Goal: Task Accomplishment & Management: Manage account settings

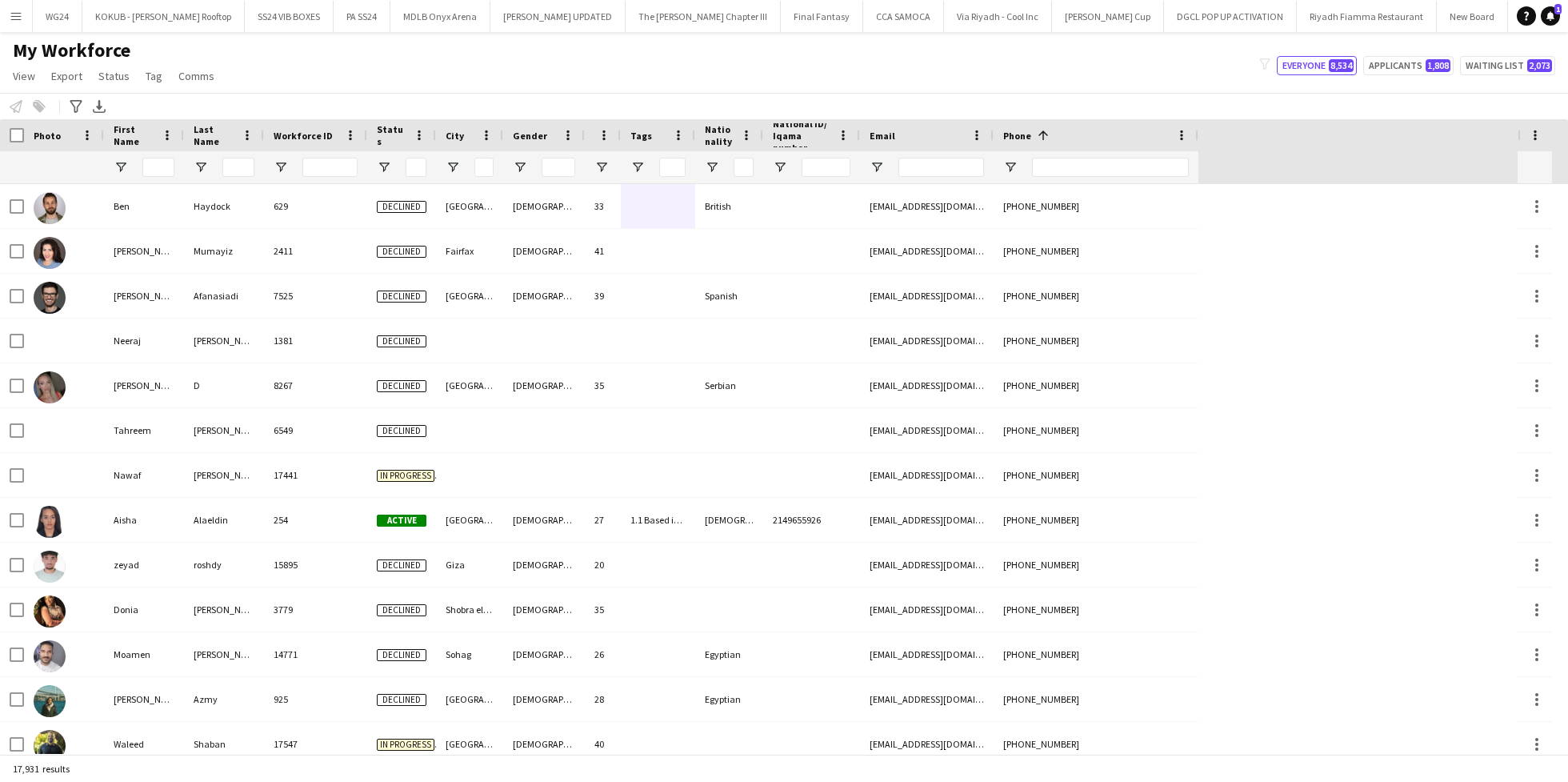
click at [1038, 124] on div "Phone 1" at bounding box center [1086, 135] width 166 height 24
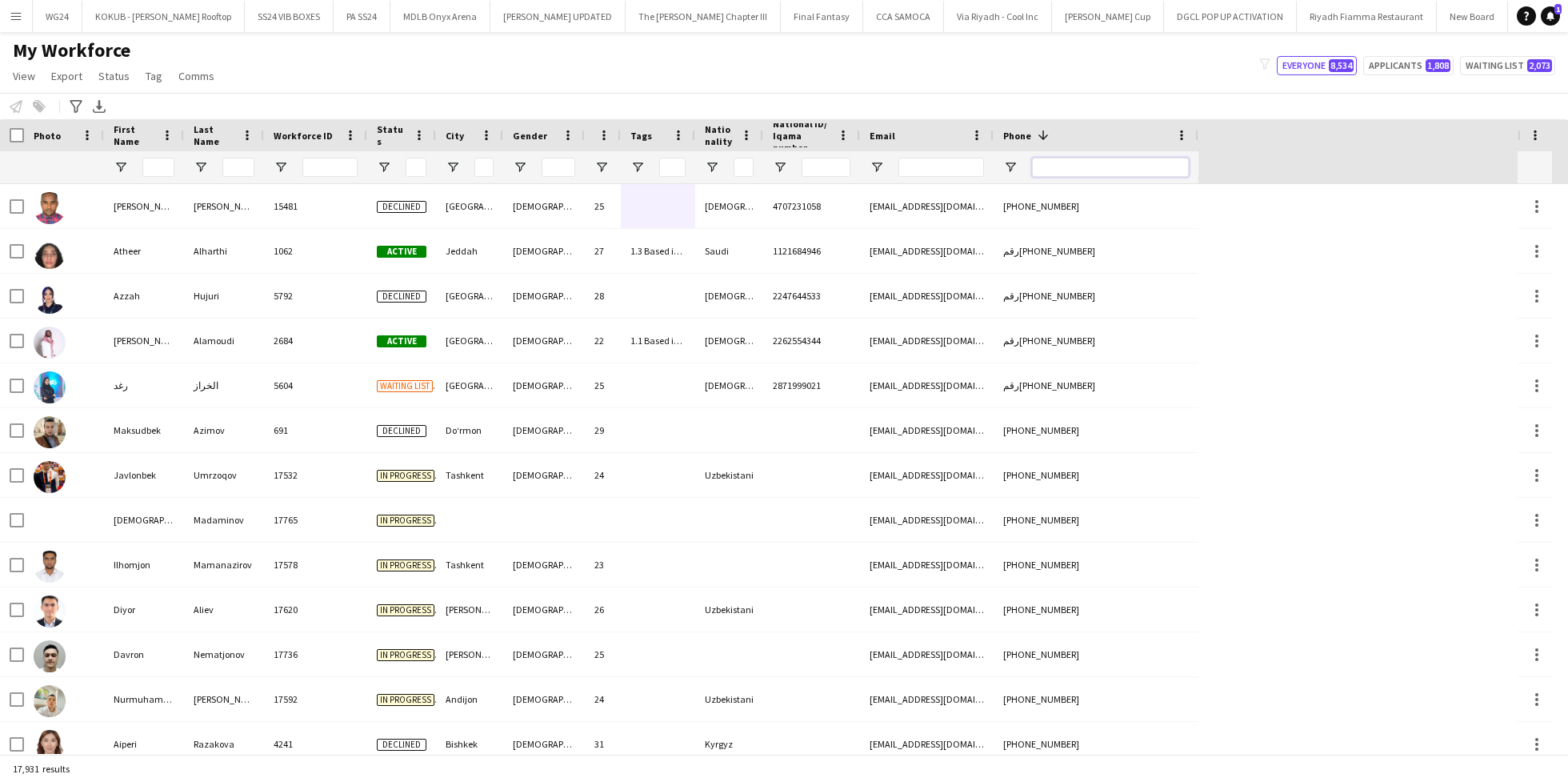
click at [1060, 163] on input "Phone Filter Input" at bounding box center [1111, 167] width 157 height 19
paste input "********"
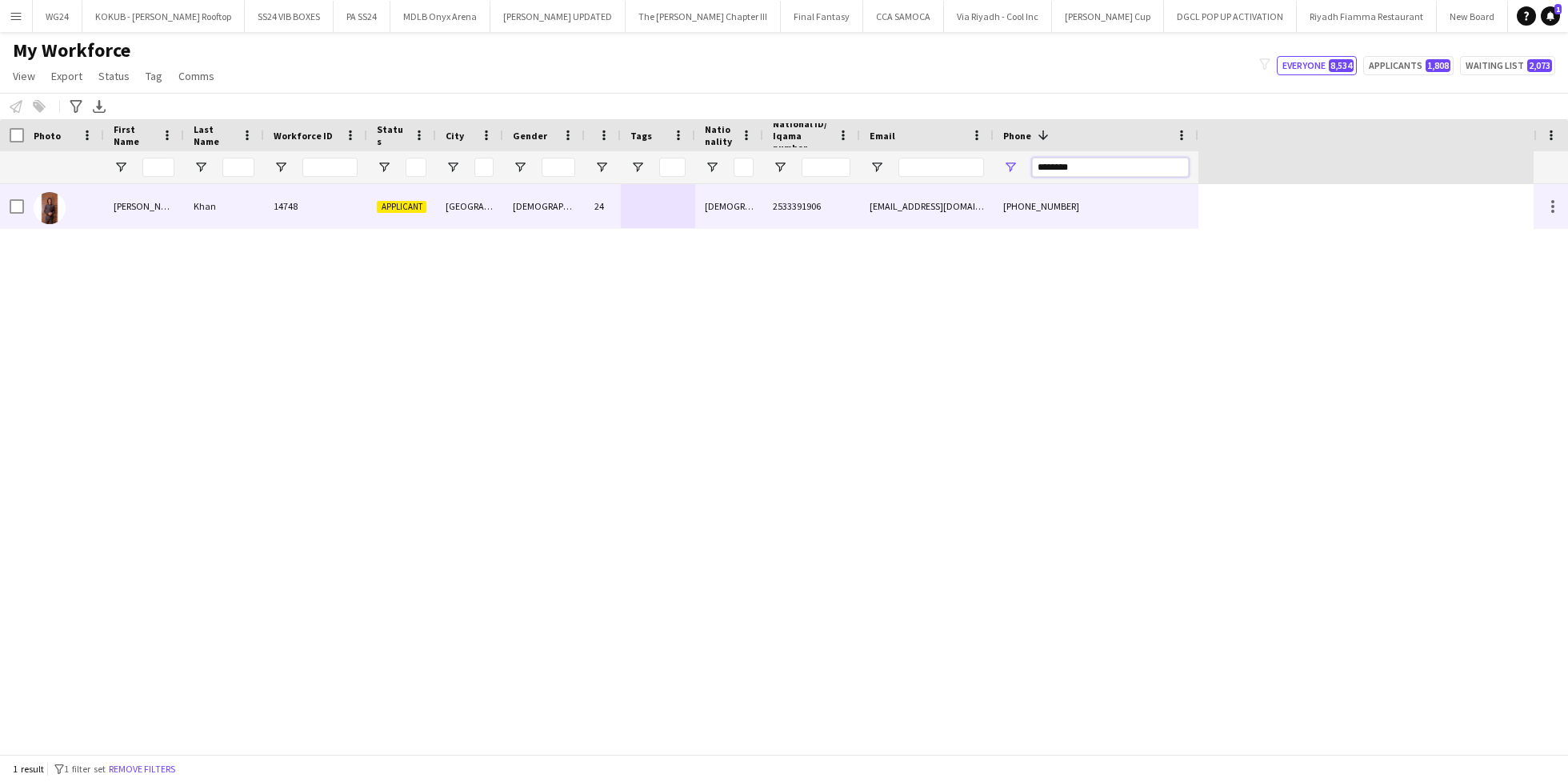
type input "********"
click at [302, 219] on div "14748" at bounding box center [316, 206] width 103 height 44
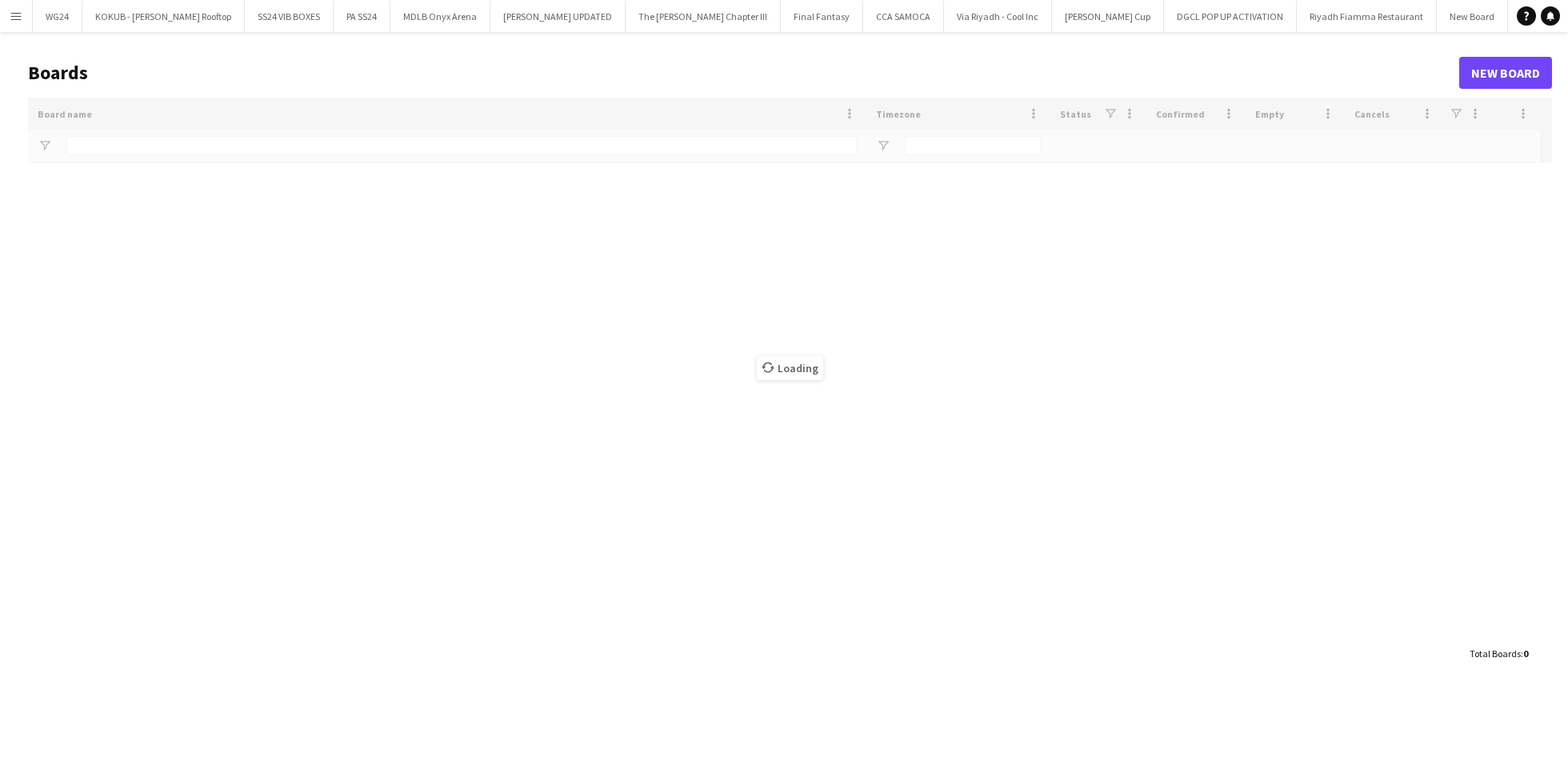
type input "**********"
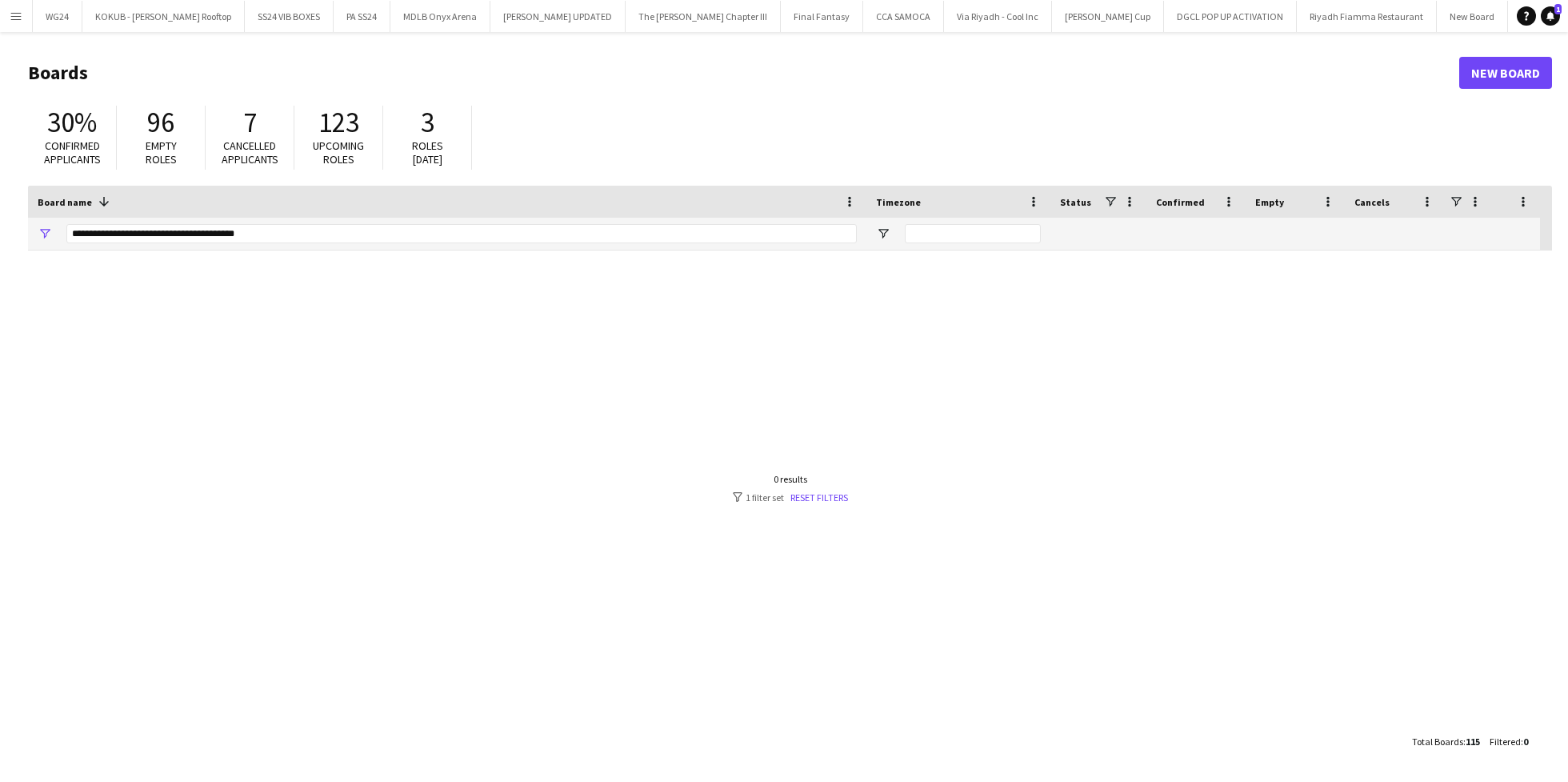
click at [13, 17] on app-icon "Menu" at bounding box center [16, 16] width 13 height 13
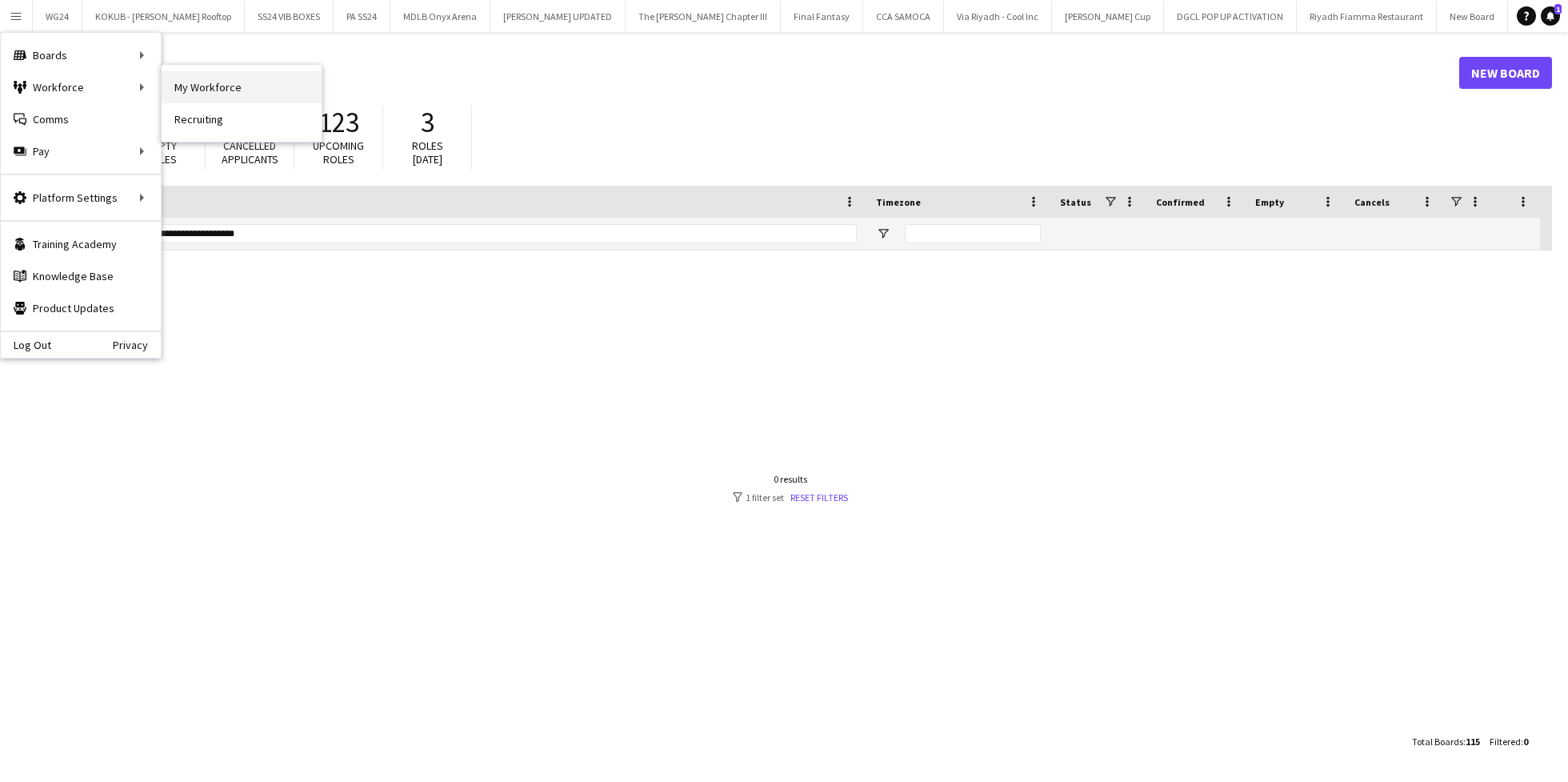
click at [223, 92] on link "My Workforce" at bounding box center [241, 86] width 160 height 32
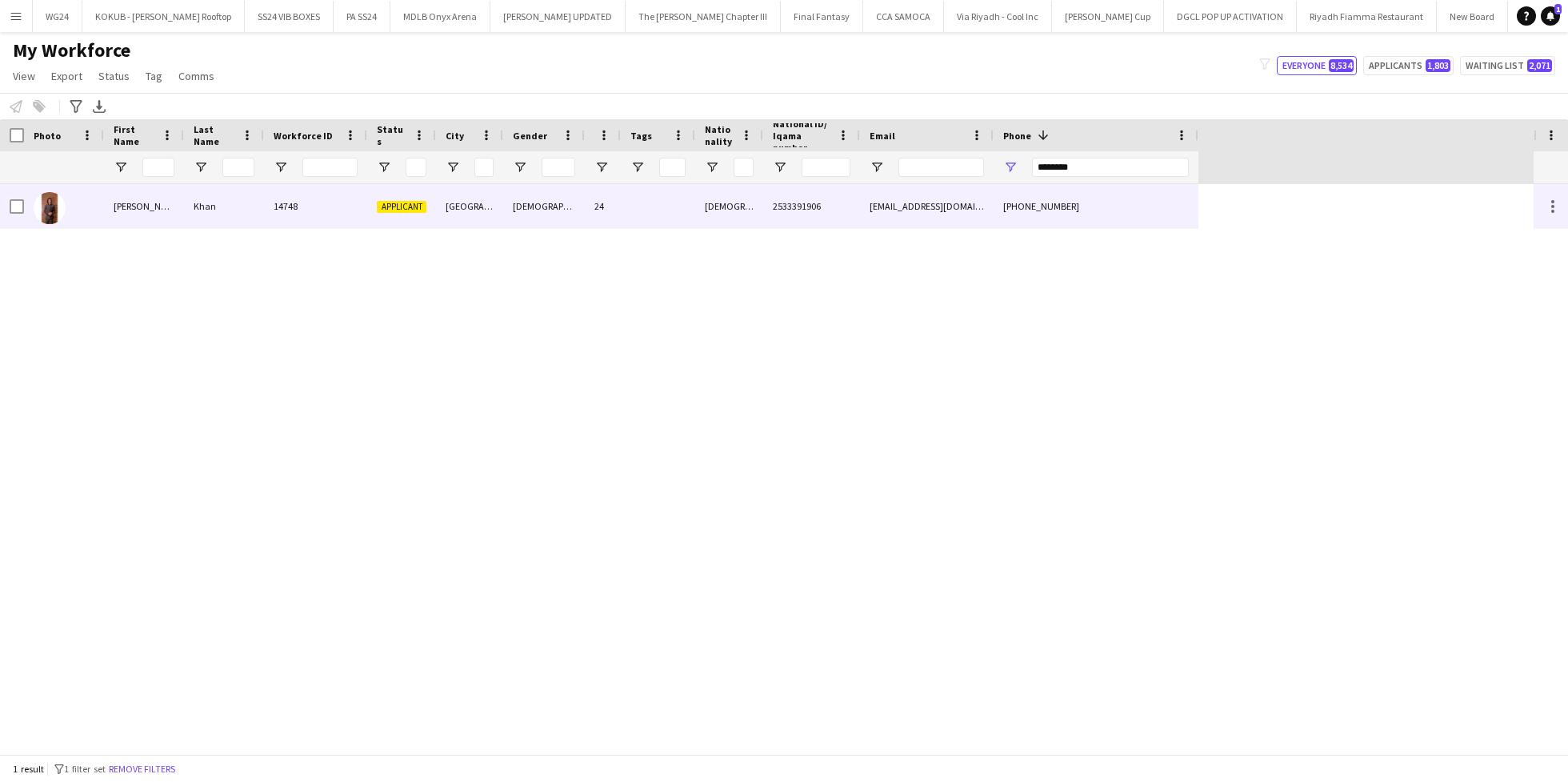
click at [239, 227] on div "Khan" at bounding box center [224, 206] width 80 height 44
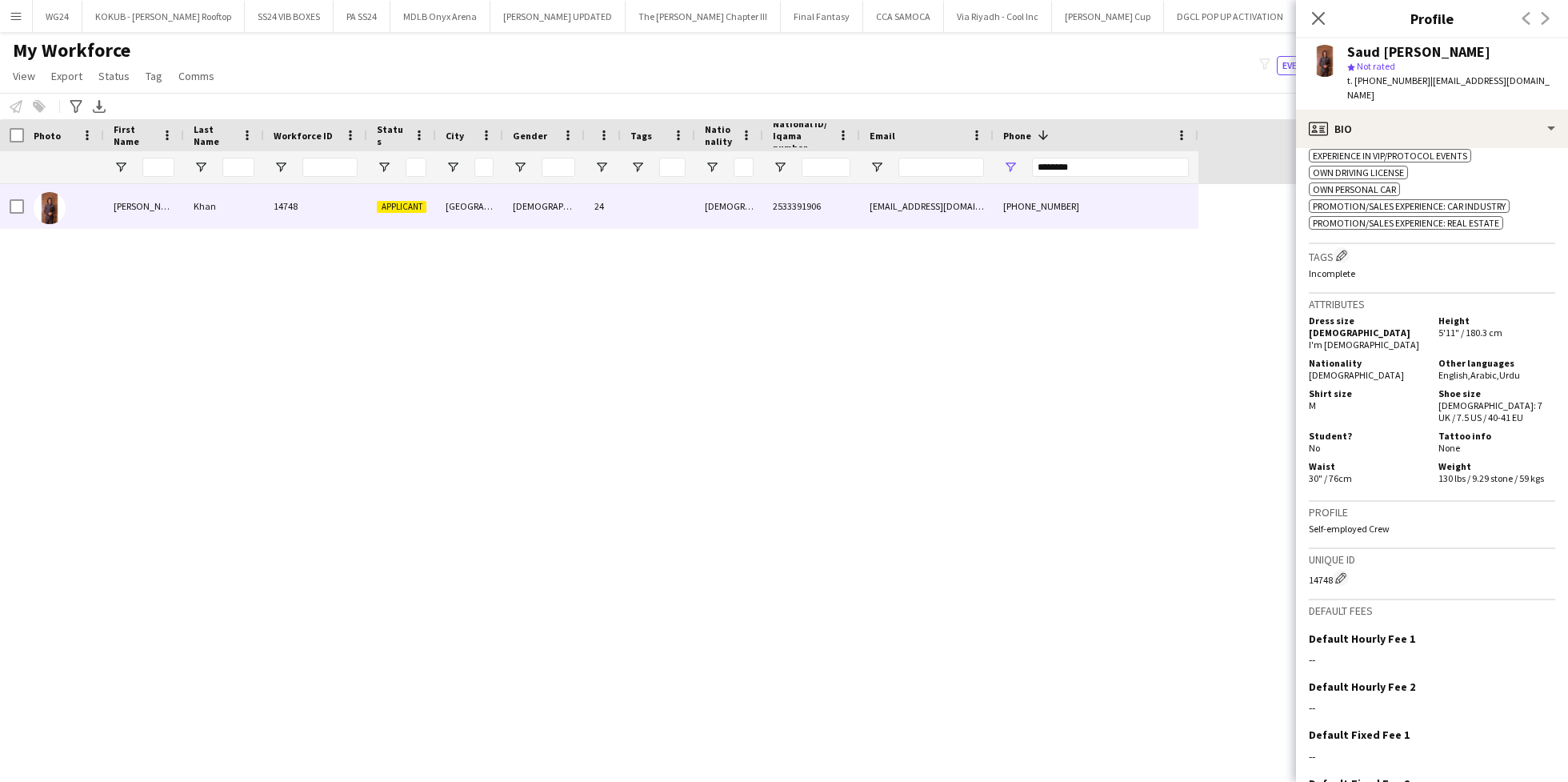
scroll to position [685, 0]
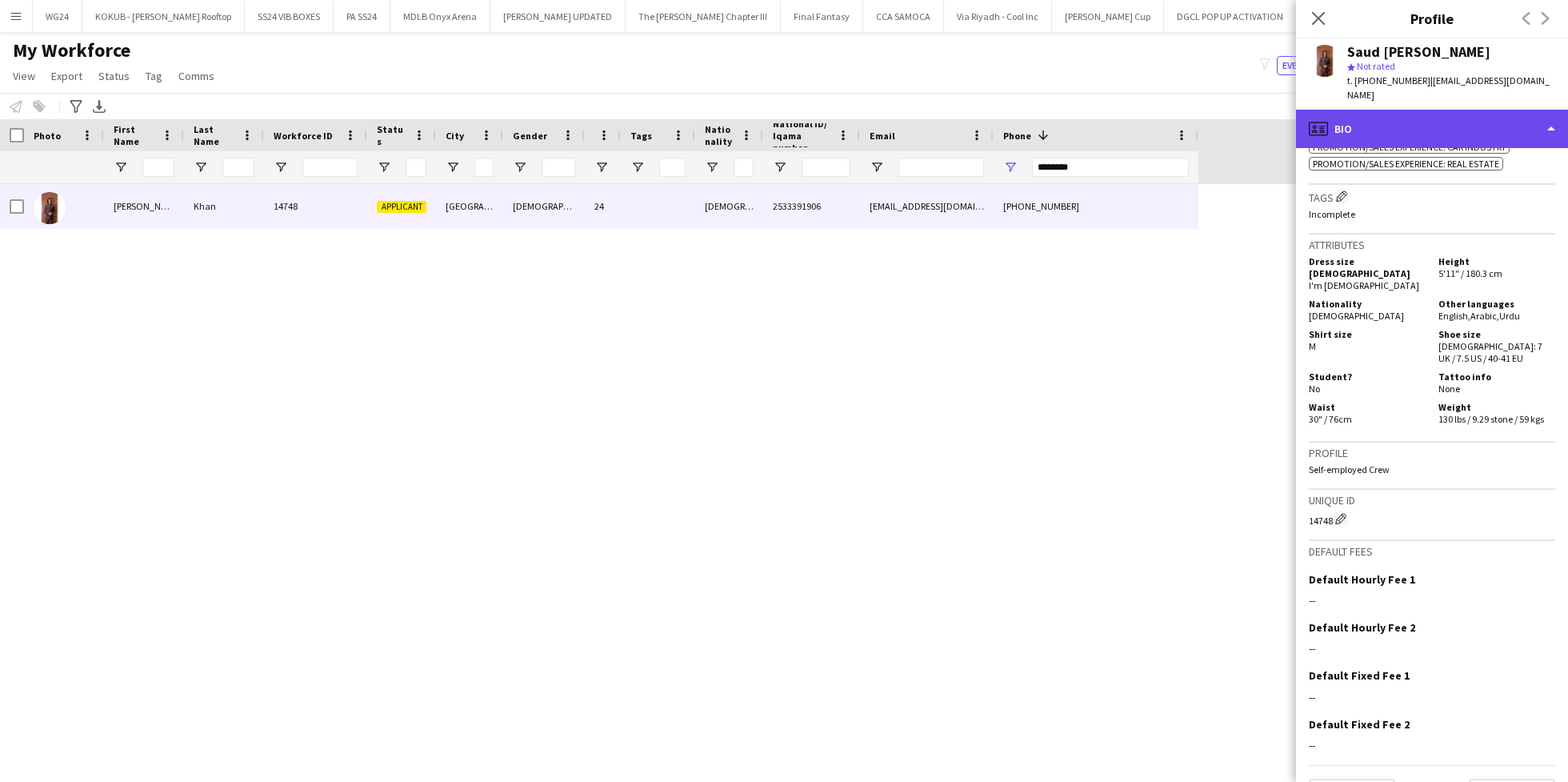
click at [1394, 130] on div "profile Bio" at bounding box center [1433, 129] width 272 height 38
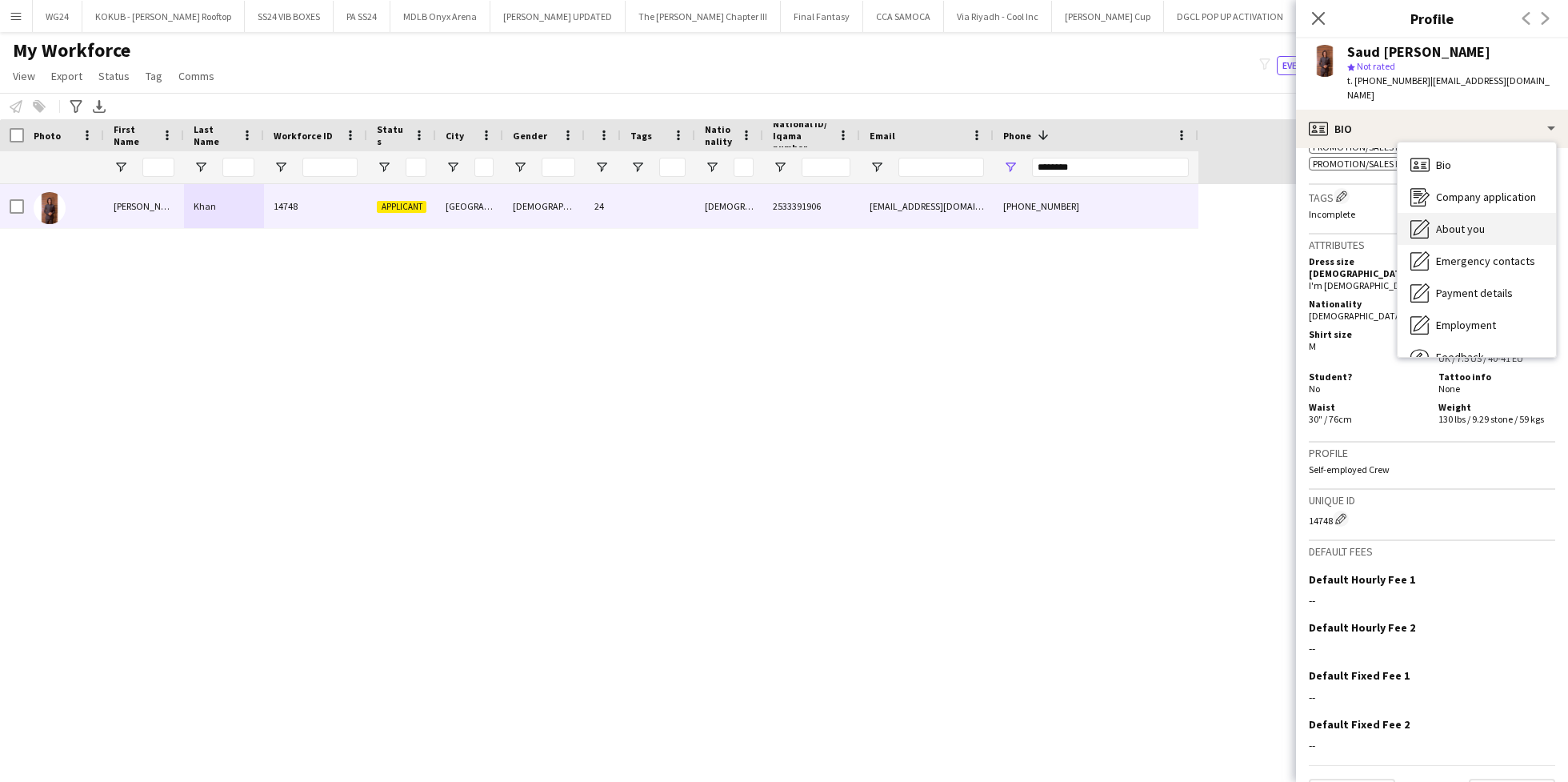
click at [1446, 221] on span "About you" at bounding box center [1461, 229] width 49 height 15
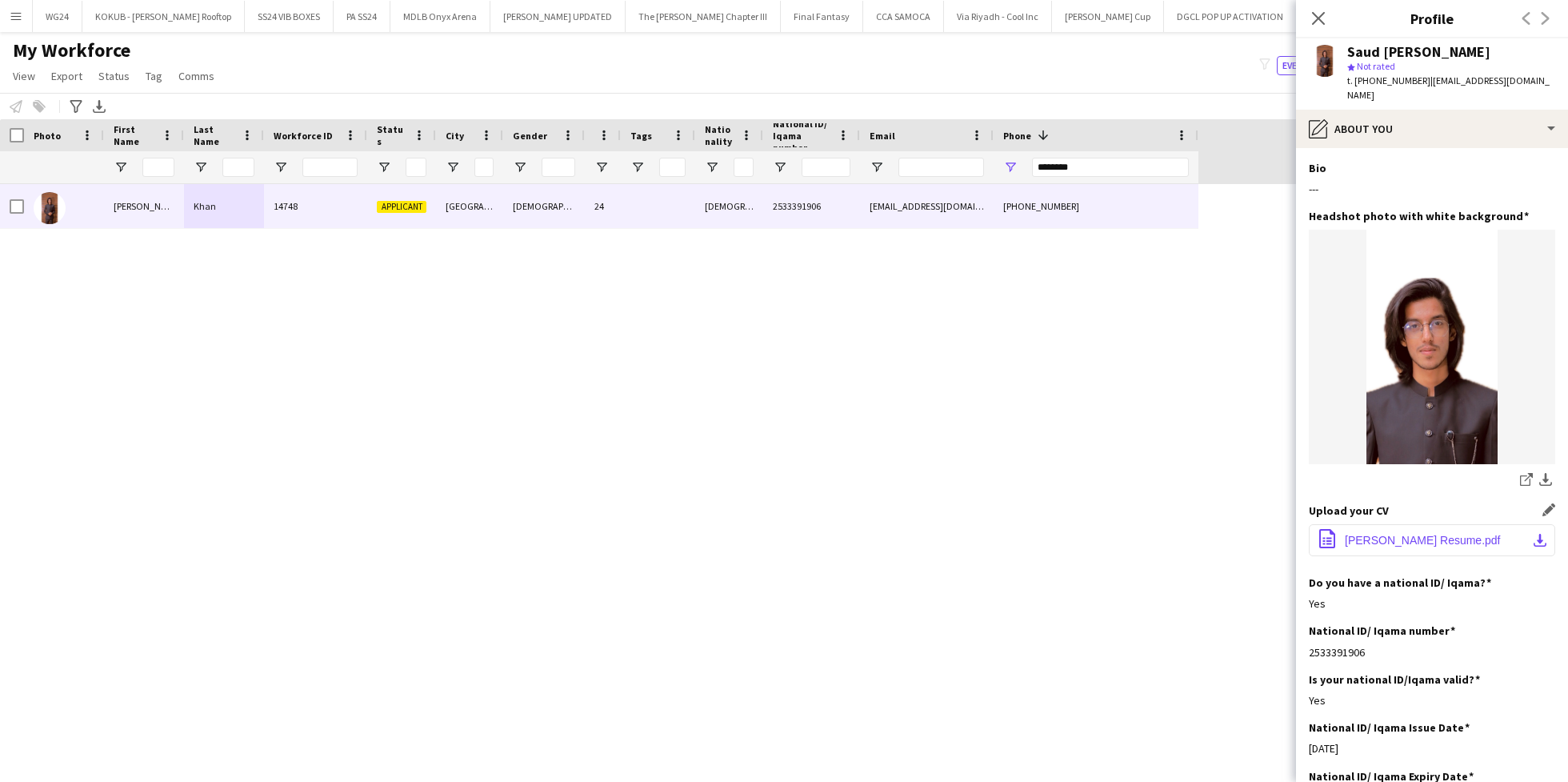
click at [1386, 524] on button "office-file-sheet Saud Khalil Resume.pdf download-bottom" at bounding box center [1433, 540] width 247 height 32
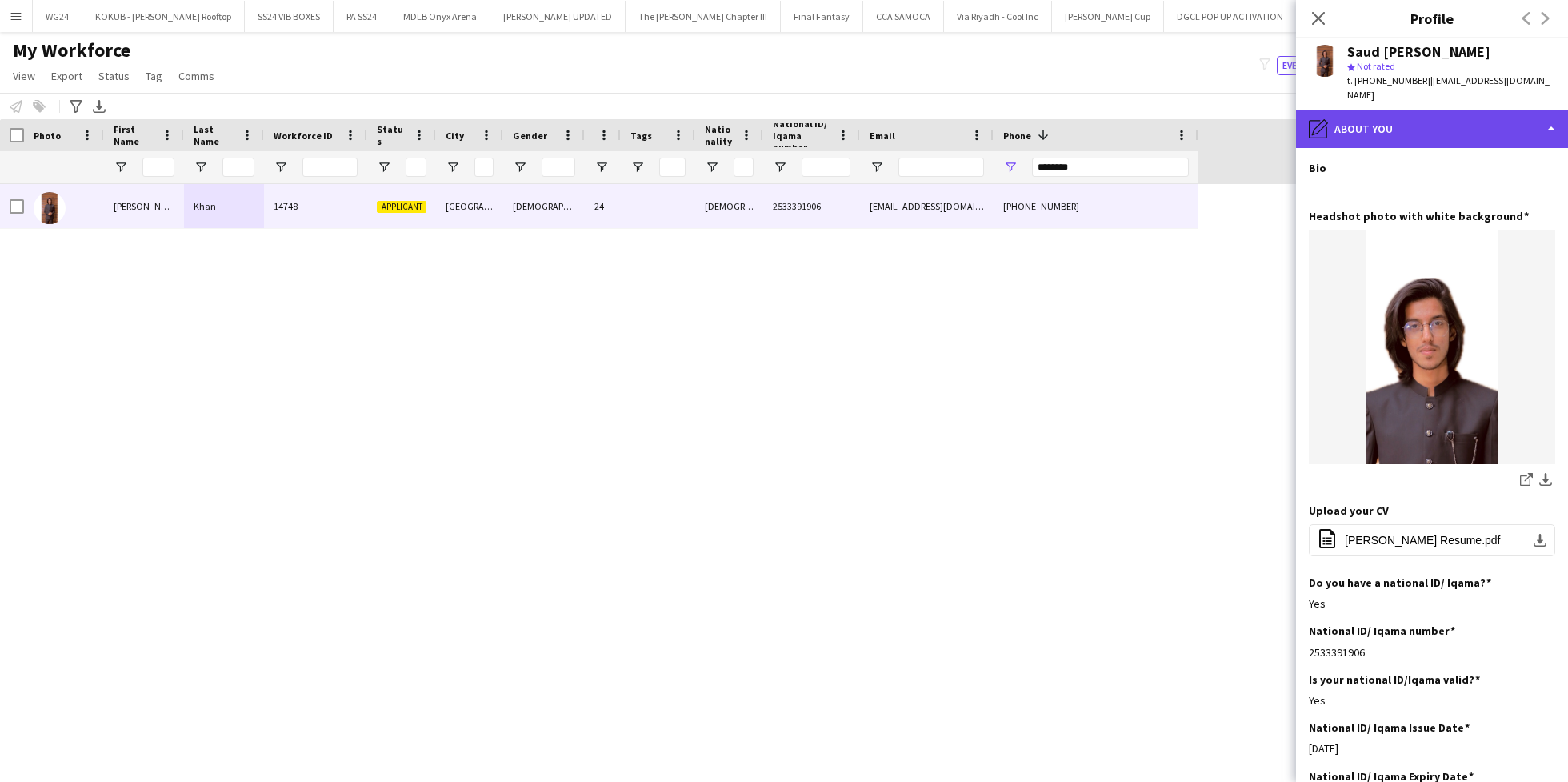
click at [1407, 110] on div "pencil4 About you" at bounding box center [1433, 129] width 272 height 38
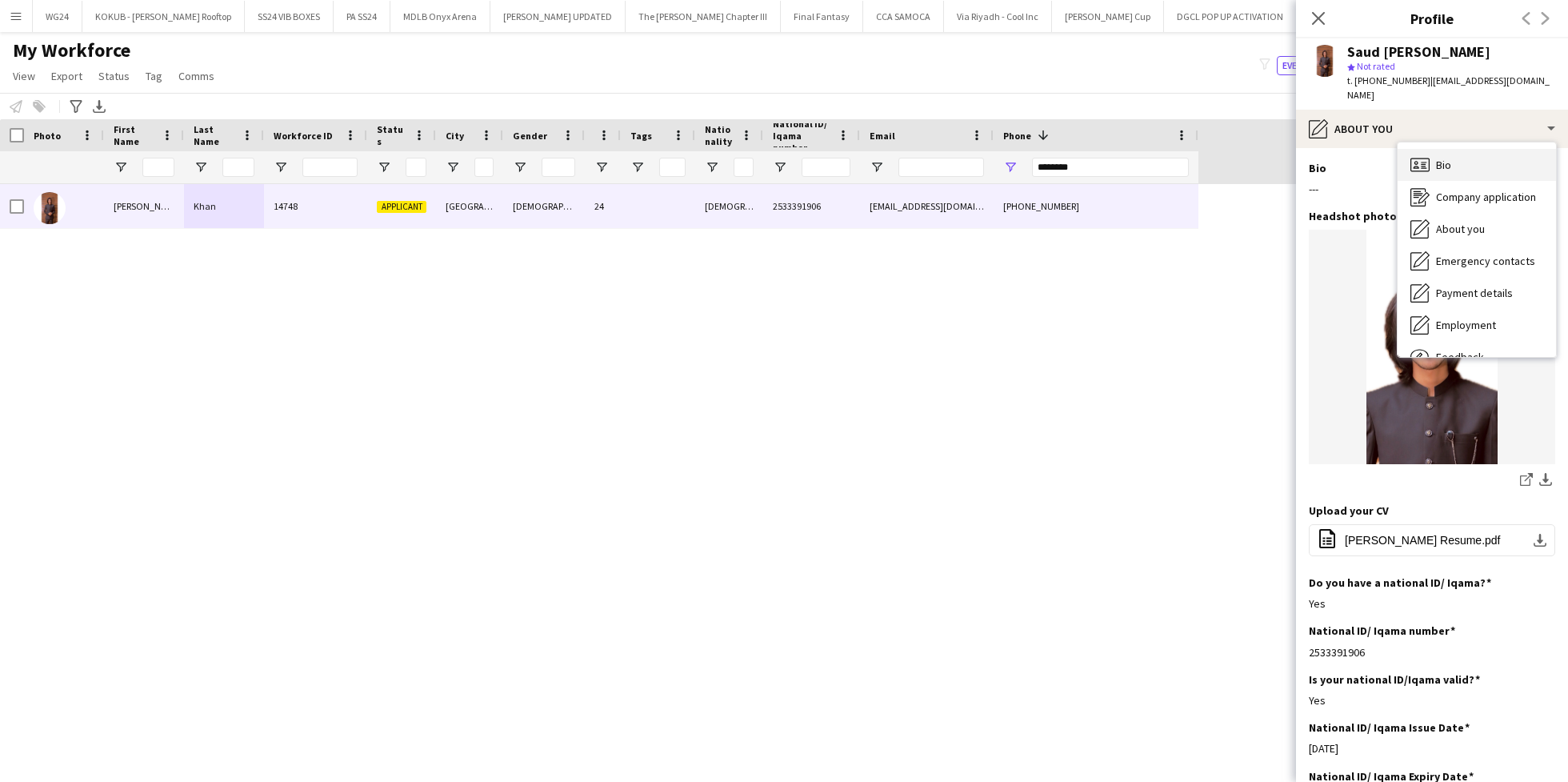
click at [1455, 149] on div "Bio Bio" at bounding box center [1477, 164] width 159 height 32
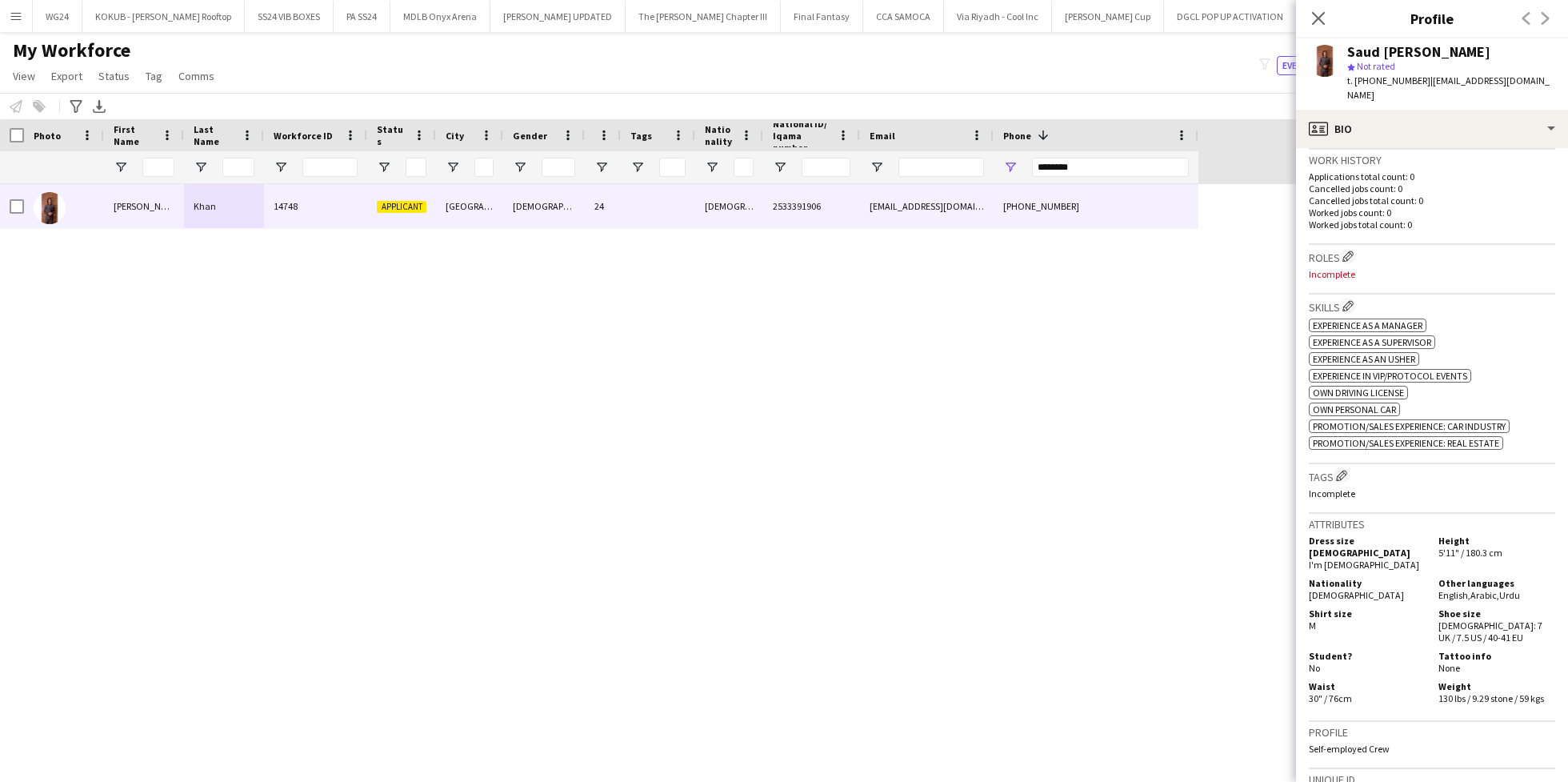
scroll to position [0, 0]
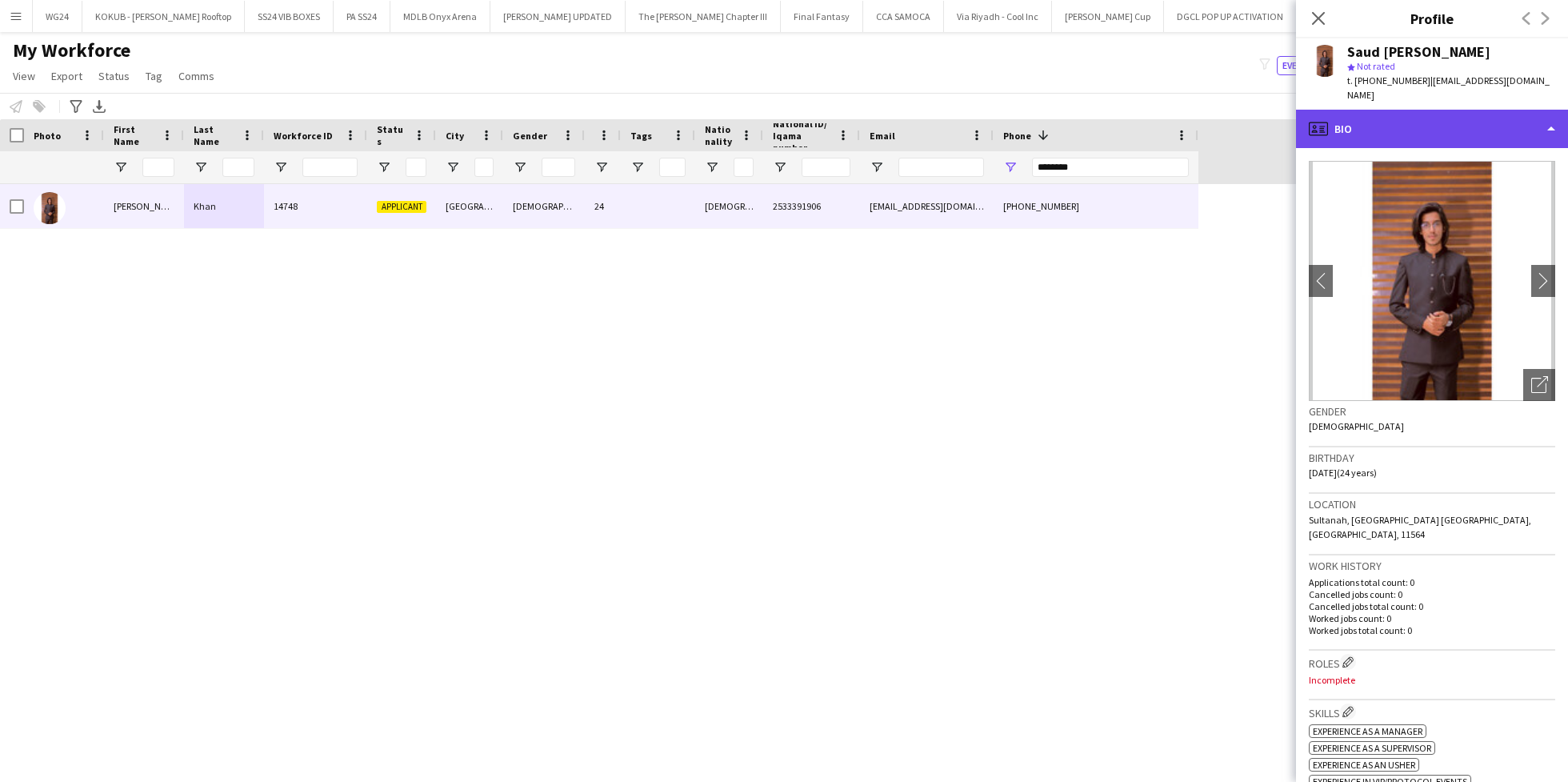
click at [1378, 124] on div "profile Bio" at bounding box center [1433, 129] width 272 height 38
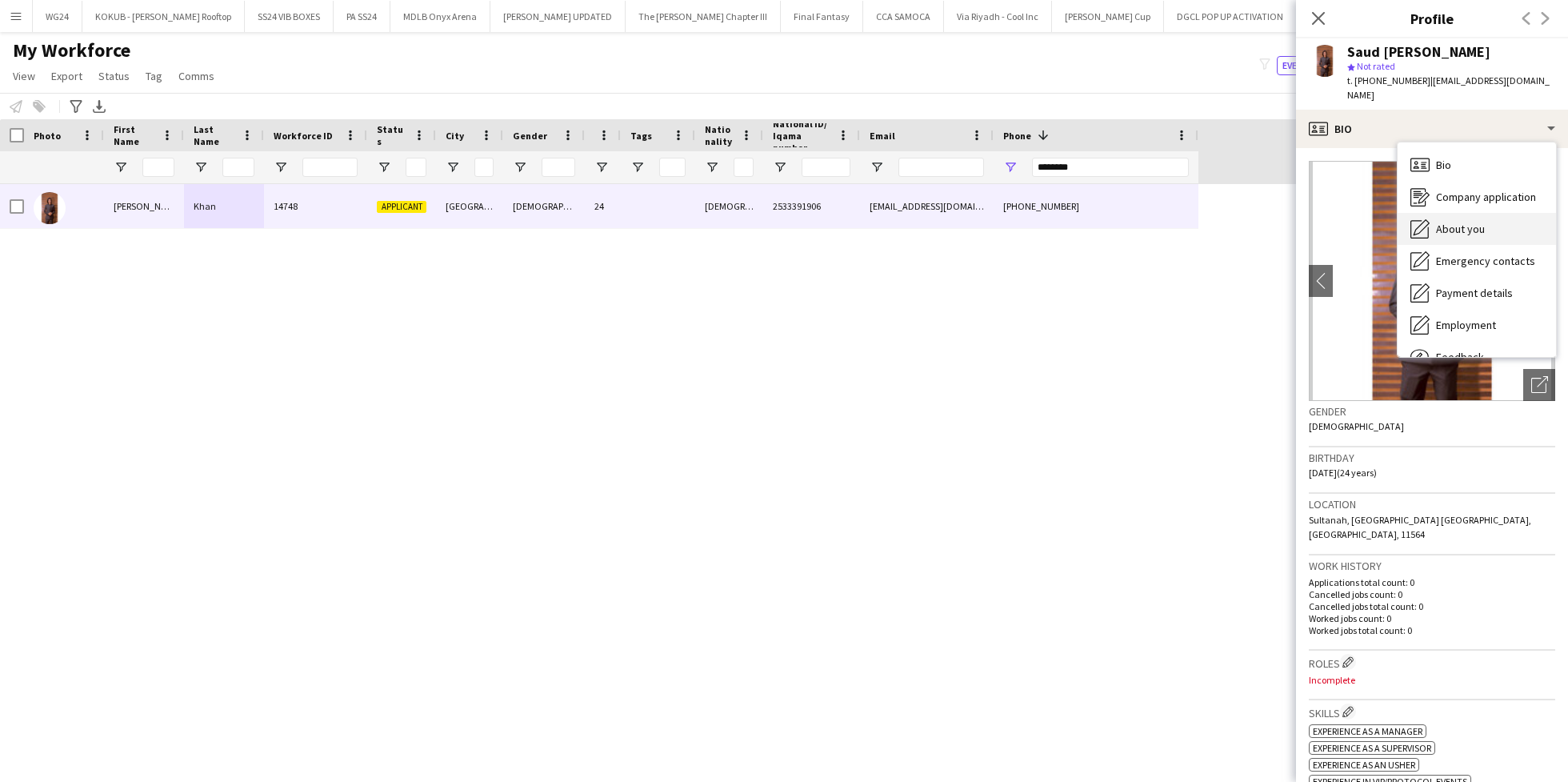
click at [1441, 221] on span "About you" at bounding box center [1461, 229] width 49 height 15
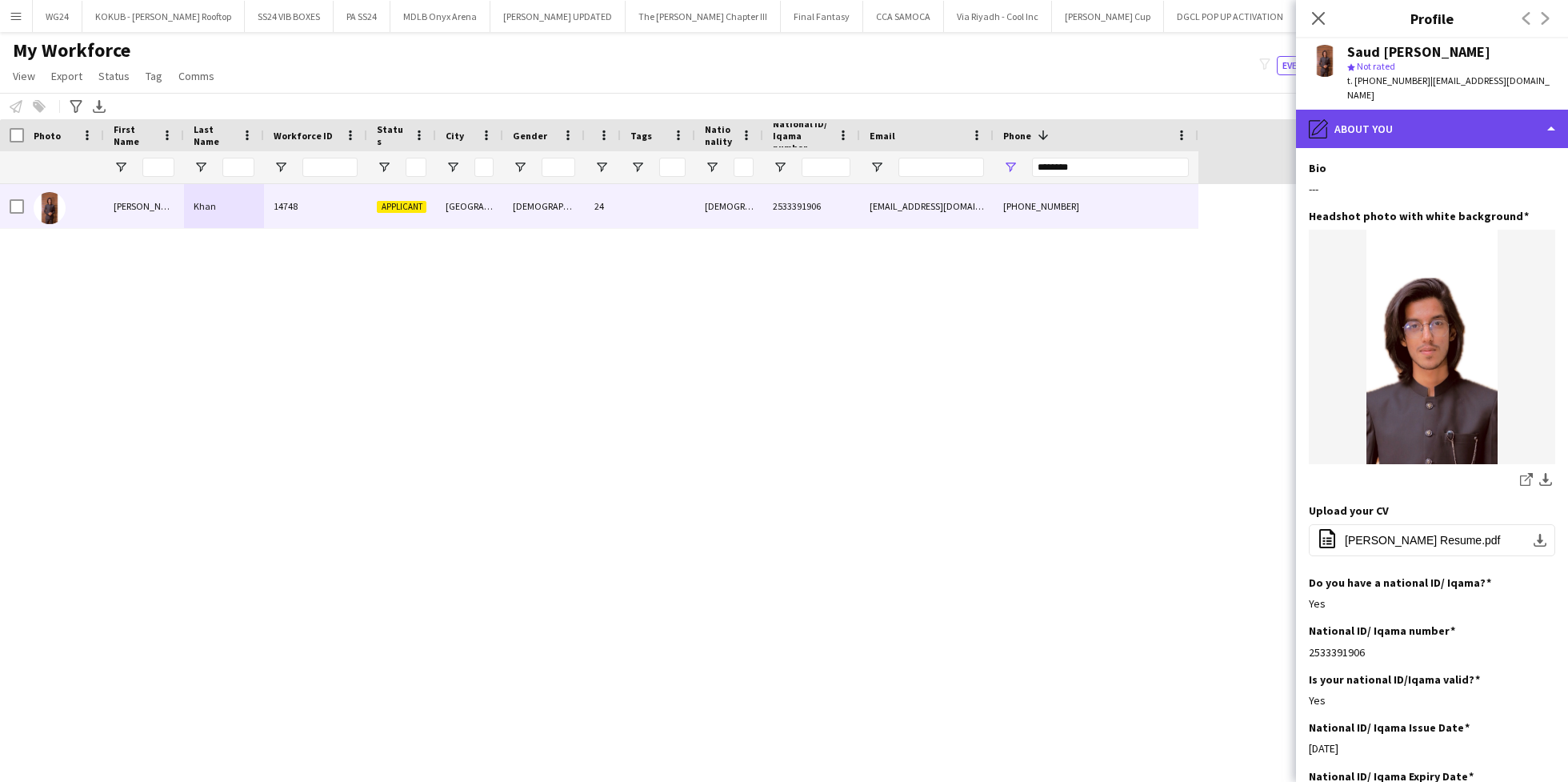
click at [1391, 120] on div "pencil4 About you" at bounding box center [1433, 129] width 272 height 38
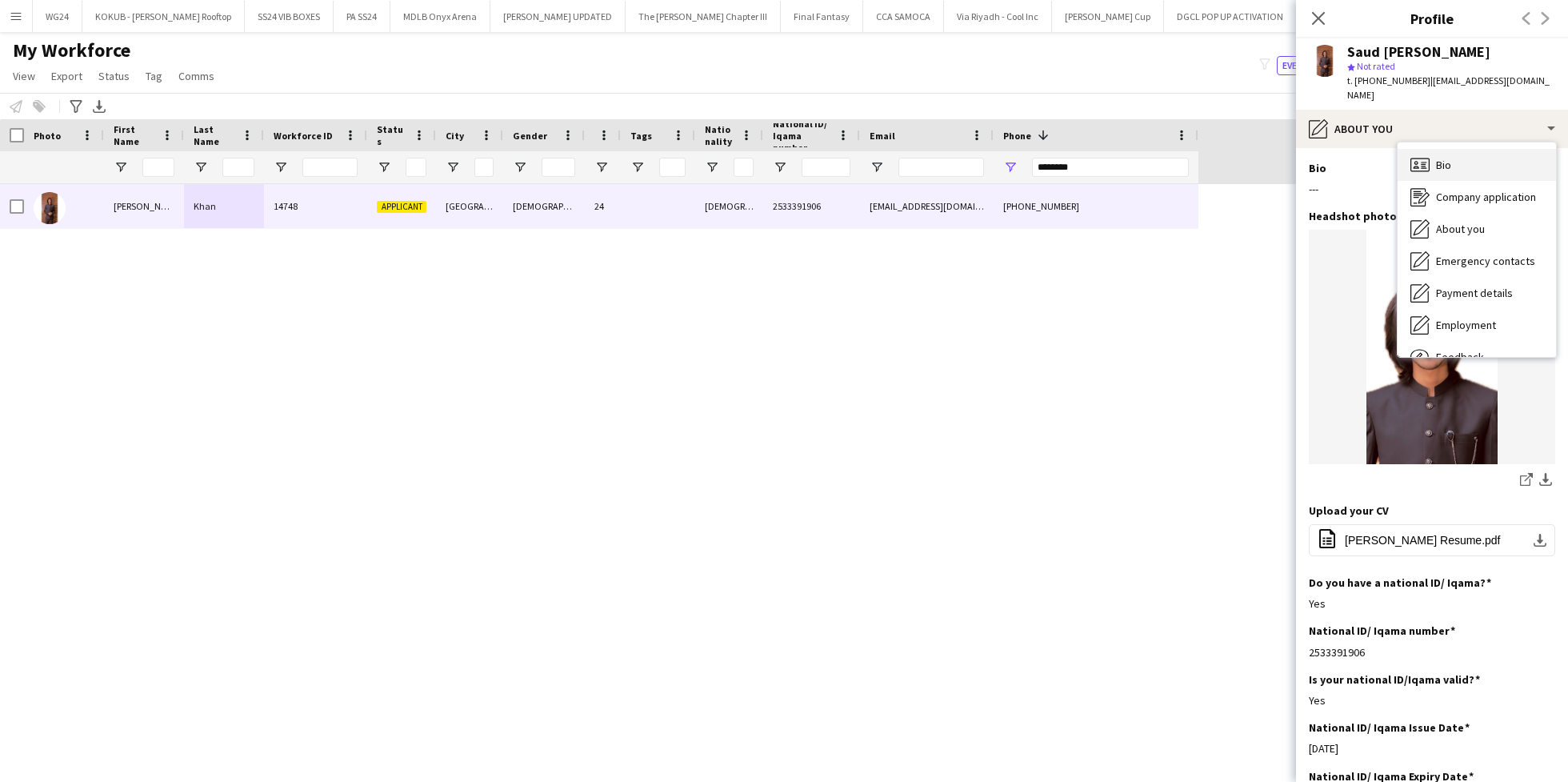
click at [1446, 158] on span "Bio" at bounding box center [1444, 165] width 15 height 15
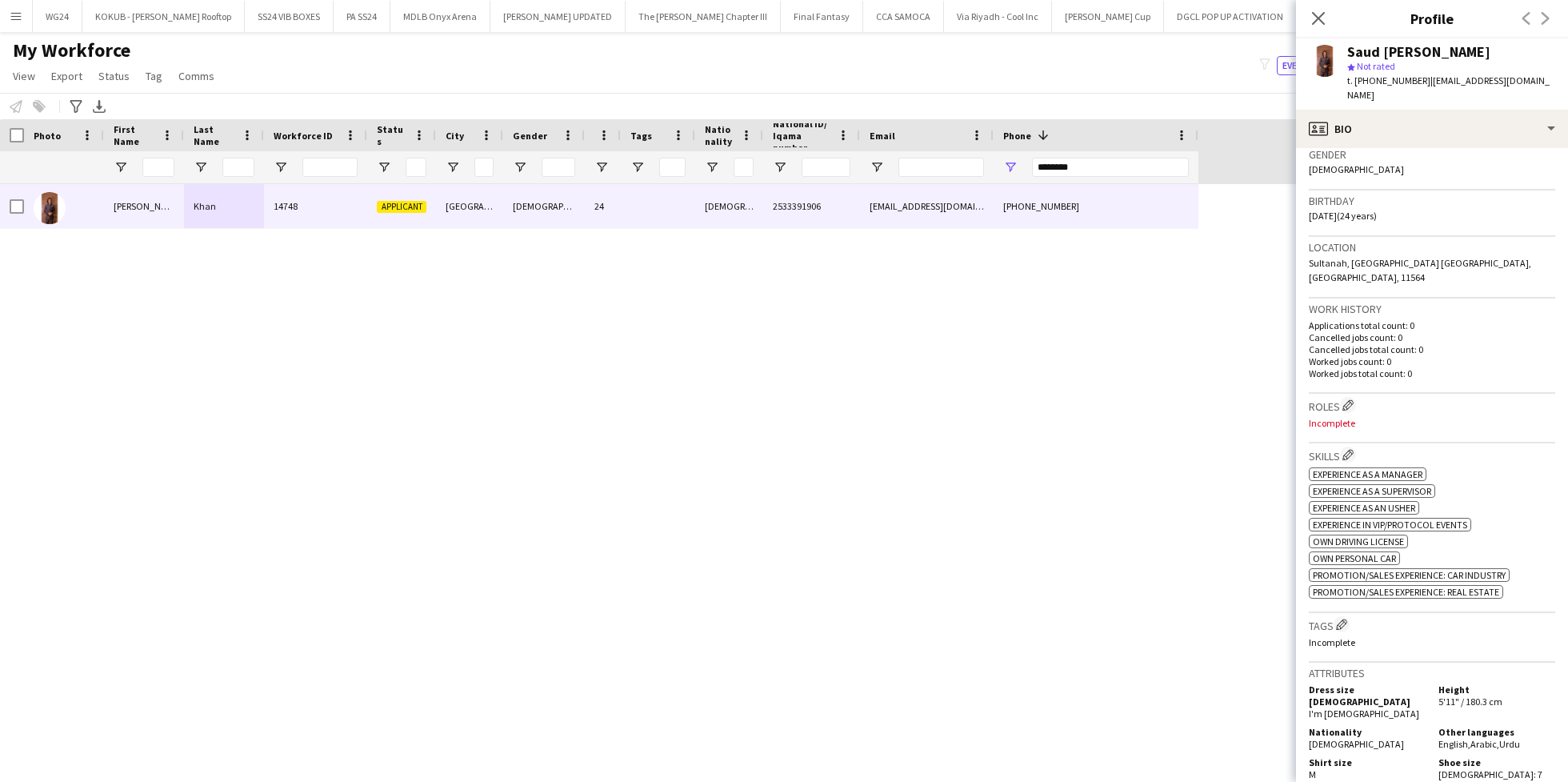
scroll to position [258, 0]
click at [1353, 398] on app-icon "Edit crew company roles" at bounding box center [1348, 404] width 11 height 11
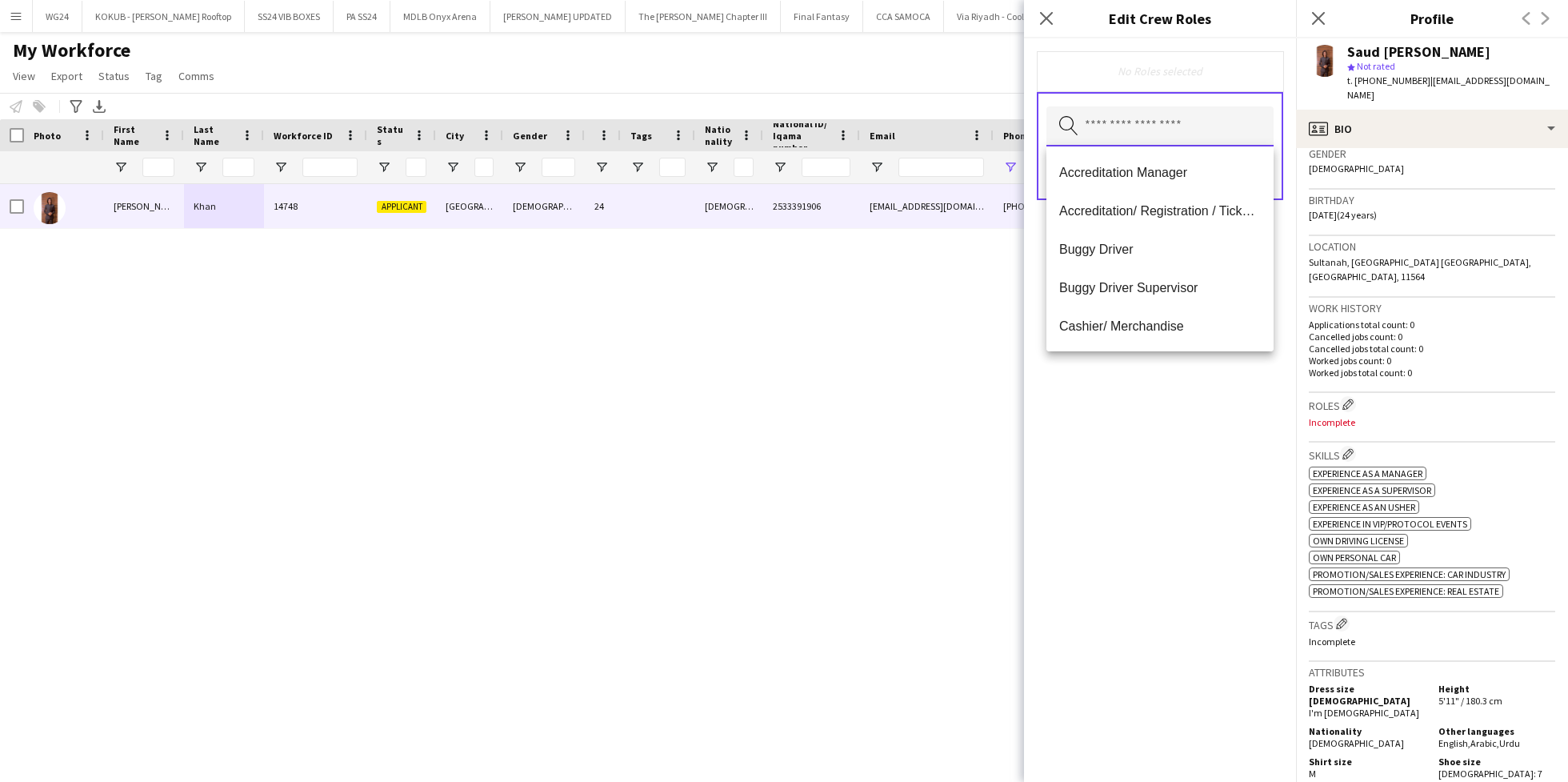
click at [1101, 110] on input "text" at bounding box center [1160, 126] width 227 height 40
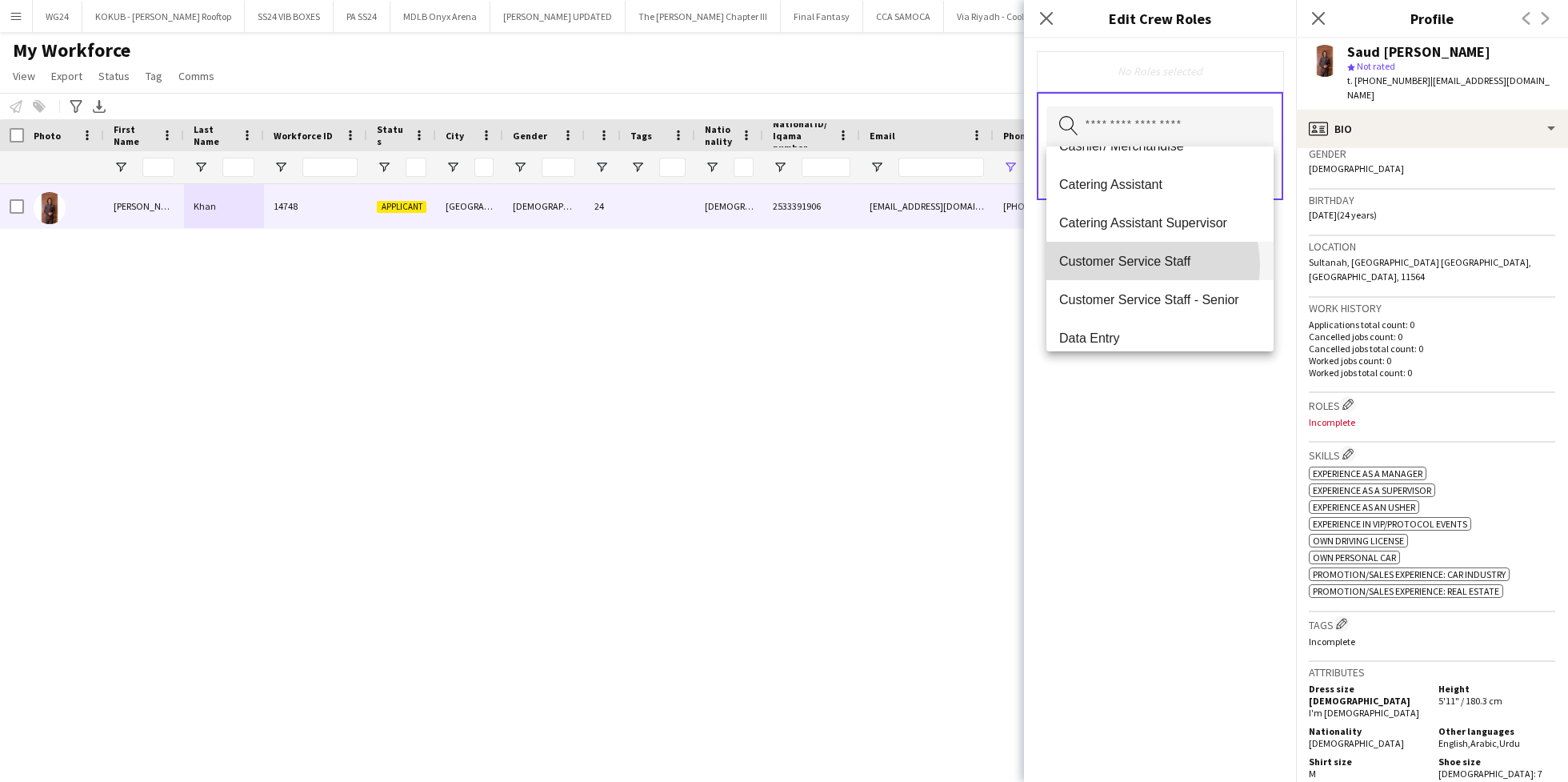
click at [1149, 265] on span "Customer Service Staff" at bounding box center [1161, 261] width 201 height 15
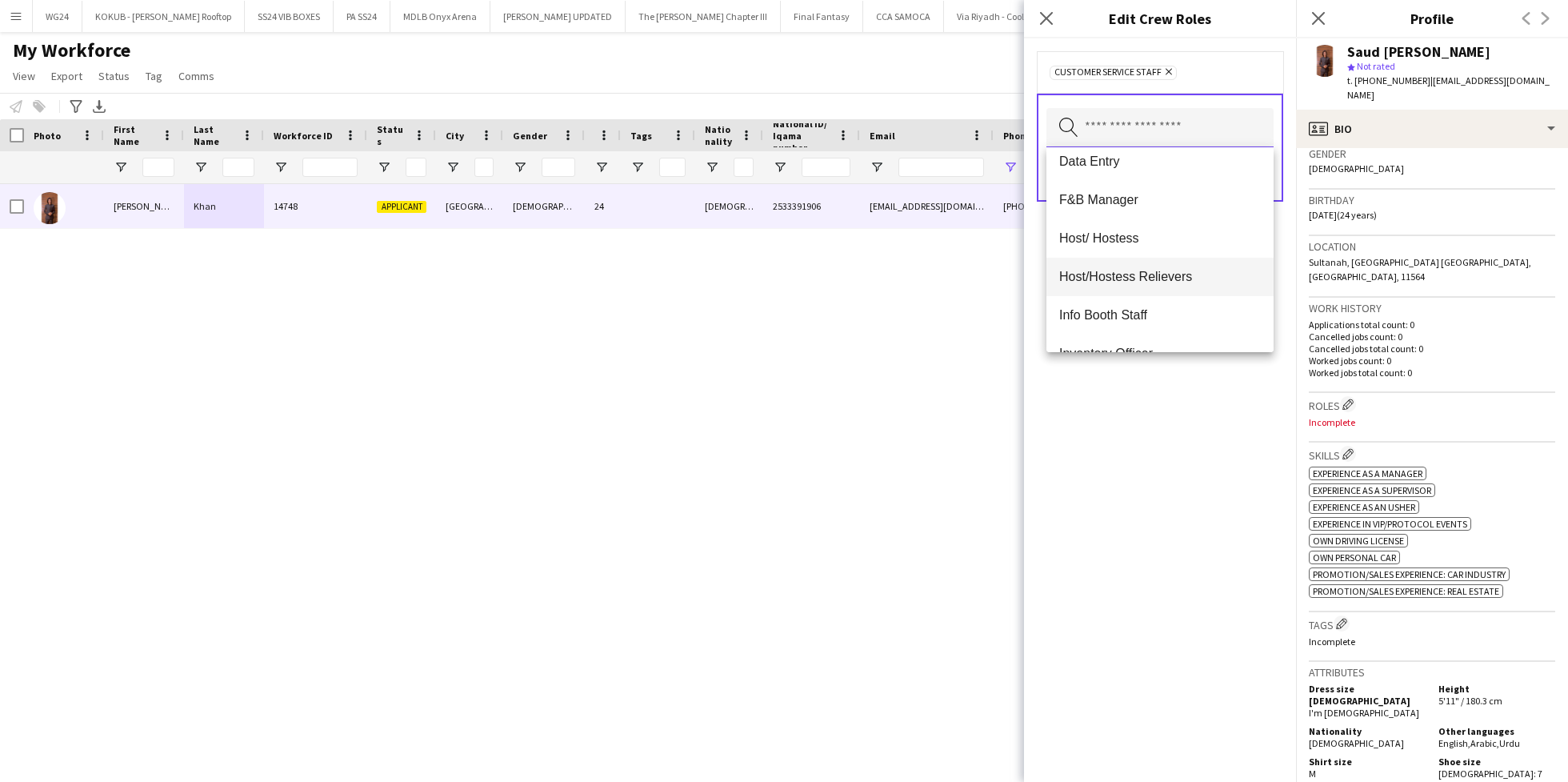
scroll to position [320, 0]
click at [1144, 245] on mat-option "Host/ Hostess" at bounding box center [1160, 237] width 227 height 38
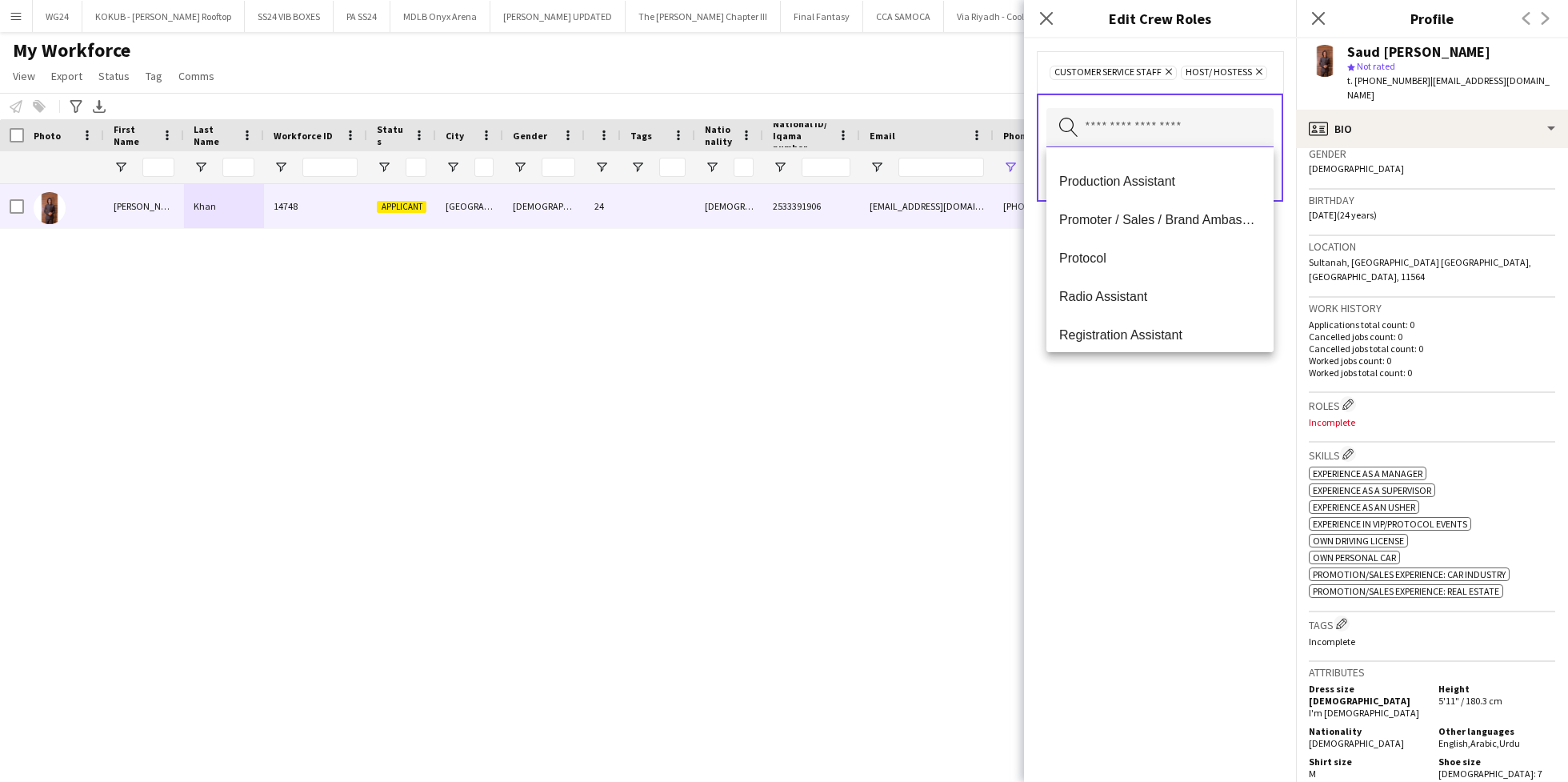
scroll to position [708, 0]
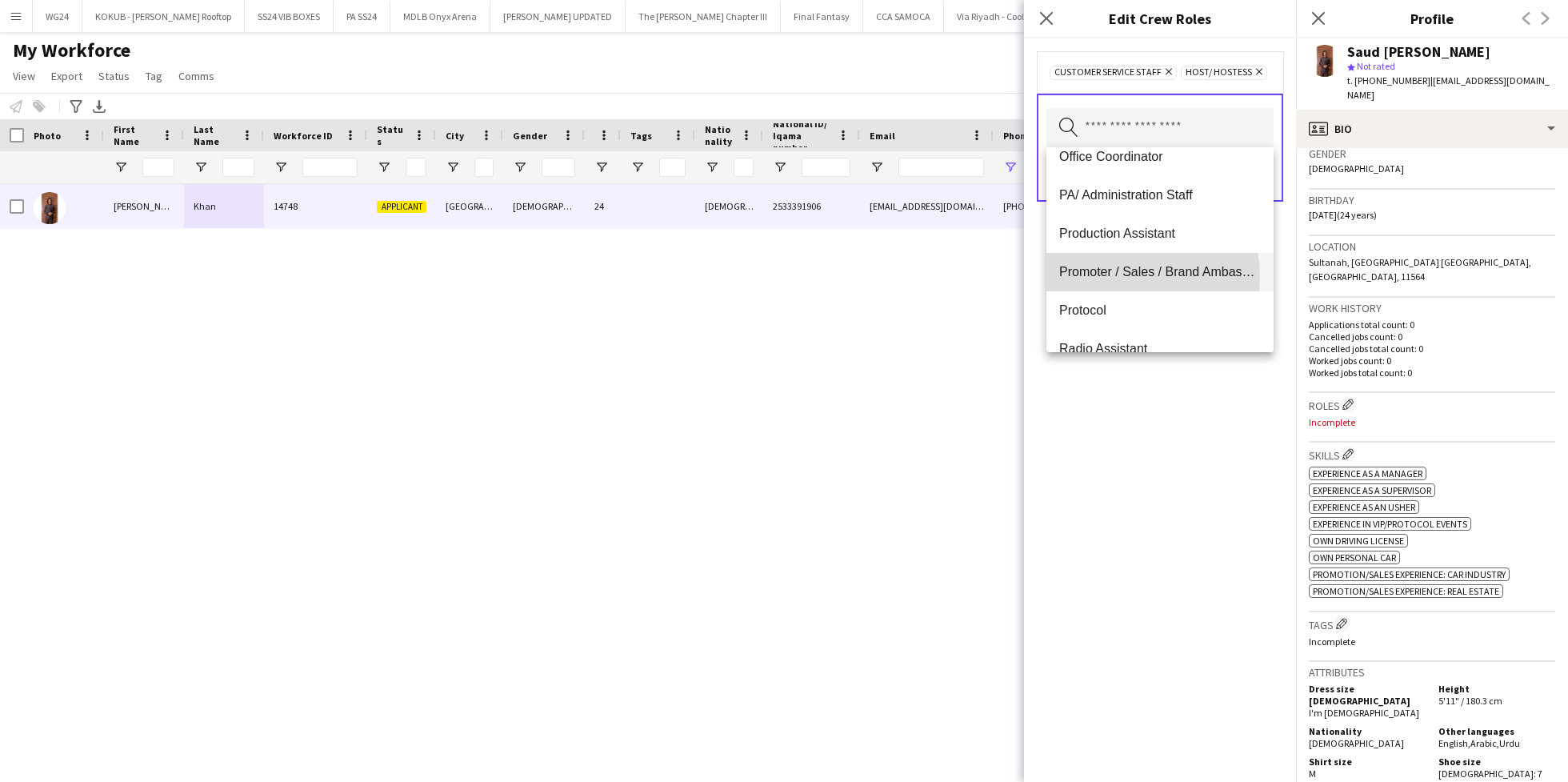
click at [1122, 277] on span "Promoter / Sales / Brand Ambassador" at bounding box center [1161, 271] width 201 height 15
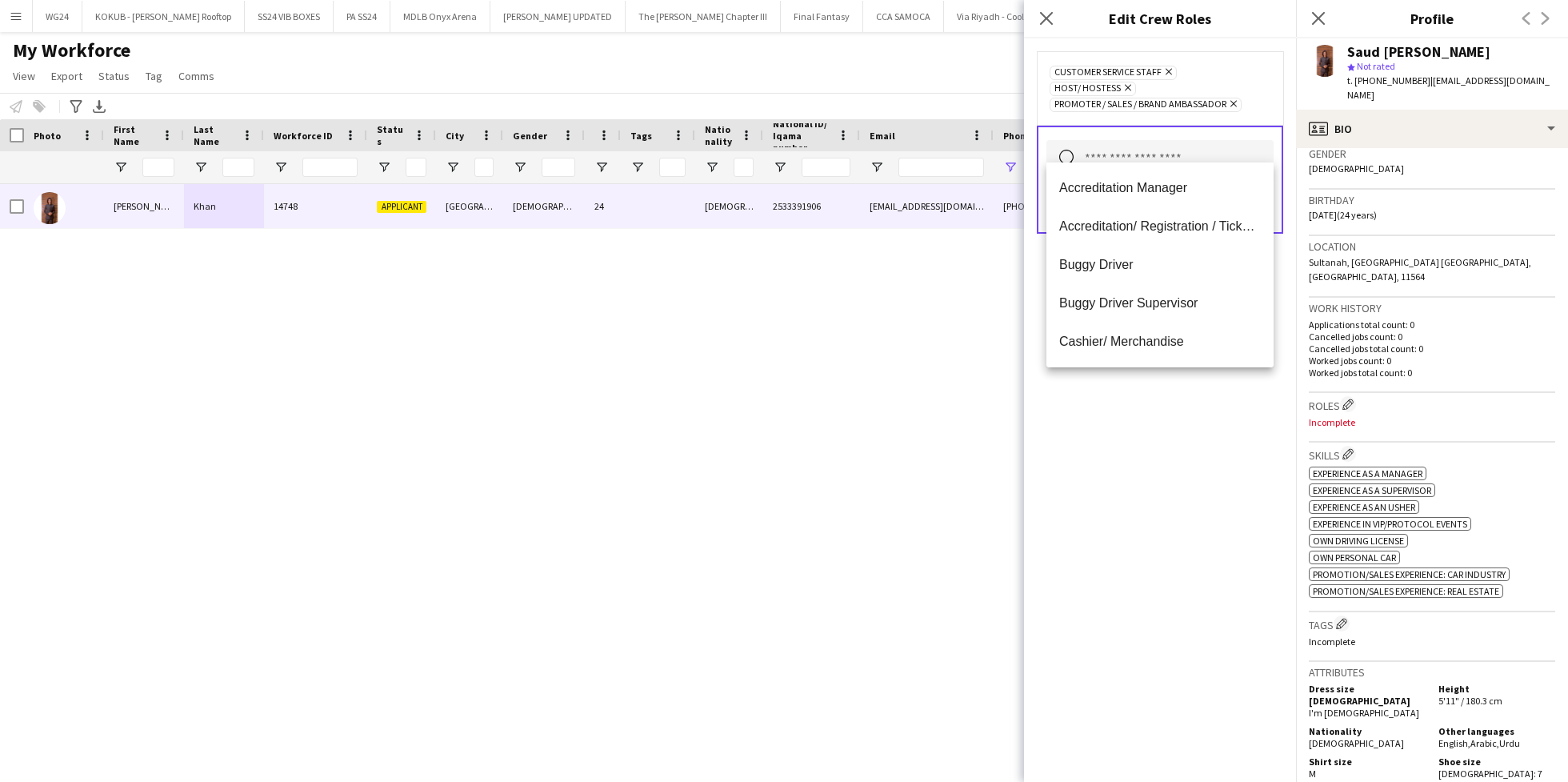
click at [1124, 569] on div "Customer Service Staff Remove Host/ Hostess Remove Promoter / Sales / Brand Amb…" at bounding box center [1161, 409] width 272 height 743
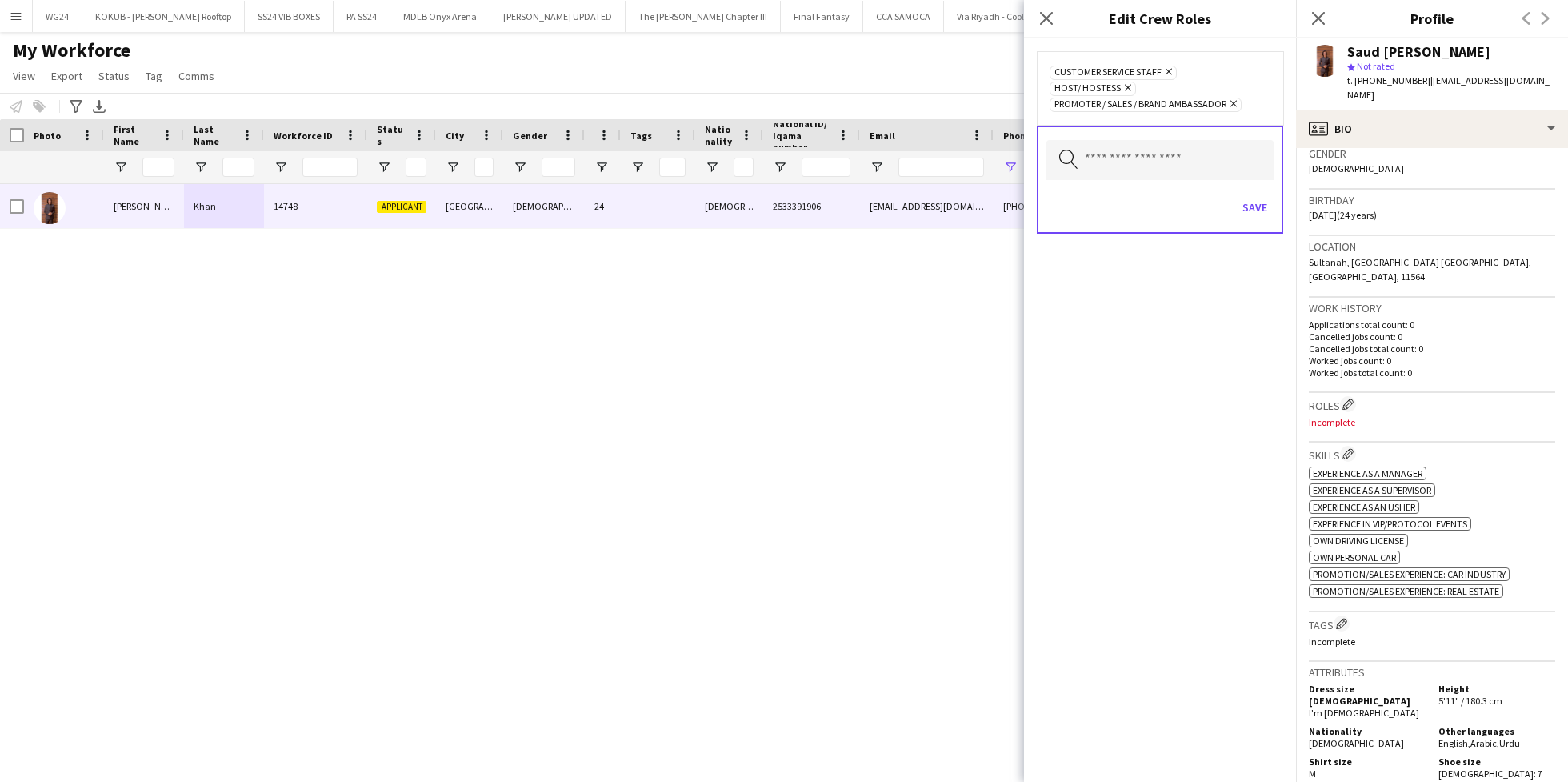
click at [1263, 202] on div "Save" at bounding box center [1160, 209] width 227 height 45
click at [1261, 194] on button "Save" at bounding box center [1254, 207] width 37 height 25
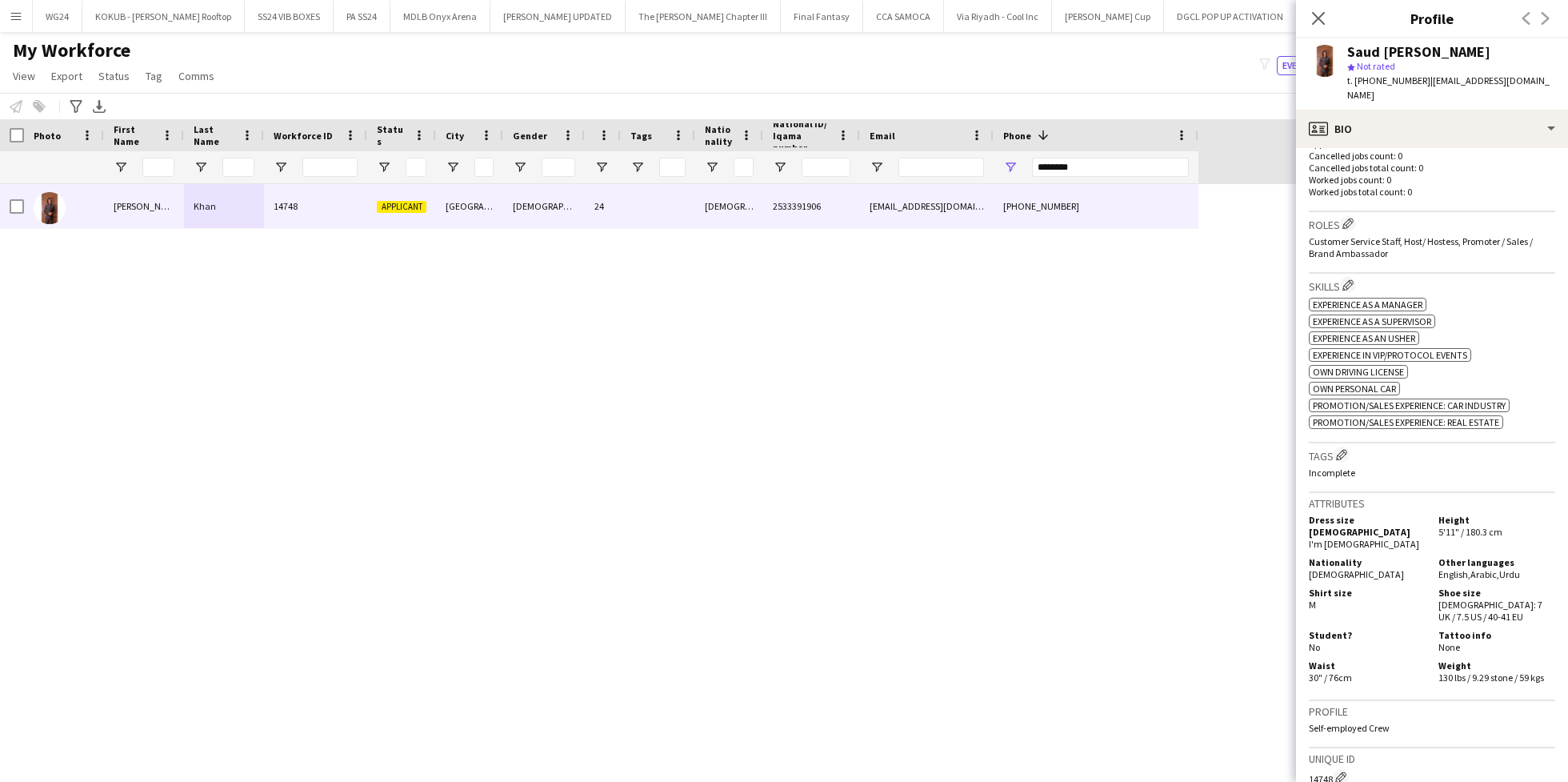
scroll to position [442, 0]
click at [1343, 440] on div "Tags Edit crew company tags Incomplete" at bounding box center [1433, 464] width 247 height 50
click at [1343, 445] on app-icon "Edit crew company tags" at bounding box center [1342, 451] width 11 height 11
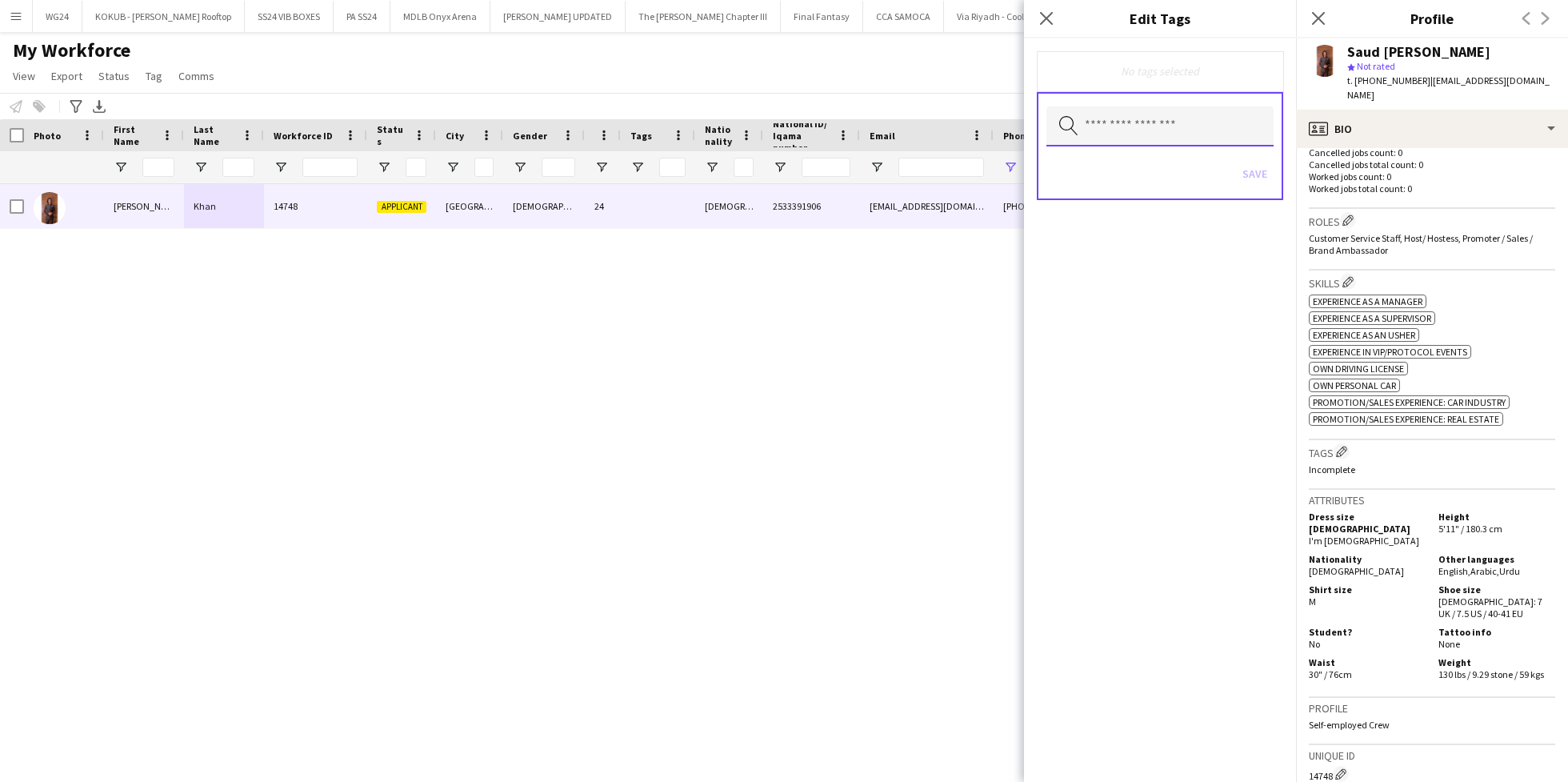
click at [1155, 131] on input "text" at bounding box center [1160, 126] width 227 height 40
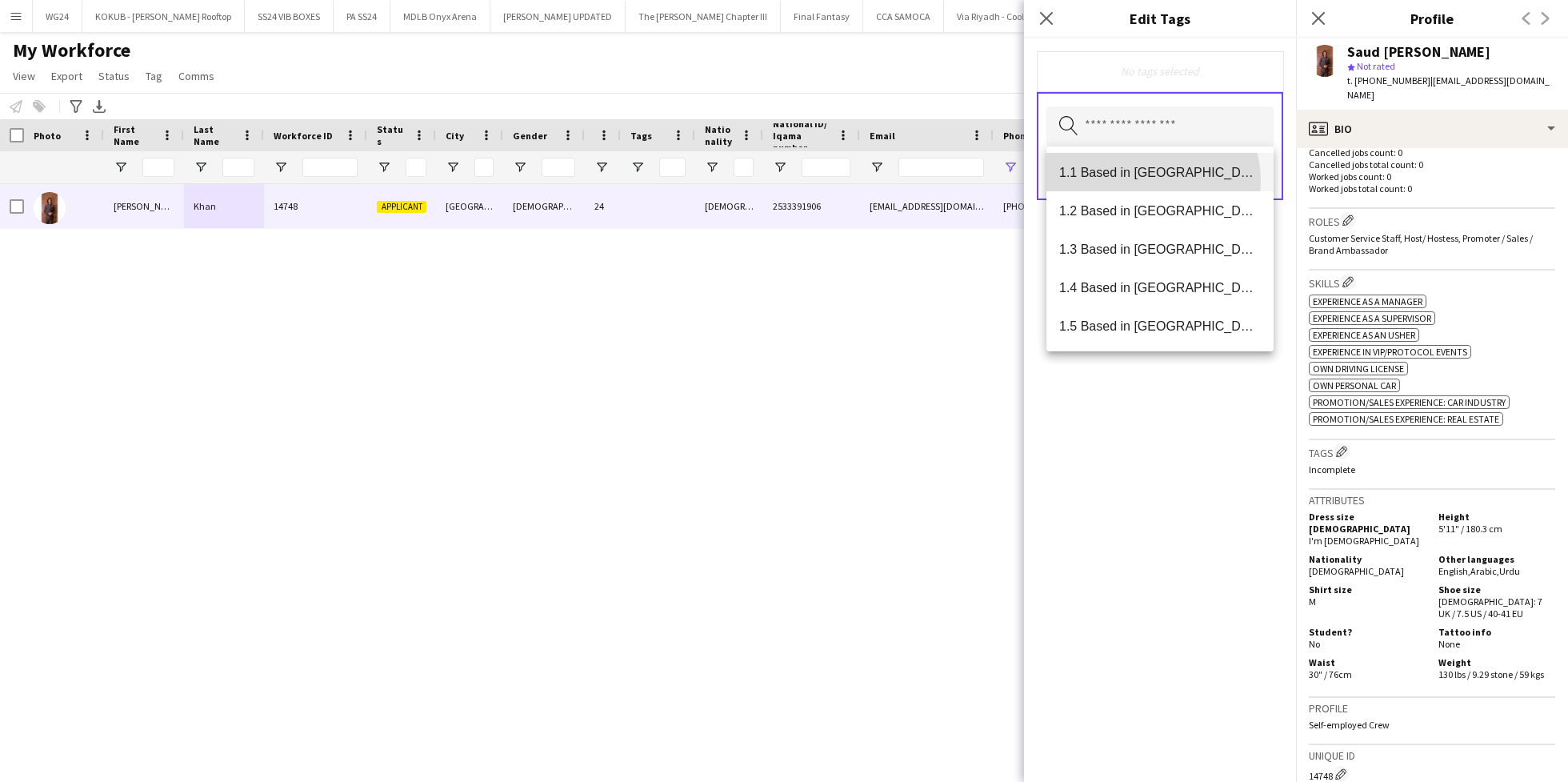
click at [1145, 181] on mat-option "1.1 Based in Riyadh" at bounding box center [1160, 171] width 227 height 38
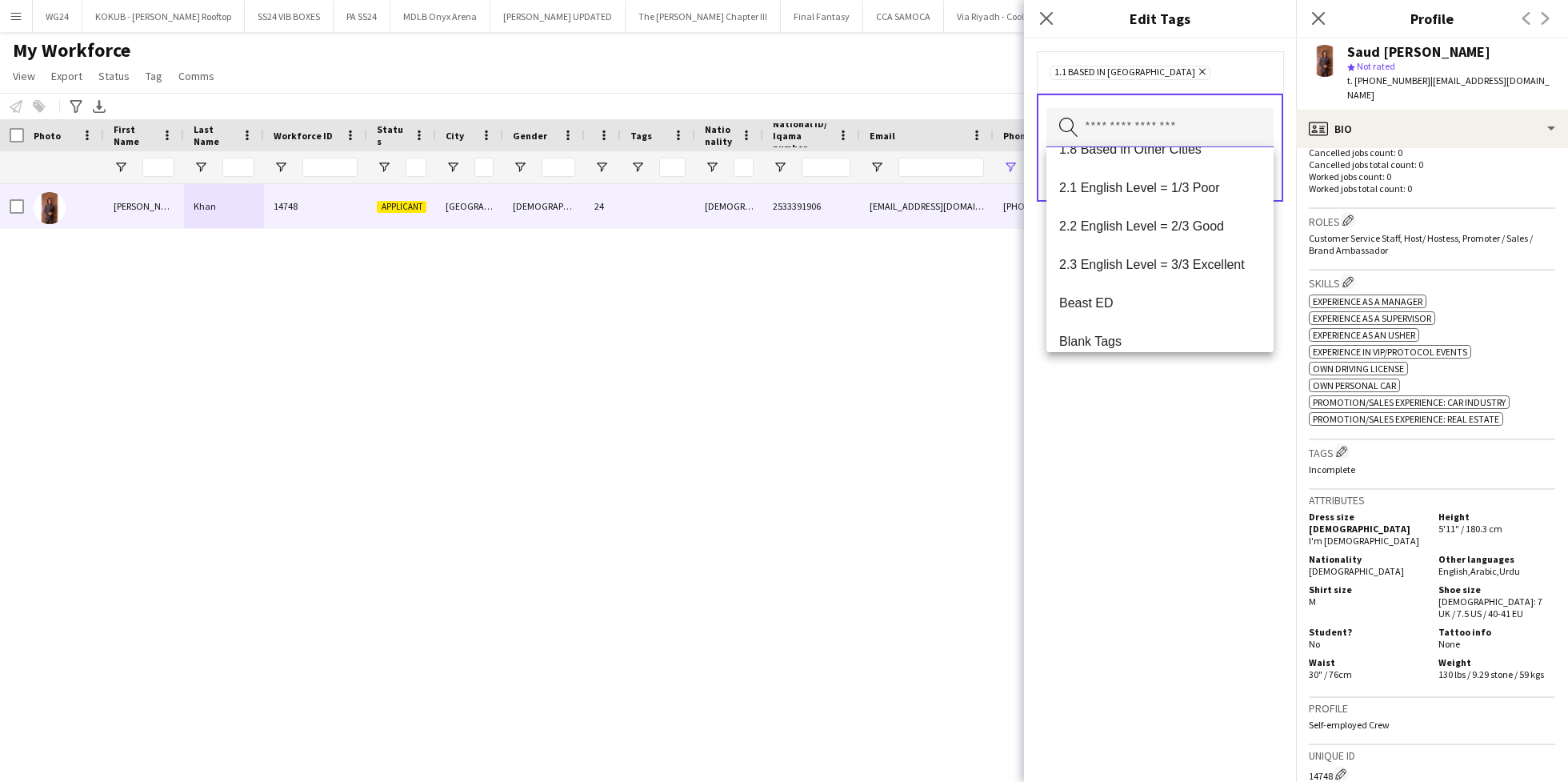
scroll to position [257, 0]
click at [1147, 268] on span "2.3 English Level = 3/3 Excellent" at bounding box center [1161, 261] width 201 height 15
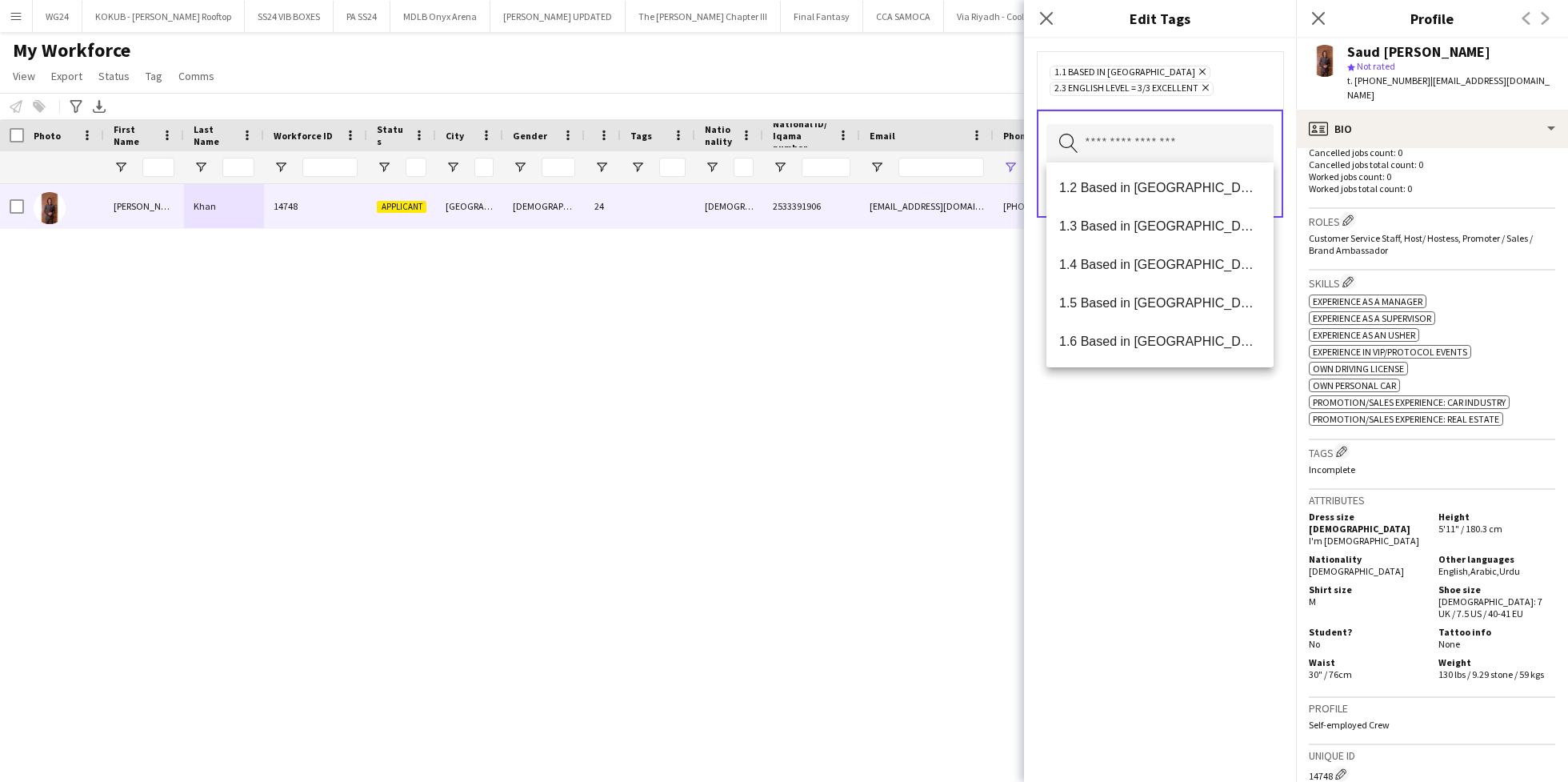
click at [1139, 454] on div "1.1 Based in Riyadh Remove 2.3 English Level = 3/3 Excellent Remove Search by t…" at bounding box center [1161, 409] width 272 height 743
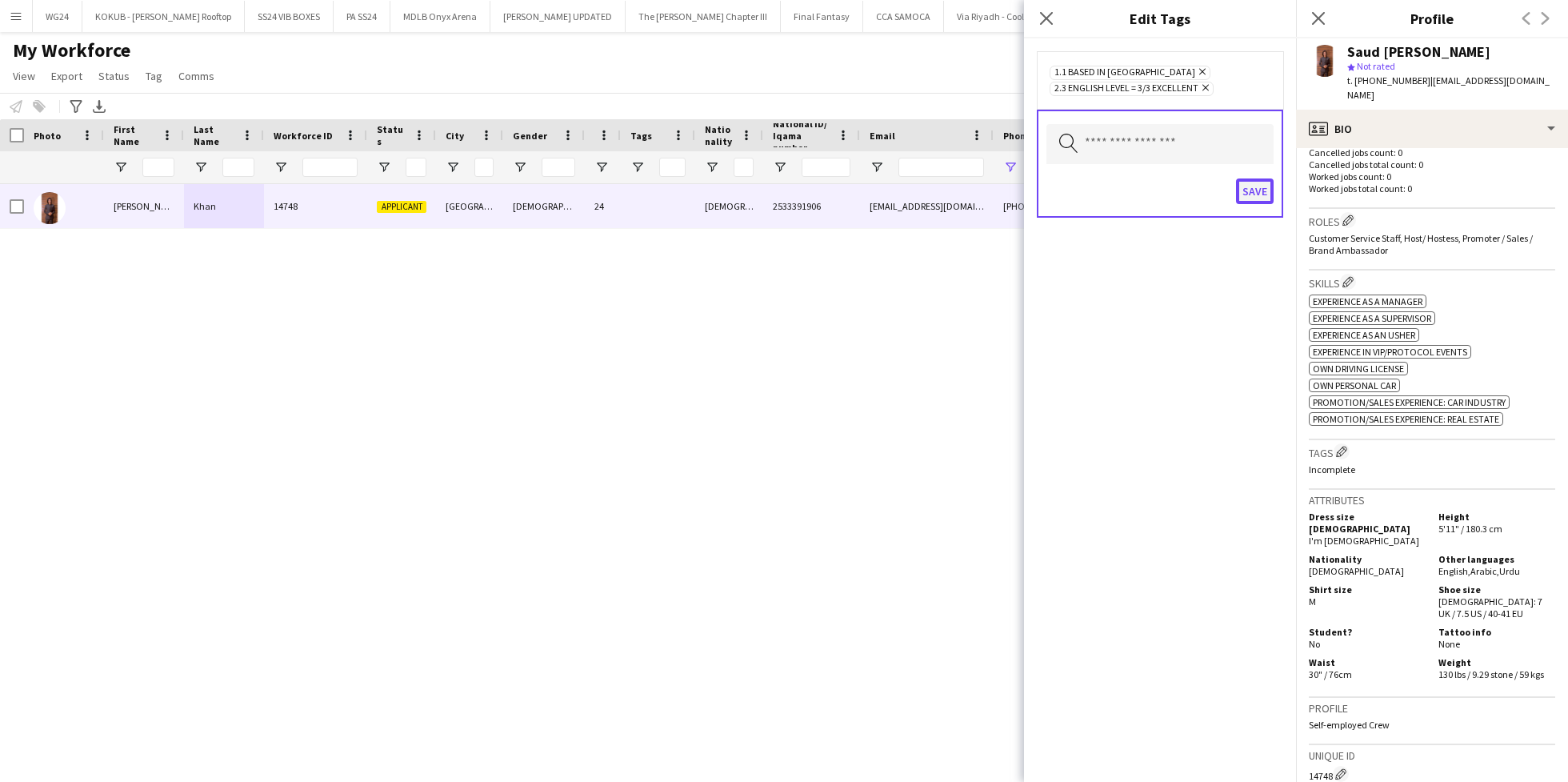
click at [1251, 183] on button "Save" at bounding box center [1254, 191] width 37 height 25
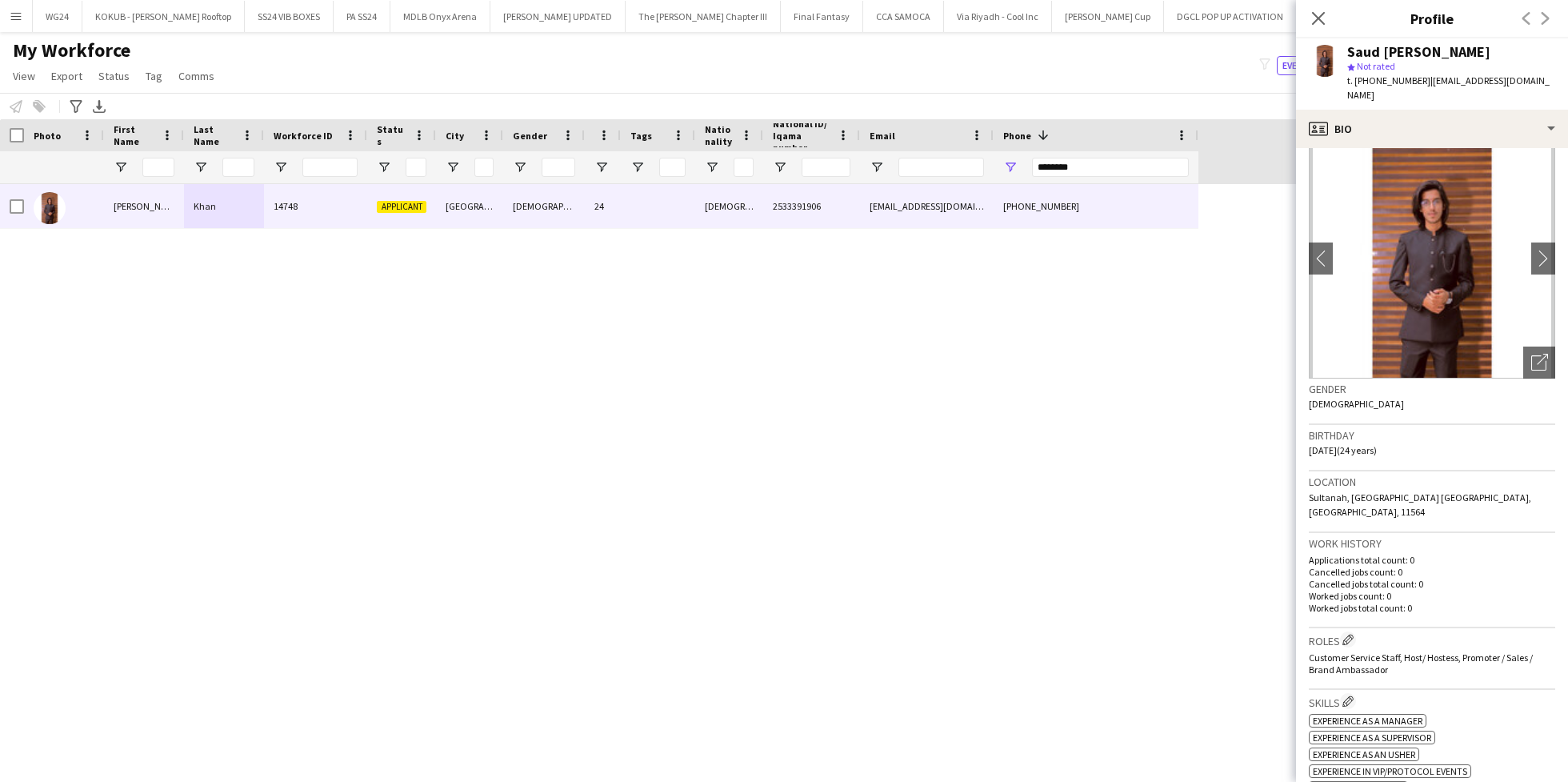
scroll to position [0, 0]
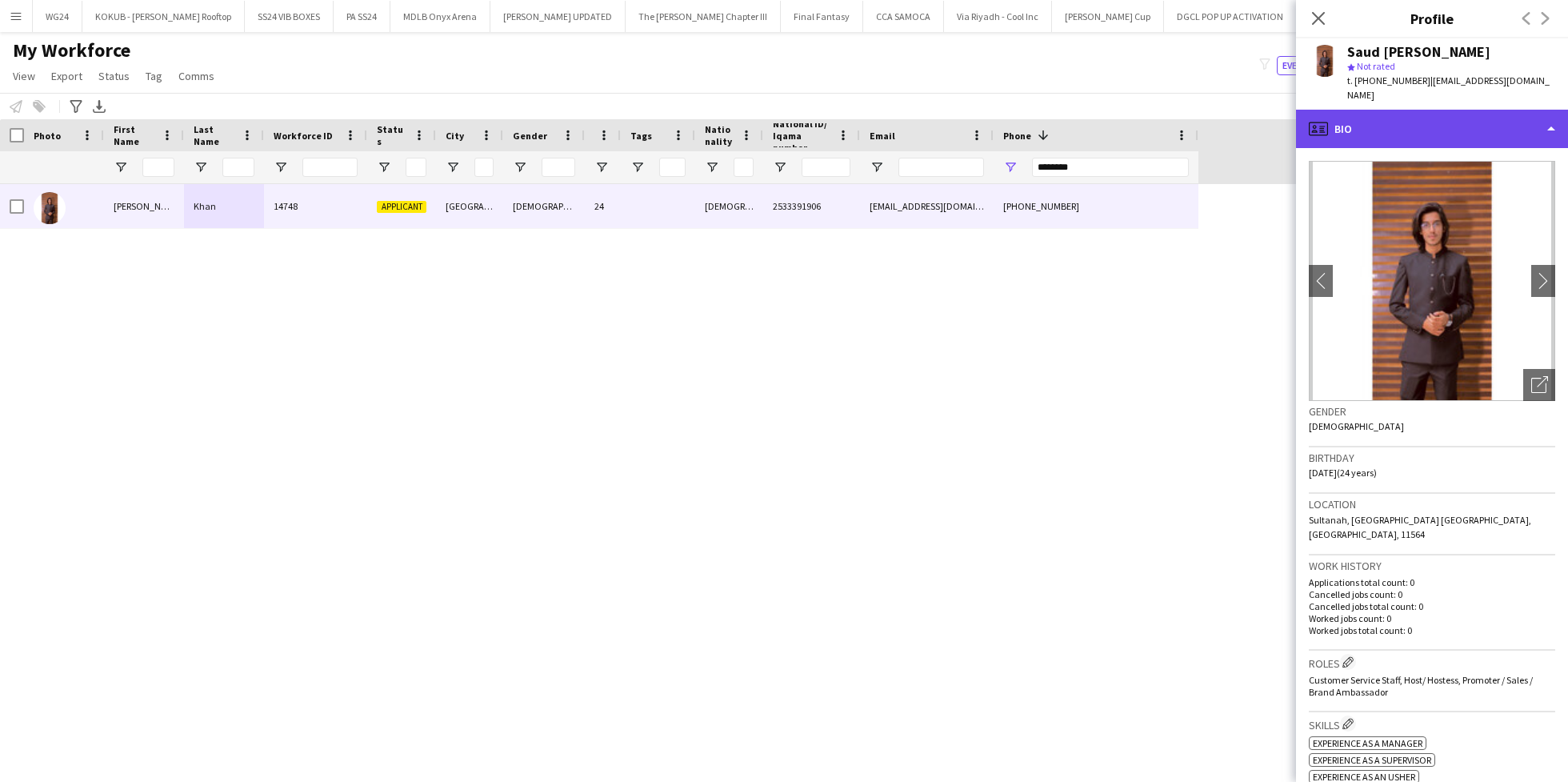
click at [1345, 112] on div "profile Bio" at bounding box center [1433, 129] width 272 height 38
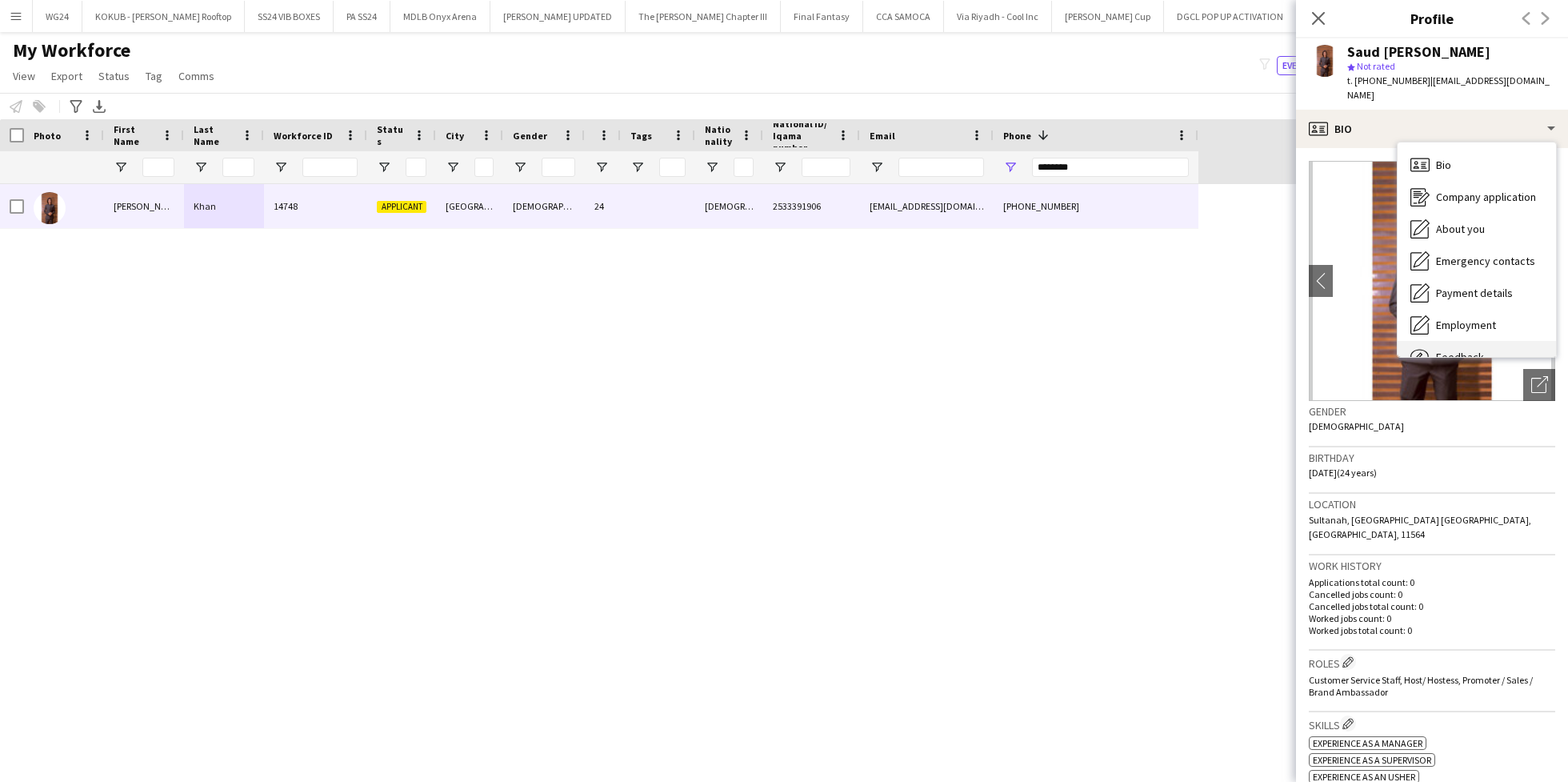
click at [1491, 341] on div "Feedback Feedback" at bounding box center [1477, 357] width 159 height 32
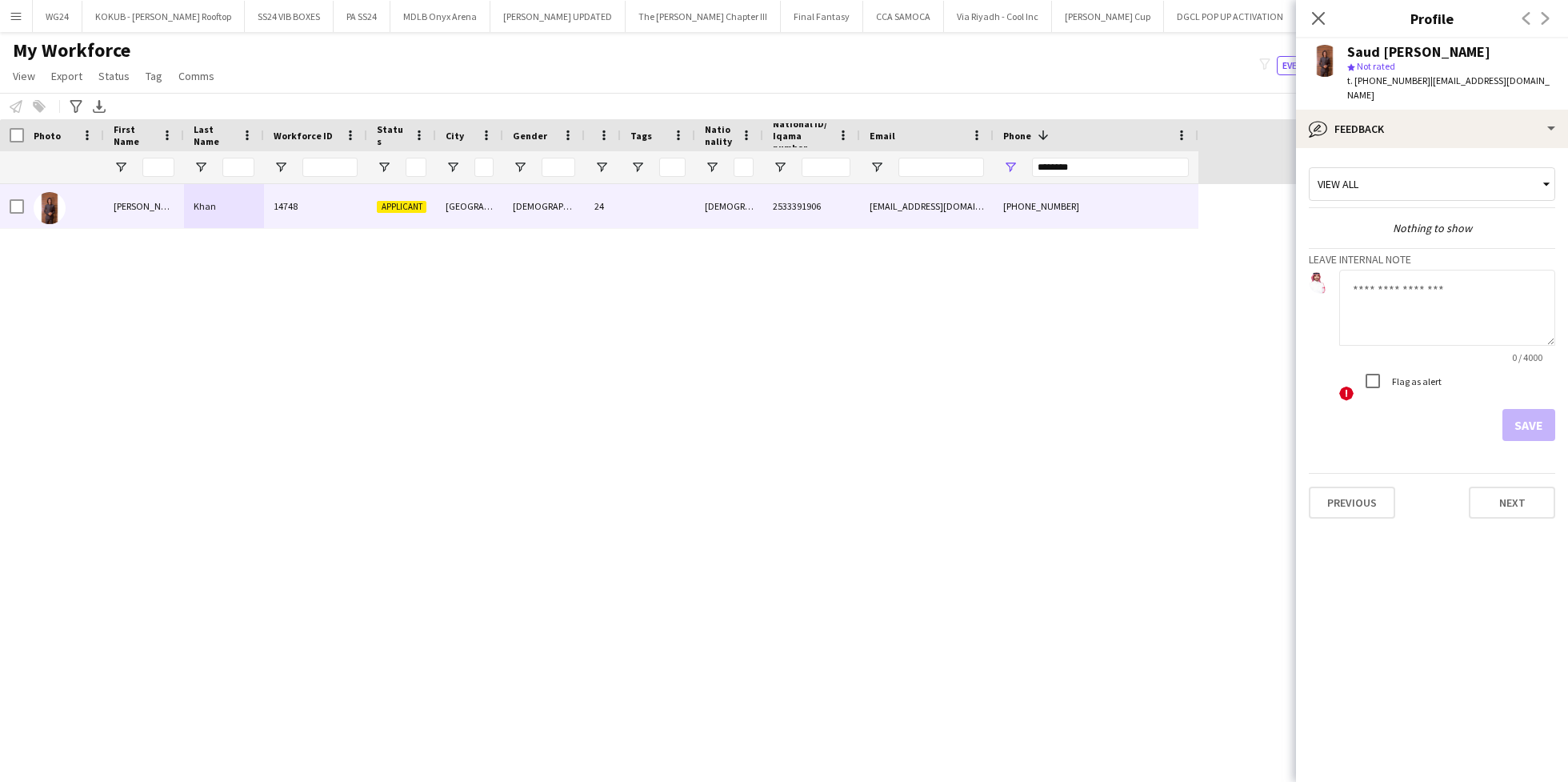
click at [1417, 276] on textarea at bounding box center [1447, 308] width 216 height 76
type textarea "**********"
click at [1535, 413] on button "Save" at bounding box center [1529, 425] width 53 height 32
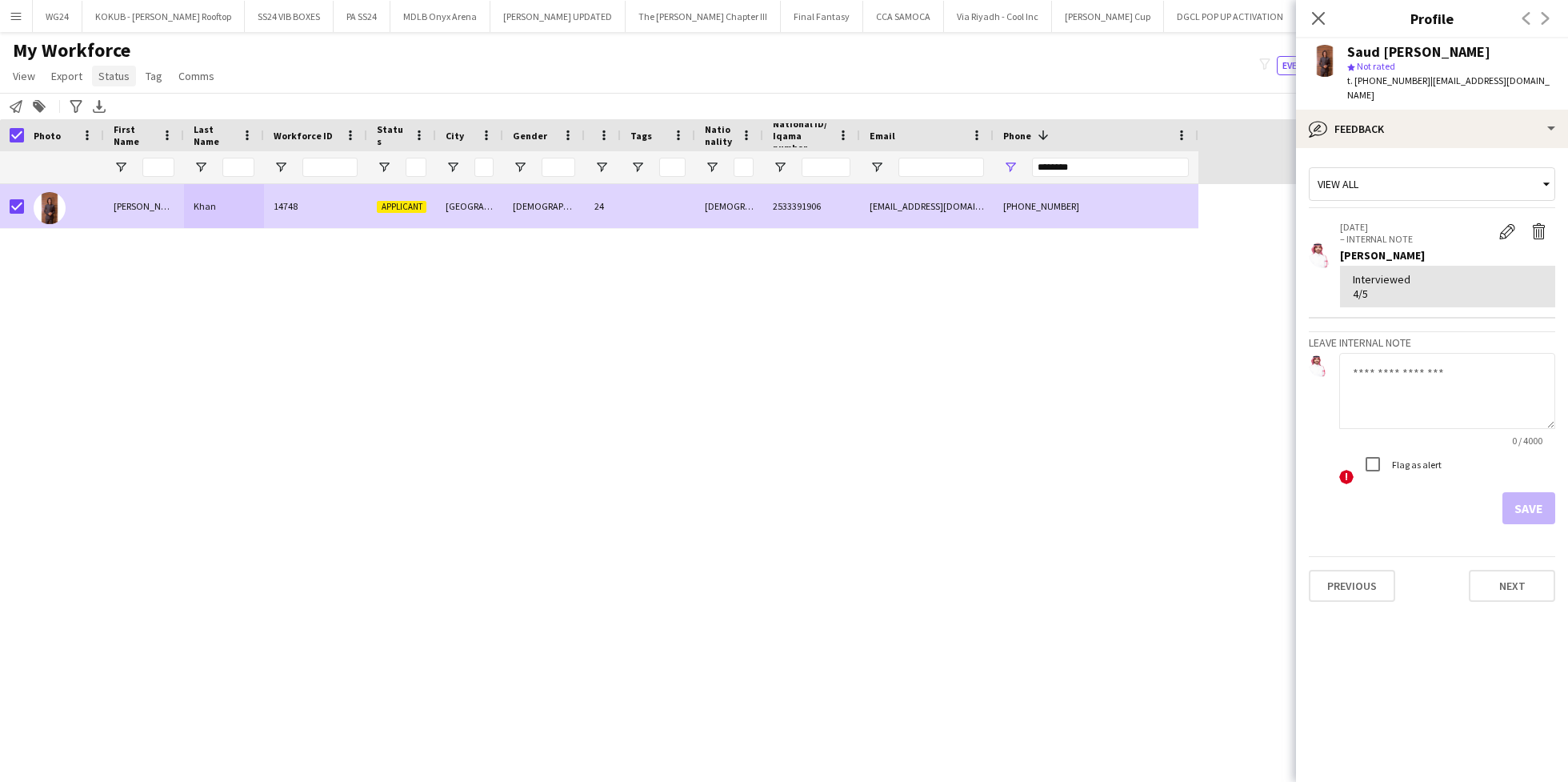
click at [105, 78] on span "Status" at bounding box center [113, 76] width 31 height 15
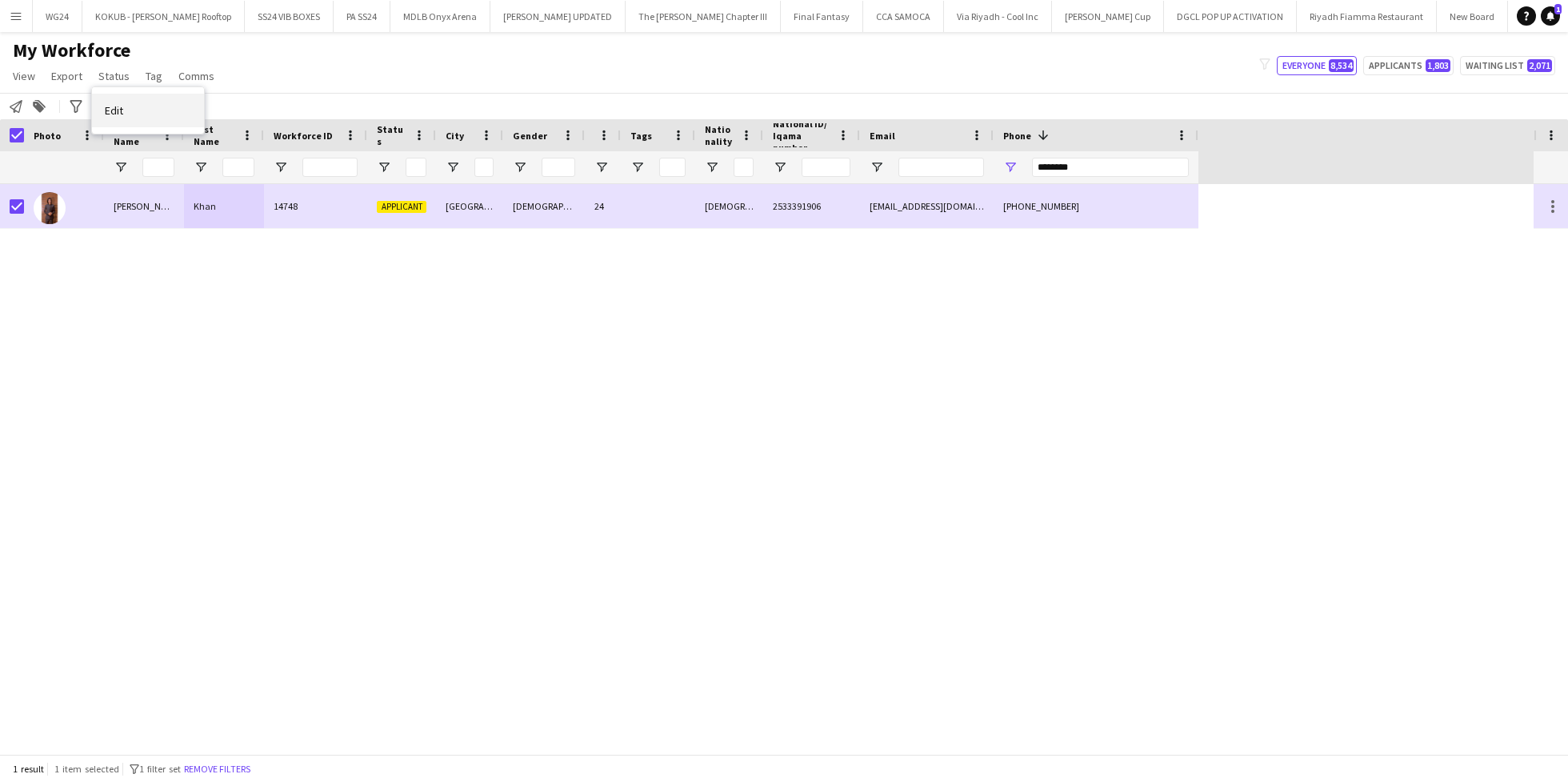
click at [150, 109] on link "Edit" at bounding box center [147, 110] width 112 height 34
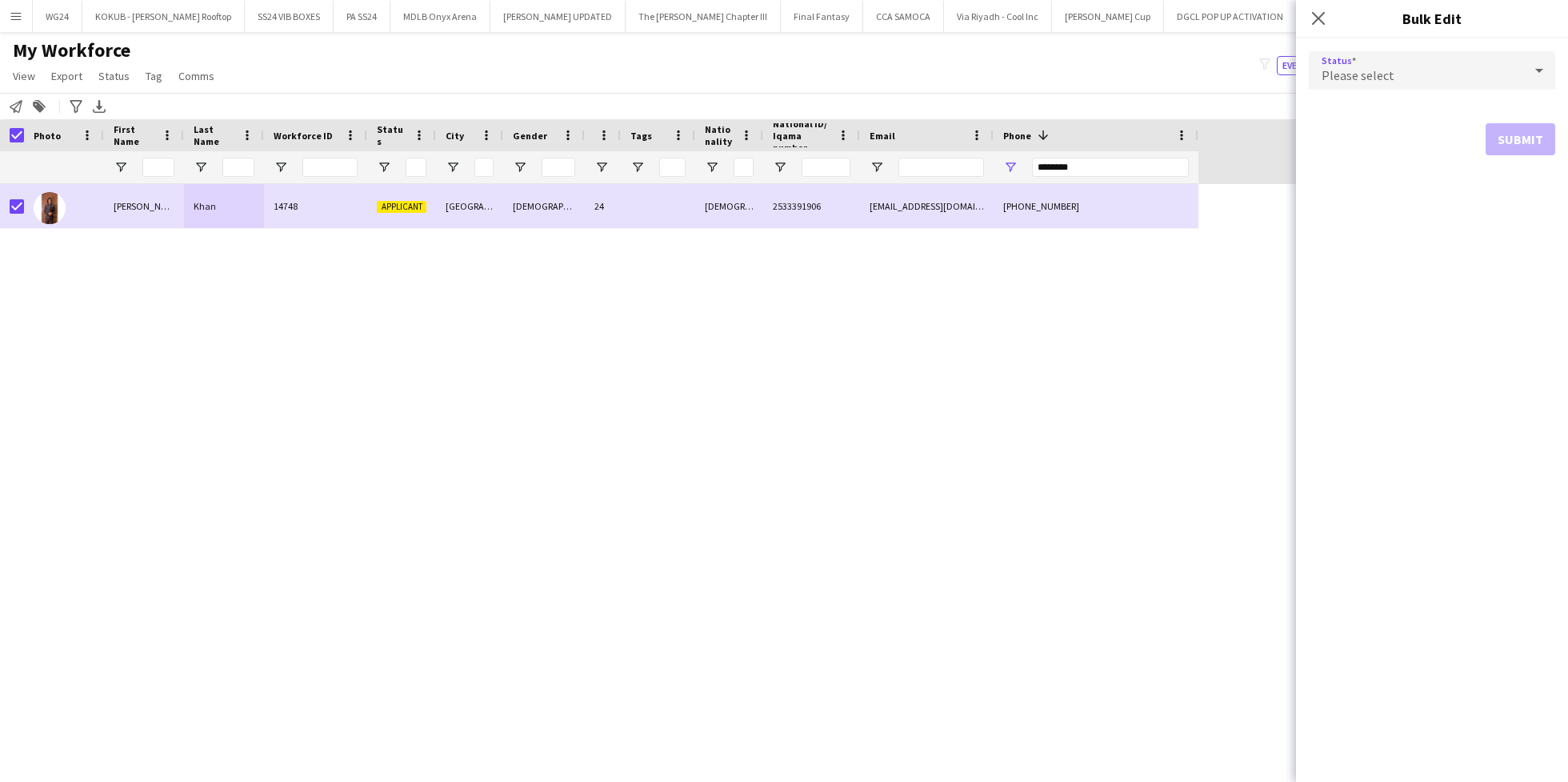
click at [1450, 69] on div "Please select" at bounding box center [1416, 70] width 214 height 38
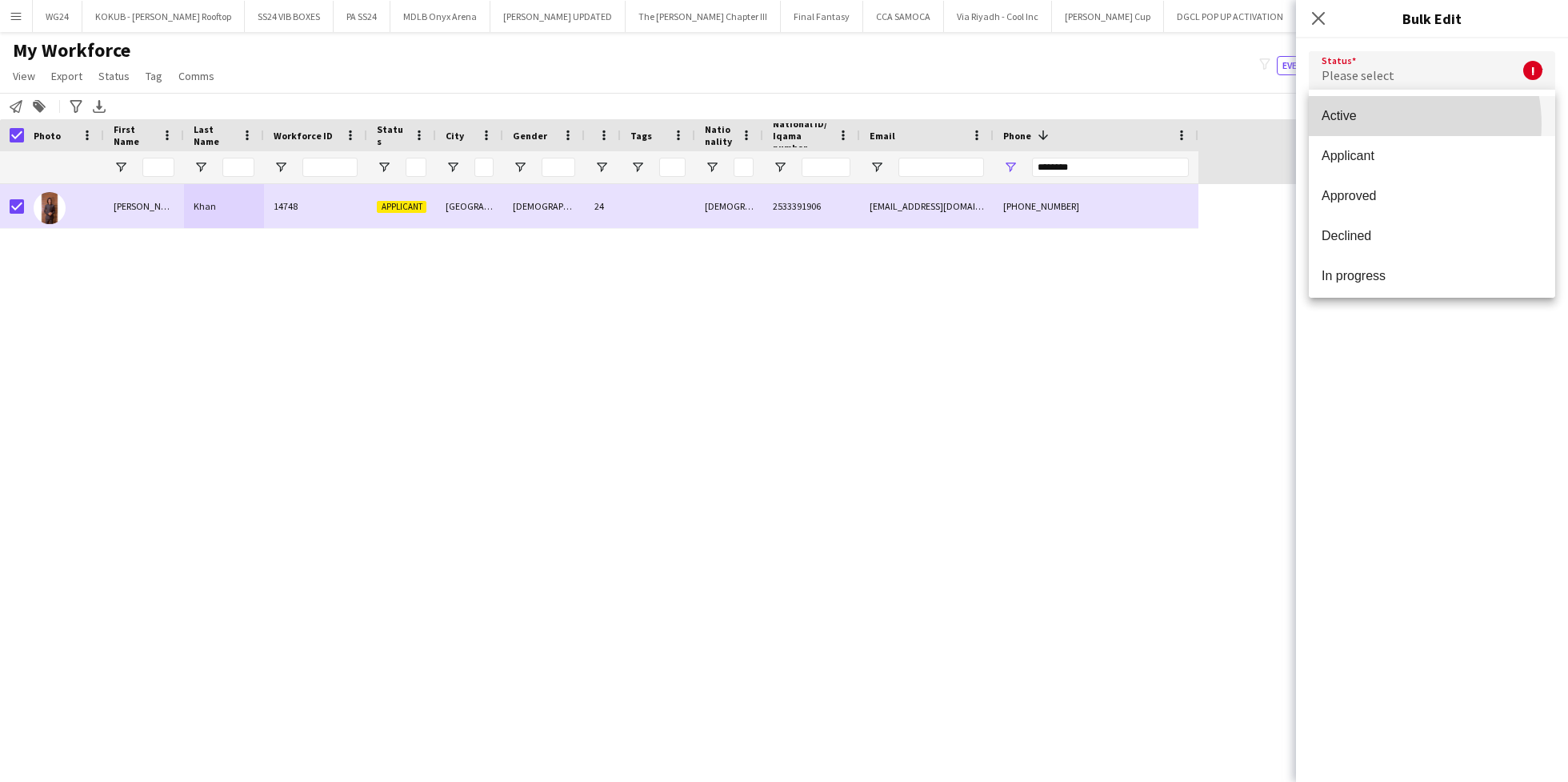
click at [1386, 124] on mat-option "Active" at bounding box center [1433, 116] width 247 height 40
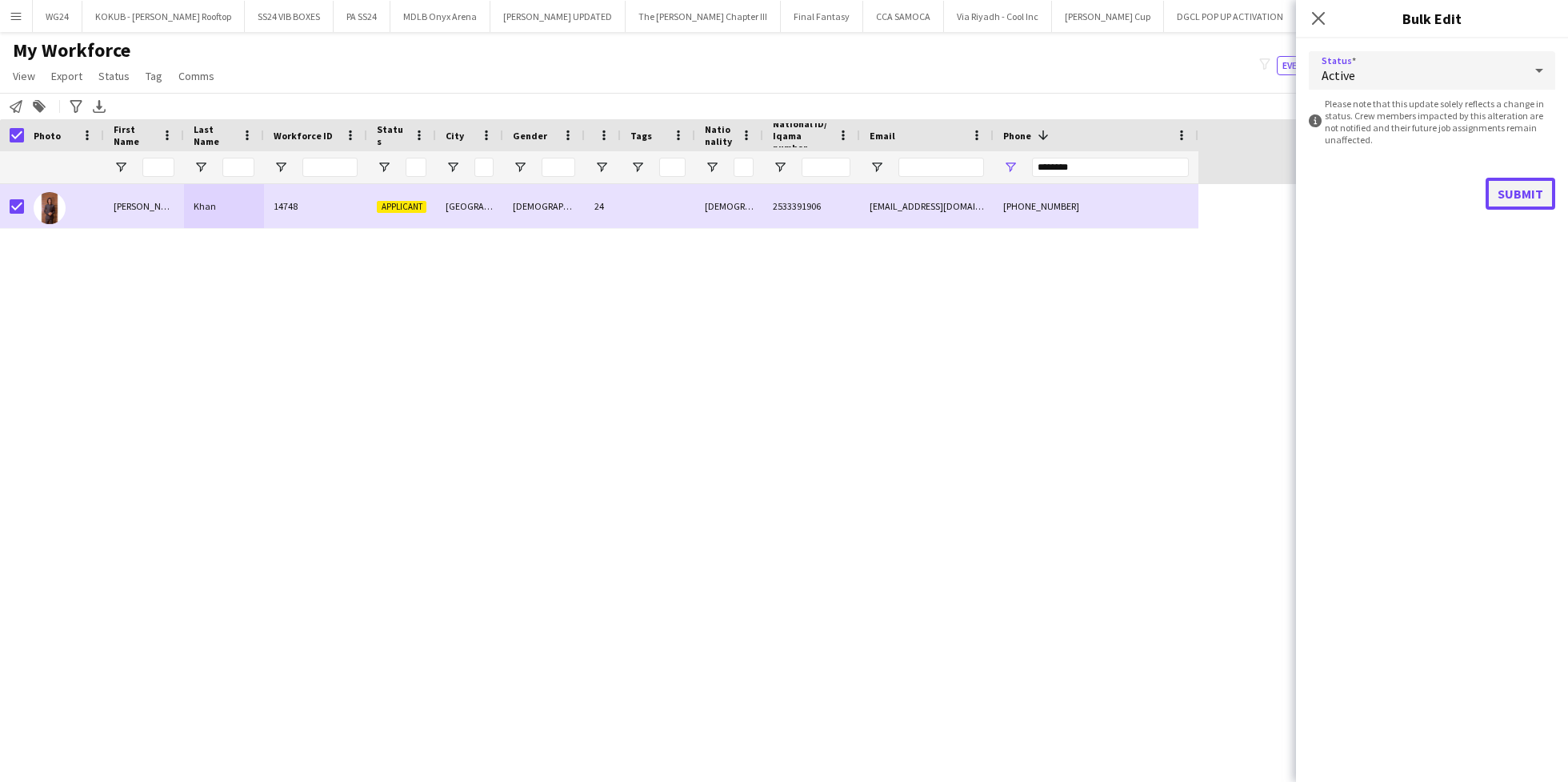
click at [1534, 193] on button "Submit" at bounding box center [1521, 193] width 70 height 32
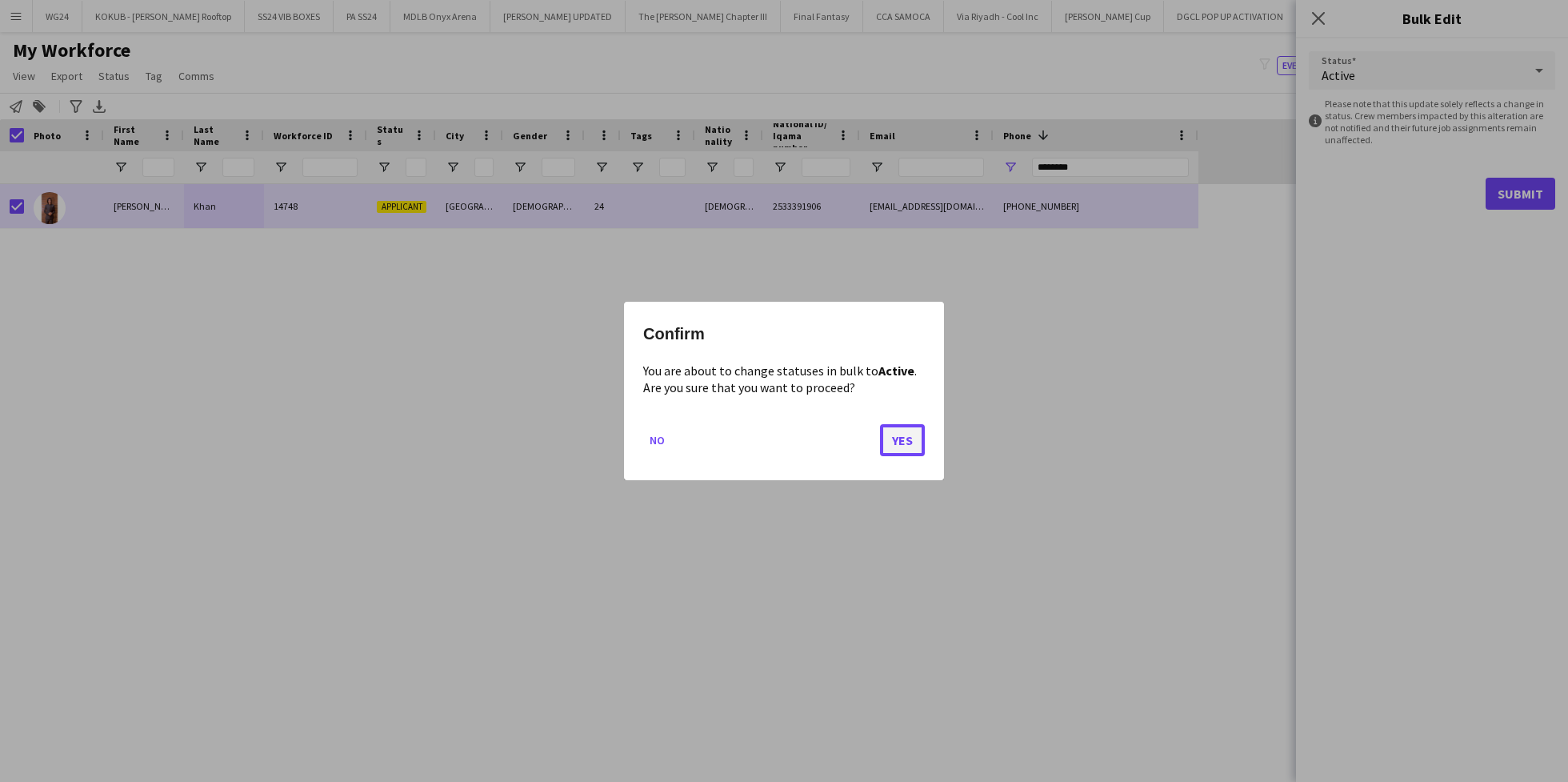
click at [902, 437] on button "Yes" at bounding box center [902, 439] width 44 height 32
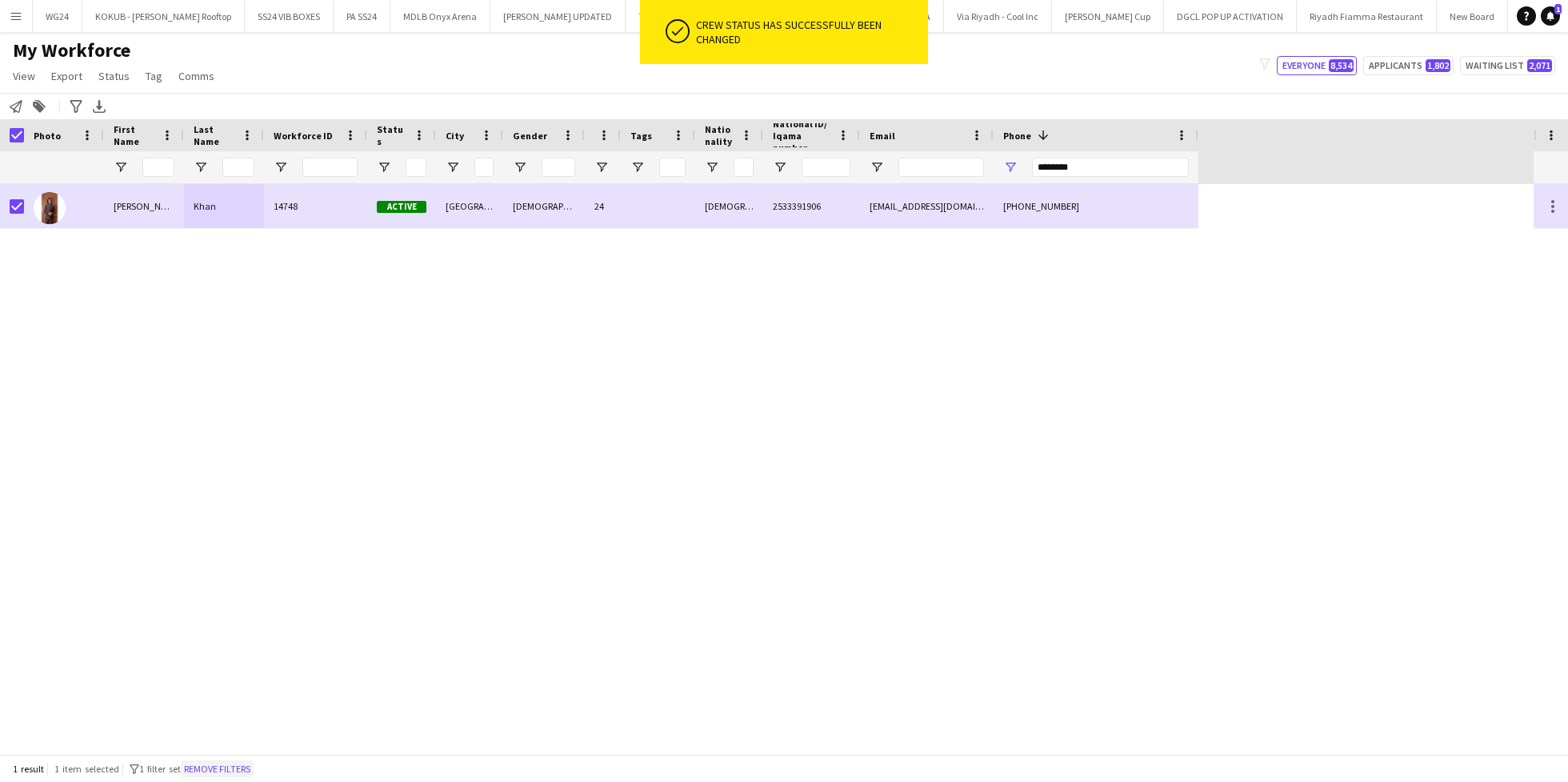
click at [230, 773] on button "Remove filters" at bounding box center [217, 768] width 73 height 17
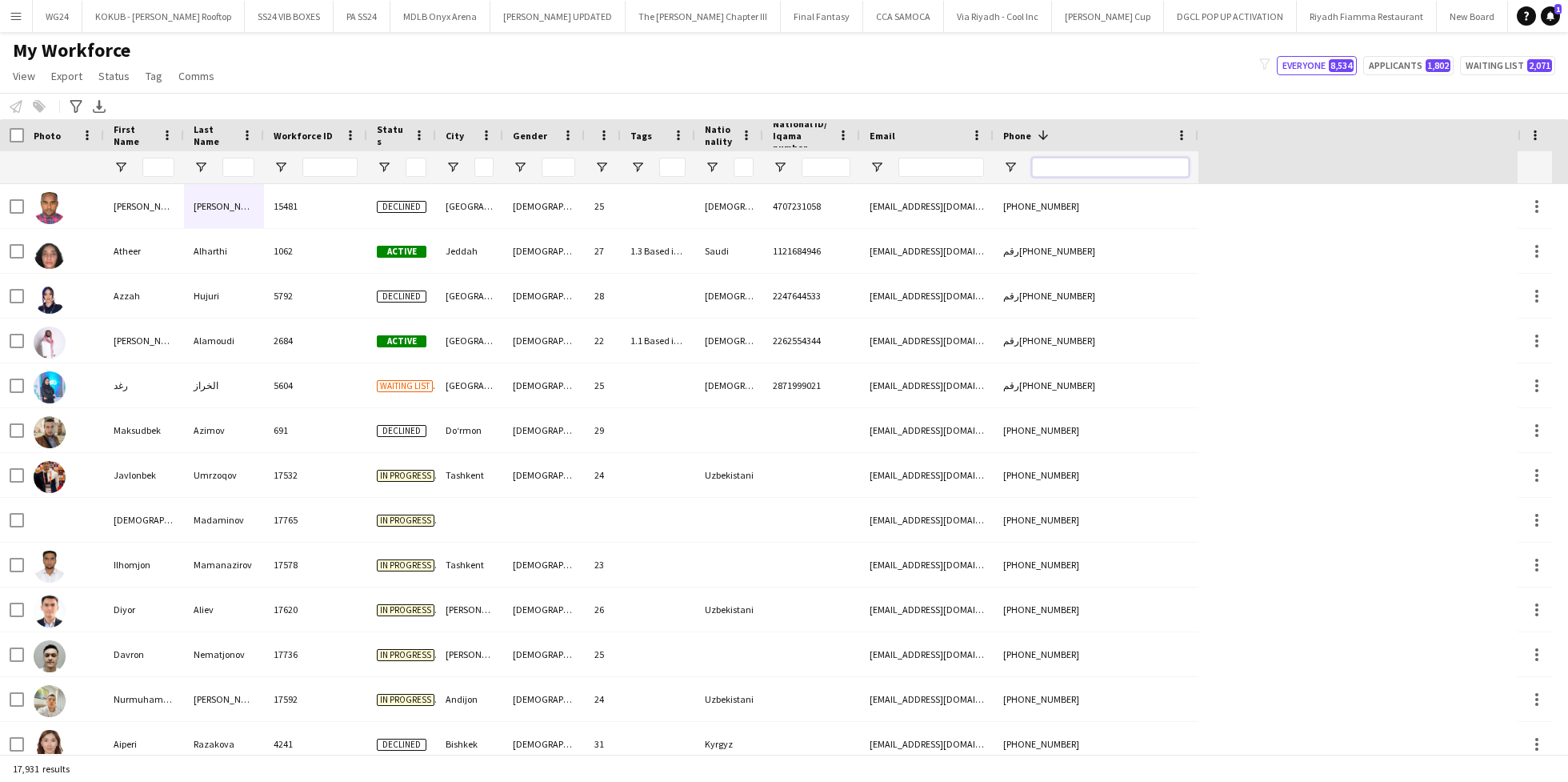
click at [1096, 172] on input "Phone Filter Input" at bounding box center [1111, 167] width 157 height 19
paste input "*******"
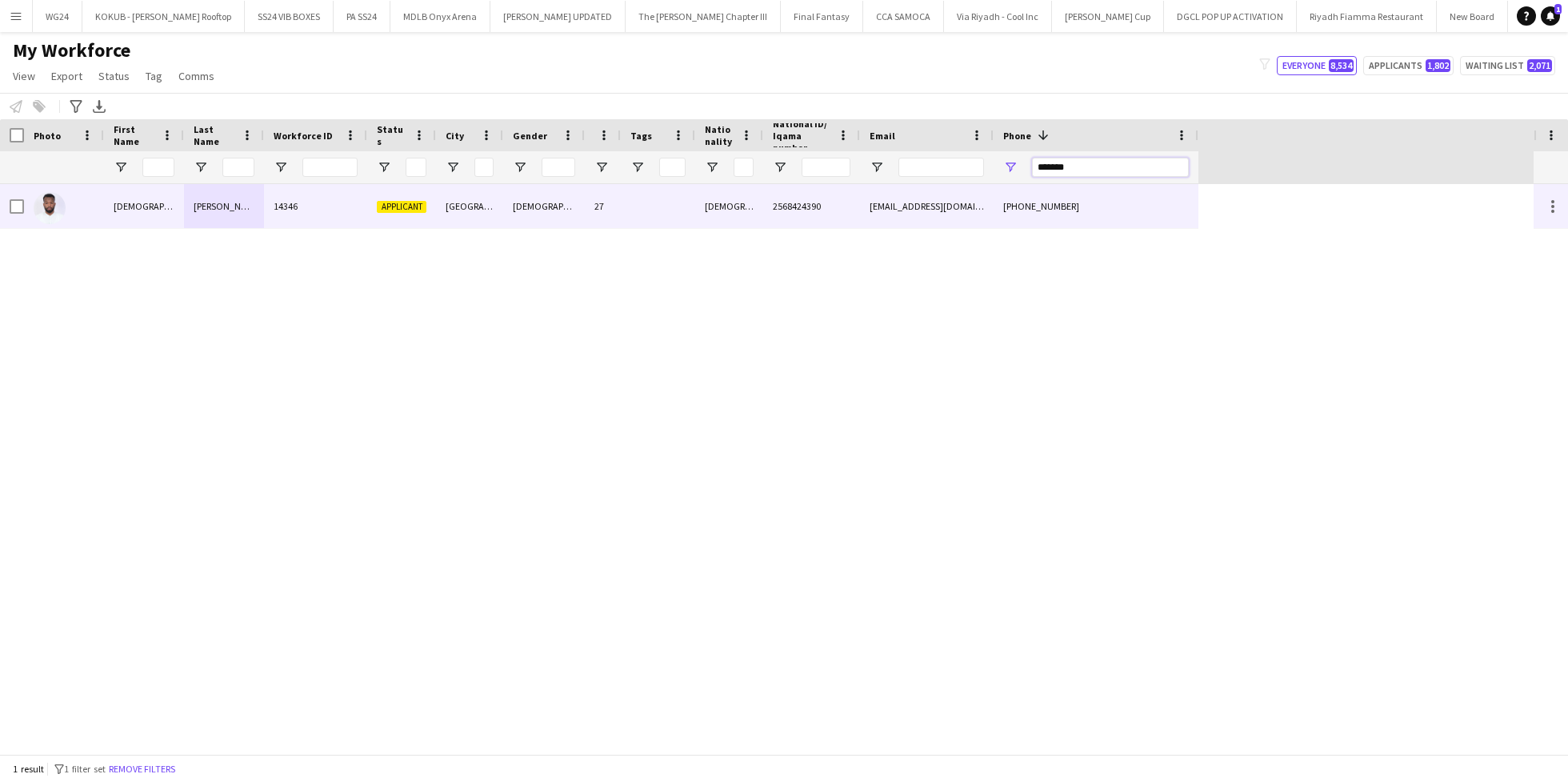
type input "*******"
click at [368, 220] on div "Applicant" at bounding box center [402, 206] width 69 height 44
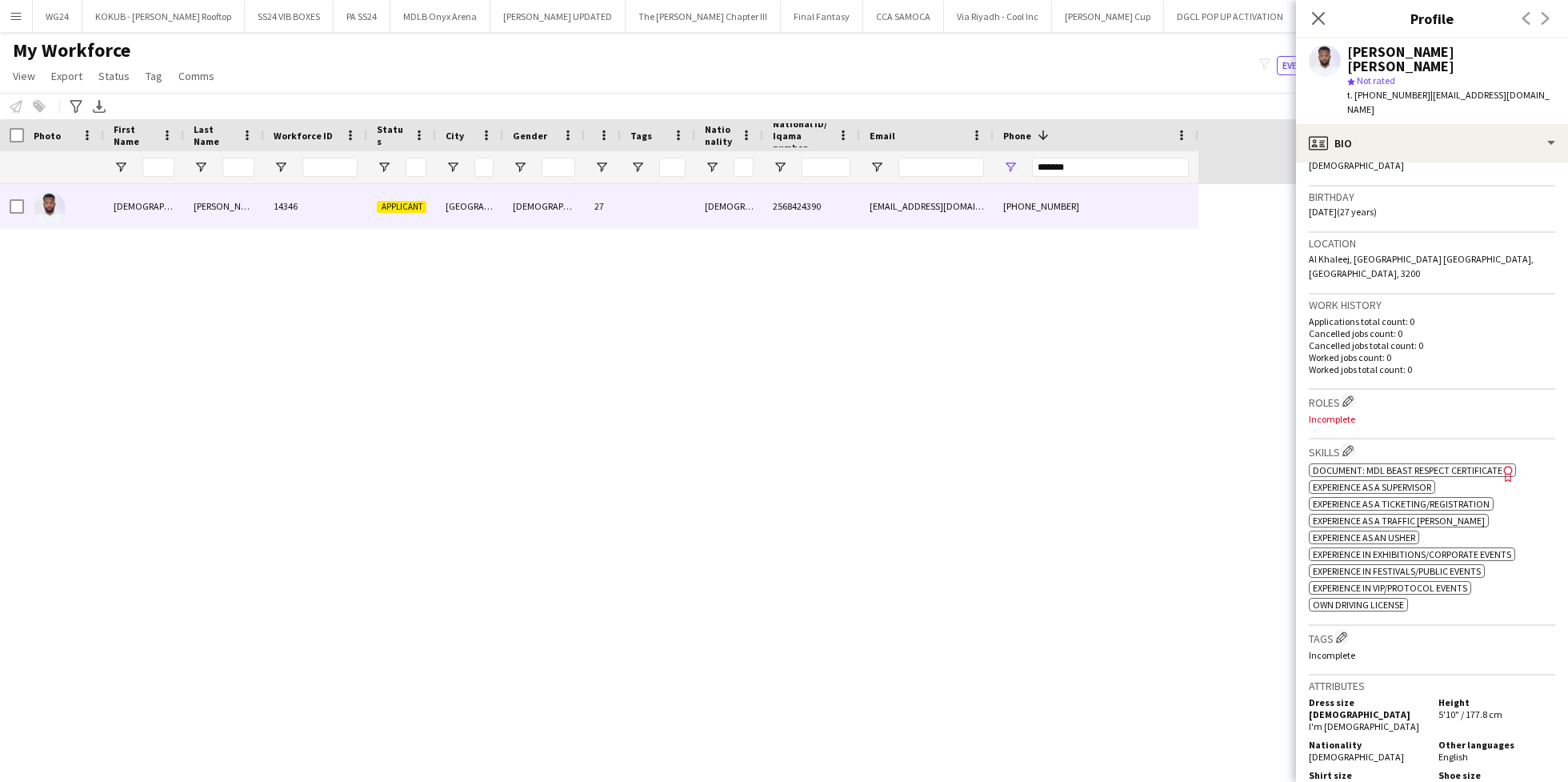
scroll to position [302, 0]
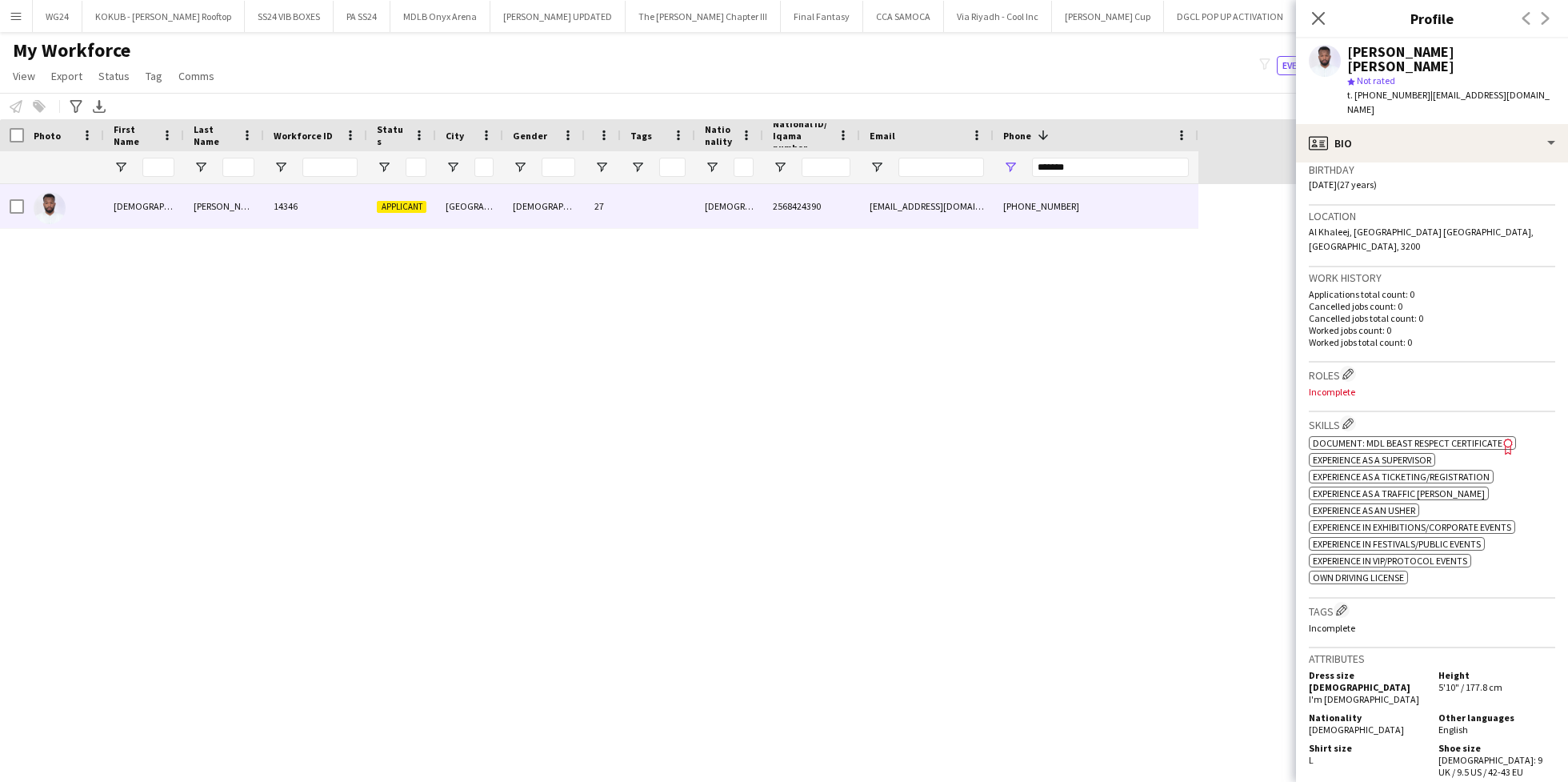
click at [1415, 437] on span "Document: MDL Beast Respect Certificate" at bounding box center [1407, 443] width 190 height 12
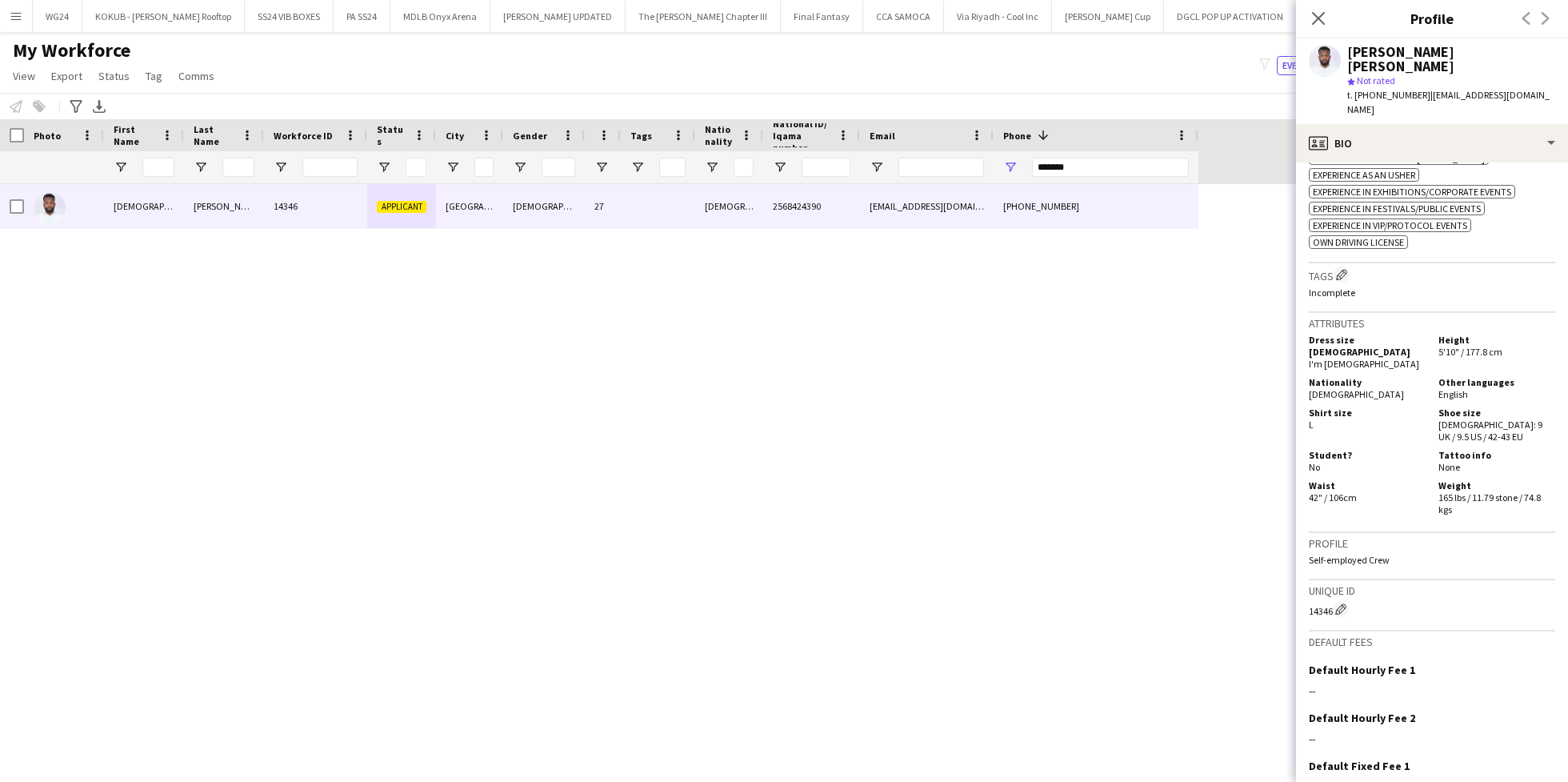
scroll to position [0, 0]
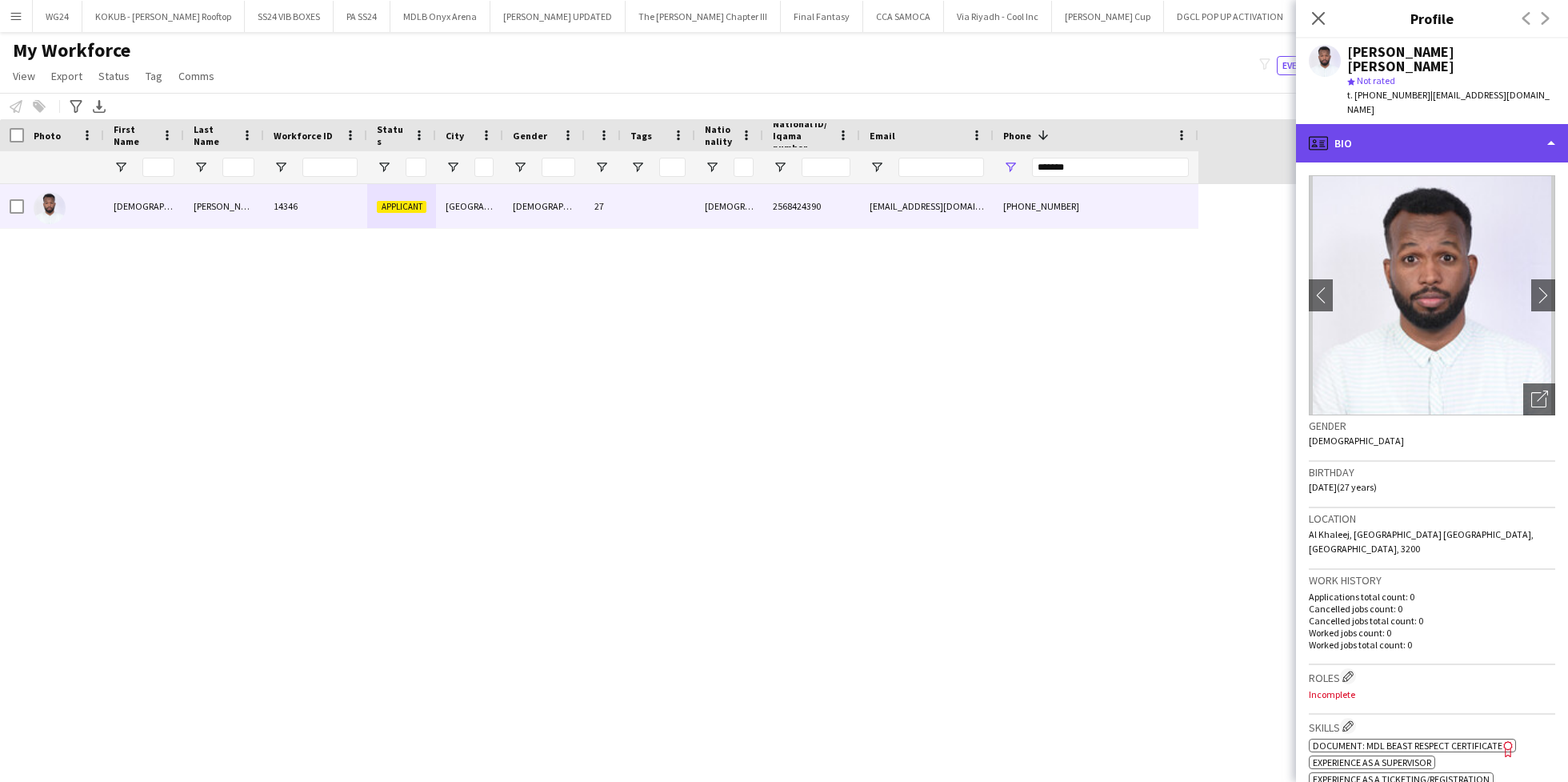
click at [1367, 124] on div "profile Bio" at bounding box center [1433, 143] width 272 height 38
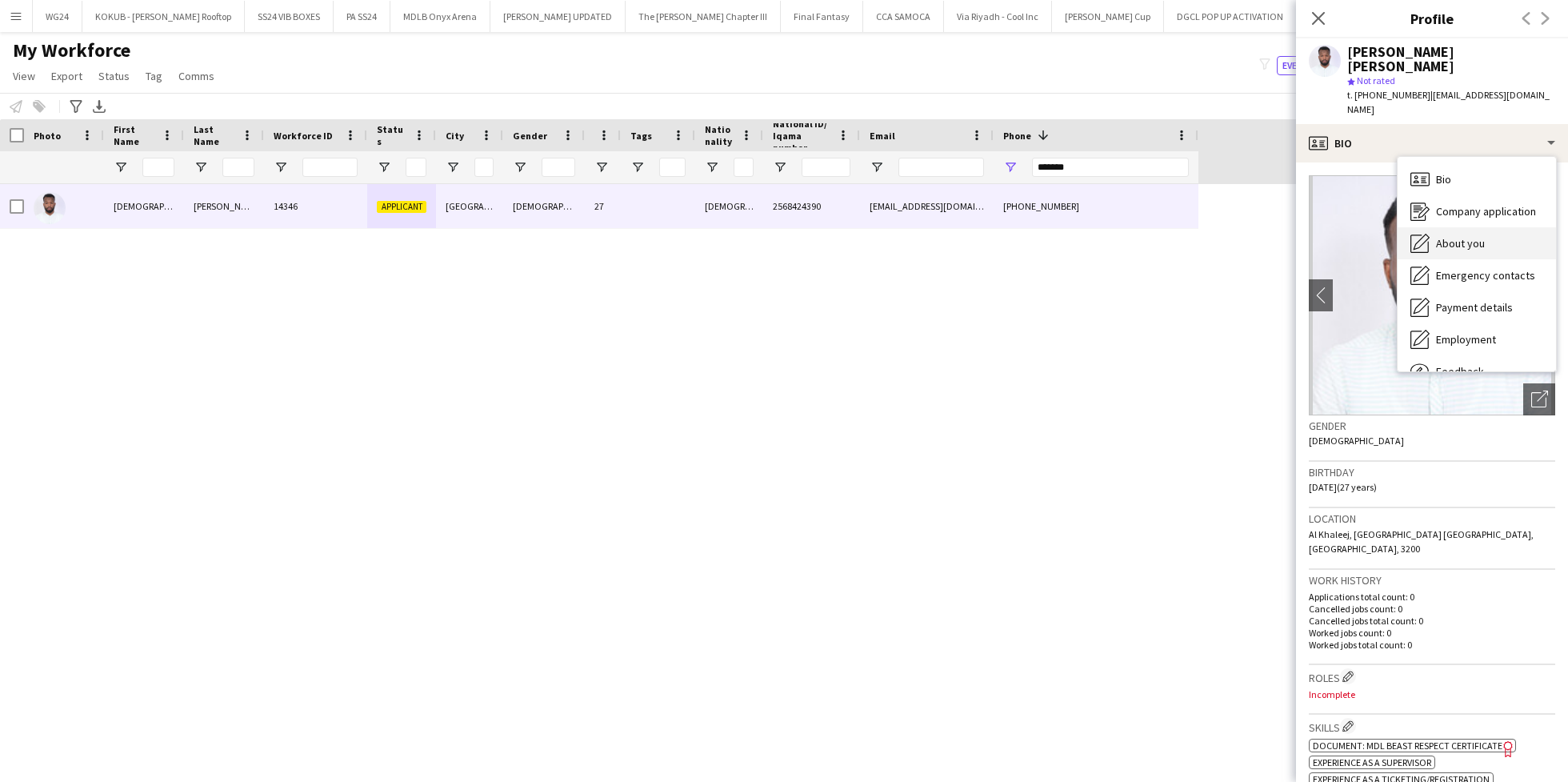
click at [1471, 236] on span "About you" at bounding box center [1461, 243] width 49 height 15
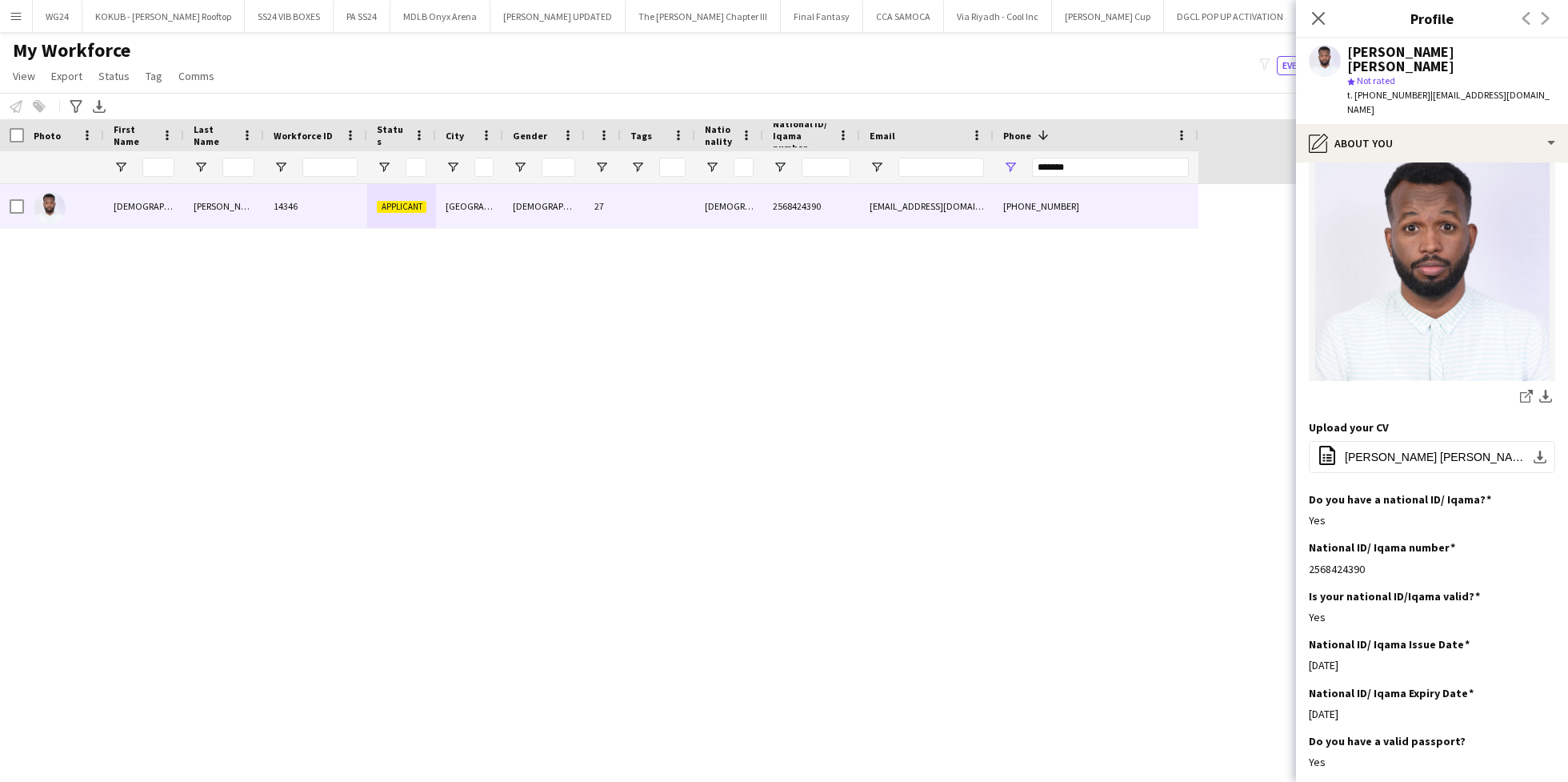
scroll to position [182, 0]
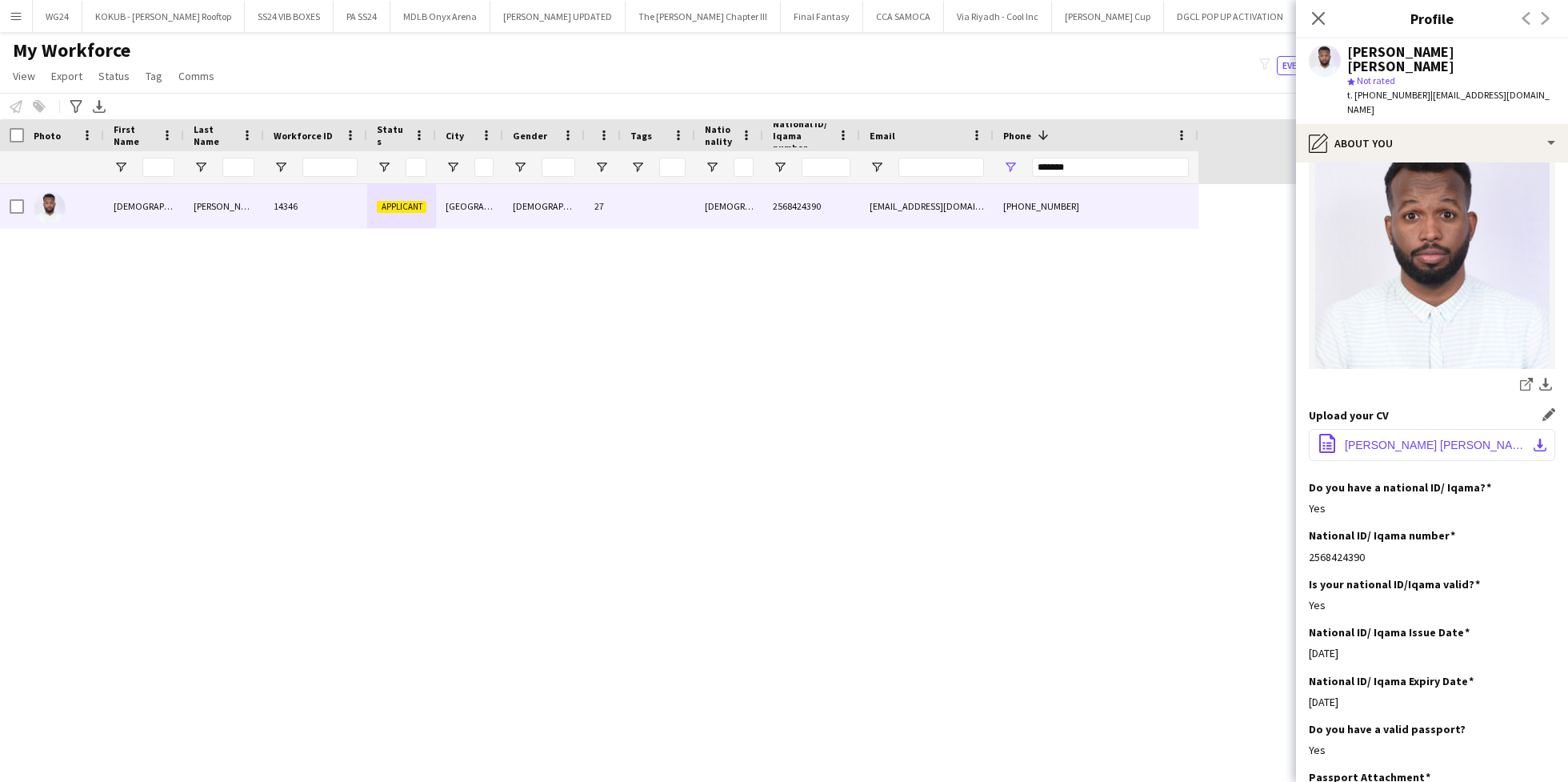
click at [1380, 429] on button "office-file-sheet mohamed salah kl pdf 2.pdf download-bottom" at bounding box center [1433, 445] width 247 height 32
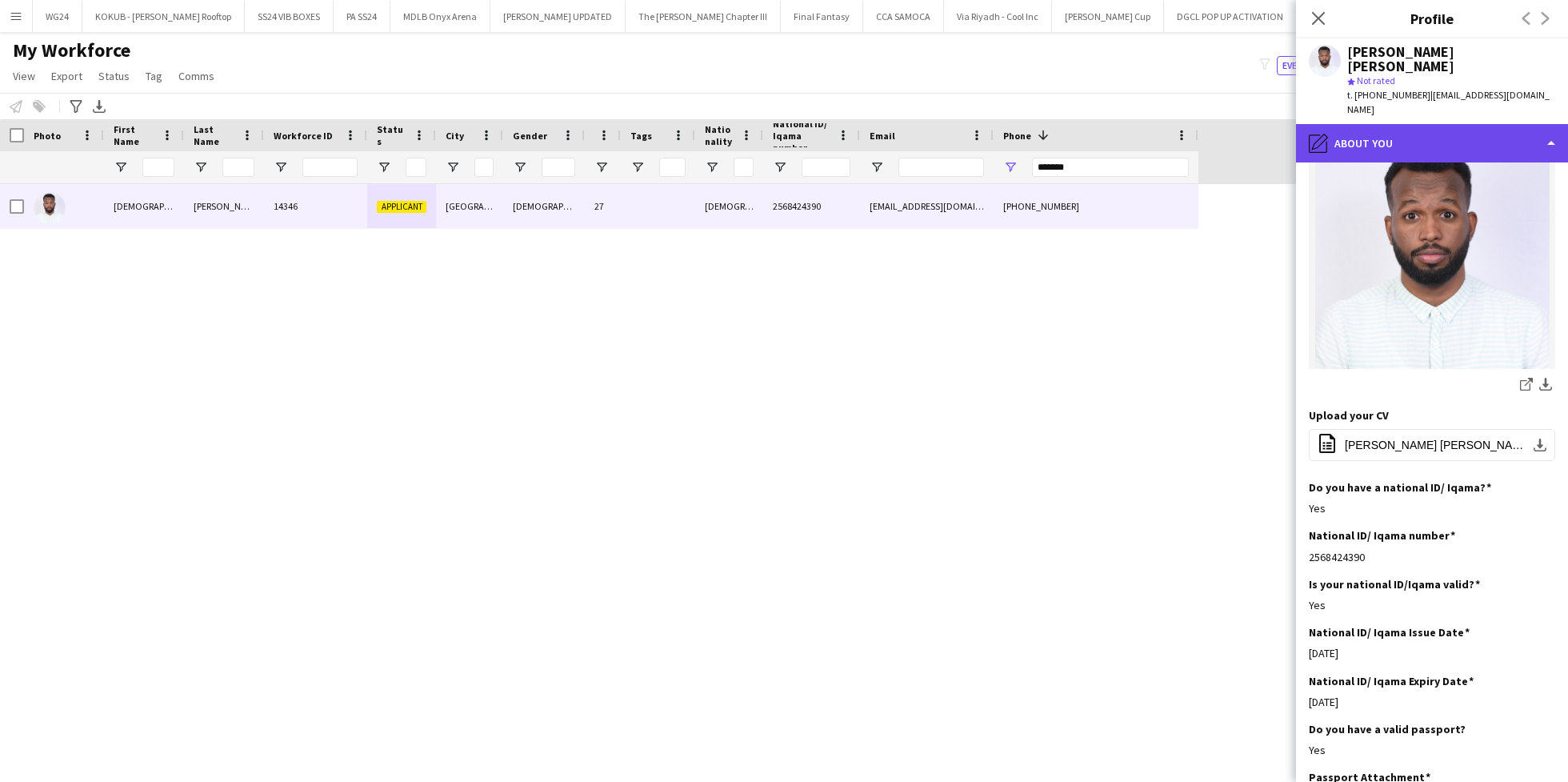
click at [1384, 124] on div "pencil4 About you" at bounding box center [1433, 143] width 272 height 38
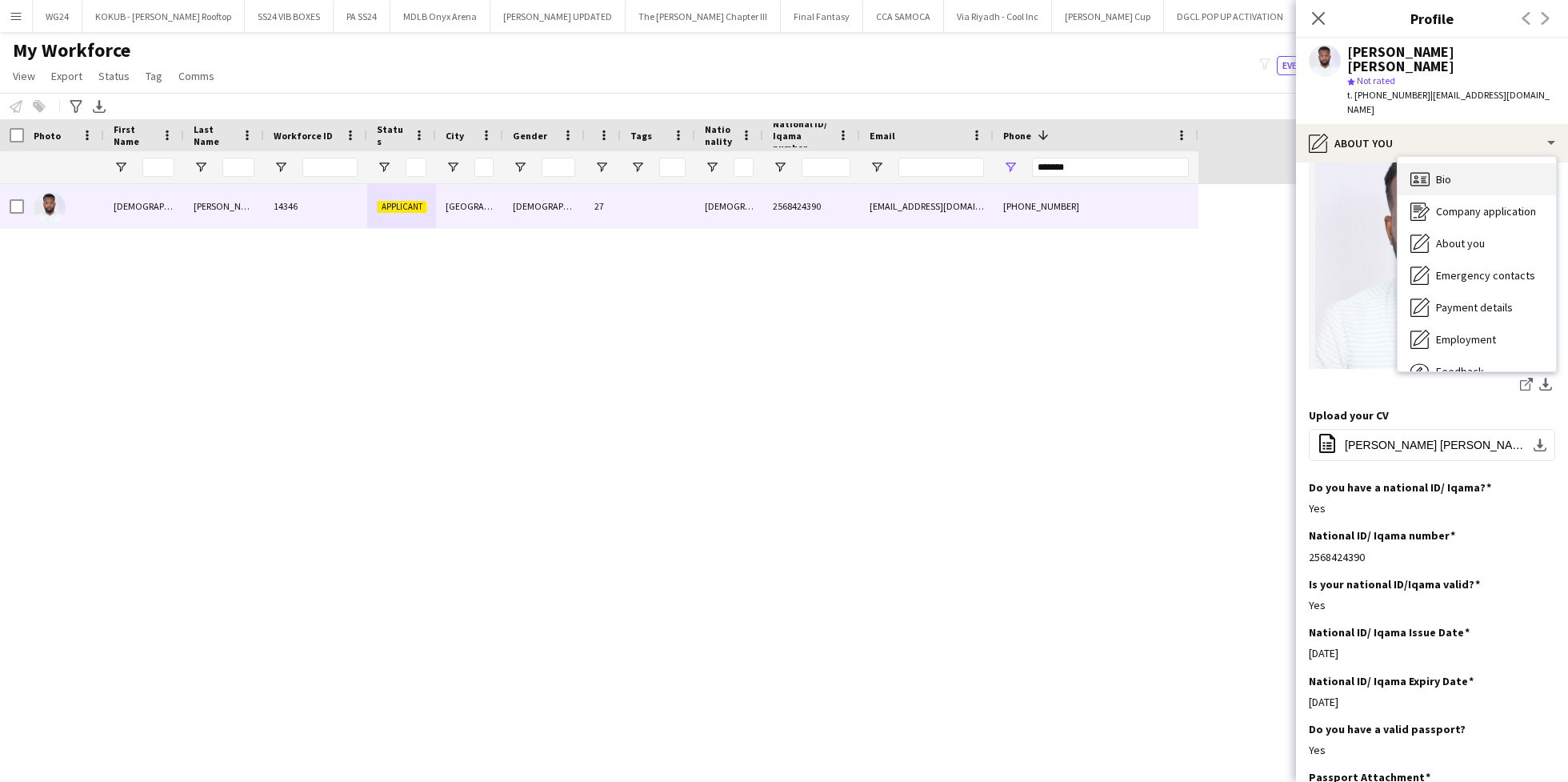
click at [1430, 163] on div "Bio Bio" at bounding box center [1477, 179] width 159 height 32
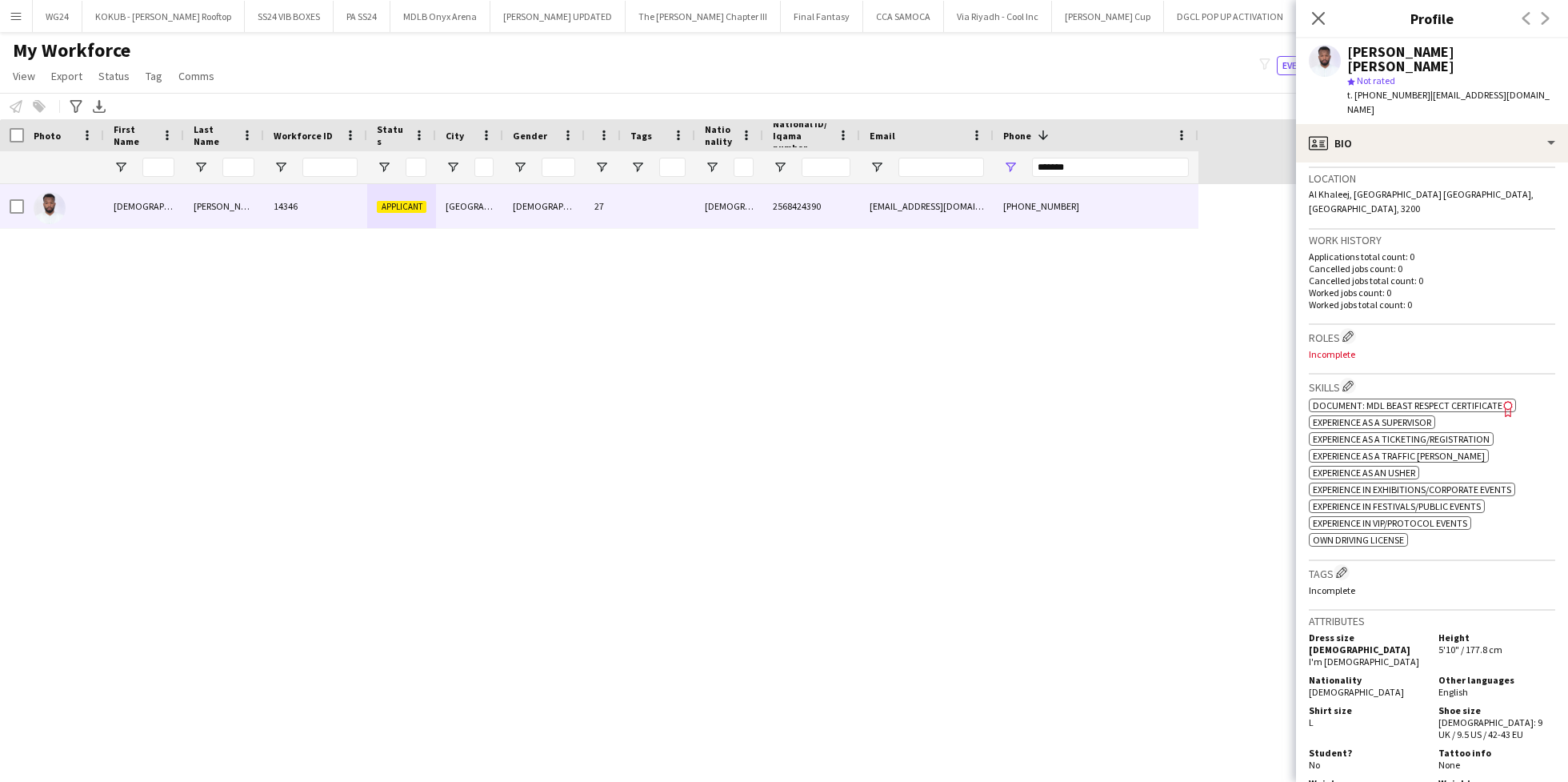
scroll to position [337, 0]
click at [1350, 328] on div "Roles Edit crew company roles Incomplete" at bounding box center [1433, 353] width 247 height 50
click at [1350, 334] on app-icon "Edit crew company roles" at bounding box center [1348, 339] width 11 height 11
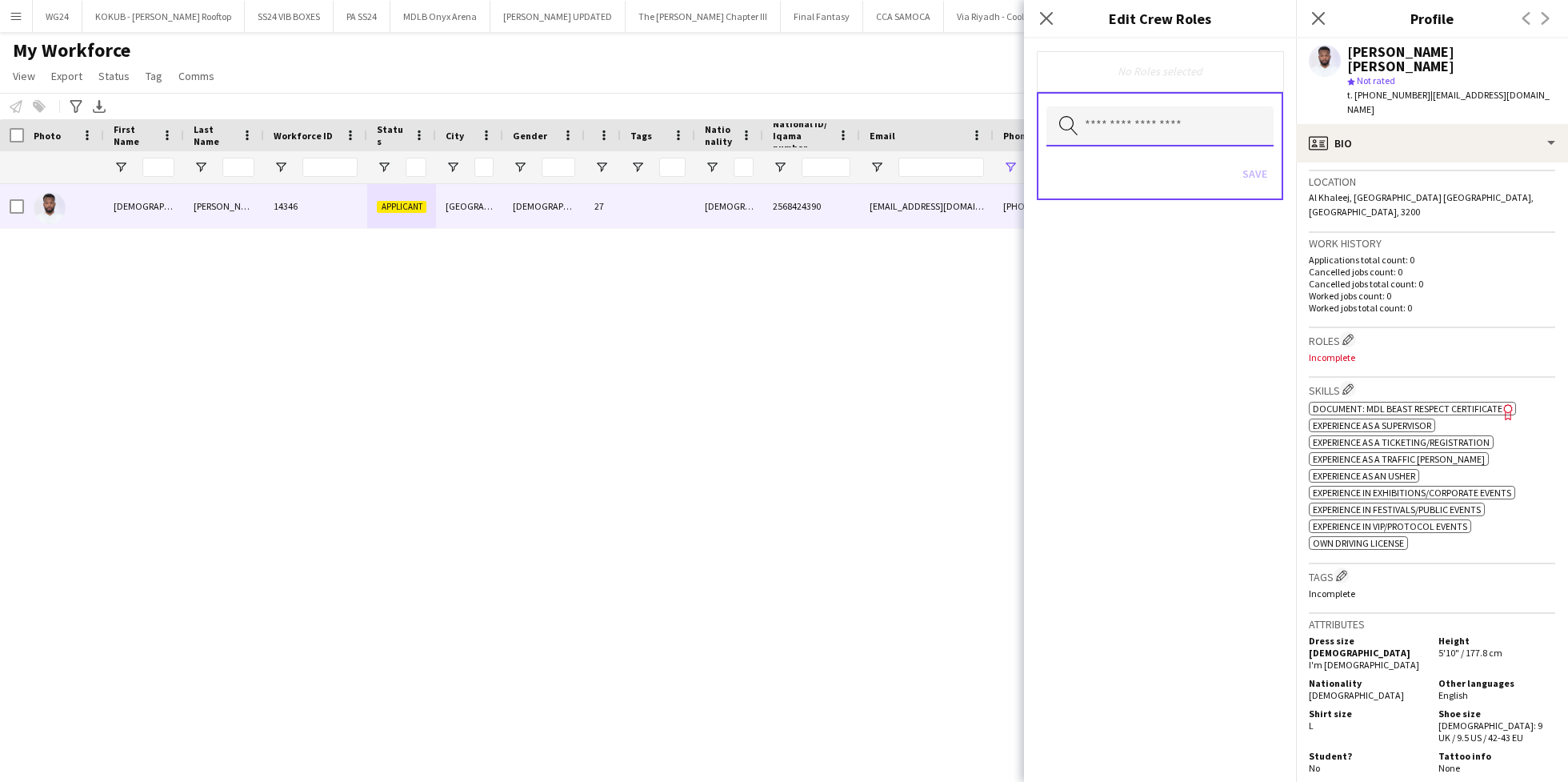
click at [1110, 134] on input "text" at bounding box center [1160, 126] width 227 height 40
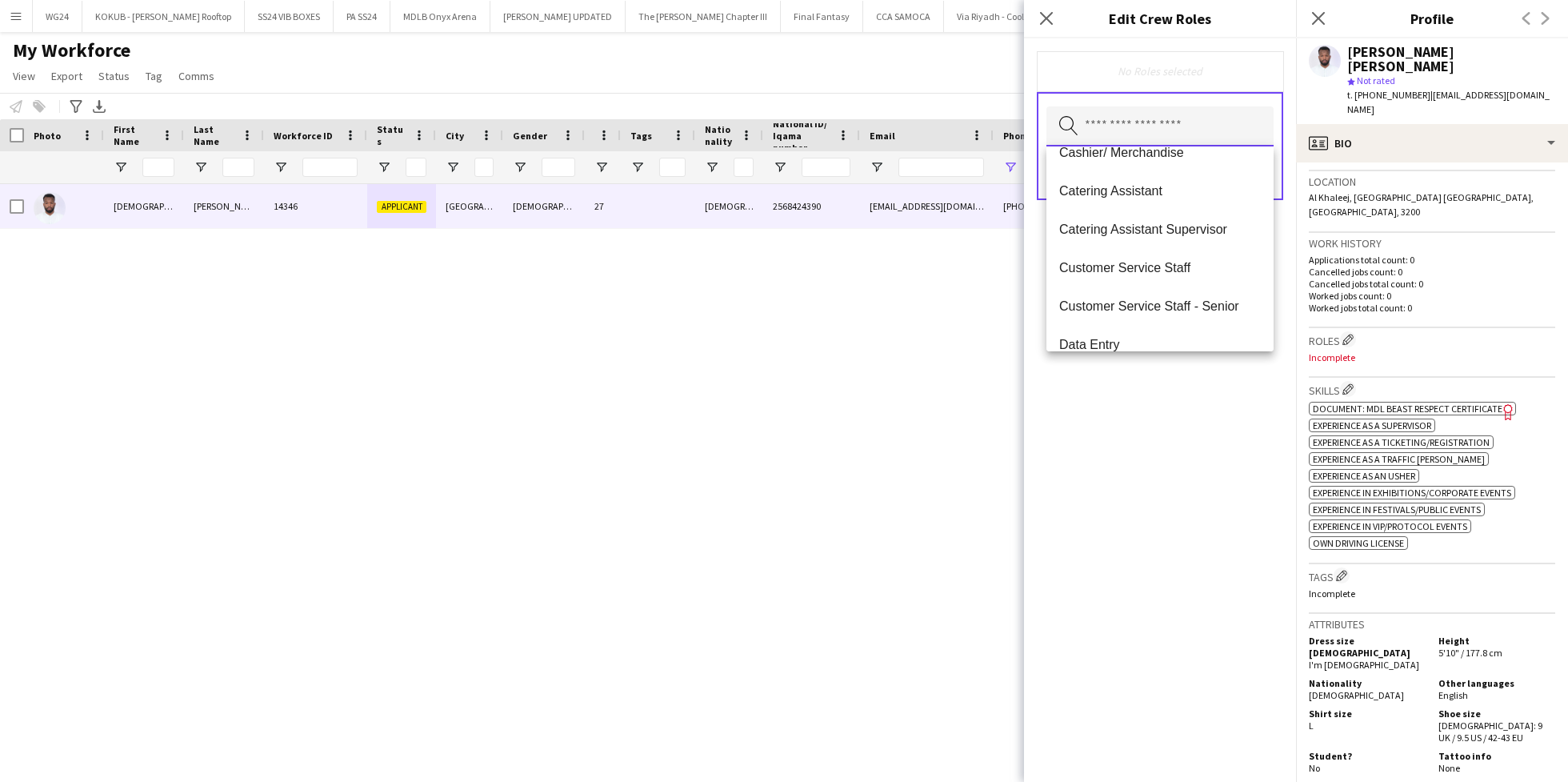
scroll to position [176, 0]
click at [1134, 256] on mat-option "Customer Service Staff" at bounding box center [1160, 265] width 227 height 38
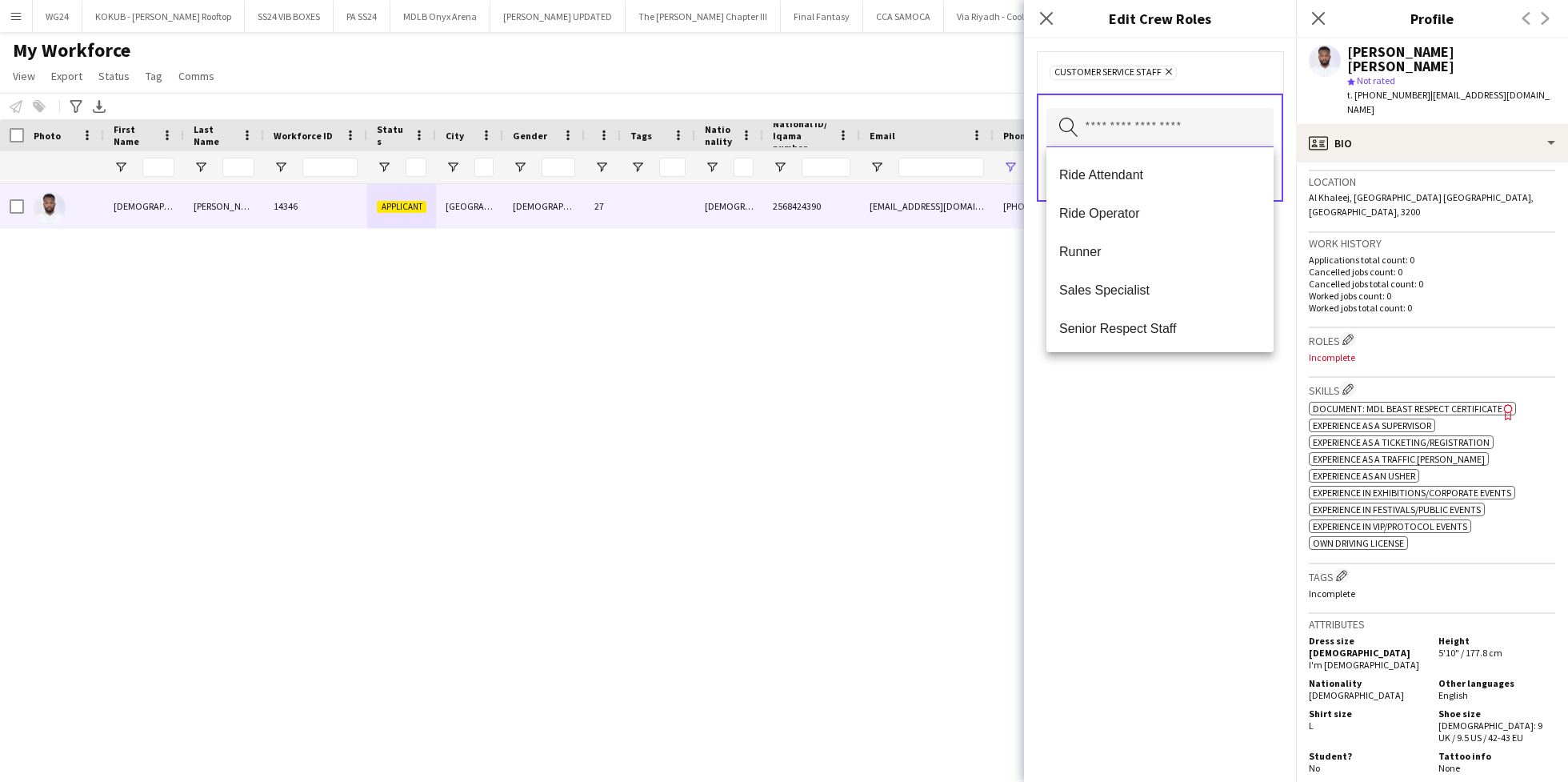
scroll to position [1109, 0]
click at [1122, 489] on div "Customer Service Staff Remove Search by role type Save" at bounding box center [1161, 409] width 272 height 743
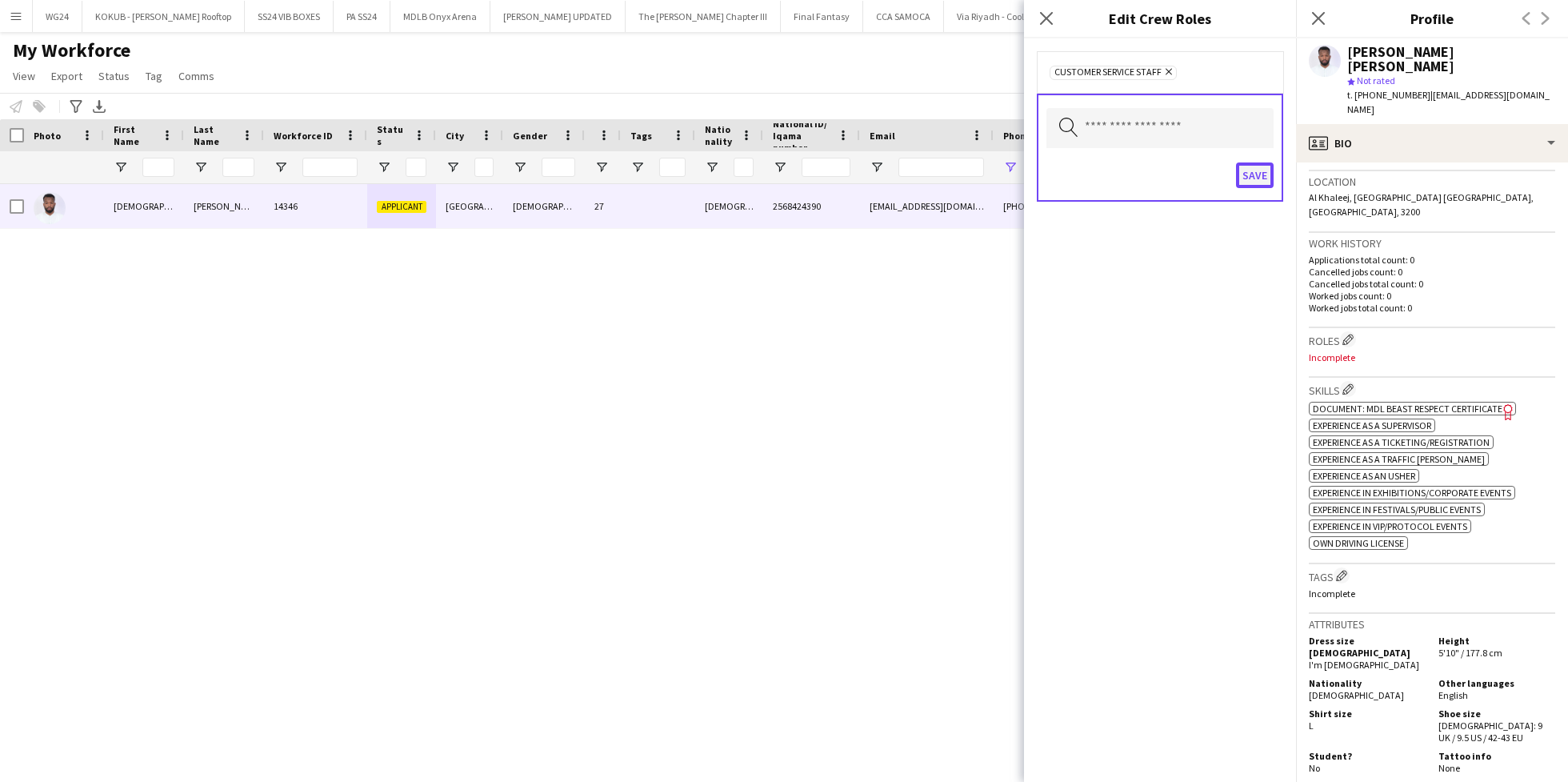
click at [1258, 175] on button "Save" at bounding box center [1254, 175] width 37 height 25
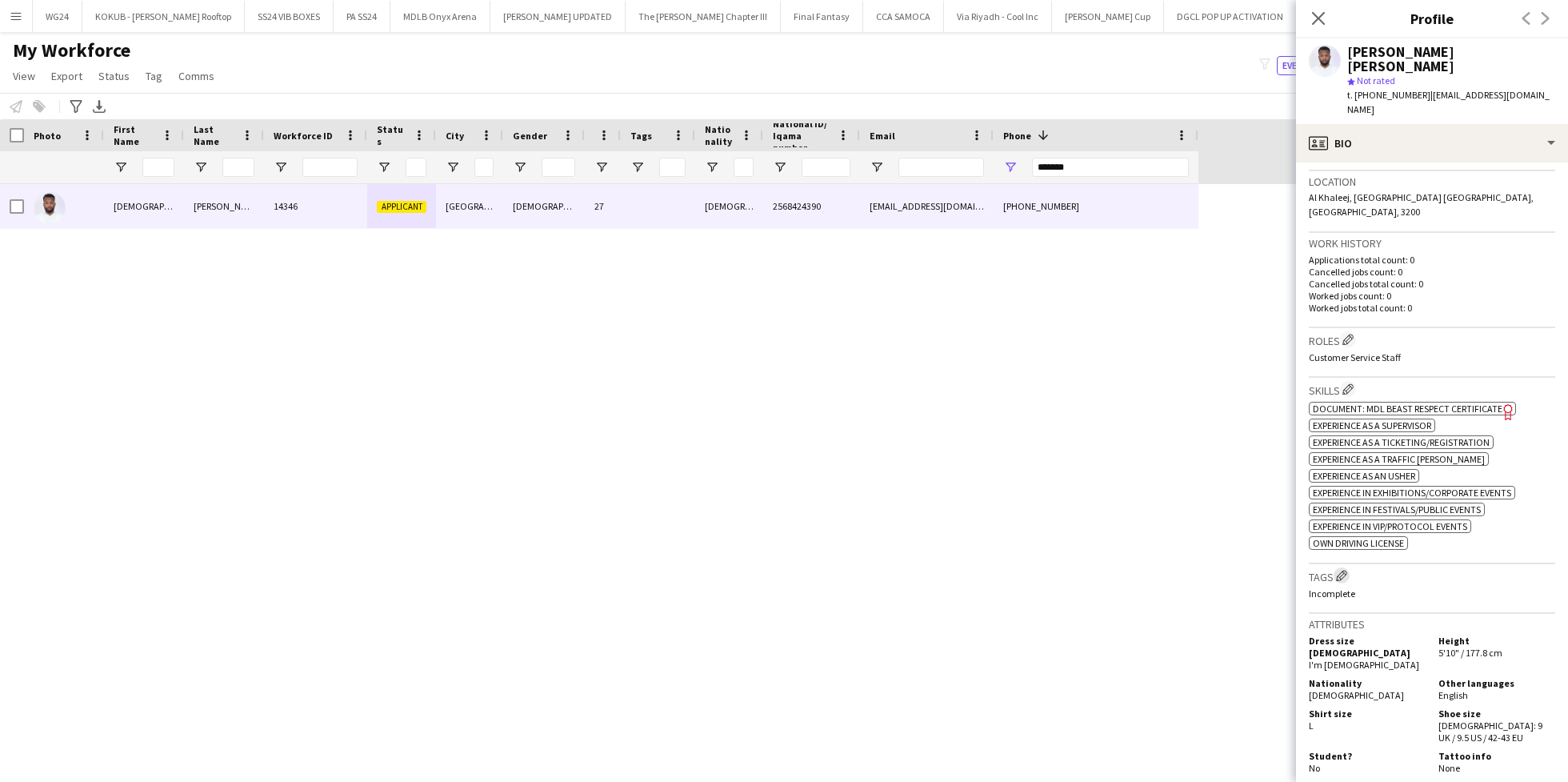
click at [1342, 570] on app-icon "Edit crew company tags" at bounding box center [1342, 575] width 11 height 11
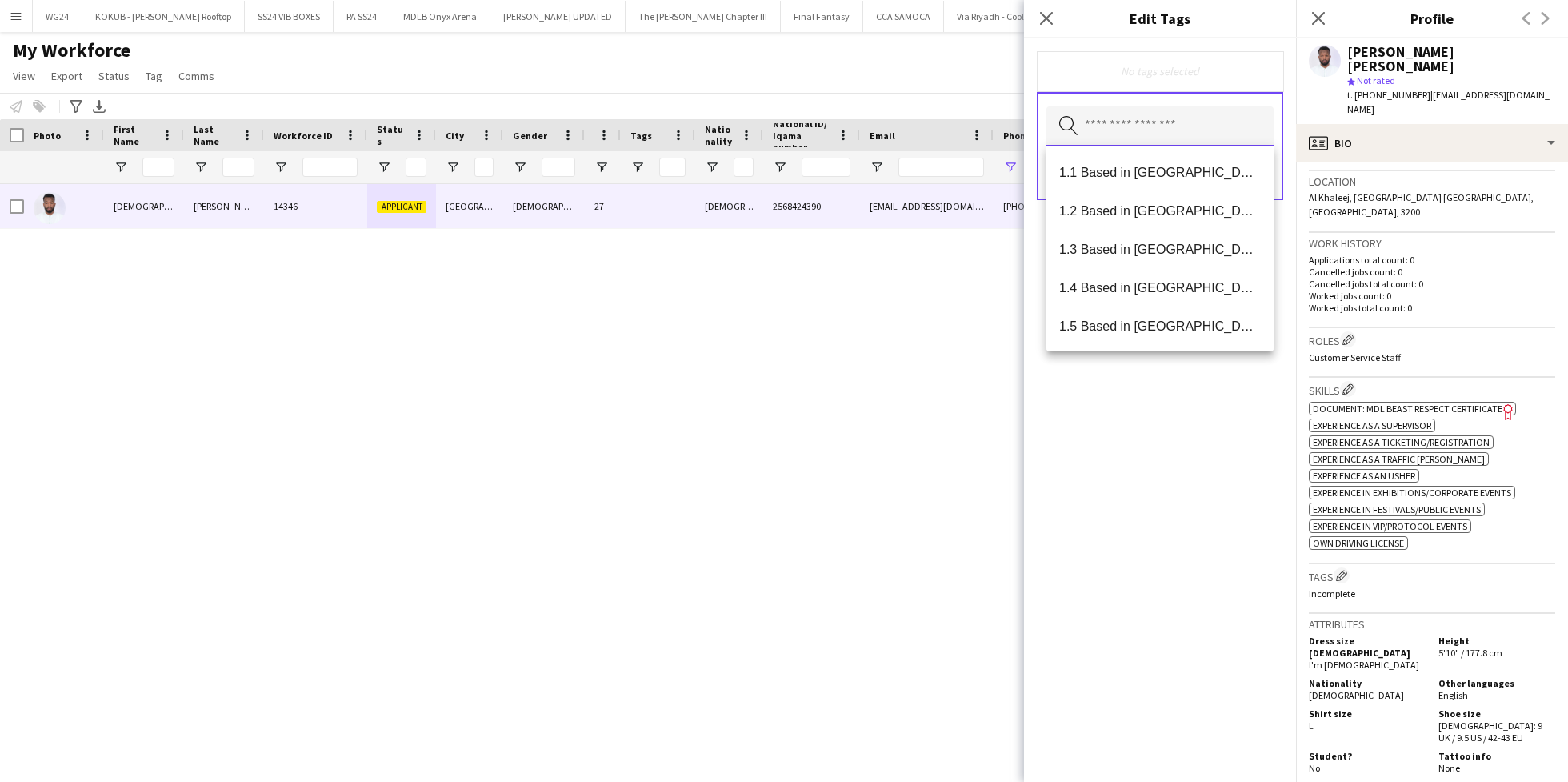
click at [1136, 128] on input "text" at bounding box center [1160, 126] width 227 height 40
click at [1143, 172] on span "1.1 Based in Riyadh" at bounding box center [1161, 172] width 201 height 15
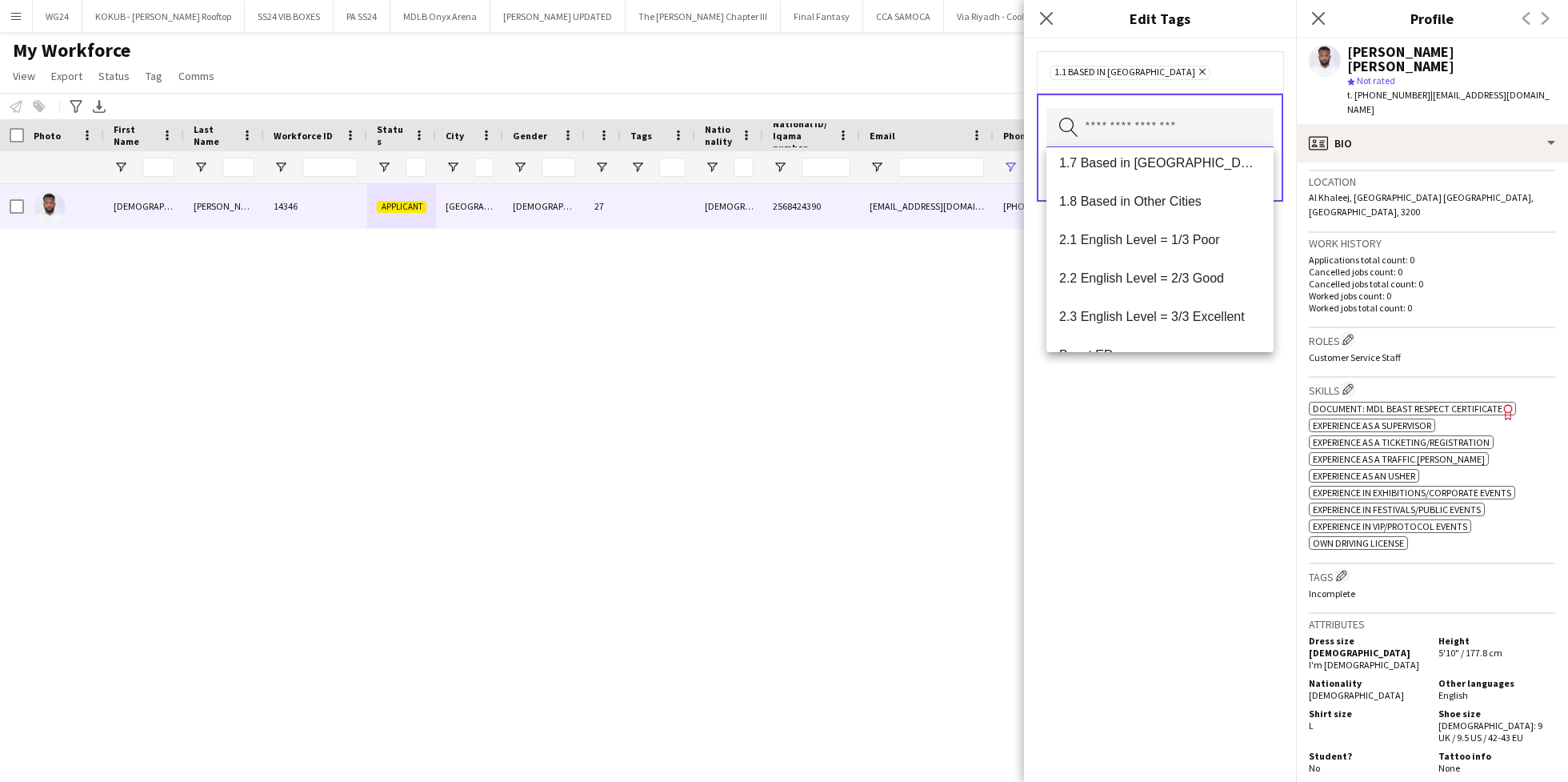
scroll to position [202, 0]
click at [1152, 252] on mat-option "2.1 English Level = 1/3 Poor" at bounding box center [1160, 239] width 227 height 38
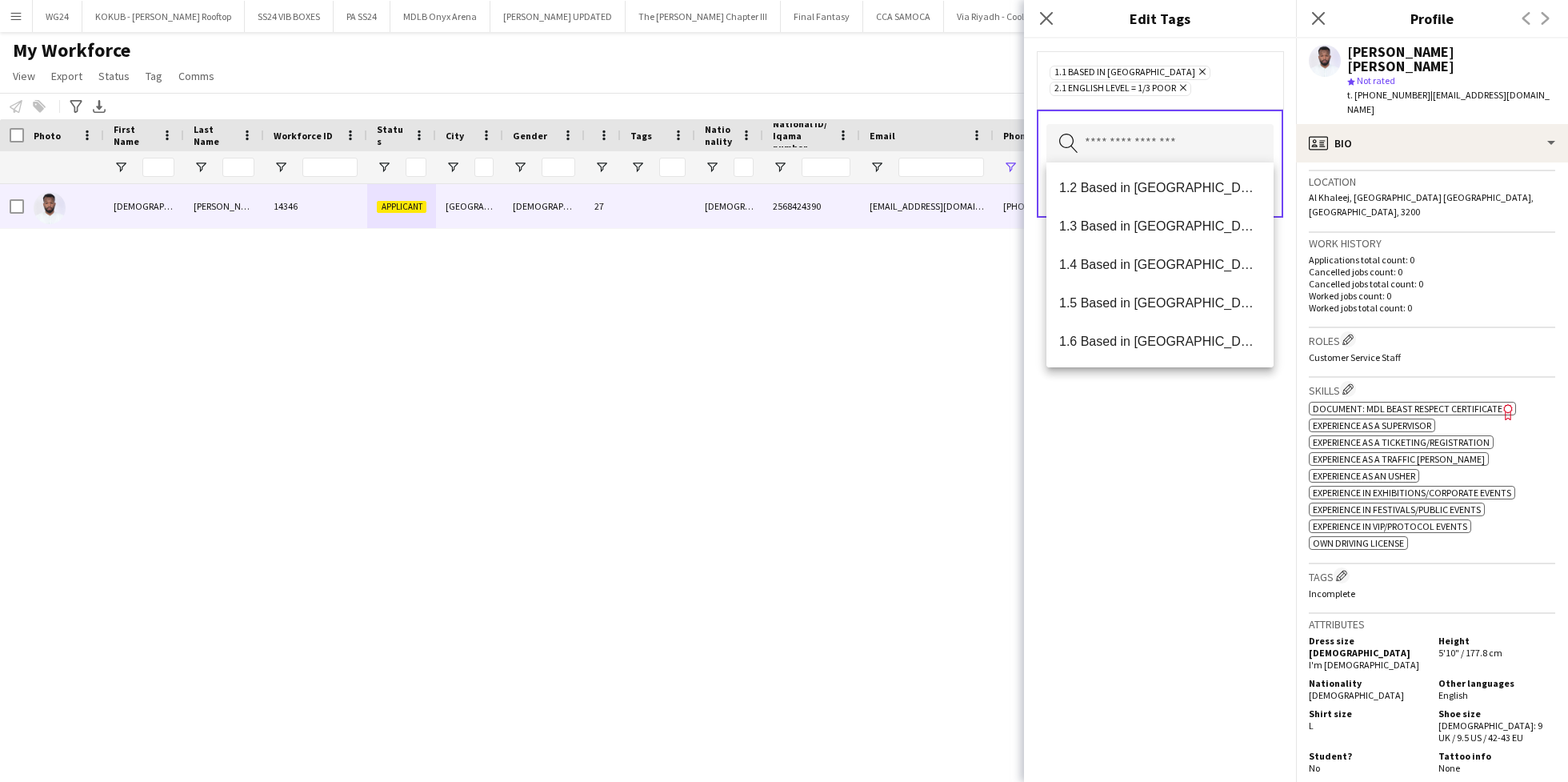
click at [1152, 457] on div "1.1 Based in Riyadh Remove 2.1 English Level = 1/3 Poor Remove Search by tag na…" at bounding box center [1161, 409] width 272 height 743
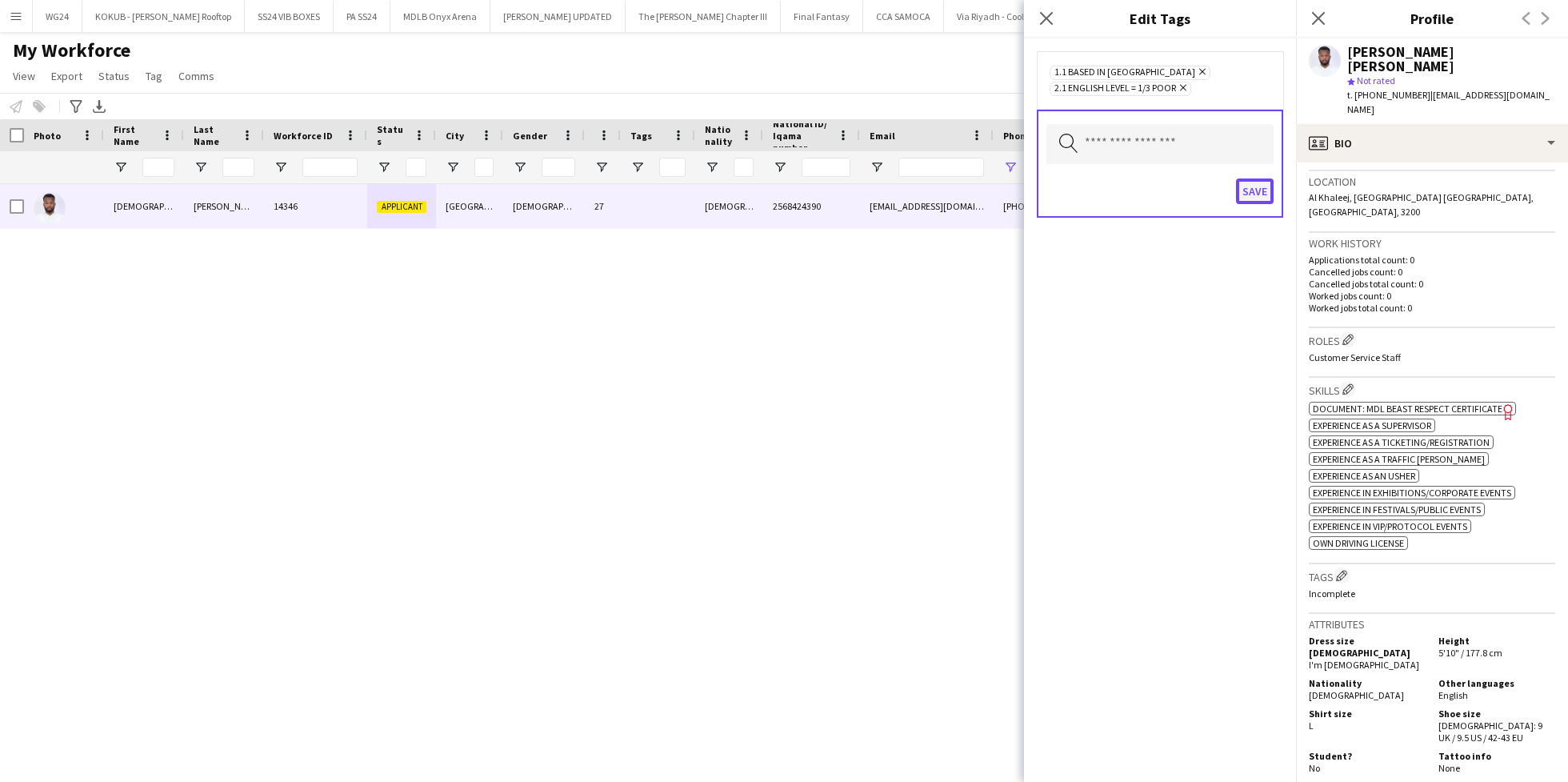
click at [1257, 196] on button "Save" at bounding box center [1254, 191] width 37 height 25
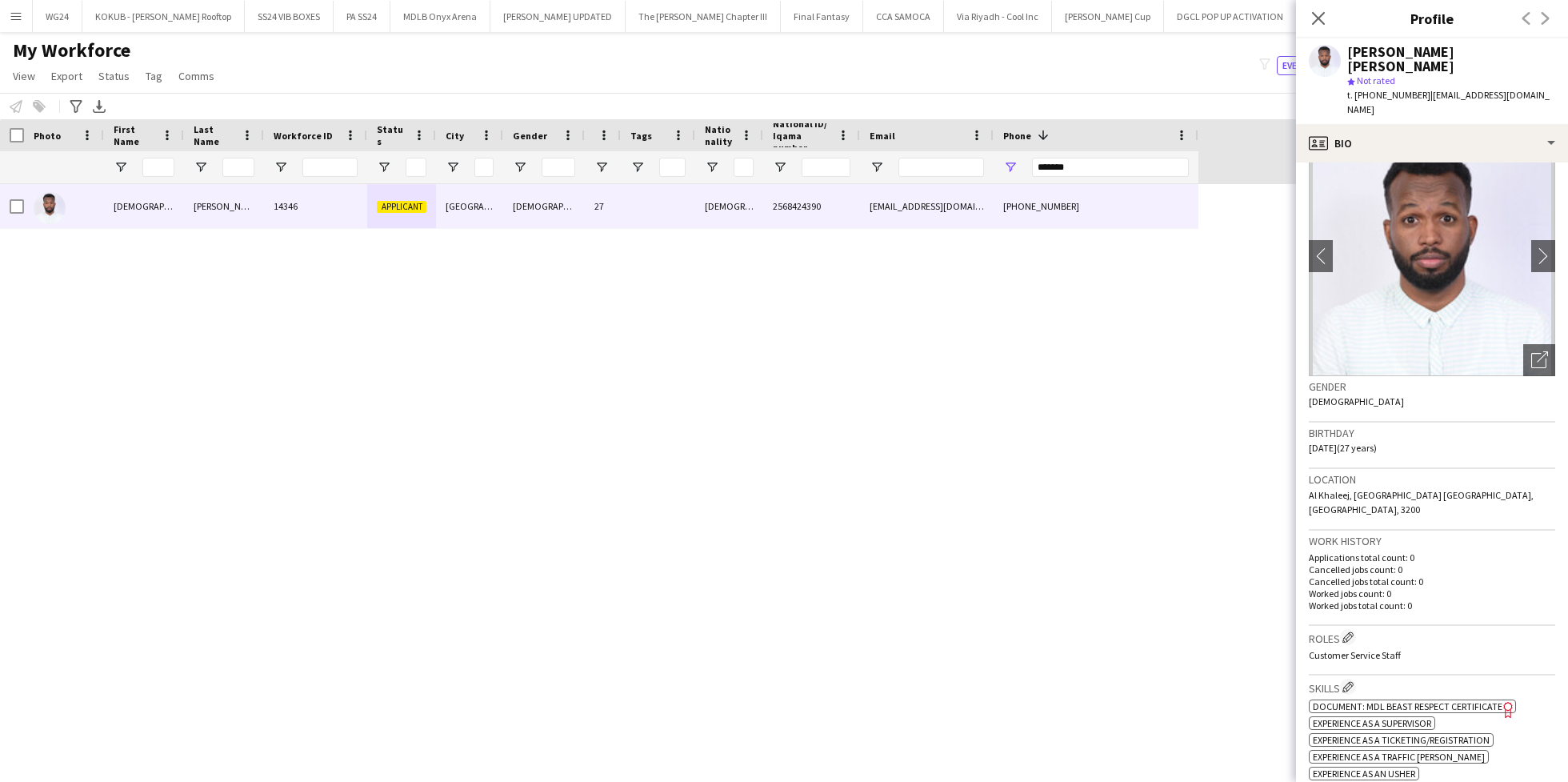
scroll to position [0, 0]
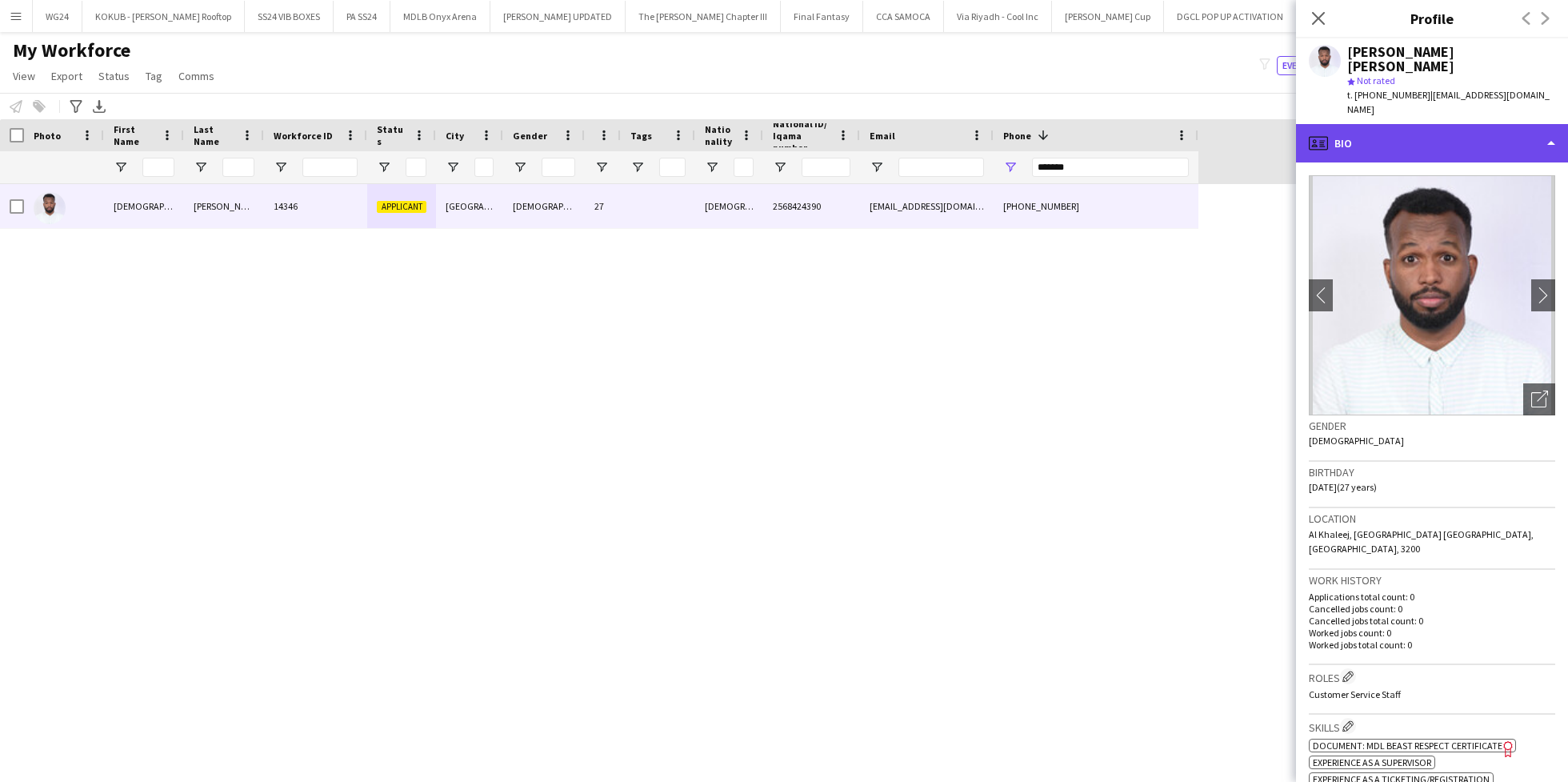
click at [1404, 124] on div "profile Bio" at bounding box center [1433, 143] width 272 height 38
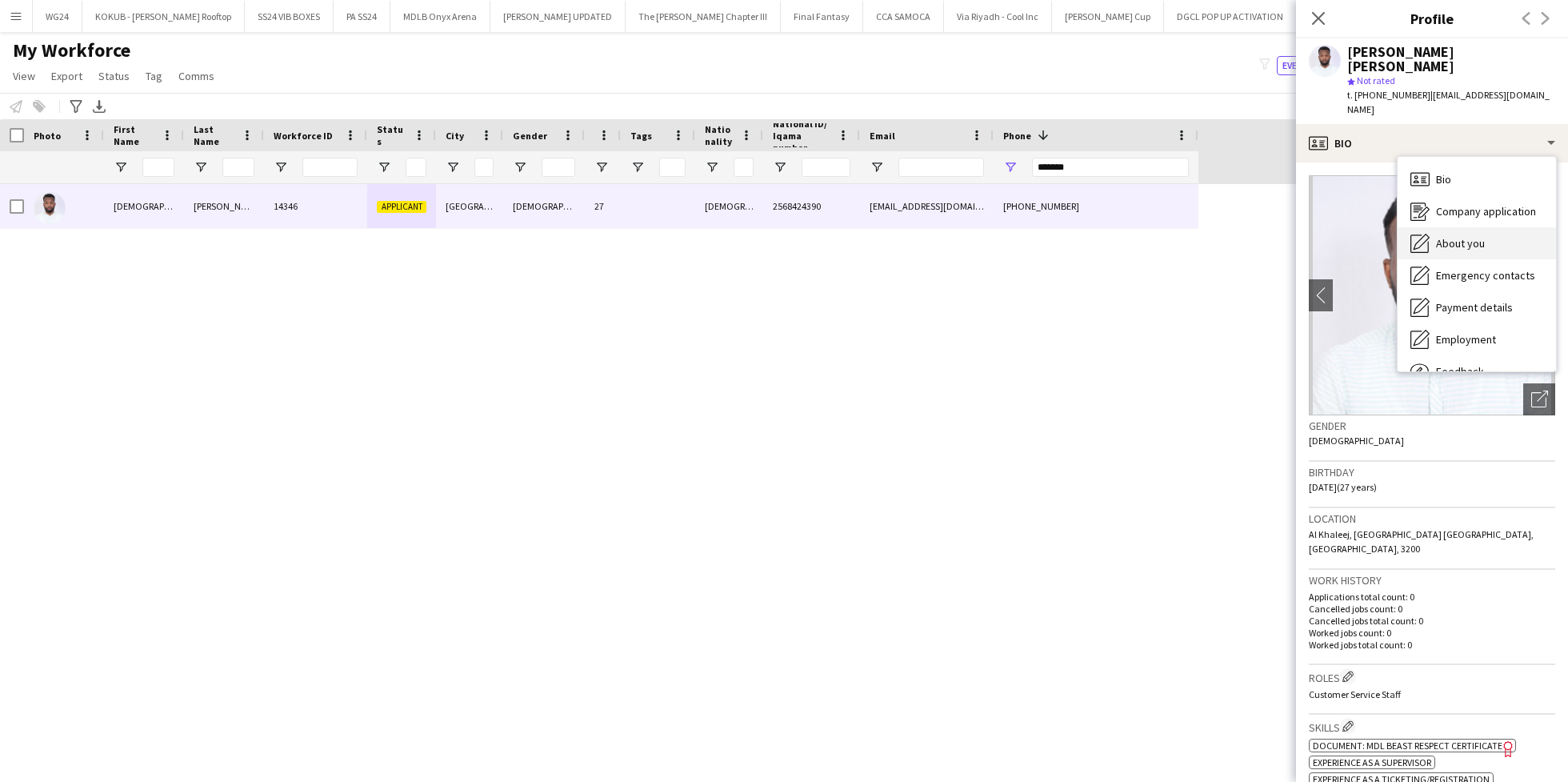
click at [1468, 236] on span "About you" at bounding box center [1461, 243] width 49 height 15
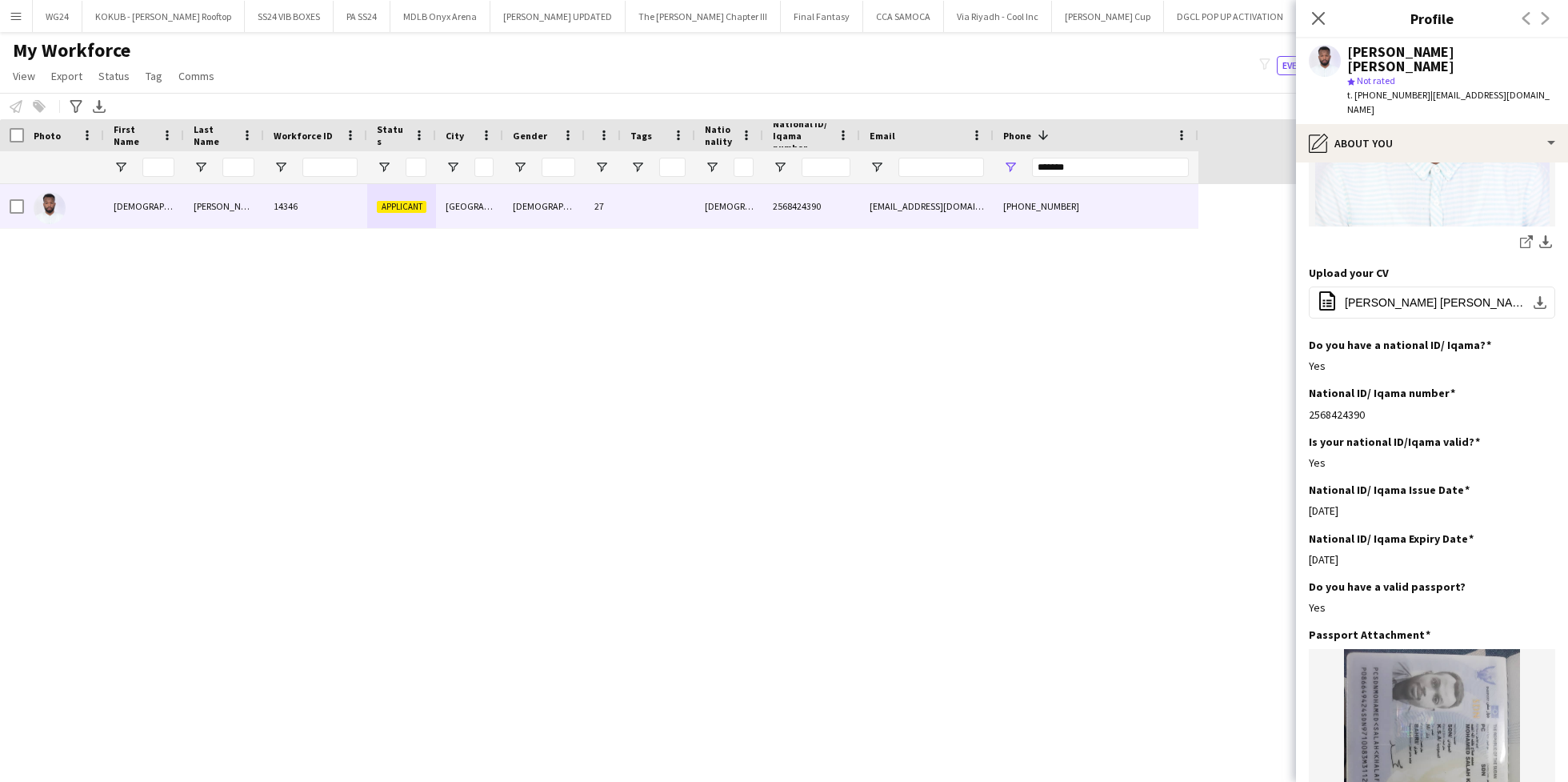
scroll to position [331, 0]
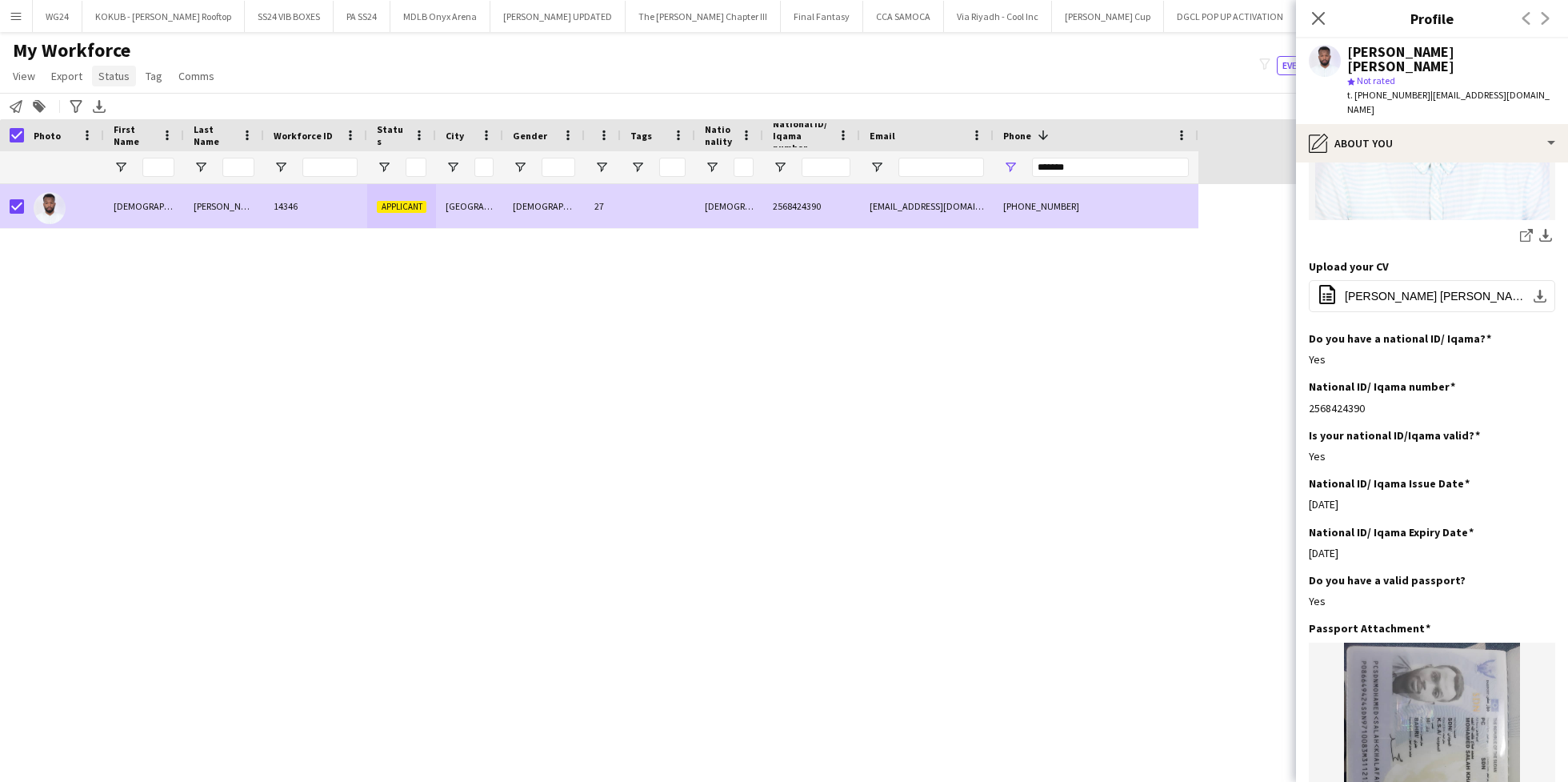
click at [112, 83] on span "Status" at bounding box center [113, 76] width 31 height 15
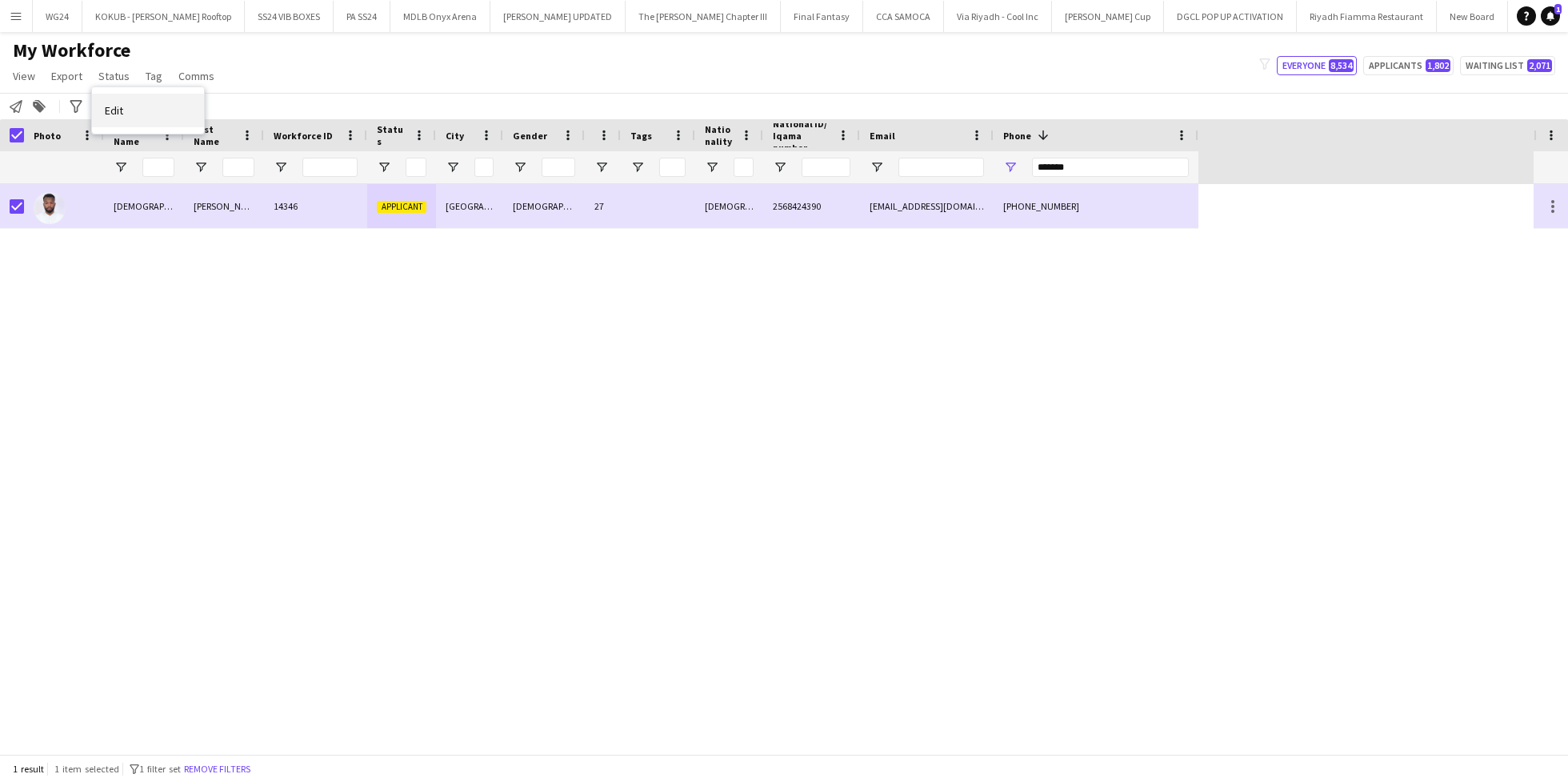
click at [142, 111] on link "Edit" at bounding box center [147, 110] width 112 height 34
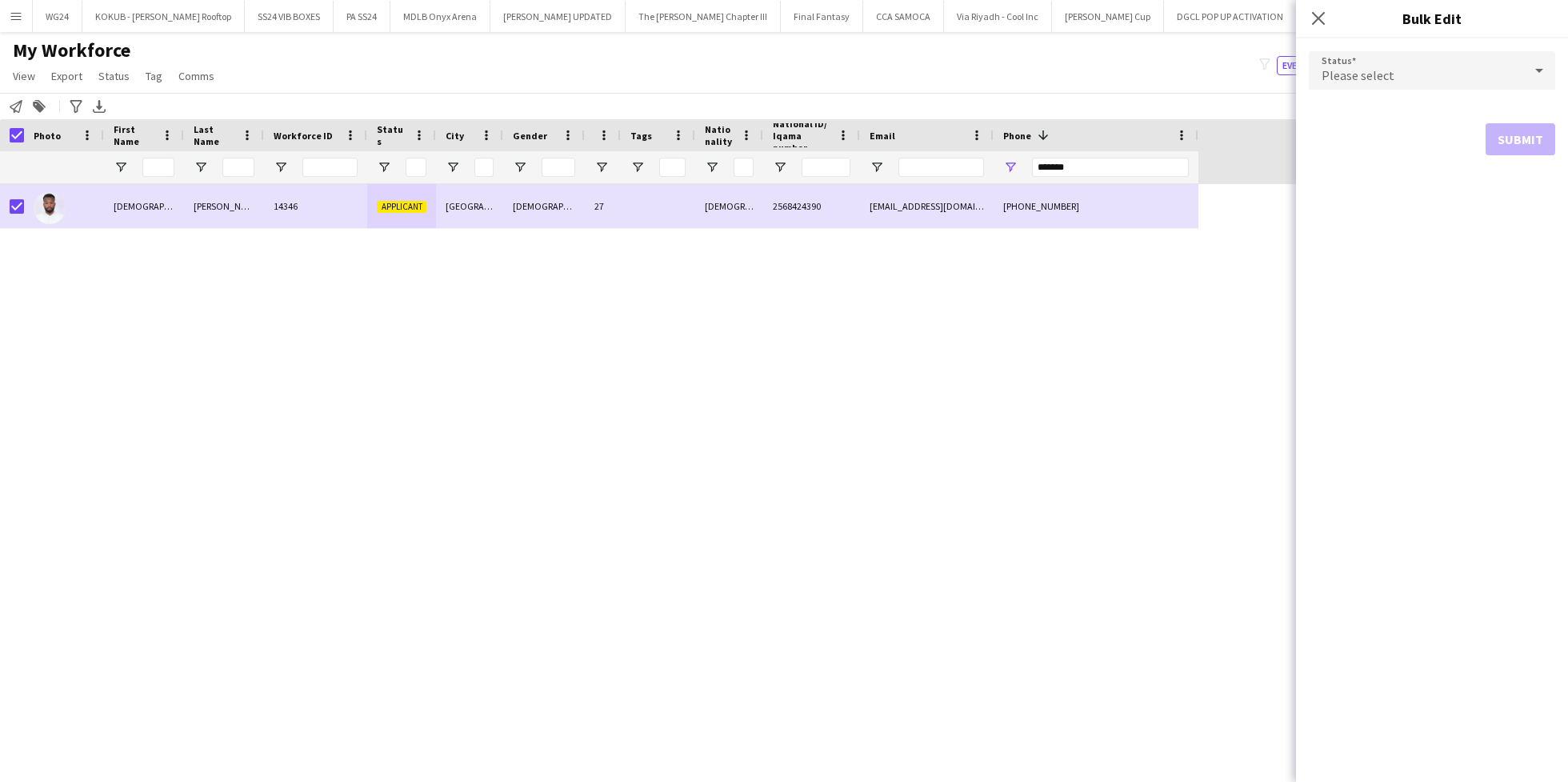
click at [1450, 73] on div "Please select" at bounding box center [1416, 70] width 214 height 38
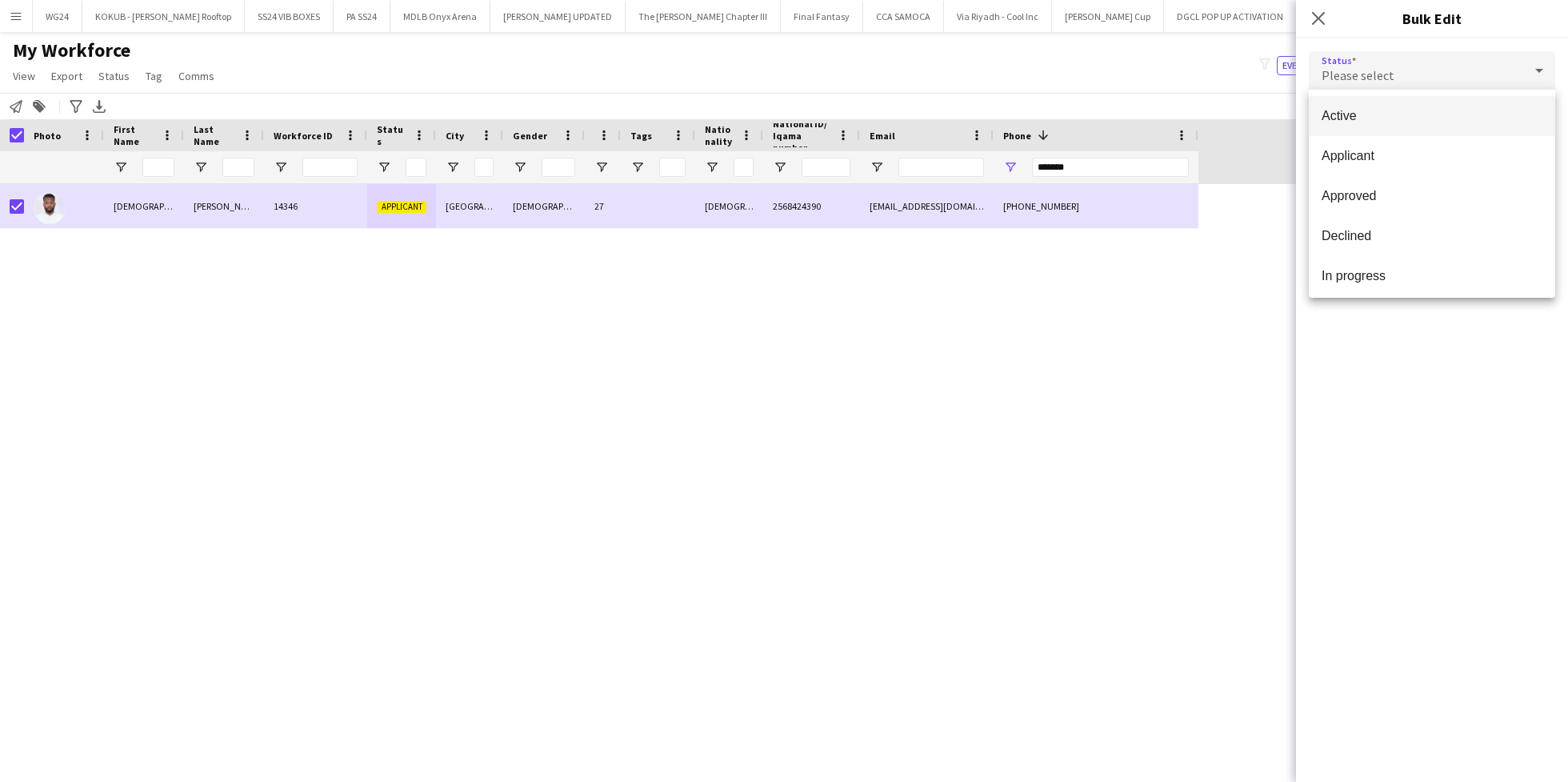
click at [1419, 124] on mat-option "Active" at bounding box center [1433, 116] width 247 height 40
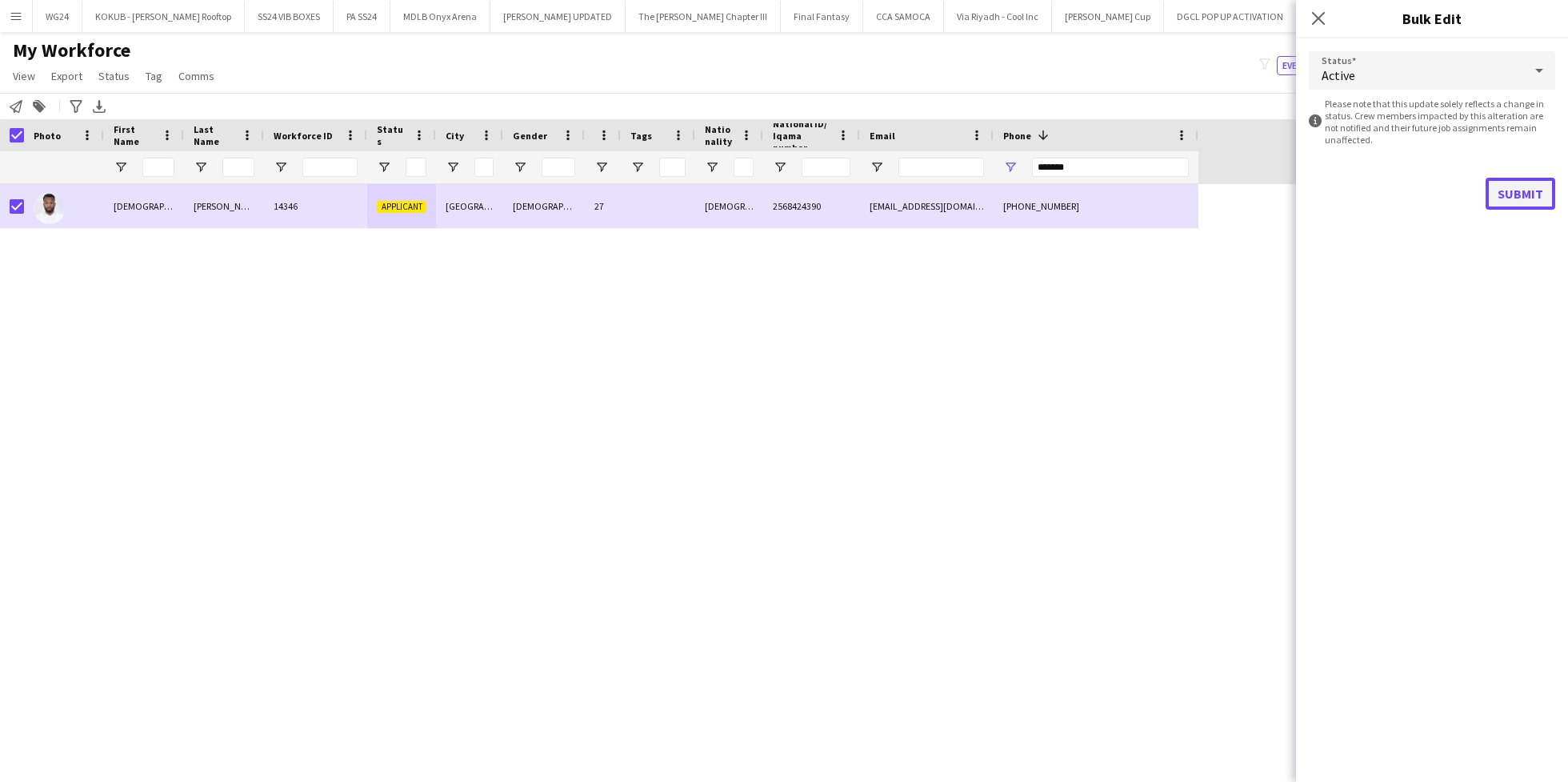
click at [1521, 193] on button "Submit" at bounding box center [1521, 193] width 70 height 32
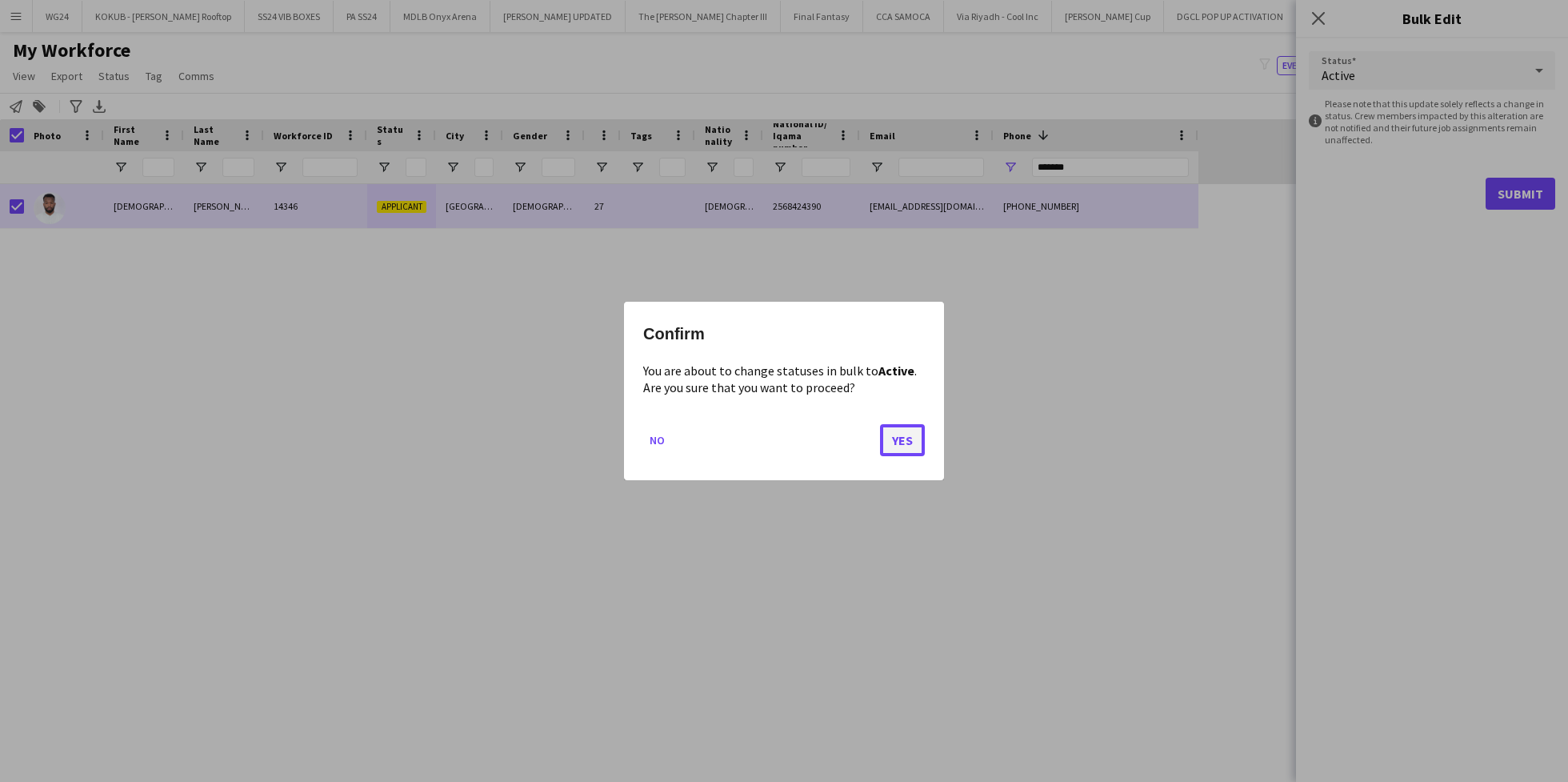
click at [914, 430] on button "Yes" at bounding box center [902, 439] width 44 height 32
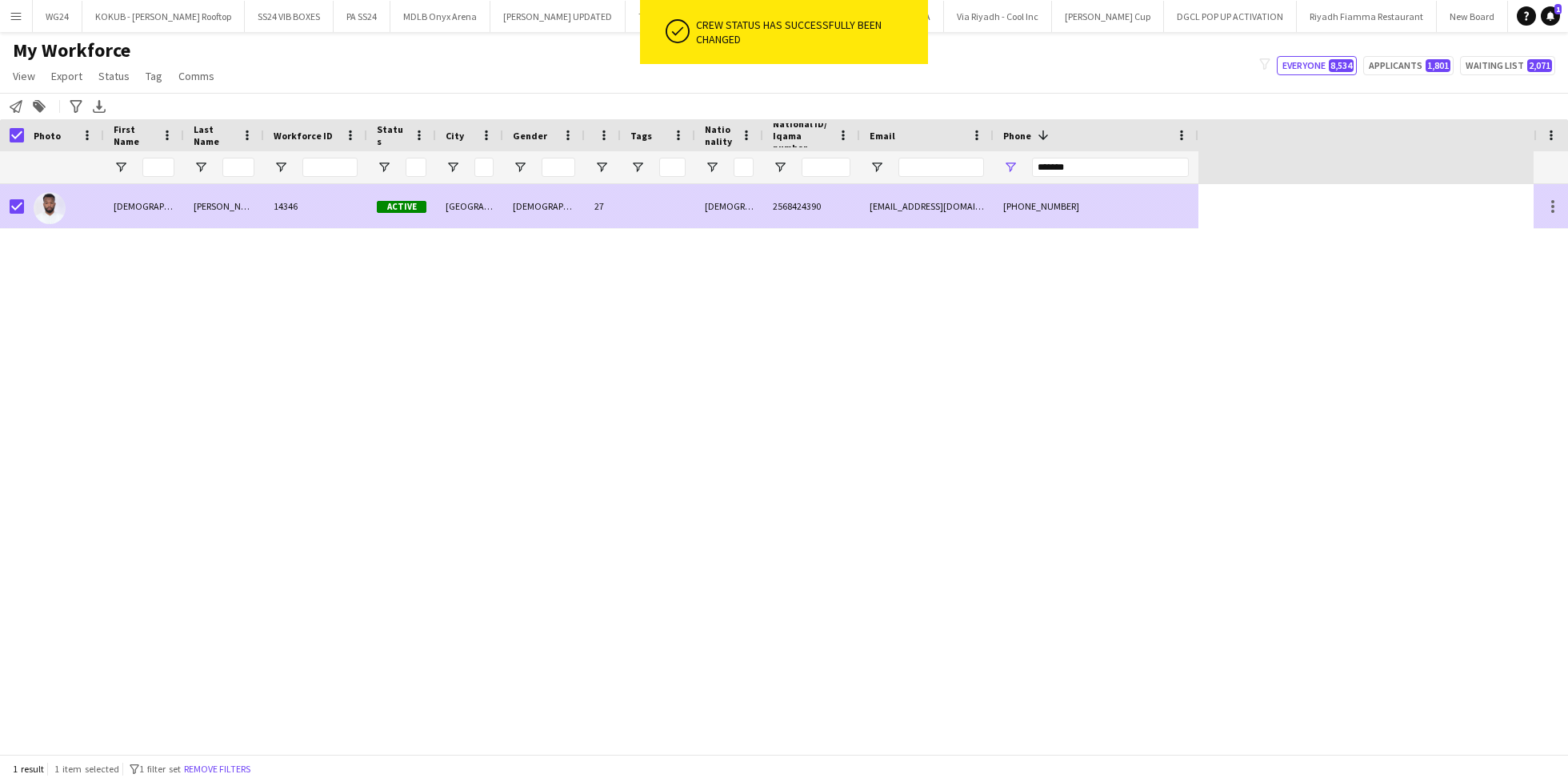
click at [299, 207] on div "14346" at bounding box center [316, 206] width 103 height 44
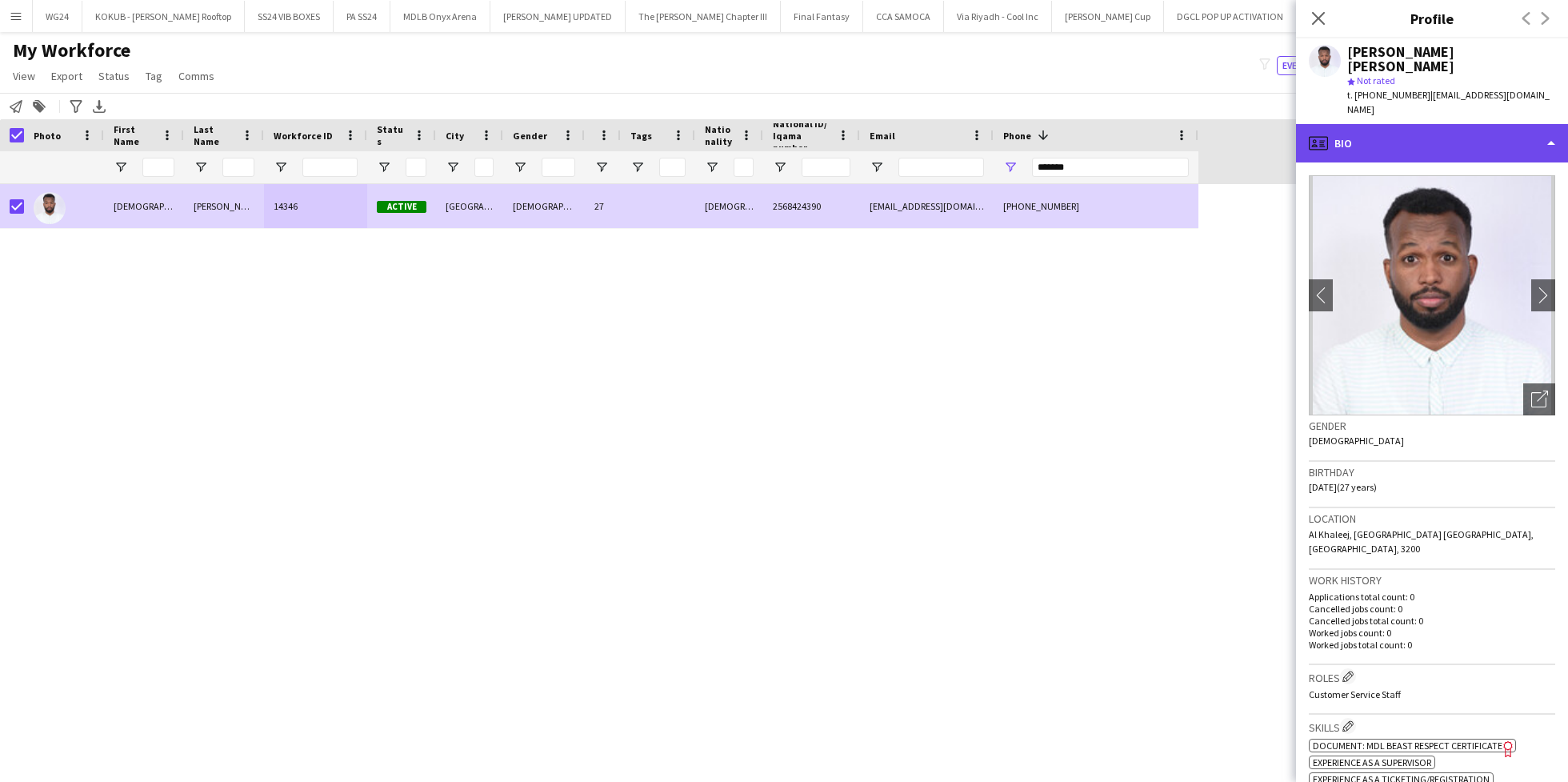
click at [1424, 127] on div "profile Bio" at bounding box center [1433, 143] width 272 height 38
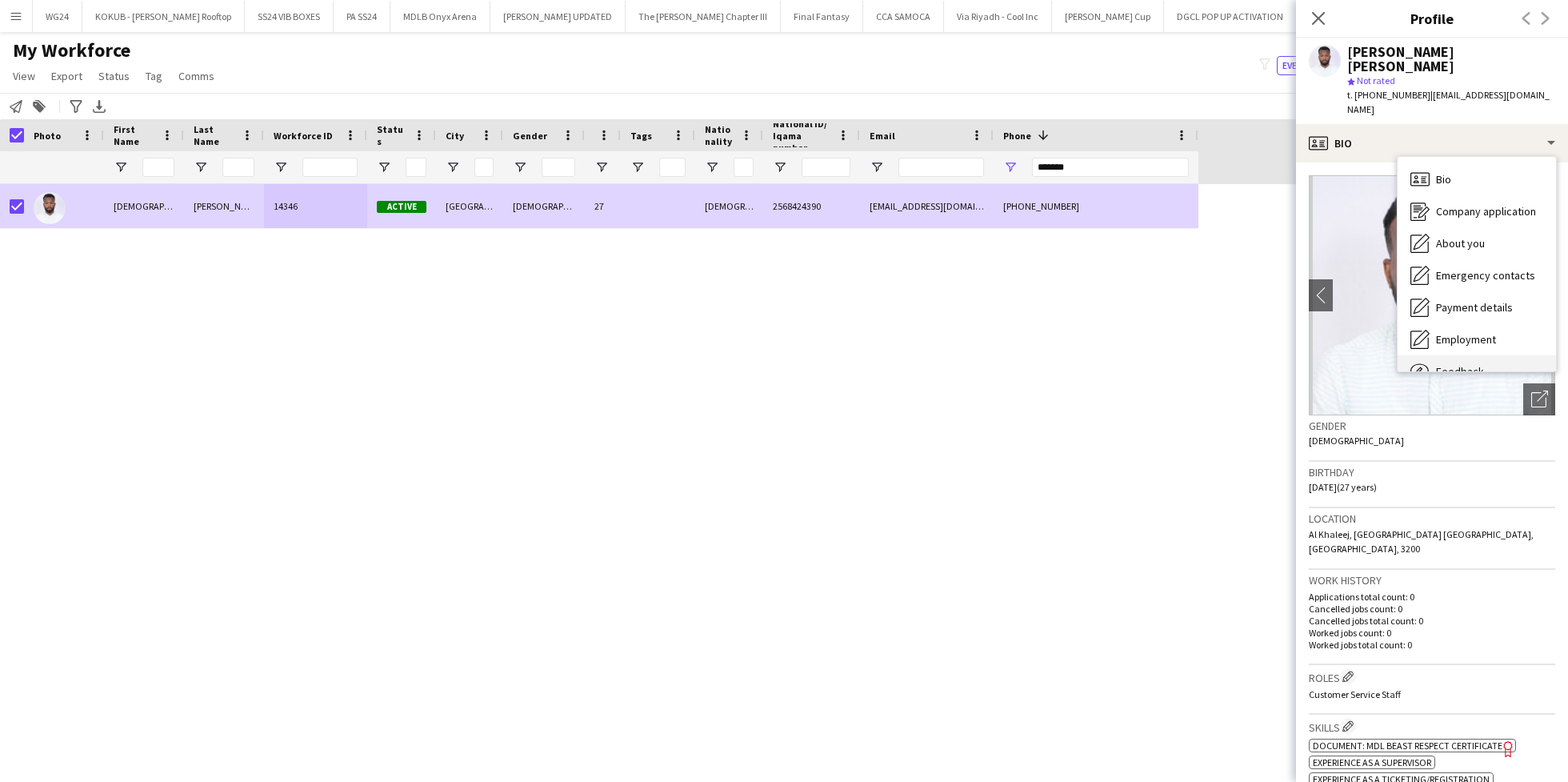
click at [1469, 356] on div "Feedback Feedback" at bounding box center [1477, 371] width 159 height 32
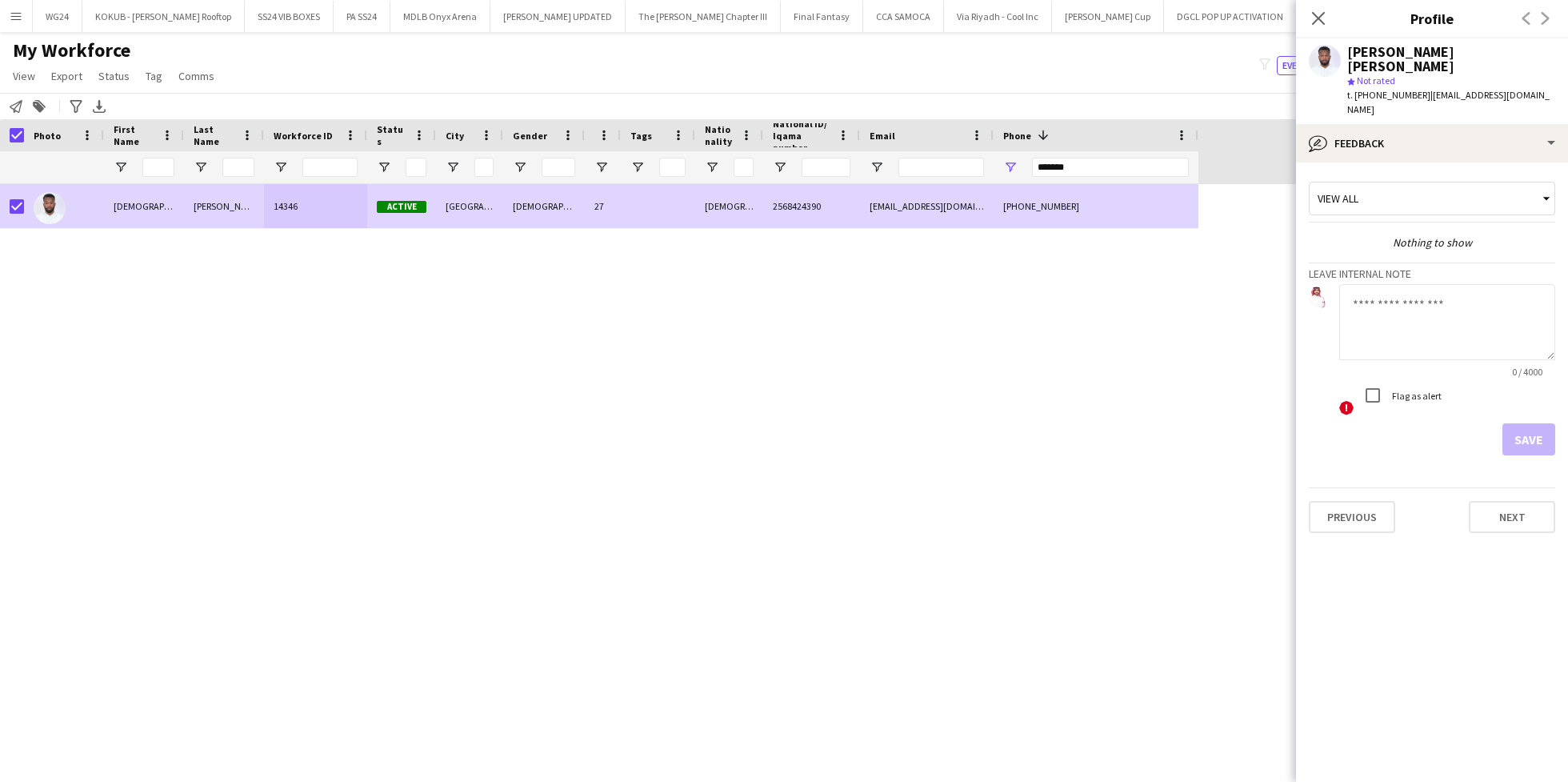
click at [1381, 287] on textarea at bounding box center [1447, 322] width 216 height 76
click at [1378, 284] on textarea "**********" at bounding box center [1447, 322] width 216 height 76
click at [1399, 284] on textarea "**********" at bounding box center [1447, 322] width 216 height 76
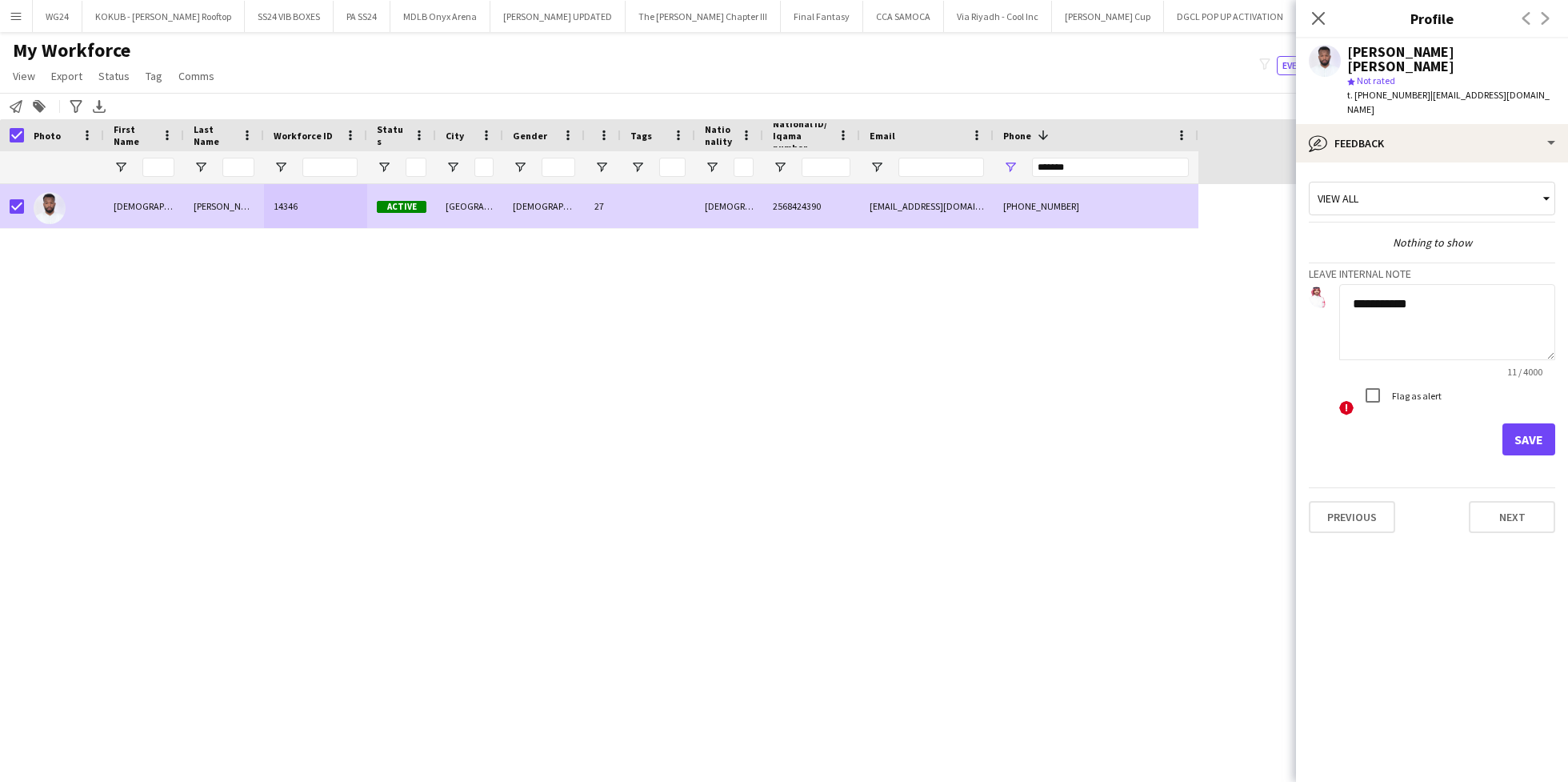
click at [1399, 284] on textarea "**********" at bounding box center [1447, 322] width 216 height 76
type textarea "**********"
click at [1534, 424] on button "Save" at bounding box center [1529, 439] width 53 height 32
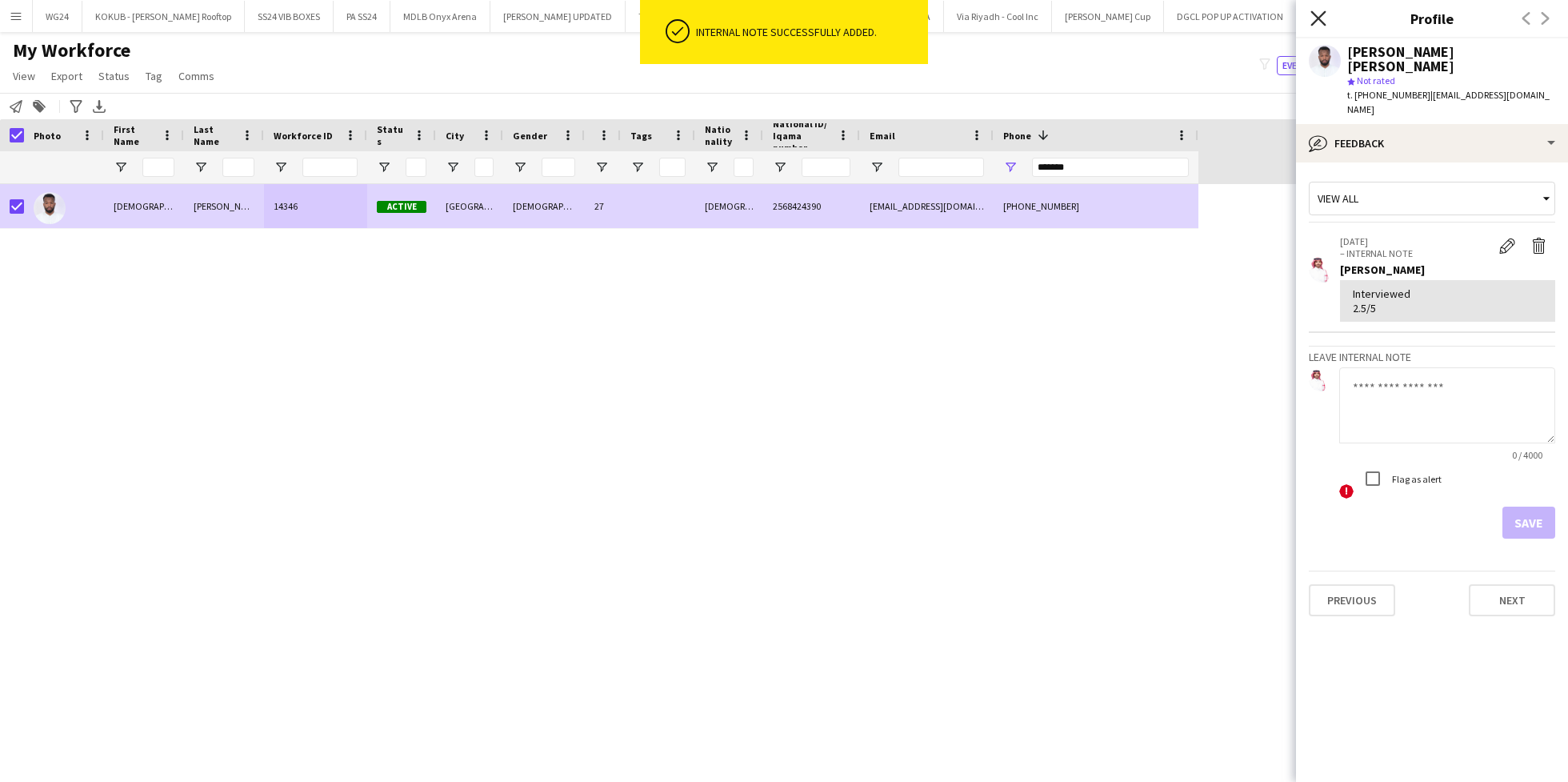
click at [1322, 16] on icon at bounding box center [1318, 17] width 15 height 15
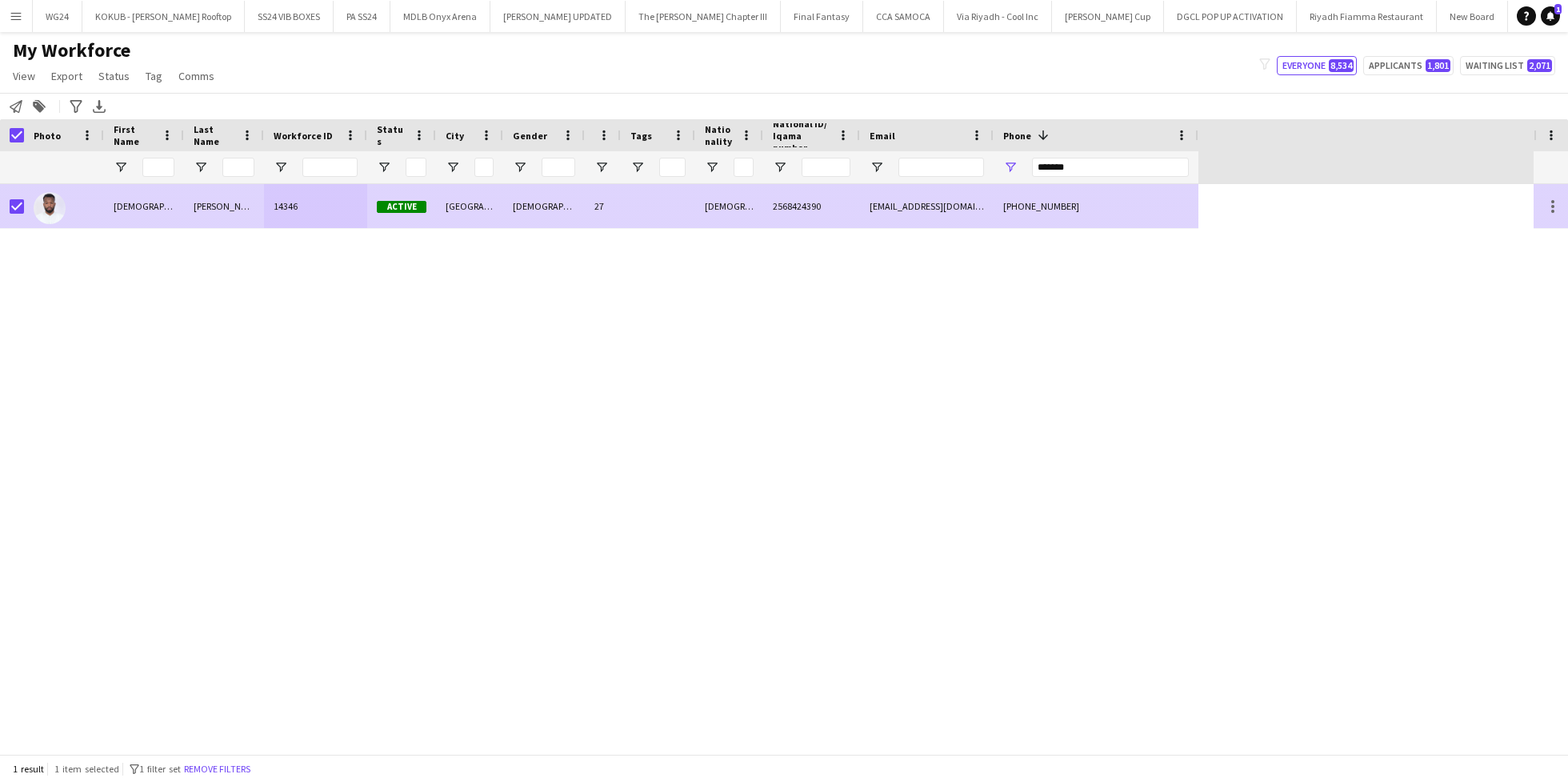
click at [197, 216] on div "[PERSON_NAME]" at bounding box center [224, 206] width 80 height 44
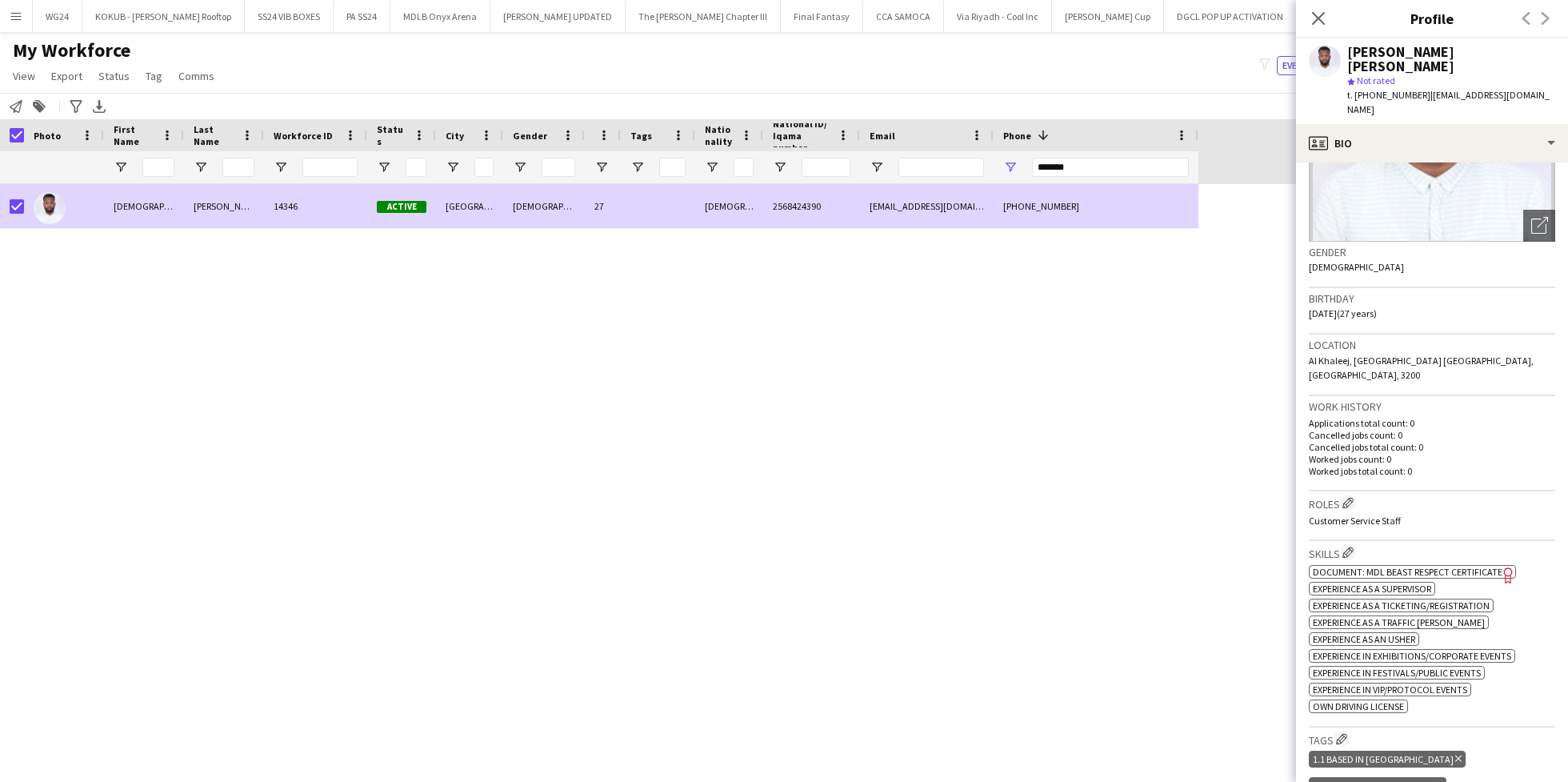
scroll to position [0, 0]
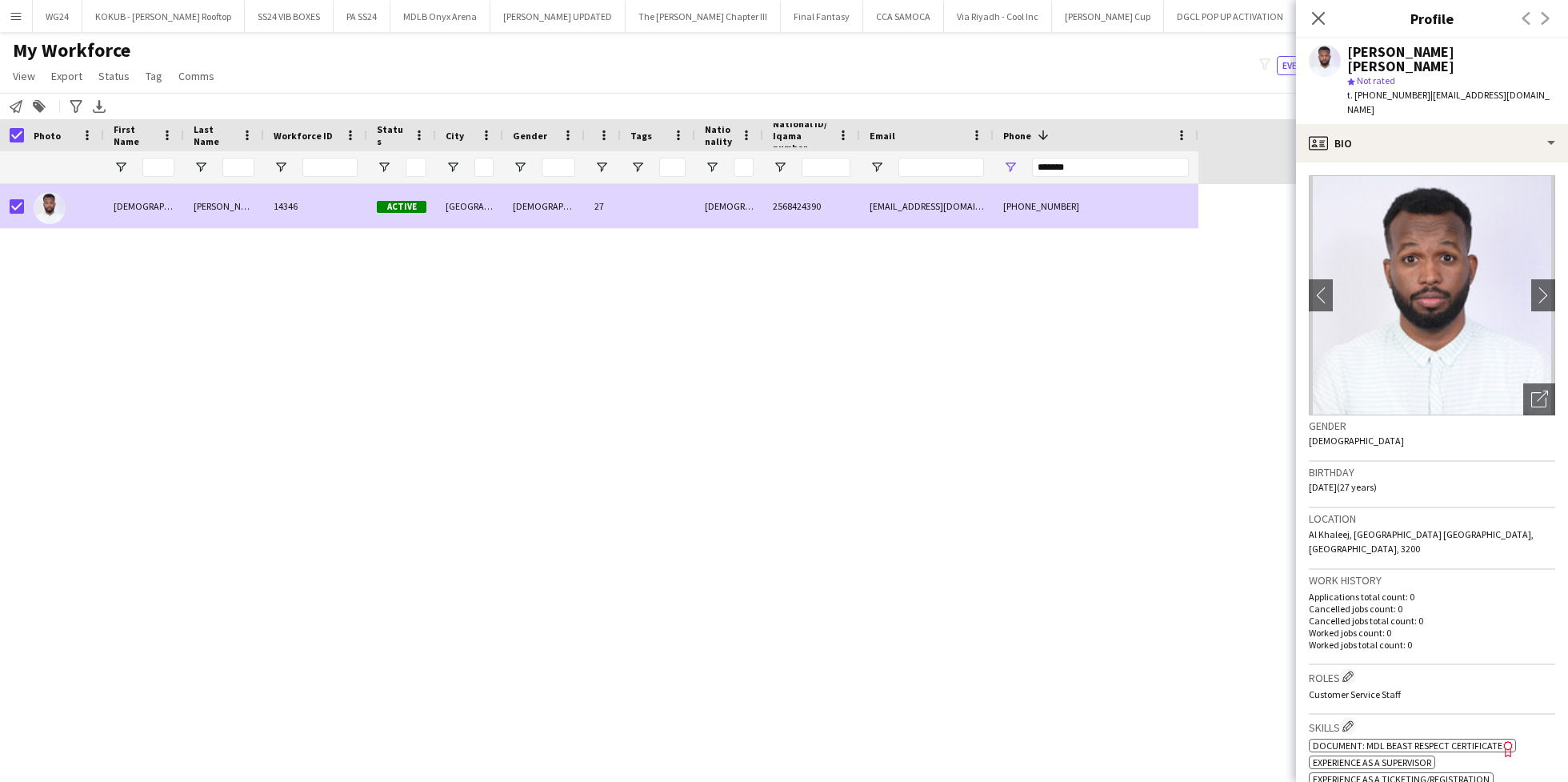
click at [1323, 7] on div "Close pop-in" at bounding box center [1318, 18] width 44 height 37
click at [1321, 17] on icon "Close pop-in" at bounding box center [1318, 17] width 15 height 15
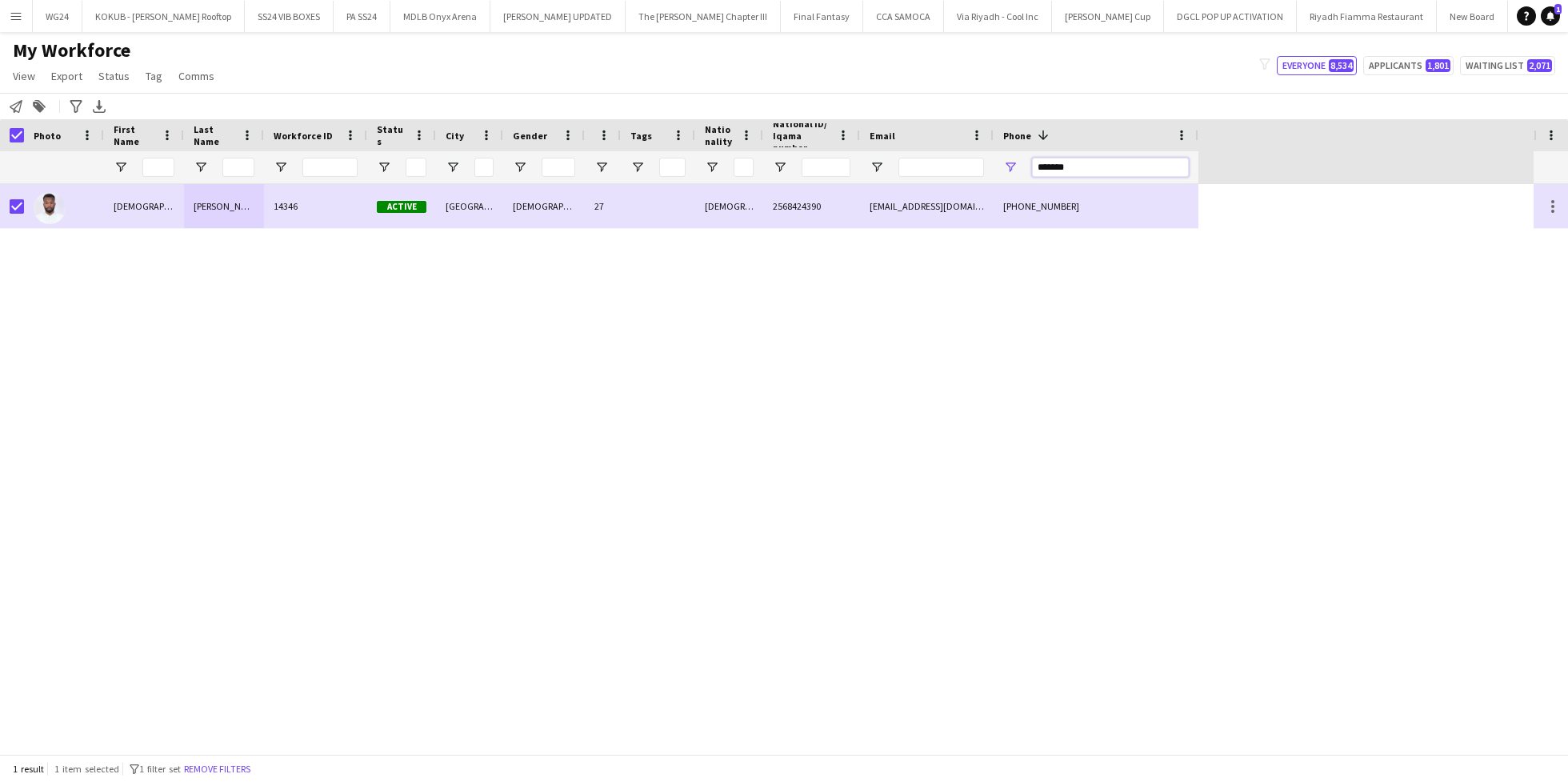
click at [1094, 164] on input "*******" at bounding box center [1111, 167] width 157 height 19
paste input "Phone Filter Input"
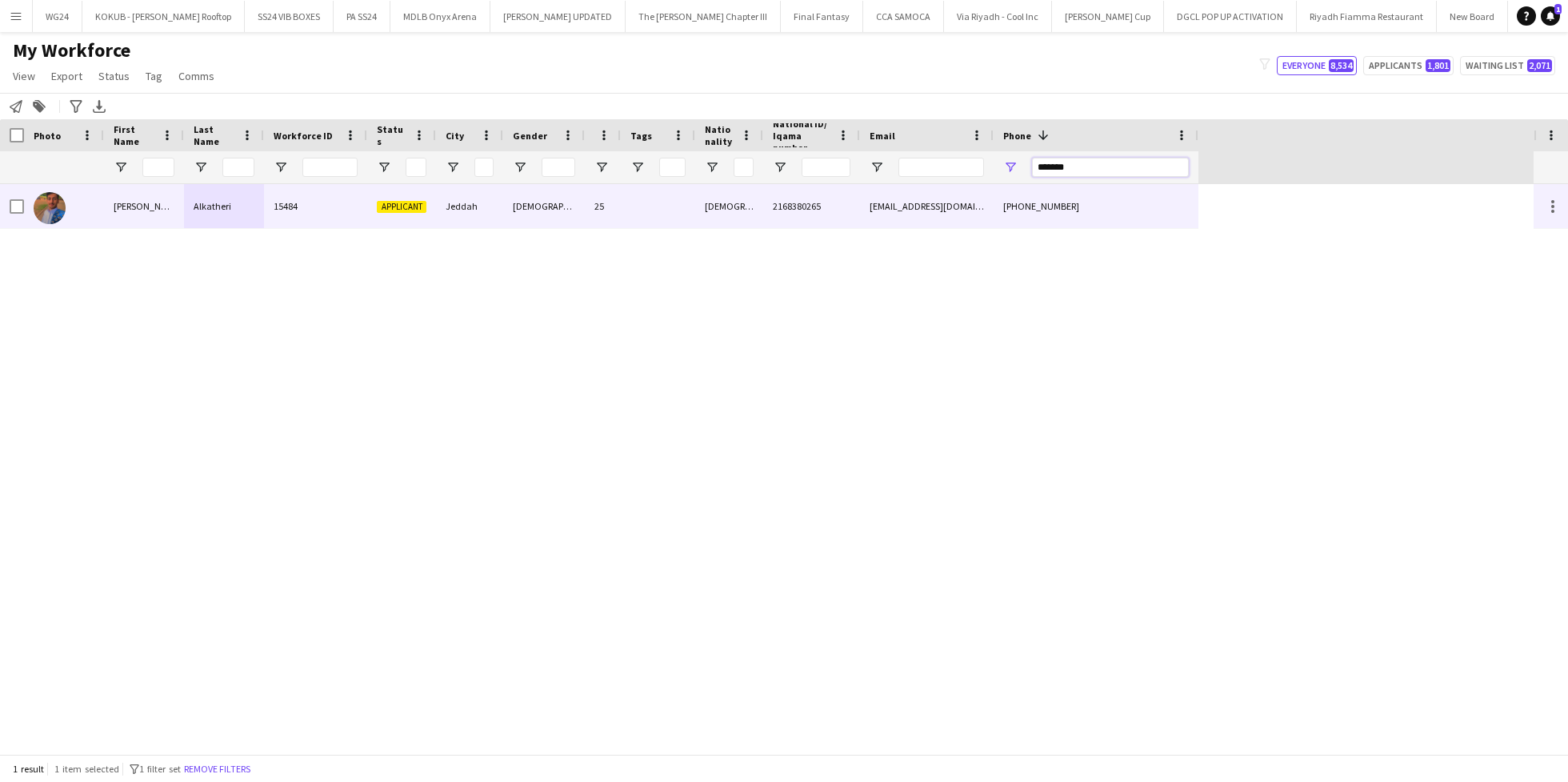
type input "*******"
click at [757, 216] on div "[DEMOGRAPHIC_DATA]" at bounding box center [729, 206] width 68 height 44
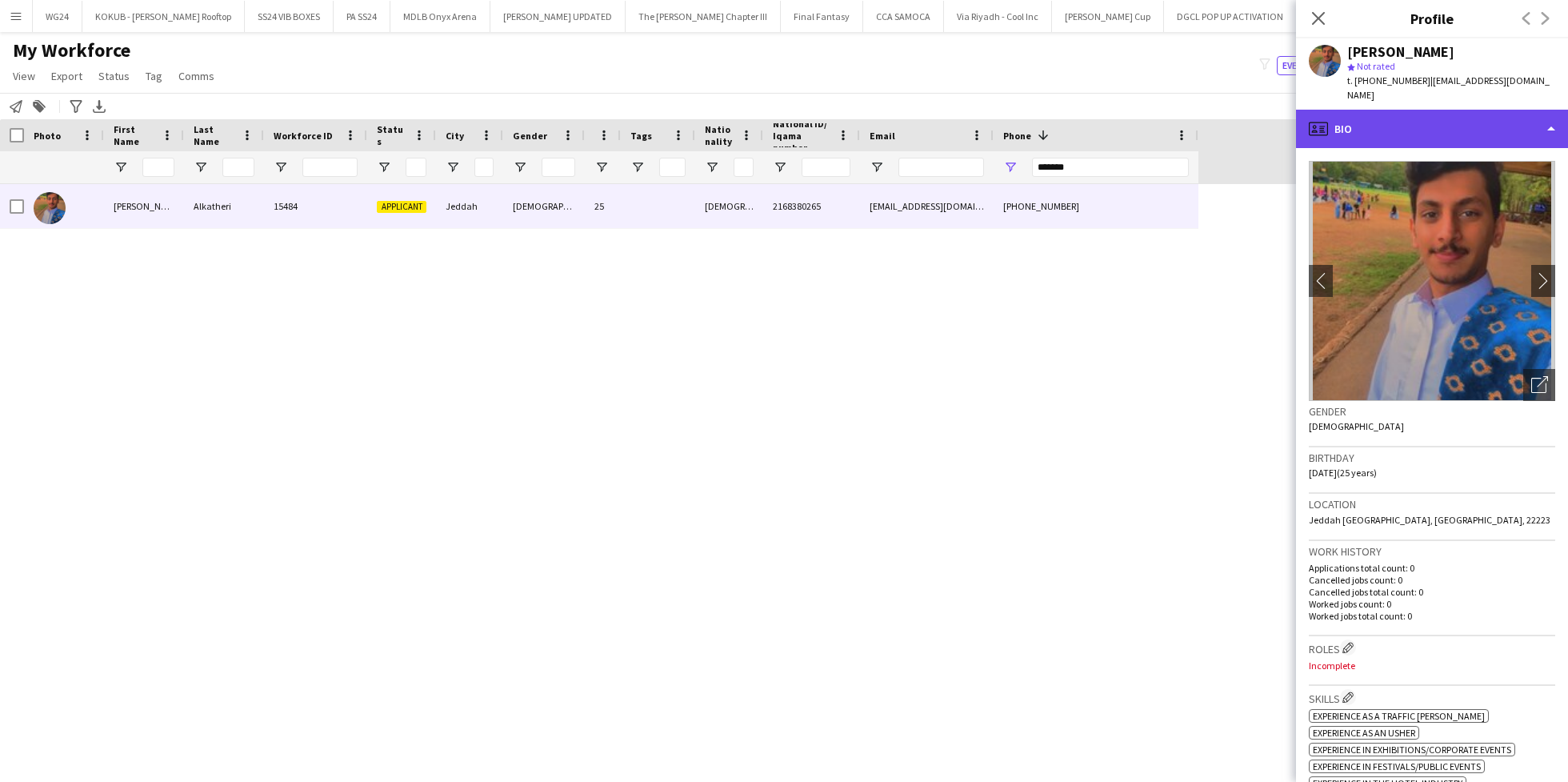
click at [1381, 116] on div "profile Bio" at bounding box center [1433, 129] width 272 height 38
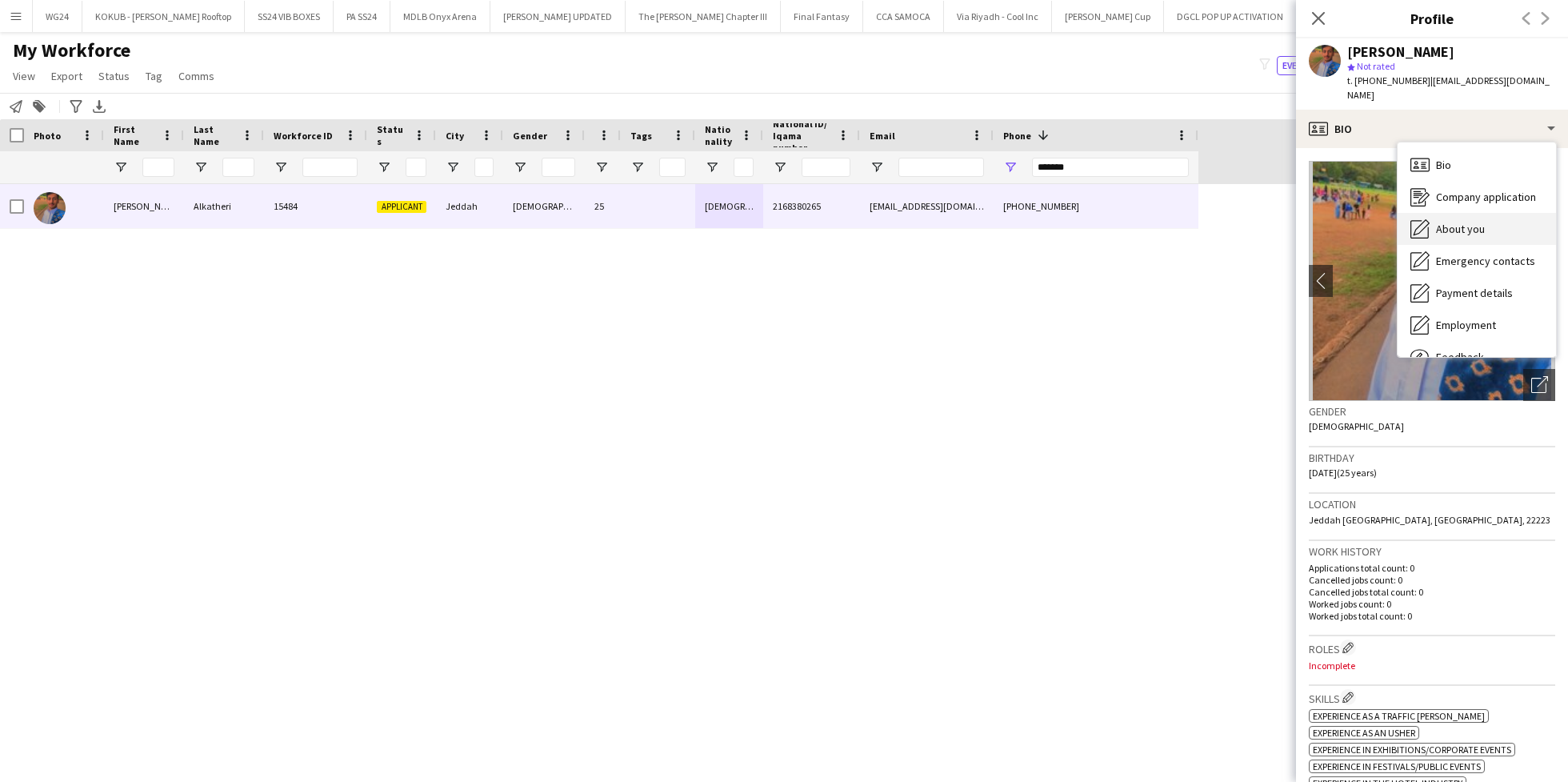
click at [1431, 213] on div "About you About you" at bounding box center [1477, 229] width 159 height 32
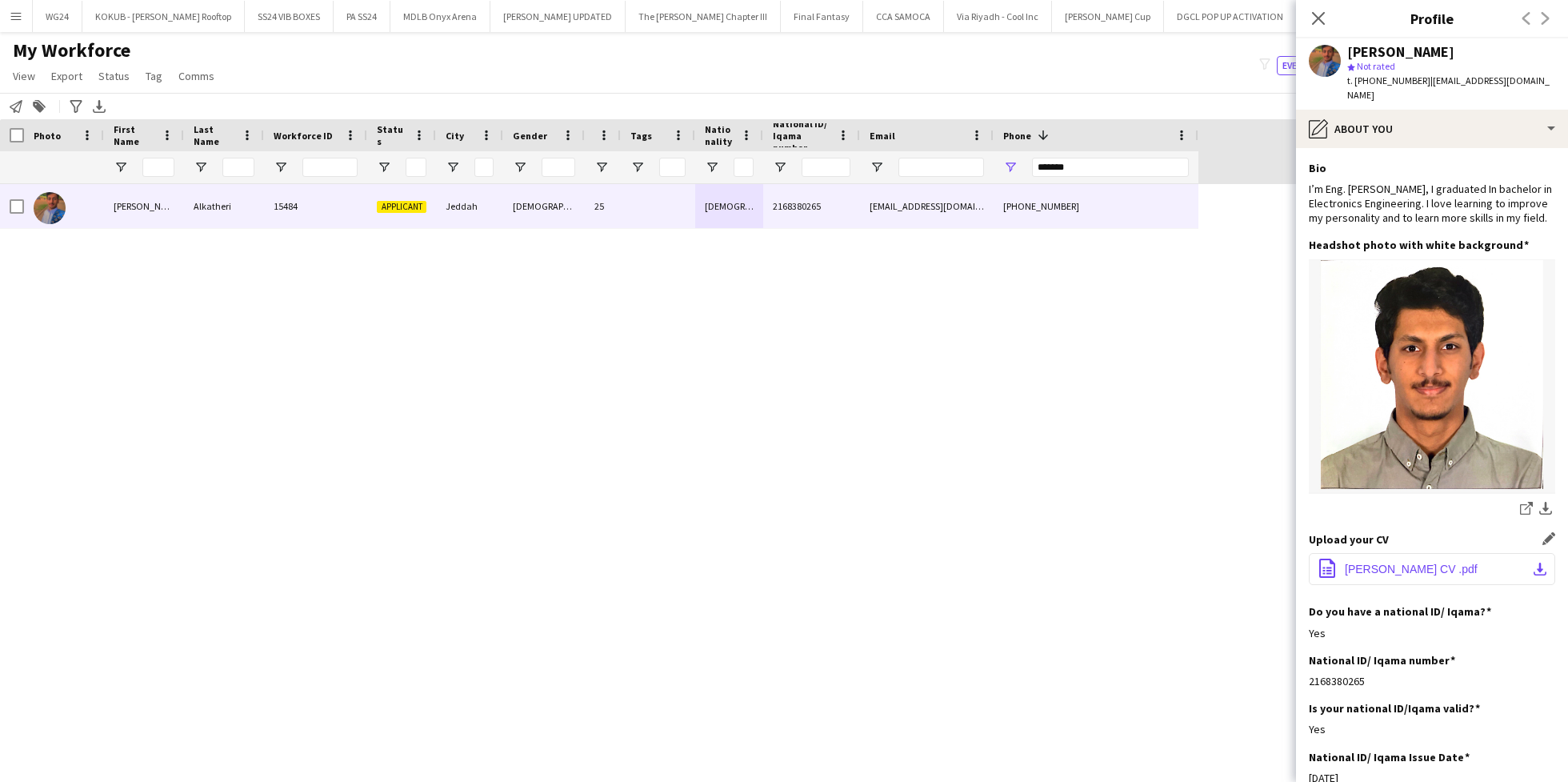
click at [1370, 572] on span "Eng Abdulmajeed CV .pdf" at bounding box center [1411, 569] width 132 height 13
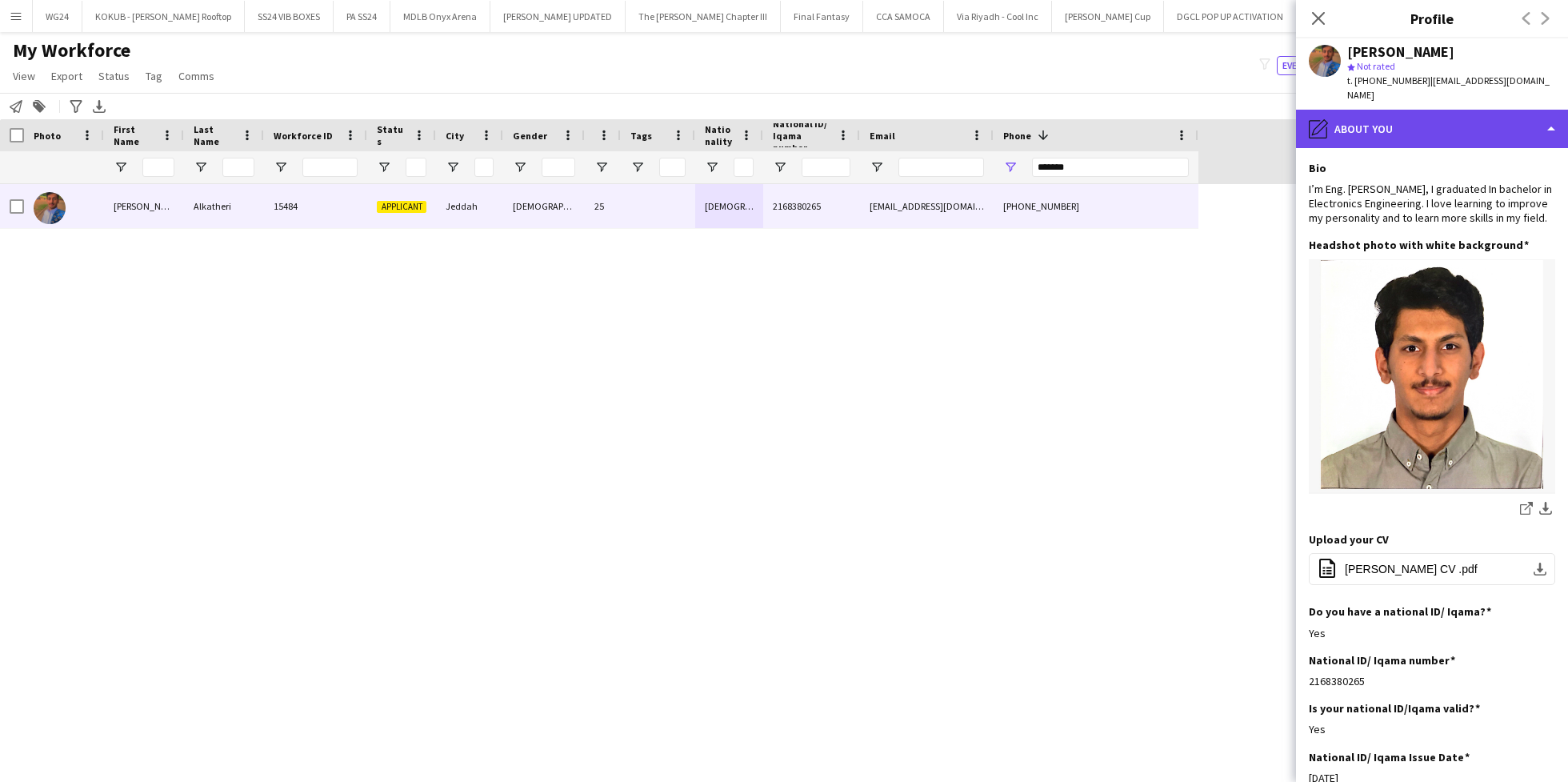
click at [1418, 113] on div "pencil4 About you" at bounding box center [1433, 129] width 272 height 38
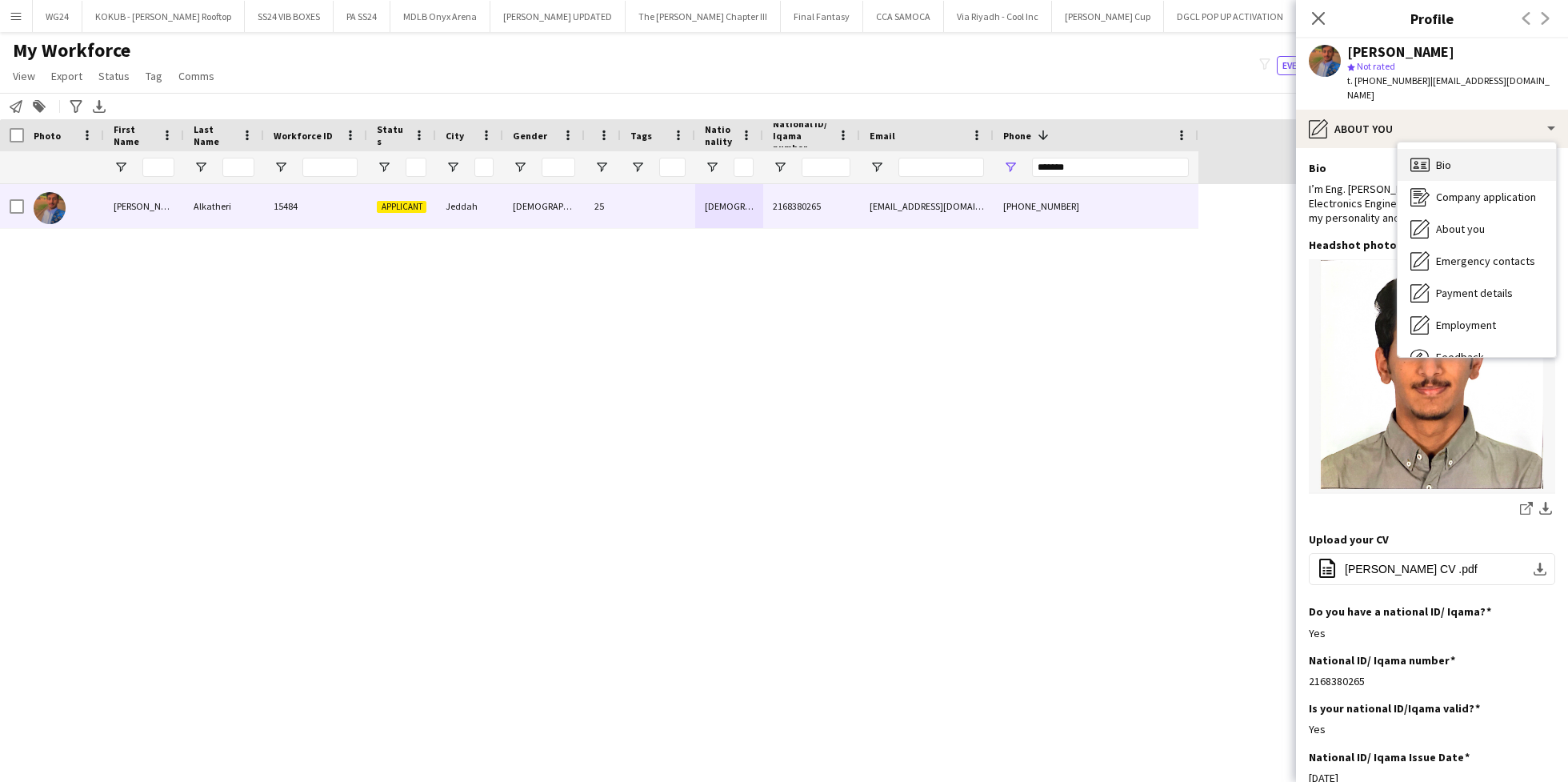
click at [1433, 155] on div "Bio Bio" at bounding box center [1477, 164] width 159 height 32
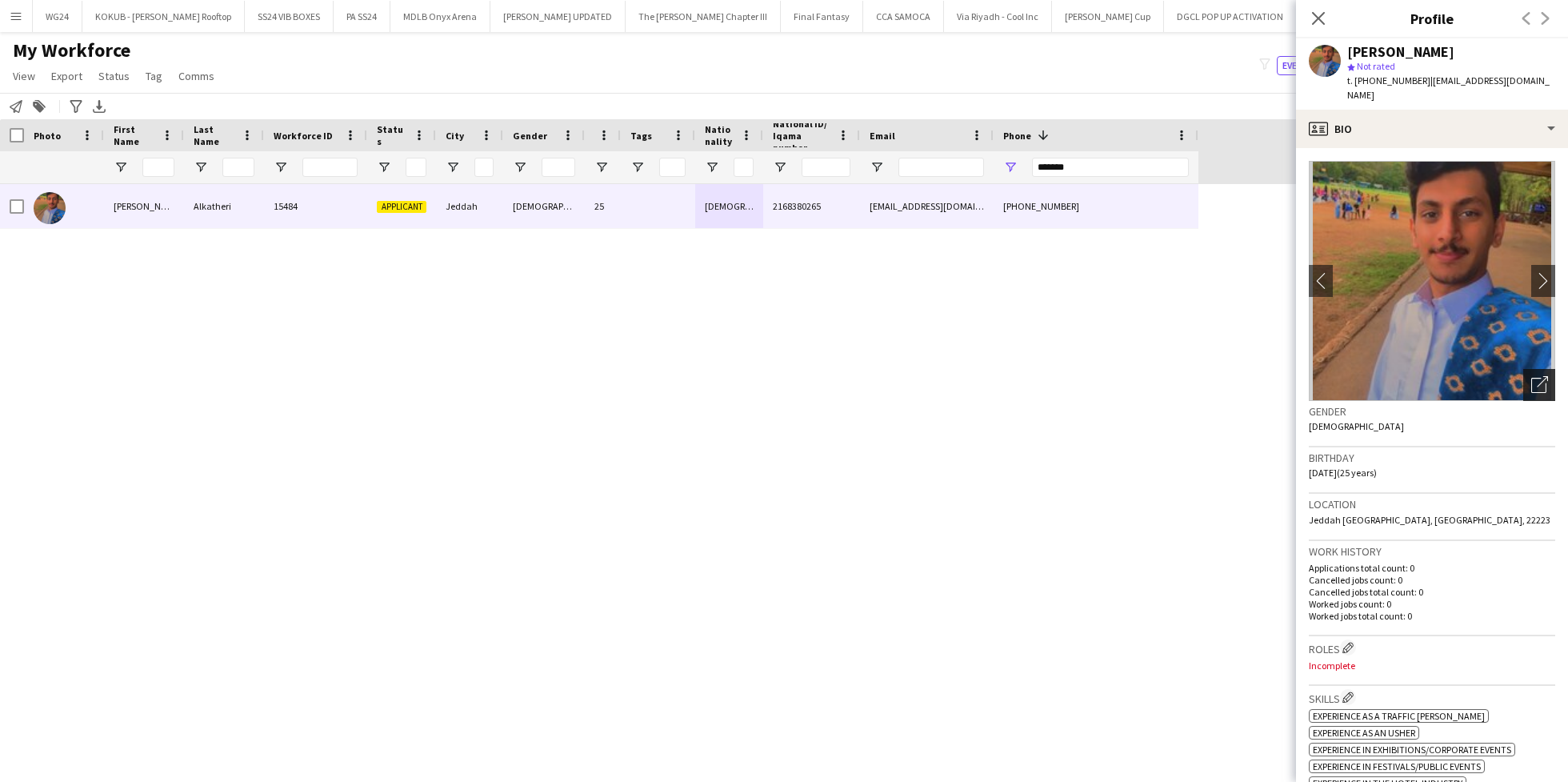
click at [1532, 376] on icon "Open photos pop-in" at bounding box center [1540, 384] width 17 height 17
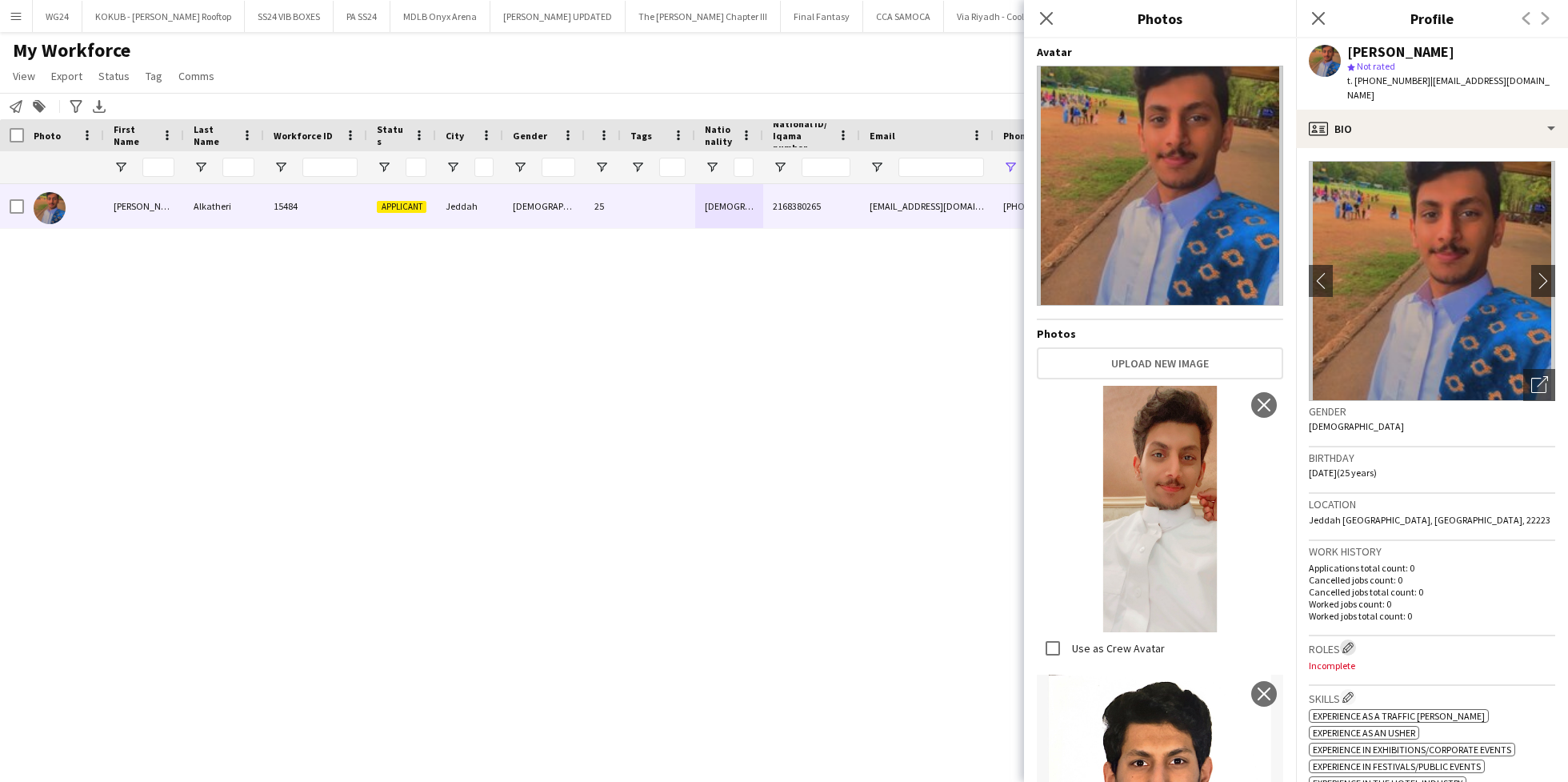
click at [1352, 641] on app-icon "Edit crew company roles" at bounding box center [1348, 647] width 11 height 11
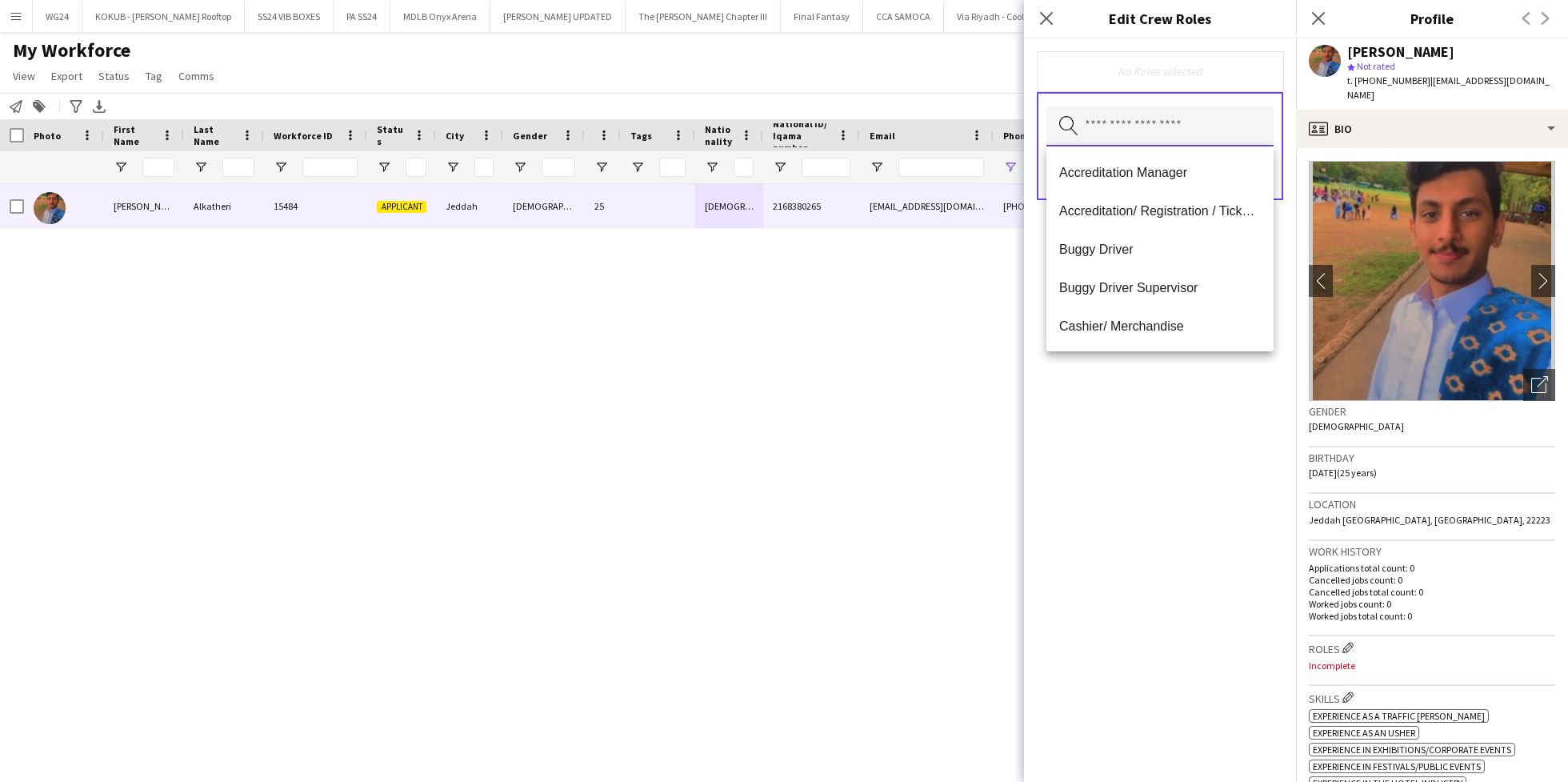
click at [1144, 126] on input "text" at bounding box center [1160, 126] width 227 height 40
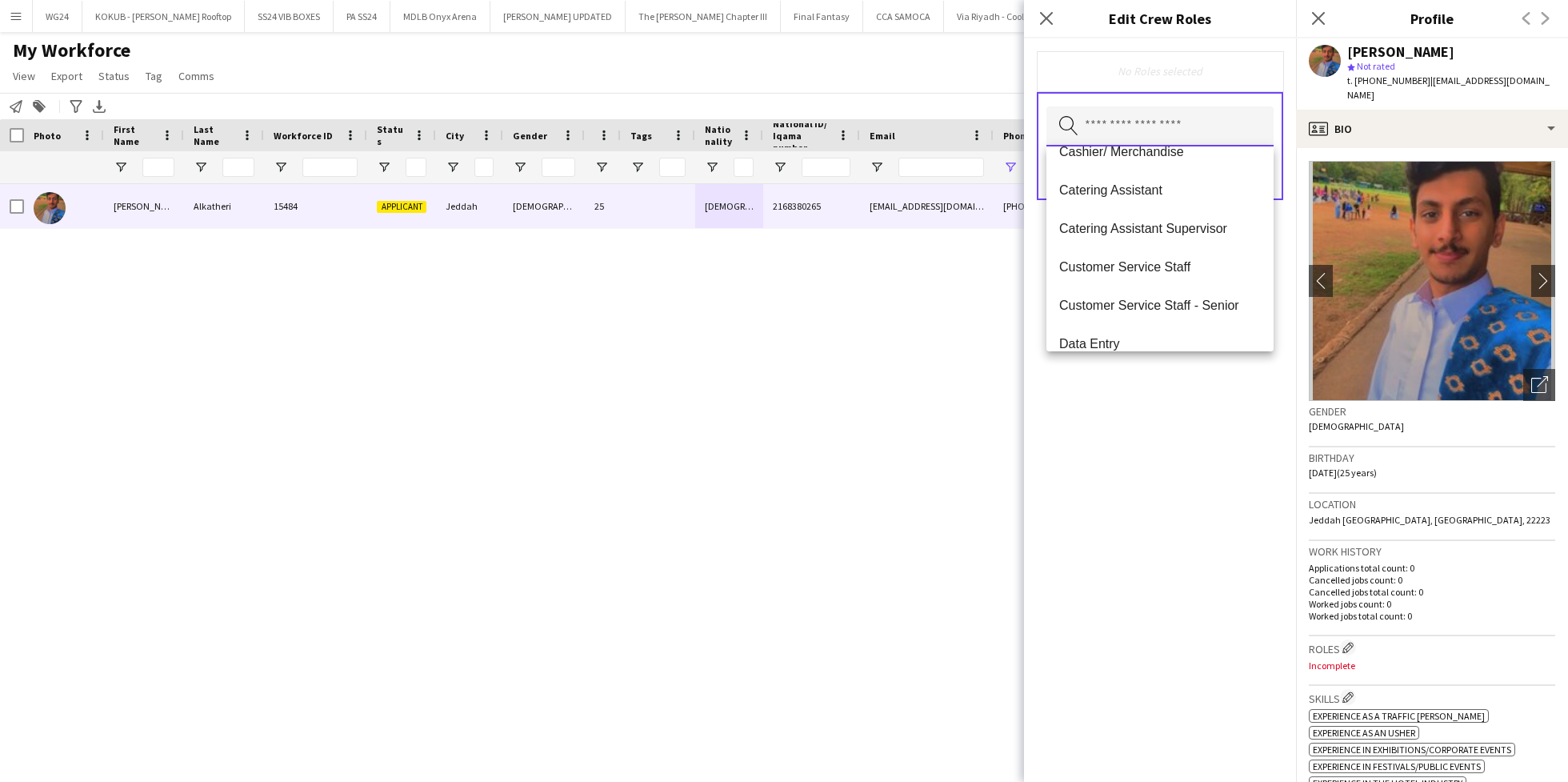
scroll to position [176, 0]
click at [1134, 268] on span "Customer Service Staff" at bounding box center [1161, 265] width 201 height 15
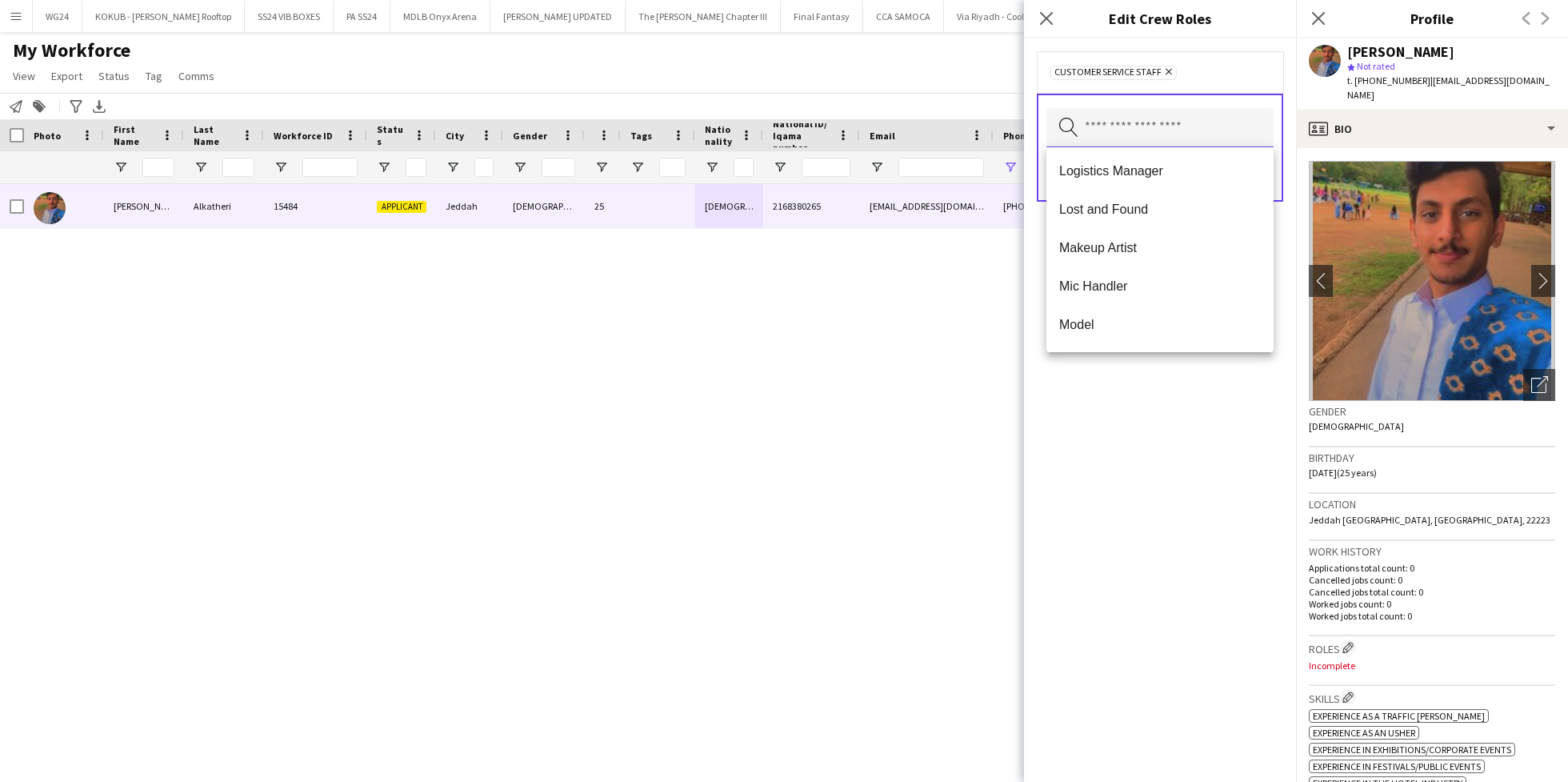
scroll to position [539, 0]
click at [1134, 444] on div "Customer Service Staff Remove Search by role type Save" at bounding box center [1161, 409] width 272 height 743
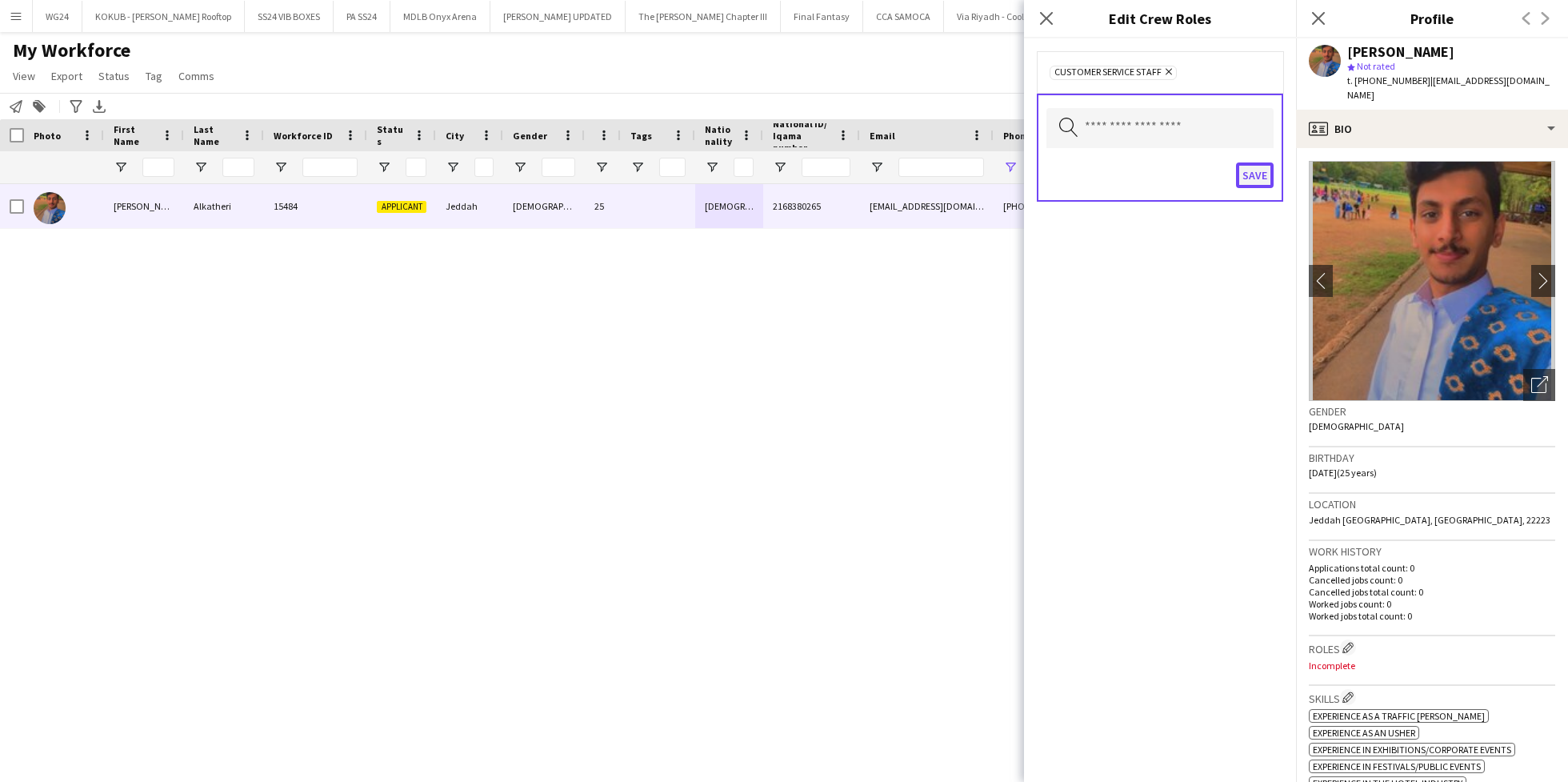
click at [1249, 162] on button "Save" at bounding box center [1254, 175] width 37 height 25
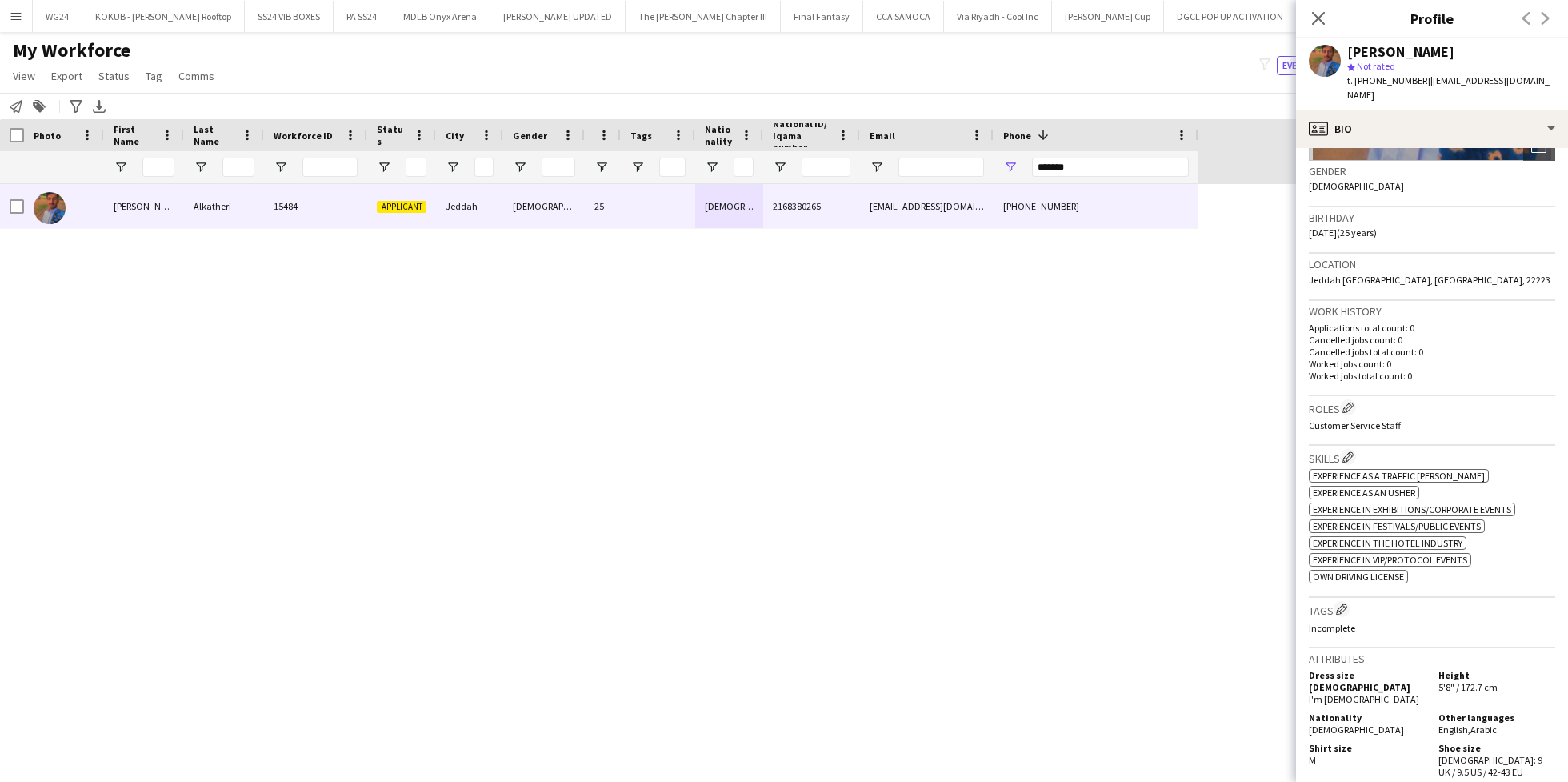
scroll to position [249, 0]
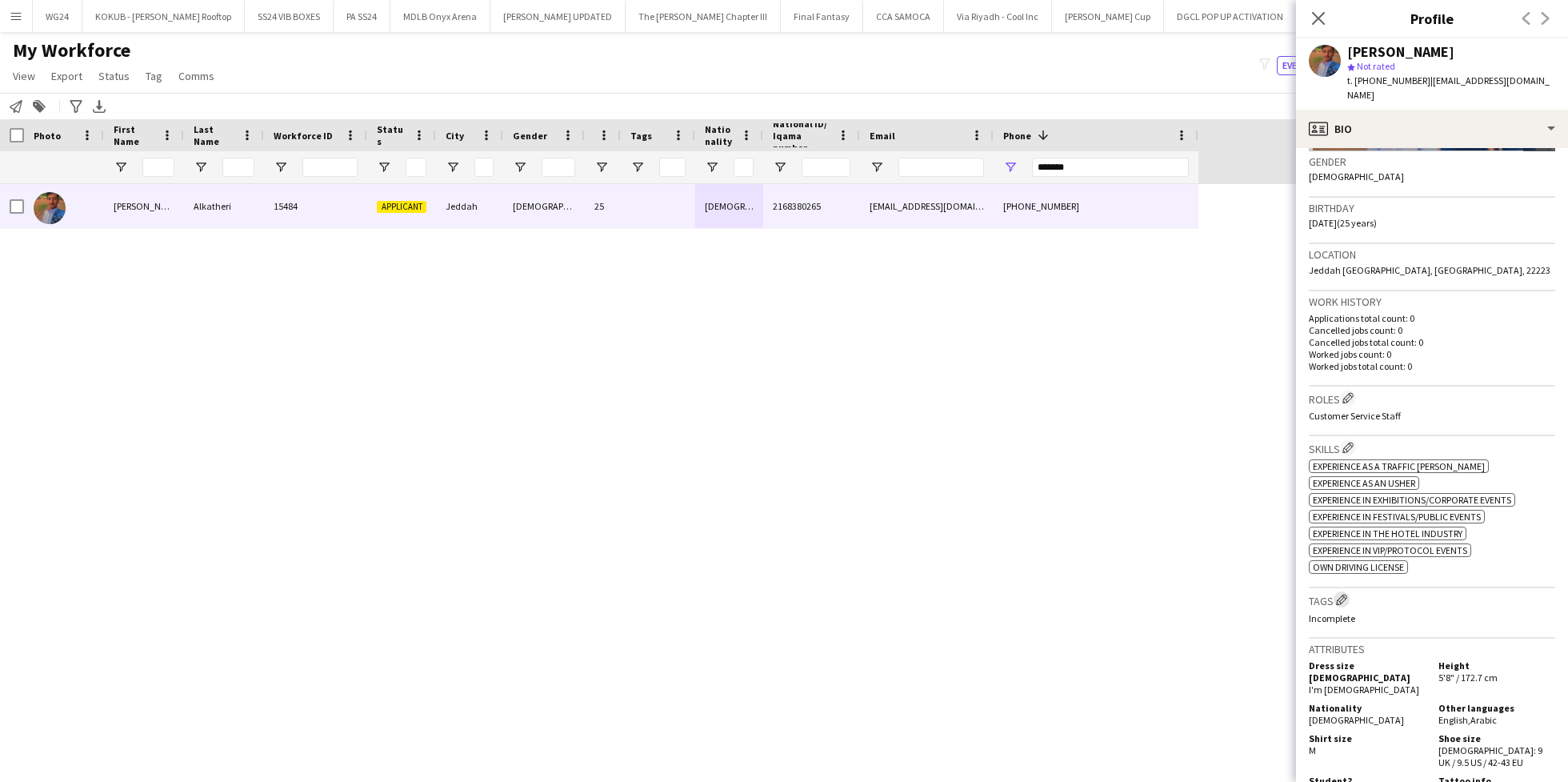
click at [1339, 593] on app-icon "Edit crew company tags" at bounding box center [1342, 599] width 11 height 11
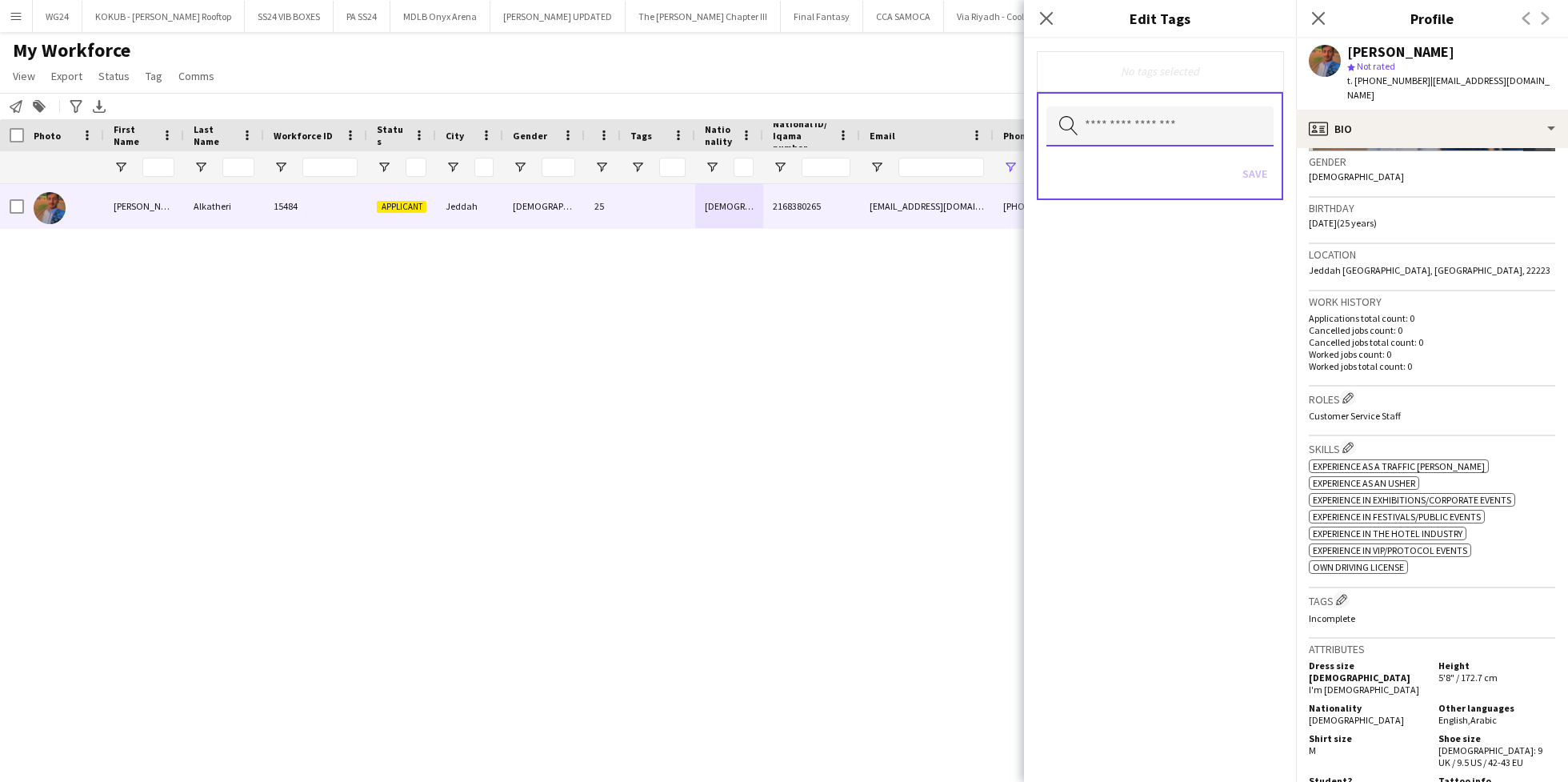
click at [1147, 129] on input "text" at bounding box center [1160, 126] width 227 height 40
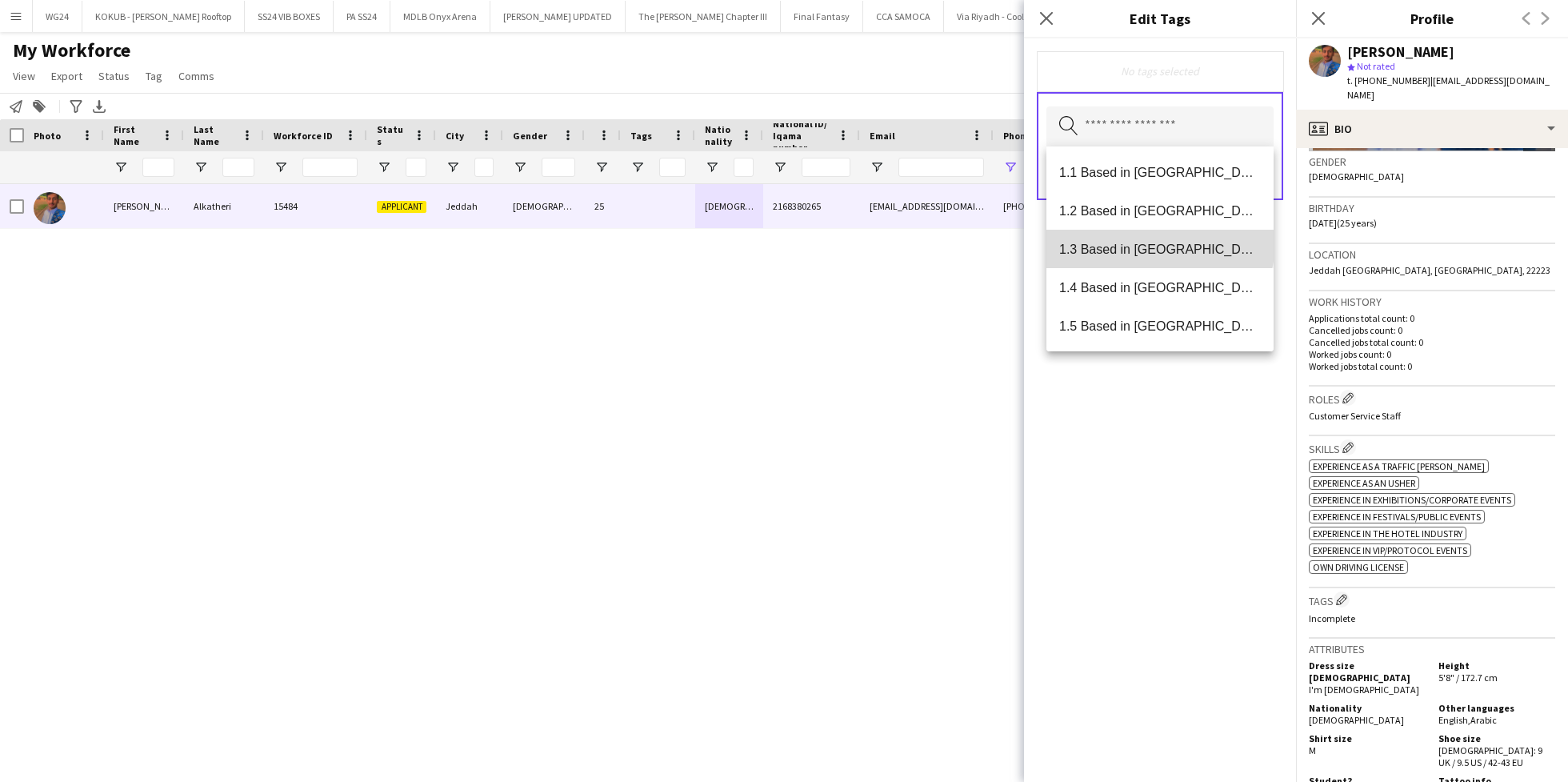
click at [1160, 243] on span "1.3 Based in Jeddah" at bounding box center [1161, 249] width 201 height 15
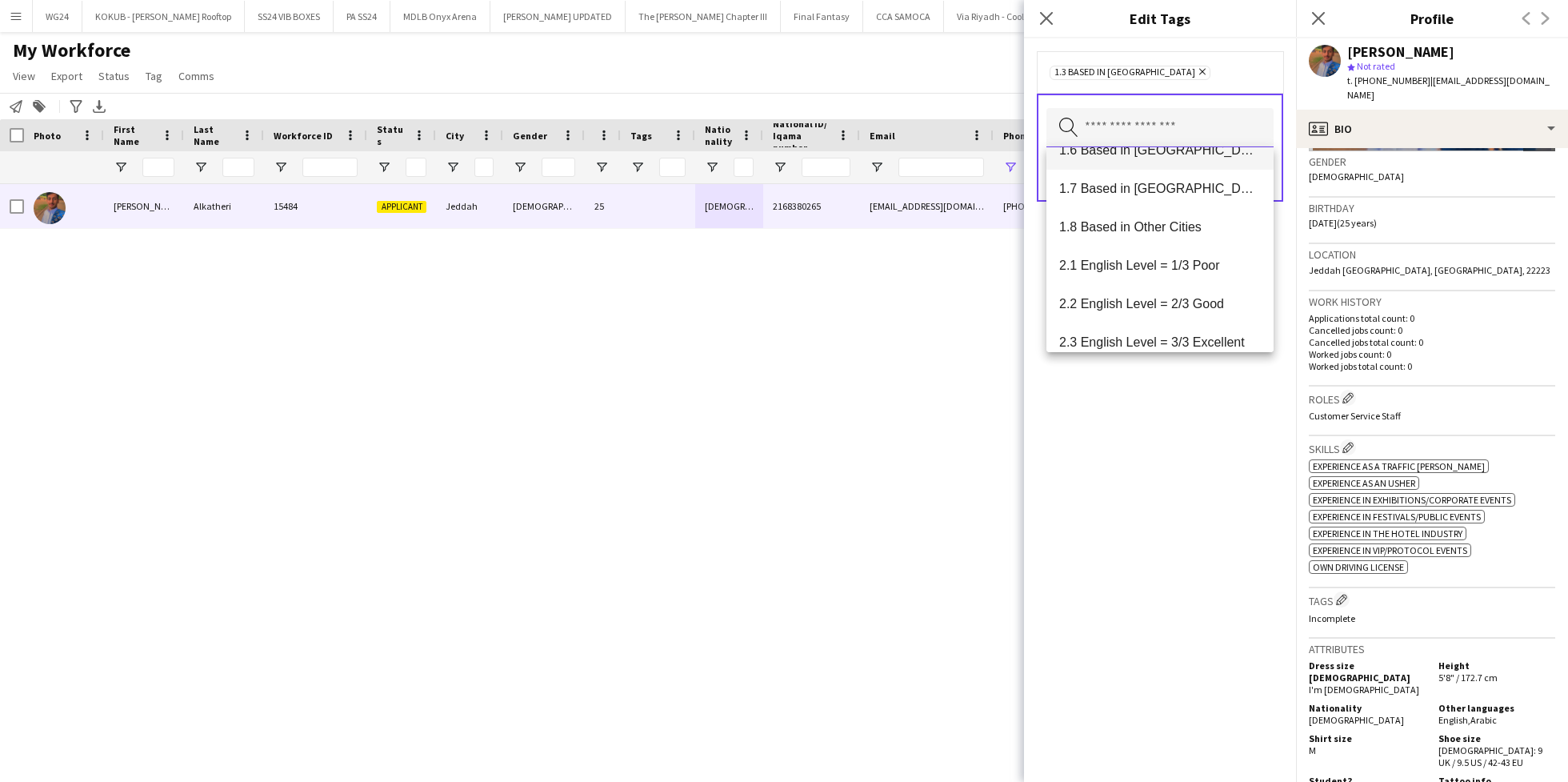
scroll to position [178, 0]
click at [1172, 257] on span "2.1 English Level = 1/3 Poor" at bounding box center [1161, 263] width 201 height 15
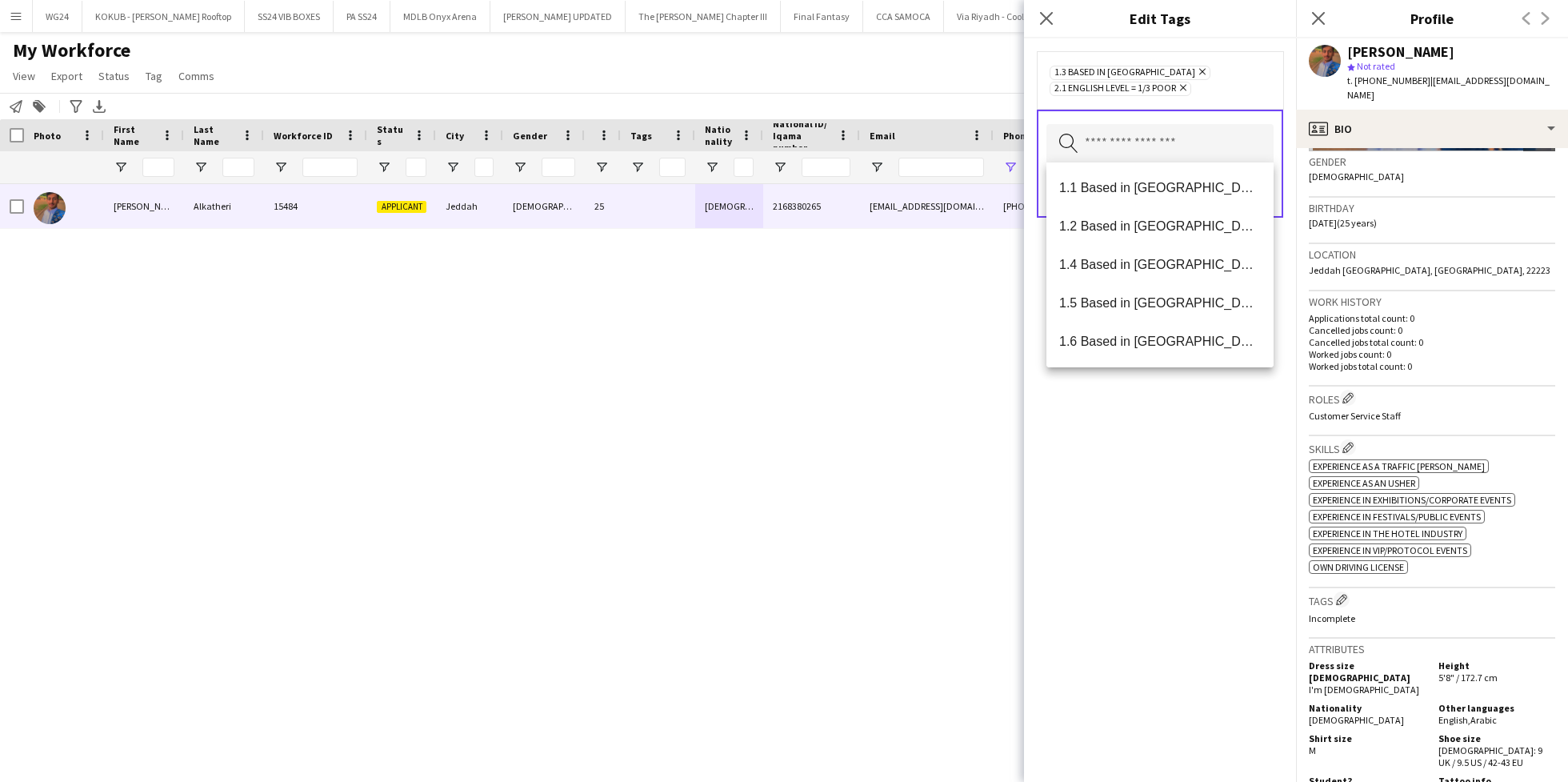
click at [1180, 465] on div "1.3 Based in Jeddah Remove 2.1 English Level = 1/3 Poor Remove Search by tag na…" at bounding box center [1161, 409] width 272 height 743
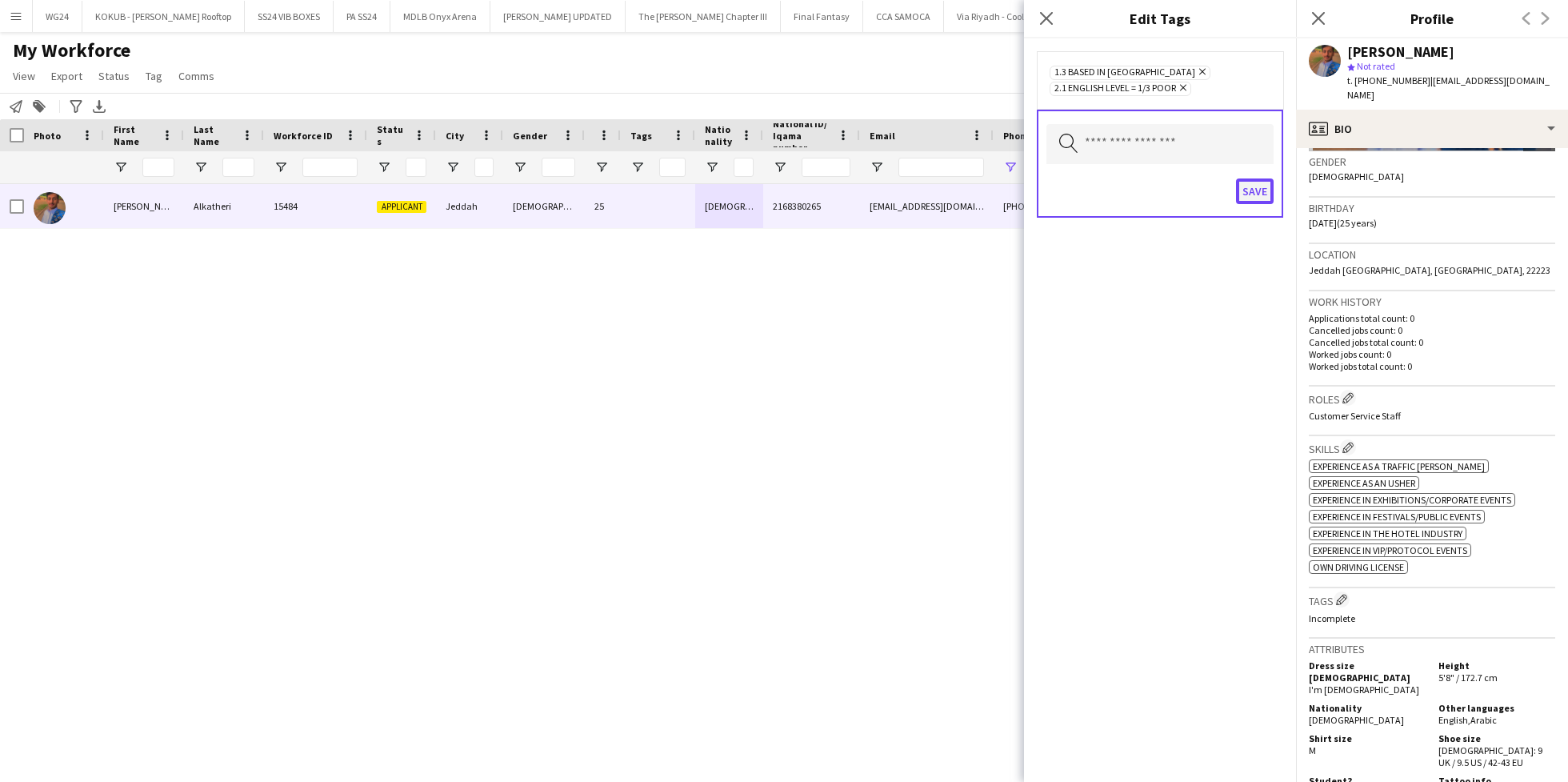
click at [1251, 193] on button "Save" at bounding box center [1254, 191] width 37 height 25
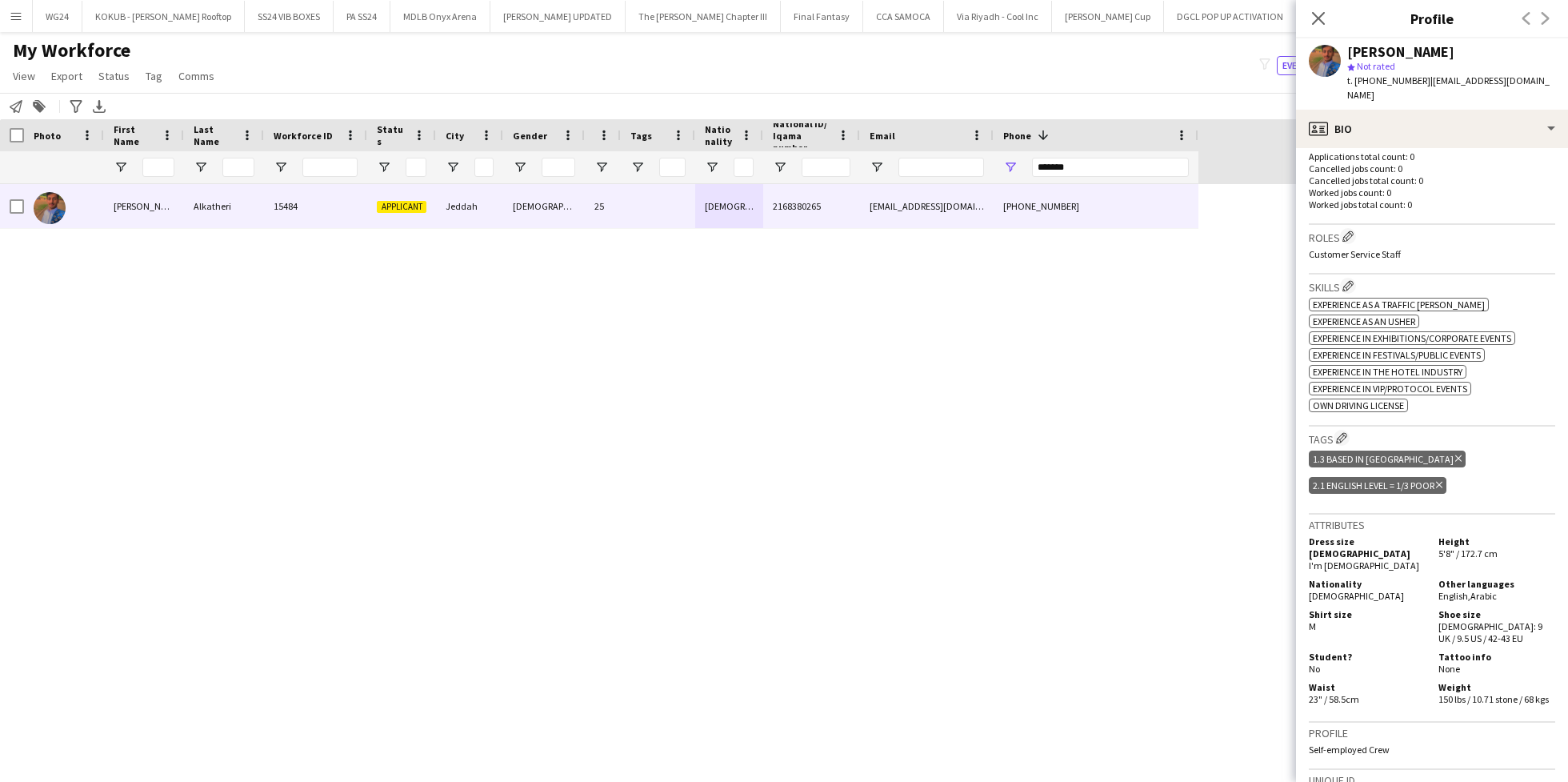
scroll to position [717, 0]
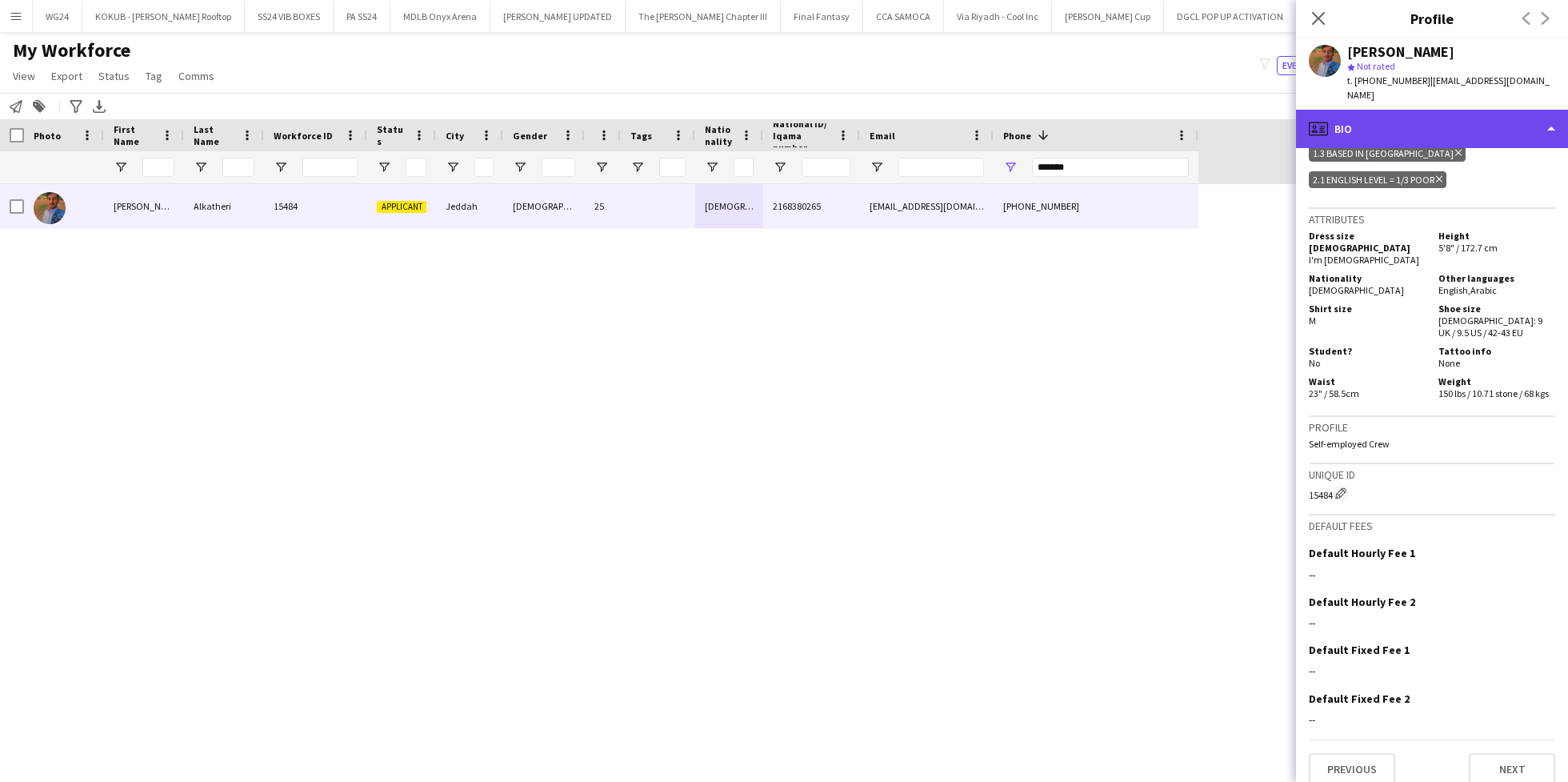
click at [1468, 120] on div "profile Bio" at bounding box center [1433, 129] width 272 height 38
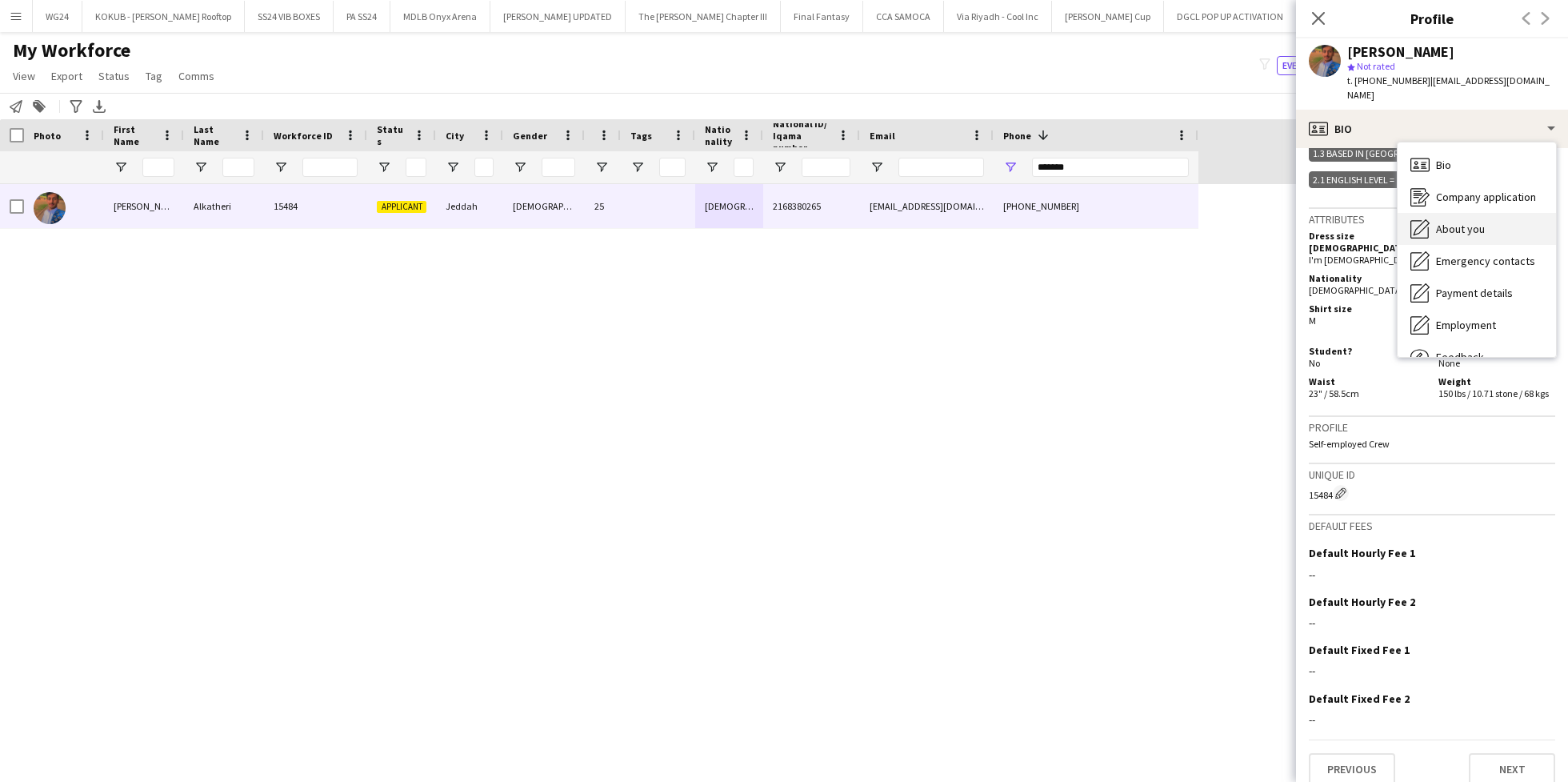
click at [1476, 221] on span "About you" at bounding box center [1461, 229] width 49 height 15
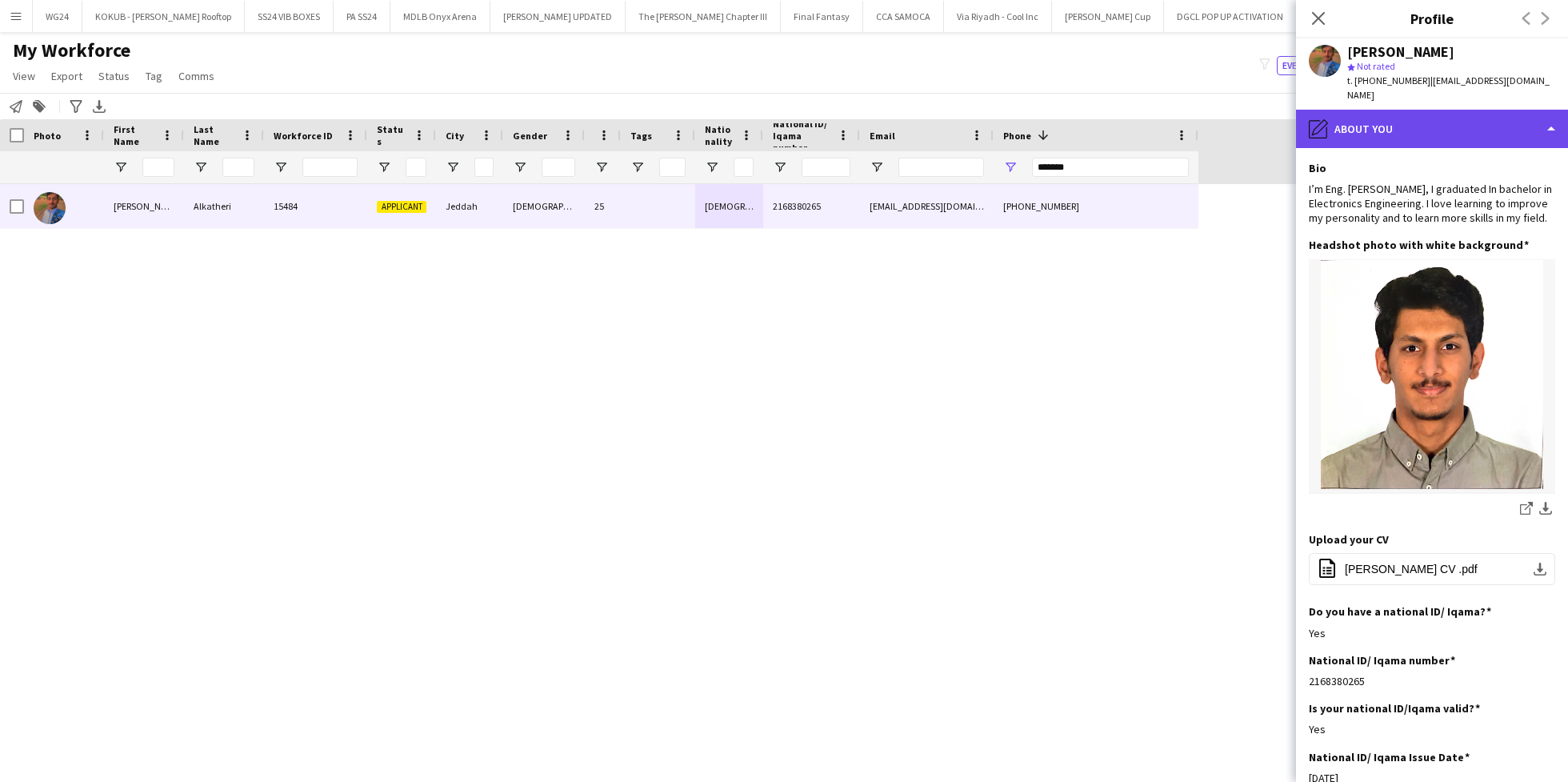
click at [1394, 112] on div "pencil4 About you" at bounding box center [1433, 129] width 272 height 38
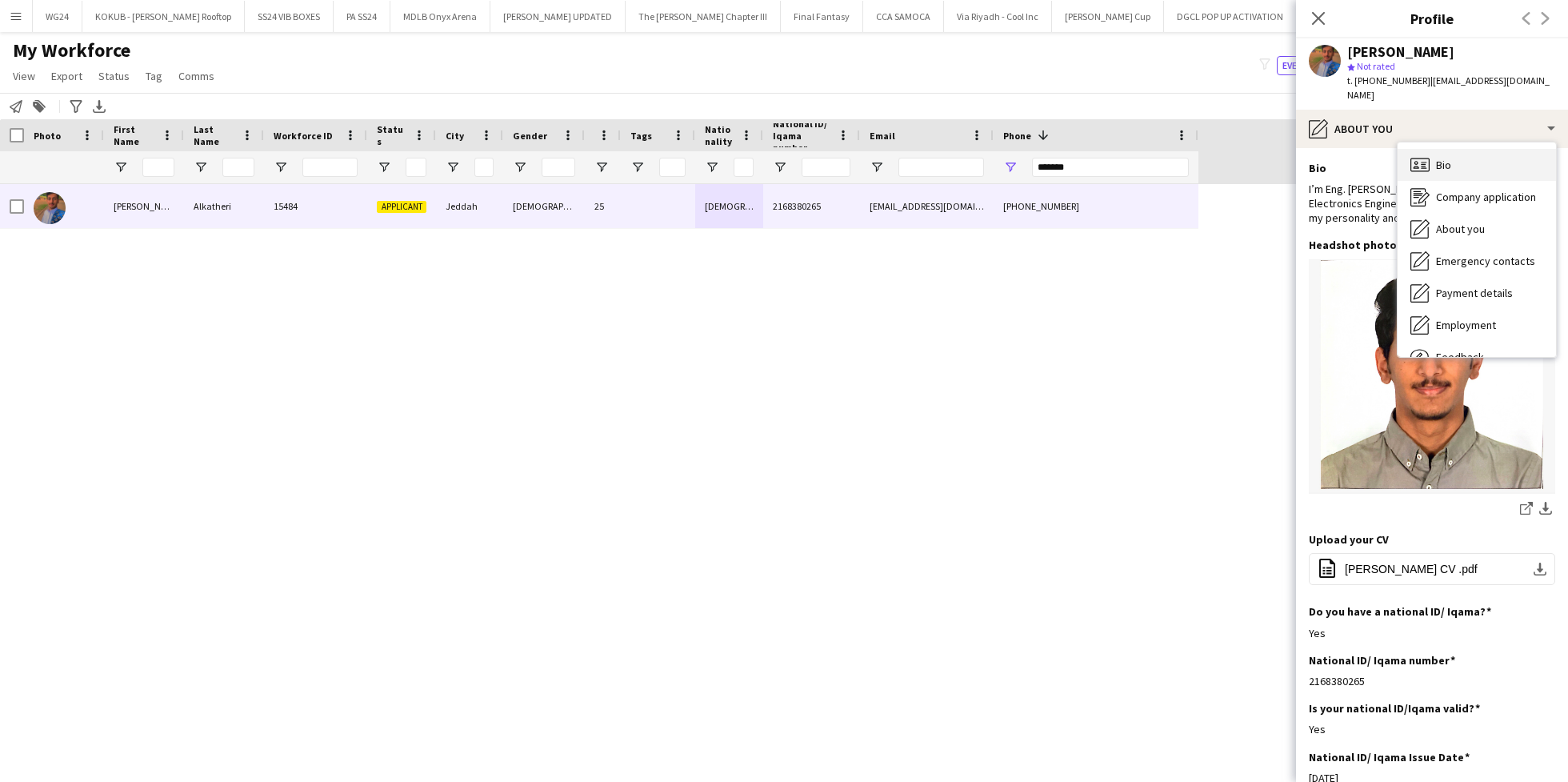
click at [1441, 158] on span "Bio" at bounding box center [1444, 165] width 15 height 15
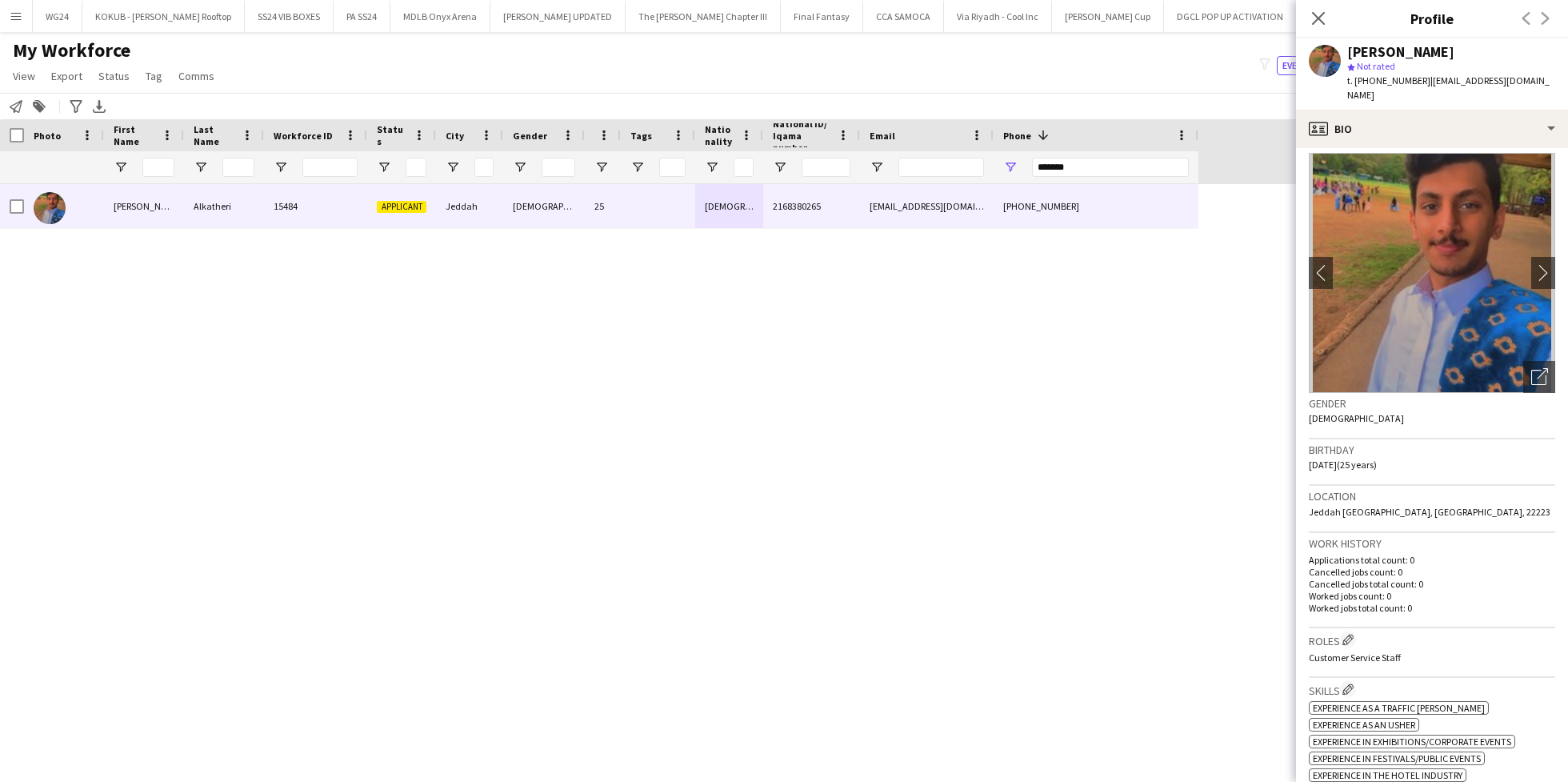
scroll to position [0, 0]
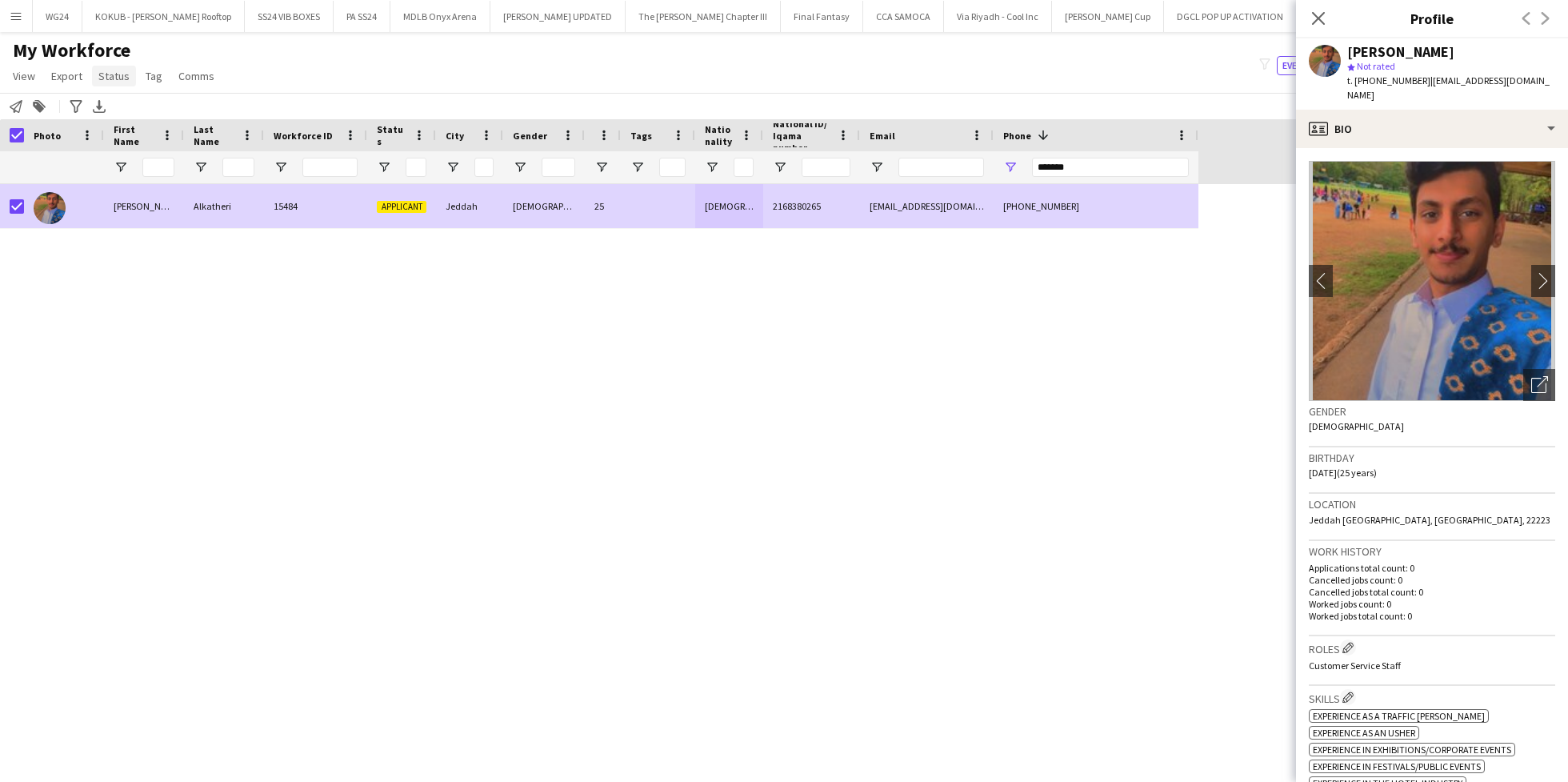
click at [112, 78] on span "Status" at bounding box center [113, 76] width 31 height 15
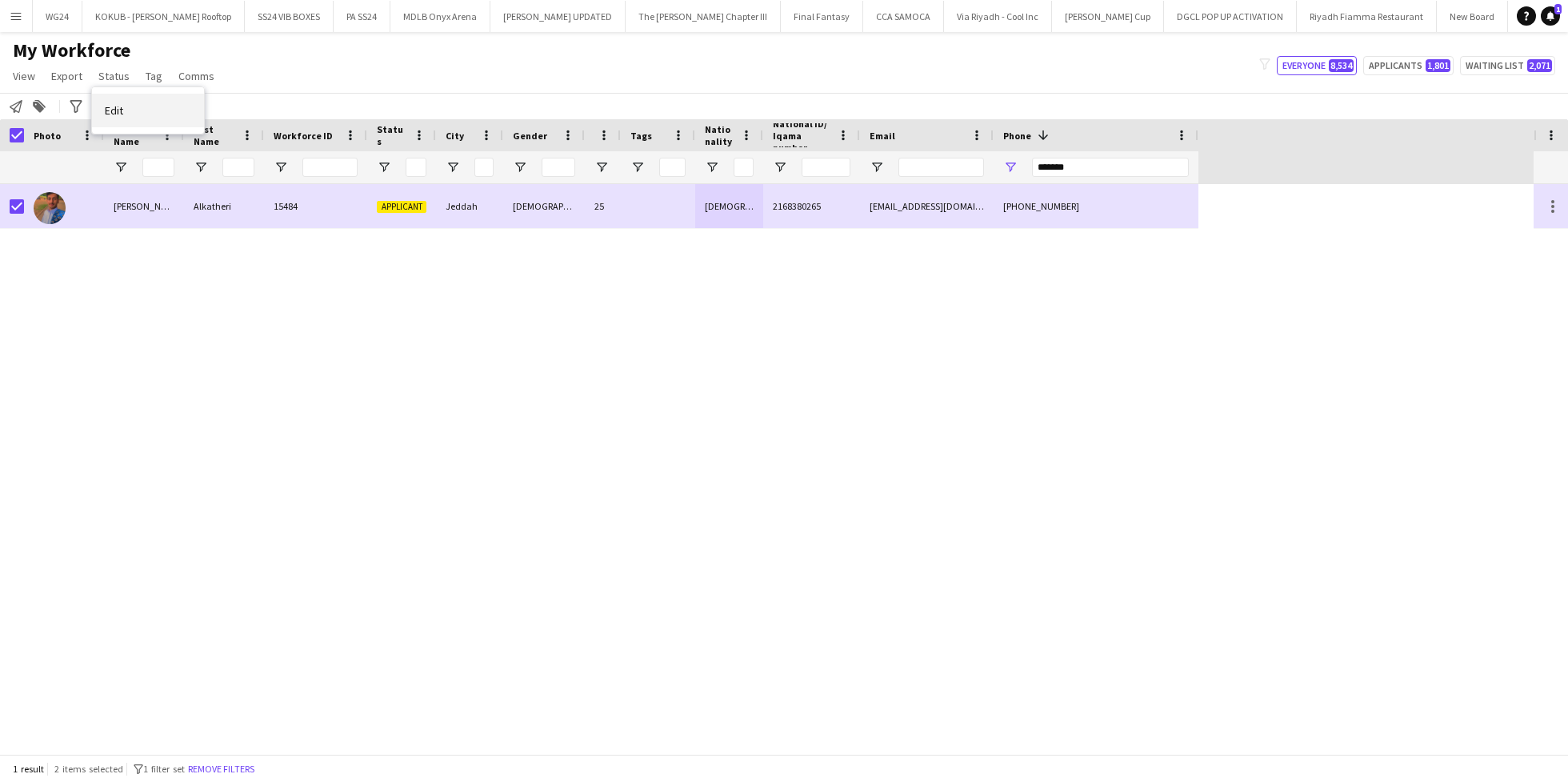
click at [151, 112] on link "Edit" at bounding box center [147, 110] width 112 height 34
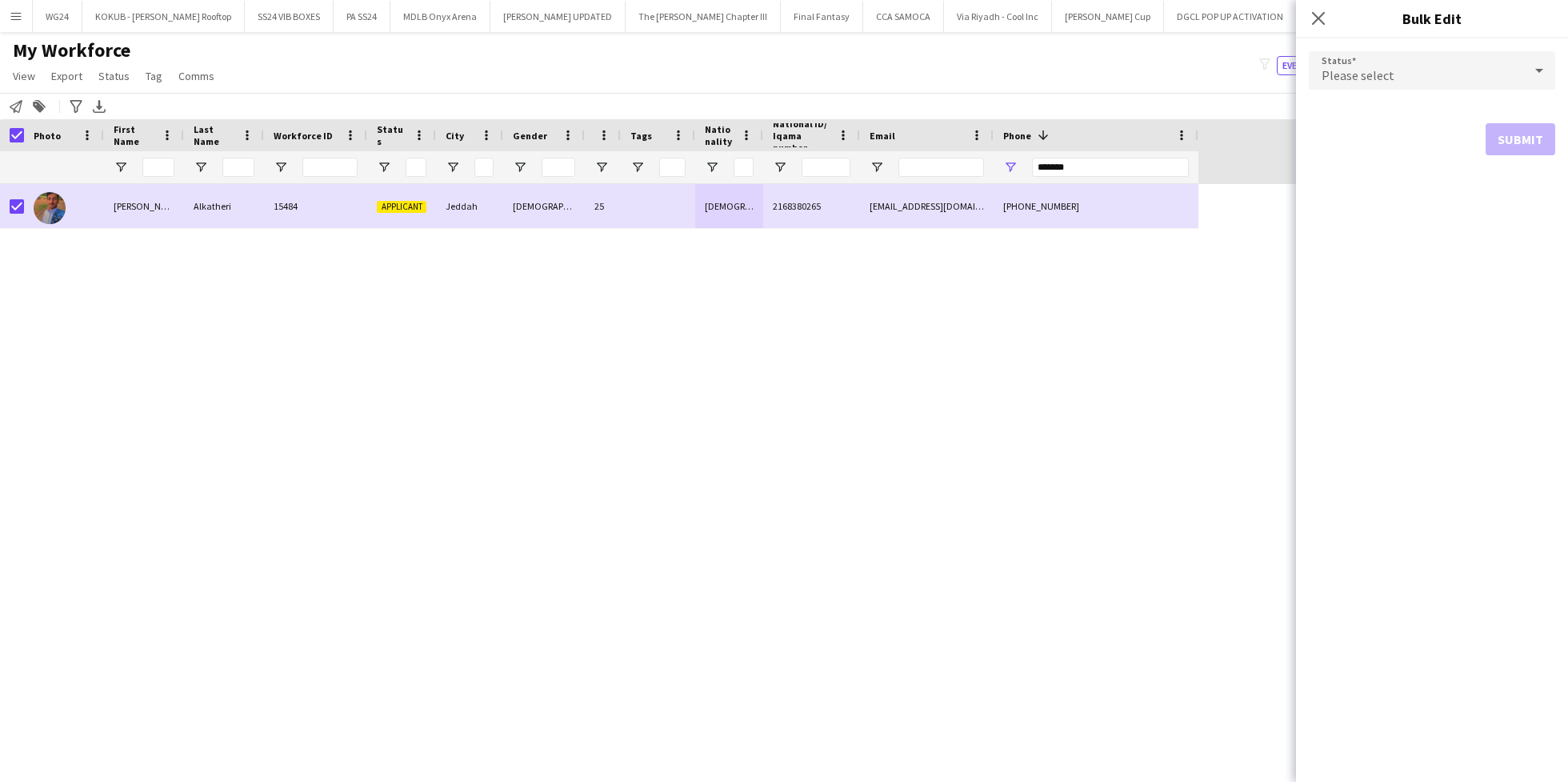
click at [1386, 64] on div "Please select" at bounding box center [1416, 70] width 214 height 38
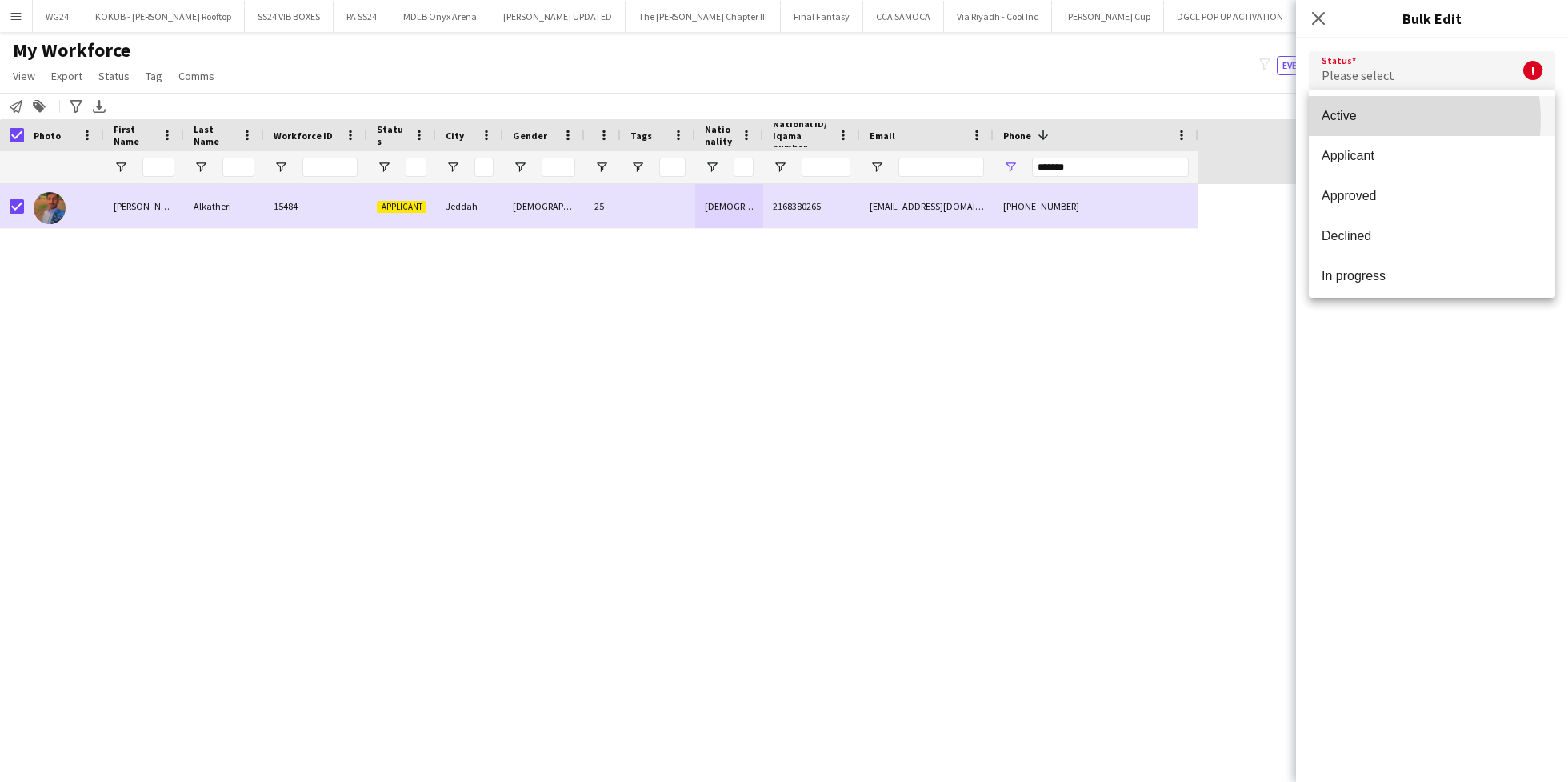
click at [1381, 119] on span "Active" at bounding box center [1432, 115] width 220 height 15
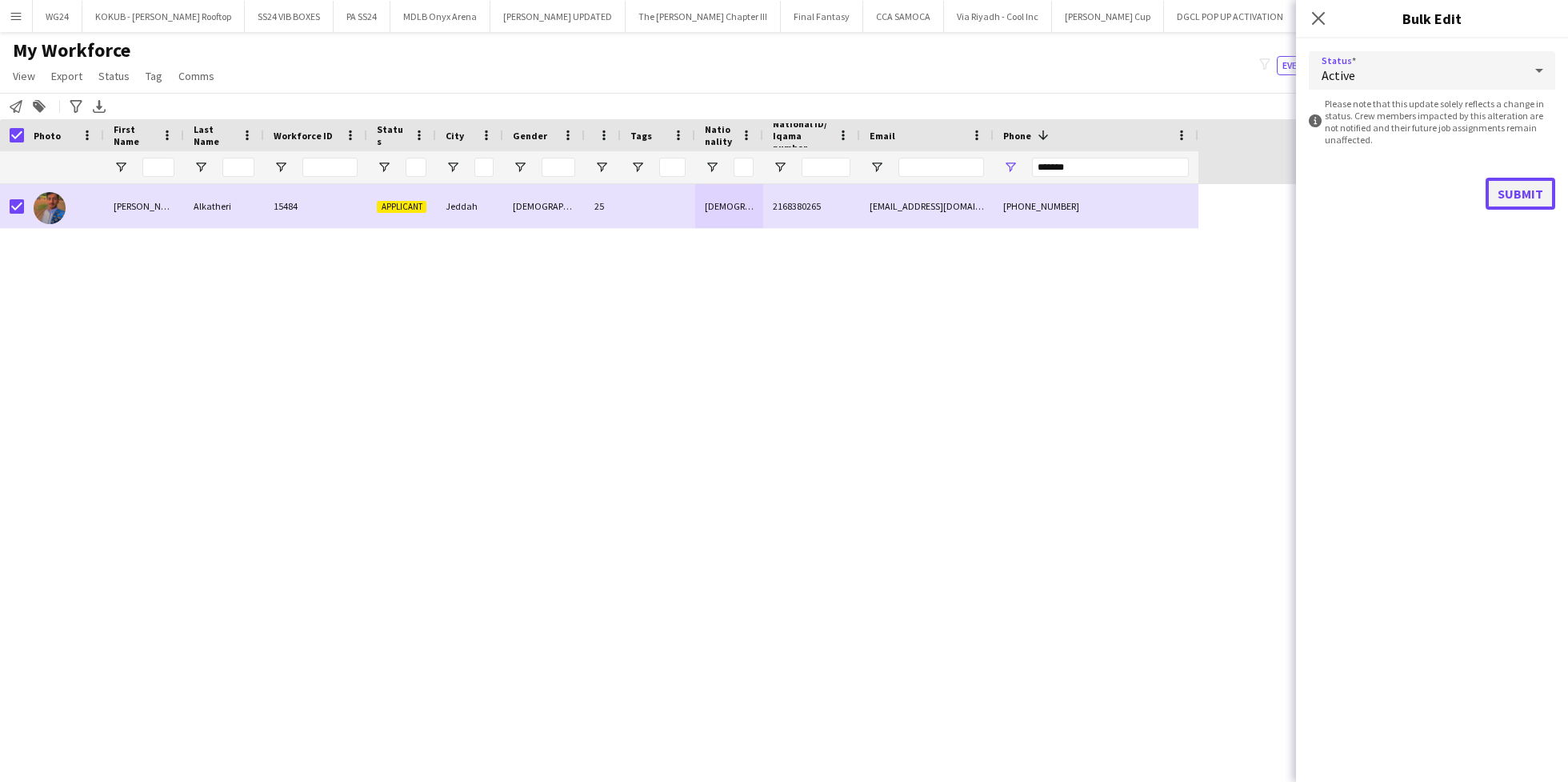
click at [1530, 200] on button "Submit" at bounding box center [1521, 193] width 70 height 32
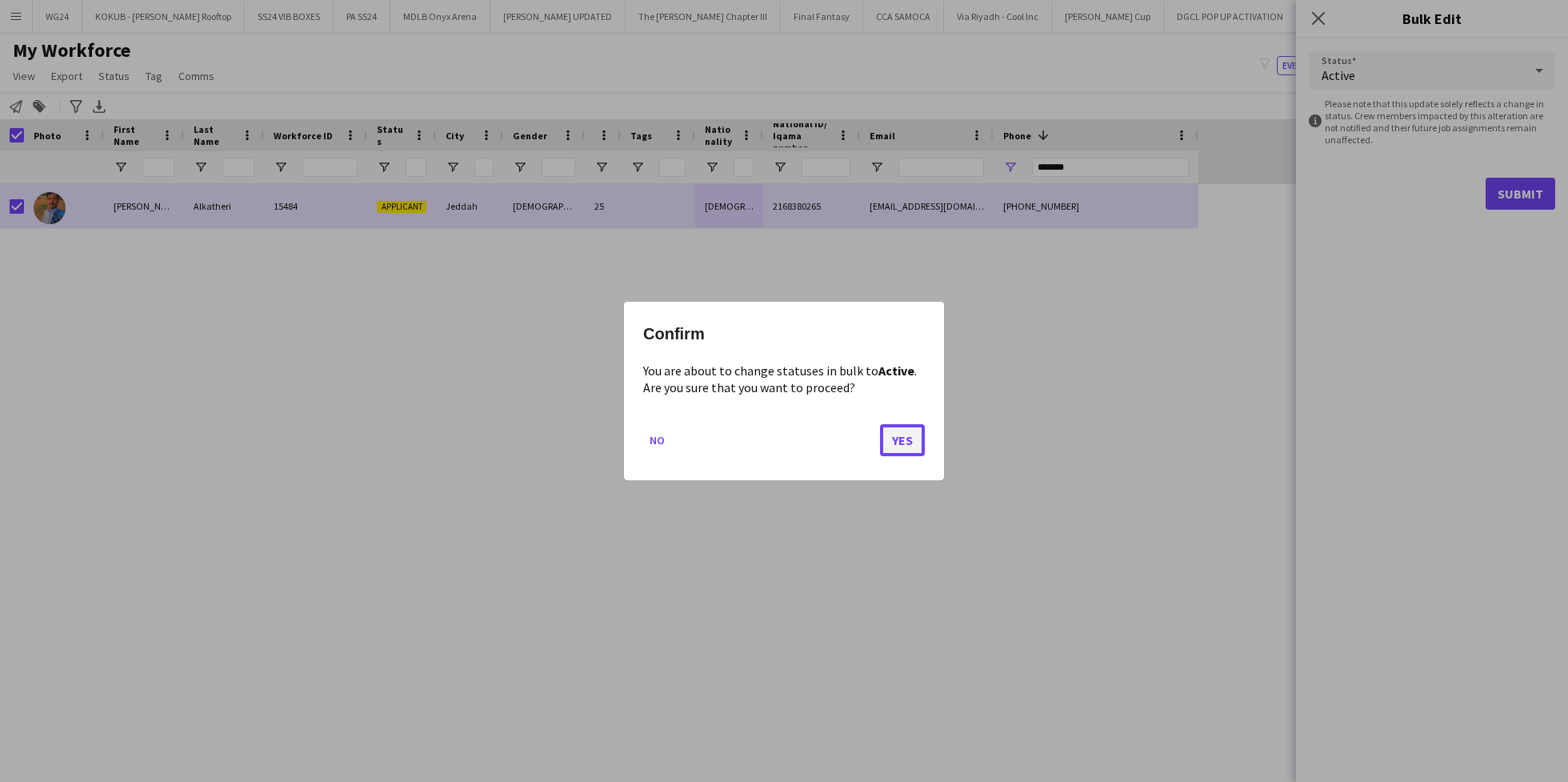
click at [905, 439] on button "Yes" at bounding box center [902, 439] width 44 height 32
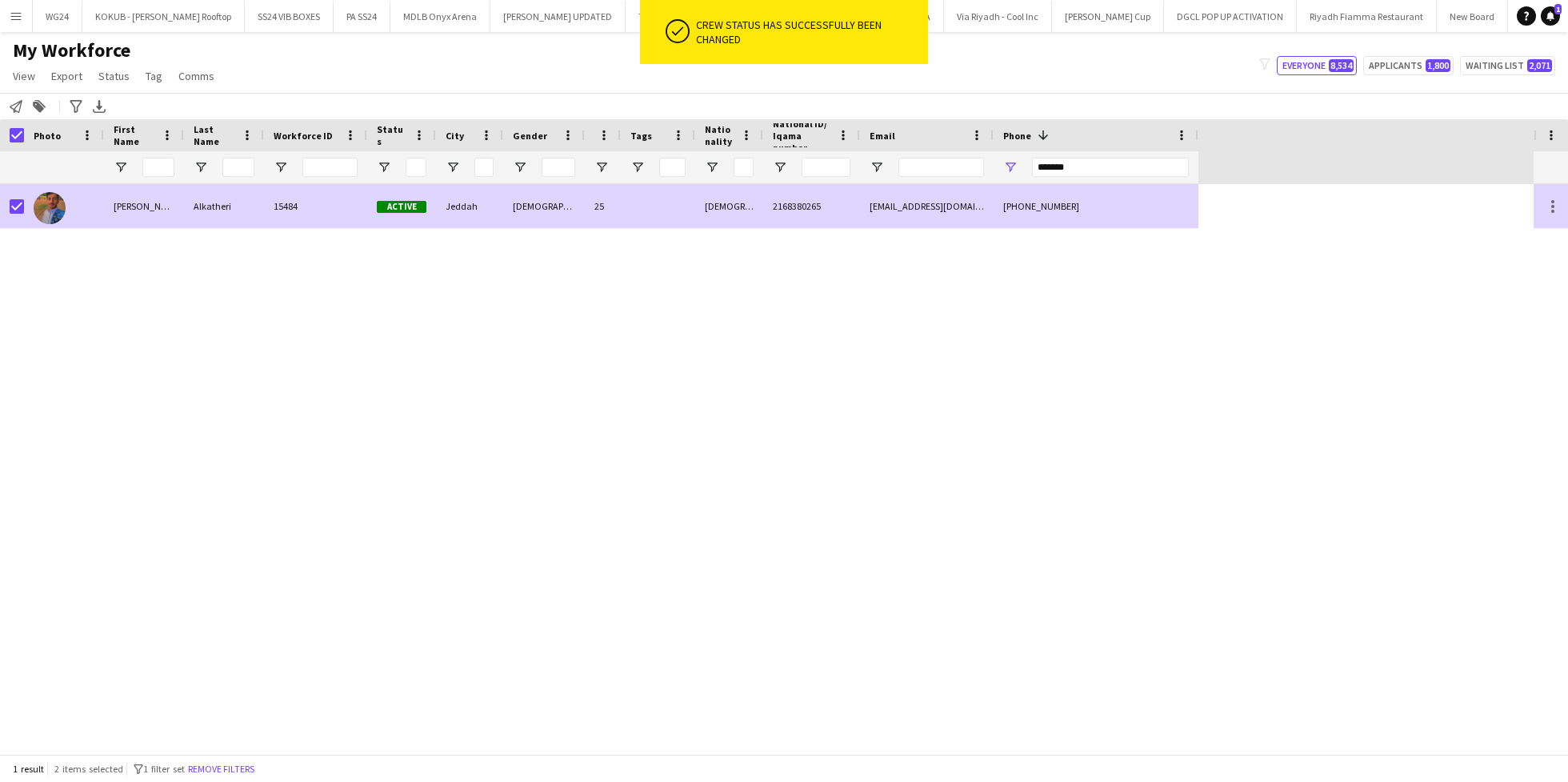
click at [425, 206] on span "Active" at bounding box center [401, 206] width 50 height 12
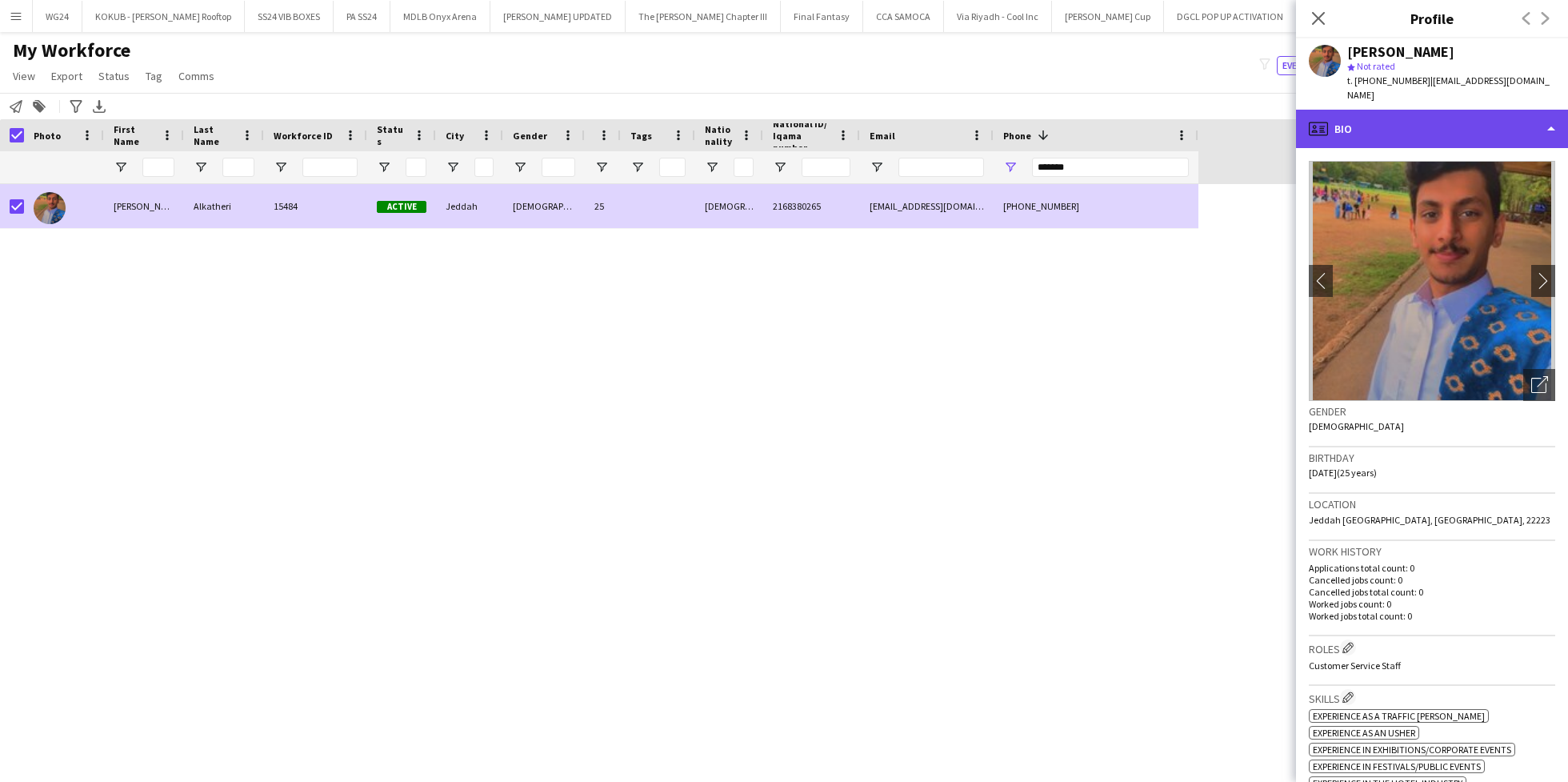
click at [1462, 119] on div "profile Bio" at bounding box center [1433, 129] width 272 height 38
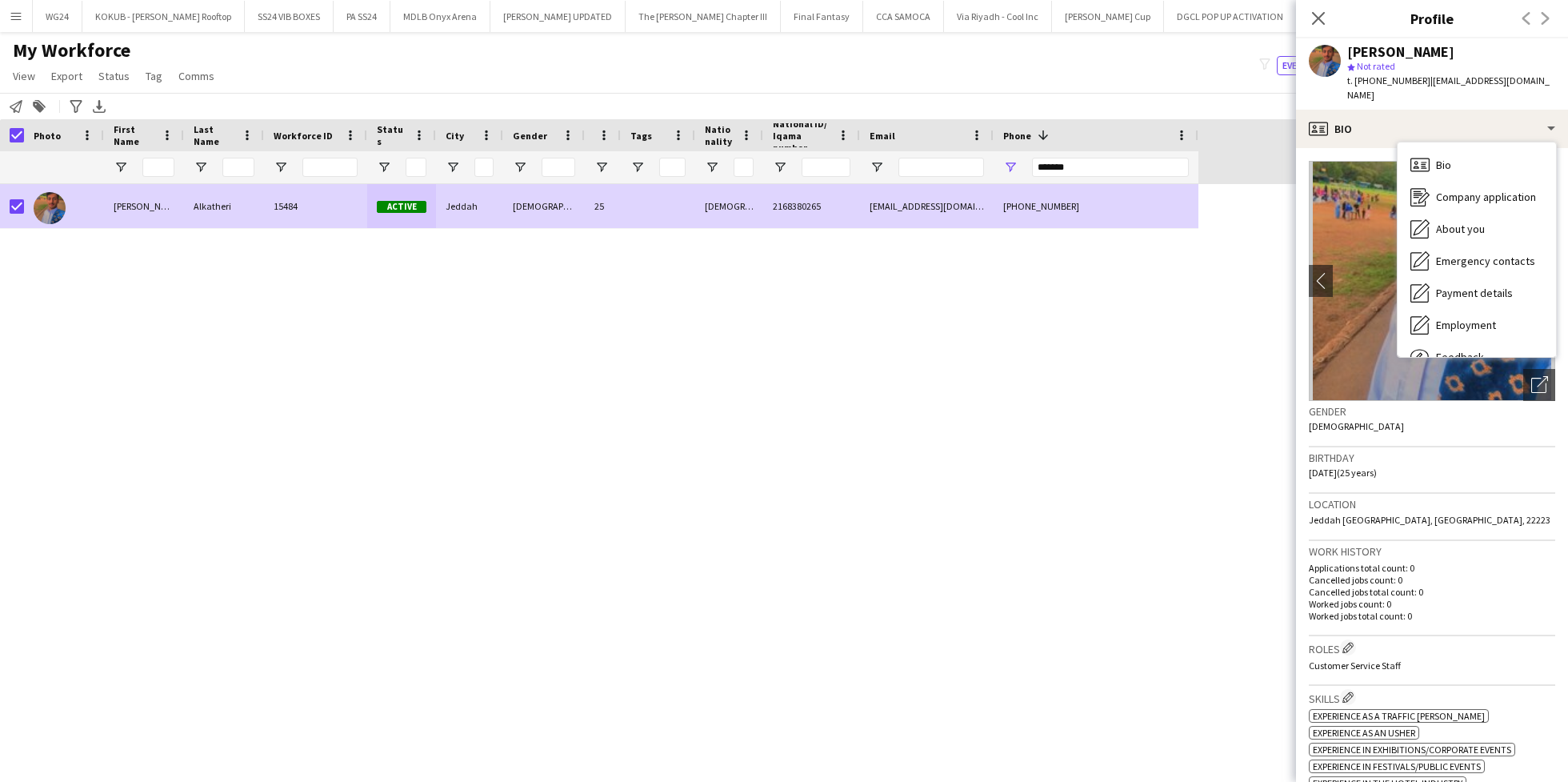
click at [1475, 342] on div "Bio Bio Company application Company application About you About you Emergency c…" at bounding box center [1477, 249] width 160 height 216
click at [1474, 341] on div "Feedback Feedback" at bounding box center [1477, 357] width 159 height 32
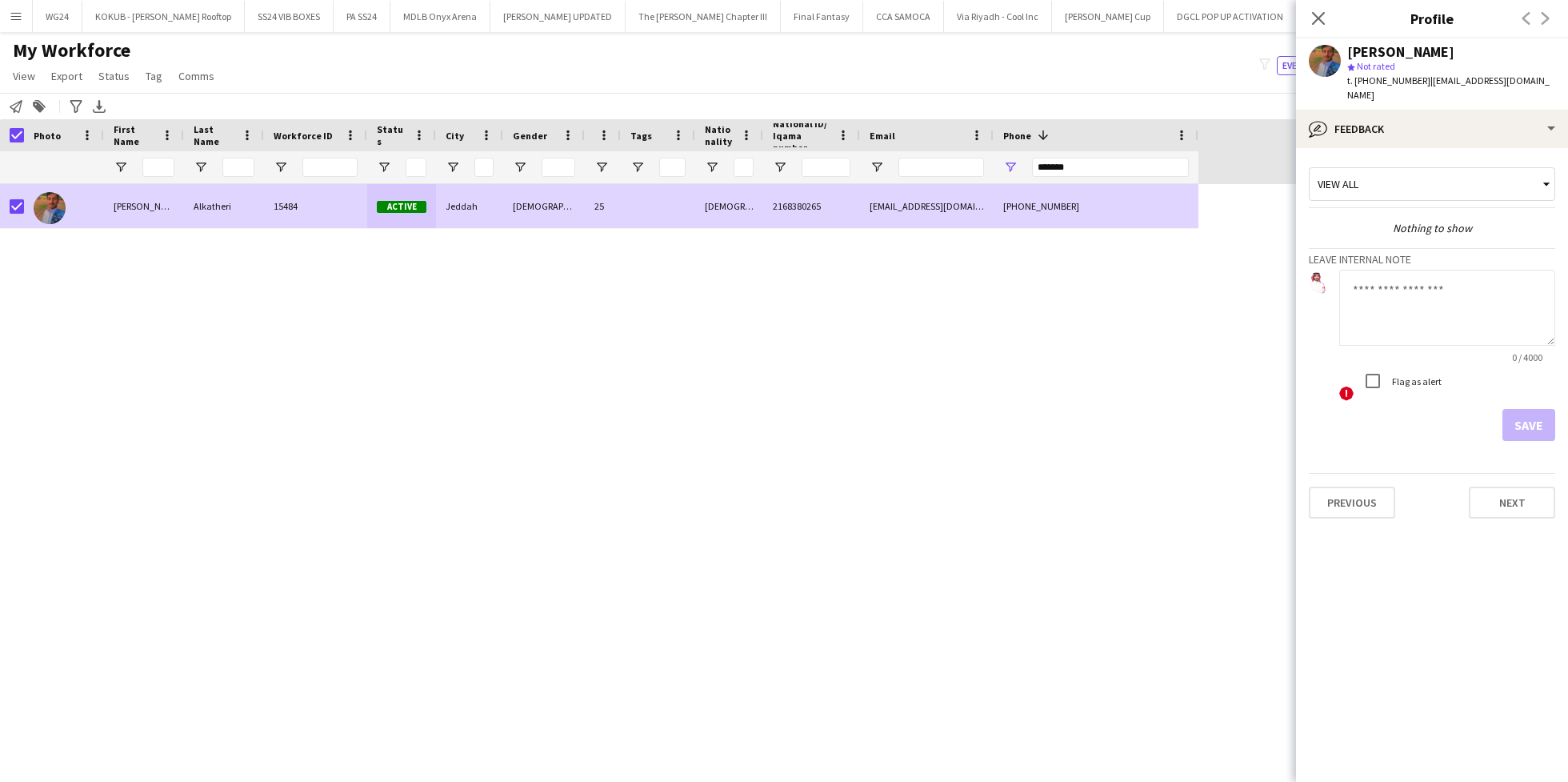
click at [1400, 269] on textarea at bounding box center [1447, 308] width 216 height 76
type textarea "**********"
click at [1531, 413] on button "Save" at bounding box center [1529, 425] width 53 height 32
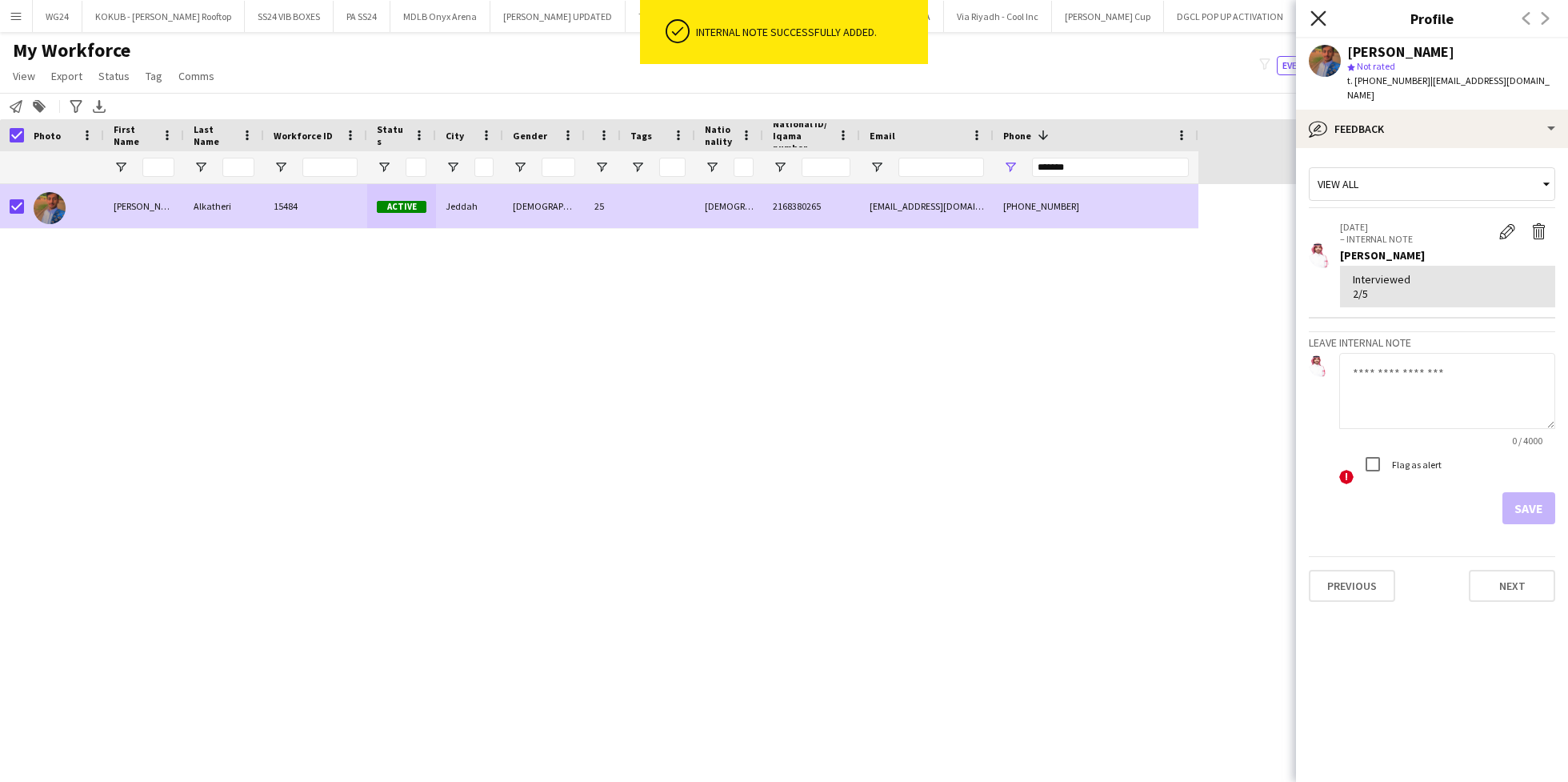
click at [1319, 12] on icon "Close pop-in" at bounding box center [1318, 17] width 15 height 15
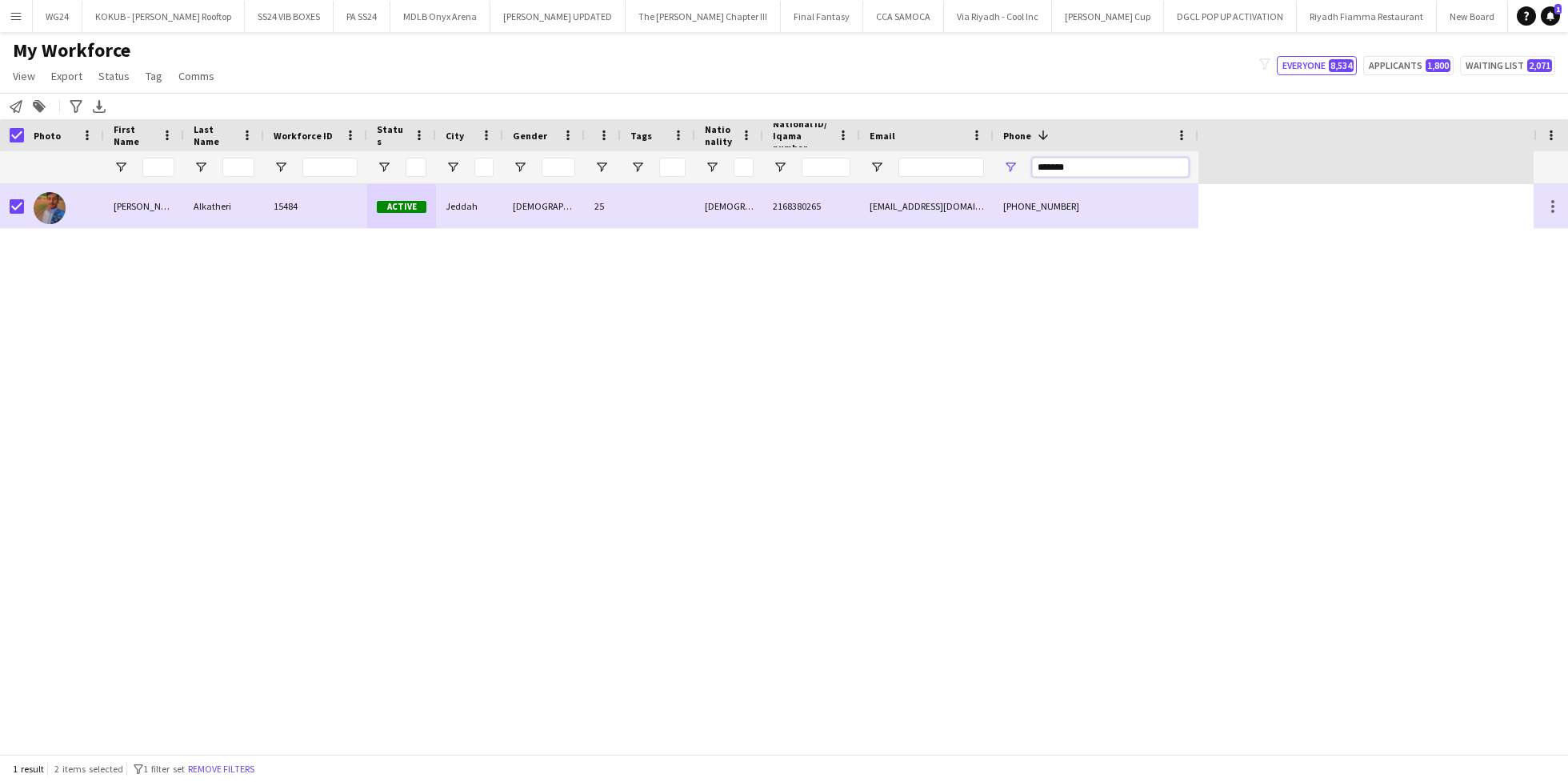
click at [1065, 168] on input "*******" at bounding box center [1111, 167] width 157 height 19
paste input "*"
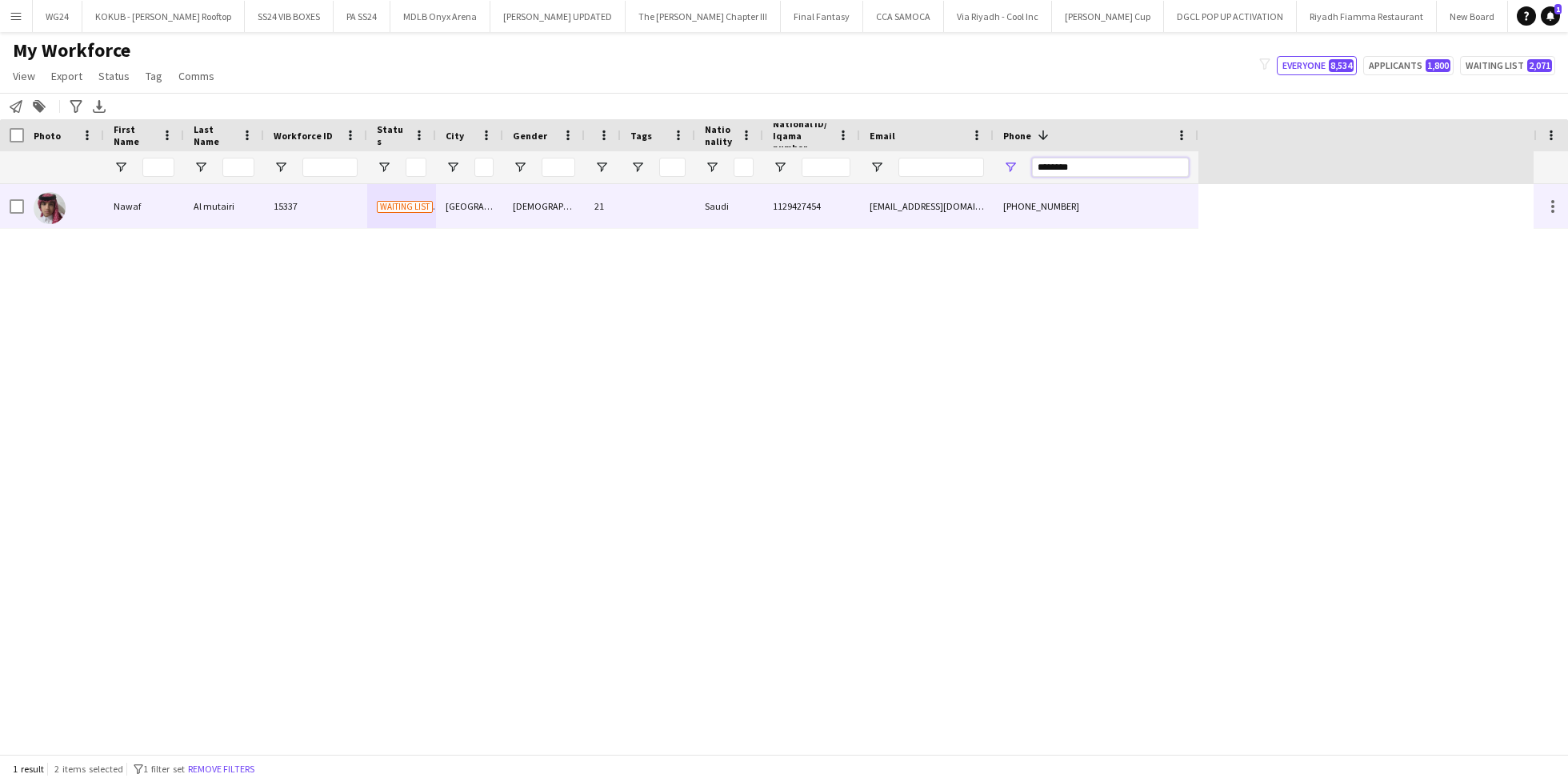
type input "********"
click at [816, 206] on span "1129427454" at bounding box center [797, 205] width 48 height 12
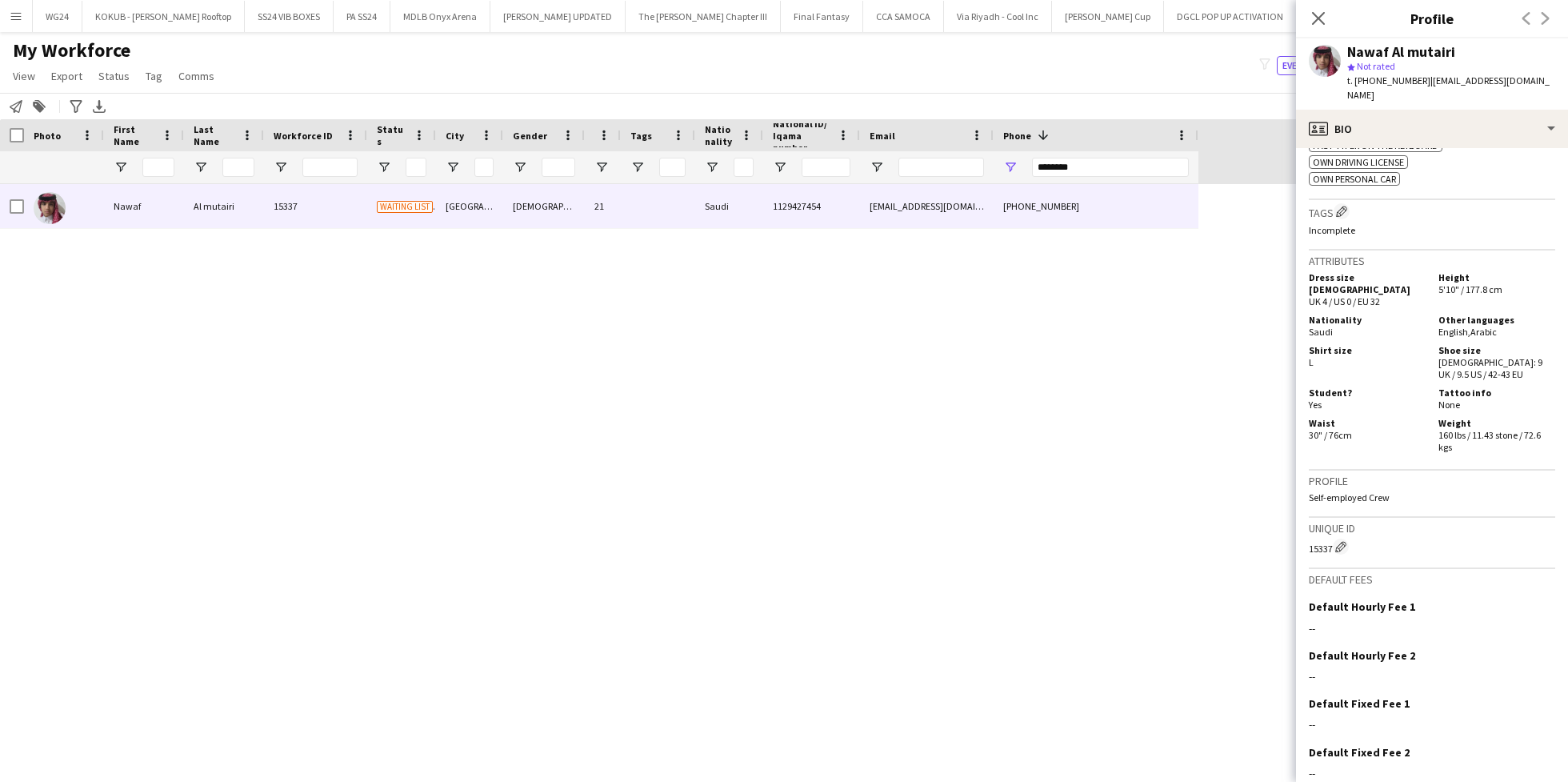
scroll to position [624, 0]
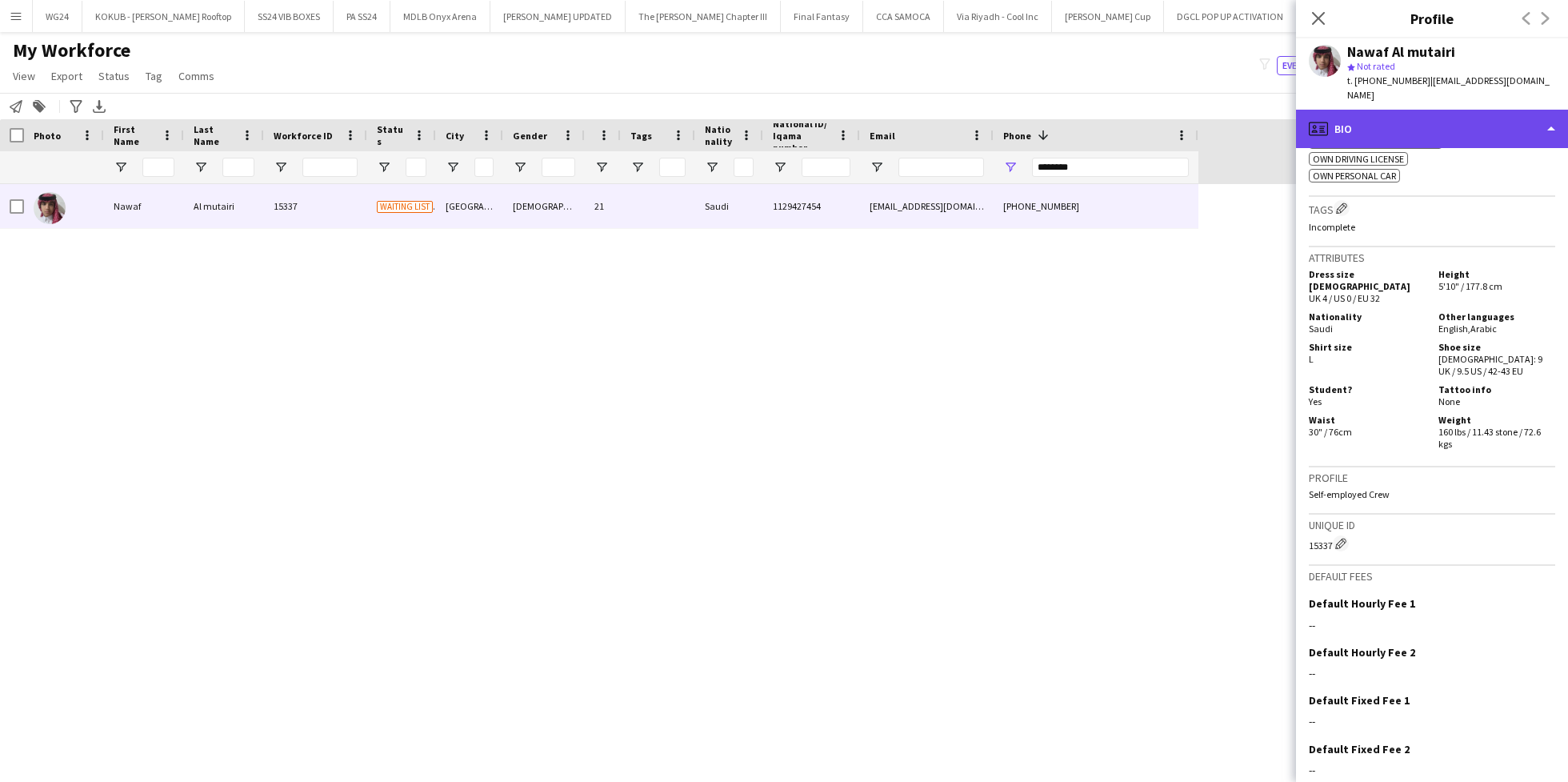
click at [1430, 110] on div "profile Bio" at bounding box center [1433, 129] width 272 height 38
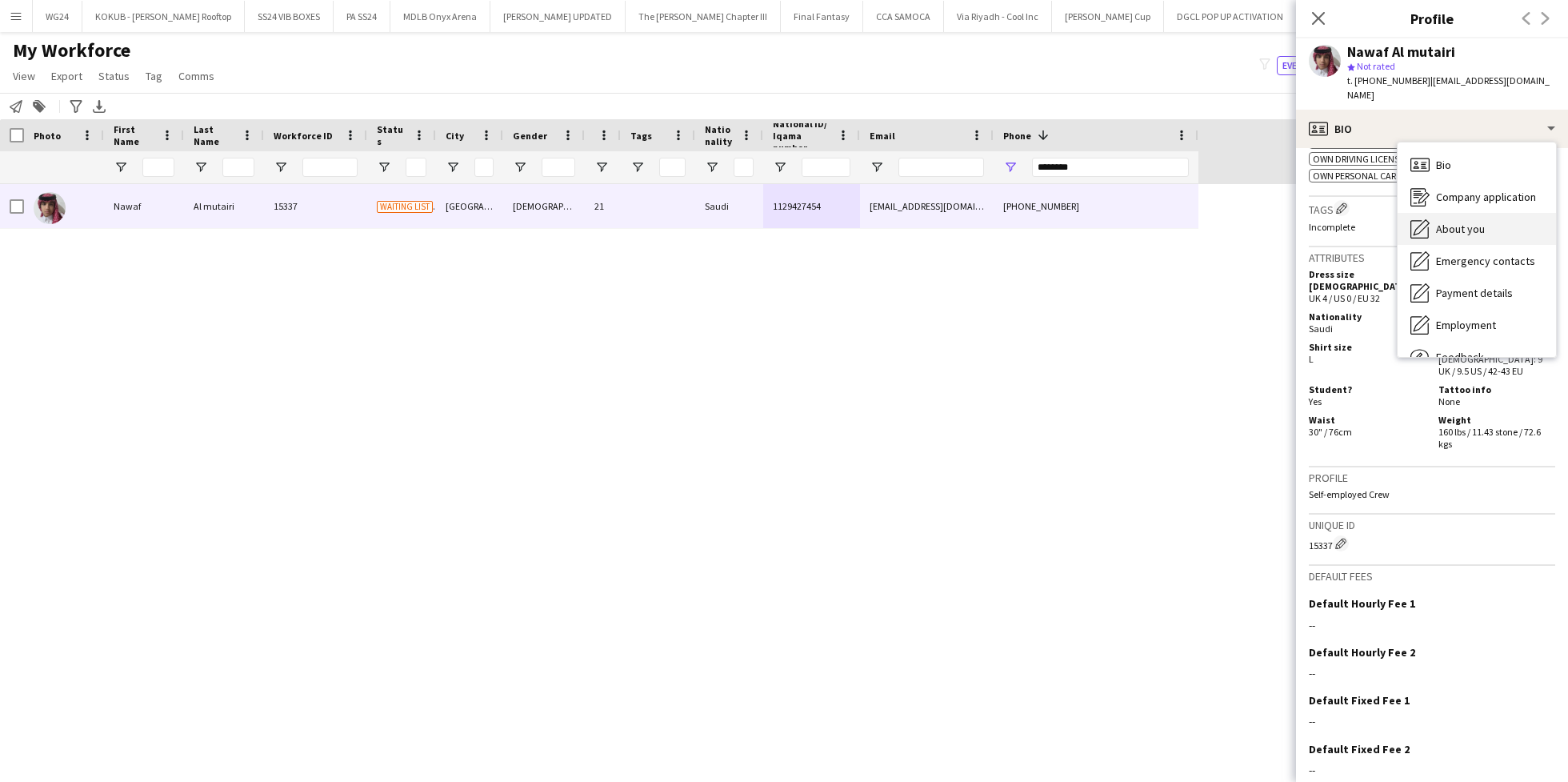
click at [1467, 213] on div "About you About you" at bounding box center [1477, 229] width 159 height 32
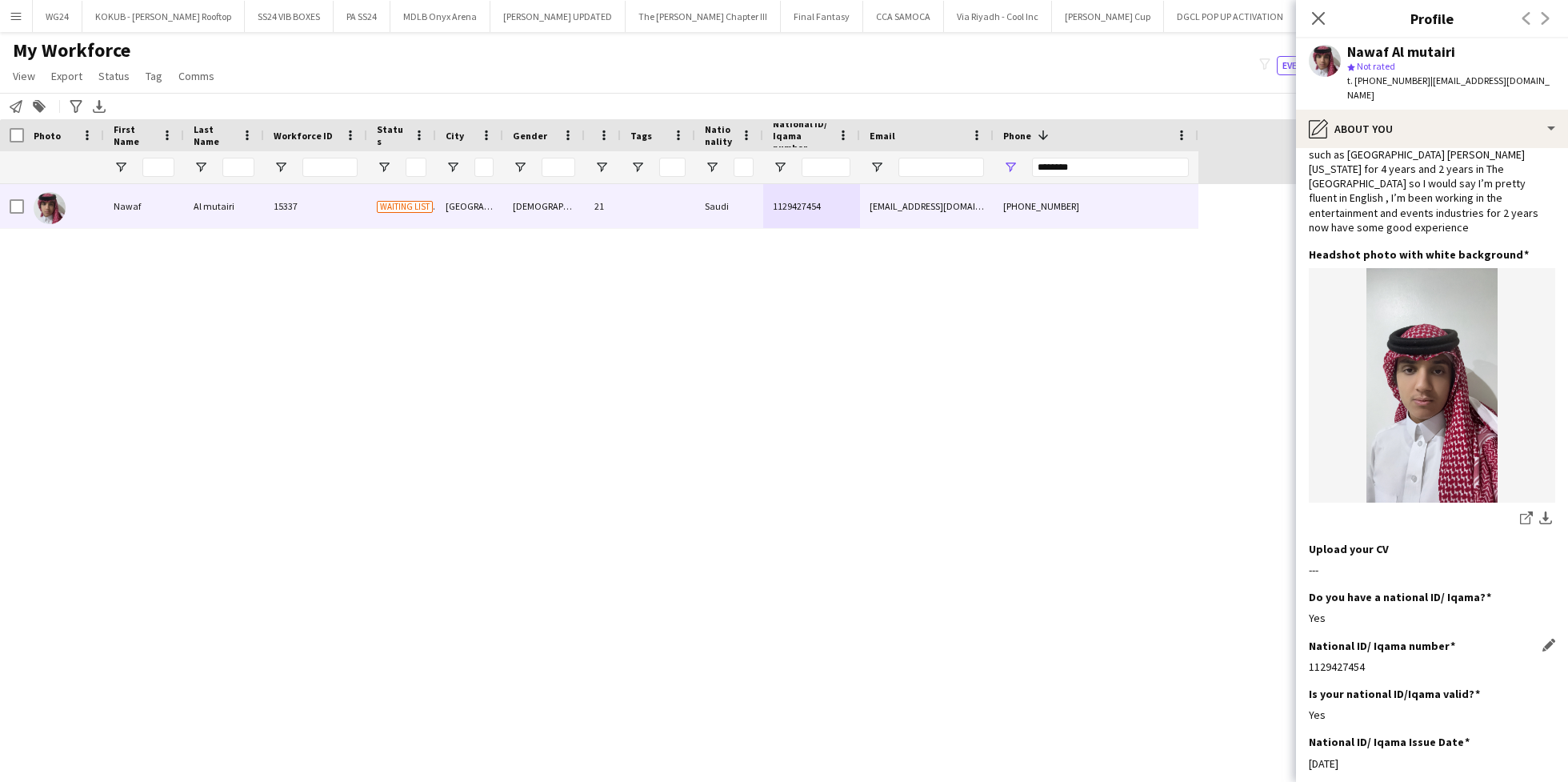
scroll to position [0, 0]
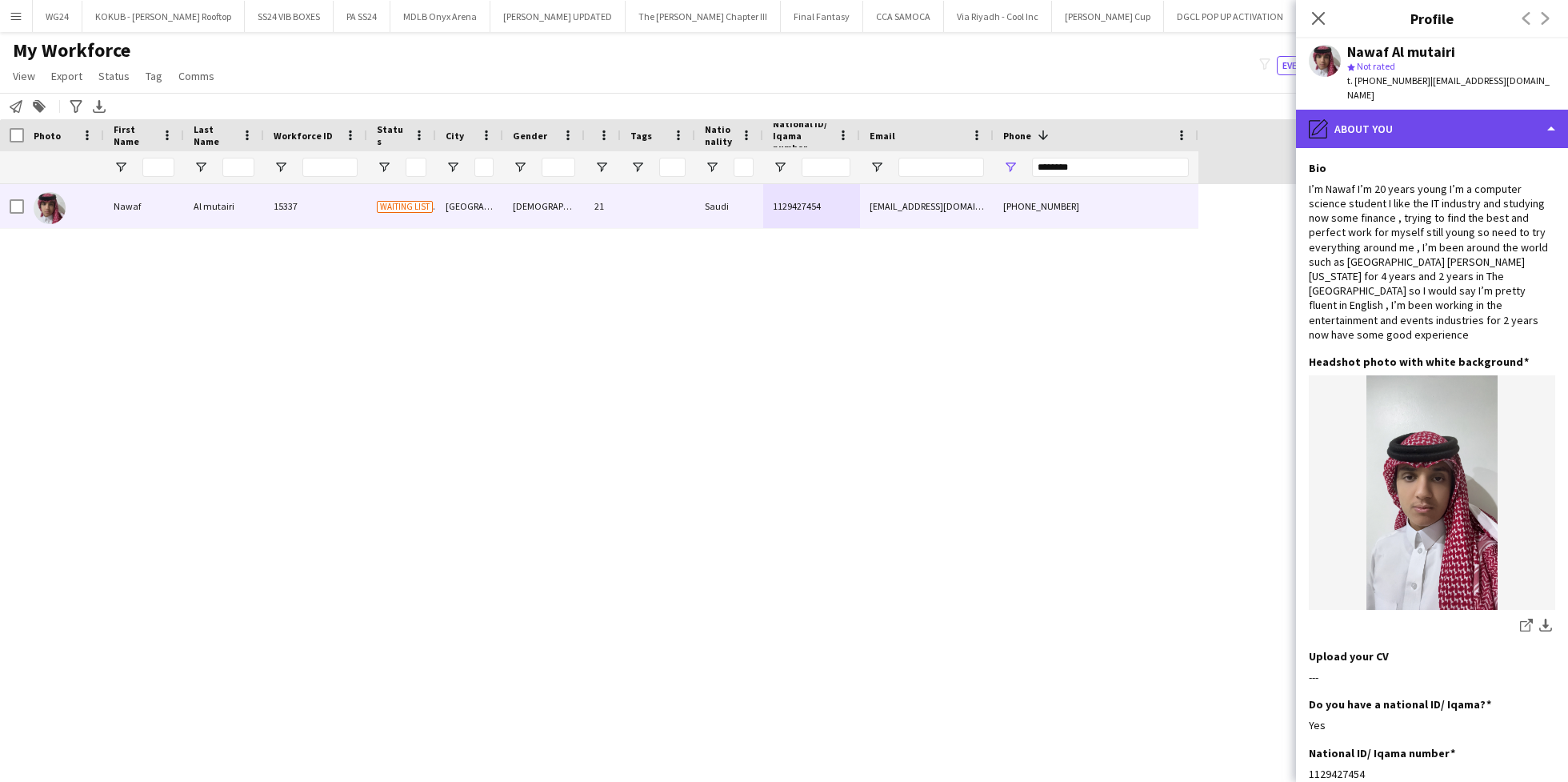
click at [1375, 110] on div "pencil4 About you" at bounding box center [1433, 129] width 272 height 38
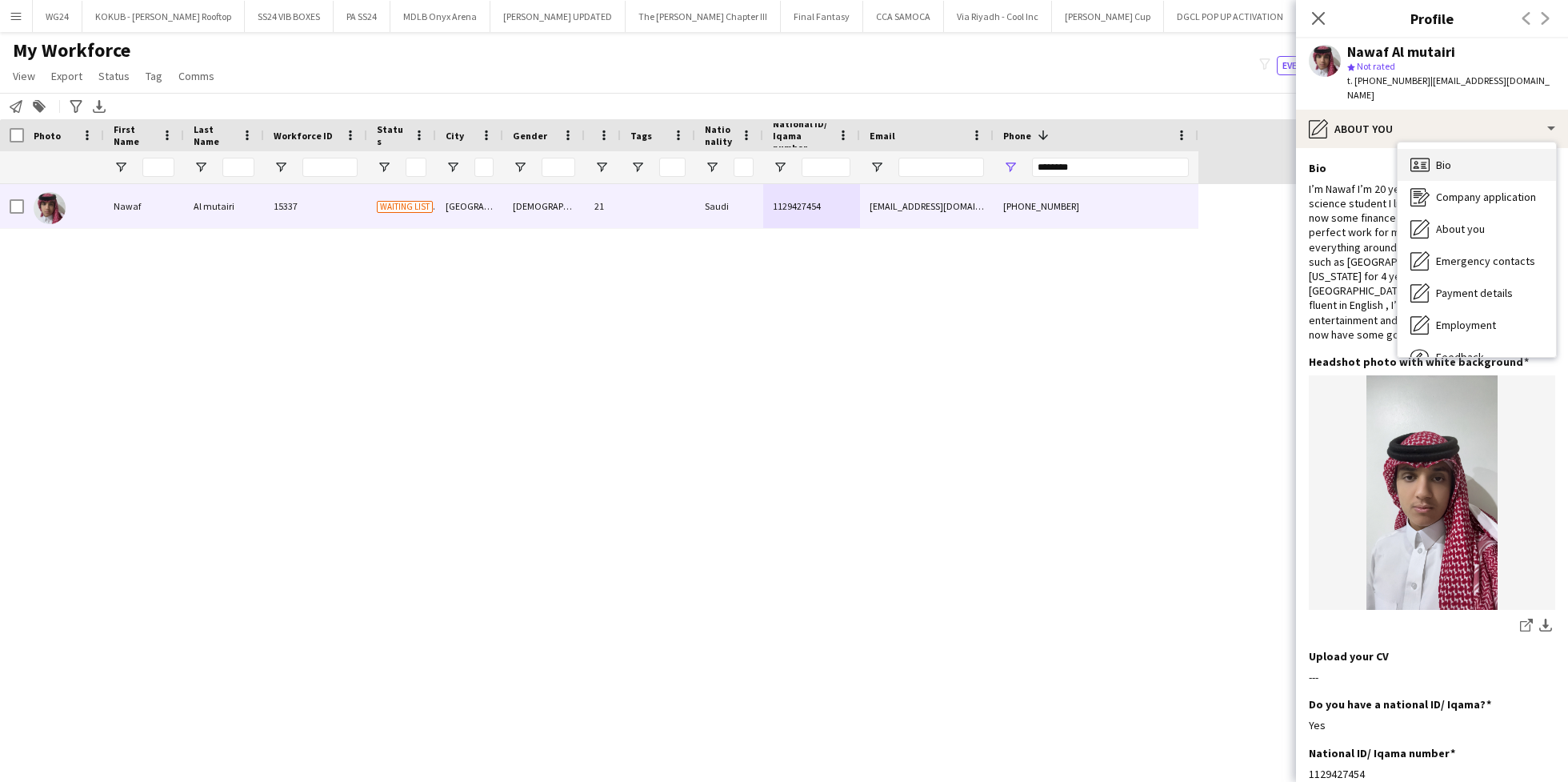
click at [1453, 157] on div "Bio Bio" at bounding box center [1477, 164] width 159 height 32
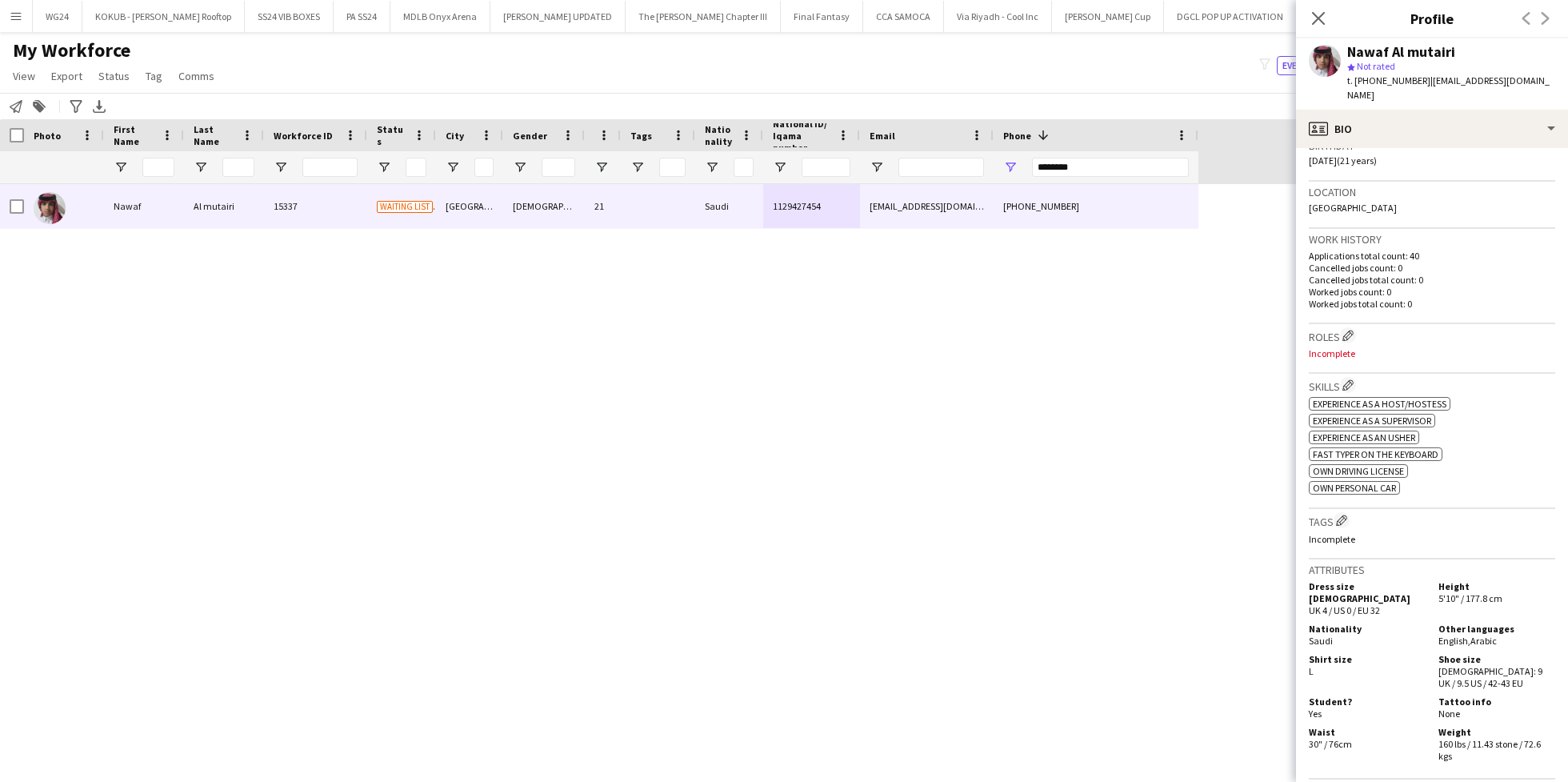
scroll to position [322, 0]
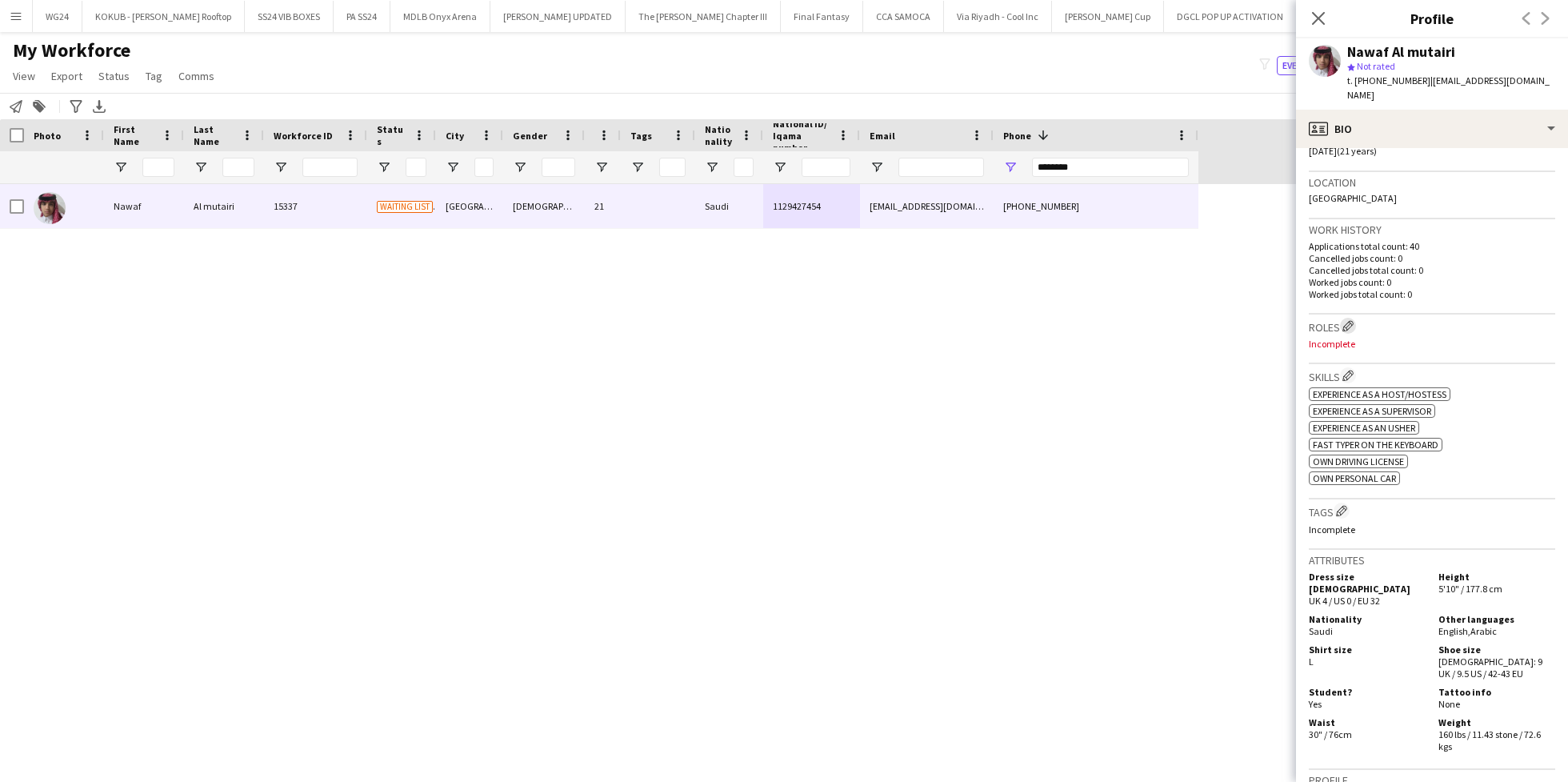
click at [1346, 320] on app-icon "Edit crew company roles" at bounding box center [1348, 326] width 11 height 11
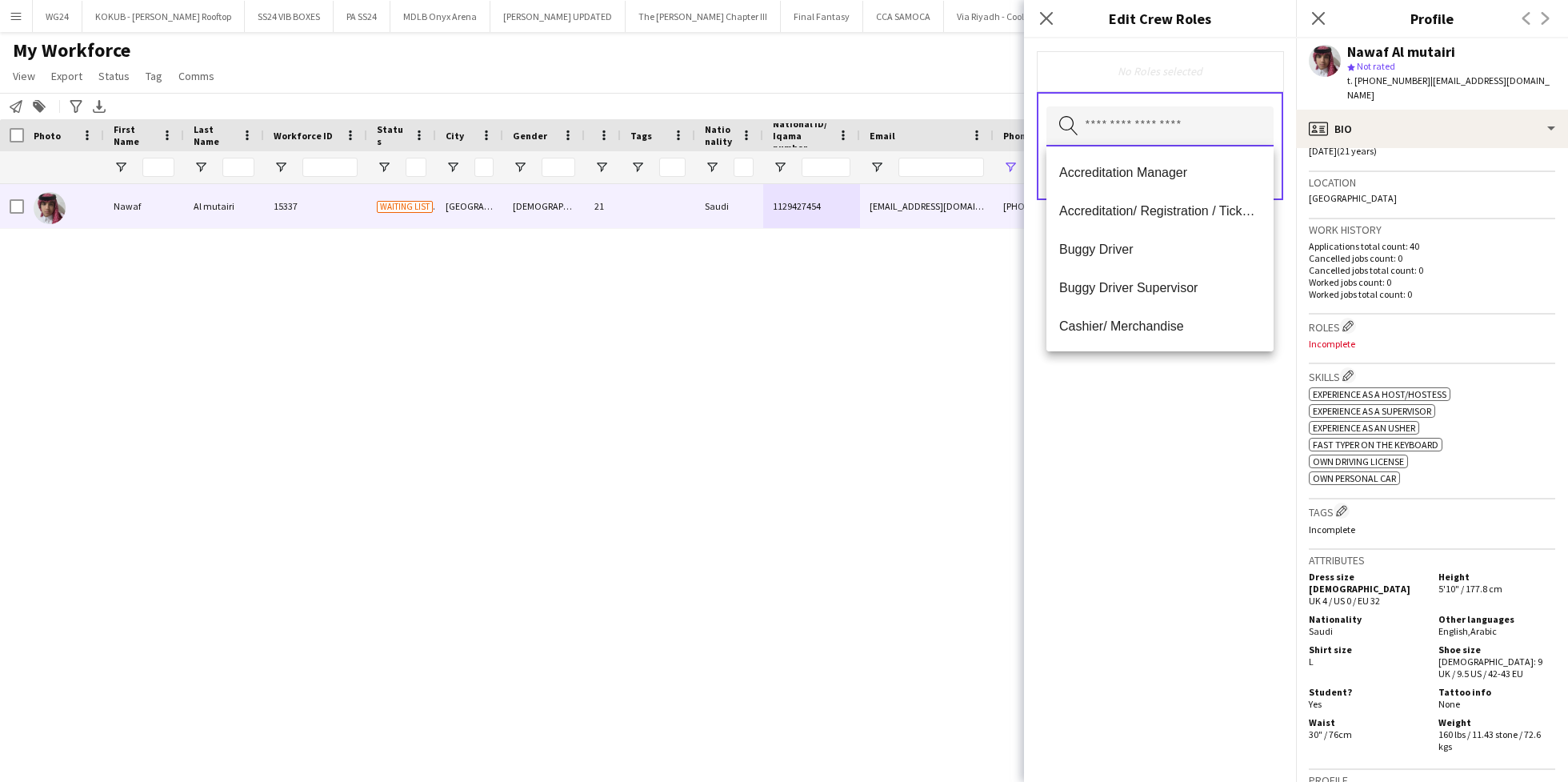
click at [1171, 117] on input "text" at bounding box center [1160, 126] width 227 height 40
click at [1155, 279] on span "Customer Service Staff" at bounding box center [1161, 287] width 201 height 15
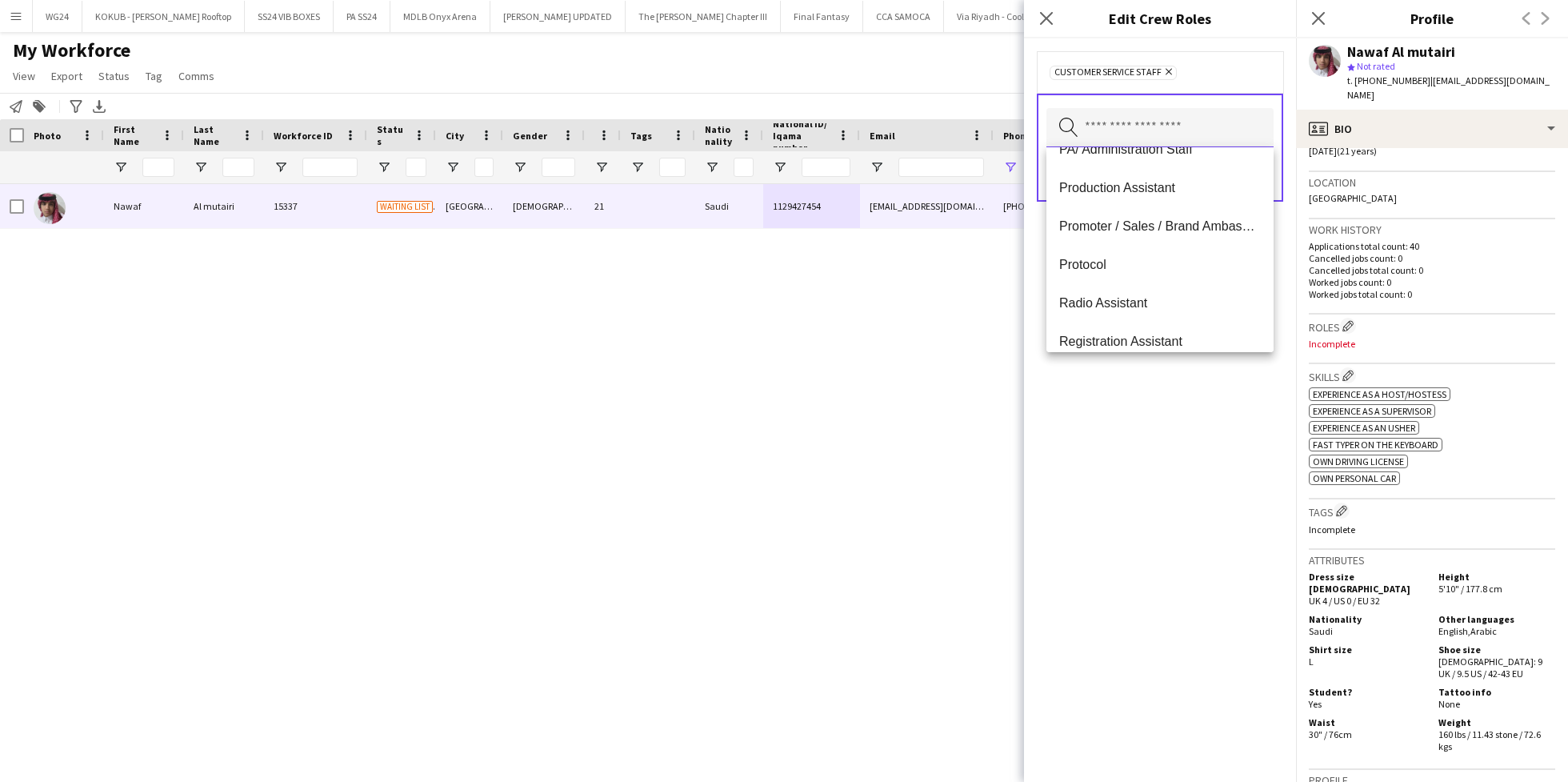
scroll to position [794, 0]
click at [1148, 232] on mat-option "Promoter / Sales / Brand Ambassador" at bounding box center [1160, 224] width 227 height 38
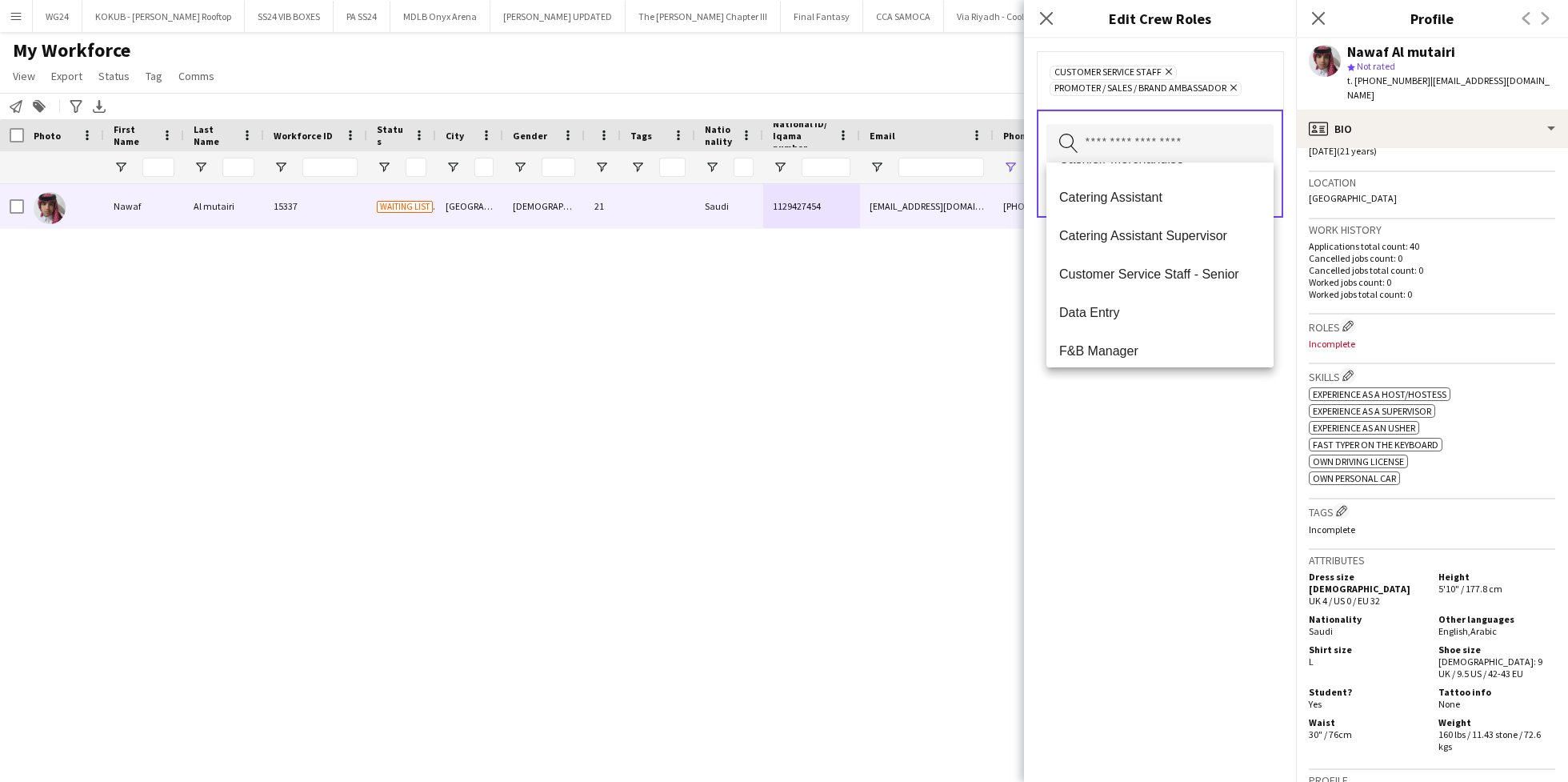
scroll to position [0, 0]
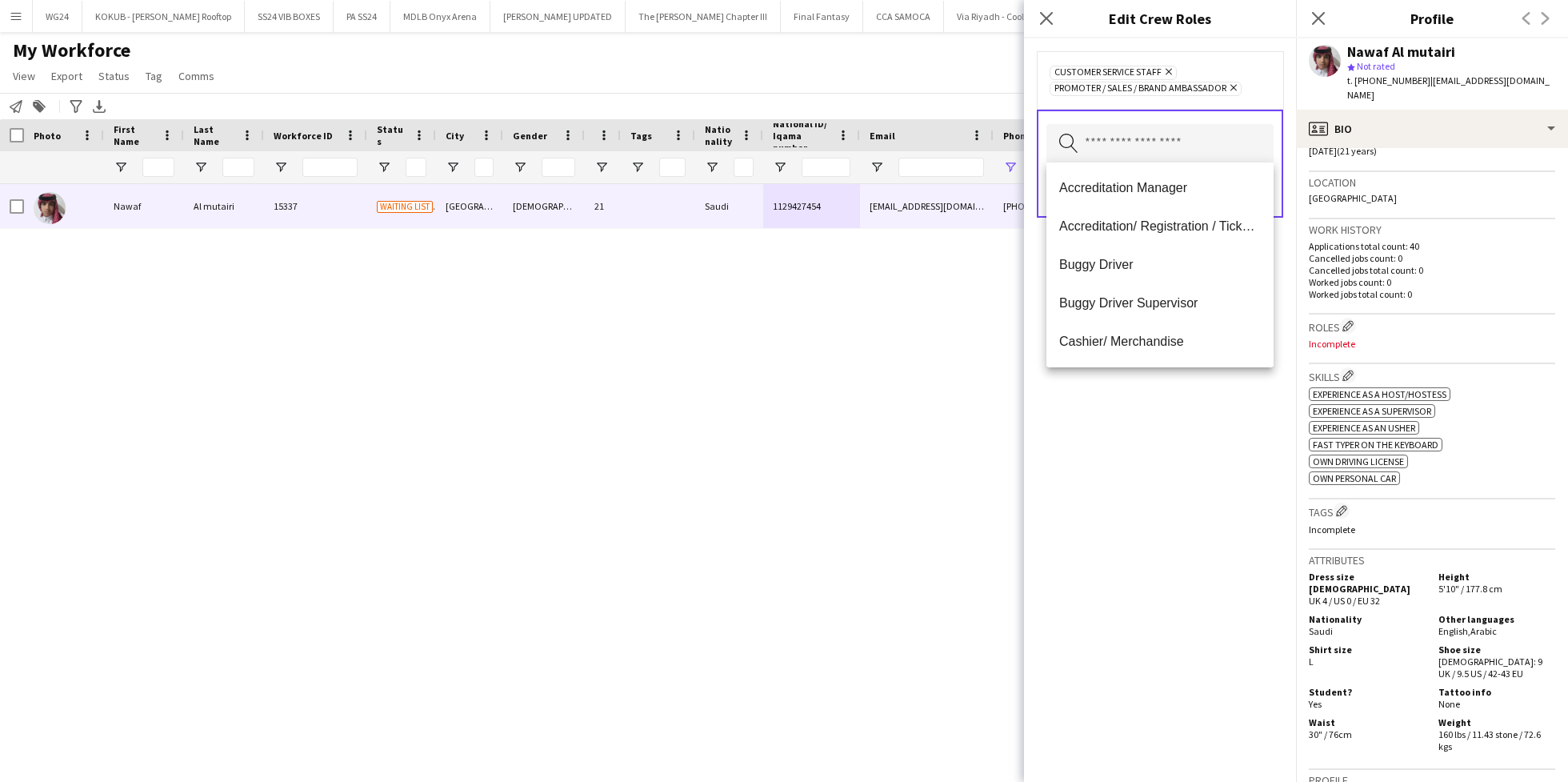
click at [1156, 451] on div "Customer Service Staff Remove Promoter / Sales / Brand Ambassador Remove Search…" at bounding box center [1161, 409] width 272 height 743
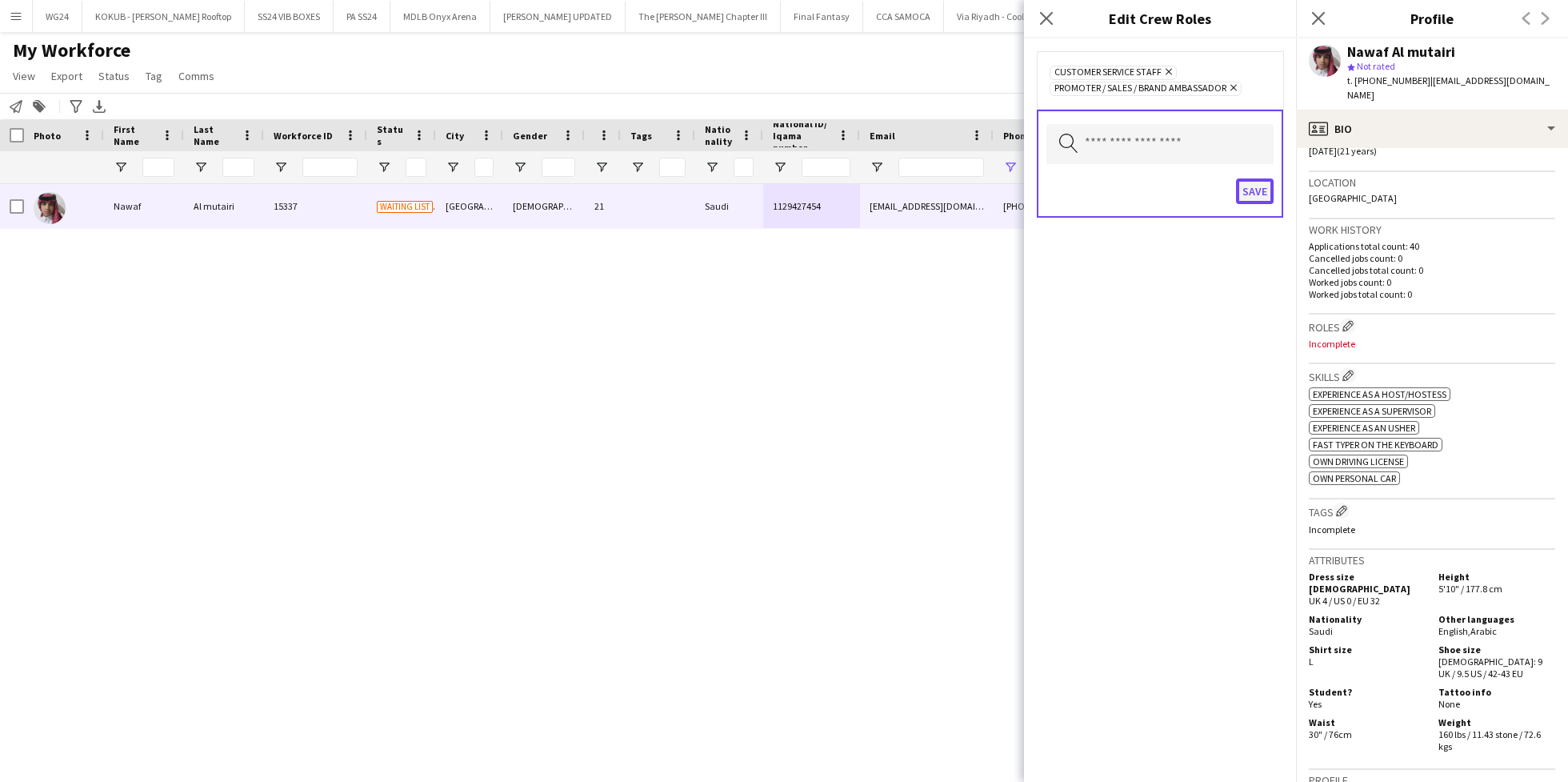
click at [1263, 197] on button "Save" at bounding box center [1254, 191] width 37 height 25
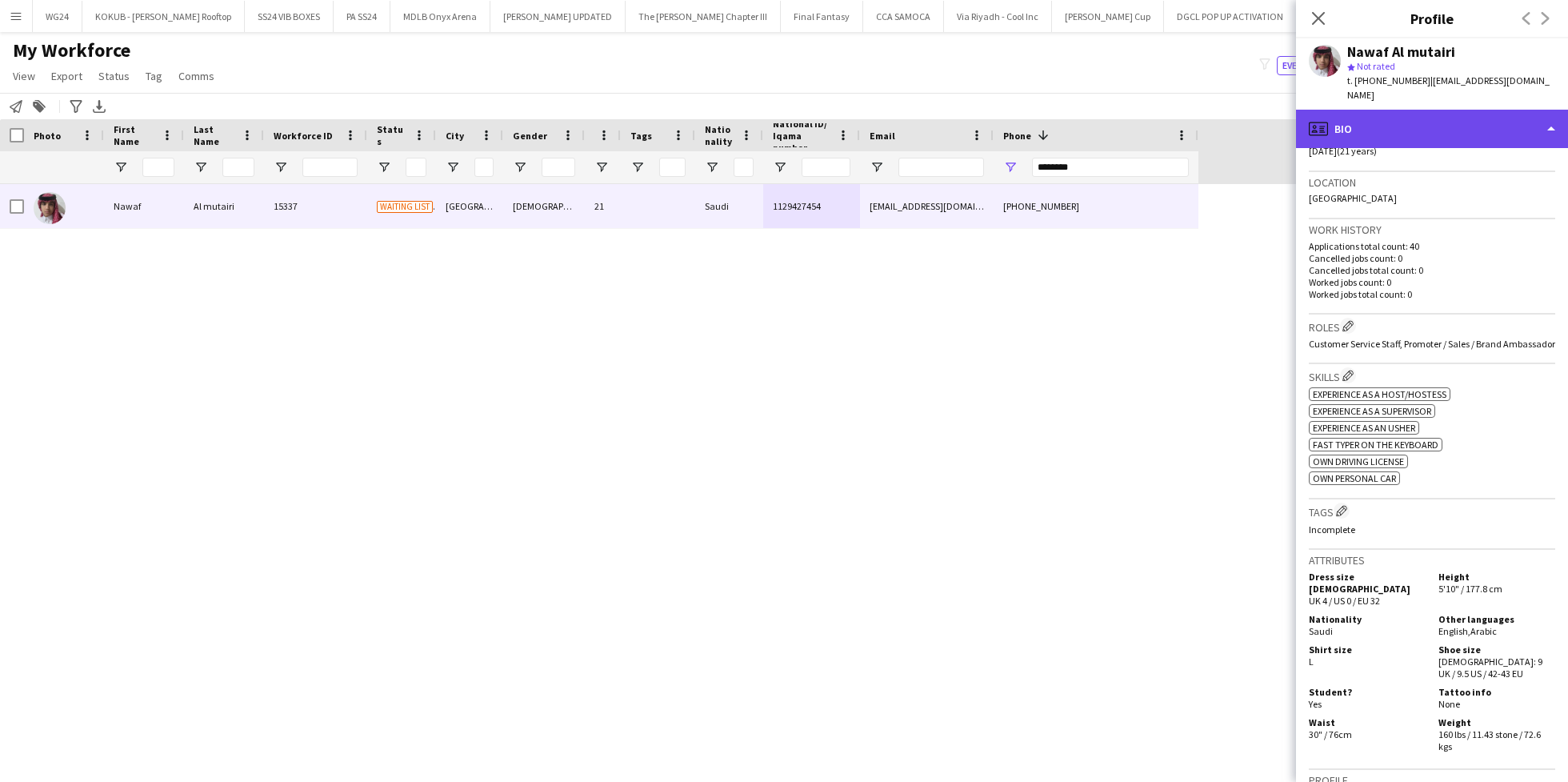
click at [1377, 117] on div "profile Bio" at bounding box center [1433, 129] width 272 height 38
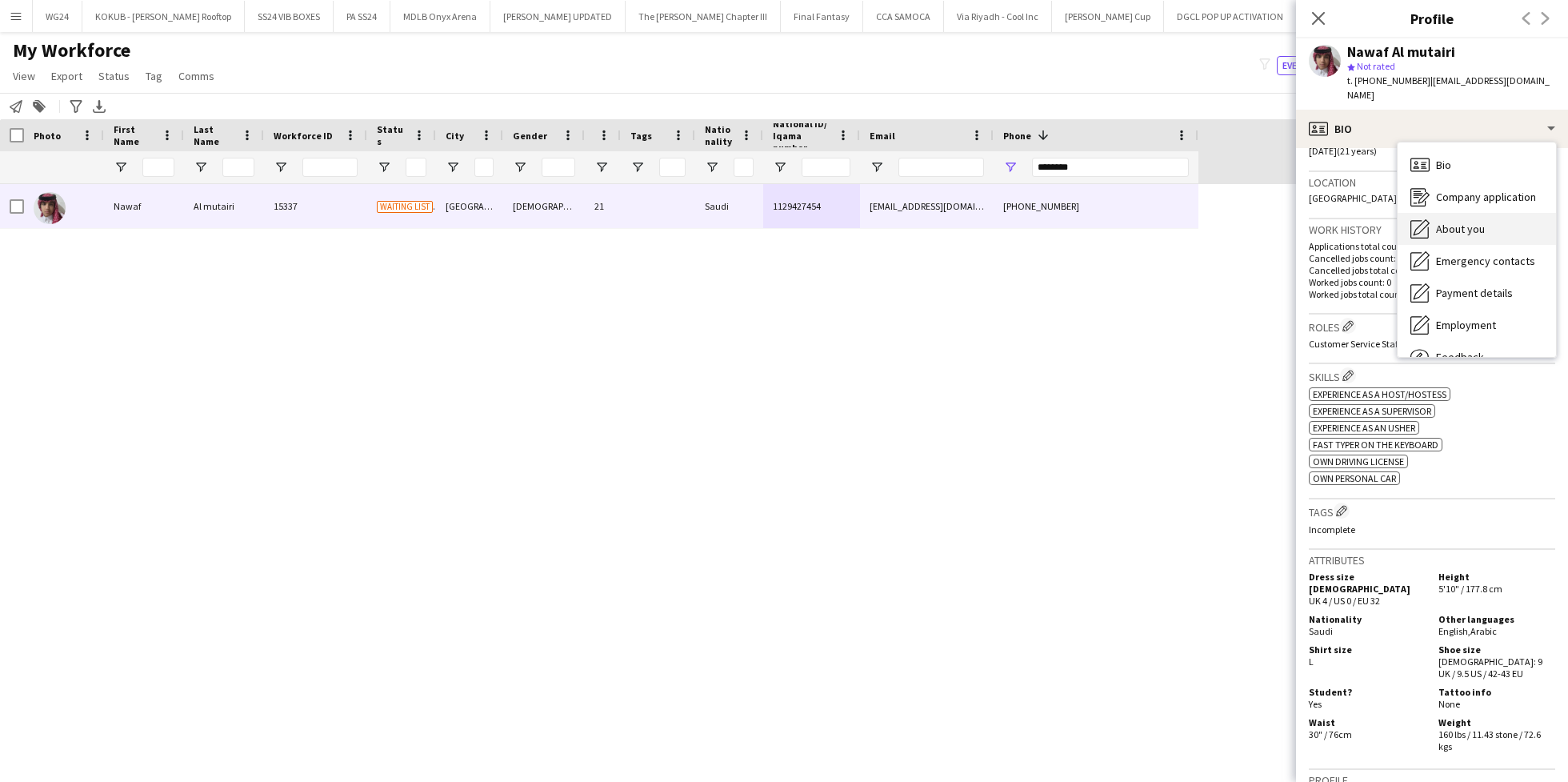
click at [1478, 226] on div "About you About you" at bounding box center [1477, 229] width 159 height 32
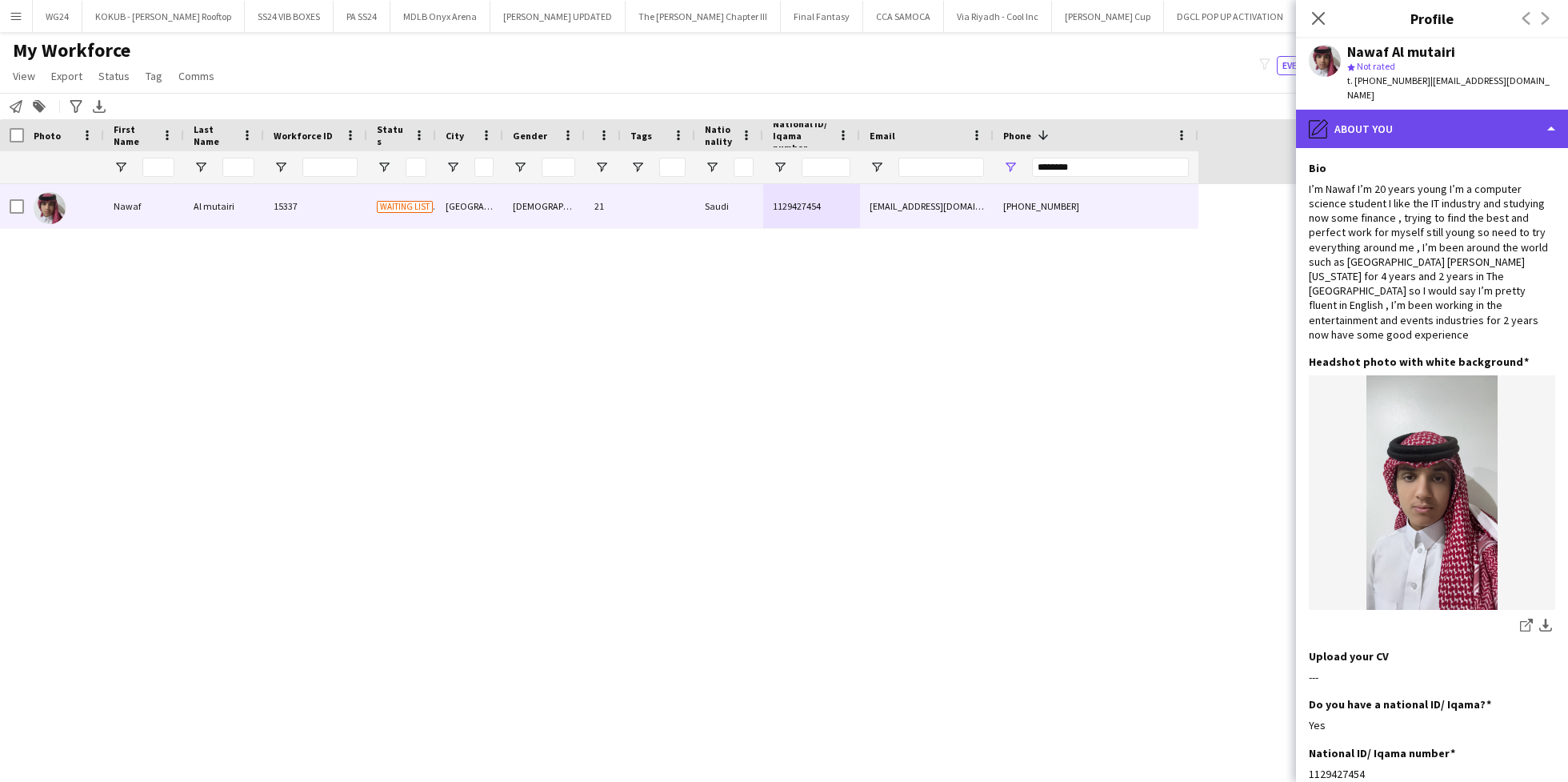
click at [1420, 113] on div "pencil4 About you" at bounding box center [1433, 129] width 272 height 38
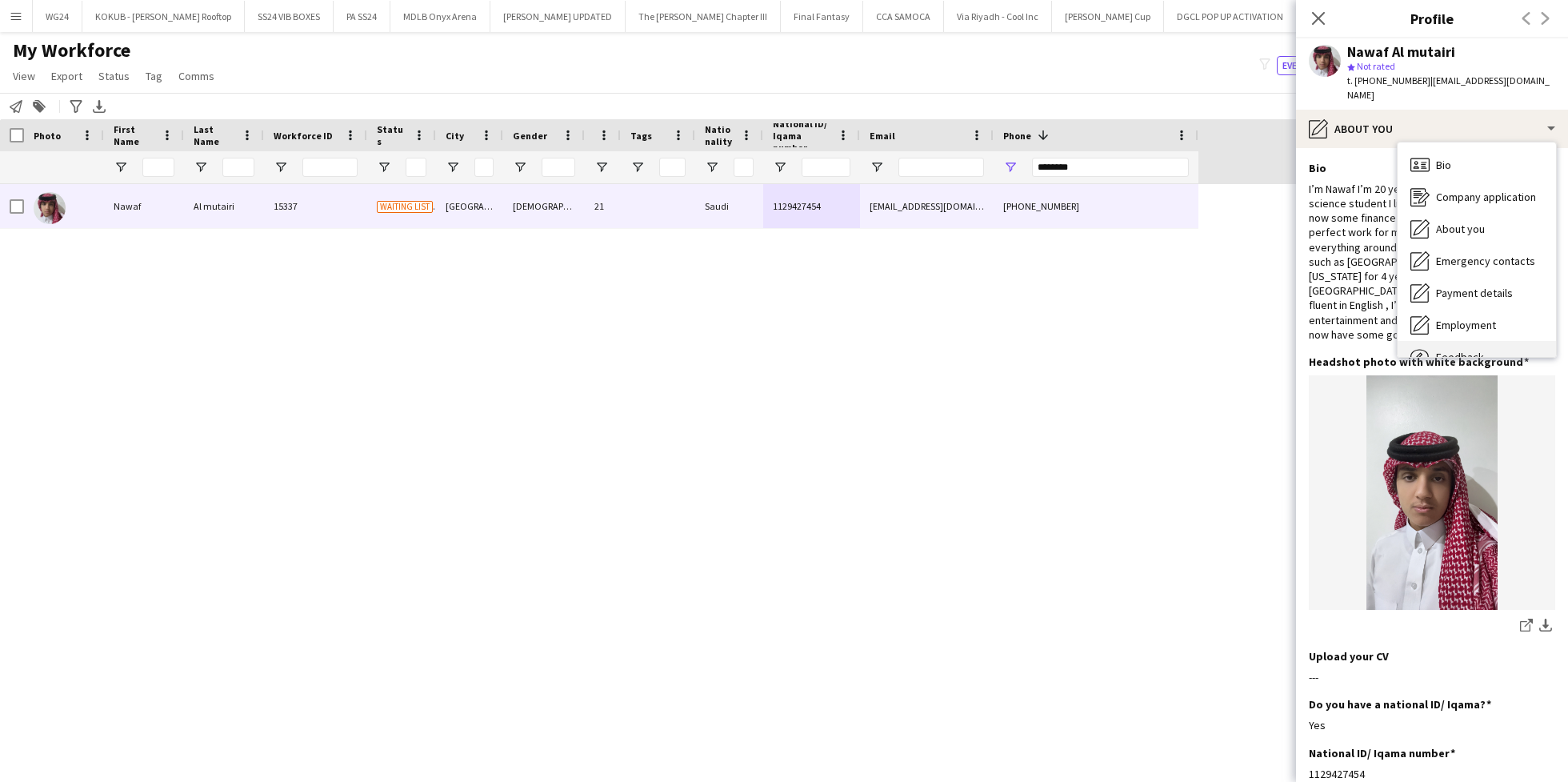
click at [1486, 341] on div "Feedback Feedback" at bounding box center [1477, 357] width 159 height 32
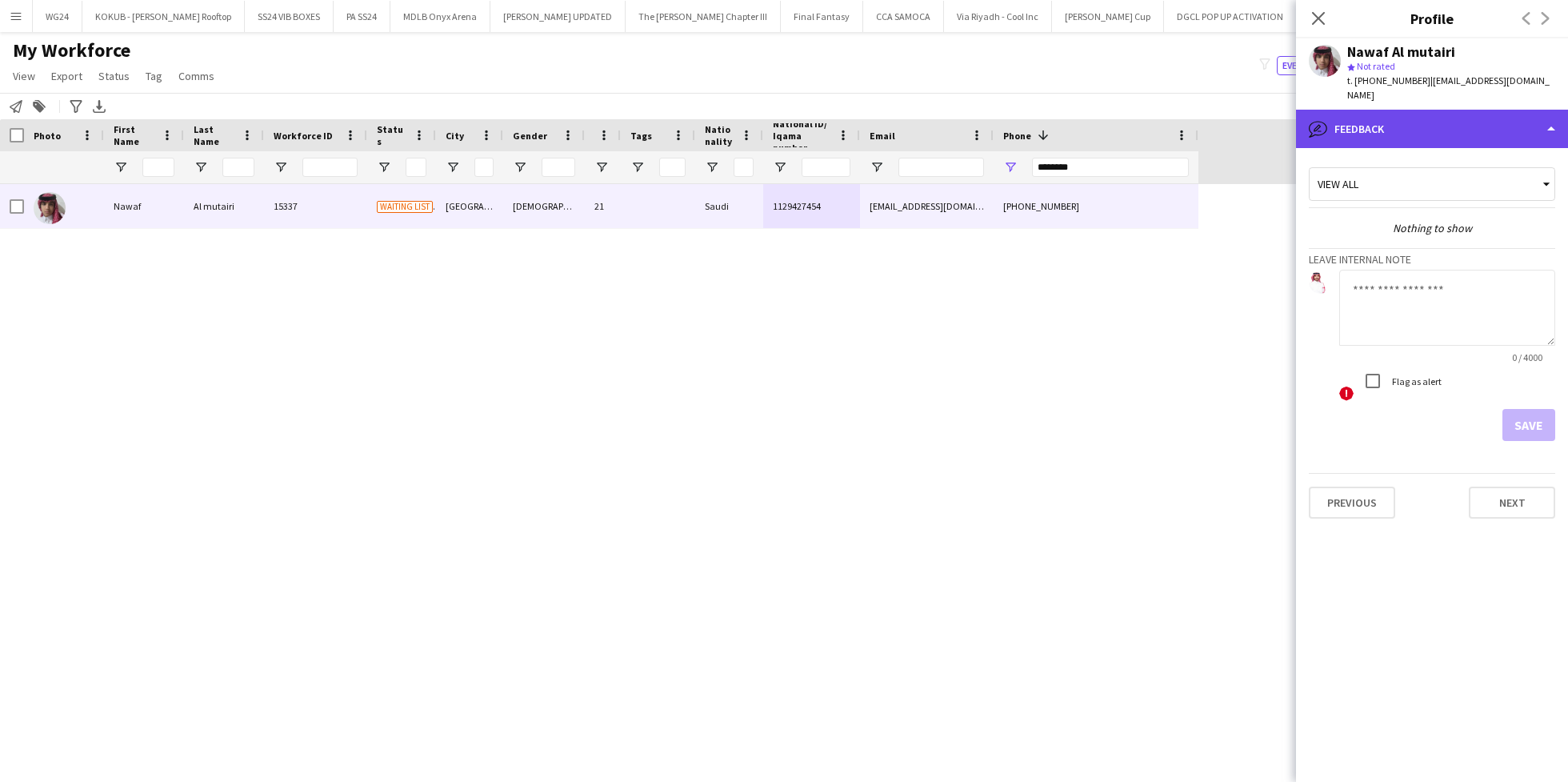
click at [1387, 125] on div "bubble-pencil Feedback" at bounding box center [1433, 129] width 272 height 38
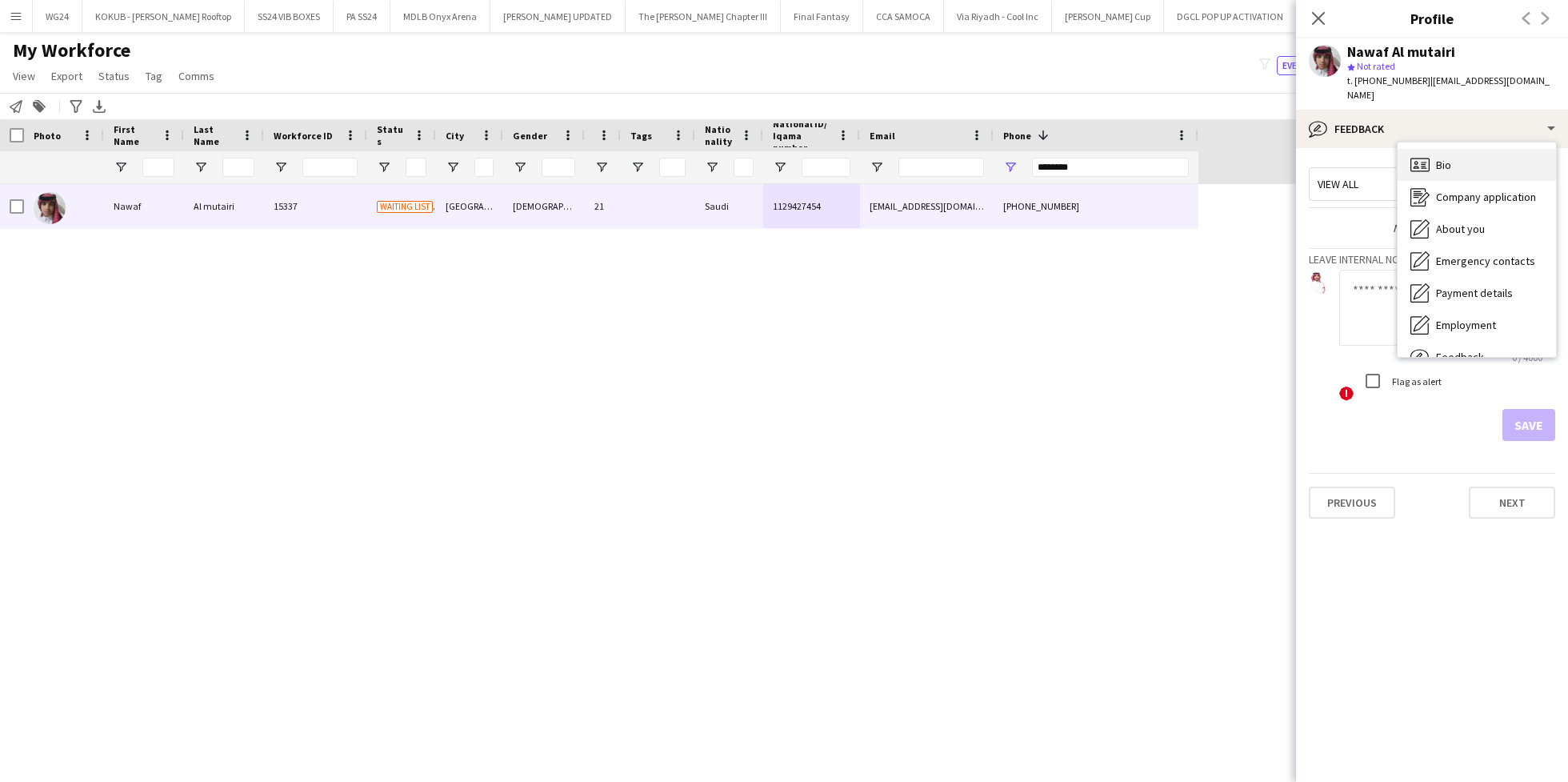
click at [1456, 160] on div "Bio Bio" at bounding box center [1477, 164] width 159 height 32
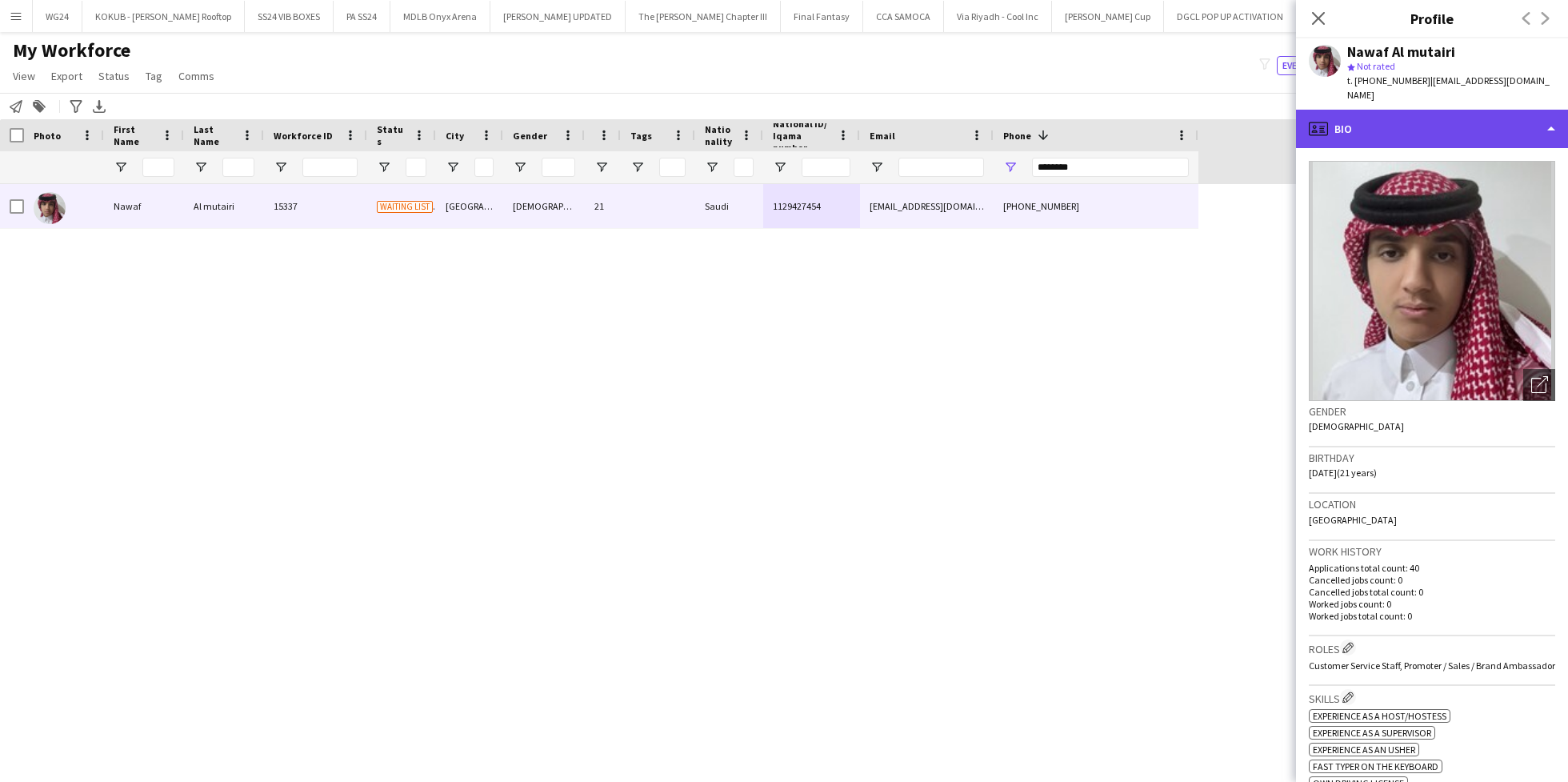
click at [1377, 112] on div "profile Bio" at bounding box center [1433, 129] width 272 height 38
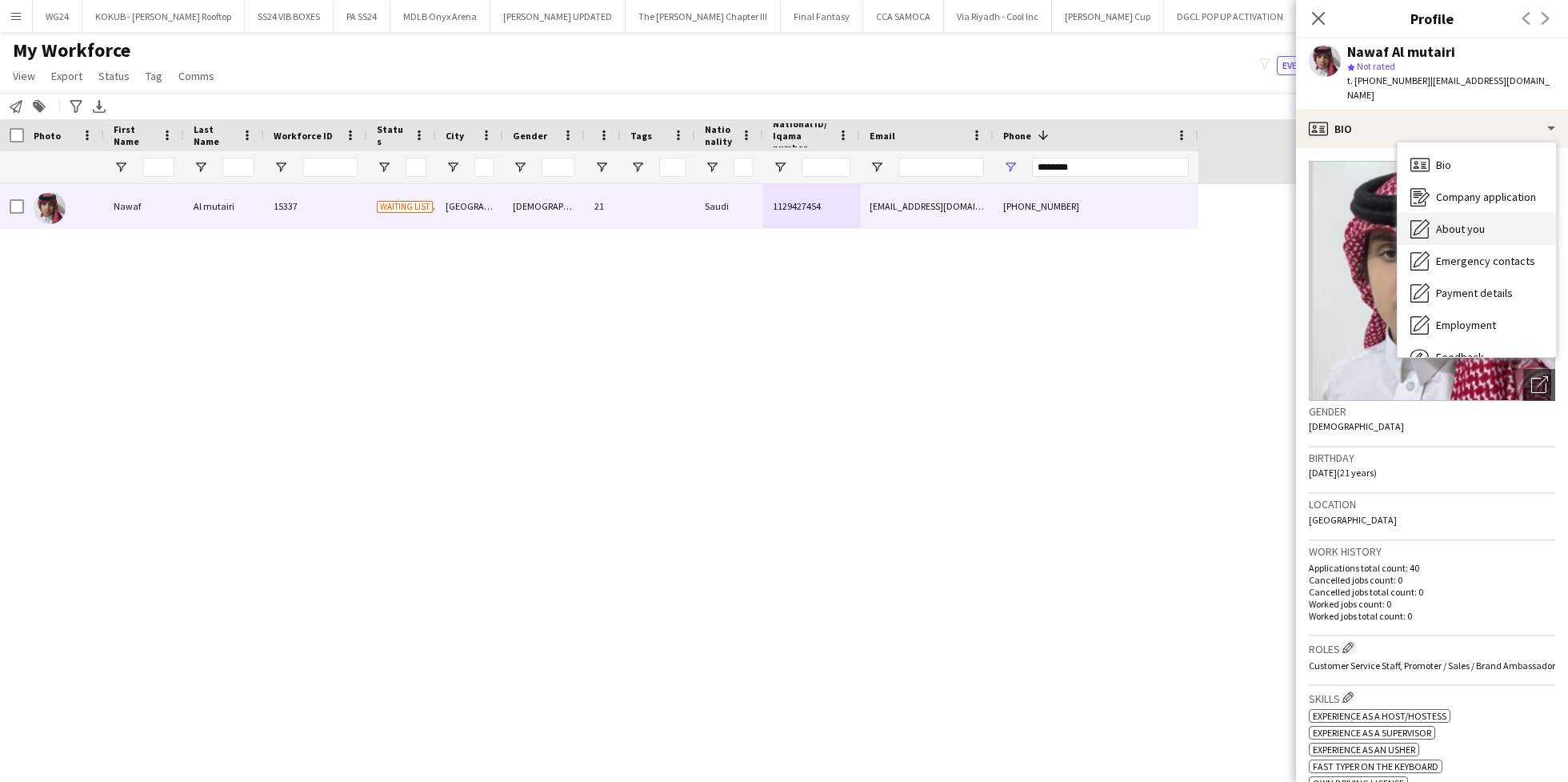
click at [1492, 221] on div "About you About you" at bounding box center [1477, 229] width 159 height 32
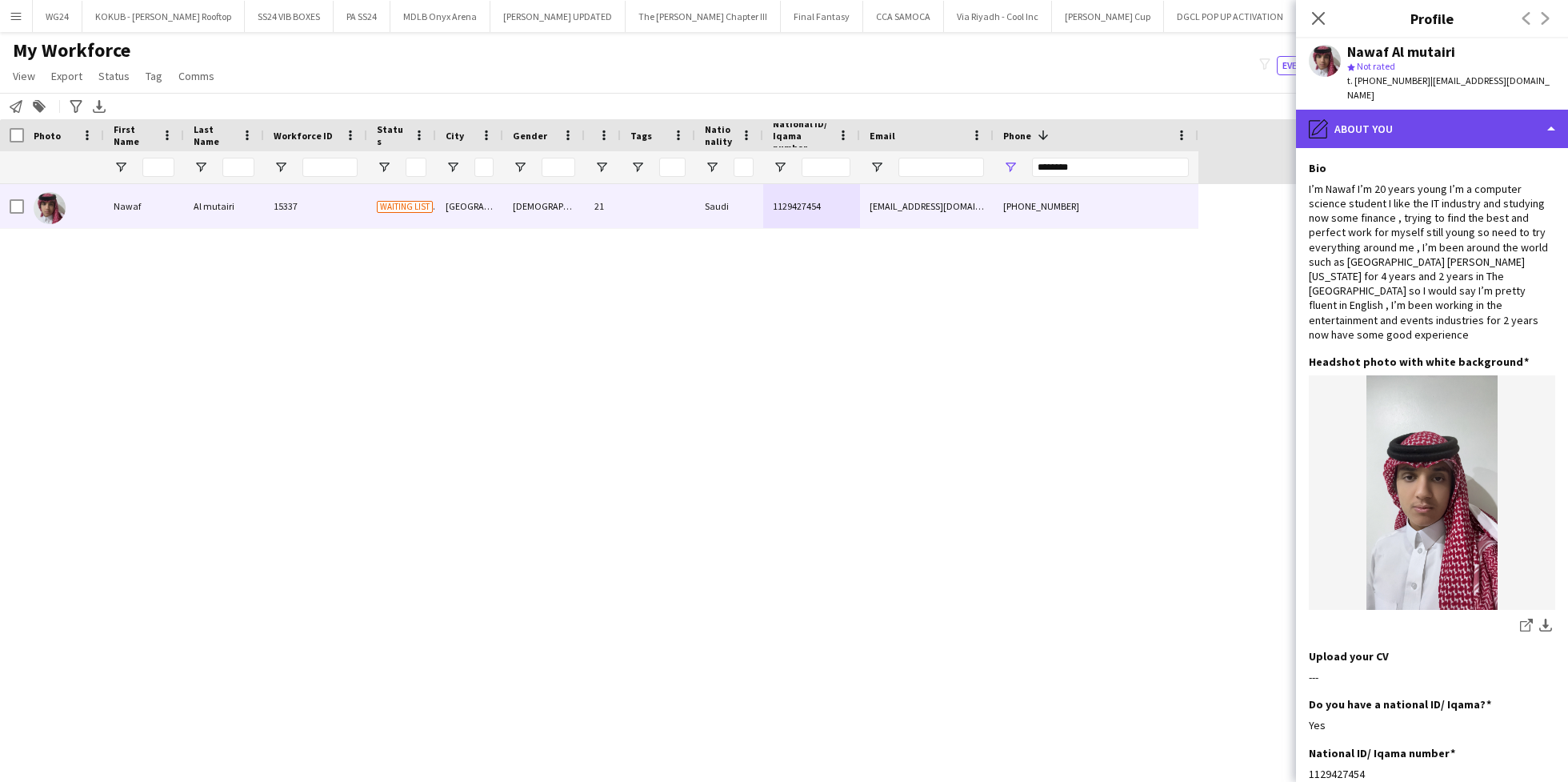
click at [1384, 112] on div "pencil4 About you" at bounding box center [1433, 129] width 272 height 38
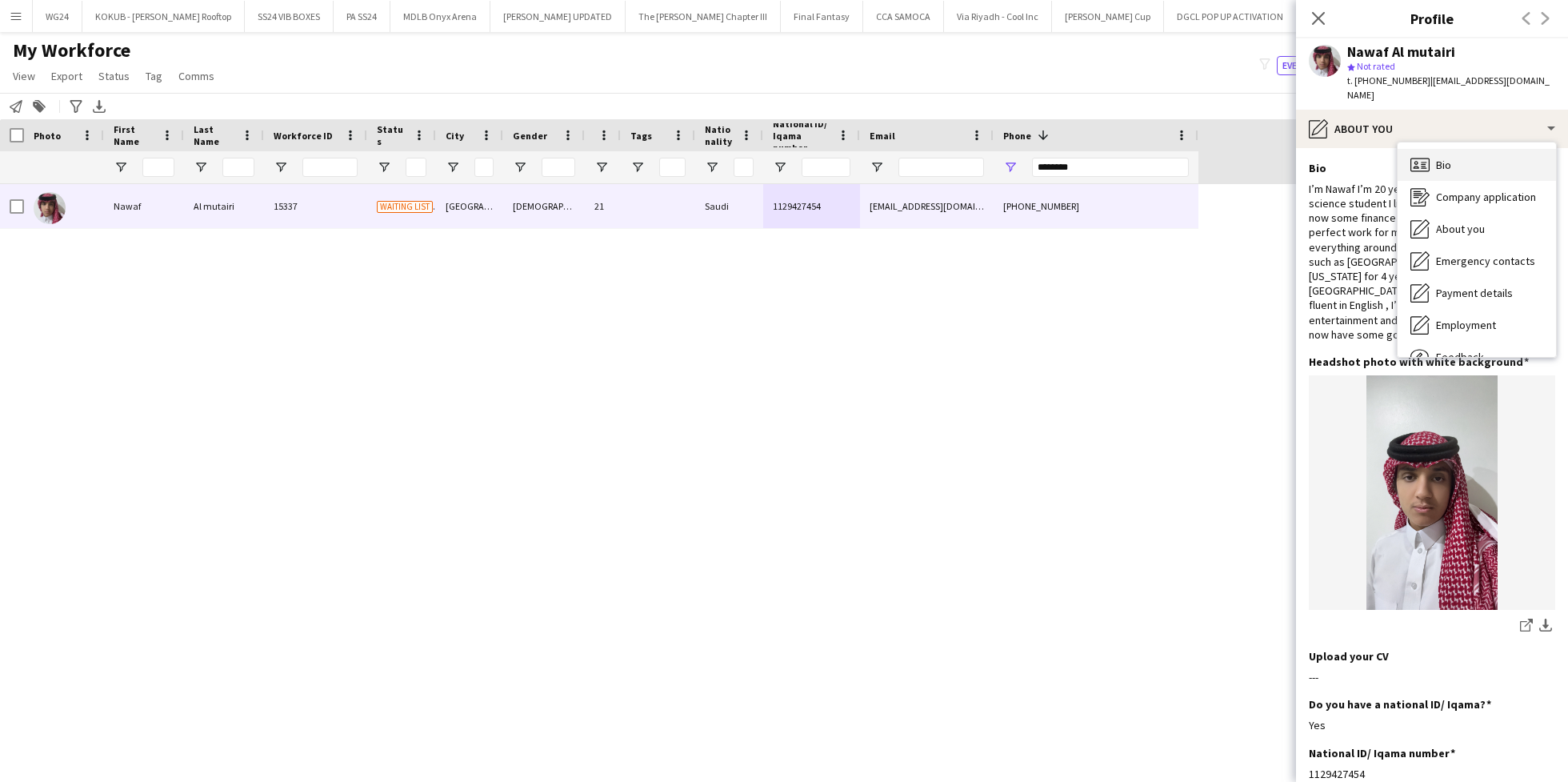
click at [1438, 158] on span "Bio" at bounding box center [1444, 165] width 15 height 15
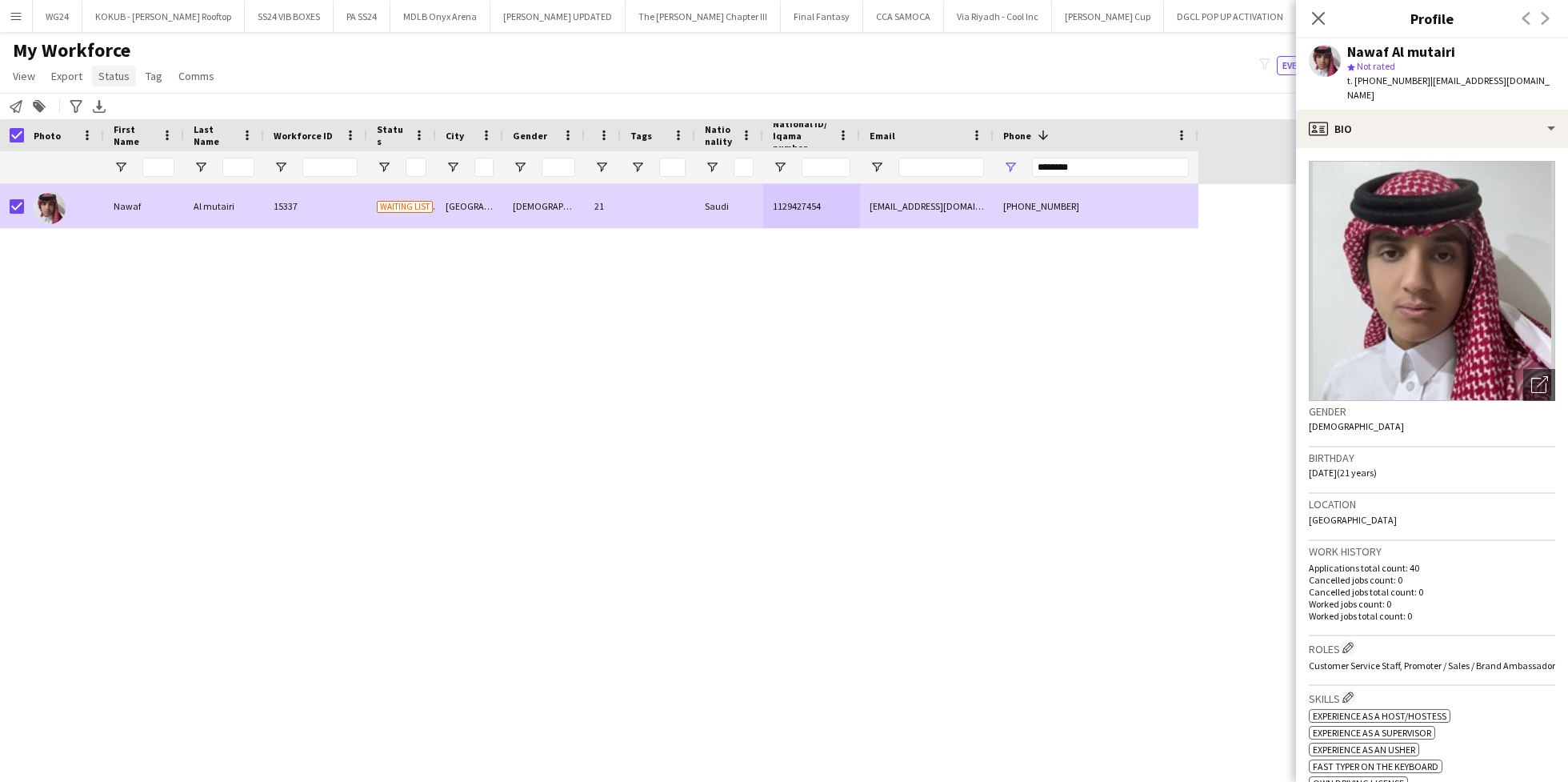
click at [103, 73] on span "Status" at bounding box center [113, 76] width 31 height 15
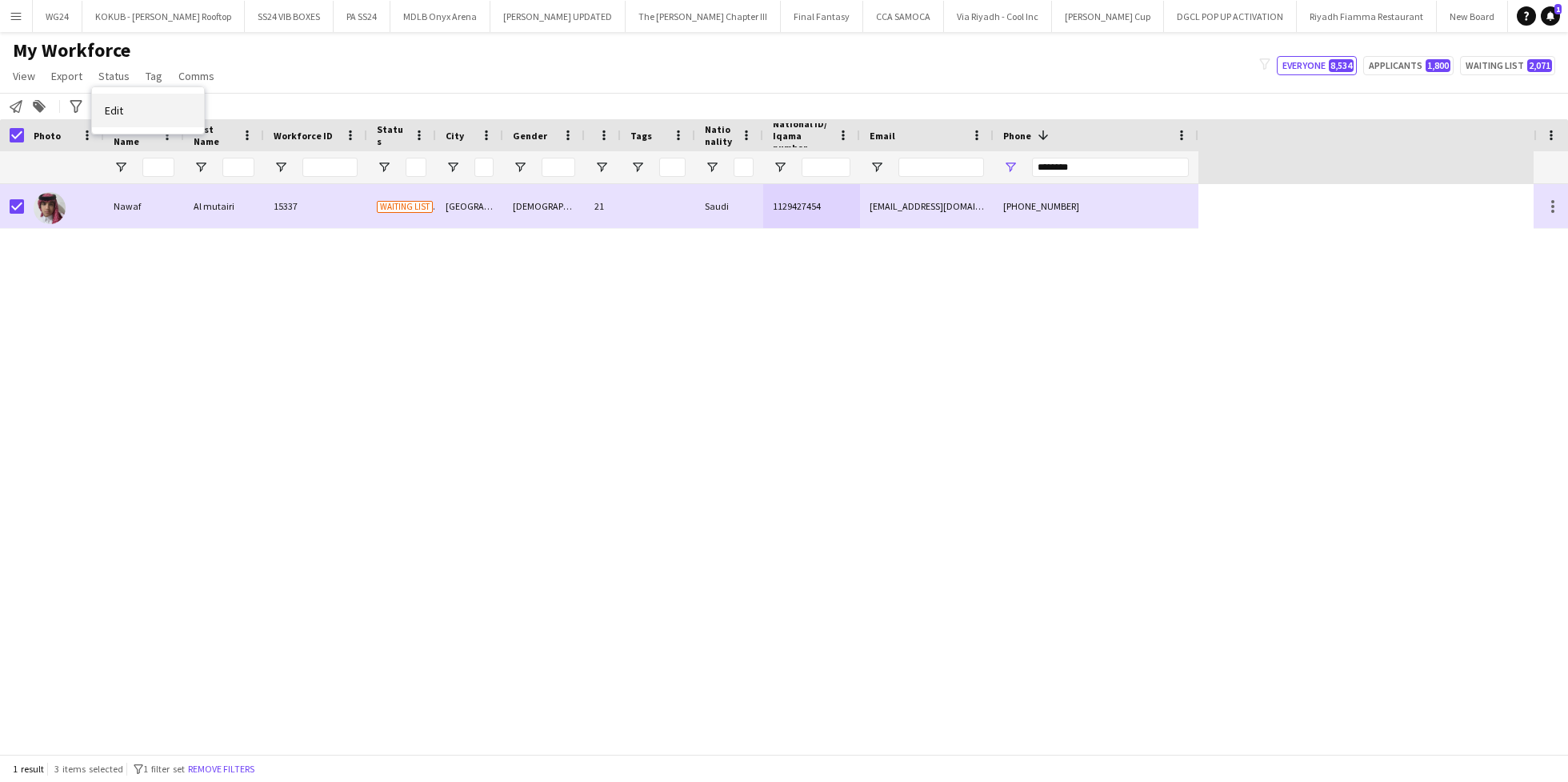
click at [141, 102] on link "Edit" at bounding box center [147, 110] width 112 height 34
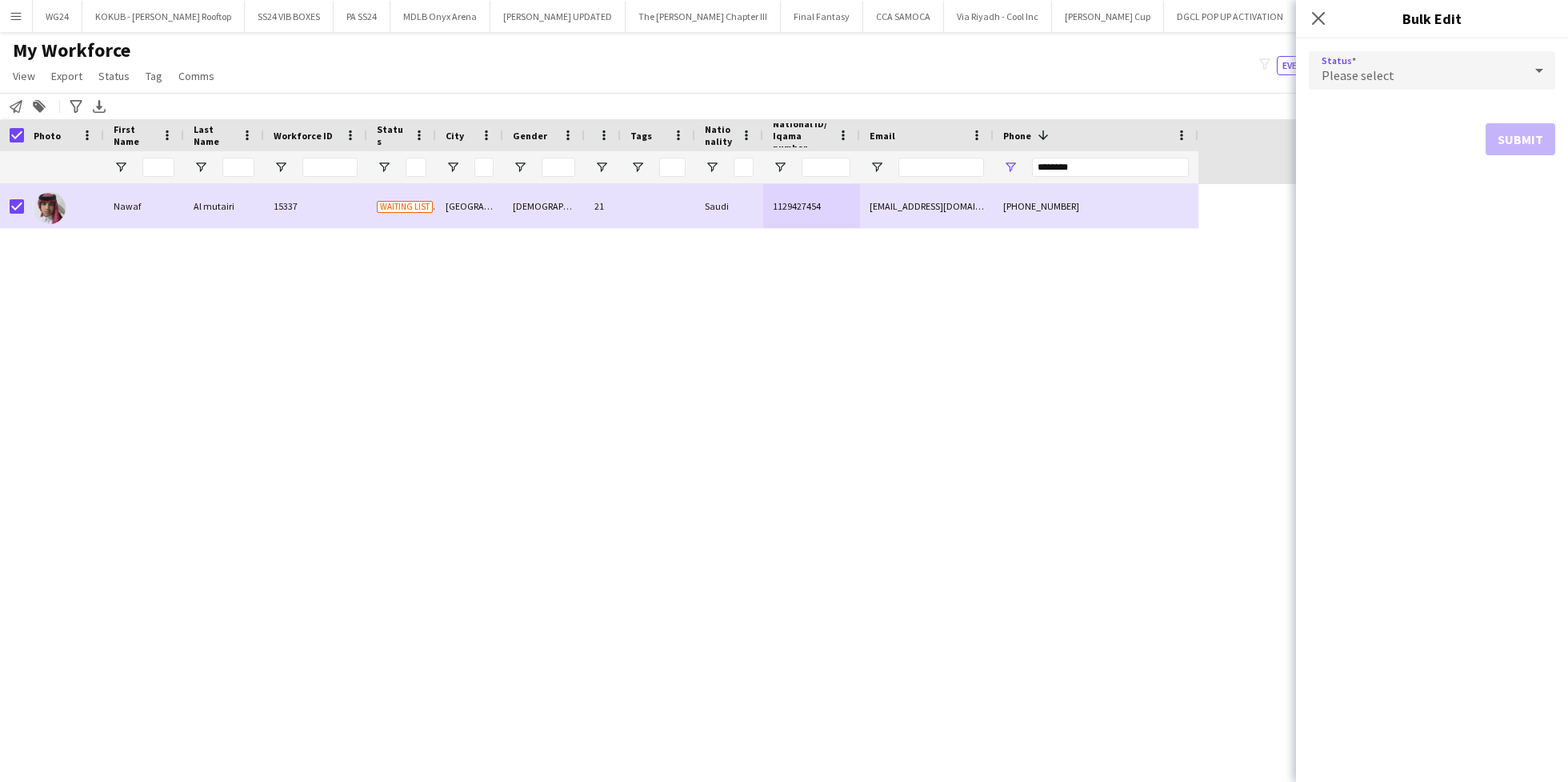
click at [1454, 73] on div "Please select" at bounding box center [1416, 70] width 214 height 38
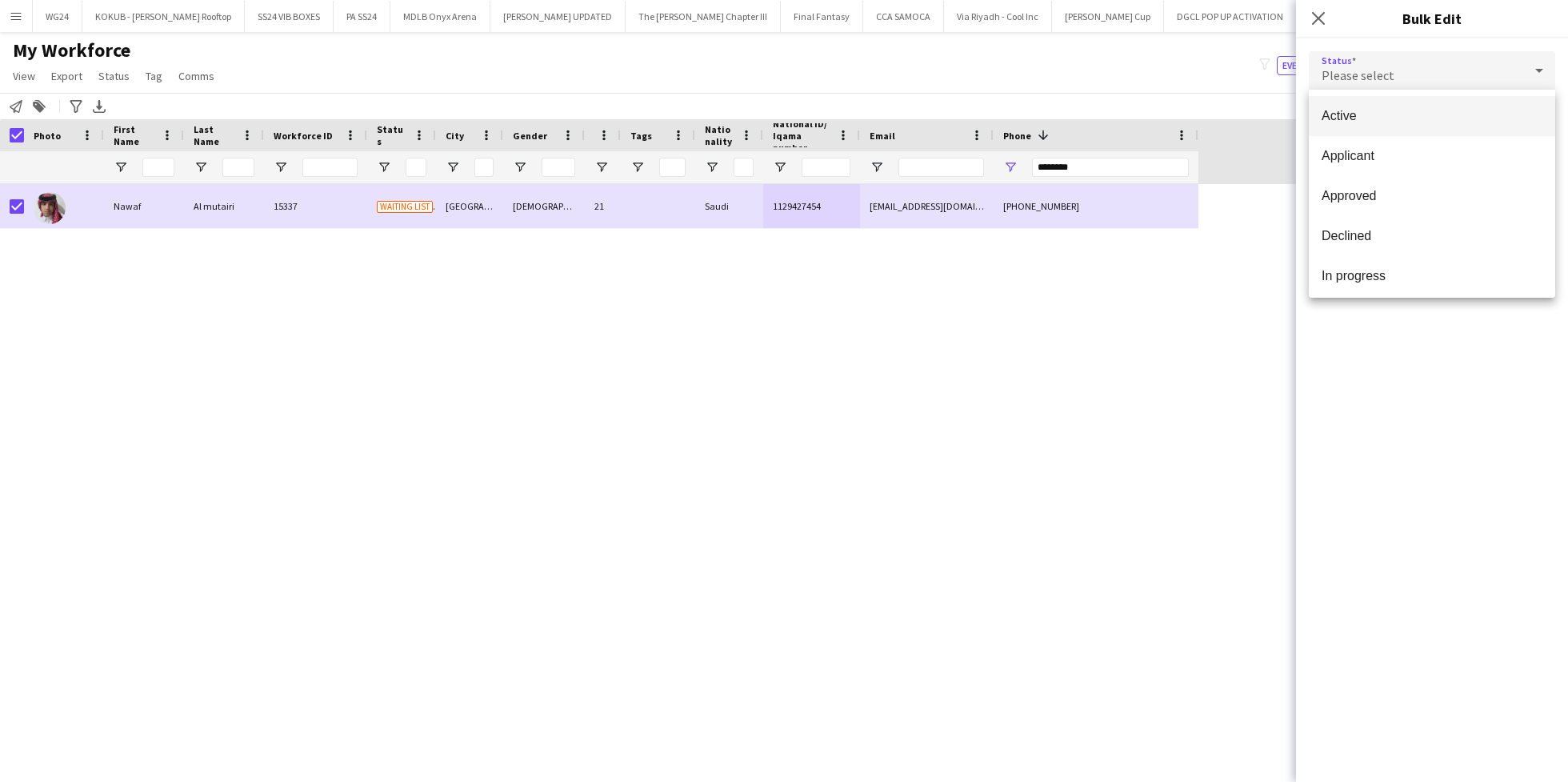
click at [1448, 126] on mat-option "Active" at bounding box center [1433, 116] width 247 height 40
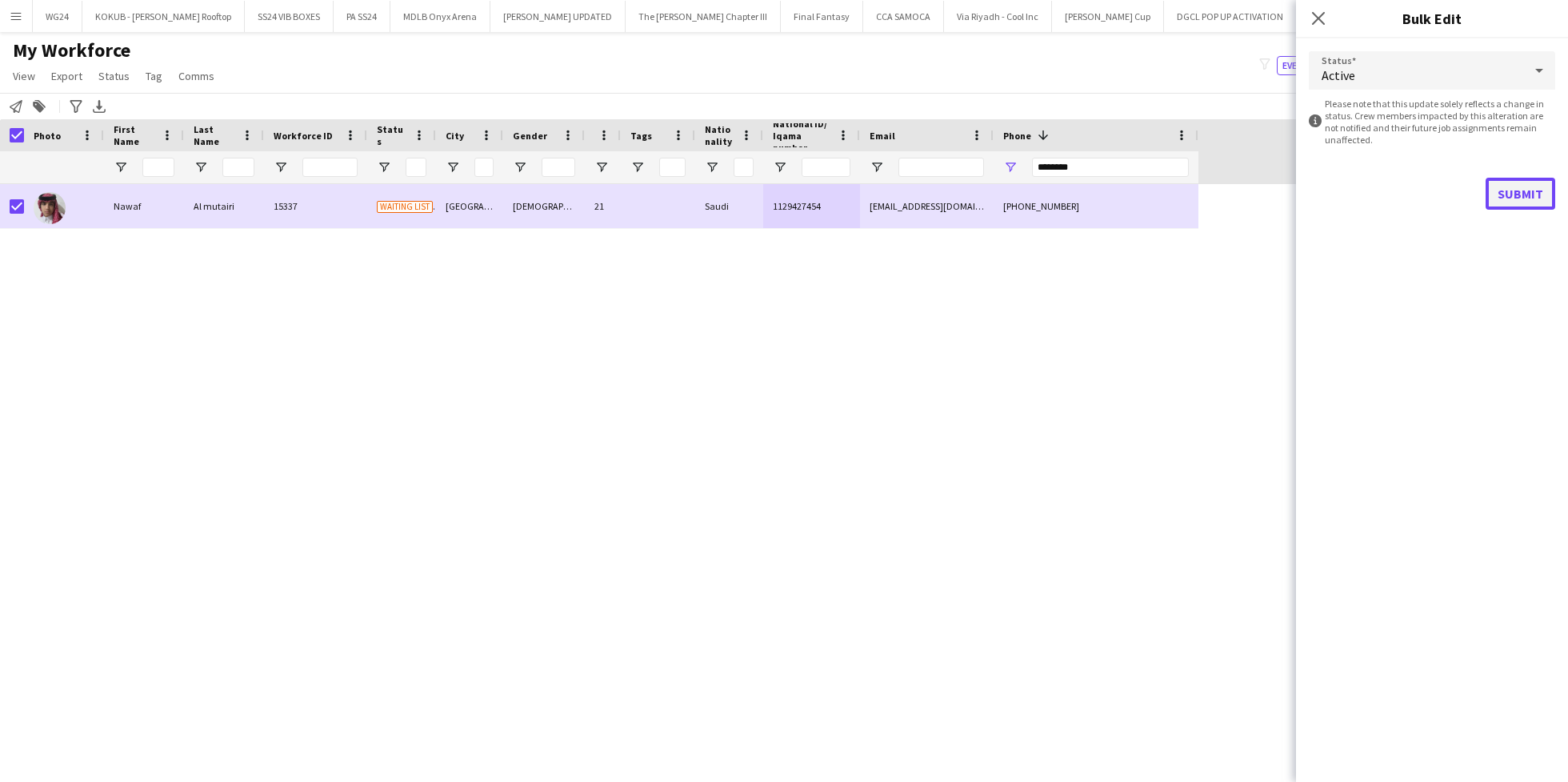
click at [1513, 190] on button "Submit" at bounding box center [1521, 193] width 70 height 32
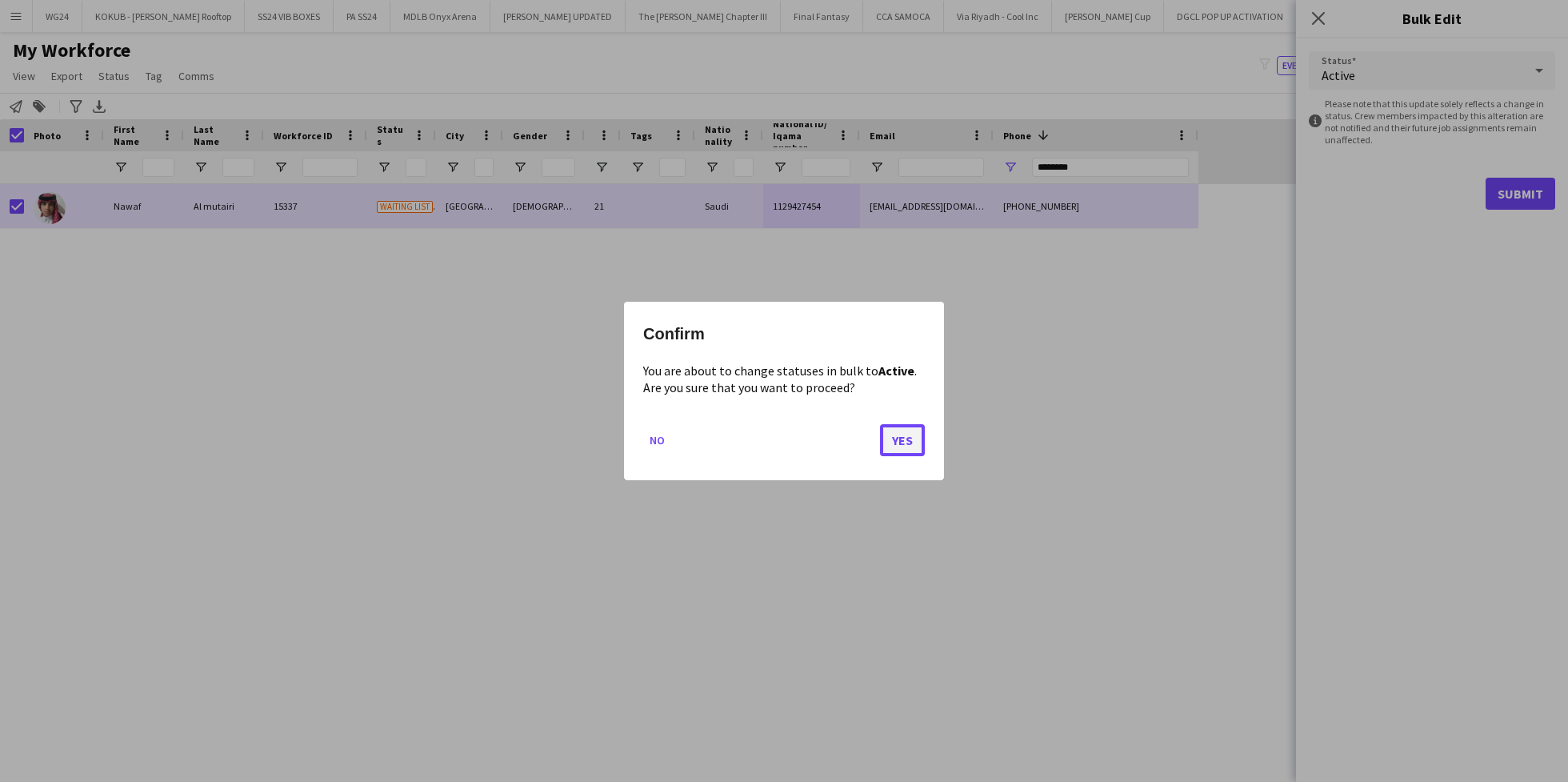
click at [892, 450] on button "Yes" at bounding box center [902, 439] width 44 height 32
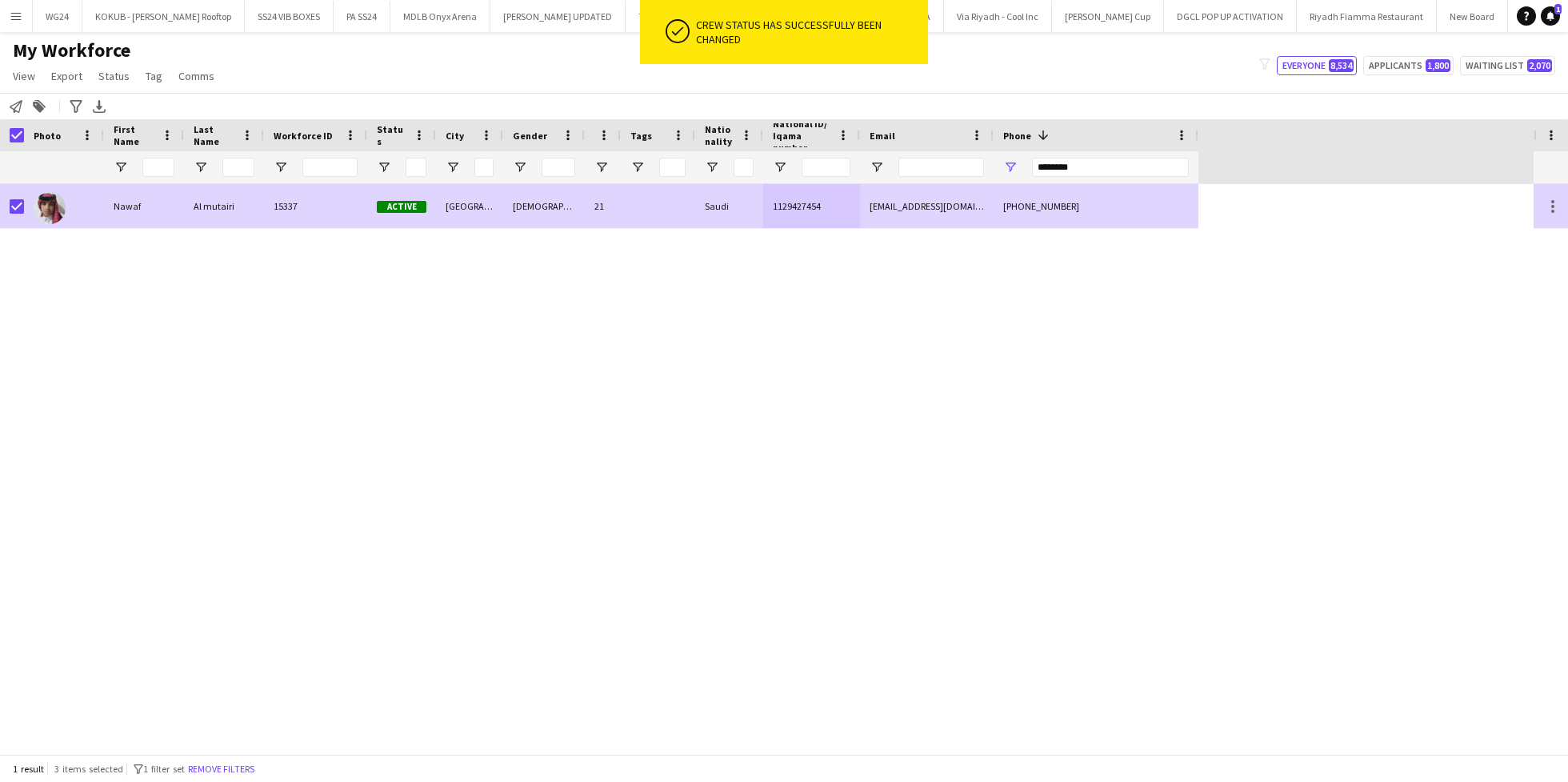
click at [195, 196] on div "Al mutairi" at bounding box center [224, 206] width 80 height 44
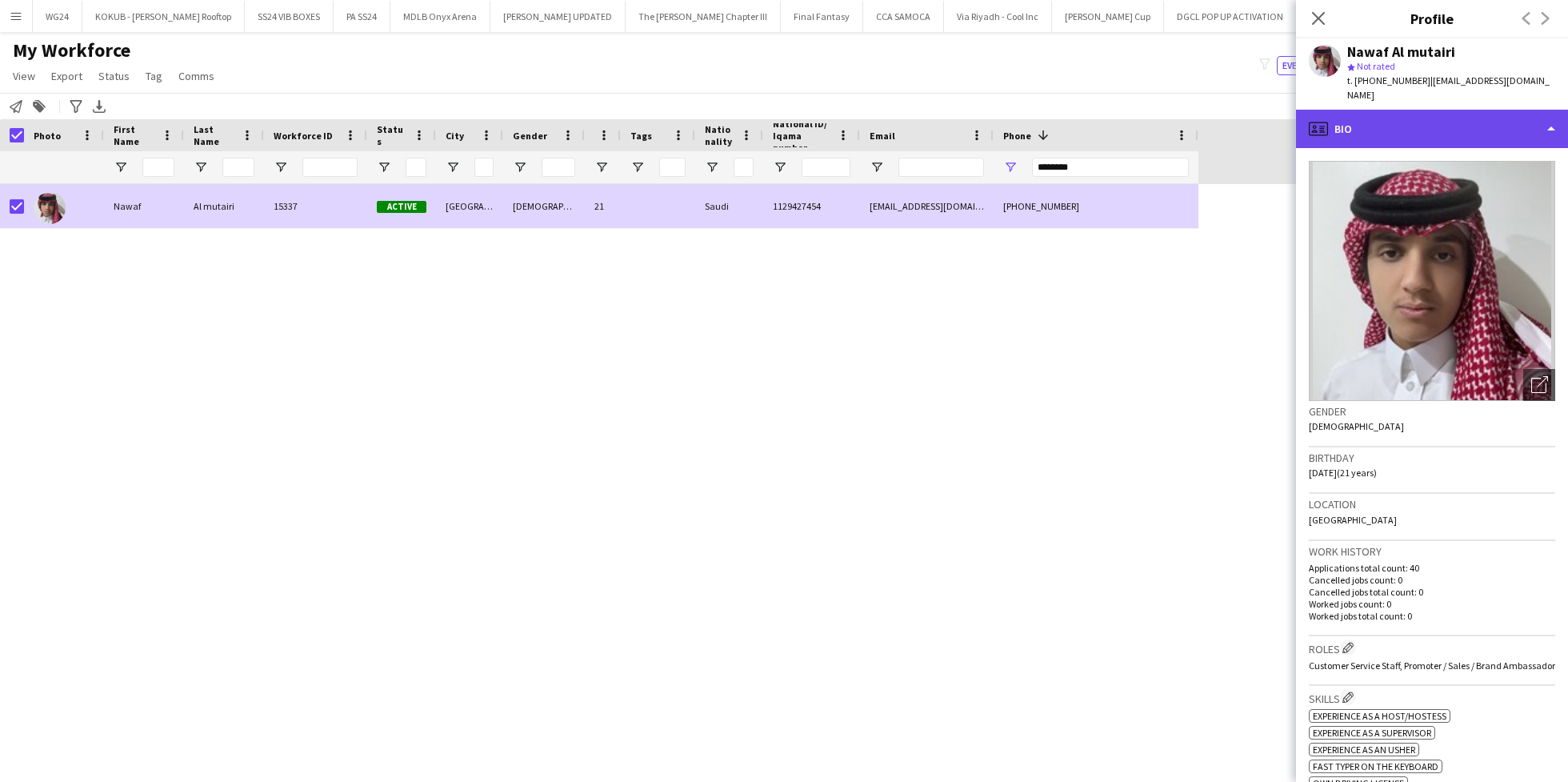
click at [1396, 120] on div "profile Bio" at bounding box center [1433, 129] width 272 height 38
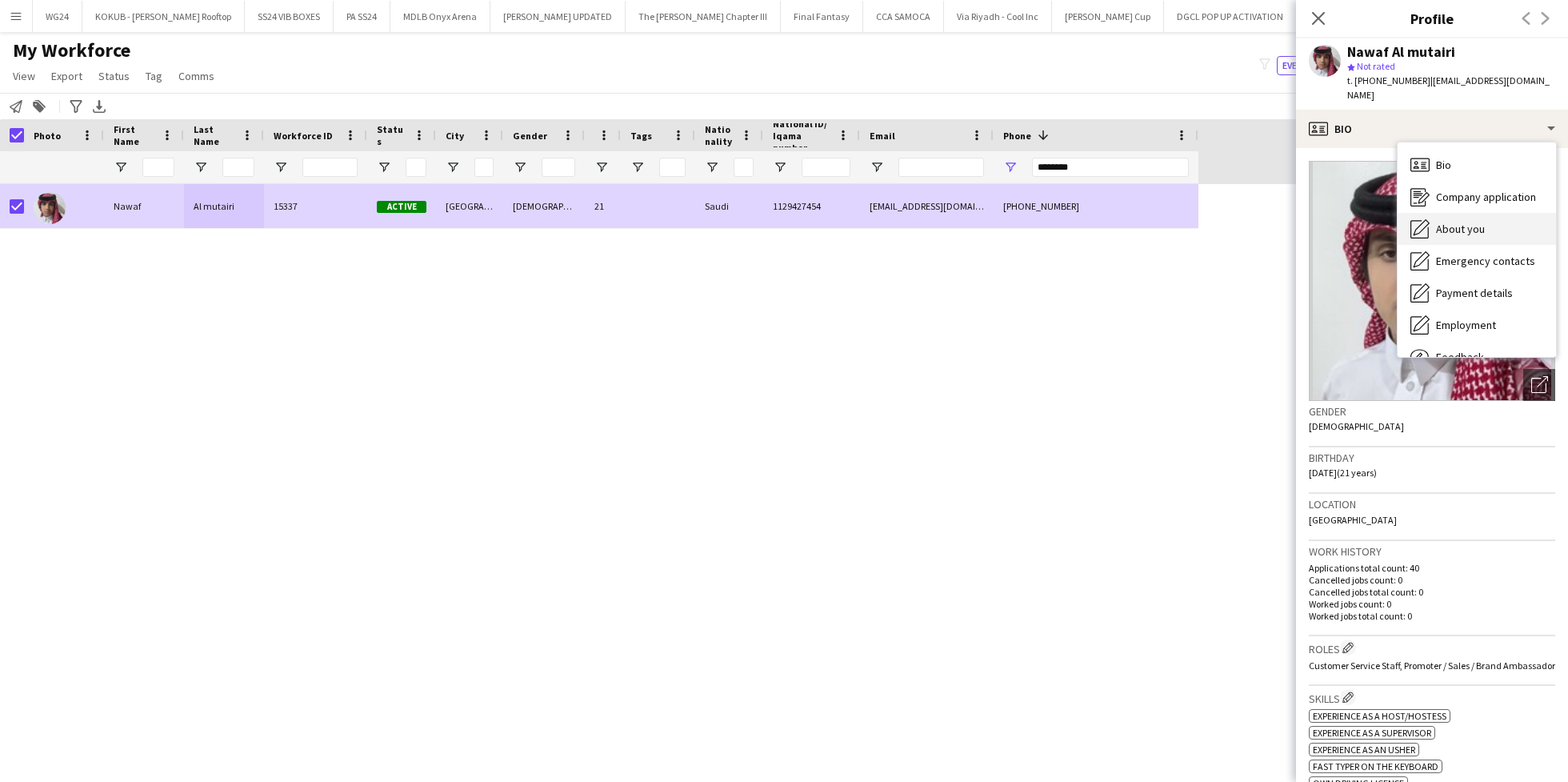
click at [1486, 220] on div "About you About you" at bounding box center [1477, 229] width 159 height 32
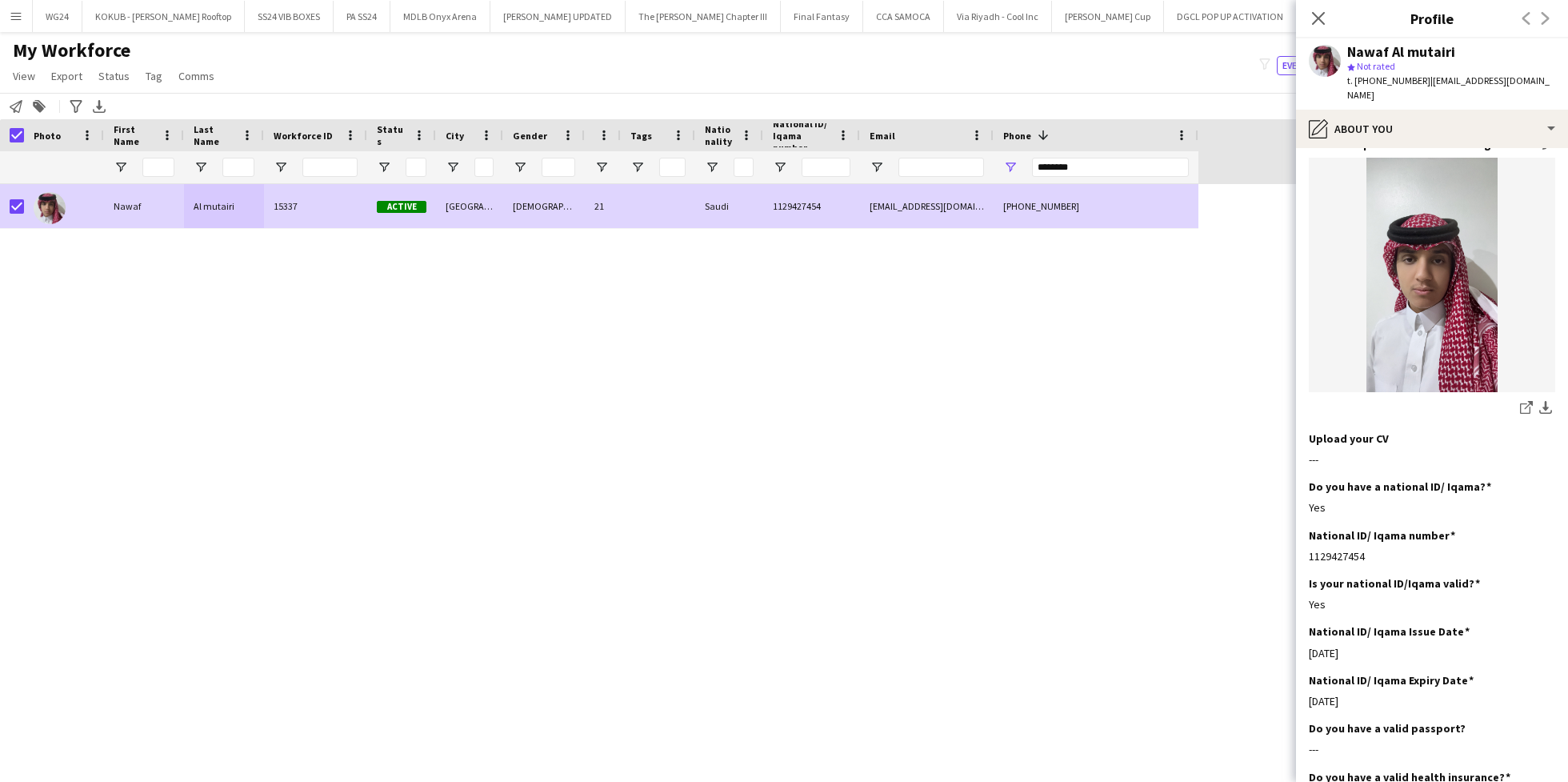
scroll to position [254, 0]
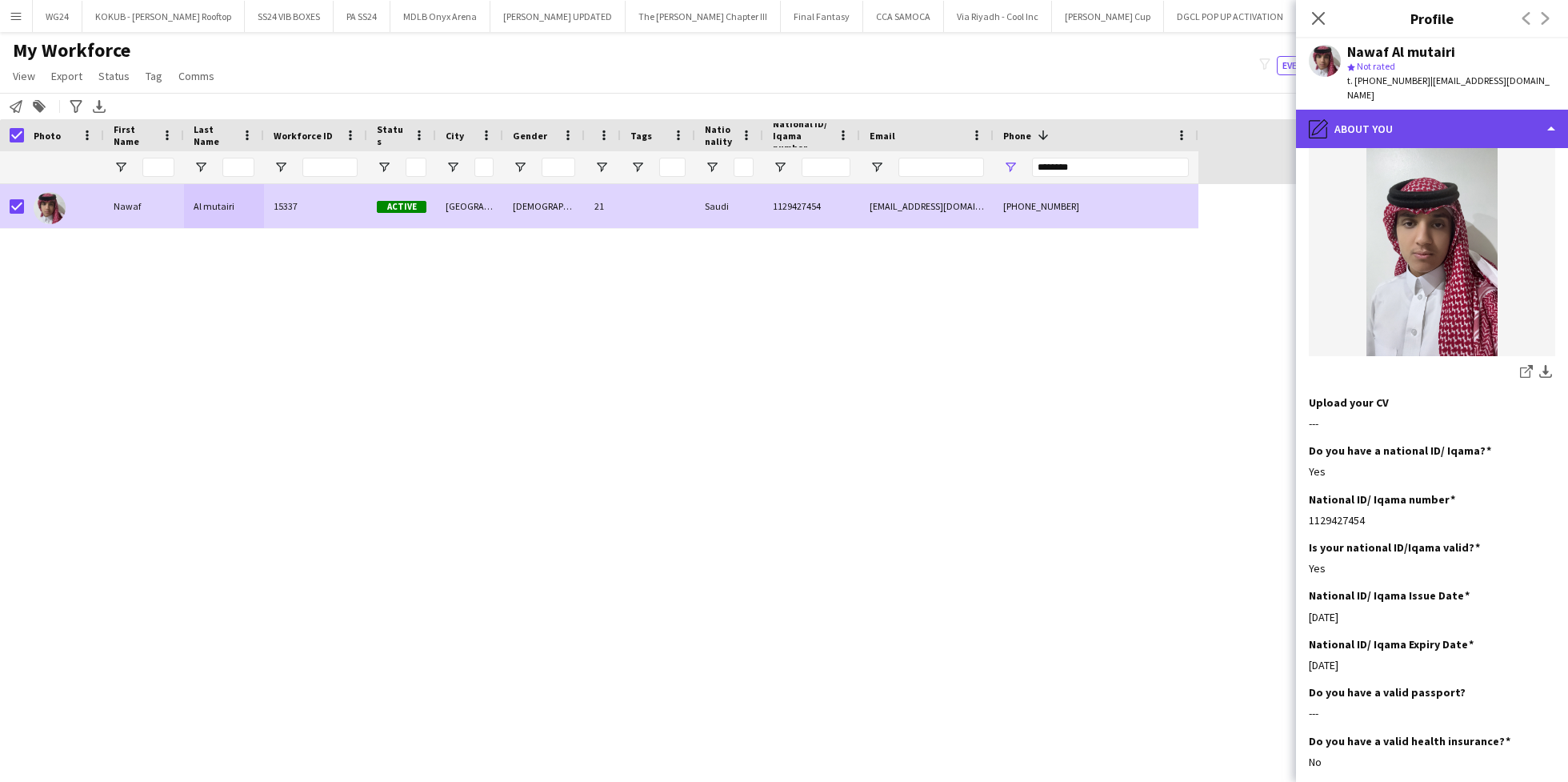
click at [1446, 110] on div "pencil4 About you" at bounding box center [1433, 129] width 272 height 38
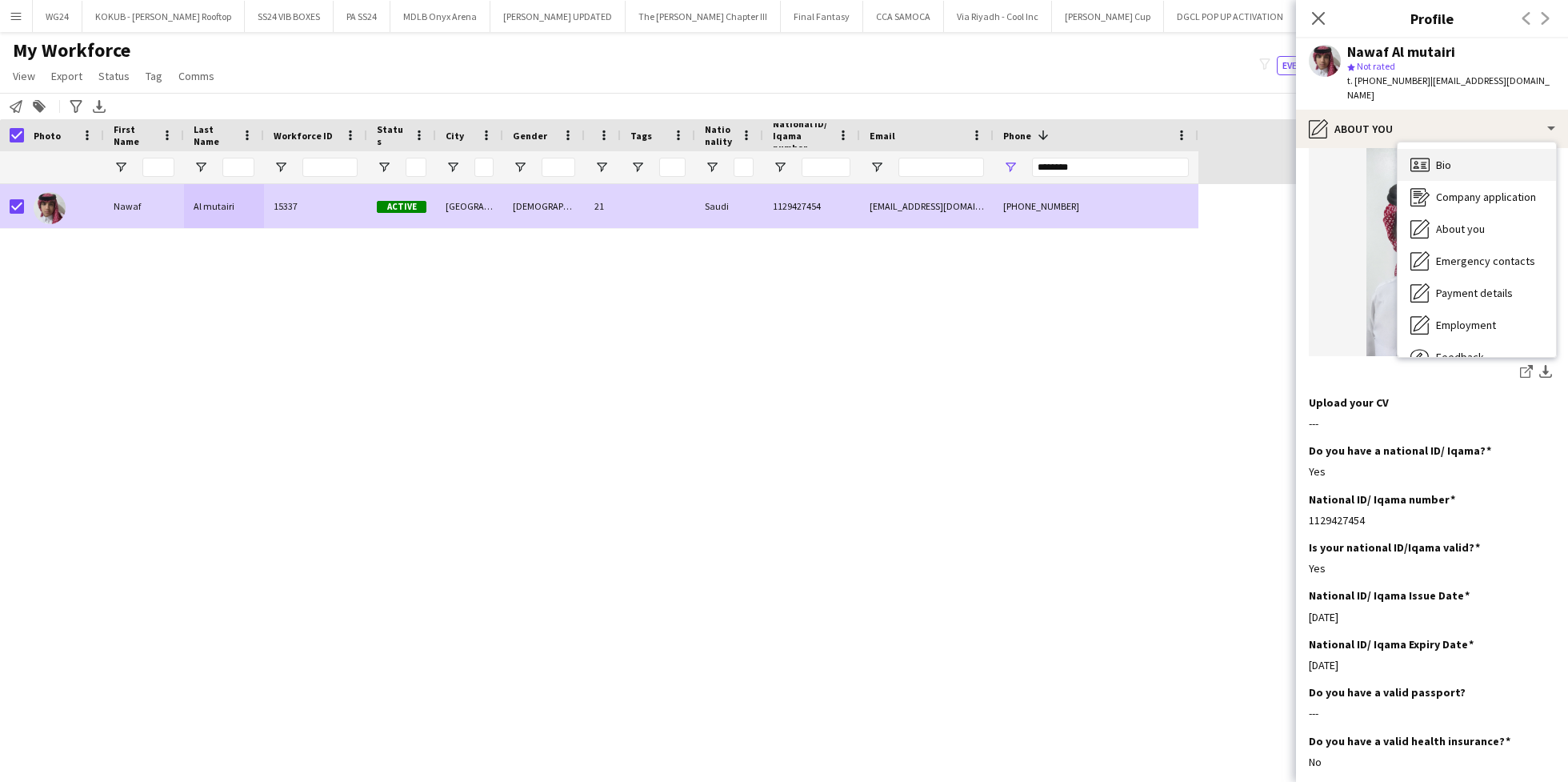
click at [1457, 149] on div "Bio Bio" at bounding box center [1477, 164] width 159 height 32
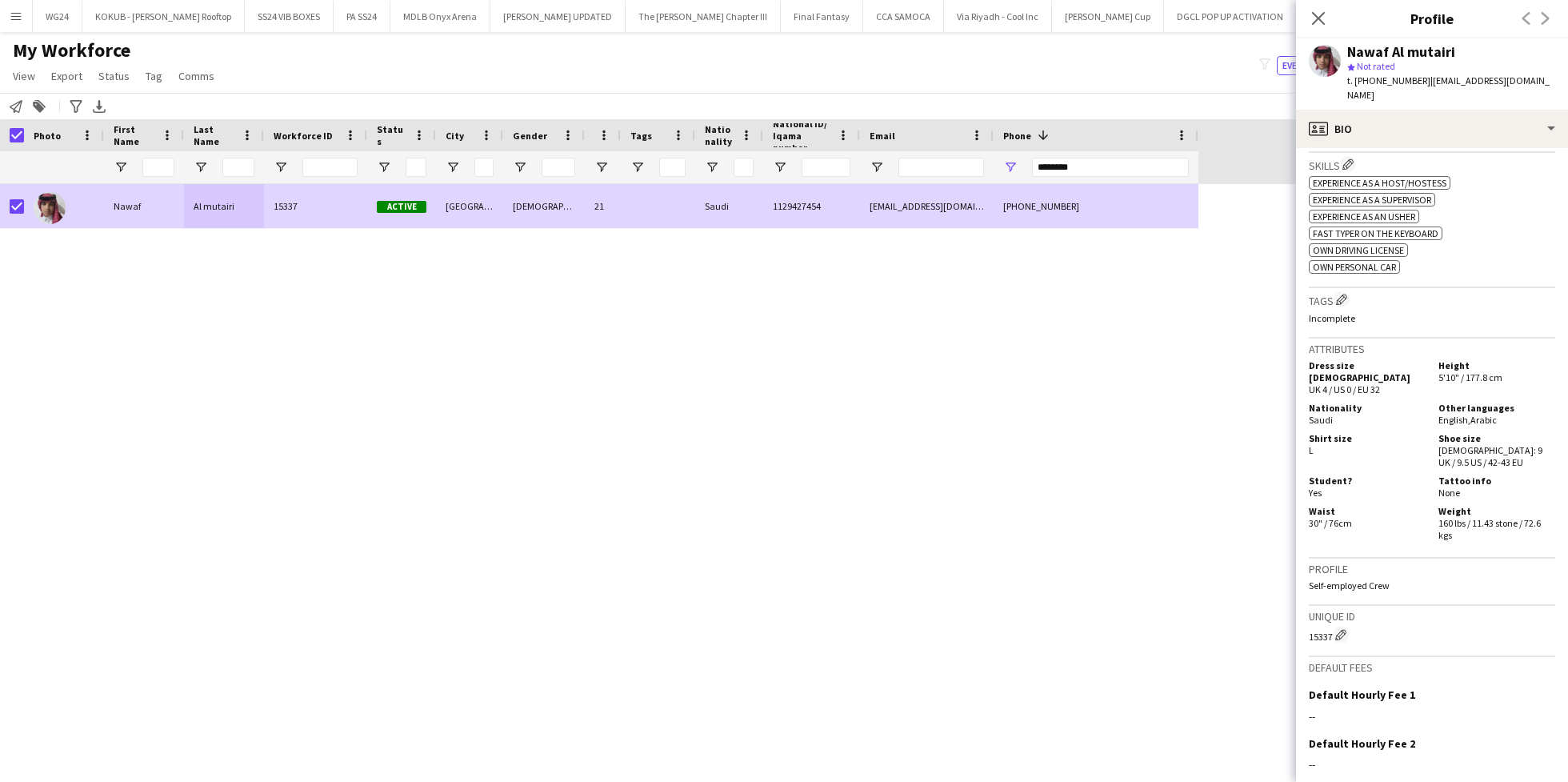
scroll to position [532, 0]
click at [1344, 295] on app-icon "Edit crew company tags" at bounding box center [1342, 300] width 11 height 11
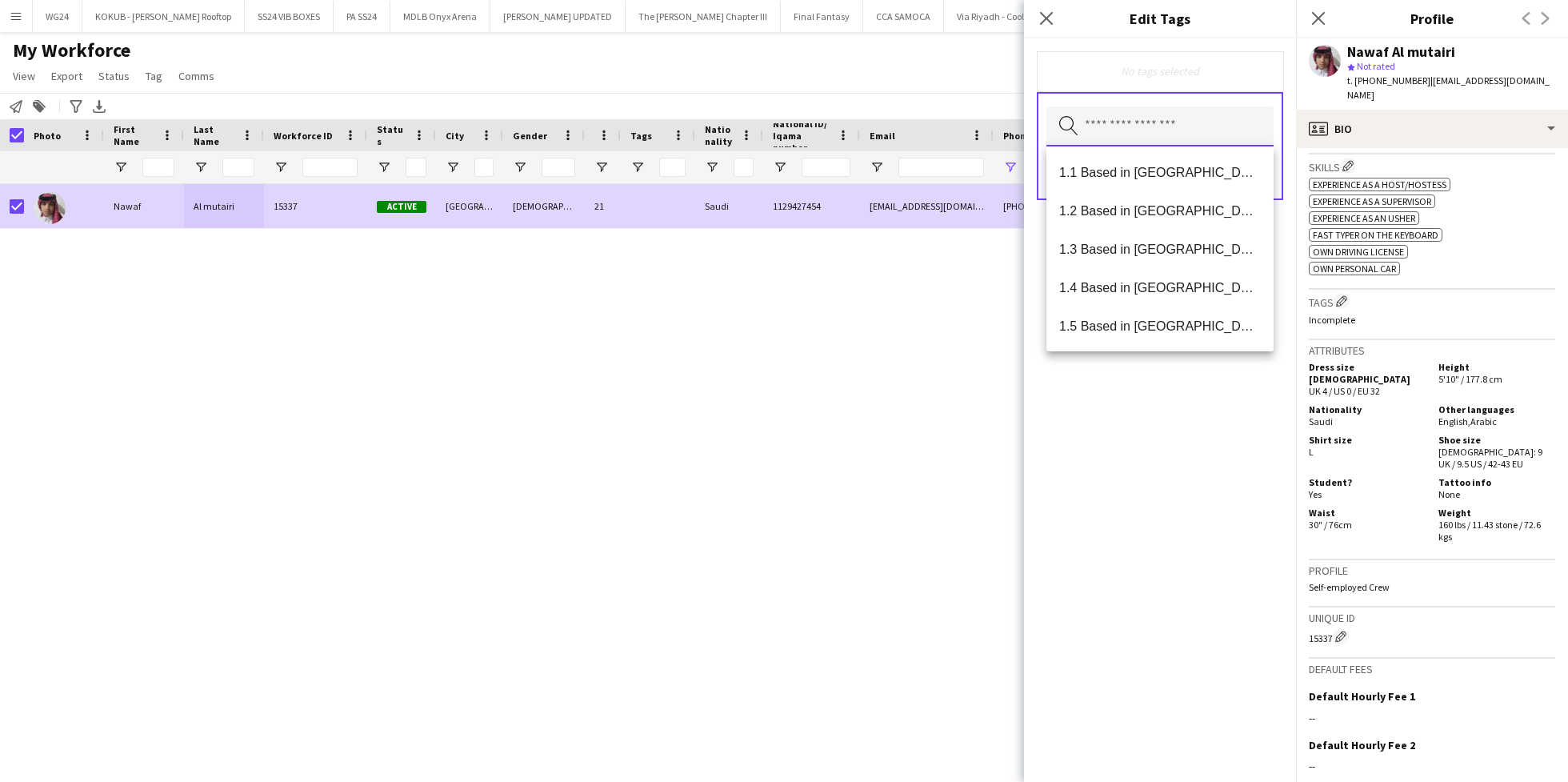
click at [1138, 127] on input "text" at bounding box center [1160, 126] width 227 height 40
click at [1161, 168] on span "1.1 Based in Riyadh" at bounding box center [1161, 172] width 201 height 15
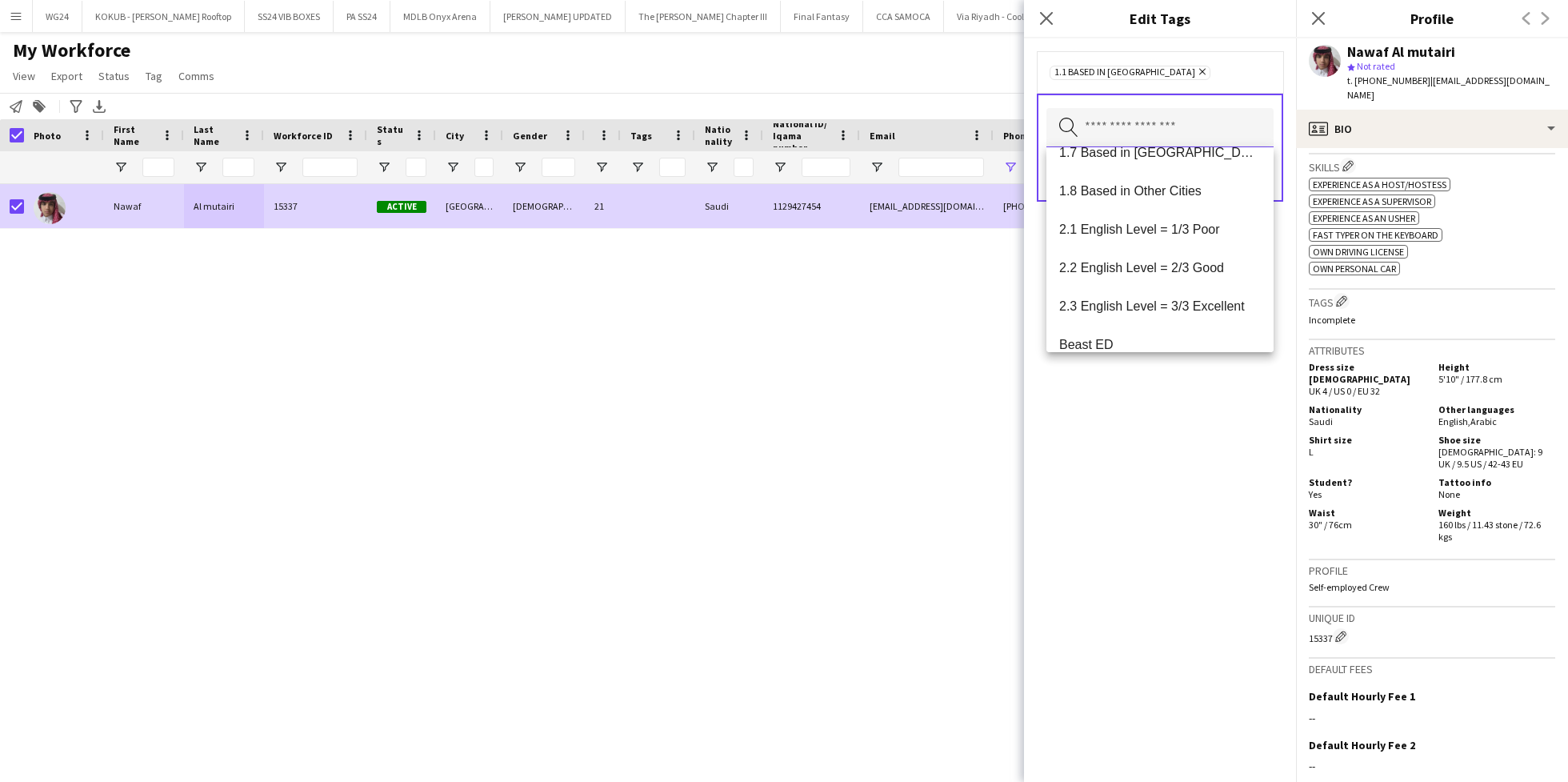
scroll to position [214, 0]
click at [1173, 295] on mat-option "2.3 English Level = 3/3 Excellent" at bounding box center [1160, 304] width 227 height 38
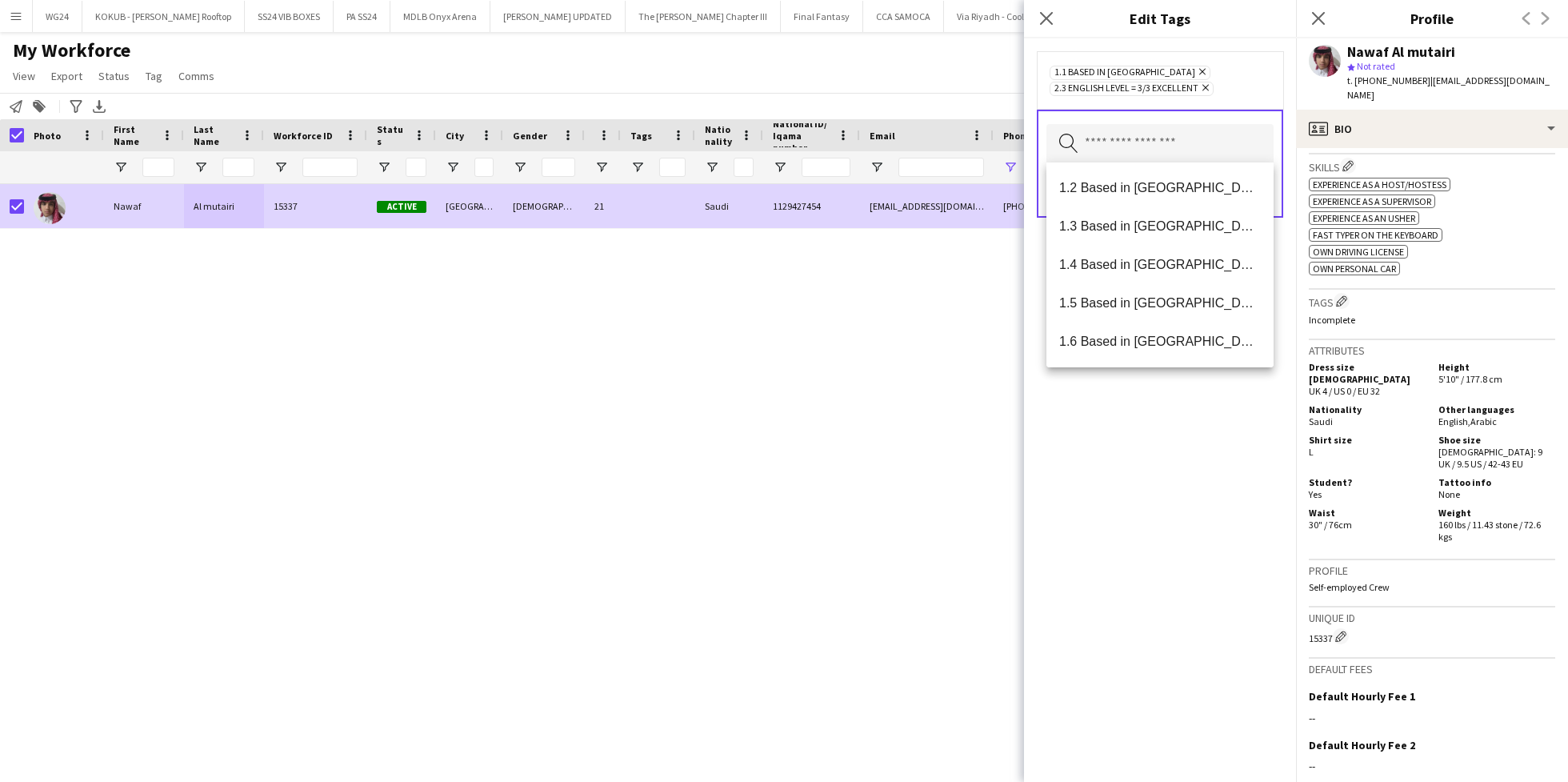
click at [1137, 408] on div "1.1 Based in Riyadh Remove 2.3 English Level = 3/3 Excellent Remove Search by t…" at bounding box center [1161, 409] width 272 height 743
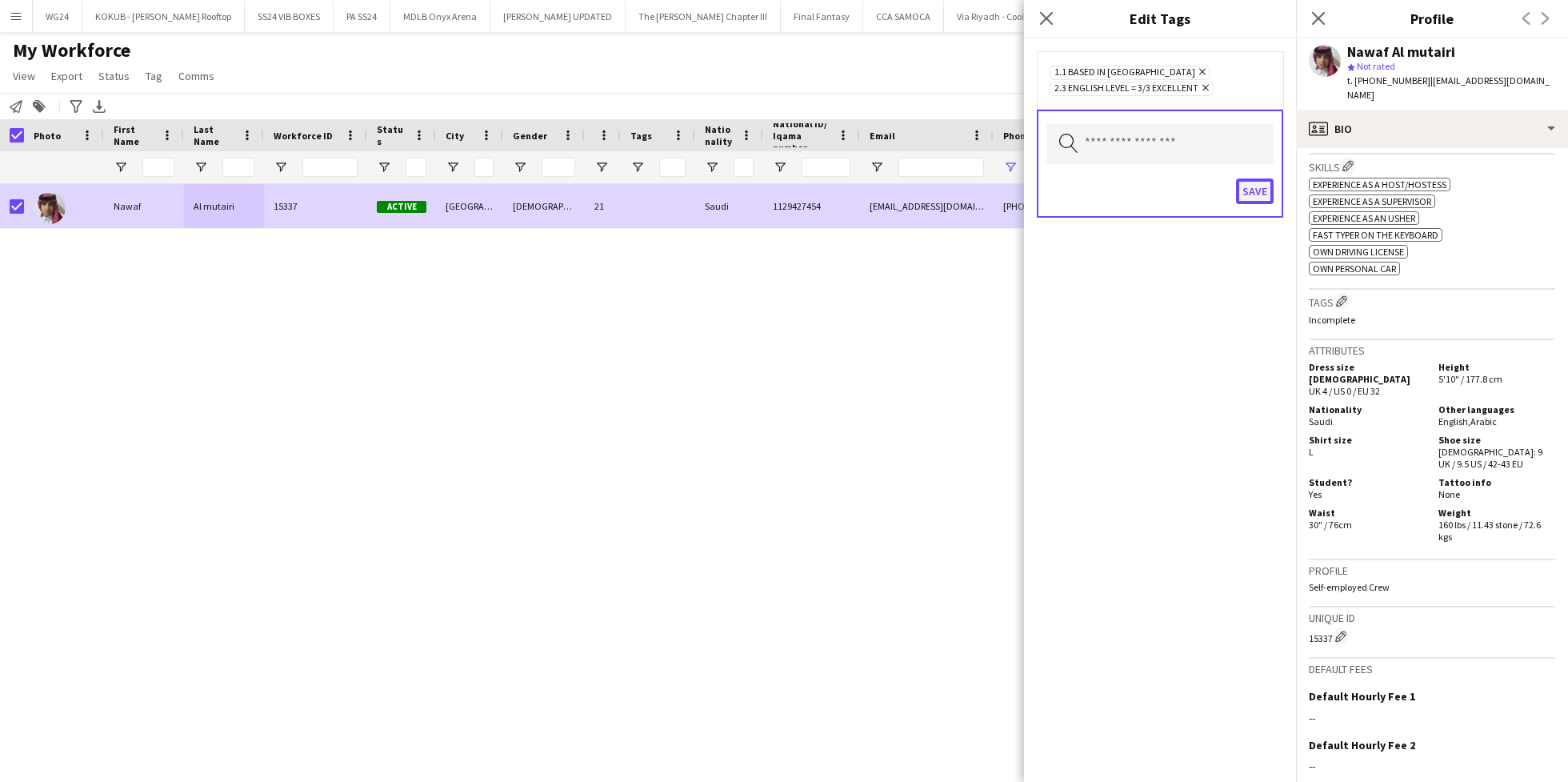
click at [1251, 191] on button "Save" at bounding box center [1254, 191] width 37 height 25
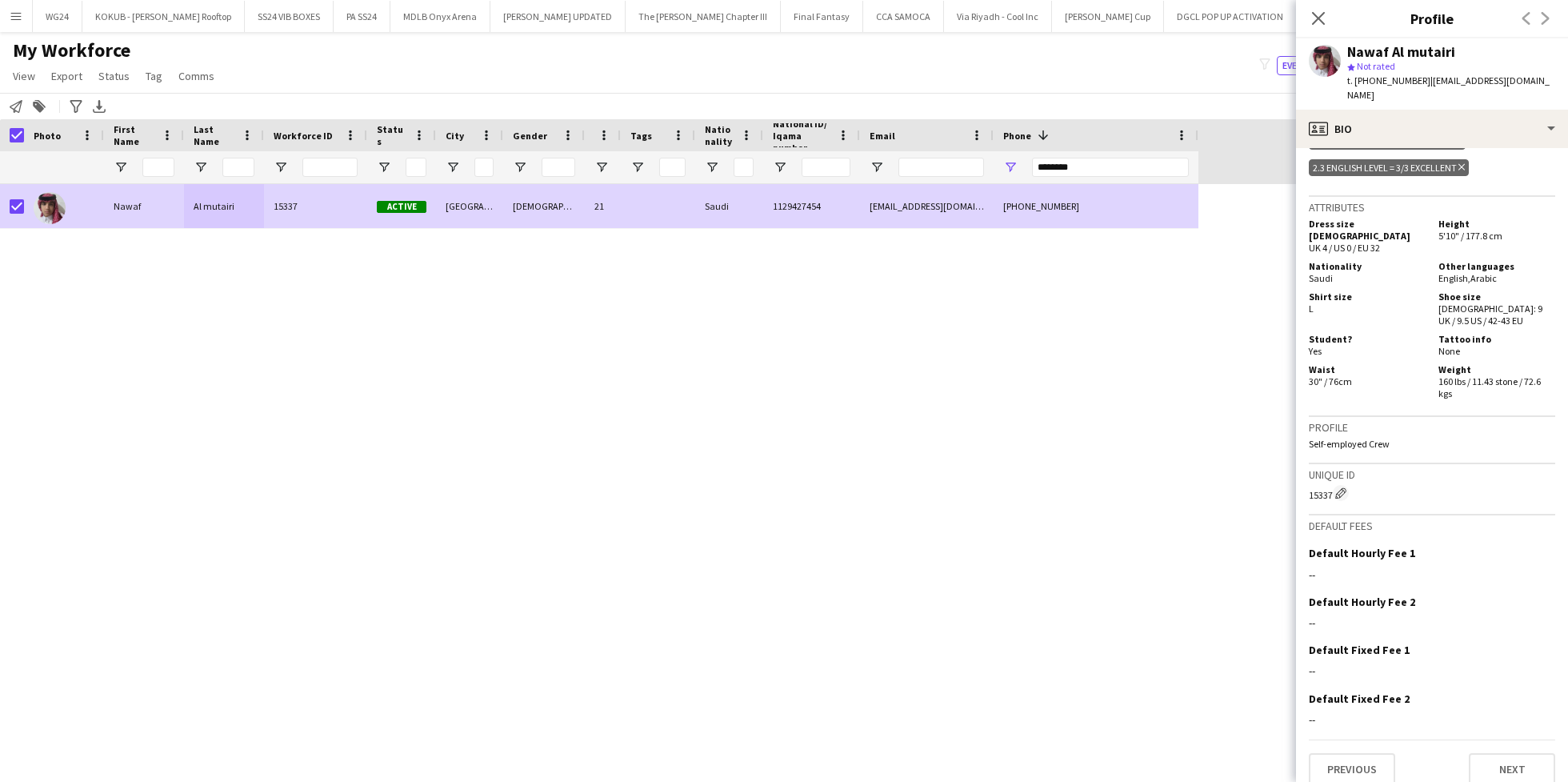
scroll to position [0, 0]
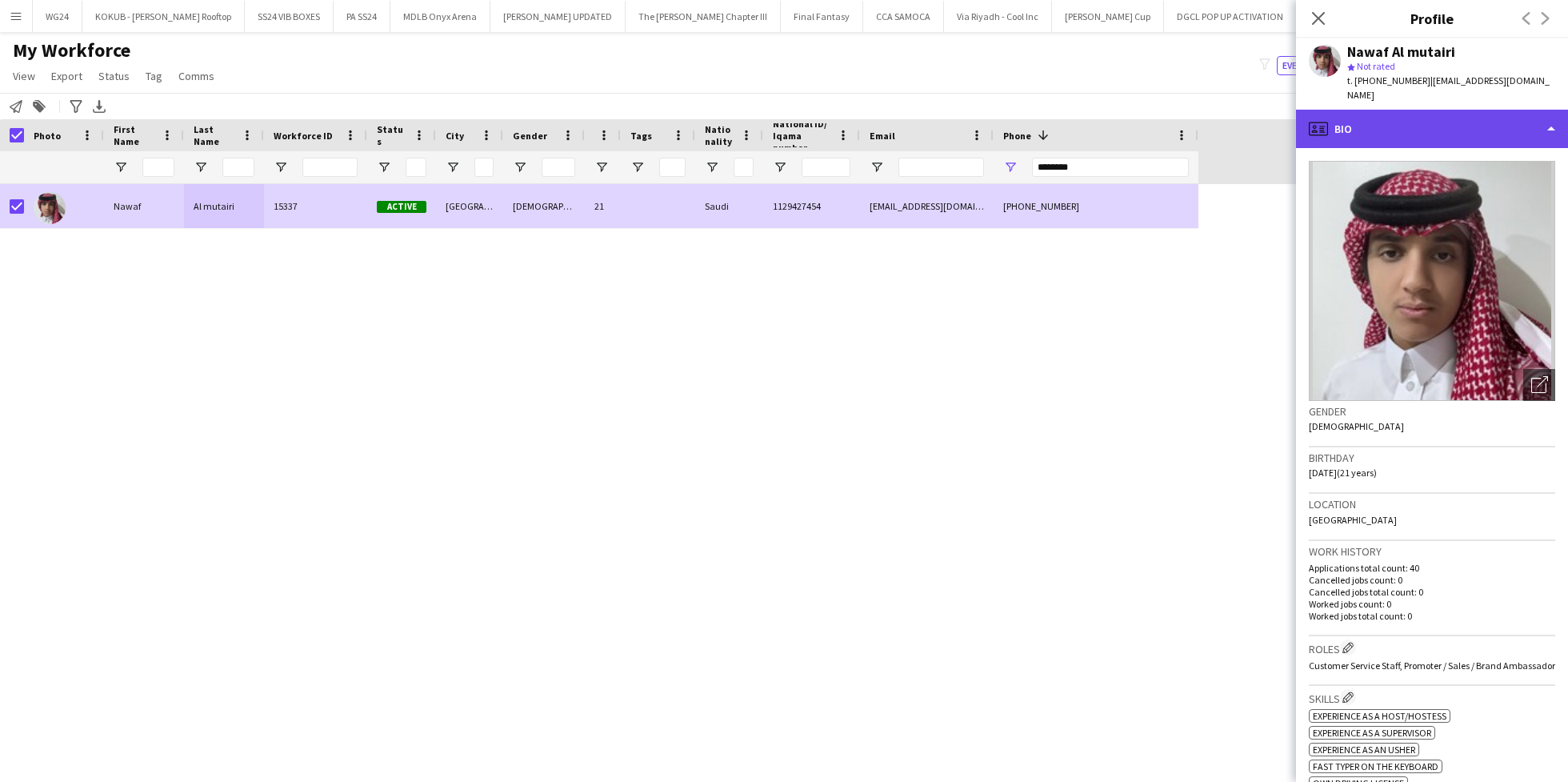
click at [1439, 125] on div "profile Bio" at bounding box center [1433, 129] width 272 height 38
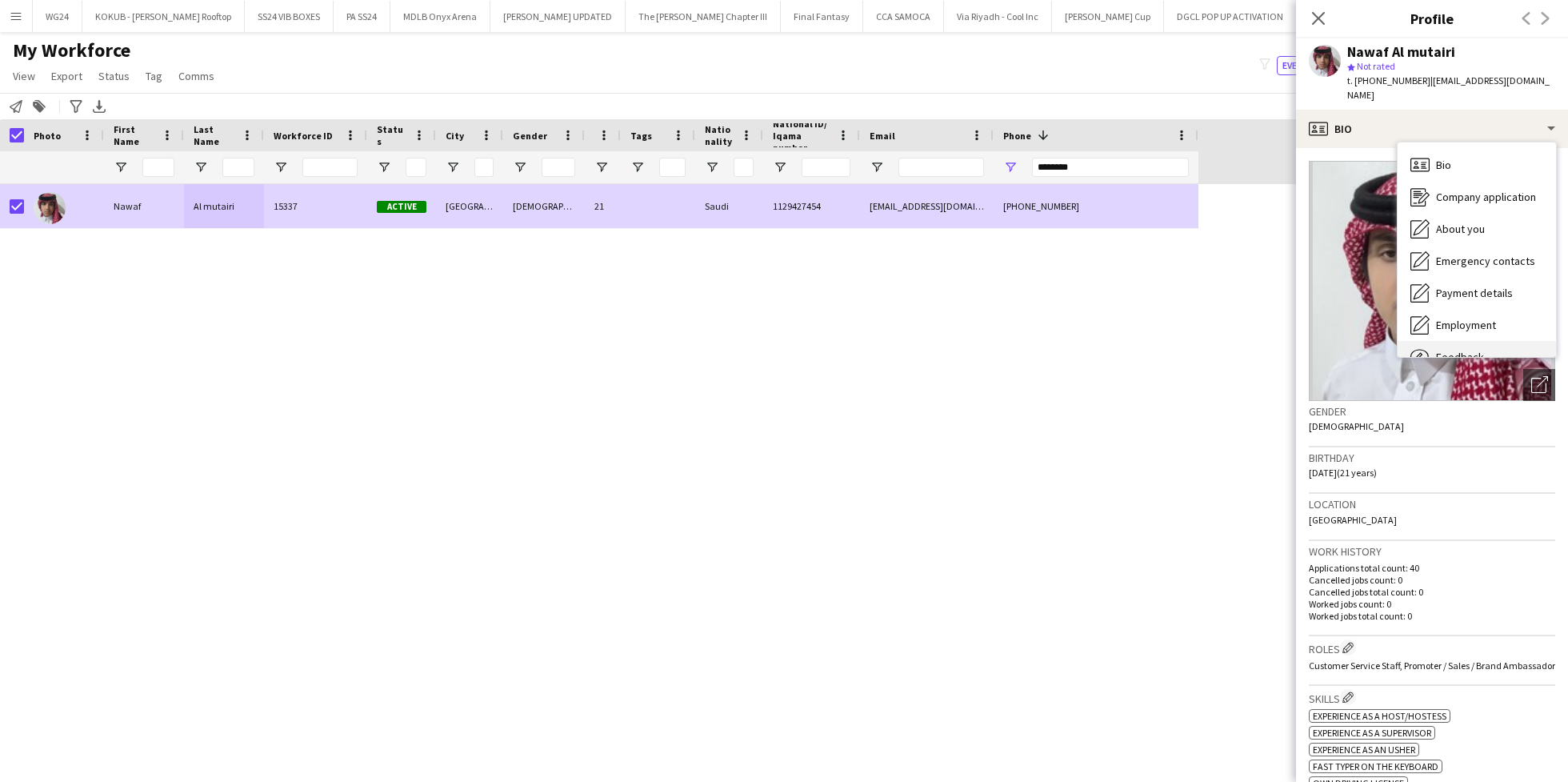
click at [1466, 341] on div "Feedback Feedback" at bounding box center [1477, 357] width 159 height 32
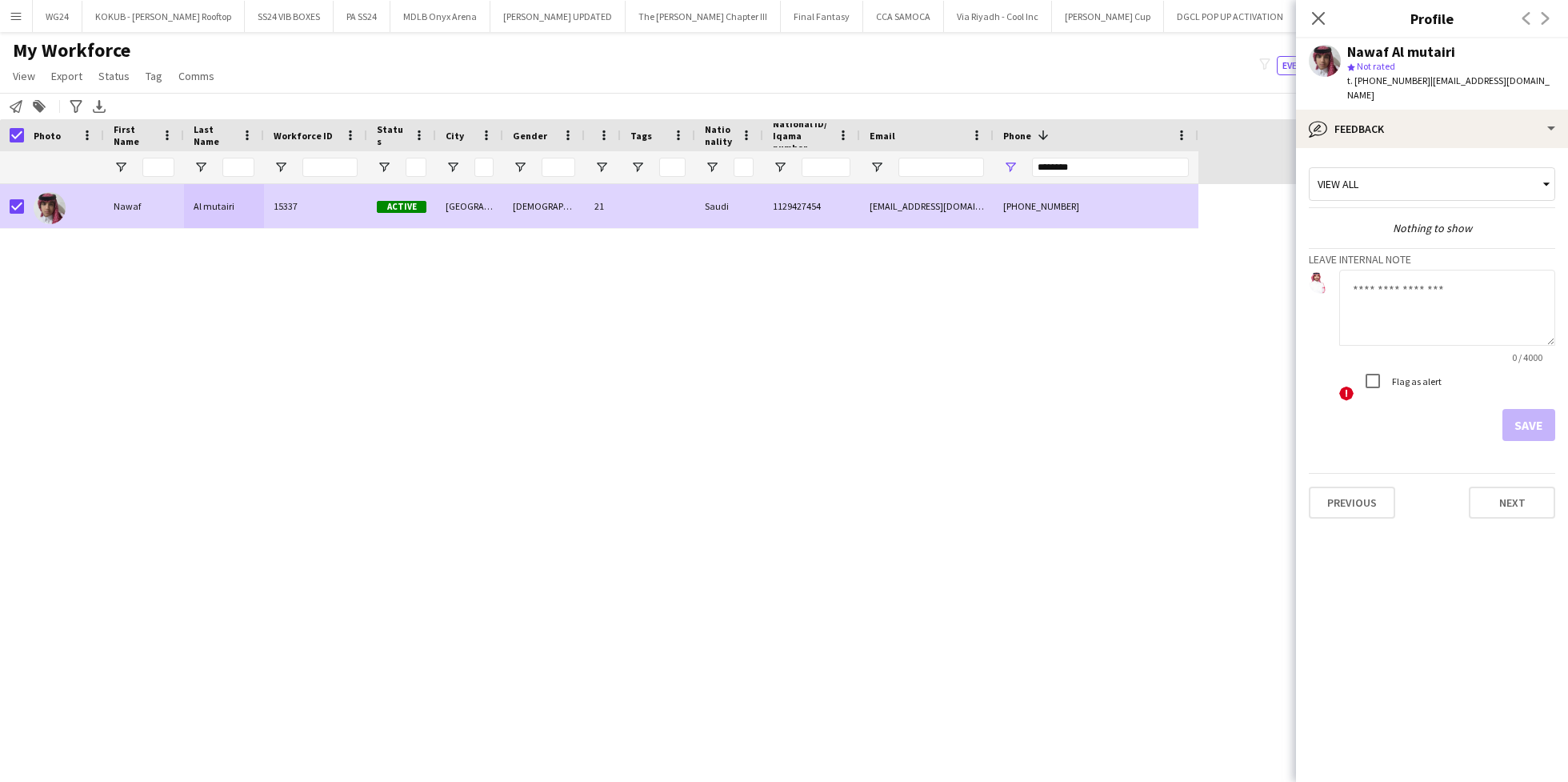
click at [1413, 279] on textarea at bounding box center [1447, 308] width 216 height 76
type textarea "**********"
click at [1541, 415] on button "Save" at bounding box center [1529, 425] width 53 height 32
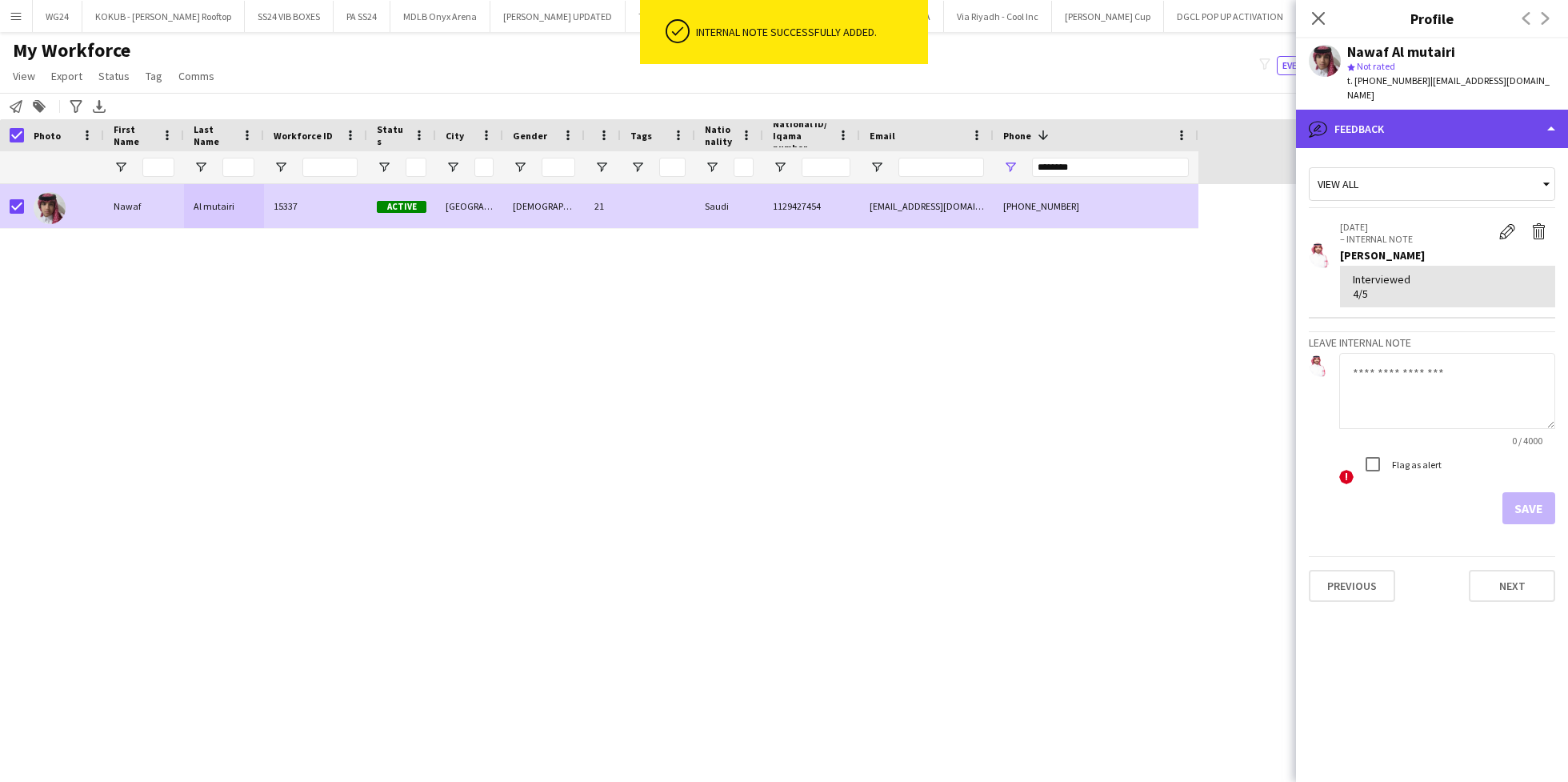
click at [1380, 115] on div "bubble-pencil Feedback" at bounding box center [1433, 129] width 272 height 38
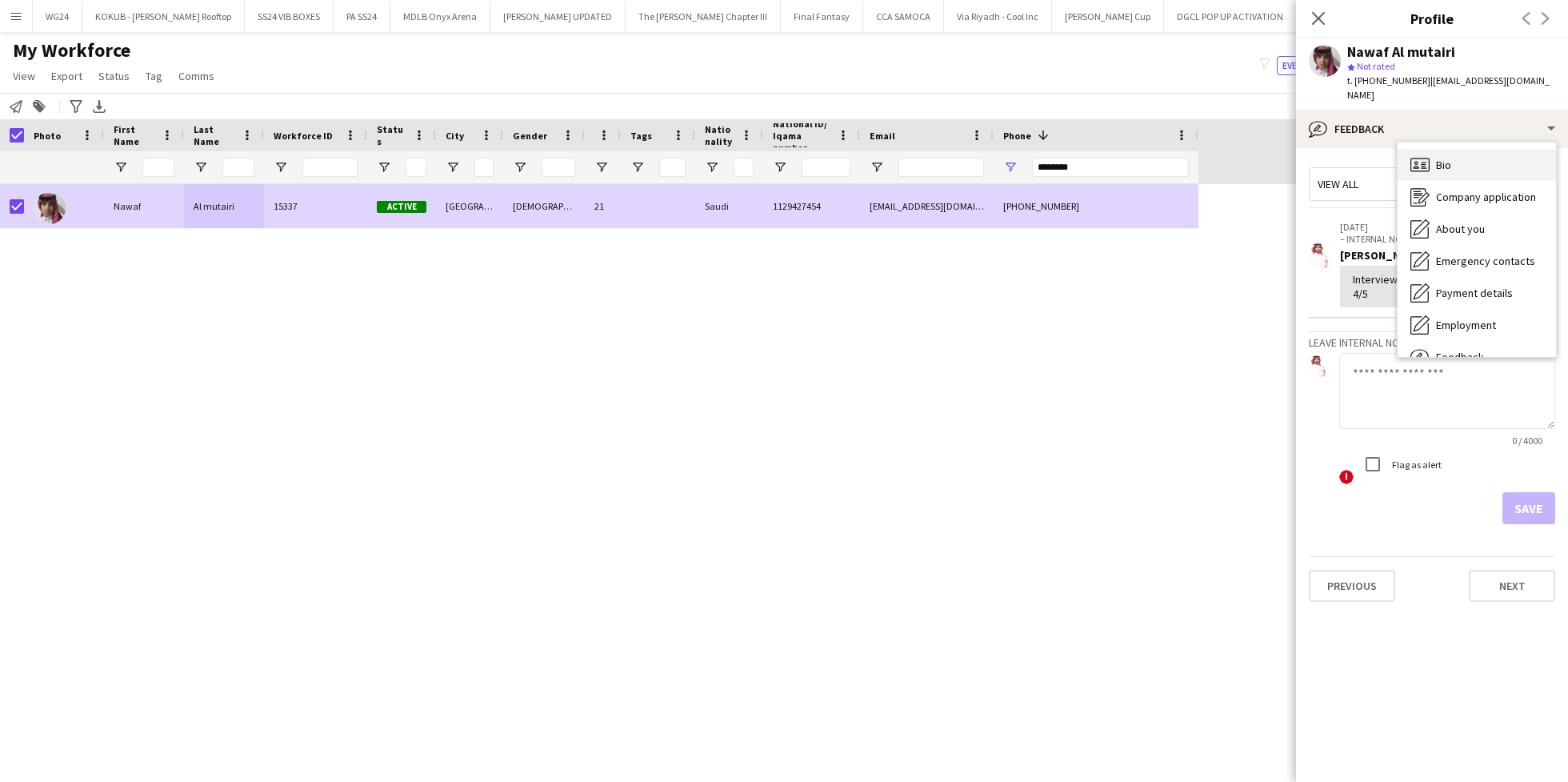
click at [1459, 158] on div "Bio Bio" at bounding box center [1477, 164] width 159 height 32
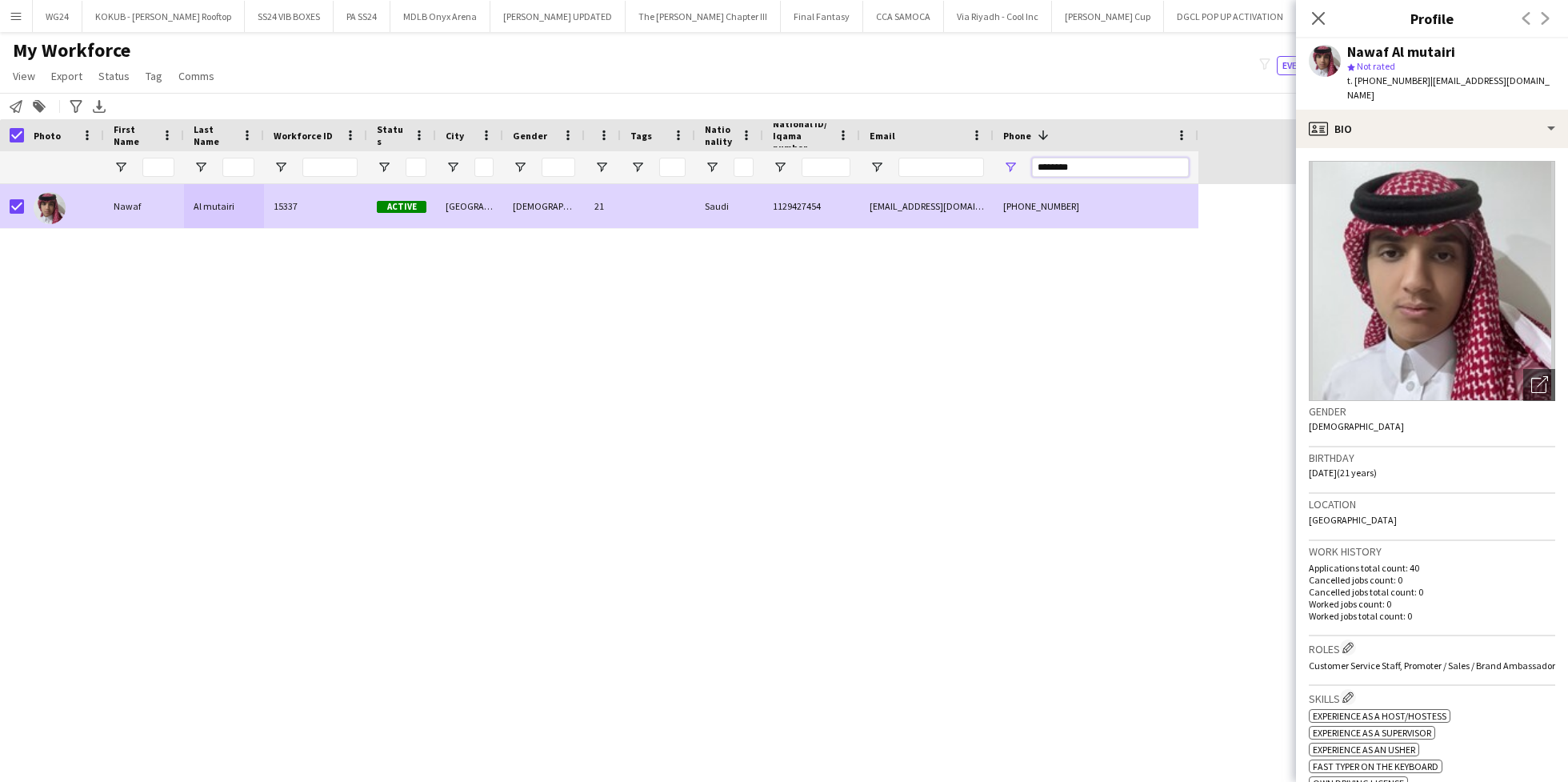
click at [1090, 166] on input "********" at bounding box center [1111, 167] width 157 height 19
paste input "Phone Filter Input"
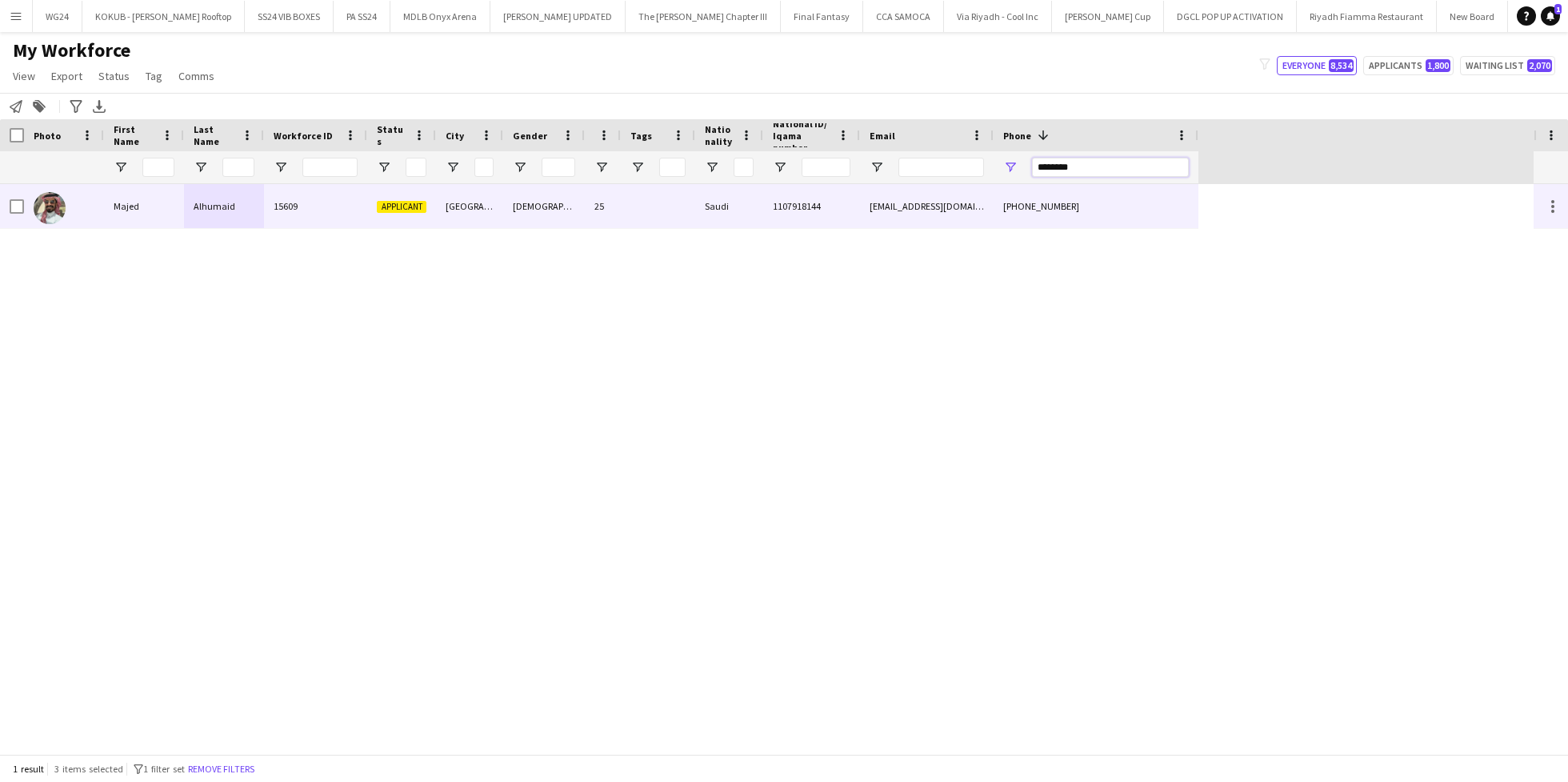
type input "********"
click at [760, 200] on div "Saudi" at bounding box center [729, 206] width 68 height 44
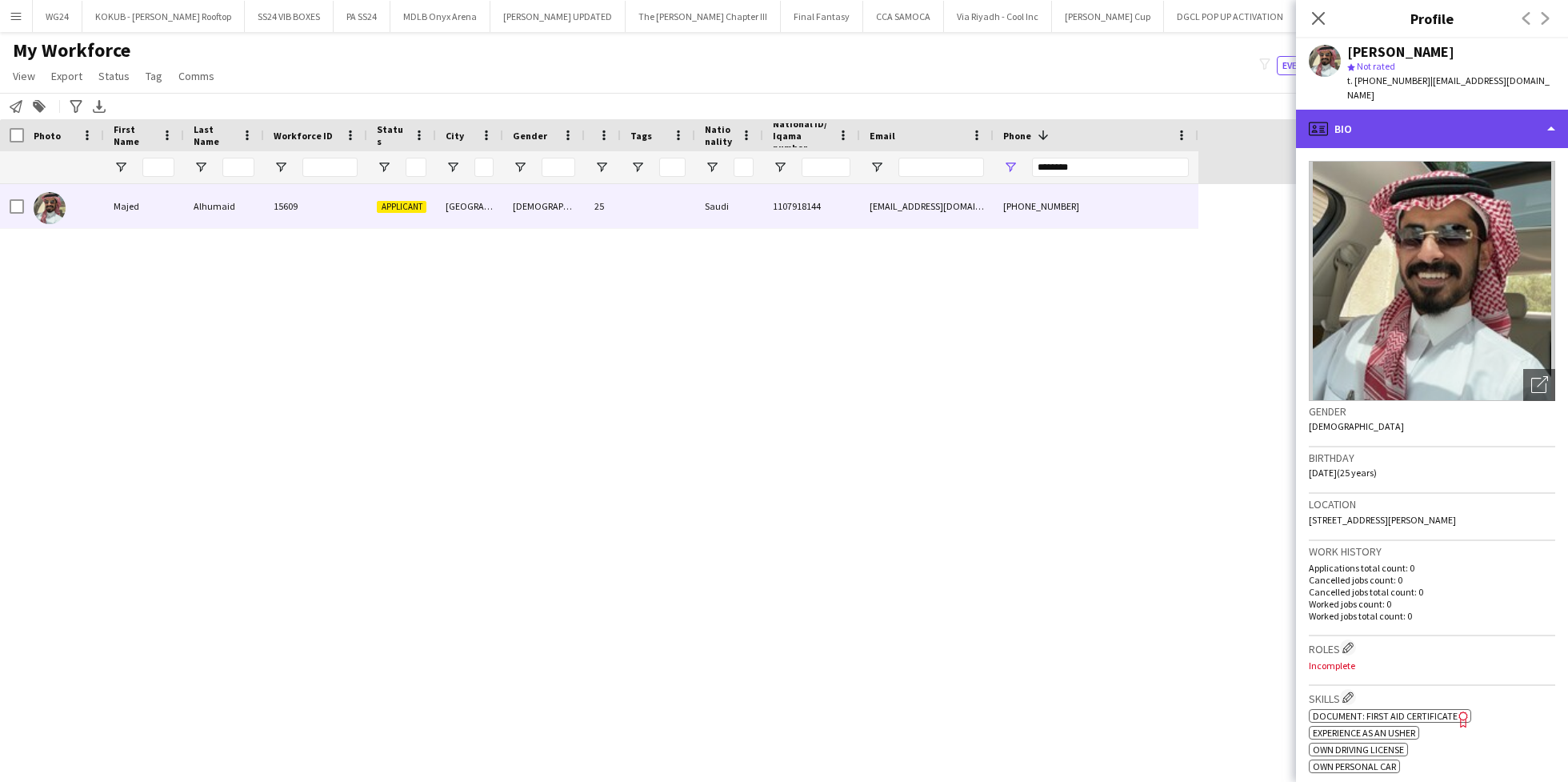
click at [1422, 125] on div "profile Bio" at bounding box center [1433, 129] width 272 height 38
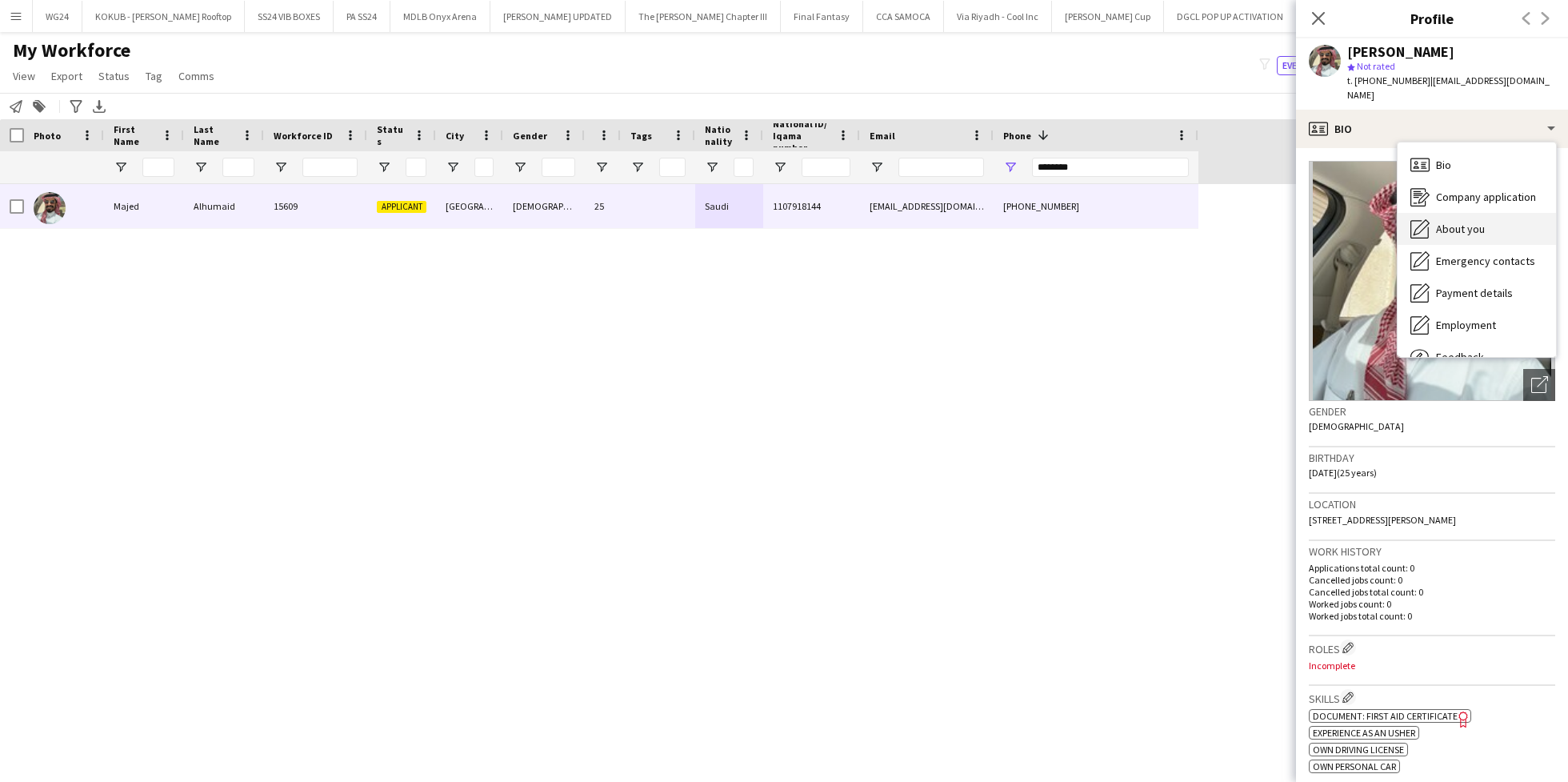
click at [1466, 220] on div "About you About you" at bounding box center [1477, 229] width 159 height 32
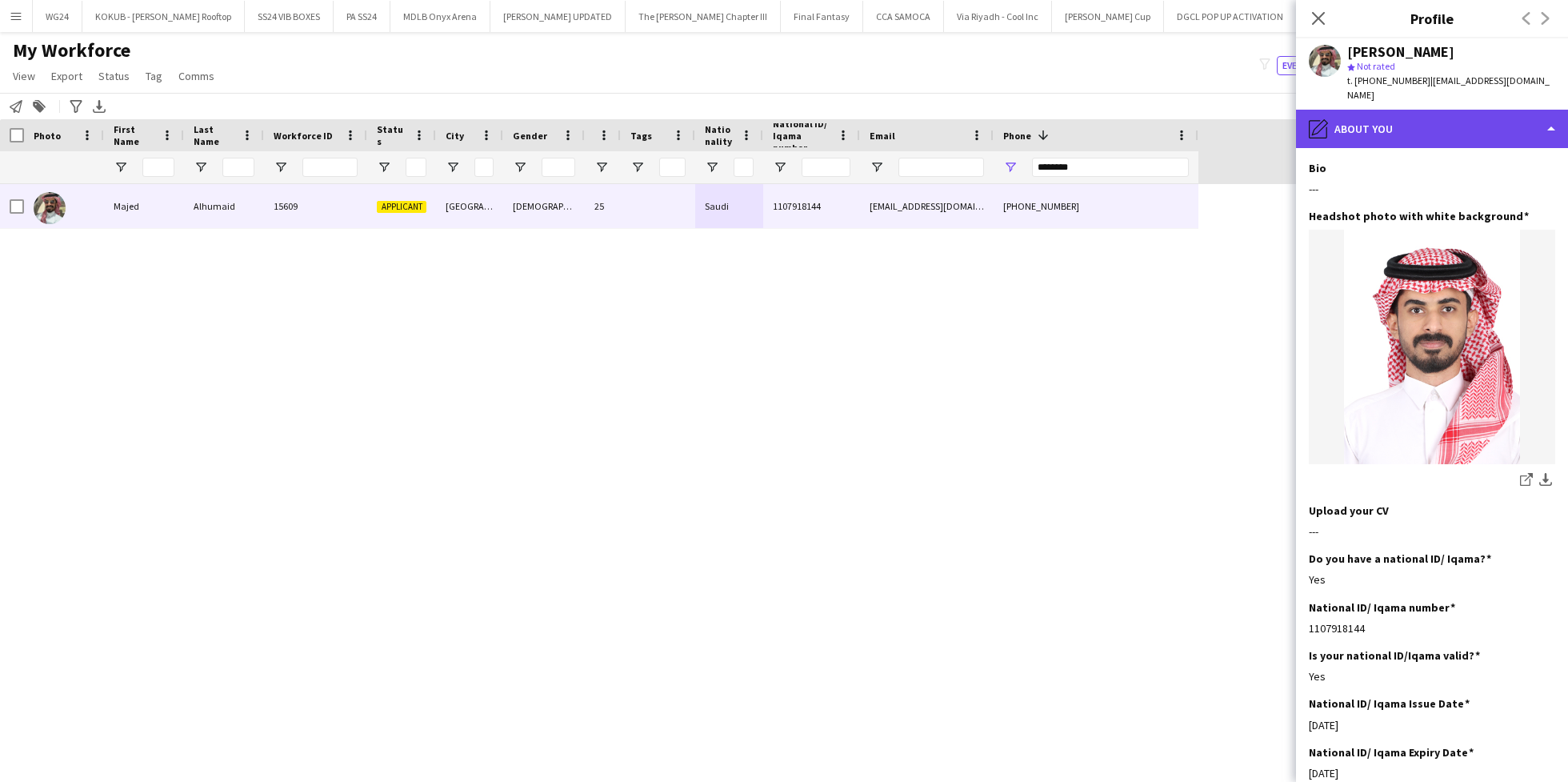
click at [1406, 112] on div "pencil4 About you" at bounding box center [1433, 129] width 272 height 38
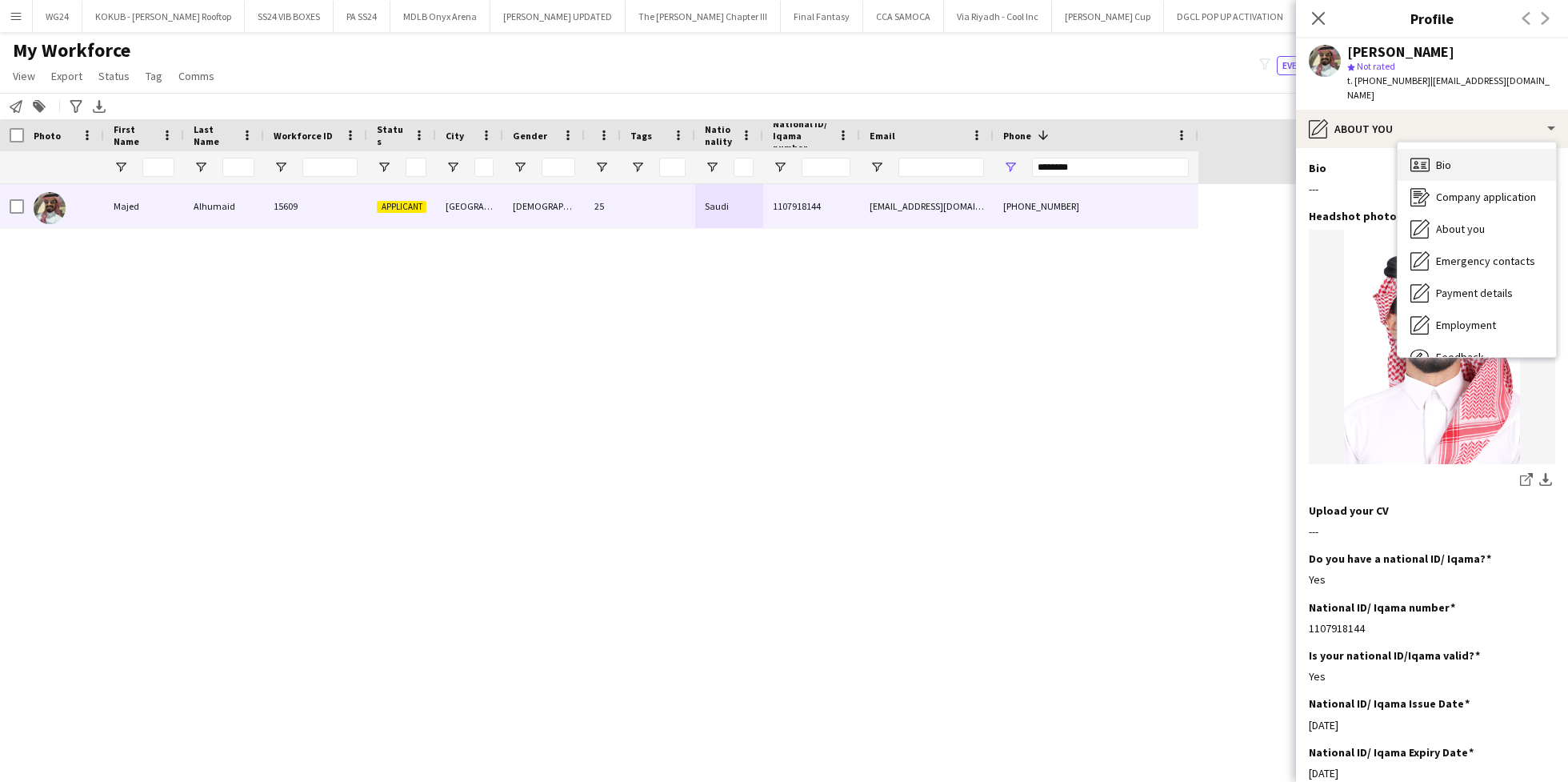
click at [1445, 158] on span "Bio" at bounding box center [1444, 165] width 15 height 15
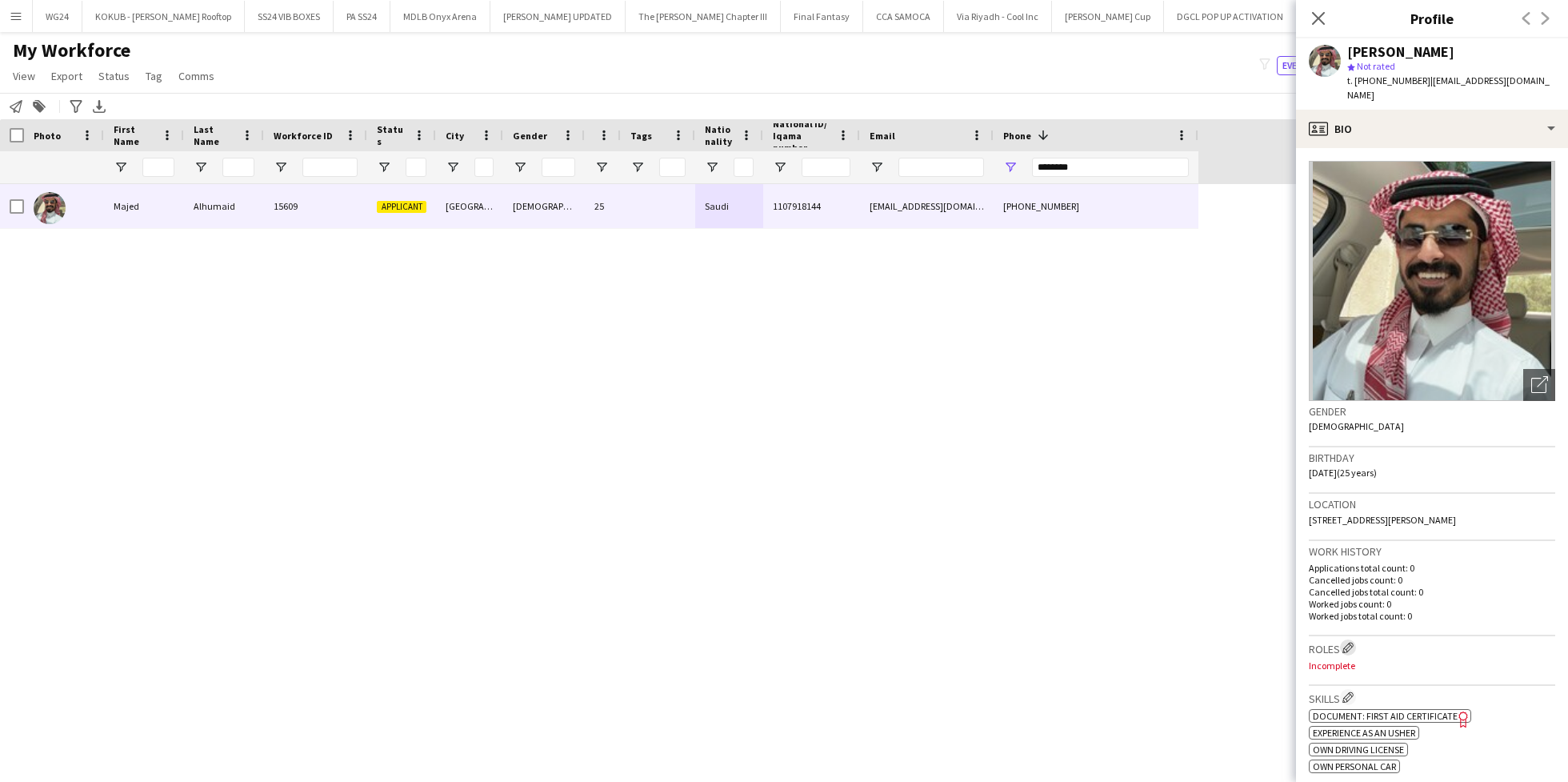
click at [1351, 641] on app-icon "Edit crew company roles" at bounding box center [1348, 647] width 11 height 11
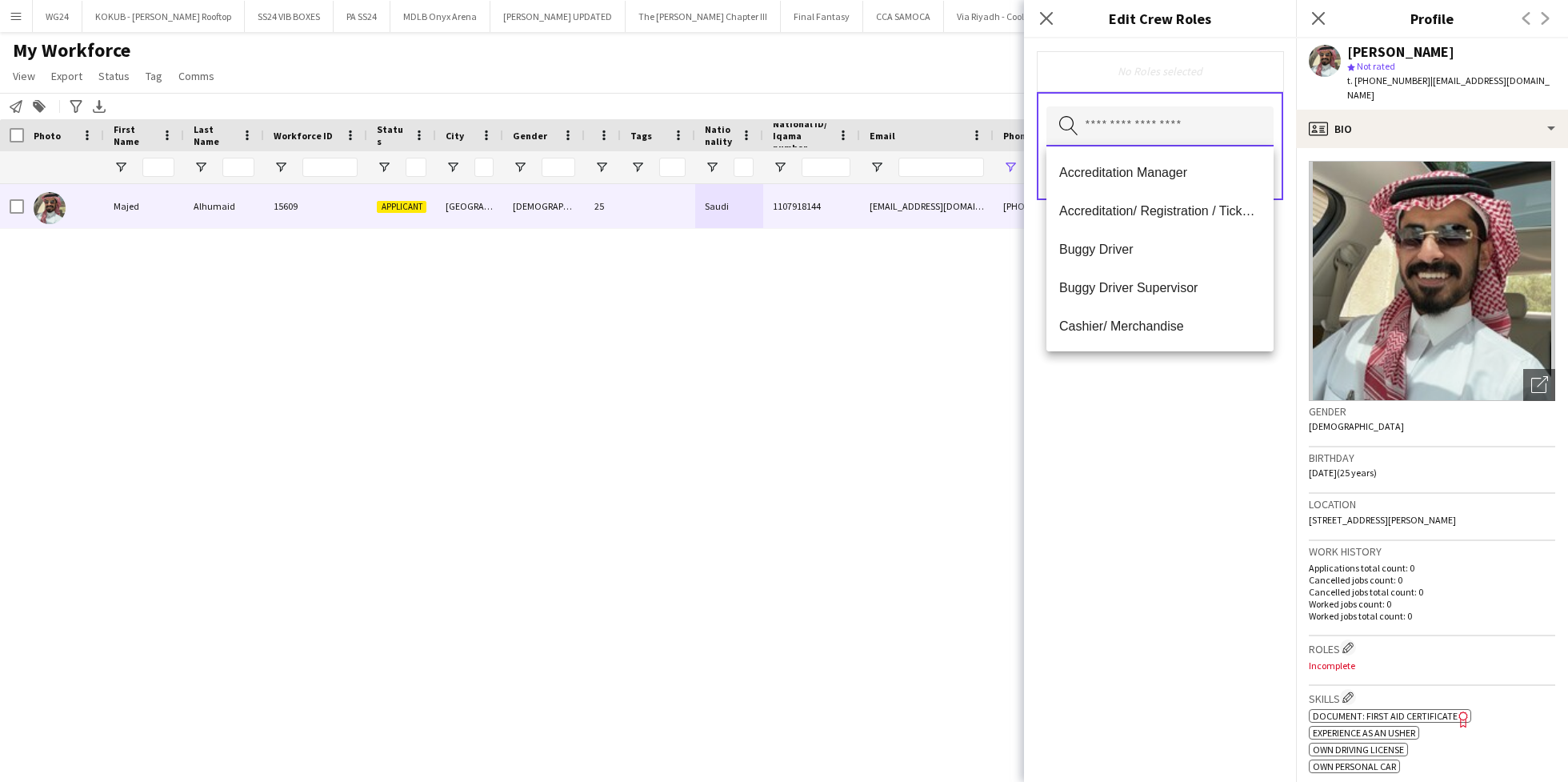
click at [1180, 132] on input "text" at bounding box center [1160, 126] width 227 height 40
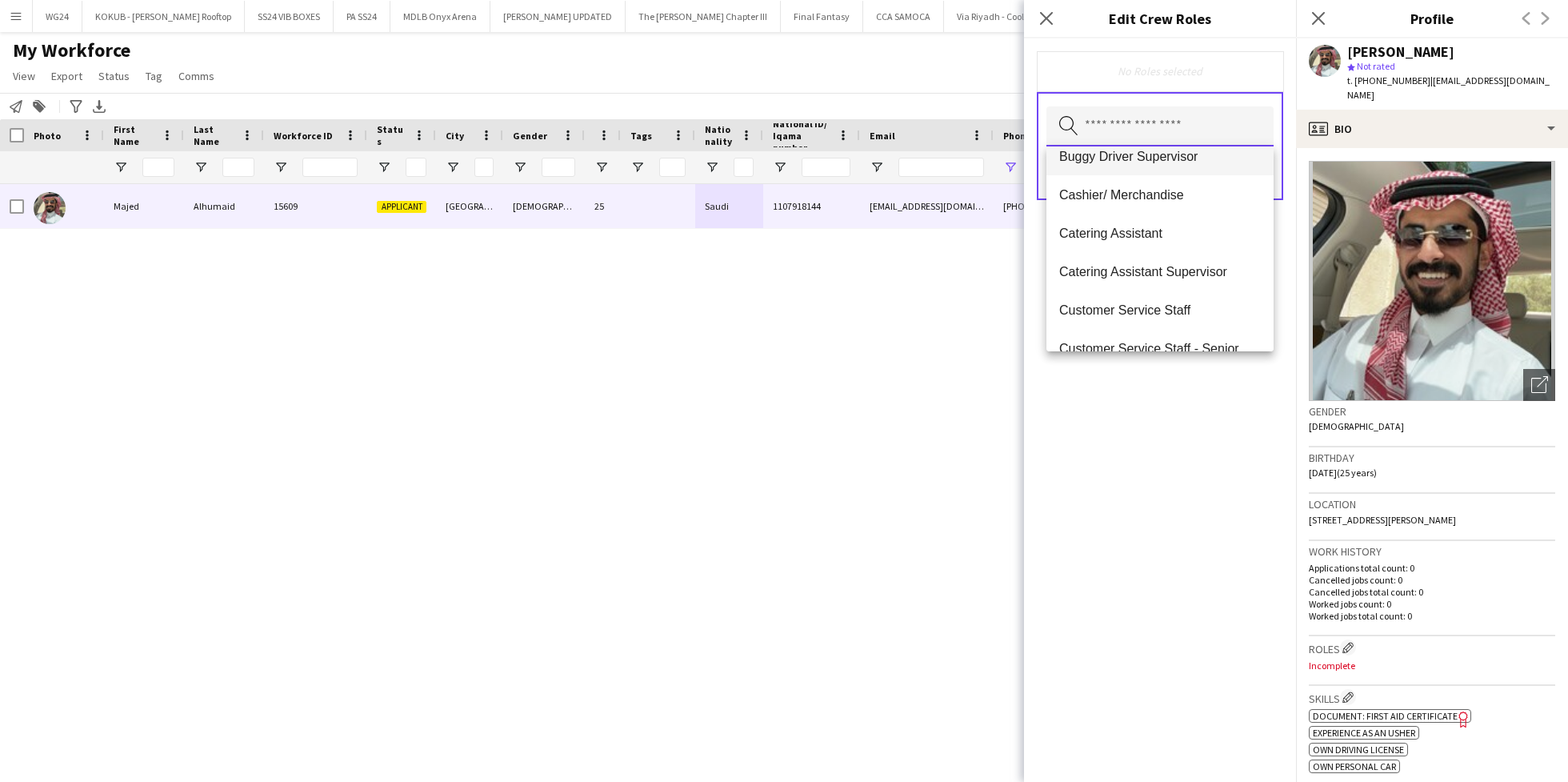
scroll to position [134, 0]
click at [1117, 313] on span "Customer Service Staff" at bounding box center [1161, 307] width 201 height 15
click at [1146, 423] on div "Customer Service Staff Remove Search by role type Save" at bounding box center [1161, 409] width 272 height 743
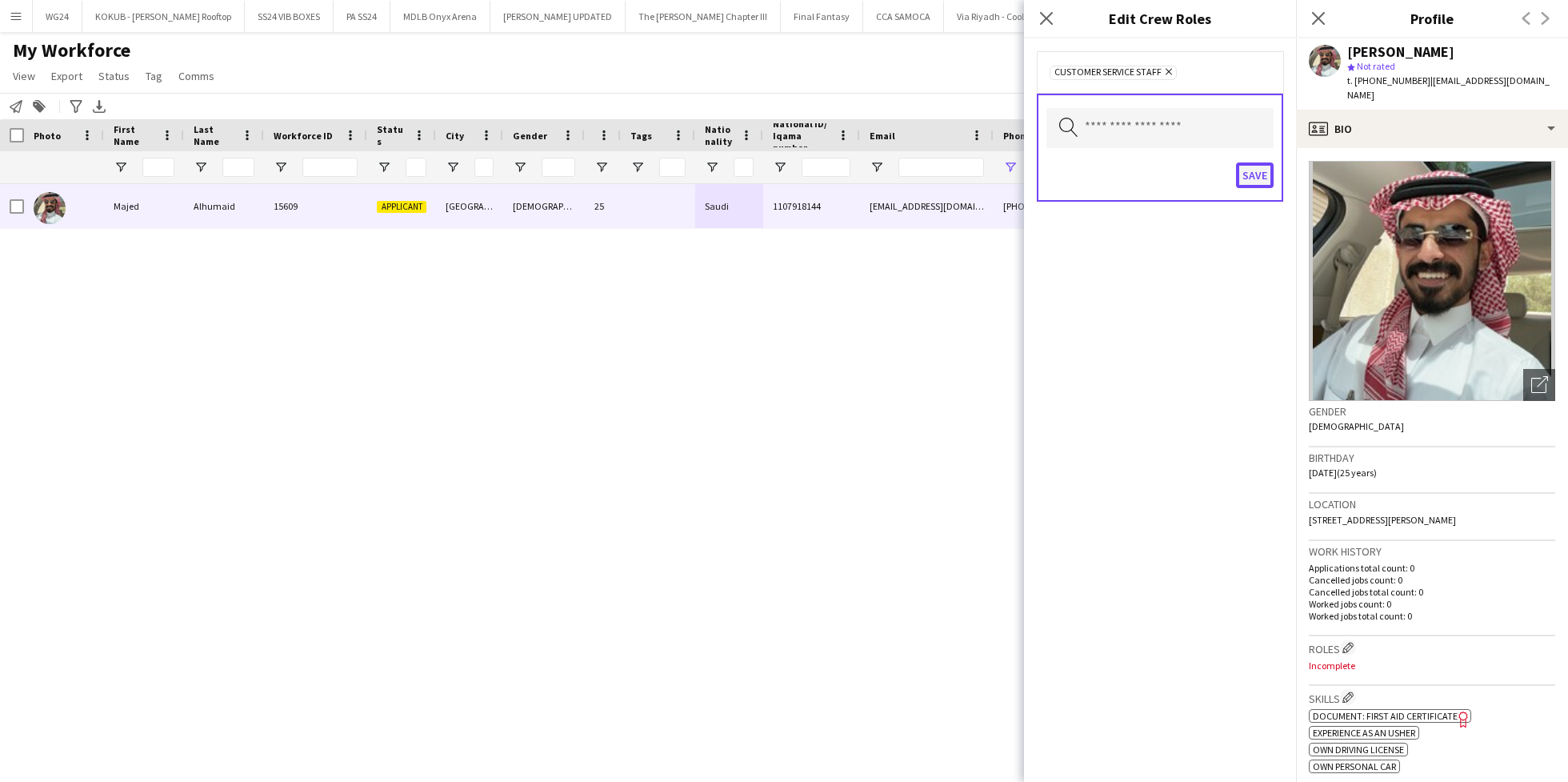
click at [1251, 179] on button "Save" at bounding box center [1254, 175] width 37 height 25
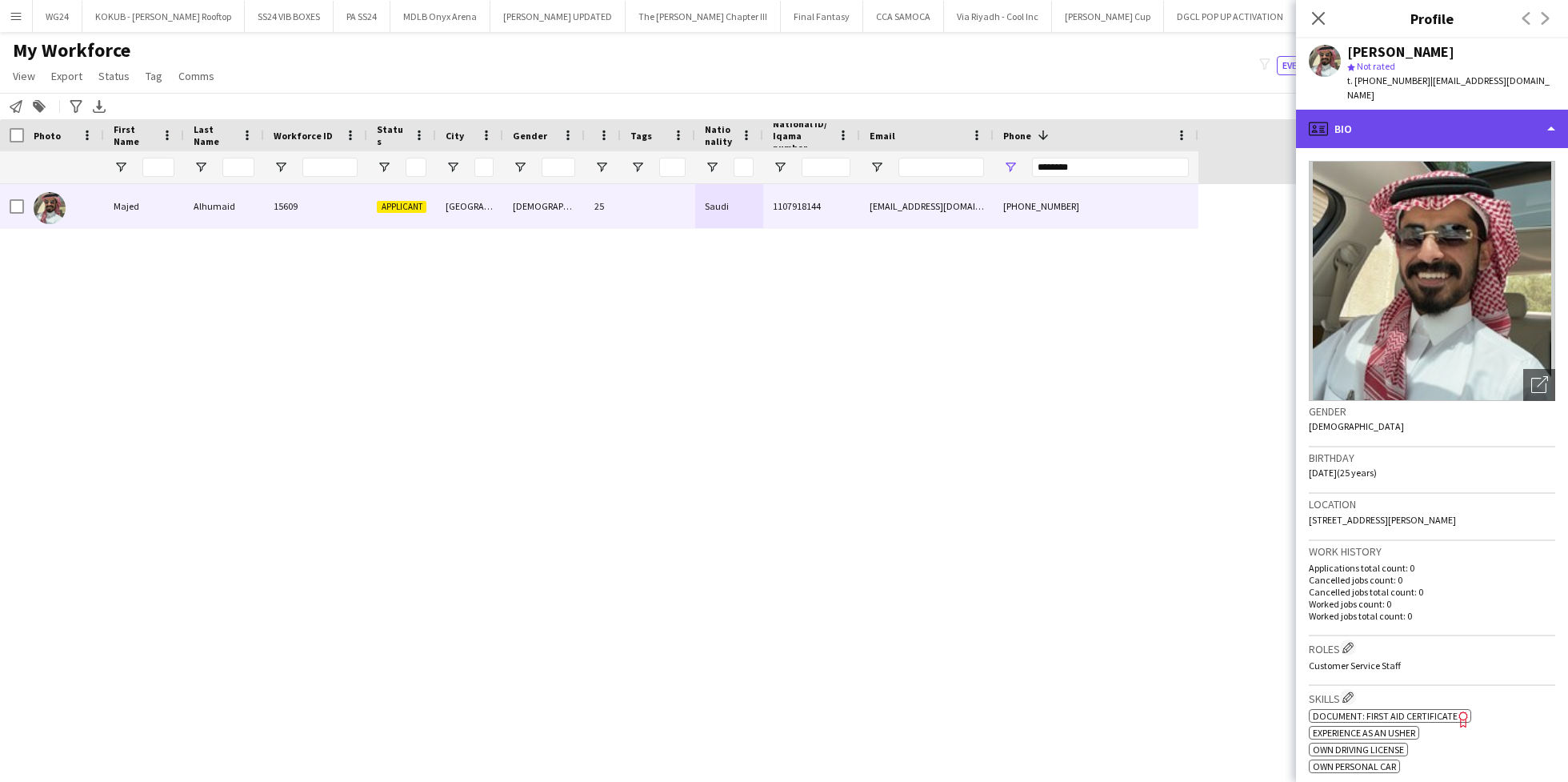
click at [1414, 119] on div "profile Bio" at bounding box center [1433, 129] width 272 height 38
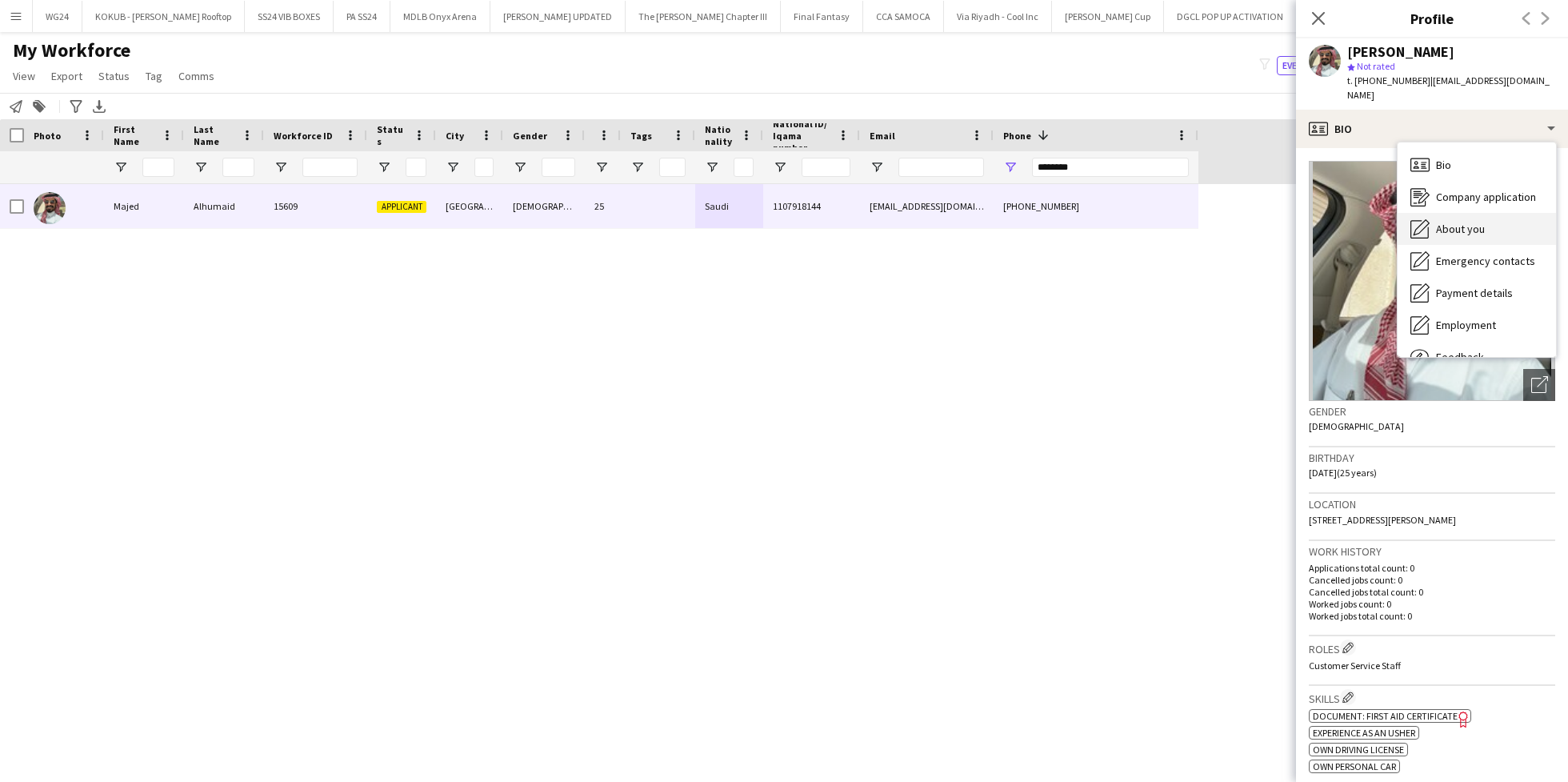
click at [1467, 221] on span "About you" at bounding box center [1461, 229] width 49 height 15
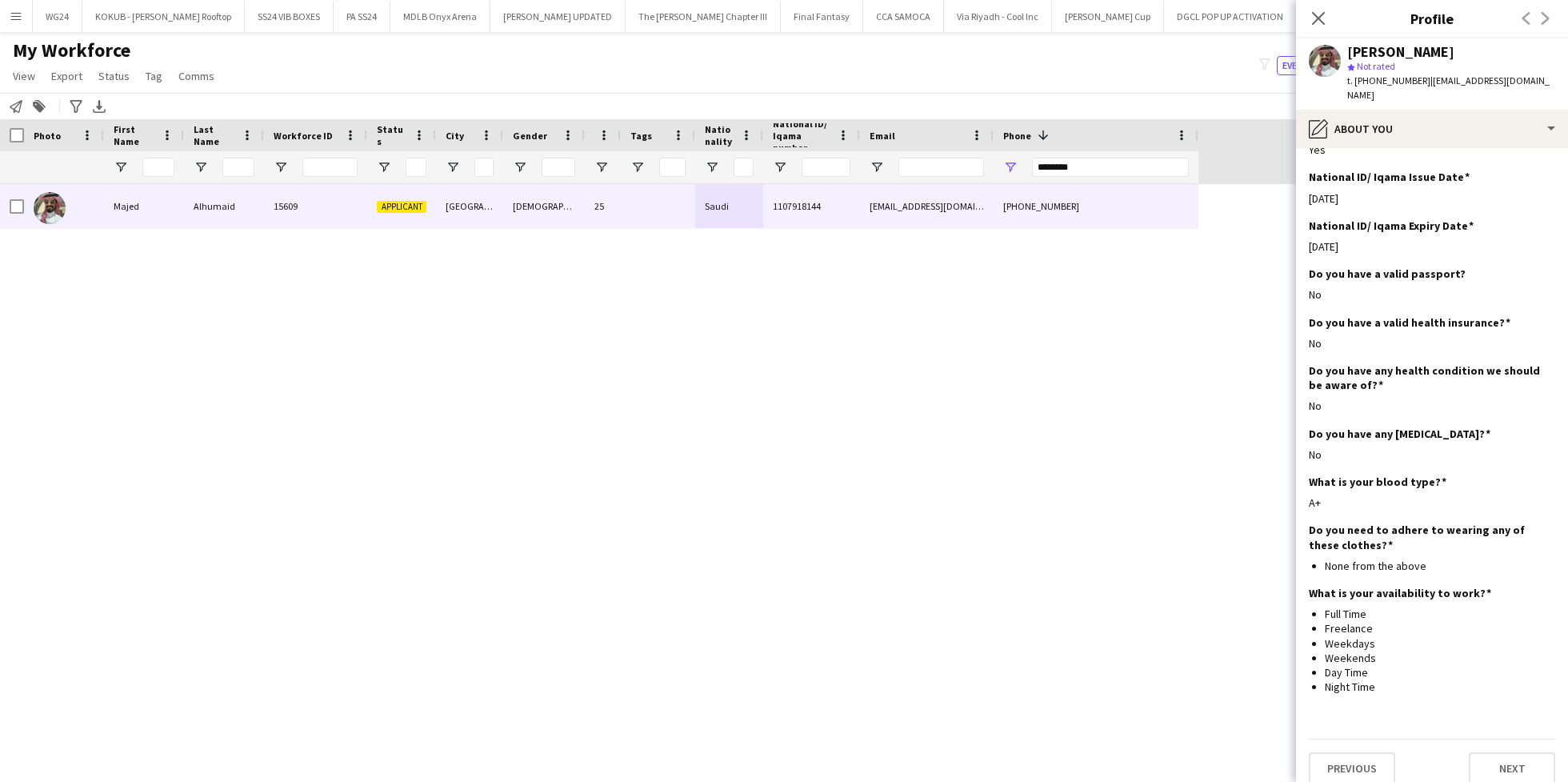
scroll to position [0, 0]
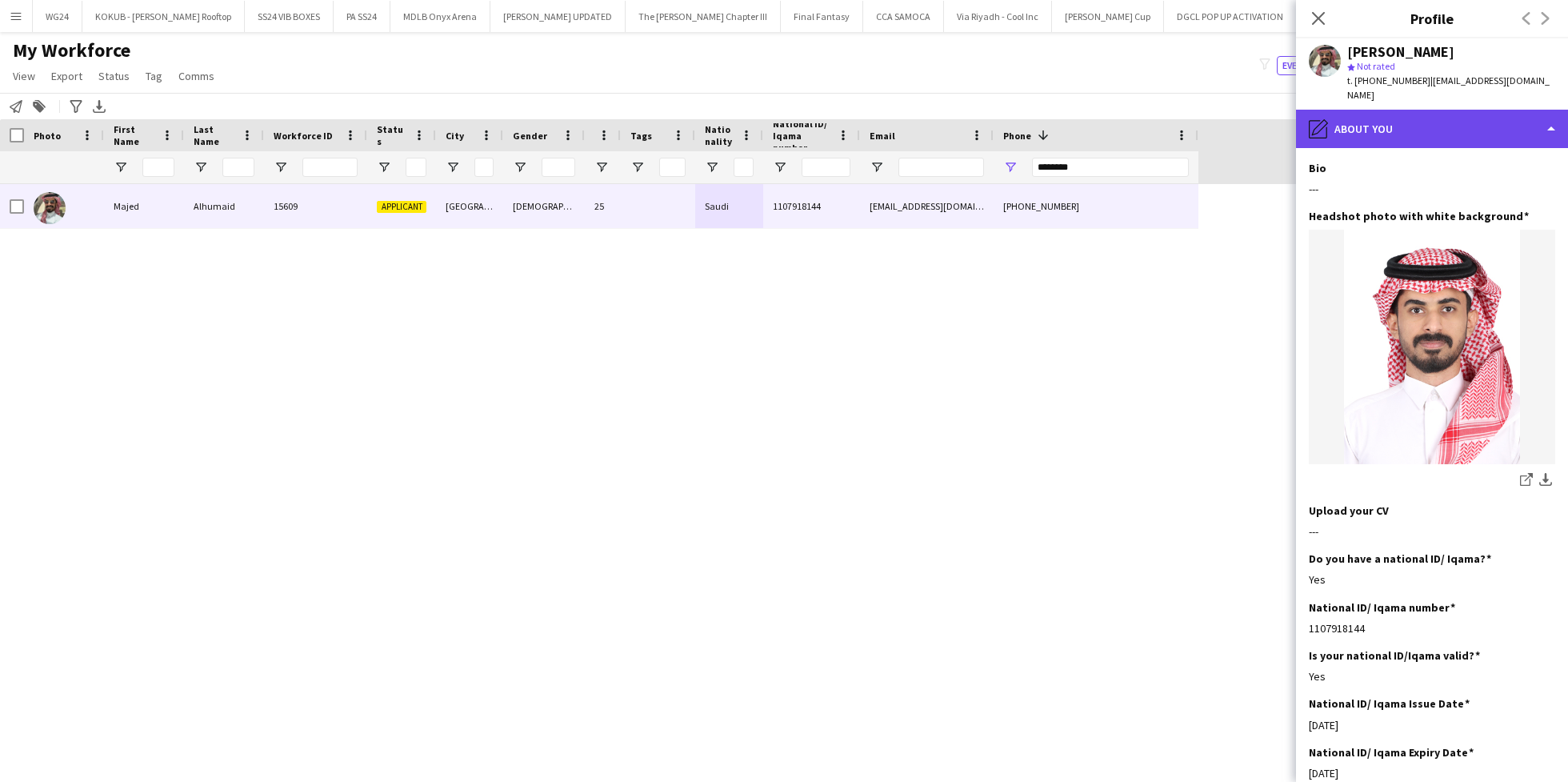
click at [1377, 114] on div "pencil4 About you" at bounding box center [1433, 129] width 272 height 38
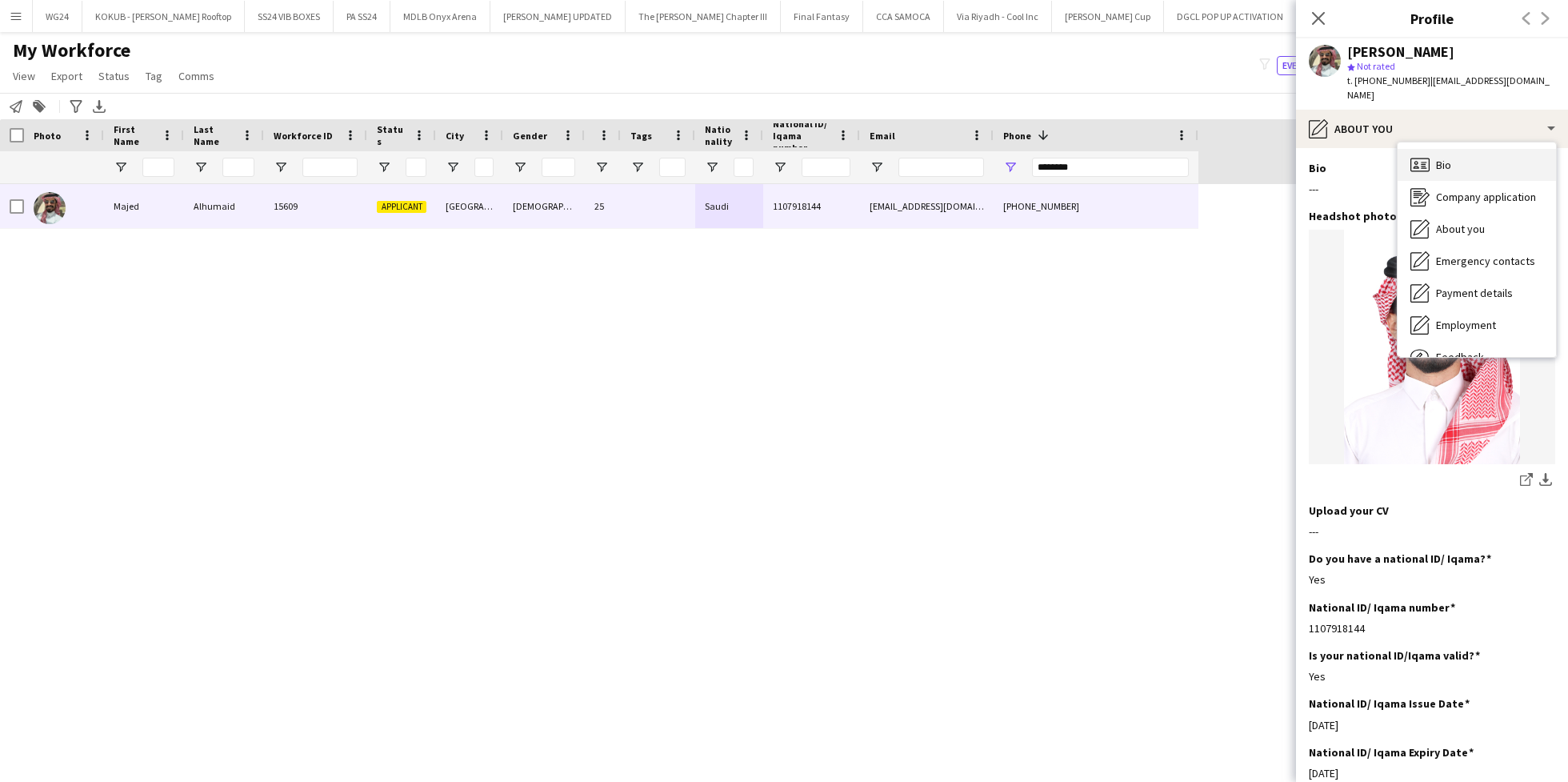
click at [1440, 158] on span "Bio" at bounding box center [1444, 165] width 15 height 15
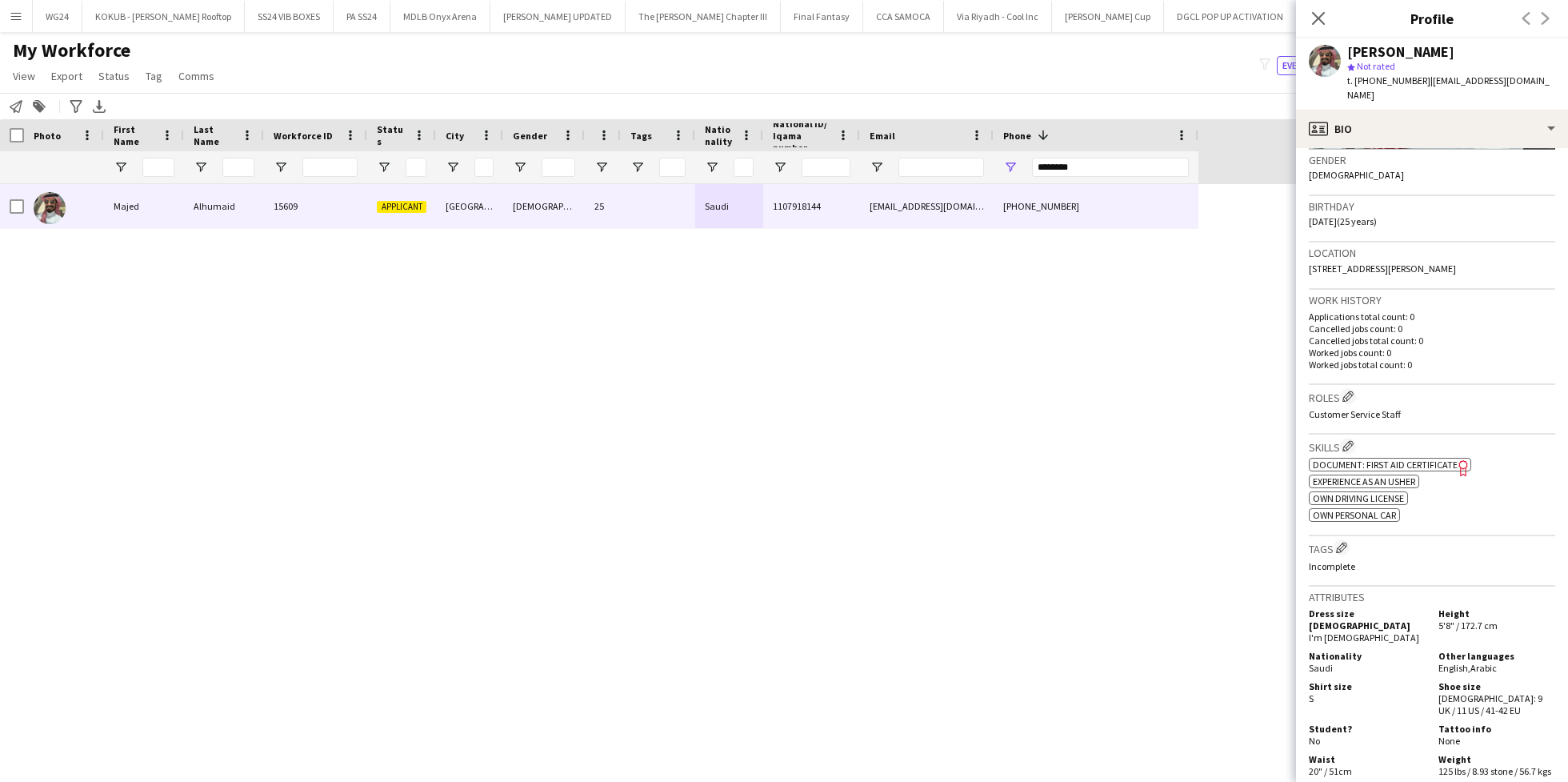
scroll to position [269, 0]
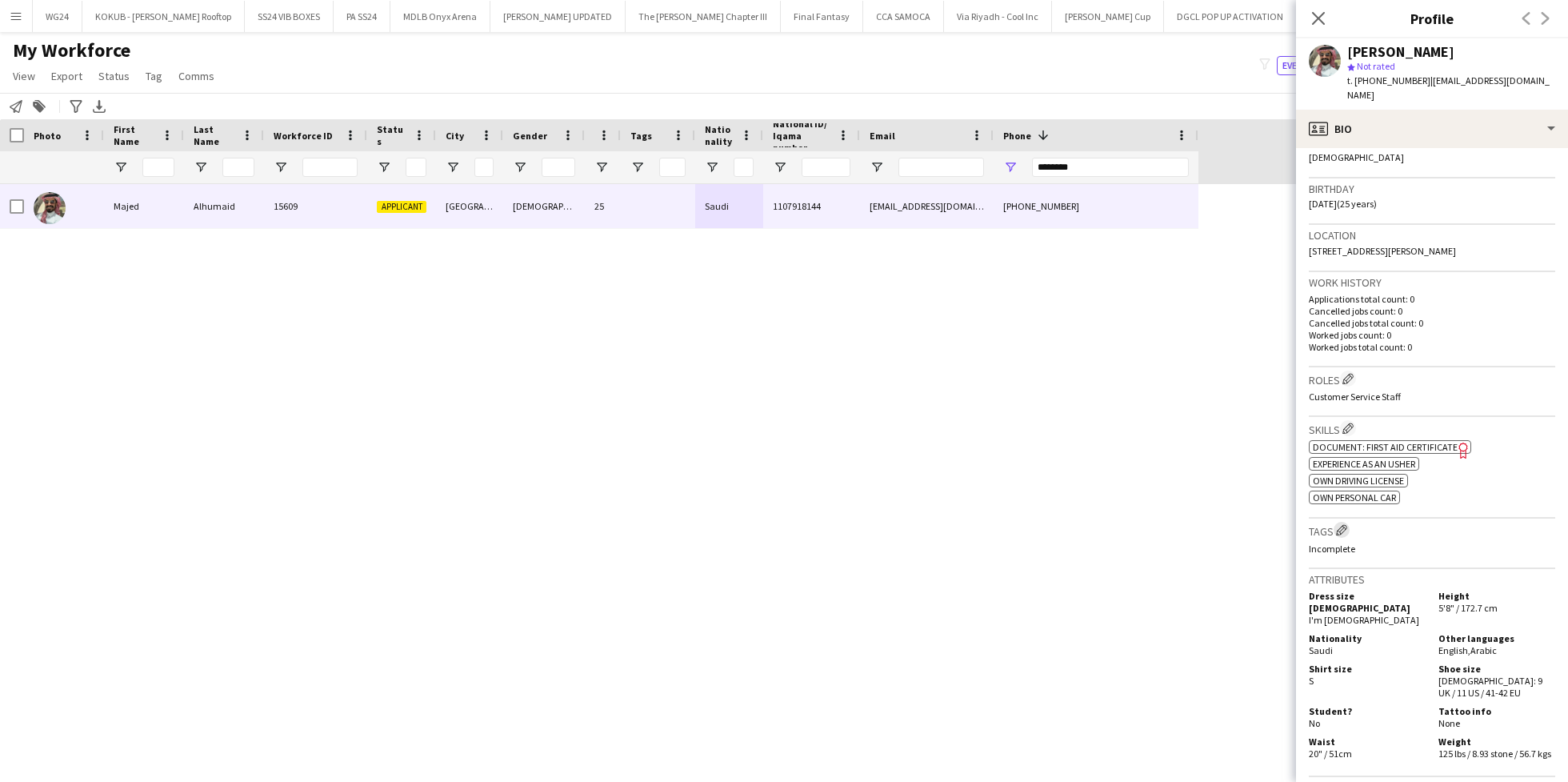
click at [1345, 524] on app-icon "Edit crew company tags" at bounding box center [1342, 530] width 11 height 11
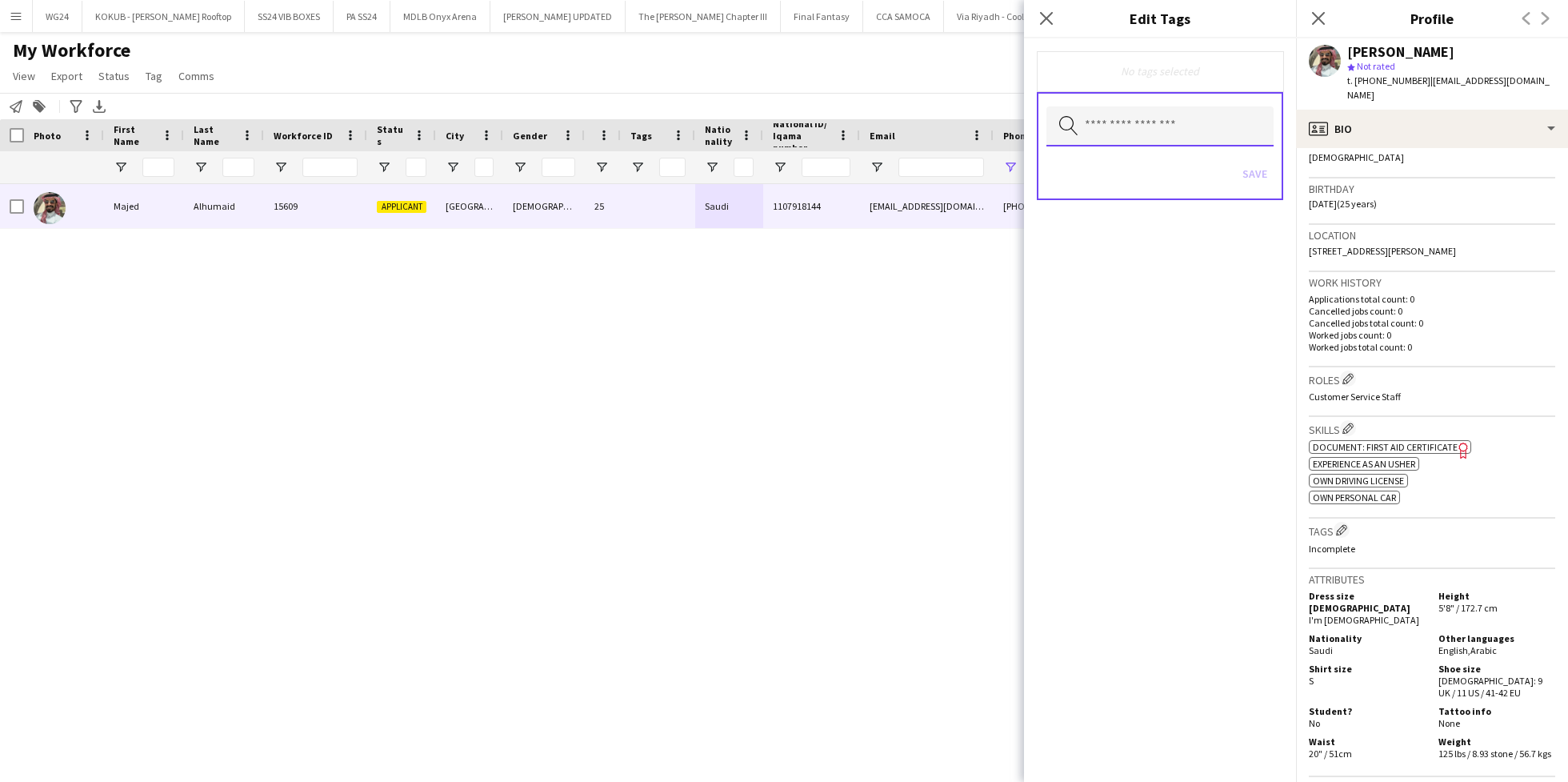
click at [1156, 122] on input "text" at bounding box center [1160, 126] width 227 height 40
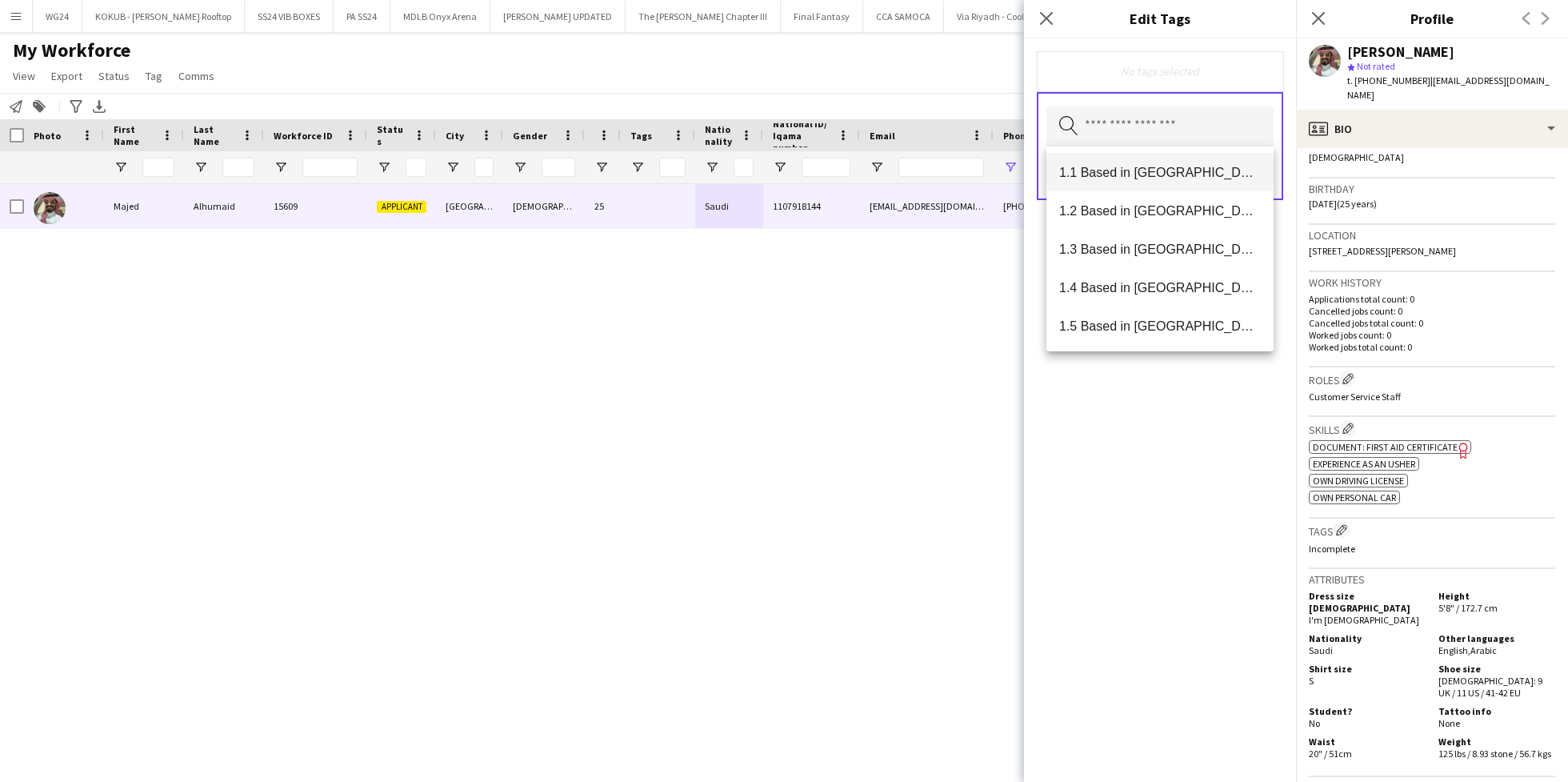
click at [1161, 180] on mat-option "1.1 Based in Riyadh" at bounding box center [1160, 171] width 227 height 38
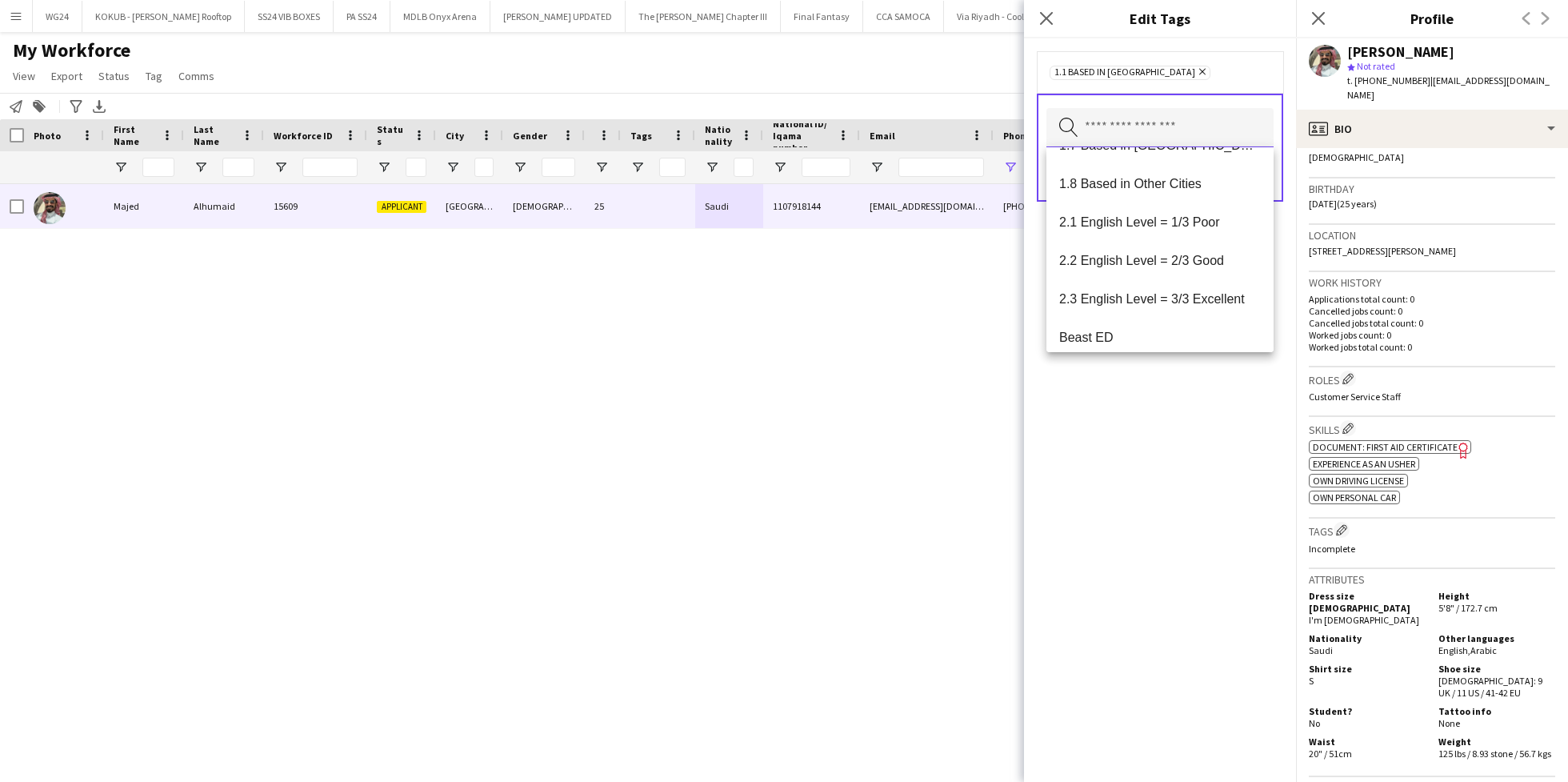
scroll to position [225, 0]
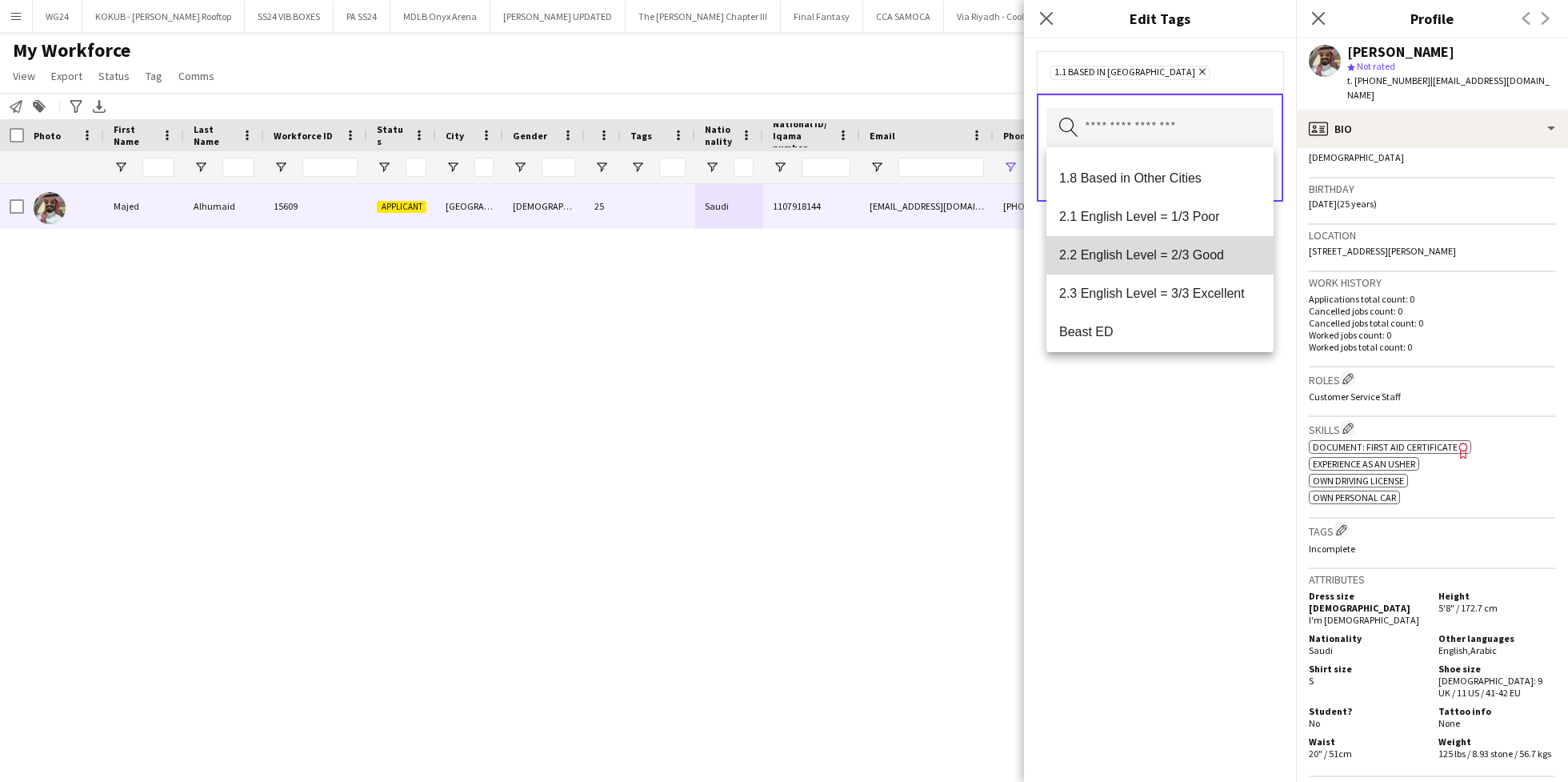
click at [1171, 249] on span "2.2 English Level = 2/3 Good" at bounding box center [1161, 254] width 201 height 15
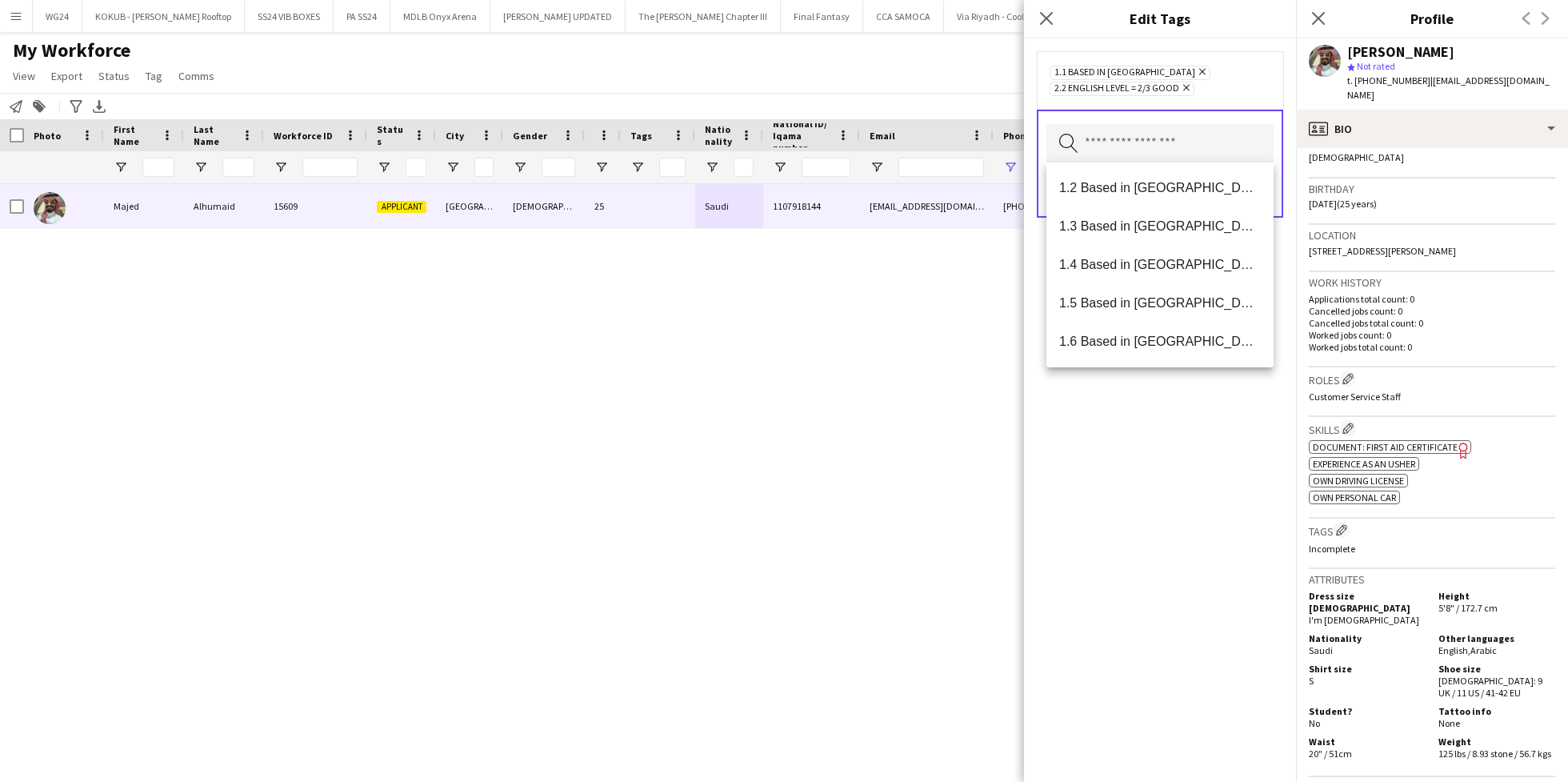
click at [1175, 435] on div "1.1 Based in Riyadh Remove 2.2 English Level = 2/3 Good Remove Search by tag na…" at bounding box center [1161, 409] width 272 height 743
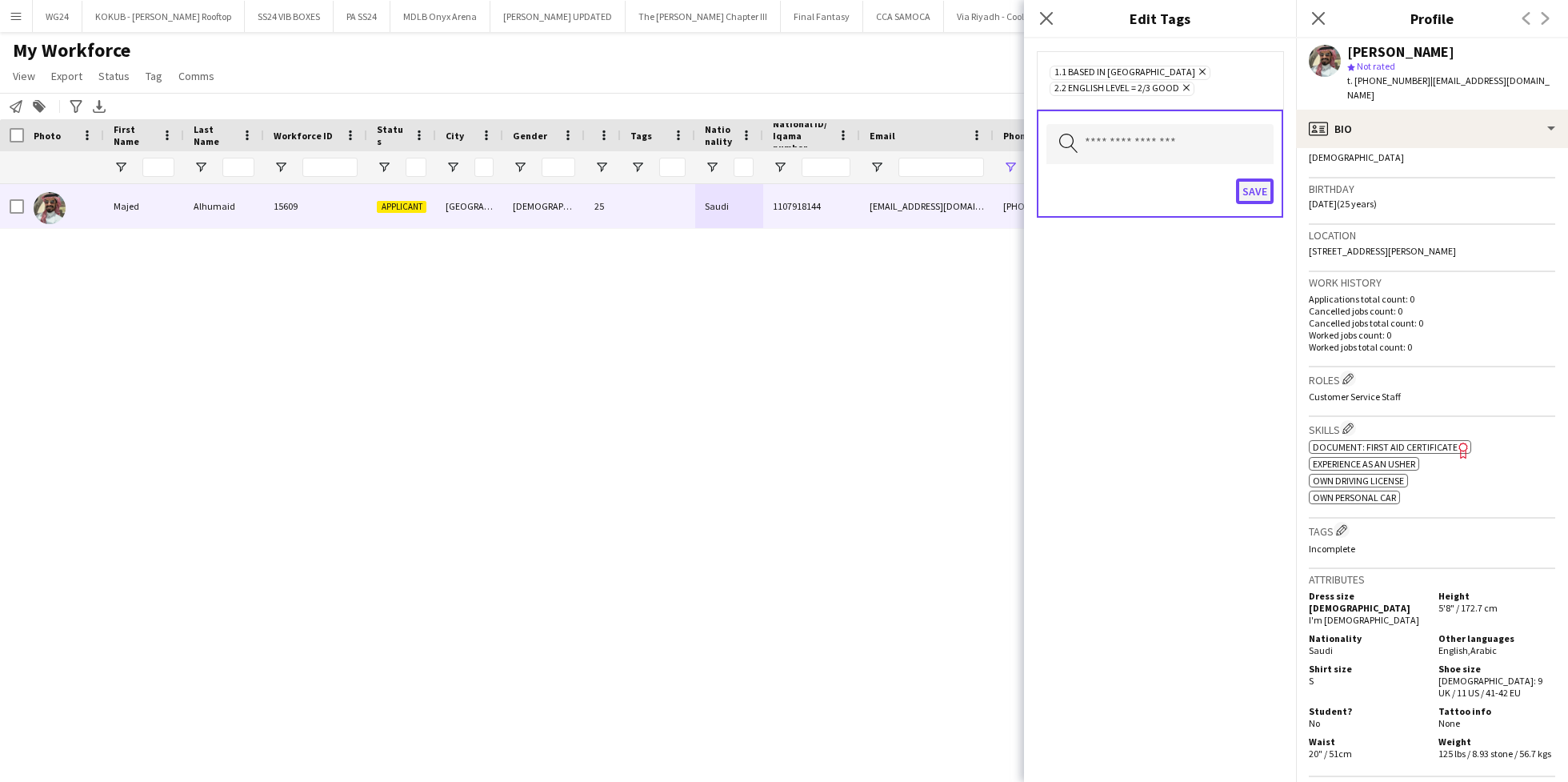
click at [1253, 196] on button "Save" at bounding box center [1254, 191] width 37 height 25
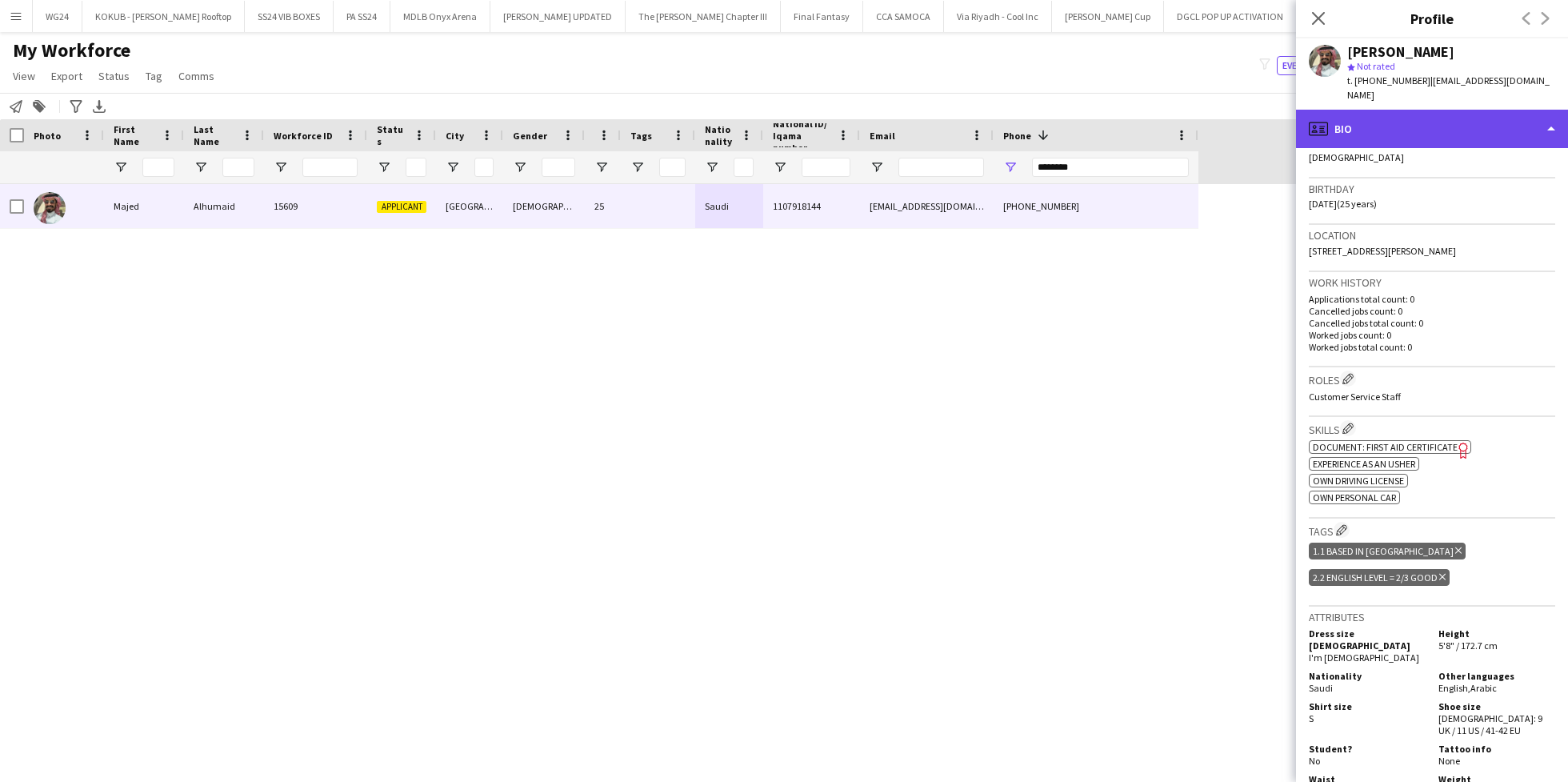
click at [1385, 119] on div "profile Bio" at bounding box center [1433, 129] width 272 height 38
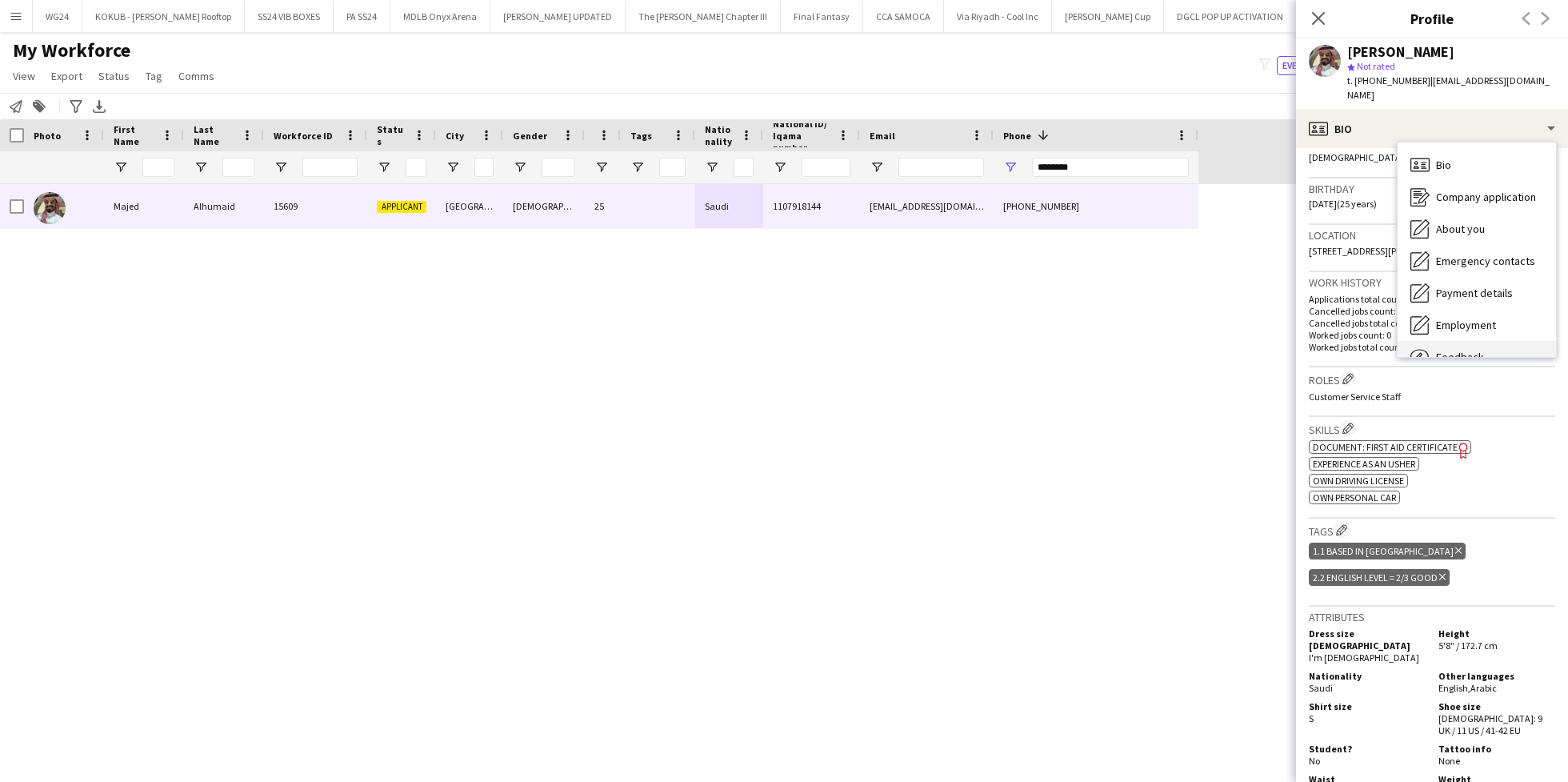
click at [1478, 349] on span "Feedback" at bounding box center [1460, 357] width 48 height 15
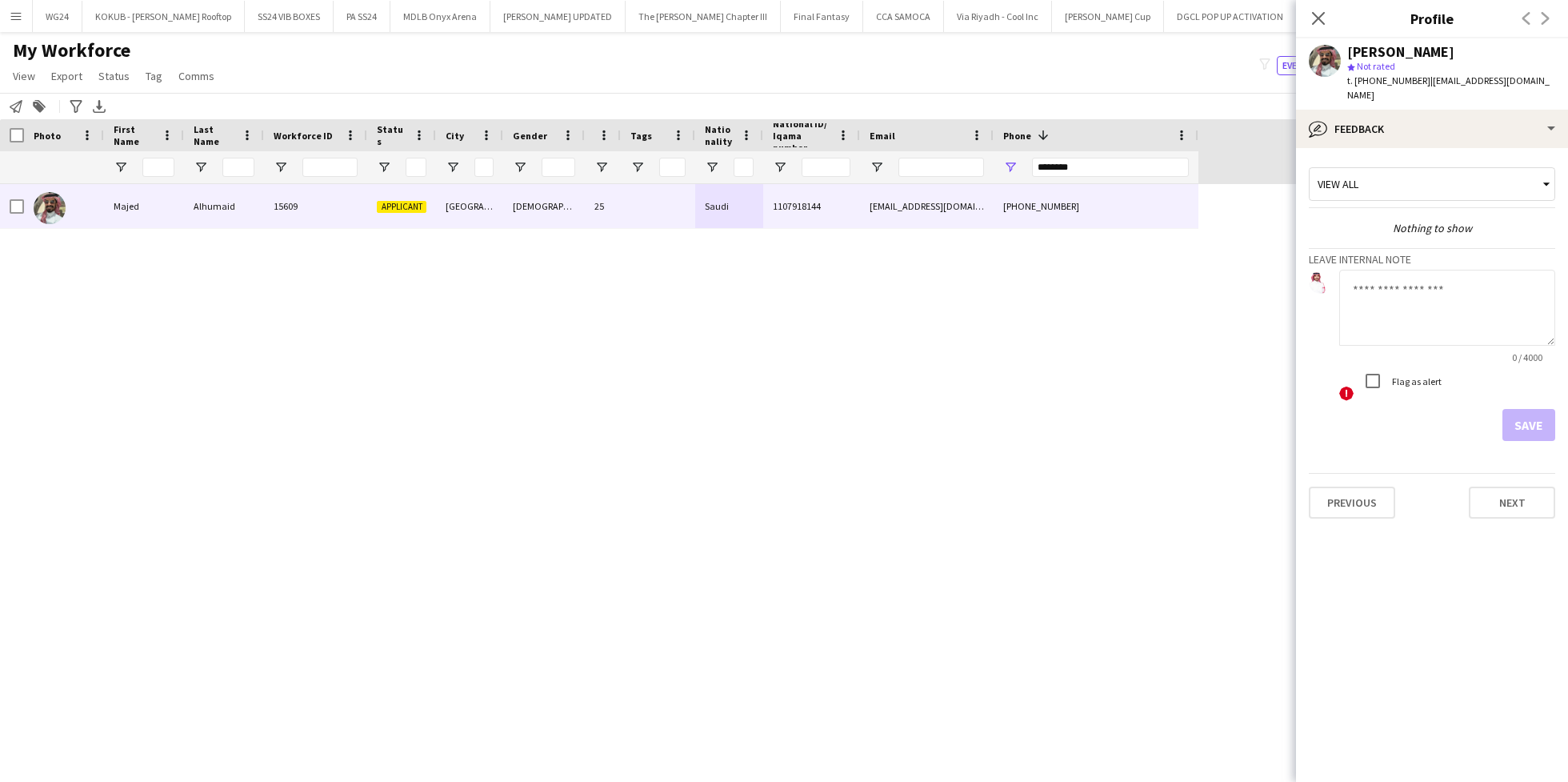
click at [1411, 290] on textarea at bounding box center [1447, 308] width 216 height 76
type textarea "**********"
click at [1544, 413] on button "Save" at bounding box center [1529, 425] width 53 height 32
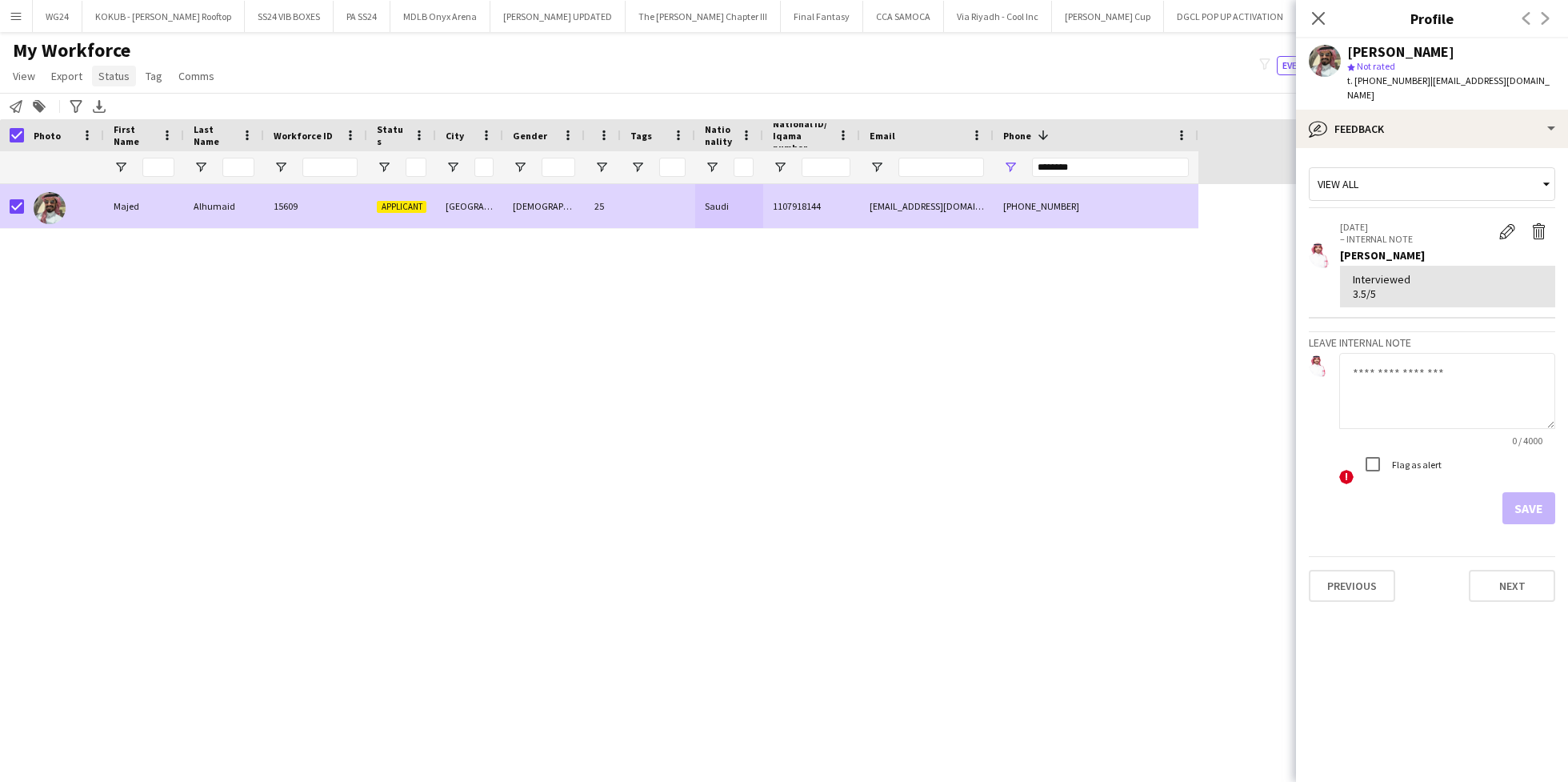
click at [109, 81] on span "Status" at bounding box center [113, 76] width 31 height 15
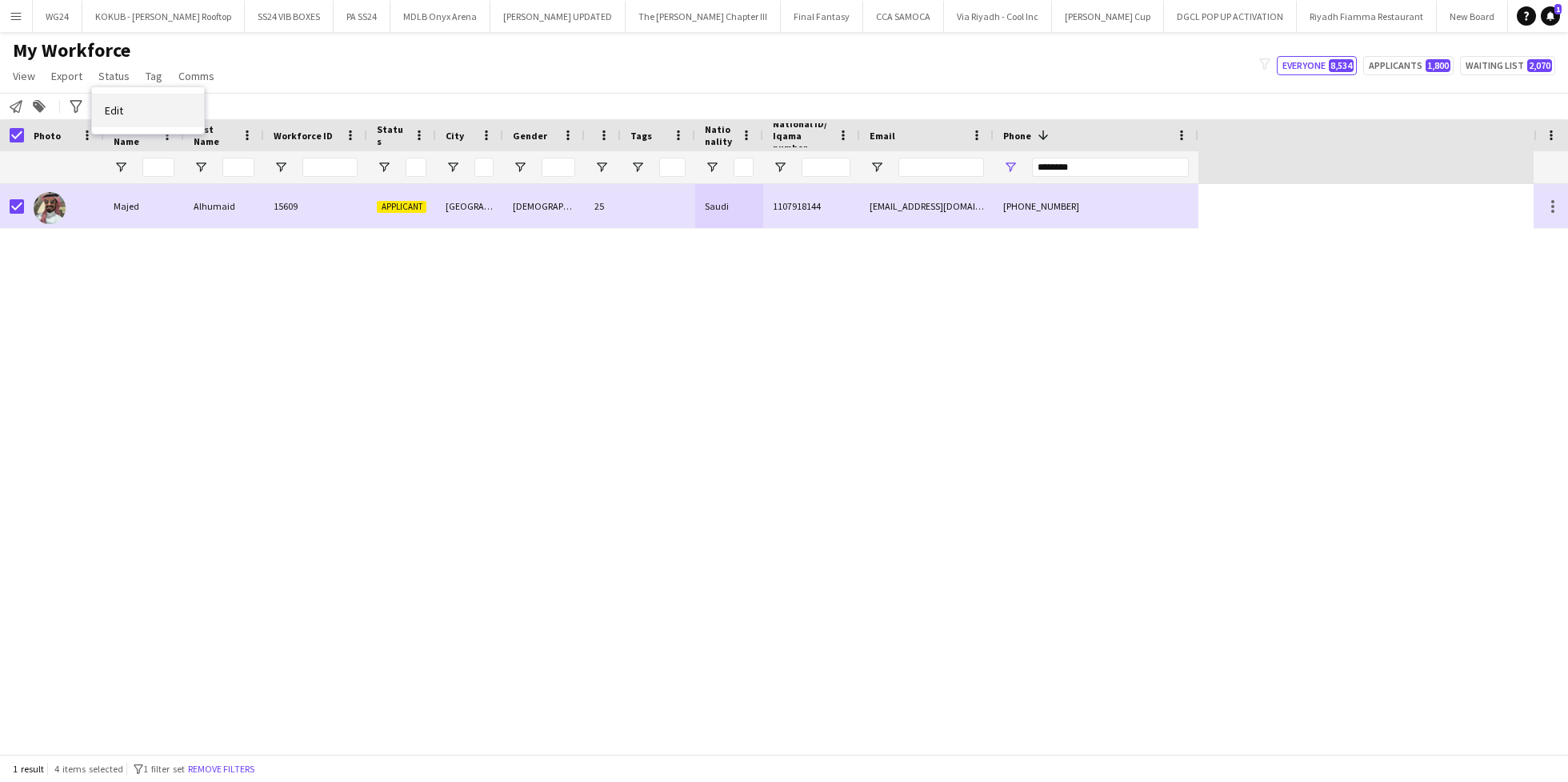
click at [140, 102] on link "Edit" at bounding box center [147, 110] width 112 height 34
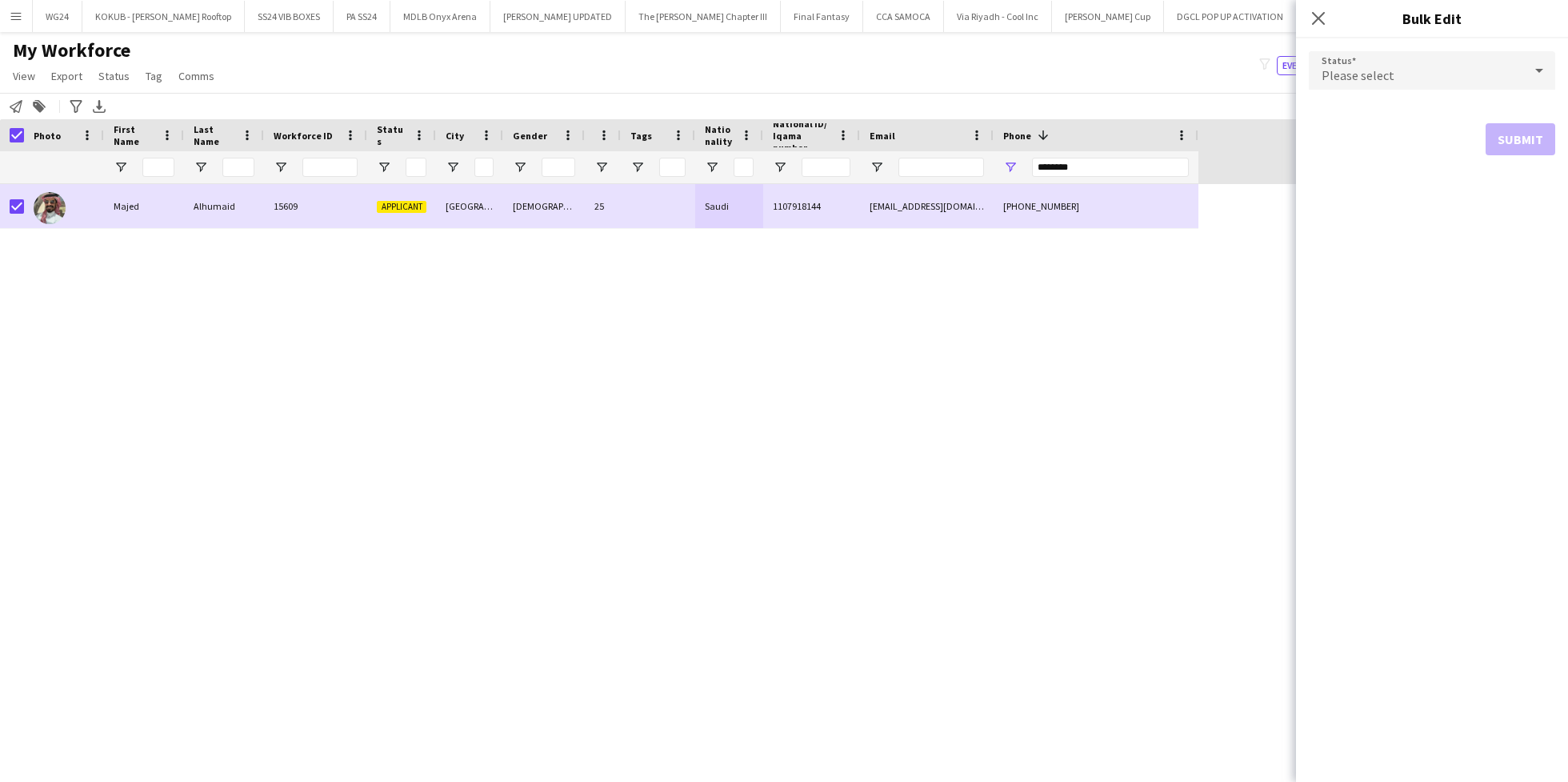
click at [1392, 75] on div "Please select" at bounding box center [1416, 70] width 214 height 38
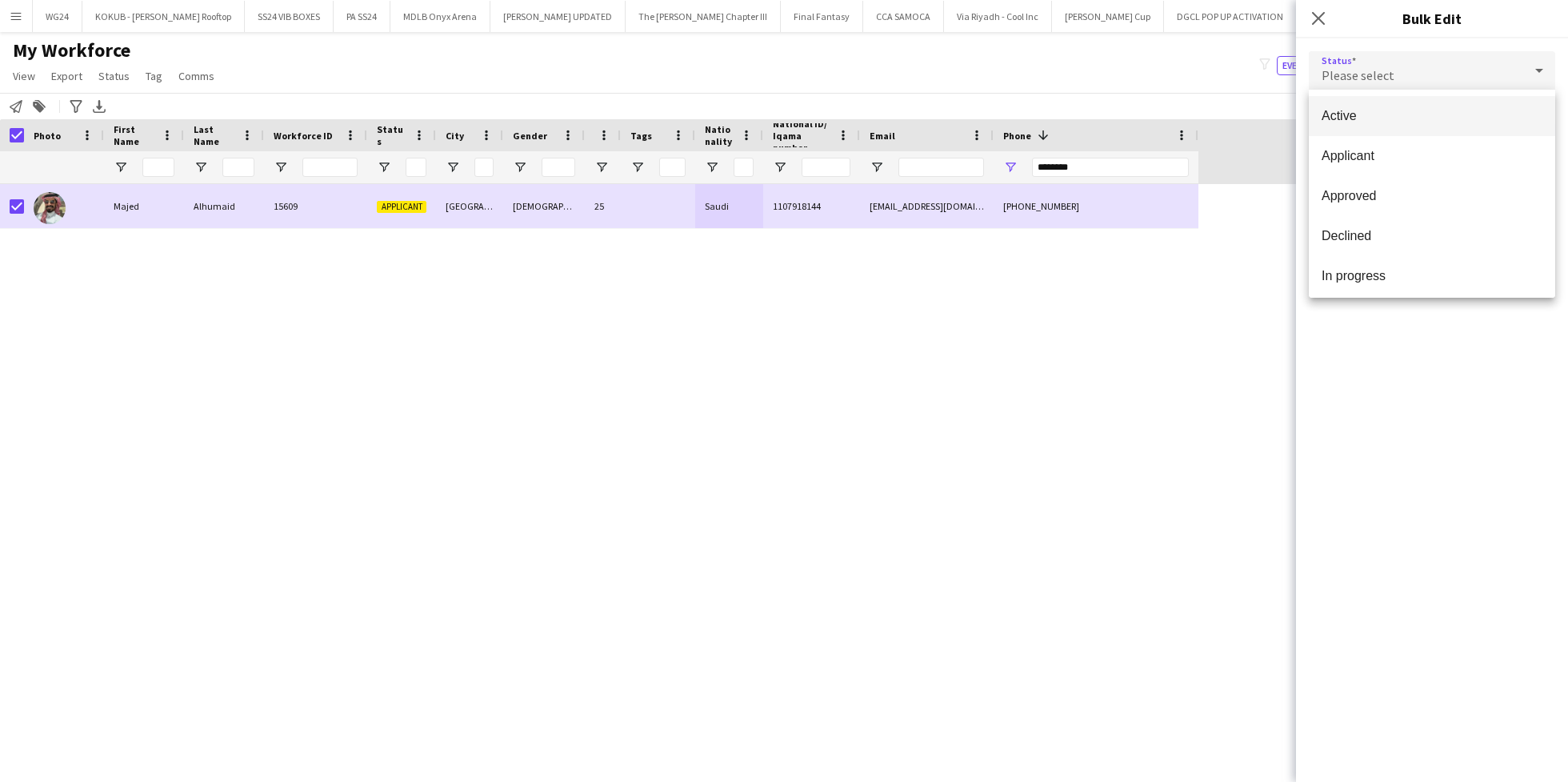
click at [1392, 105] on mat-option "Active" at bounding box center [1433, 116] width 247 height 40
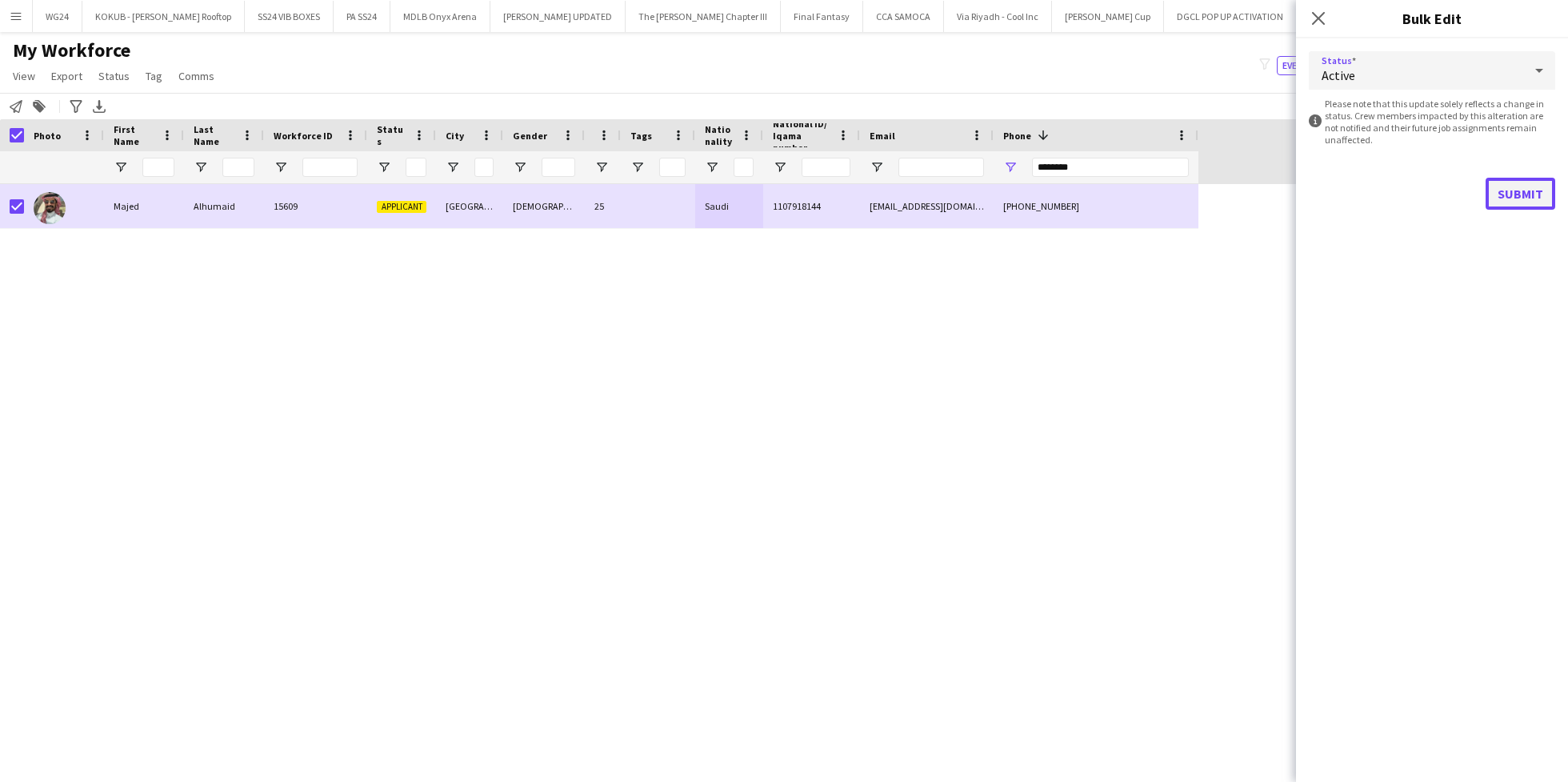
click at [1502, 187] on button "Submit" at bounding box center [1521, 193] width 70 height 32
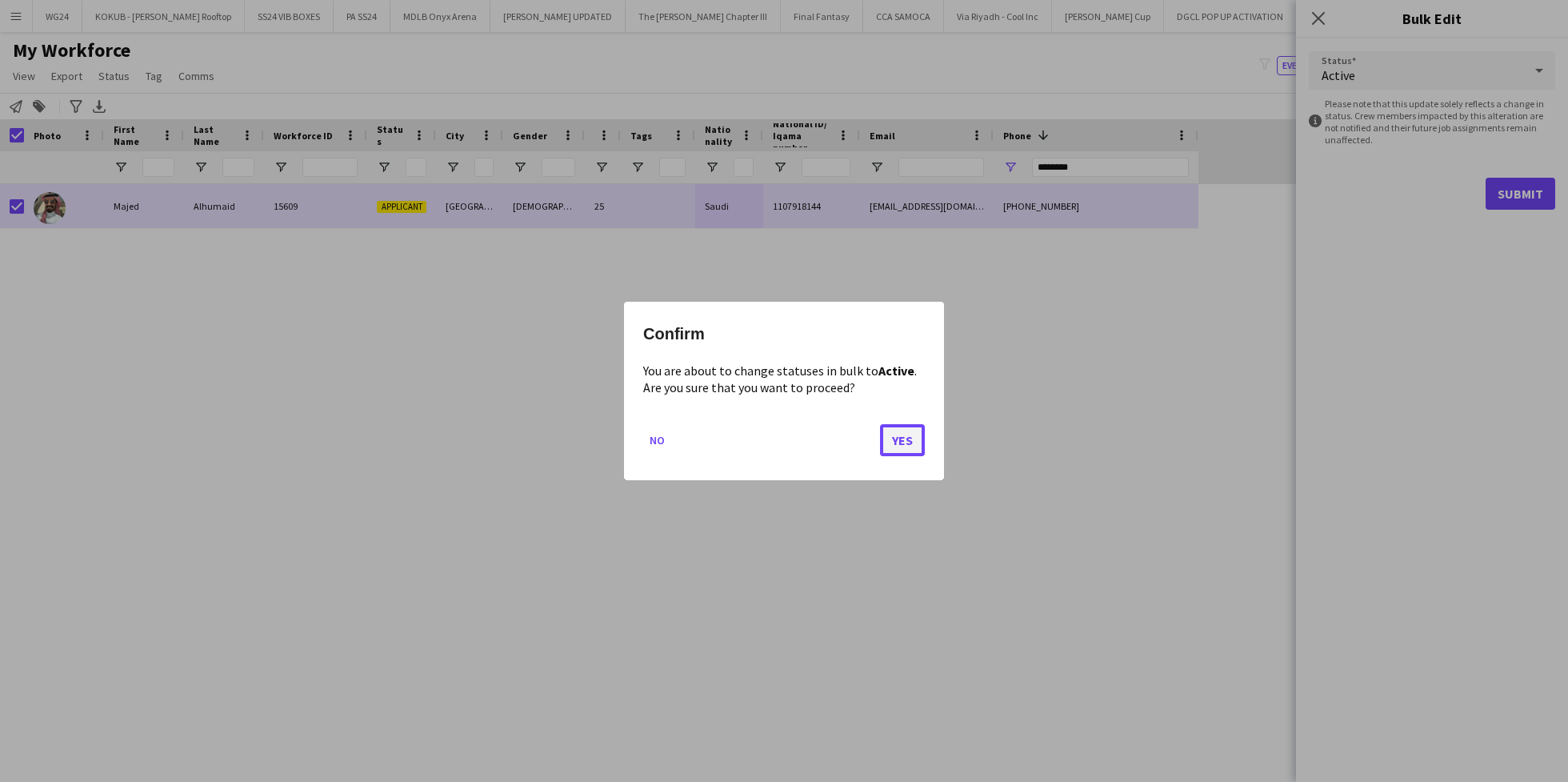
click at [911, 444] on button "Yes" at bounding box center [902, 439] width 44 height 32
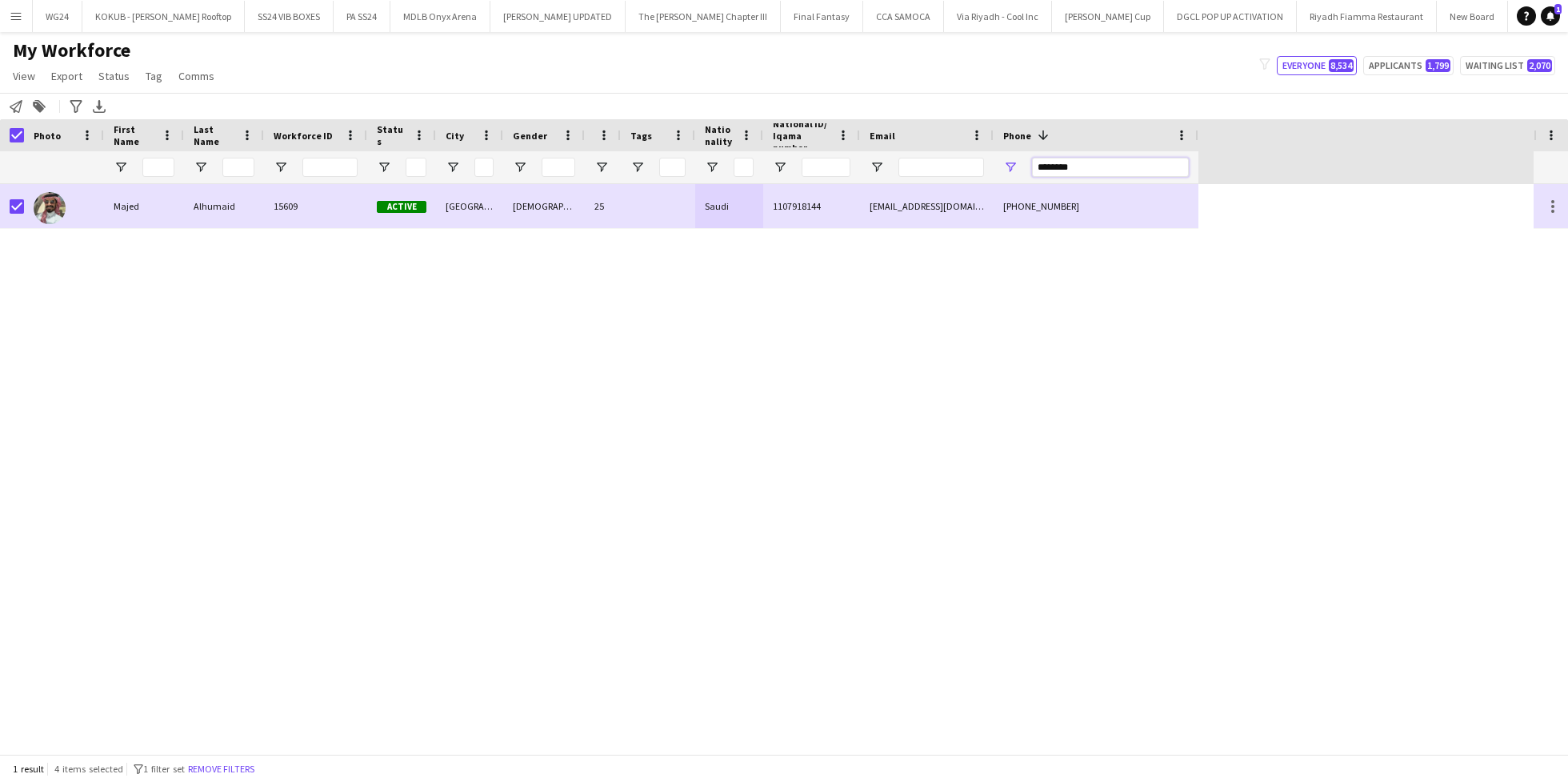
click at [1083, 167] on input "********" at bounding box center [1111, 167] width 157 height 19
paste input "Phone Filter Input"
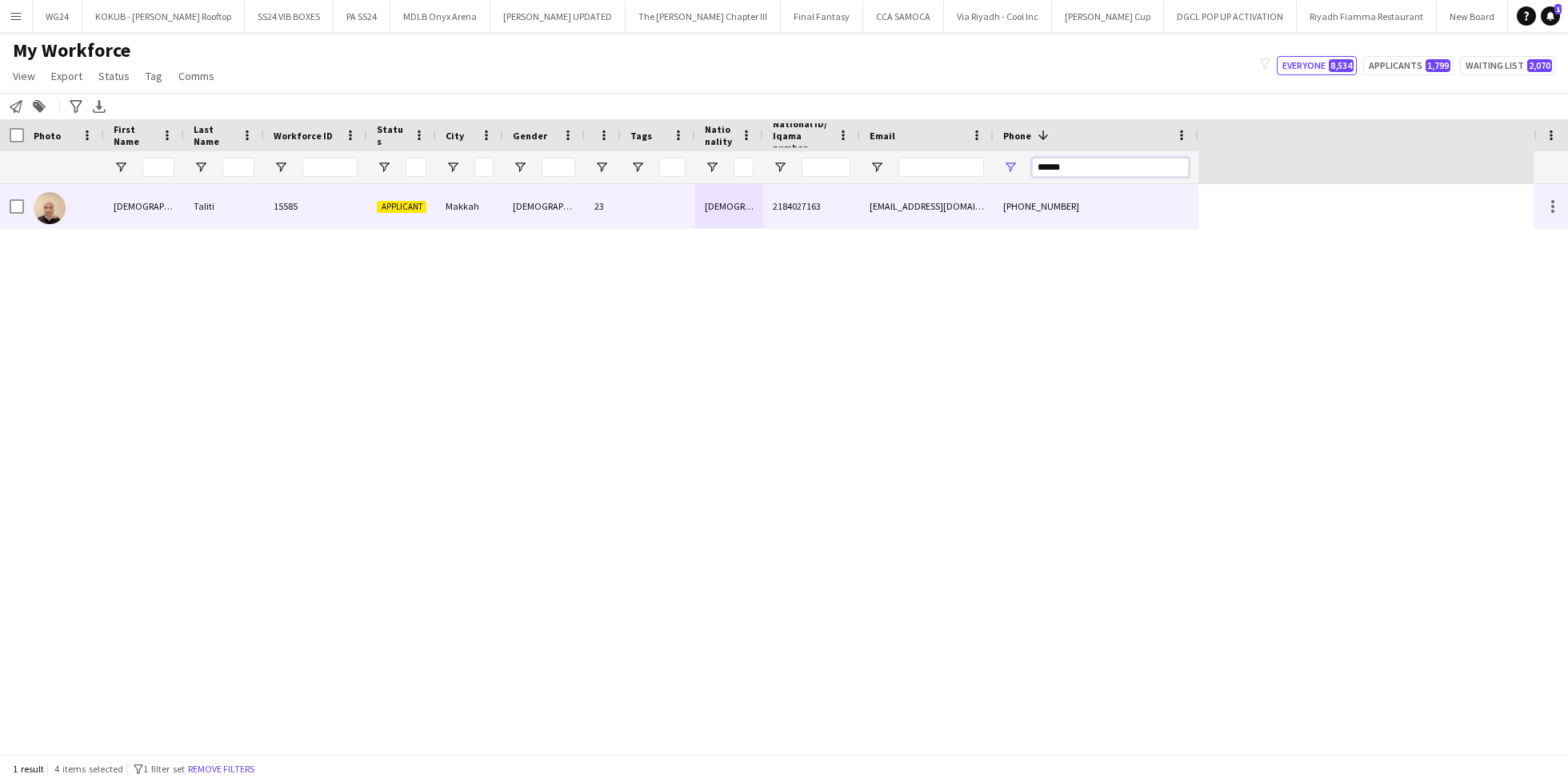
type input "******"
click at [705, 201] on div "Syrian" at bounding box center [729, 206] width 68 height 44
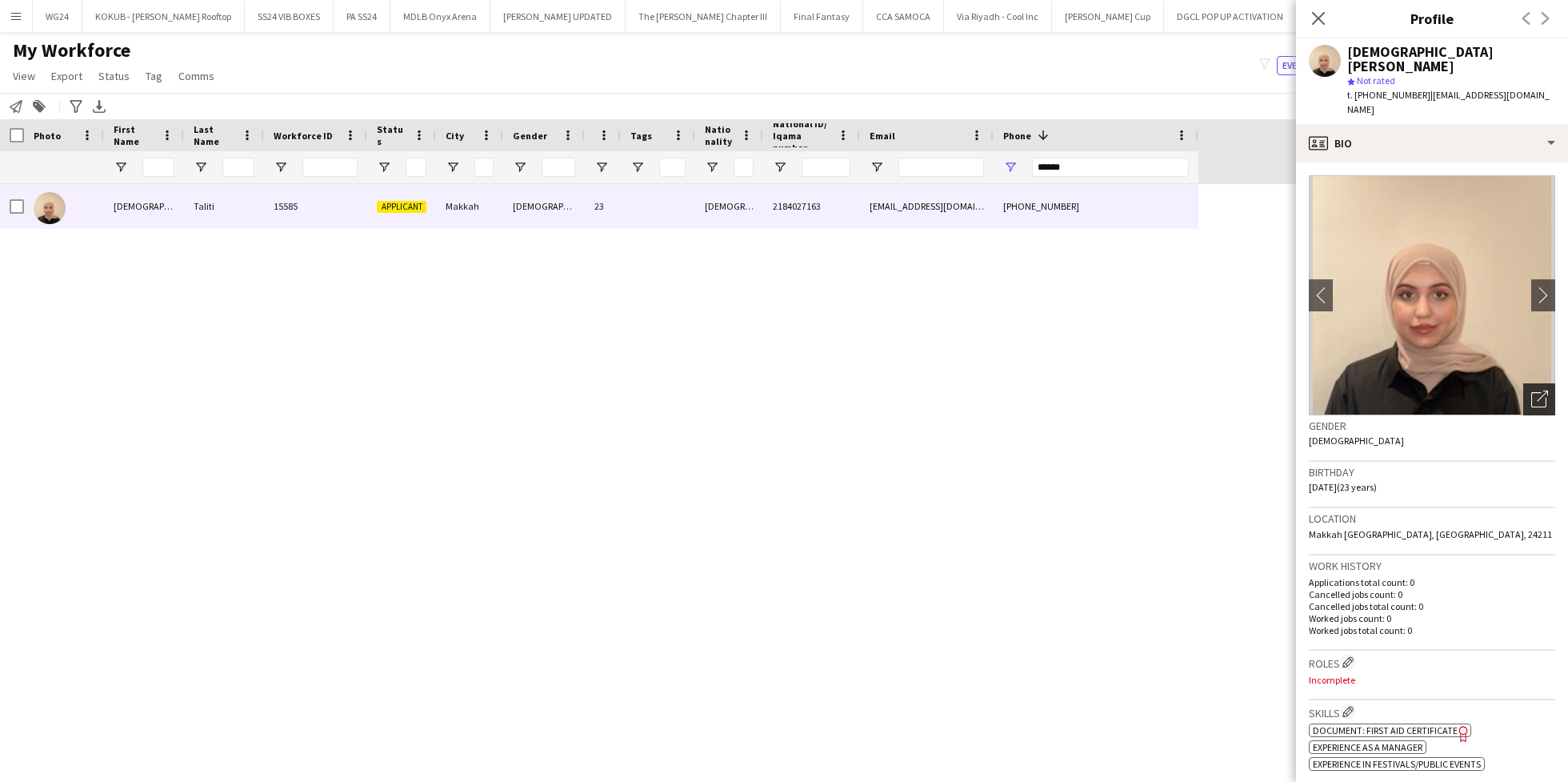
click at [1524, 383] on div "Open photos pop-in" at bounding box center [1539, 398] width 32 height 32
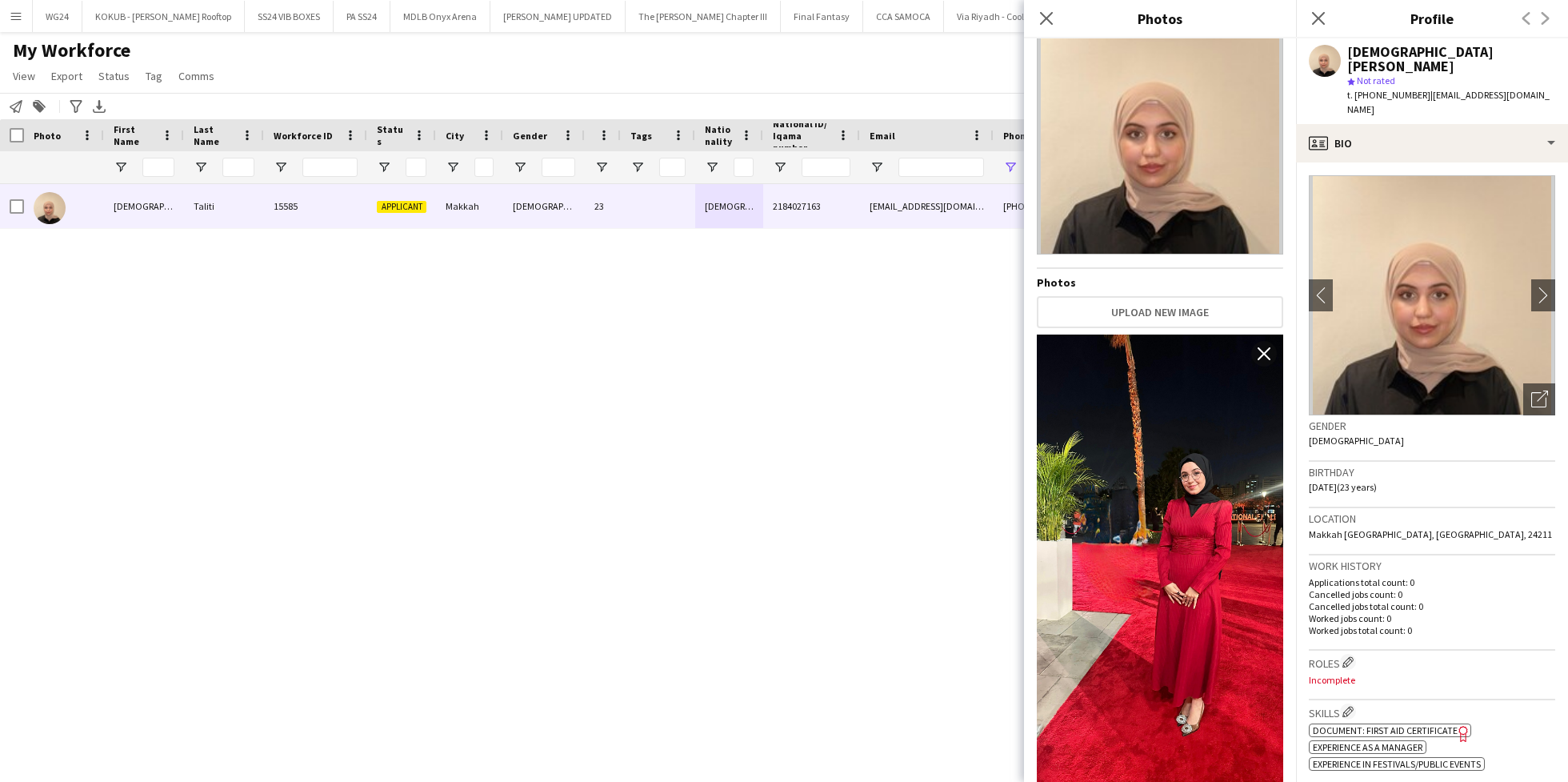
scroll to position [0, 0]
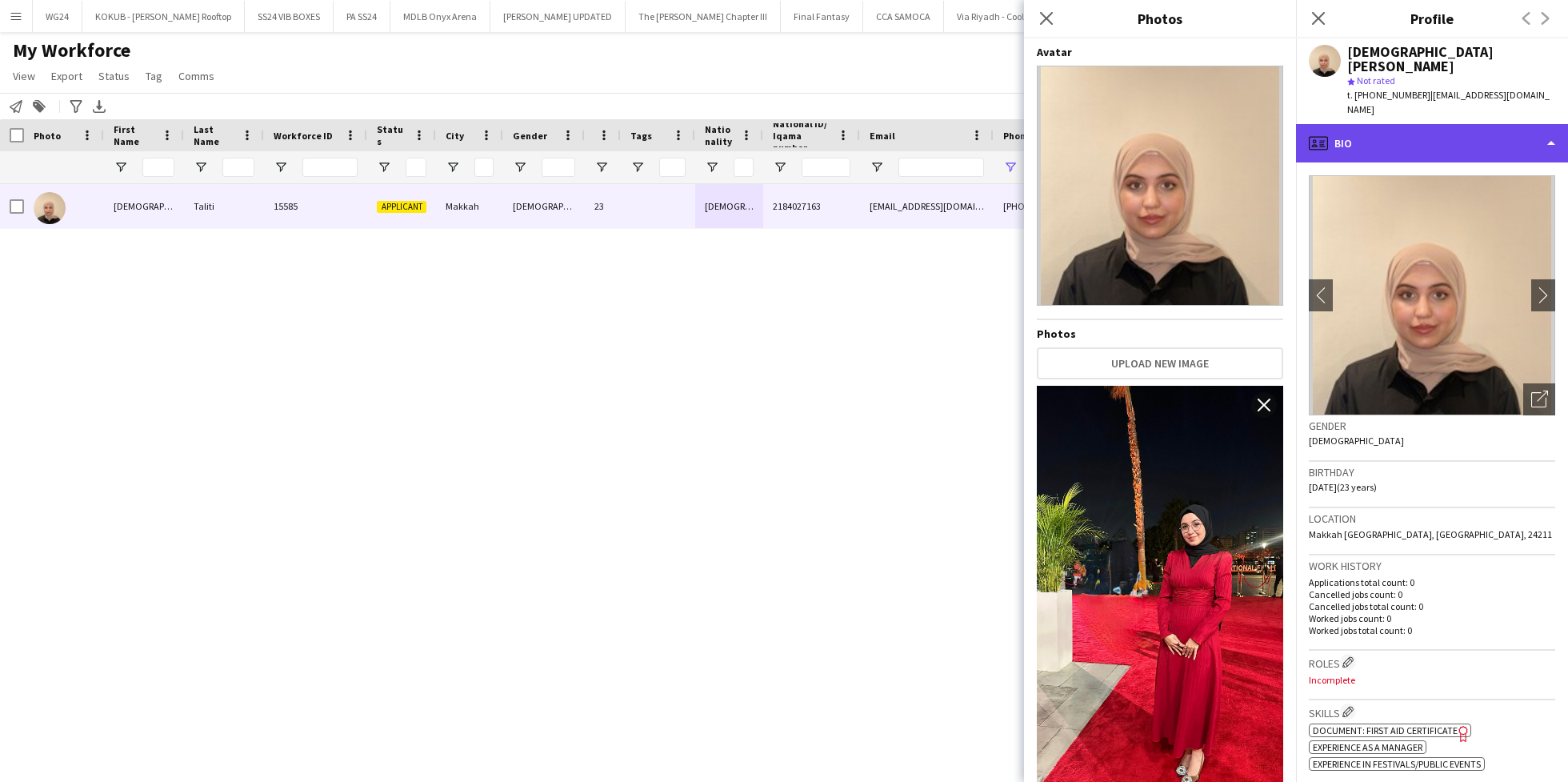
click at [1427, 124] on div "profile Bio" at bounding box center [1433, 143] width 272 height 38
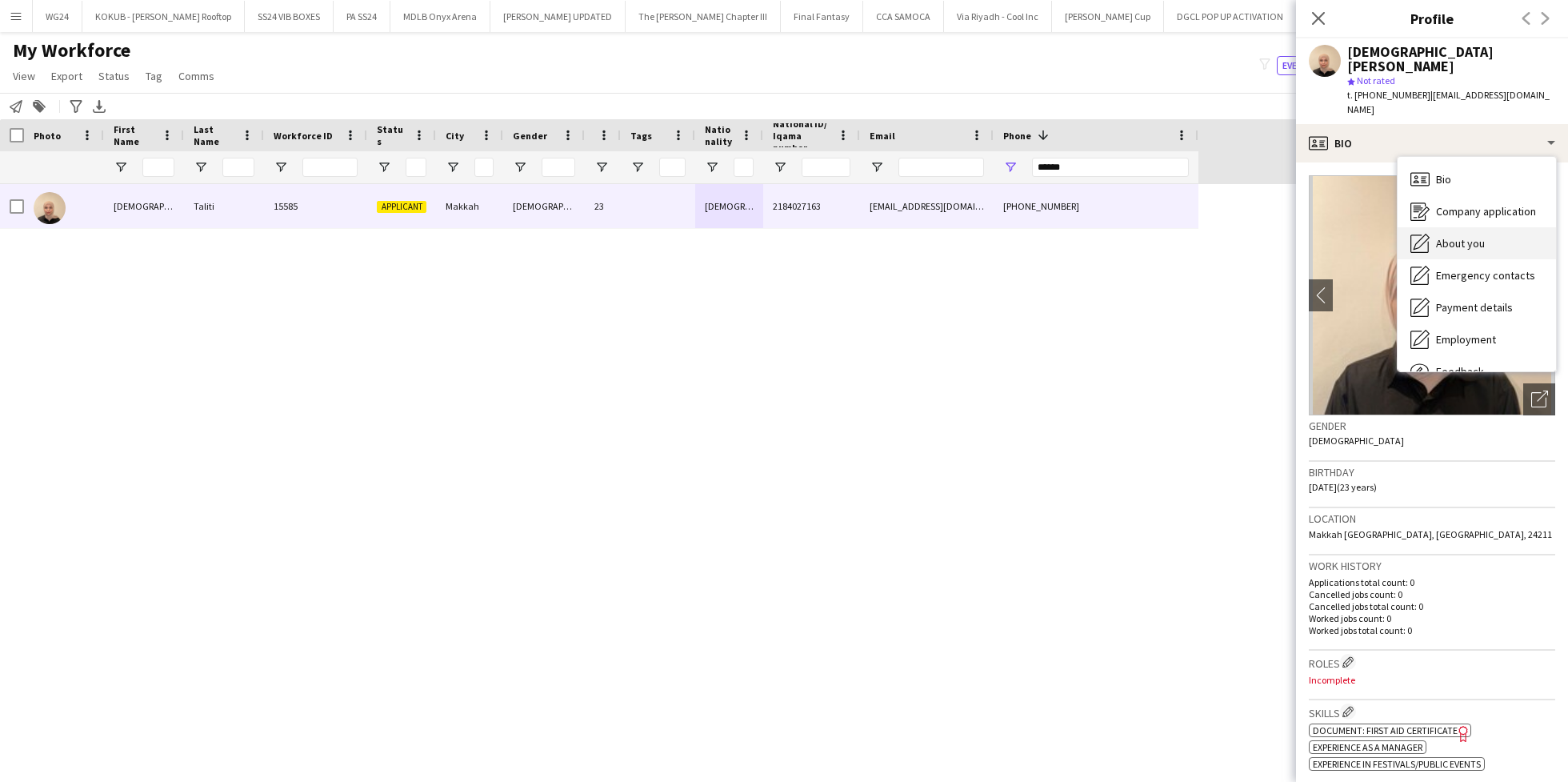
click at [1460, 236] on span "About you" at bounding box center [1461, 243] width 49 height 15
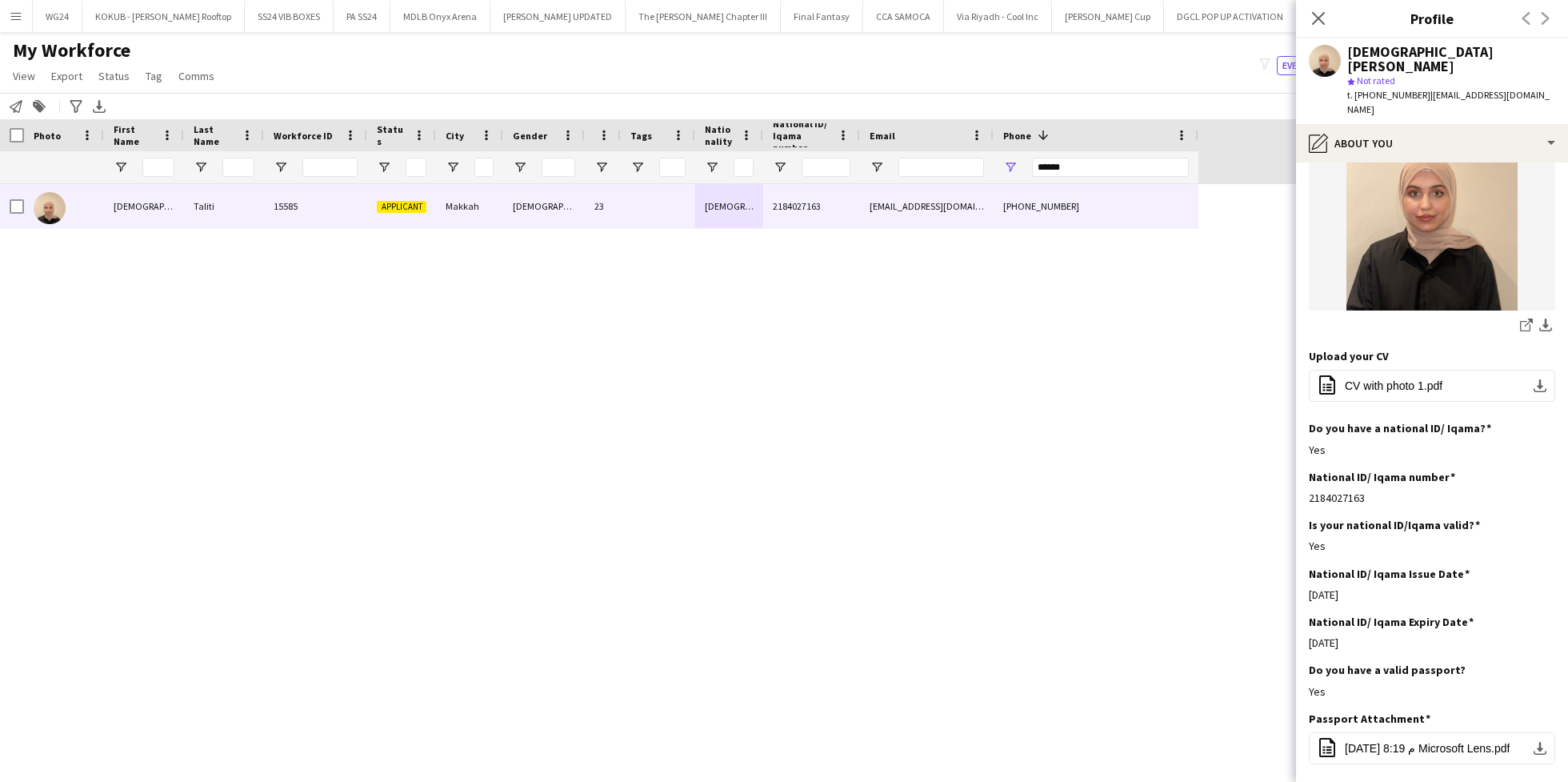
scroll to position [279, 0]
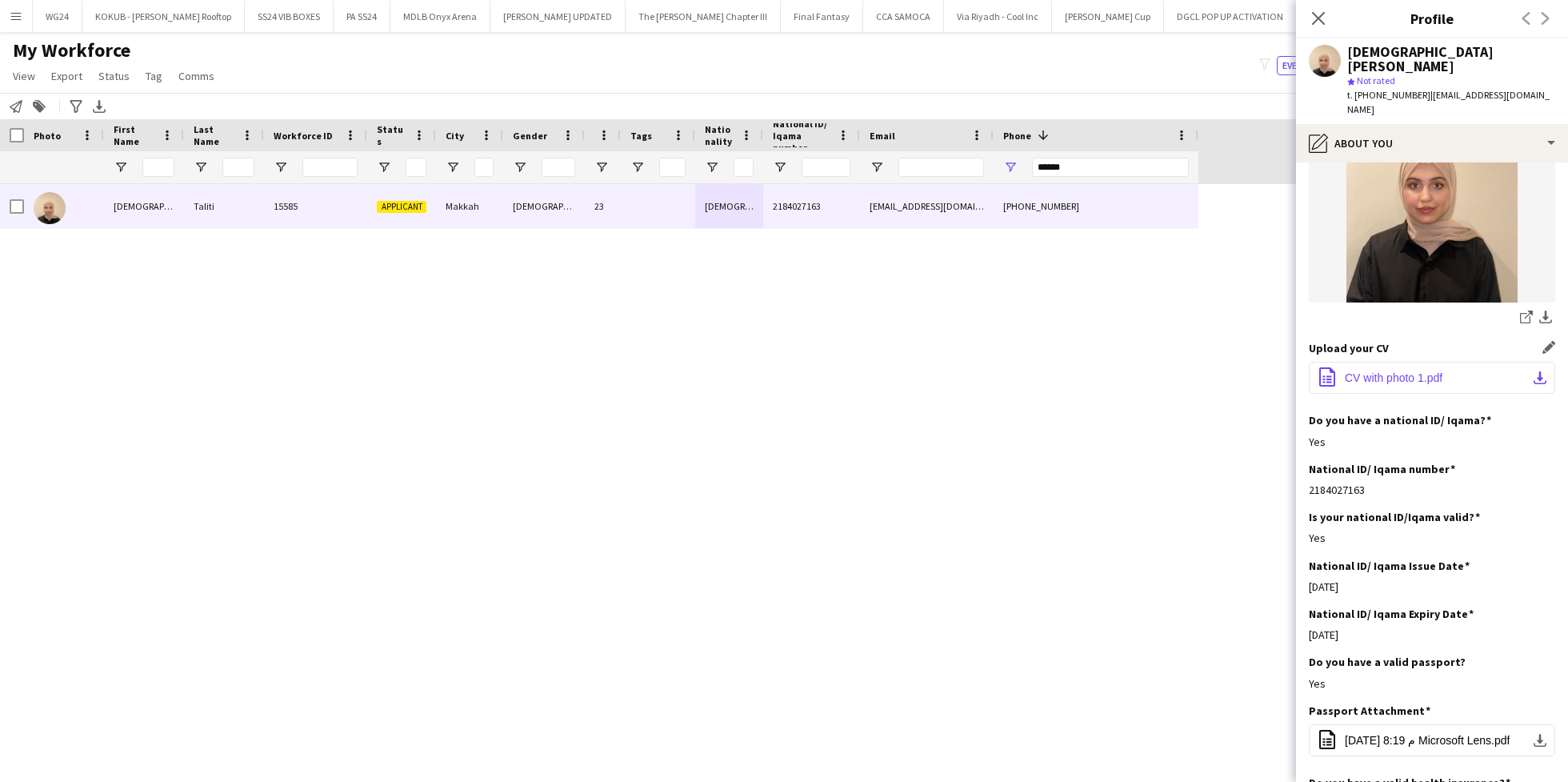
click at [1422, 371] on span "CV with photo 1.pdf" at bounding box center [1394, 377] width 98 height 13
click at [1359, 734] on span "‎⁨28‏-5‏-2024، 8:19 م Microsoft Lens⁩.pdf" at bounding box center [1427, 740] width 165 height 13
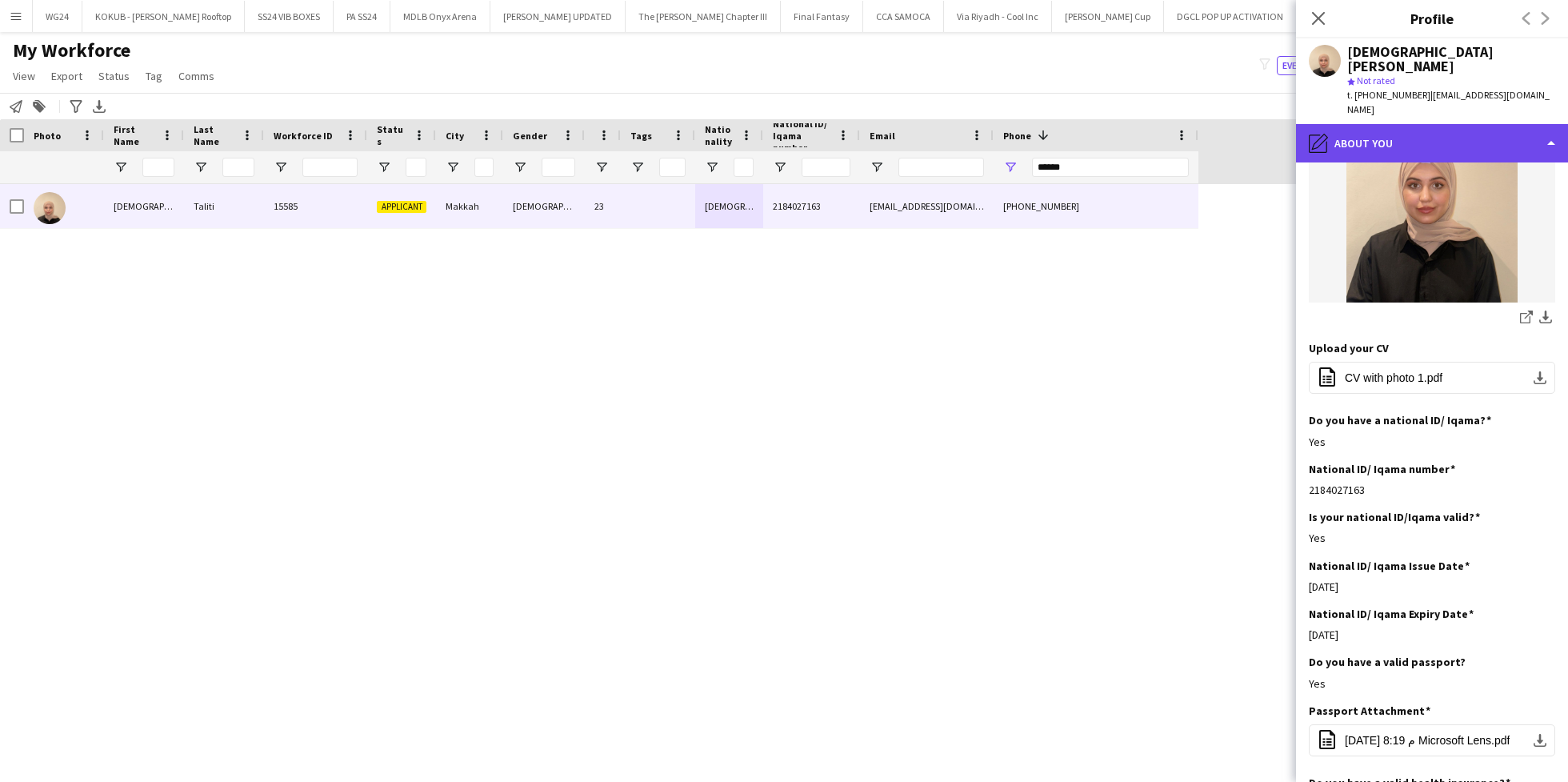
click at [1401, 124] on div "pencil4 About you" at bounding box center [1433, 143] width 272 height 38
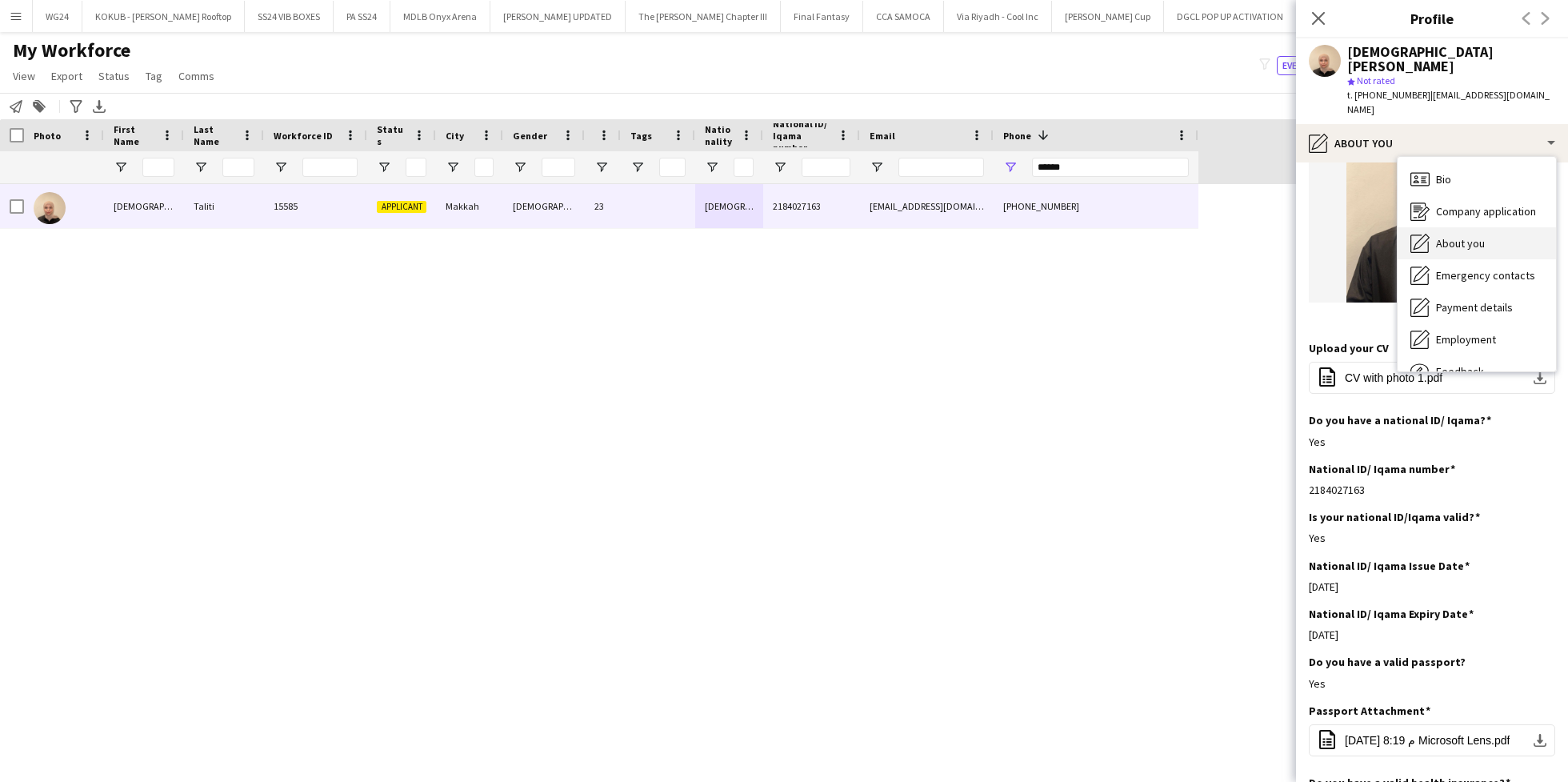
click at [1468, 236] on span "About you" at bounding box center [1461, 243] width 49 height 15
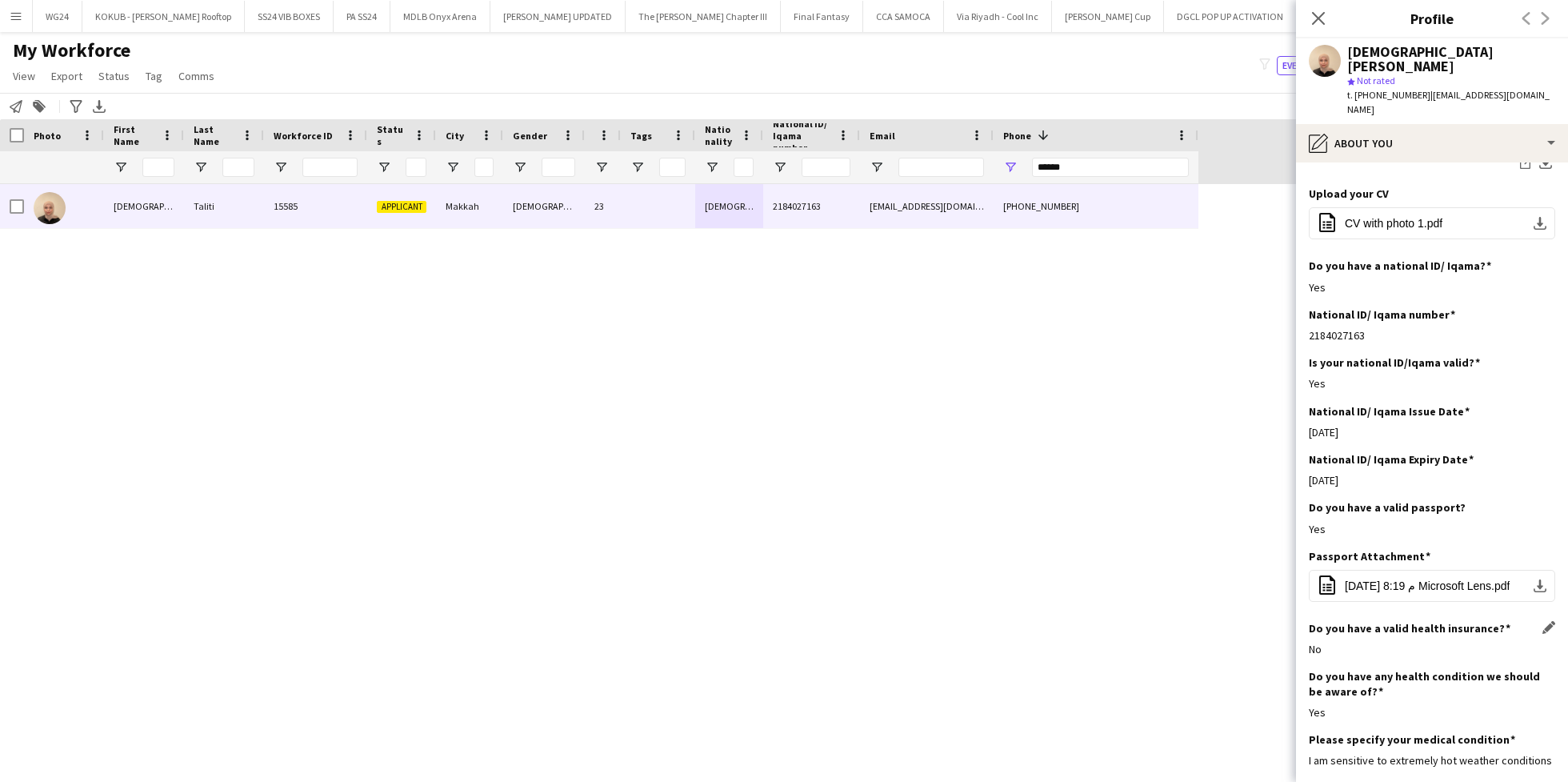
scroll to position [0, 0]
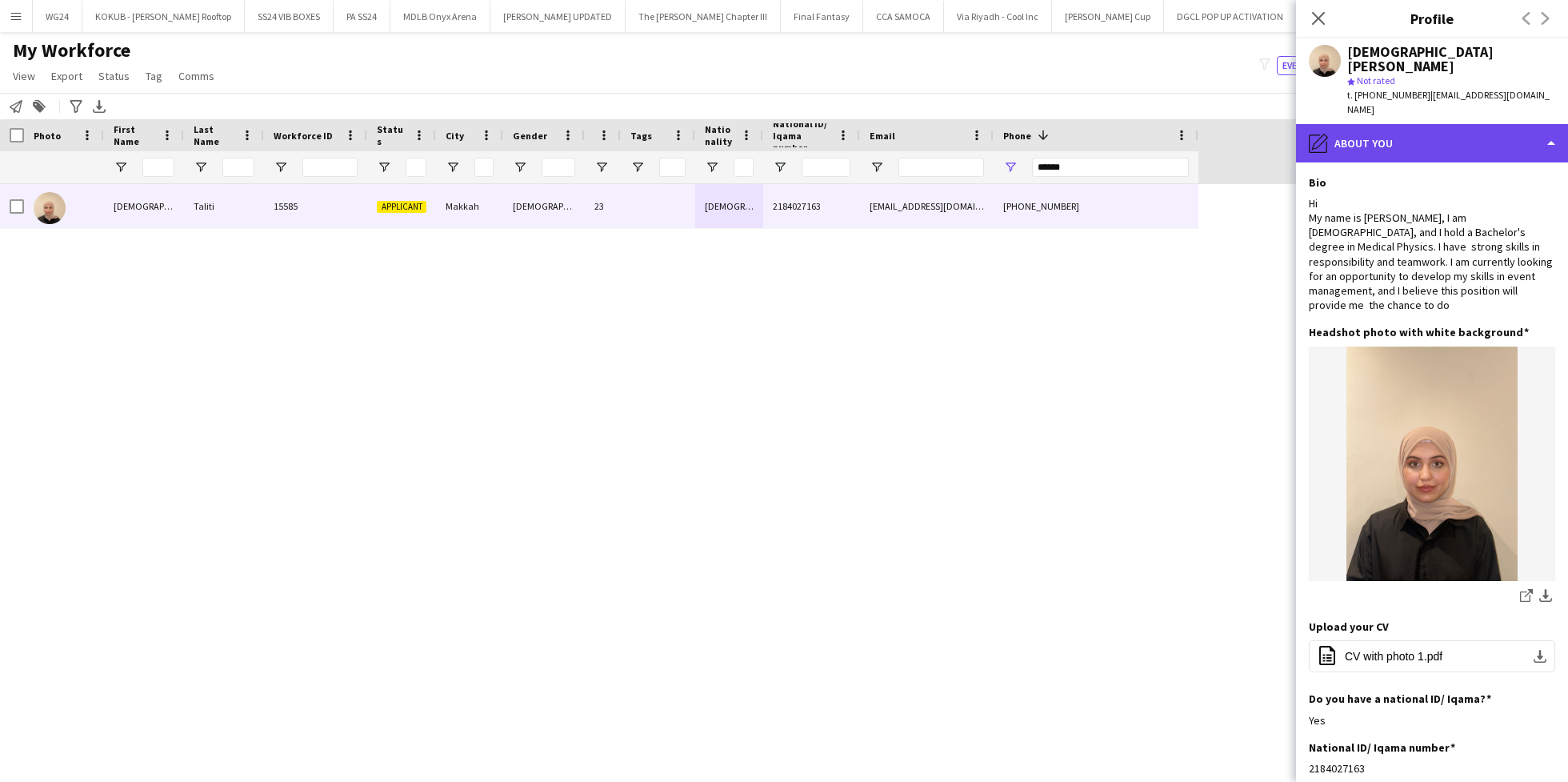
click at [1403, 124] on div "pencil4 About you" at bounding box center [1433, 143] width 272 height 38
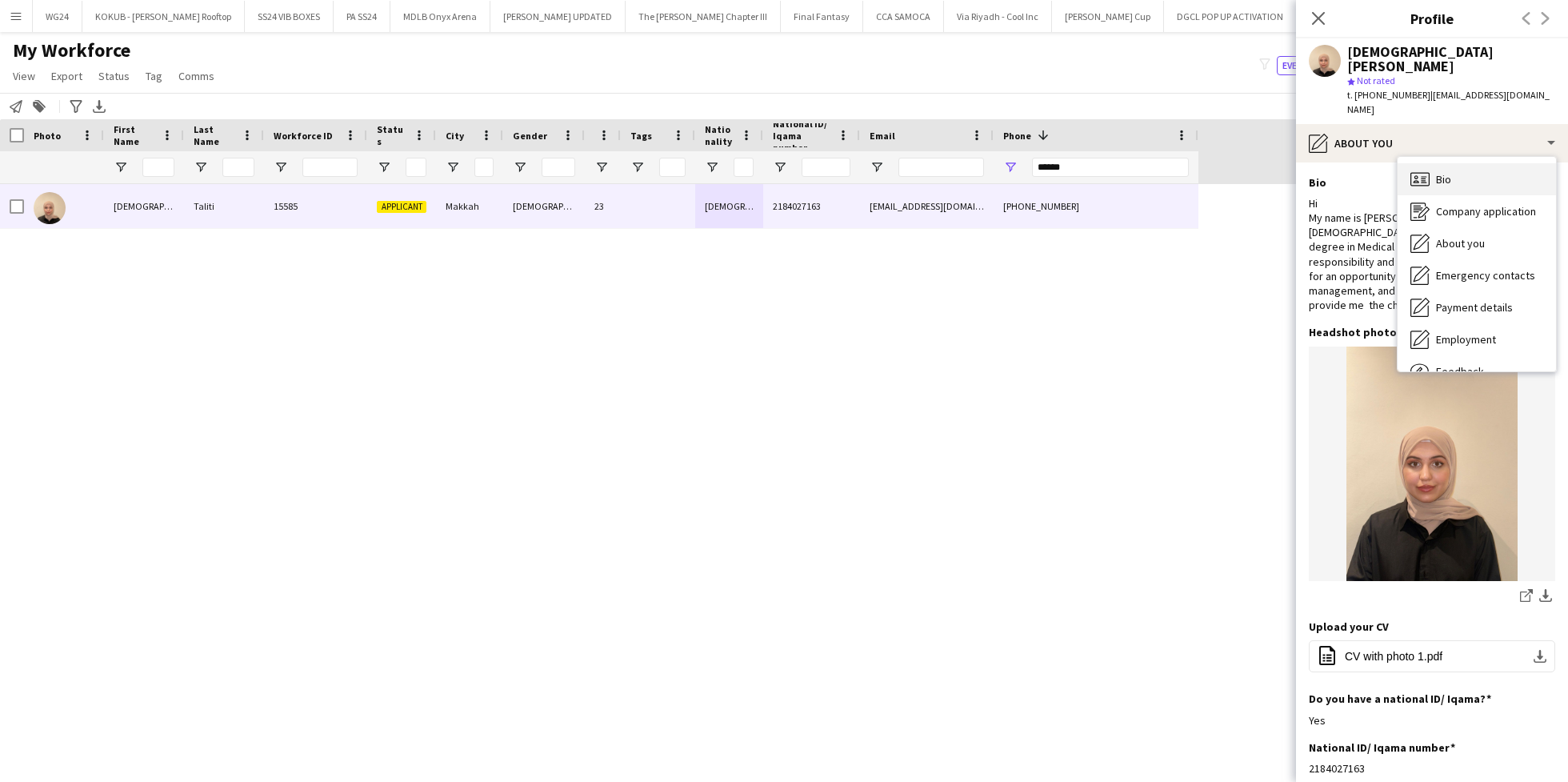
click at [1454, 163] on div "Bio Bio" at bounding box center [1477, 179] width 159 height 32
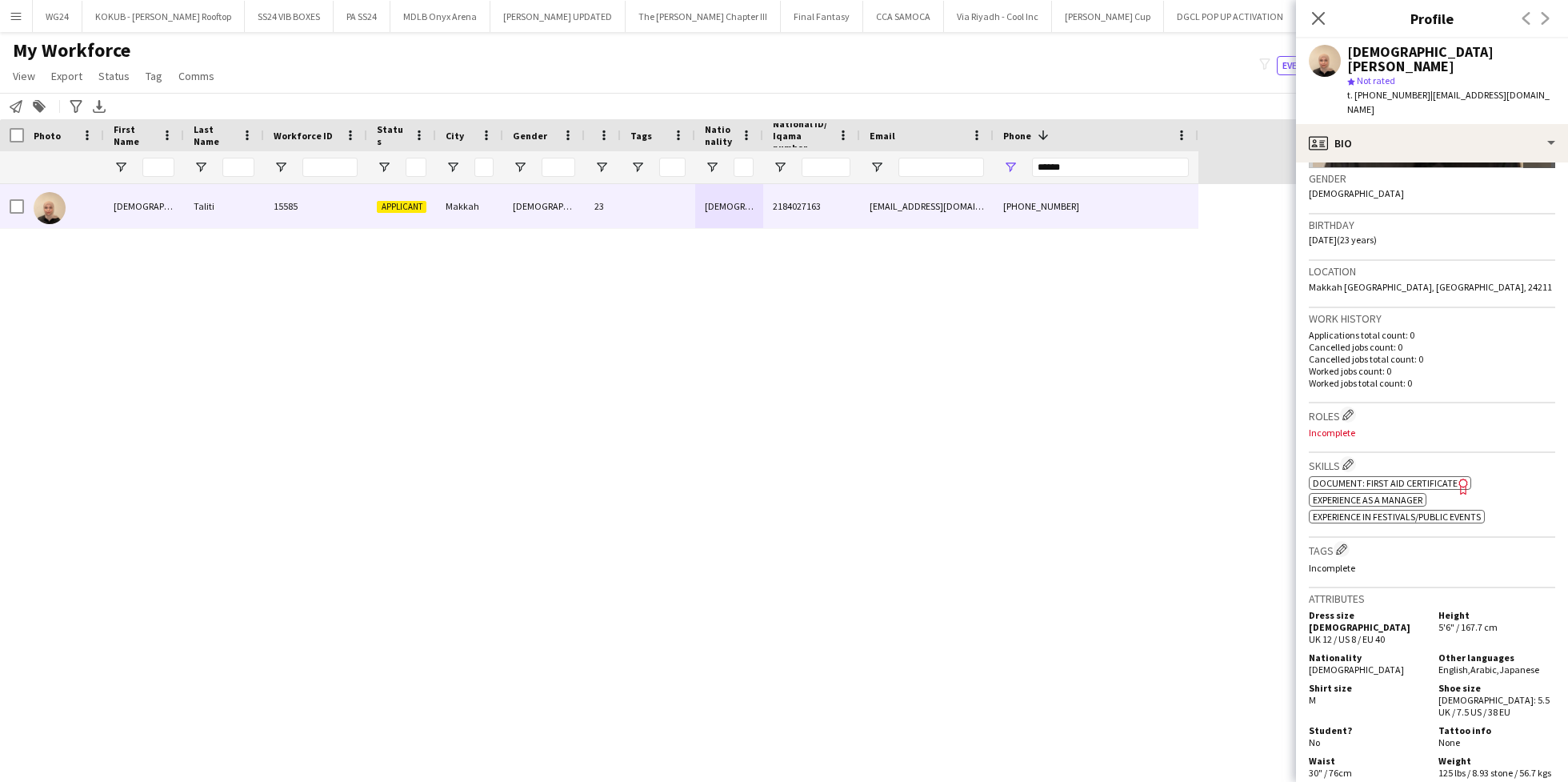
scroll to position [251, 0]
click at [1348, 405] on app-icon "Edit crew company roles" at bounding box center [1348, 410] width 11 height 11
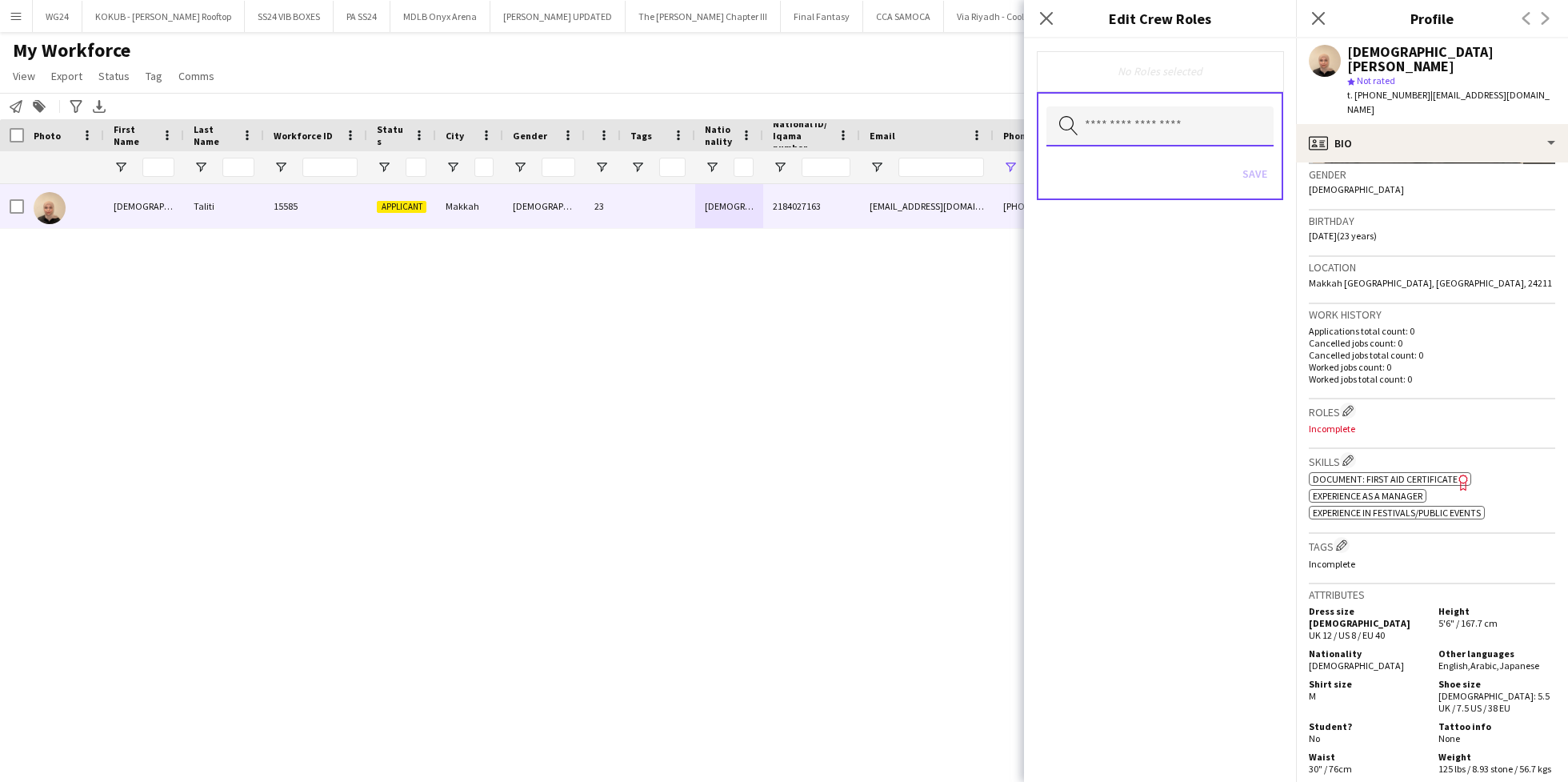
click at [1118, 125] on input "text" at bounding box center [1160, 126] width 227 height 40
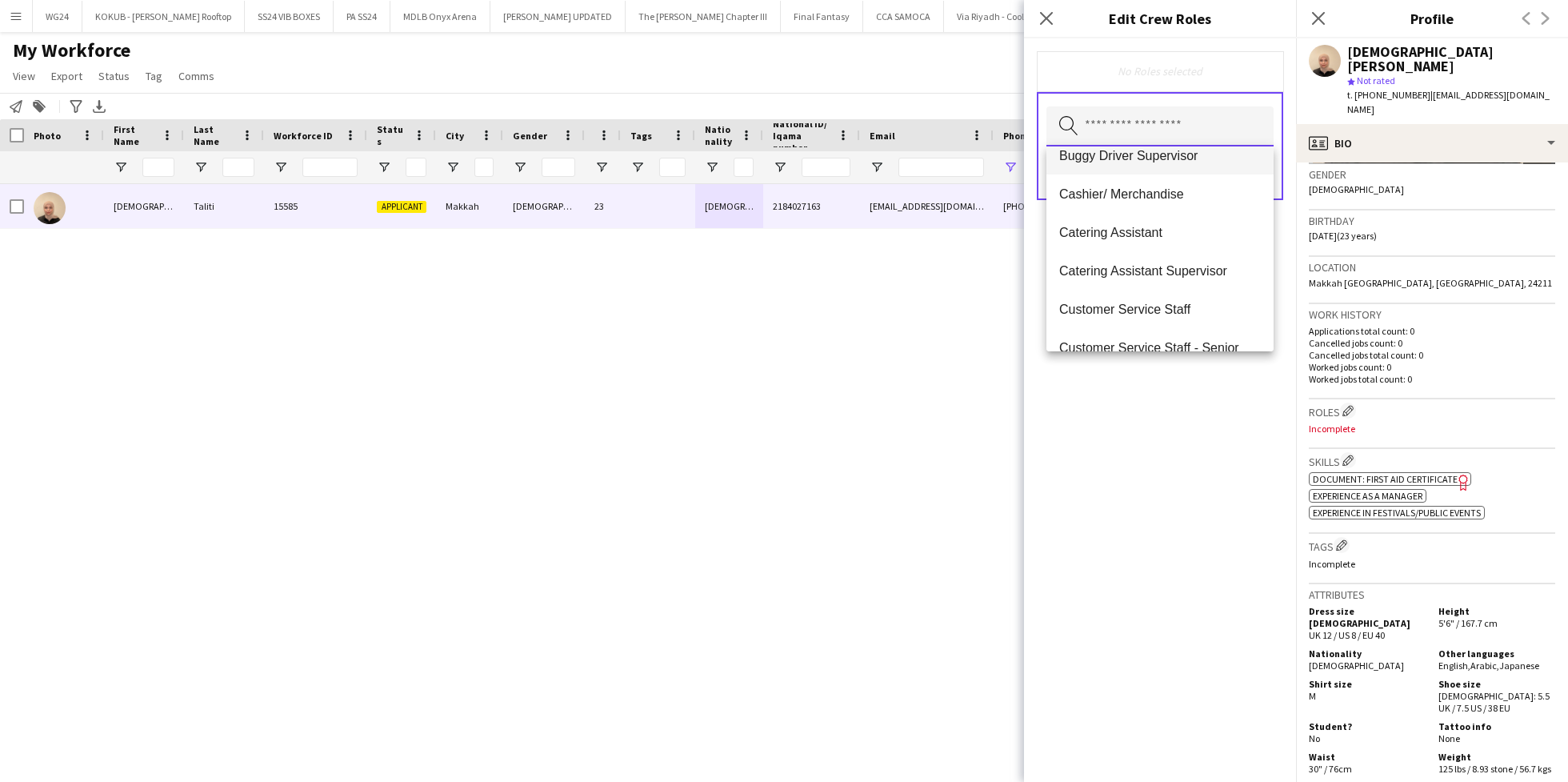
scroll to position [147, 0]
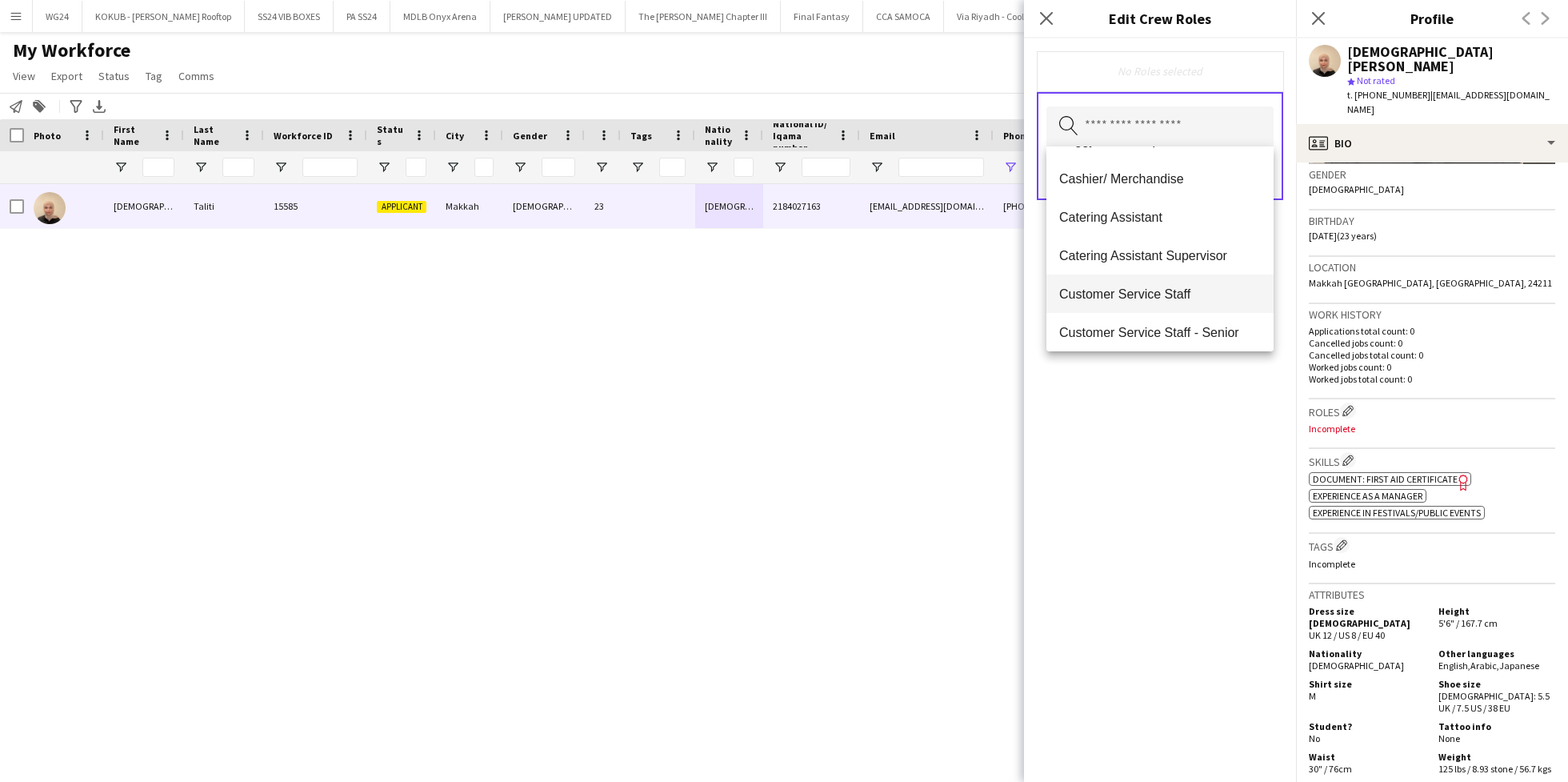
click at [1164, 293] on span "Customer Service Staff" at bounding box center [1161, 294] width 201 height 15
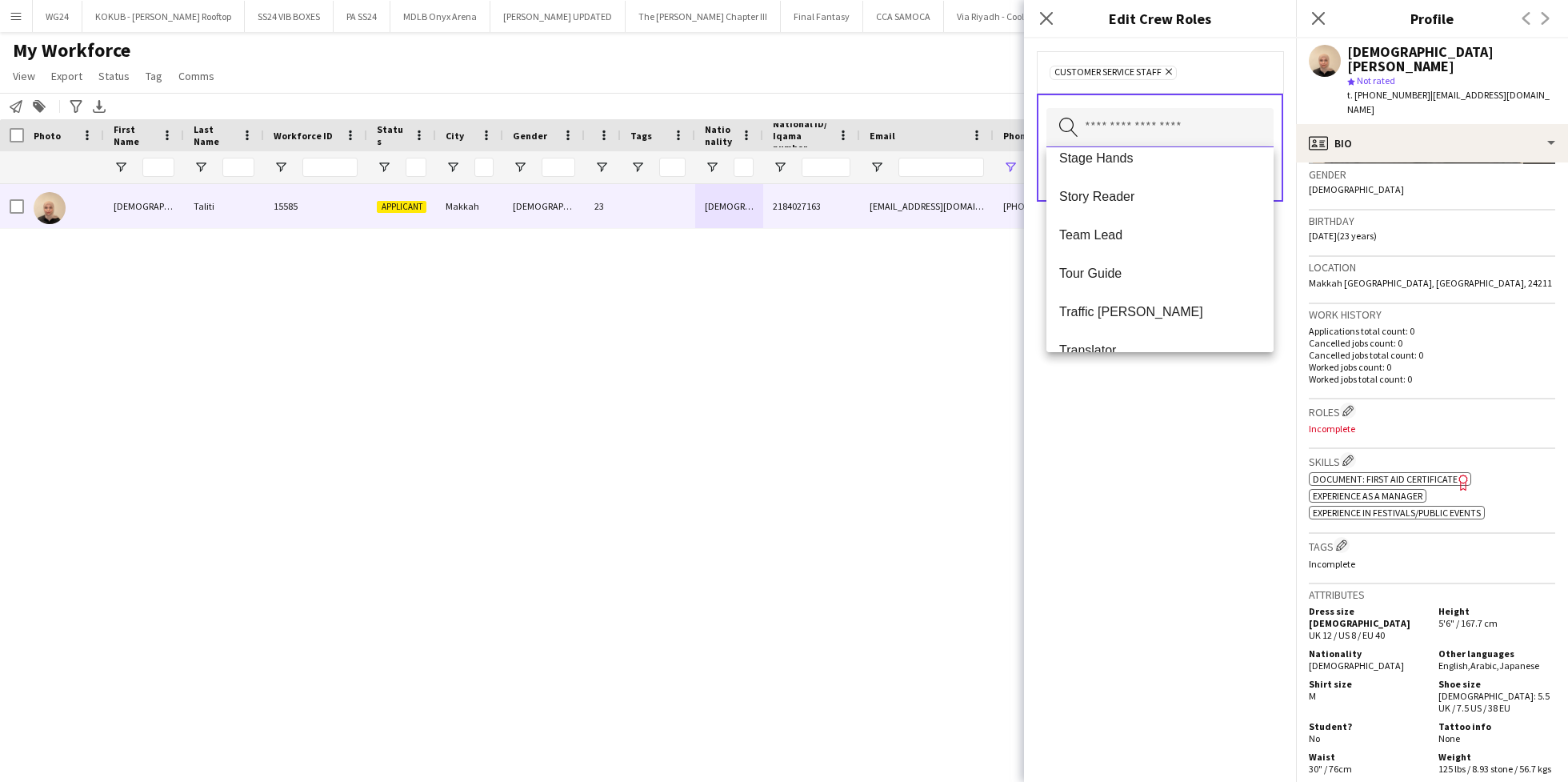
scroll to position [1613, 0]
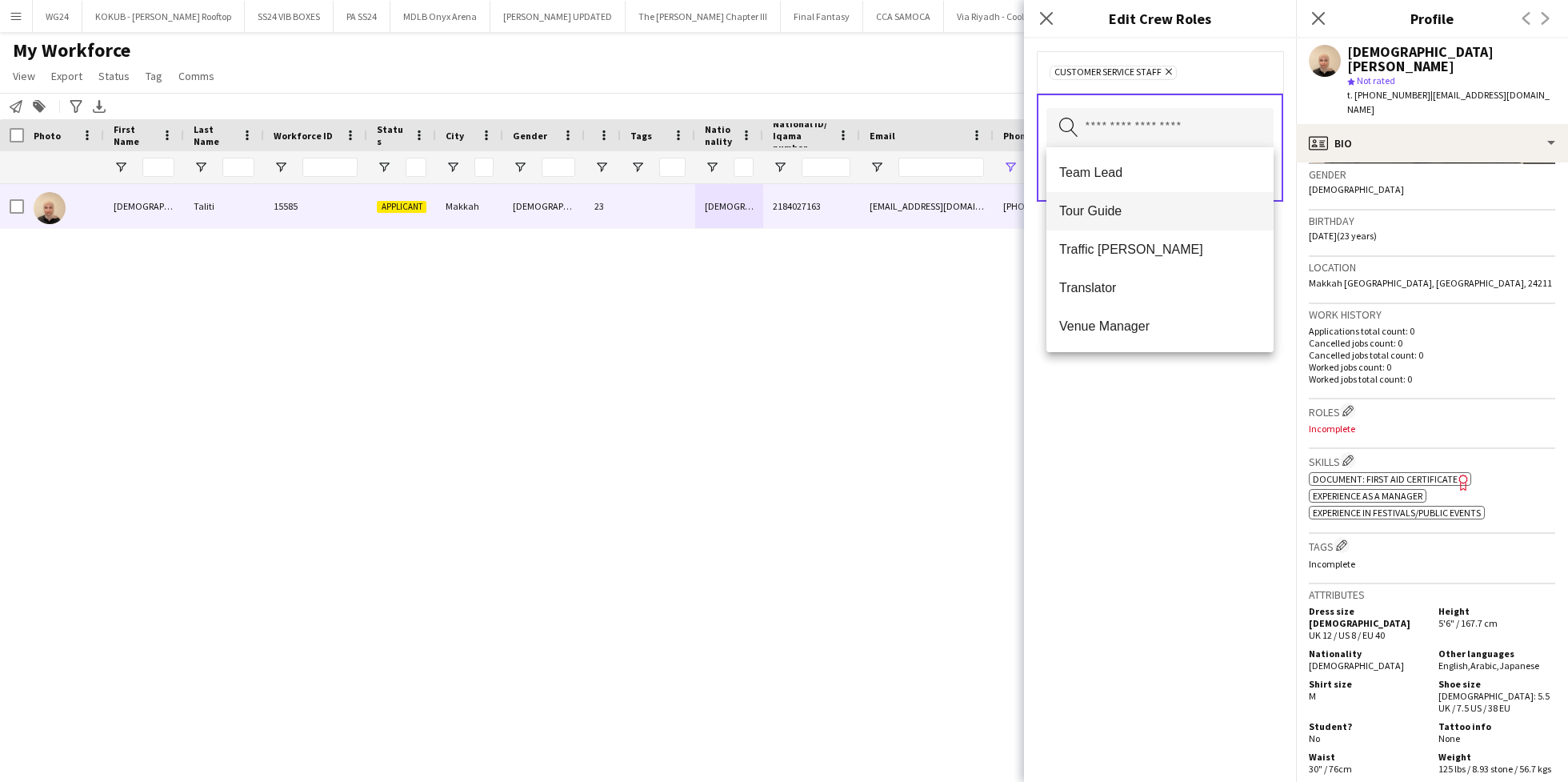
click at [1125, 210] on span "Tour Guide" at bounding box center [1161, 210] width 201 height 15
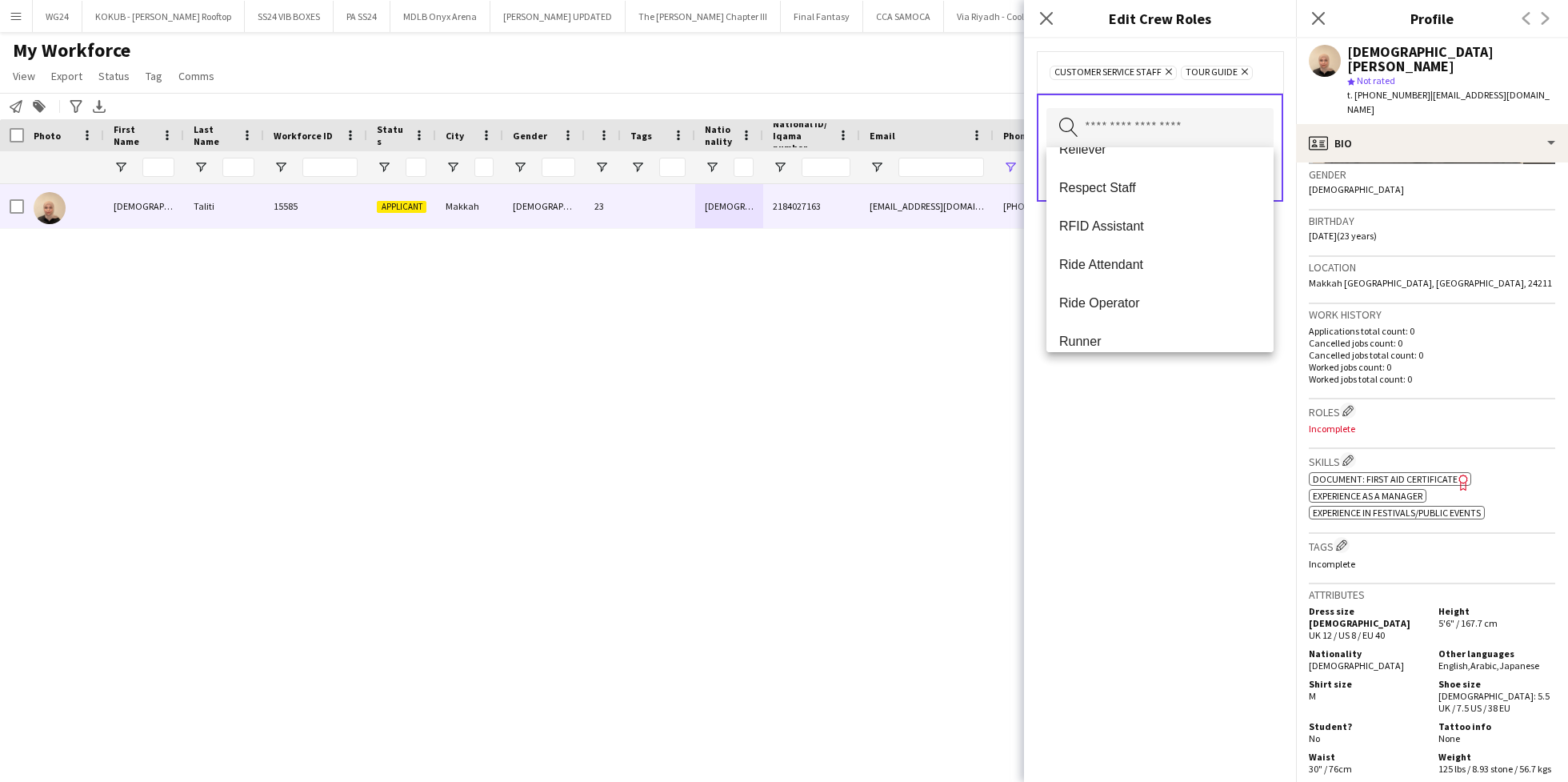
click at [1182, 430] on div "Customer Service Staff Remove Tour Guide Remove Search by role type Save" at bounding box center [1161, 409] width 272 height 743
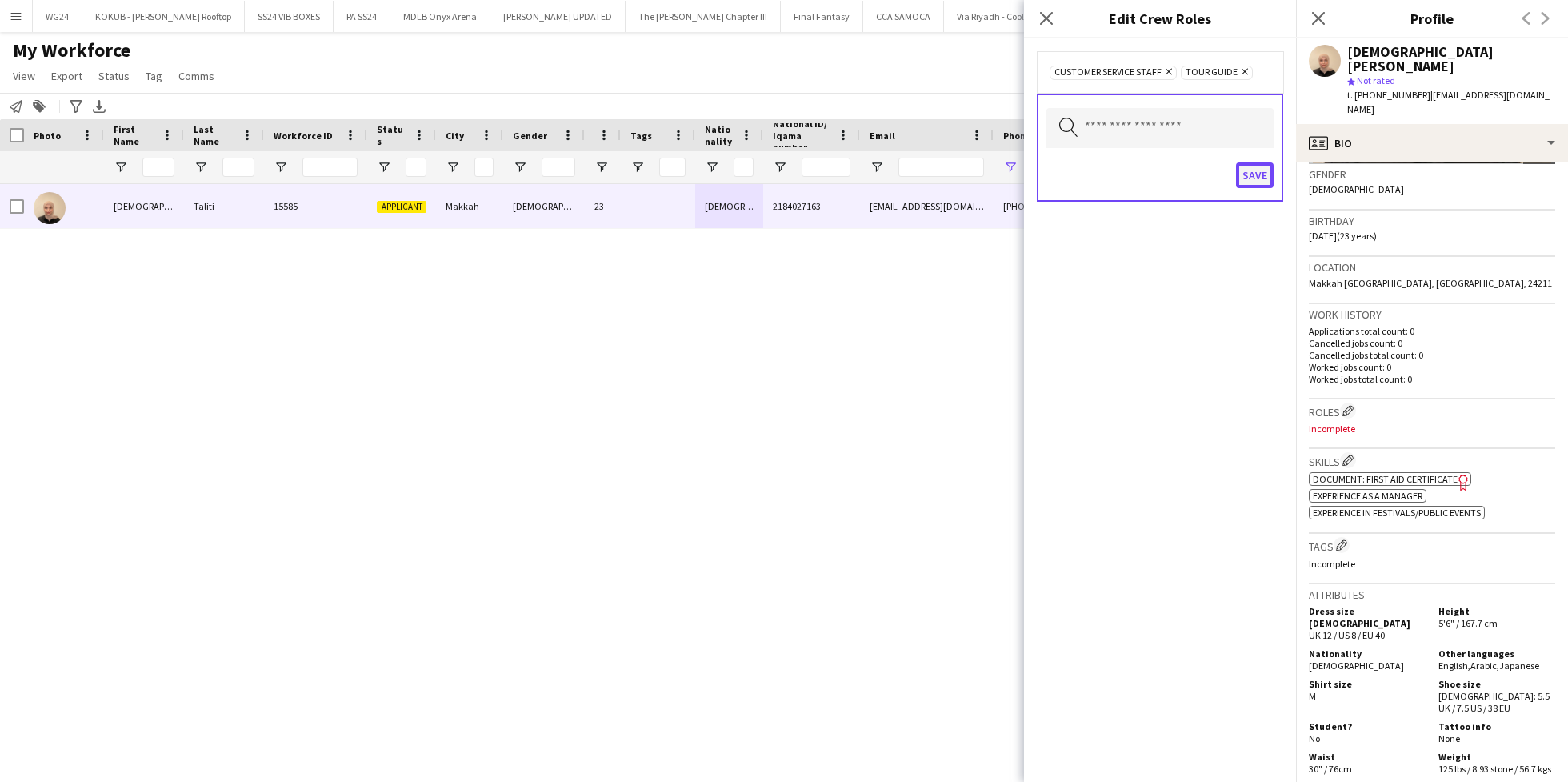
click at [1246, 177] on button "Save" at bounding box center [1254, 175] width 37 height 25
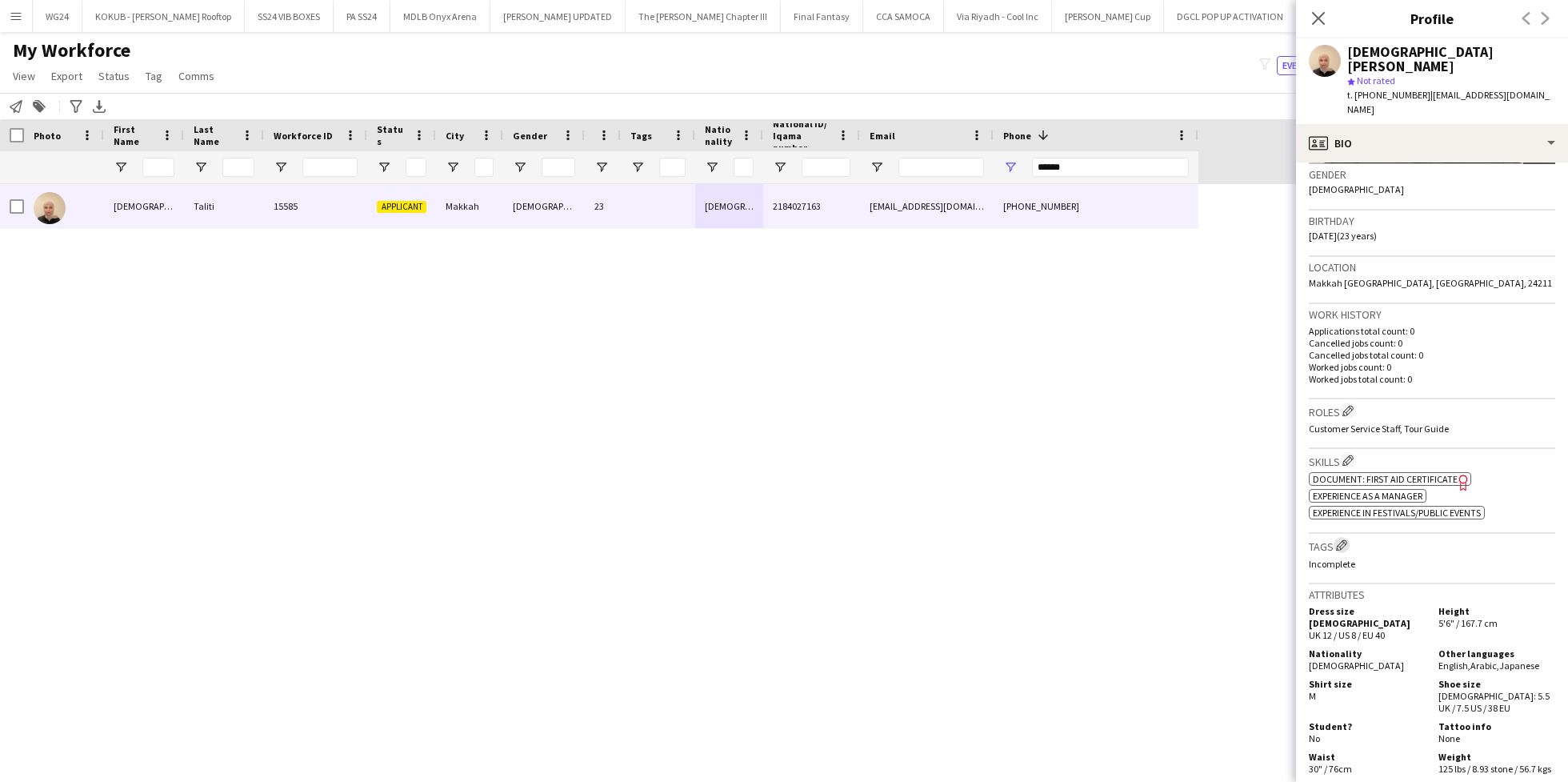
click at [1340, 537] on button "Edit crew company tags" at bounding box center [1342, 545] width 16 height 16
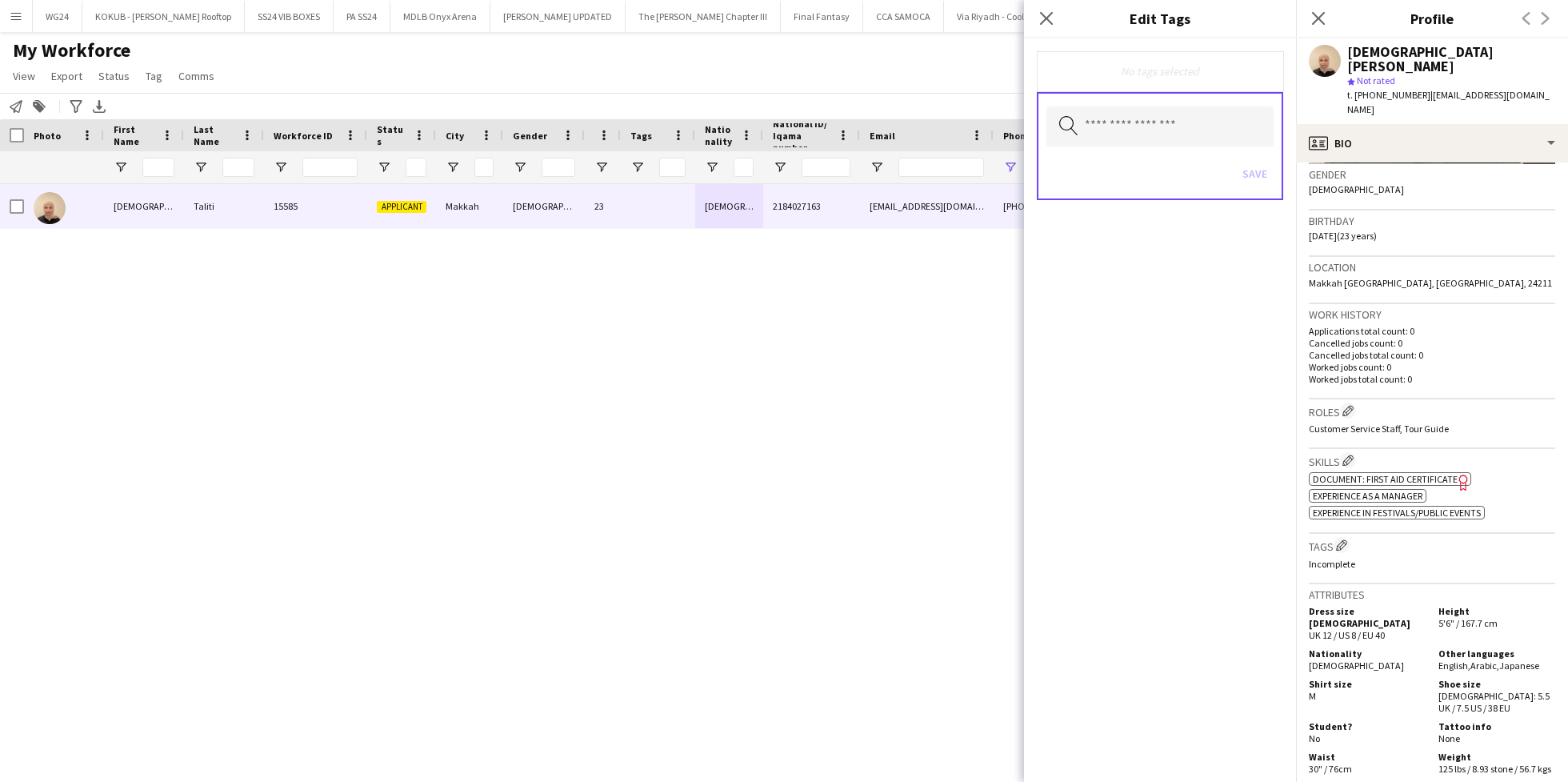
click at [1152, 146] on div "Search by tag name Save" at bounding box center [1161, 145] width 247 height 108
click at [1127, 119] on input "text" at bounding box center [1160, 126] width 227 height 40
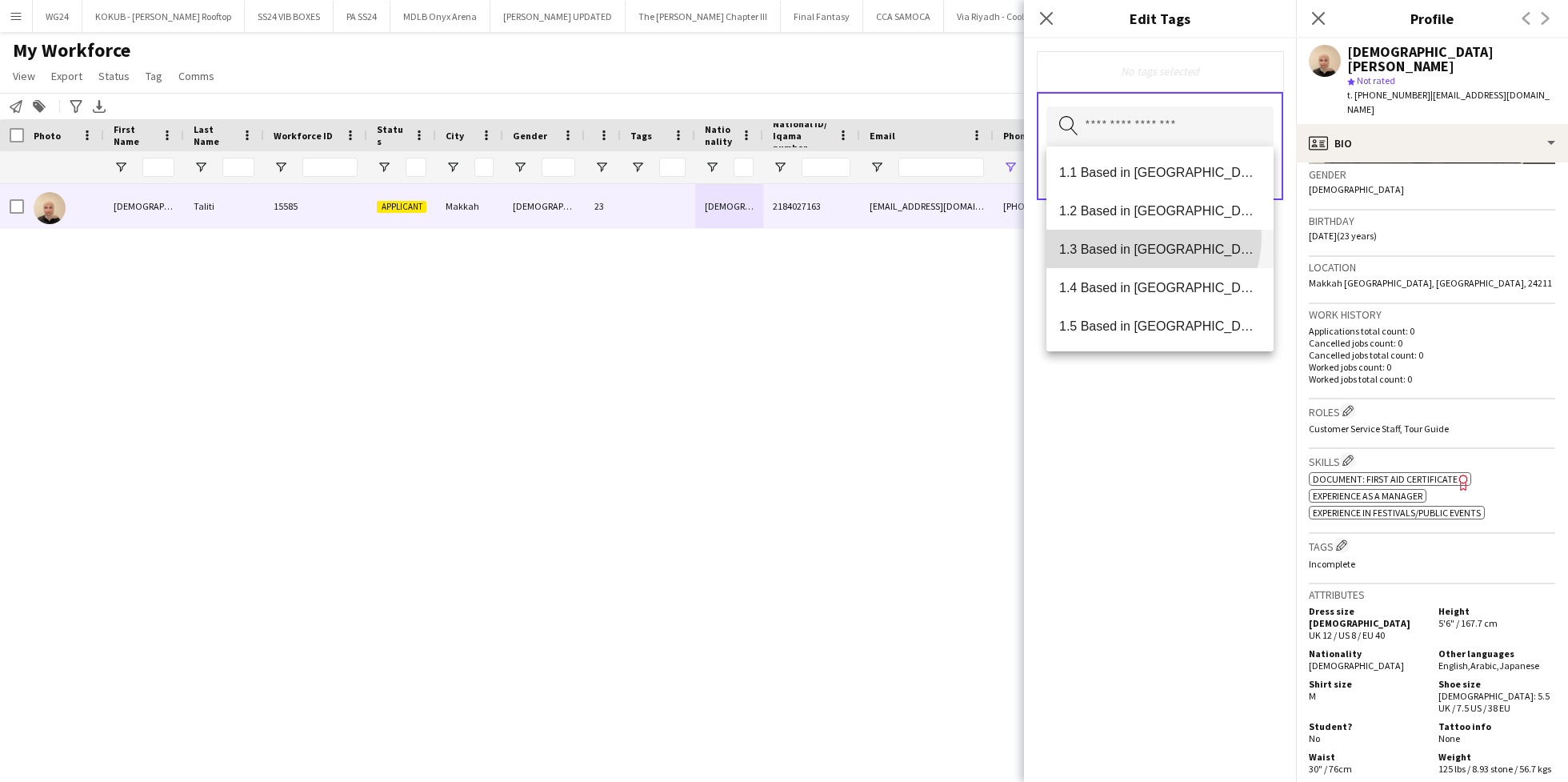
click at [1147, 237] on mat-option "1.3 Based in Jeddah" at bounding box center [1160, 249] width 227 height 38
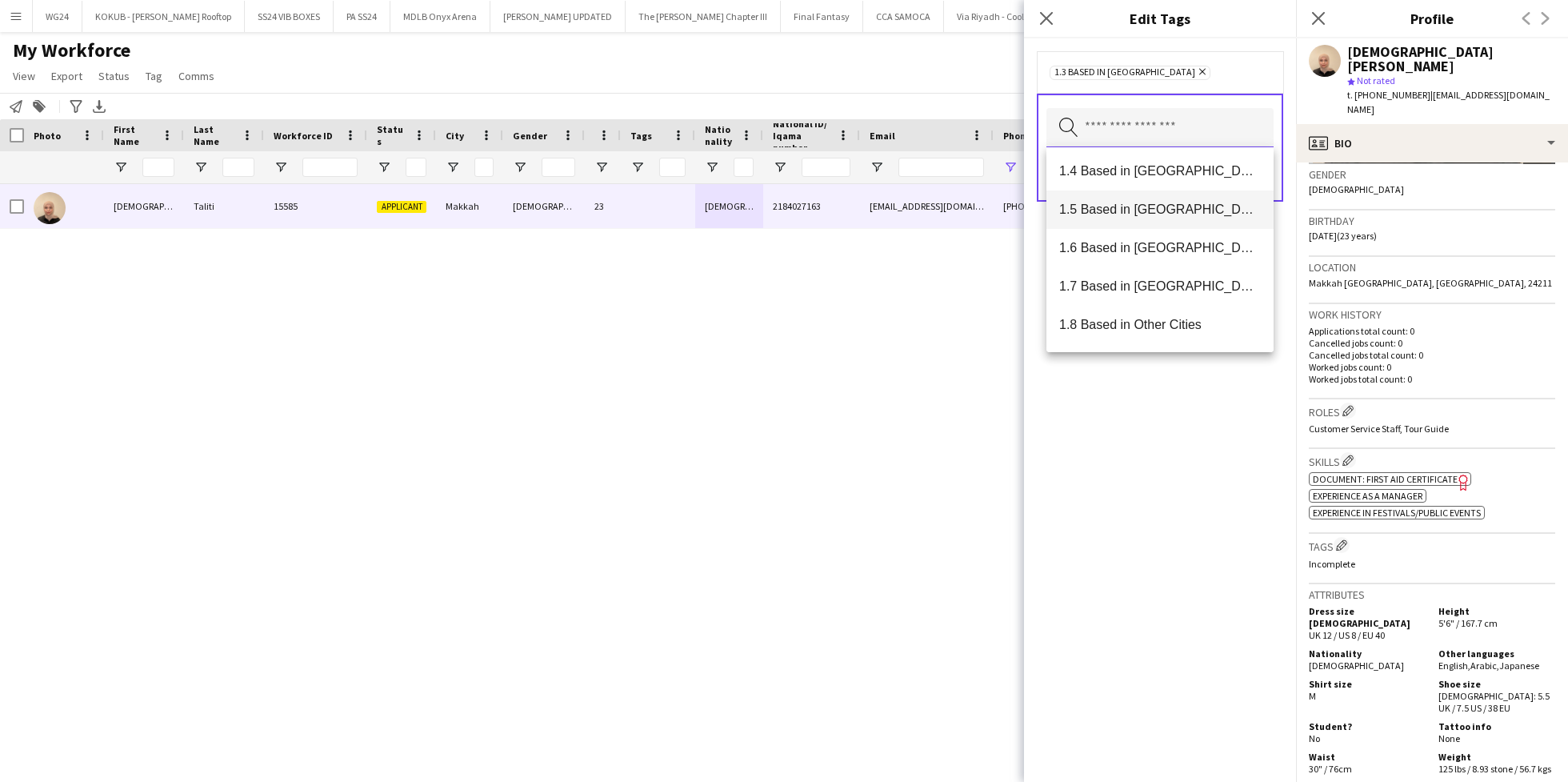
scroll to position [81, 0]
click at [1171, 243] on span "1.6 Based in Makkah" at bounding box center [1161, 245] width 201 height 15
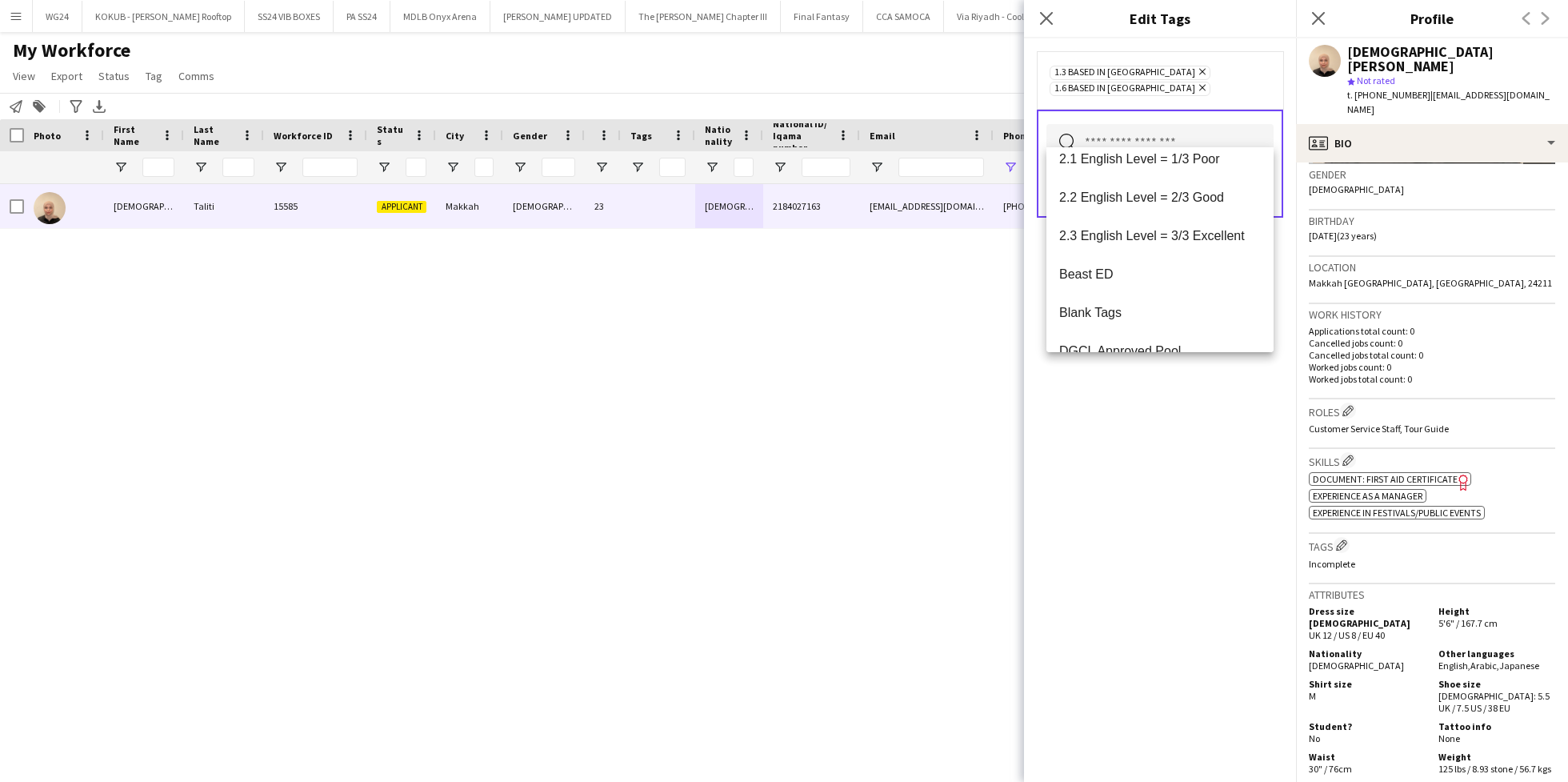
scroll to position [245, 0]
click at [1171, 243] on mat-option "2.3 English Level = 3/3 Excellent" at bounding box center [1160, 235] width 227 height 38
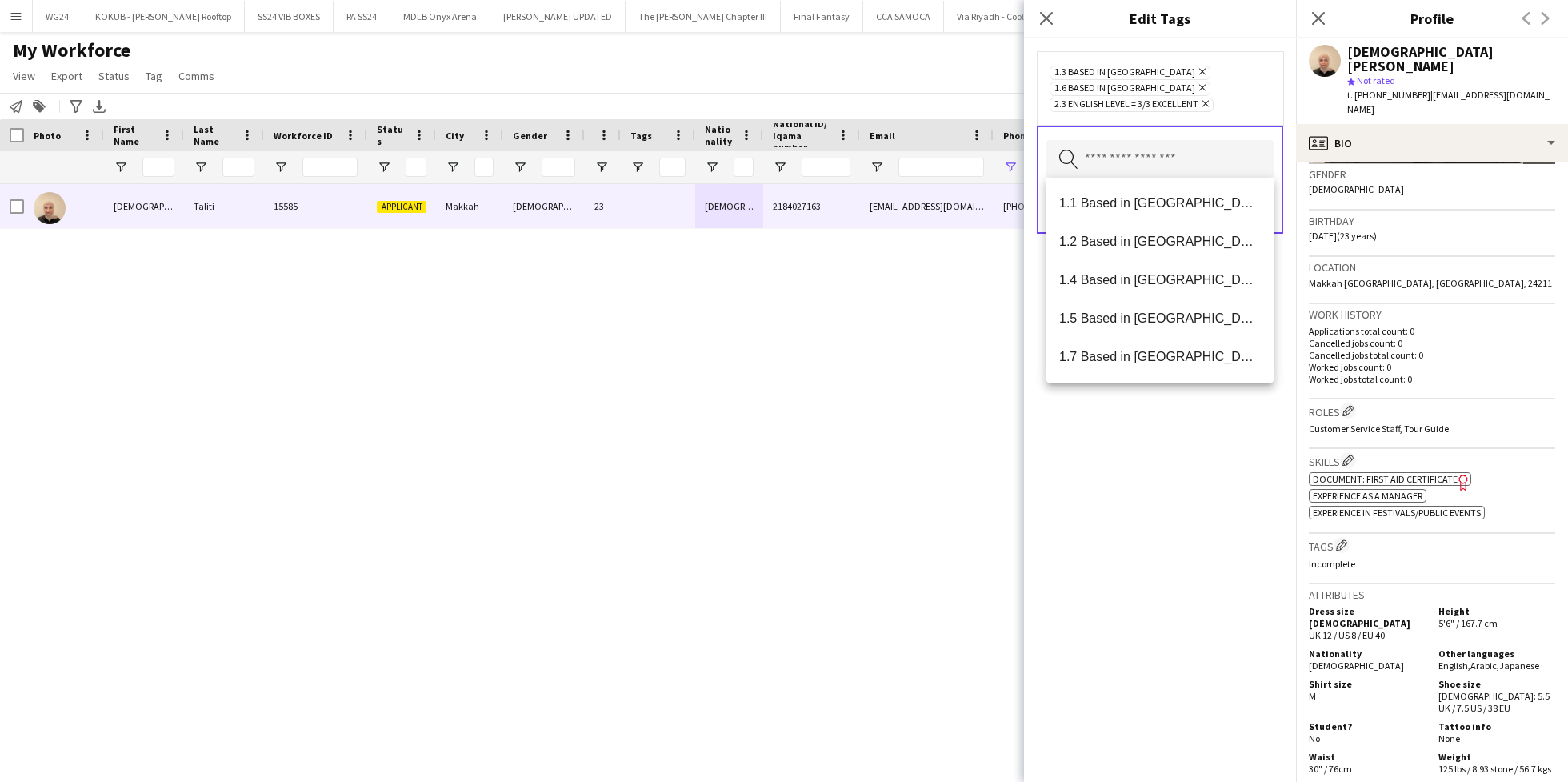
click at [1175, 513] on div "1.3 Based in Jeddah Remove 1.6 Based in Makkah Remove 2.3 English Level = 3/3 E…" at bounding box center [1161, 409] width 272 height 743
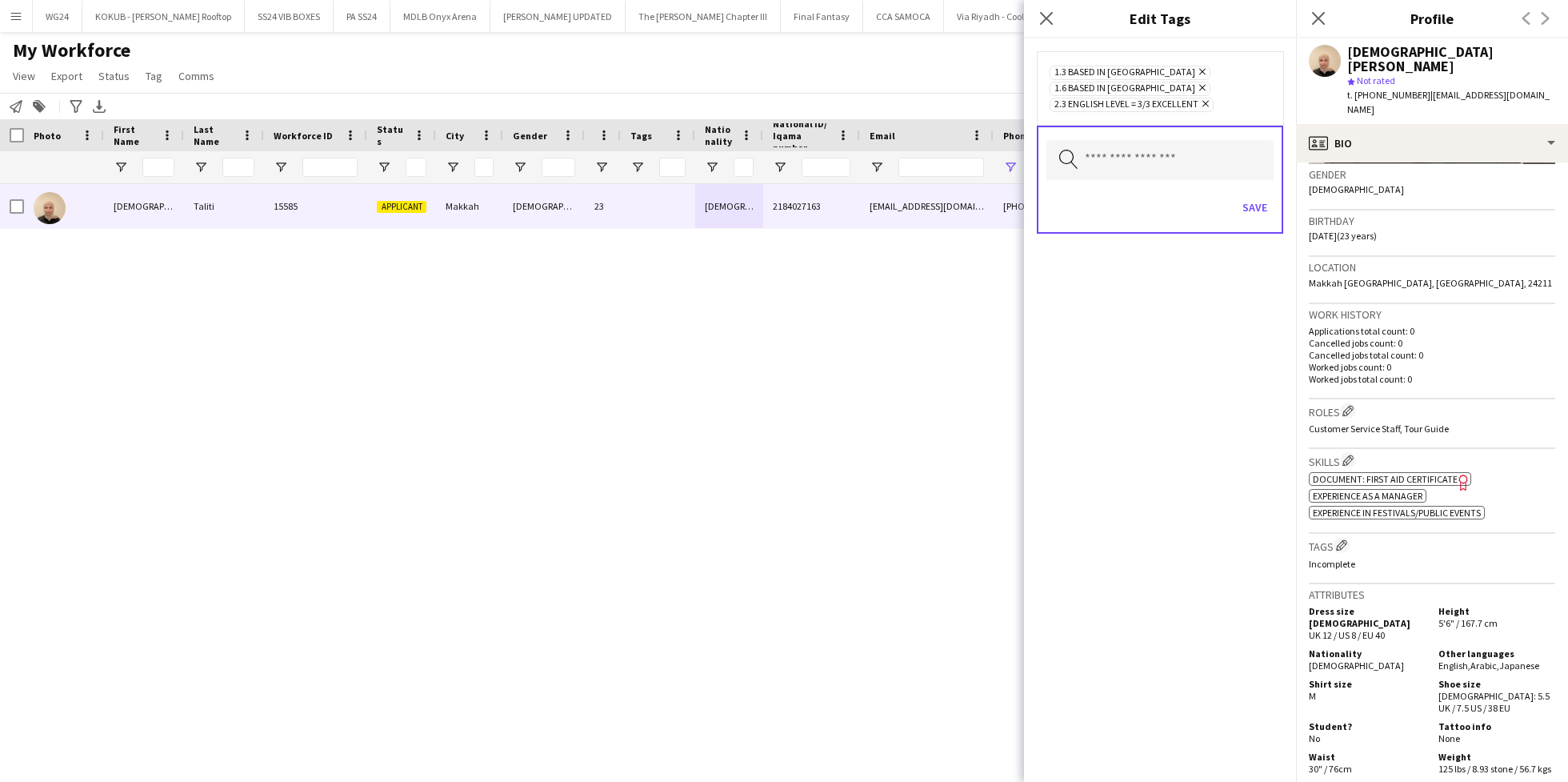
click at [1200, 70] on icon at bounding box center [1202, 72] width 6 height 6
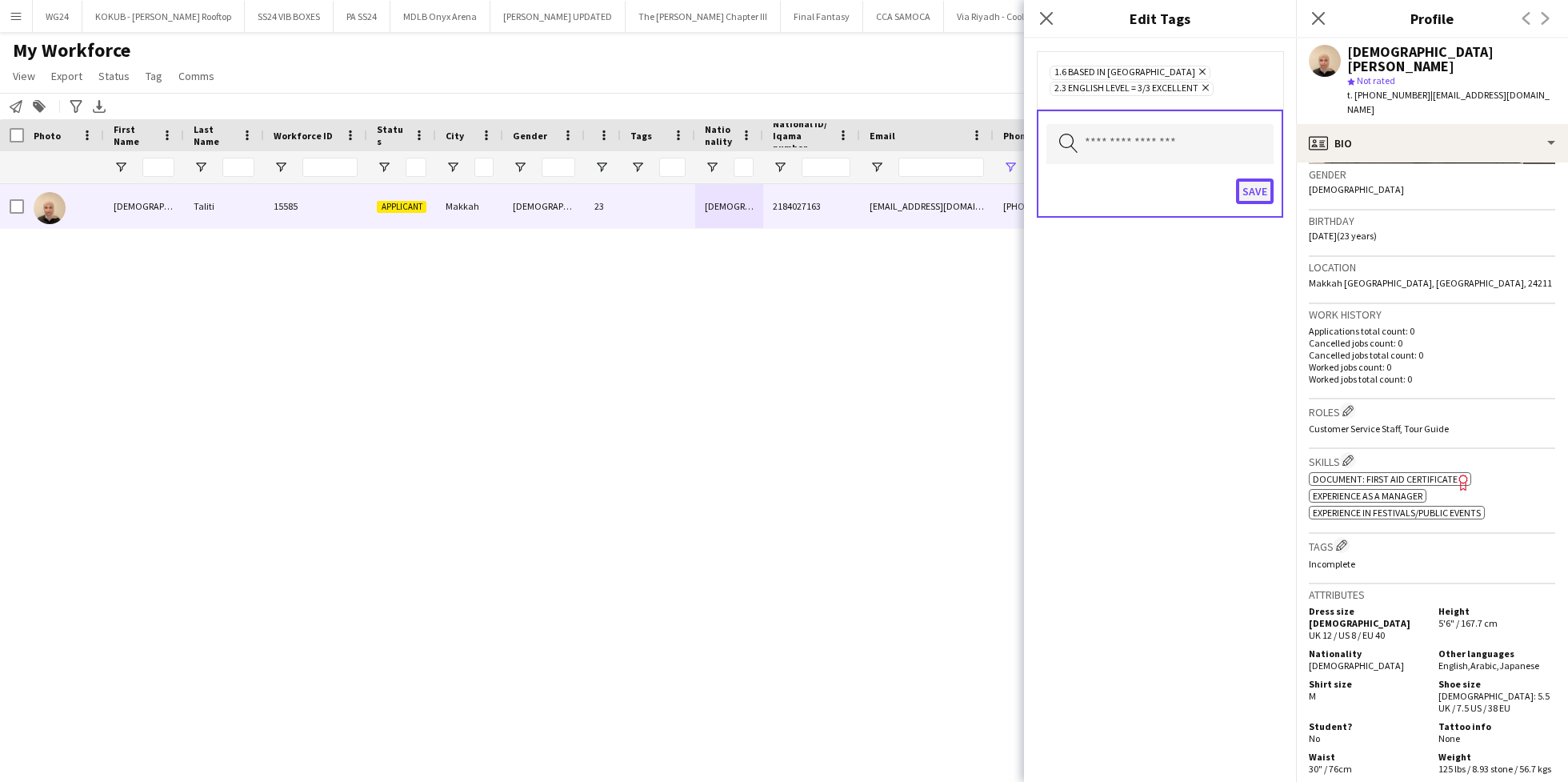
click at [1247, 192] on button "Save" at bounding box center [1254, 191] width 37 height 25
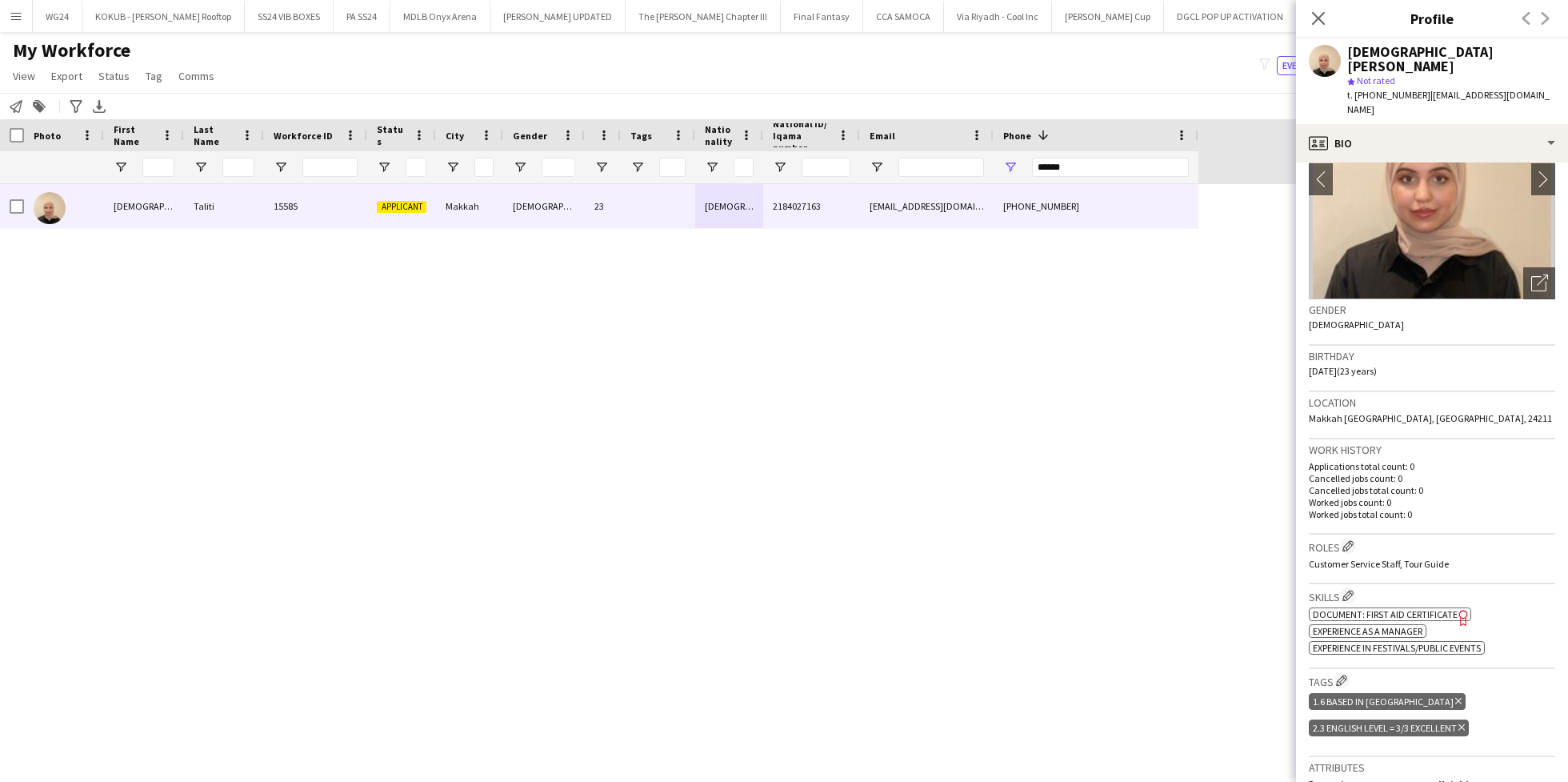
scroll to position [0, 0]
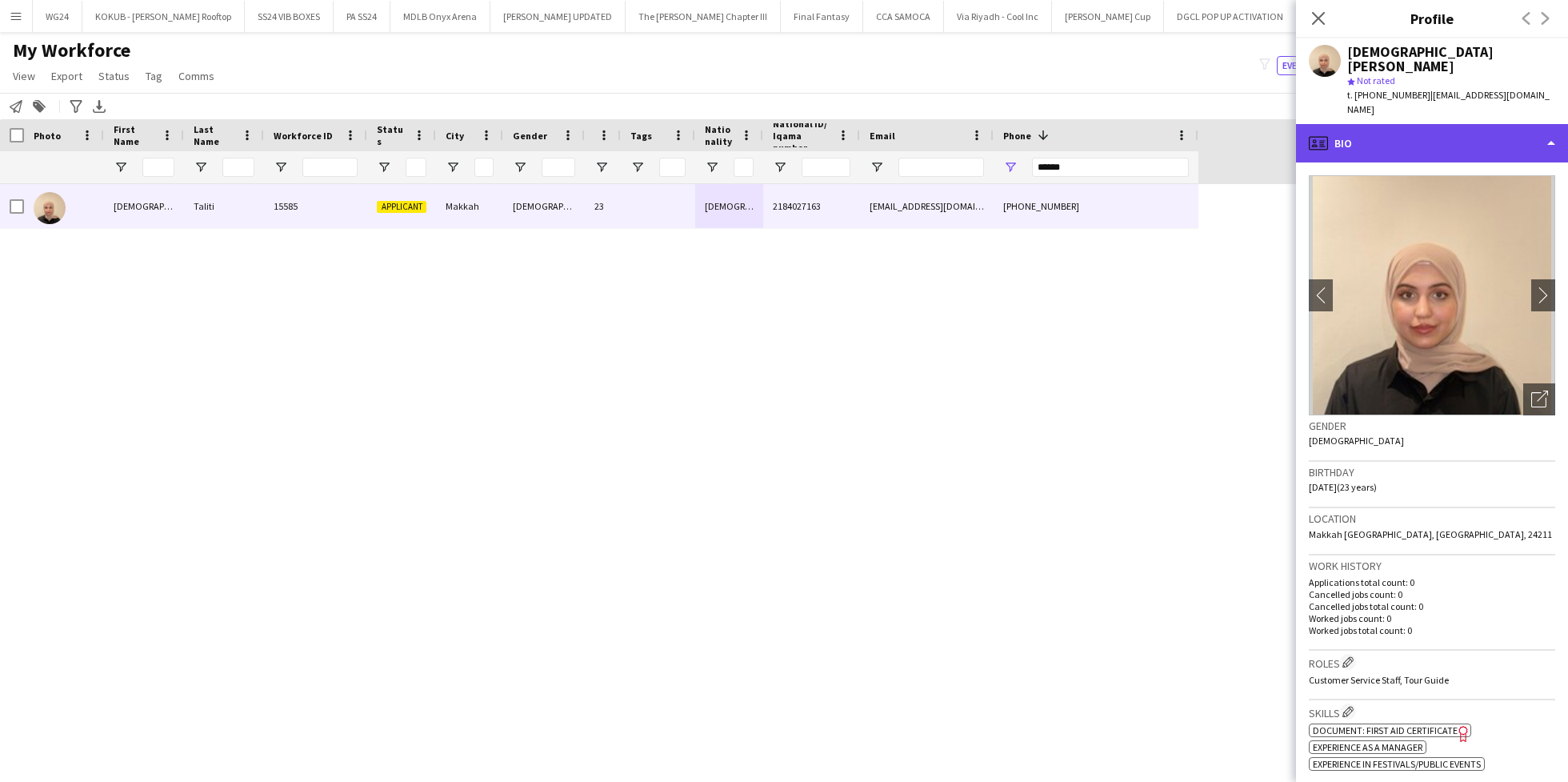
click at [1407, 124] on div "profile Bio" at bounding box center [1433, 143] width 272 height 38
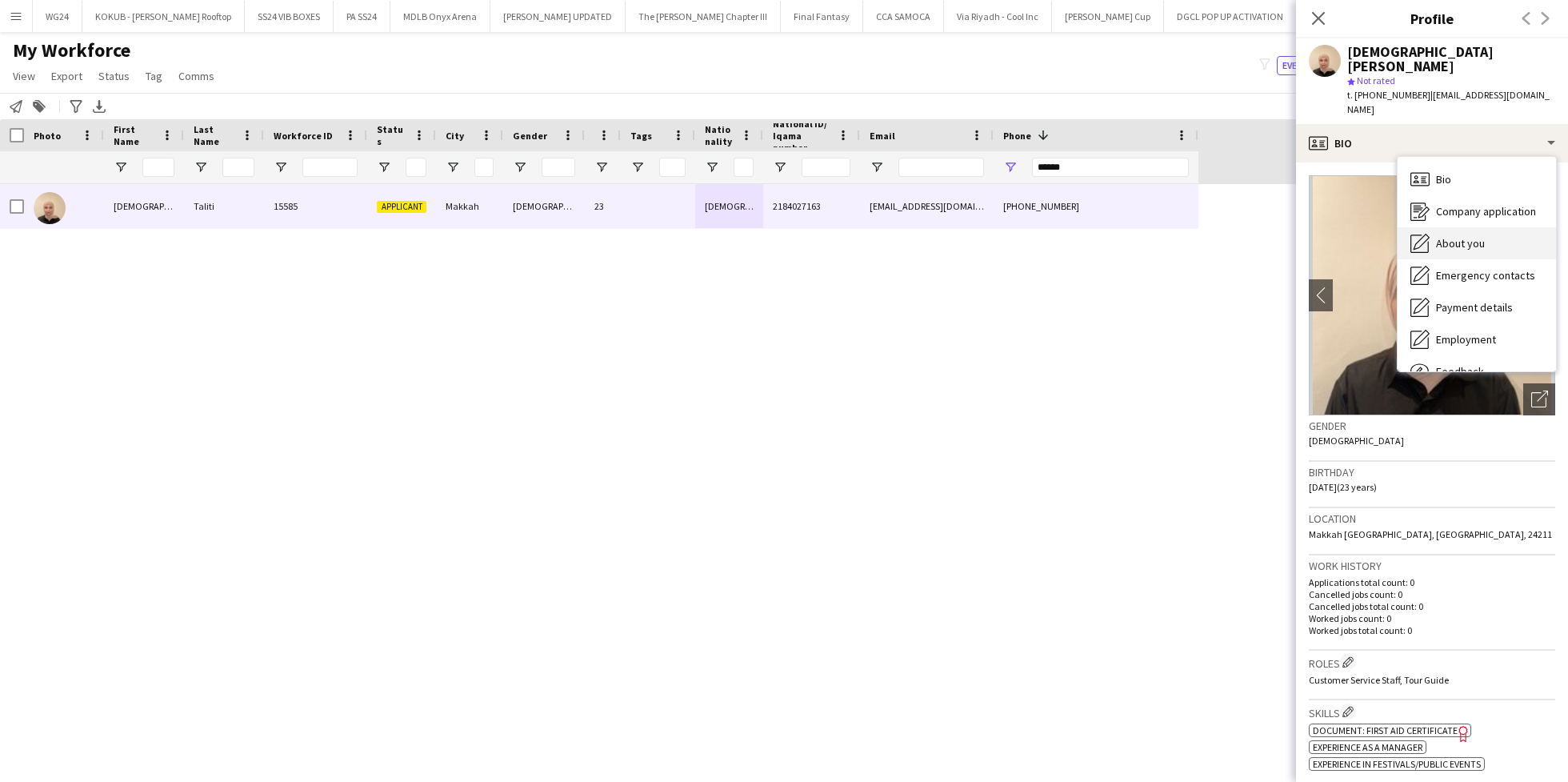
click at [1464, 236] on span "About you" at bounding box center [1461, 243] width 49 height 15
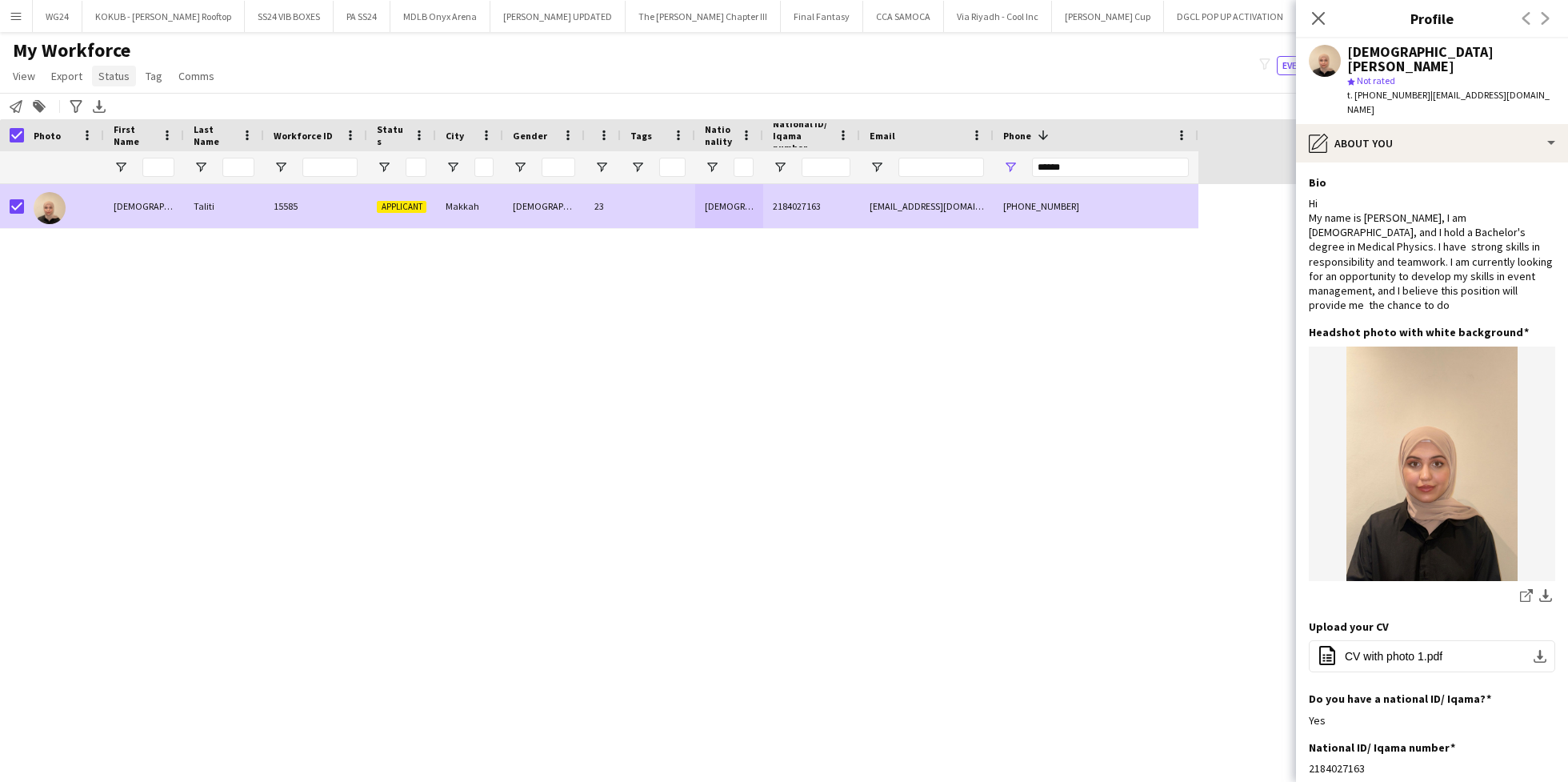
click at [112, 70] on span "Status" at bounding box center [113, 76] width 31 height 15
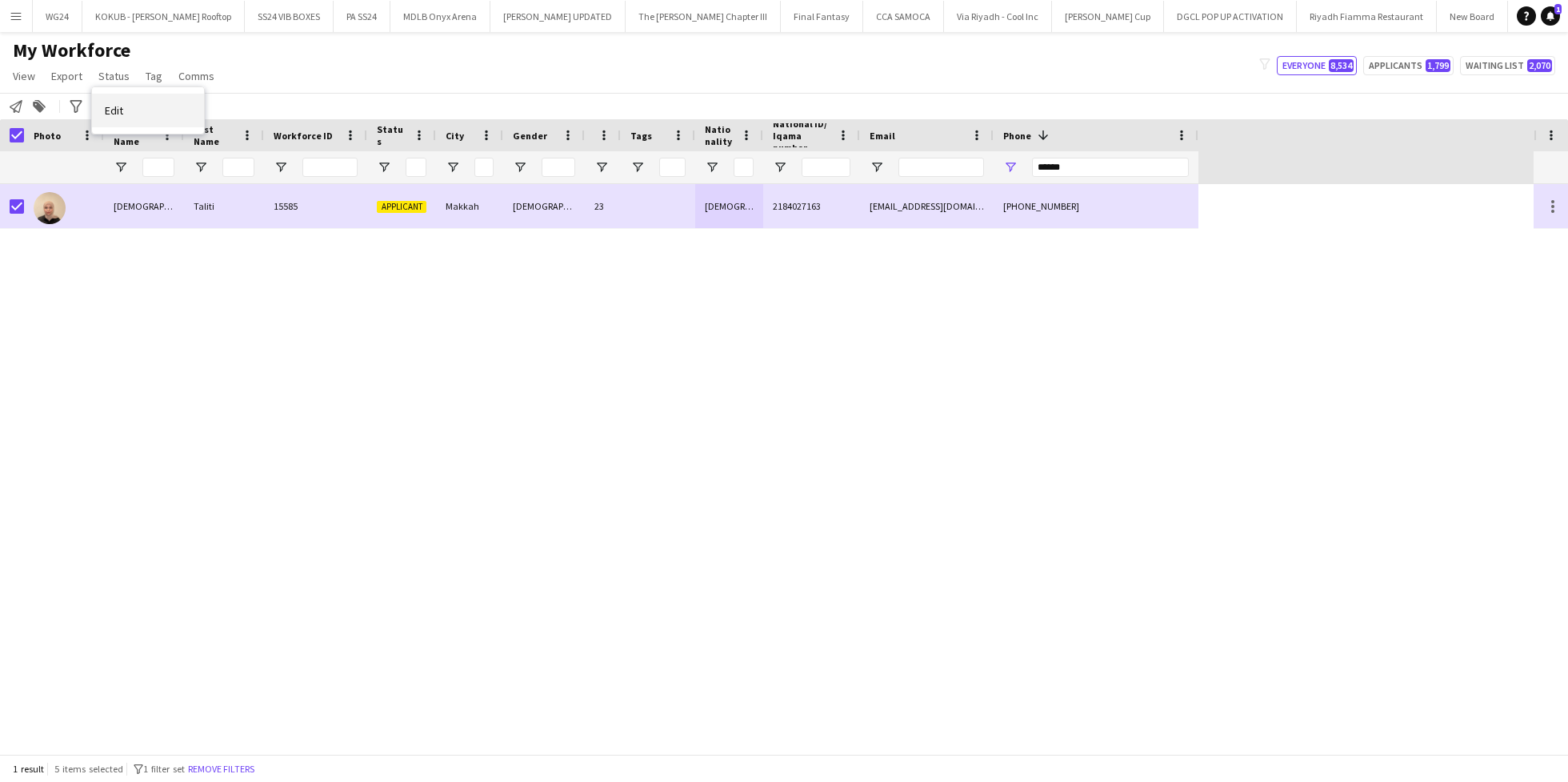
click at [172, 110] on link "Edit" at bounding box center [147, 110] width 112 height 34
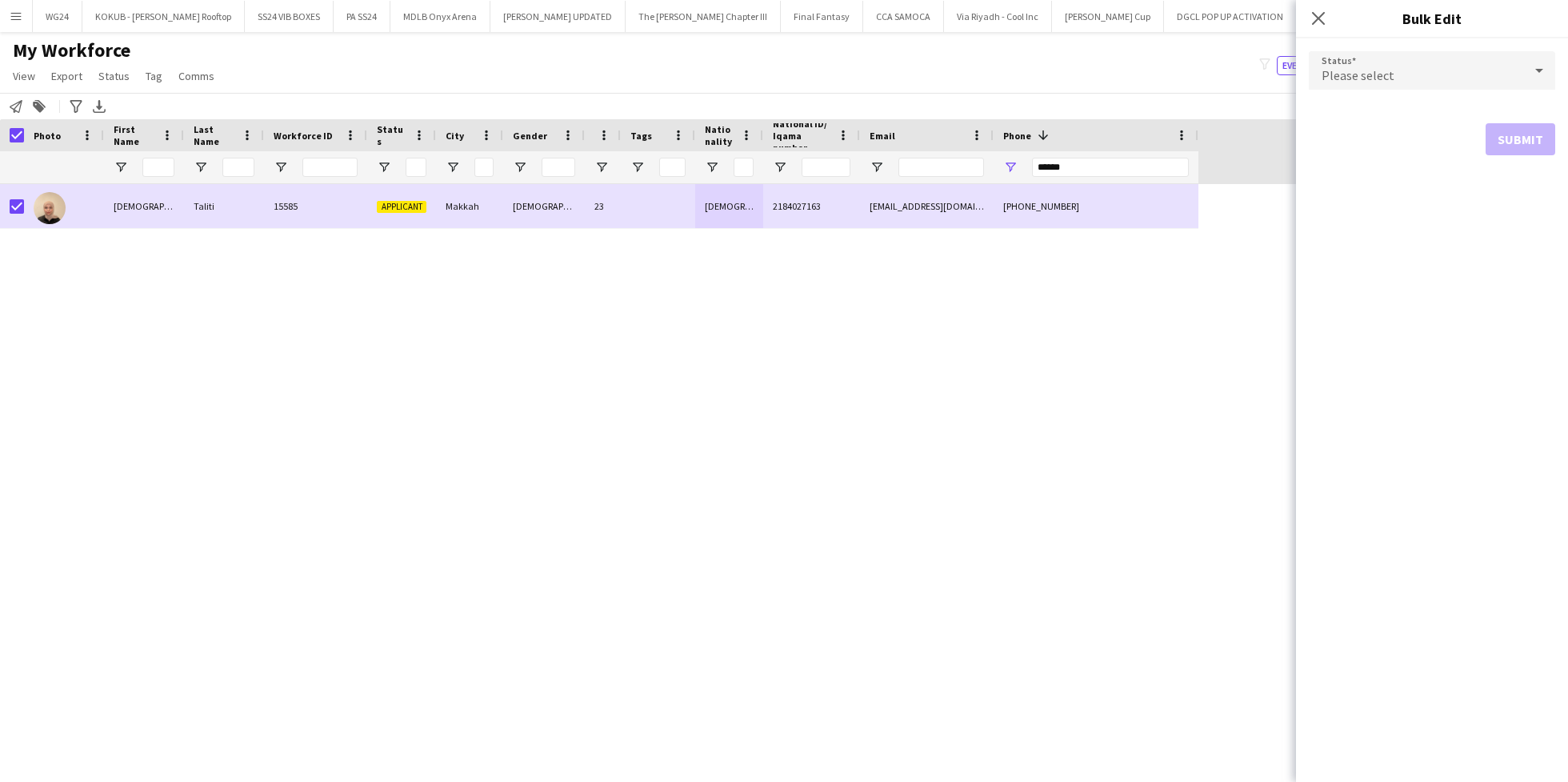
click at [1410, 81] on div "Please select" at bounding box center [1416, 70] width 214 height 38
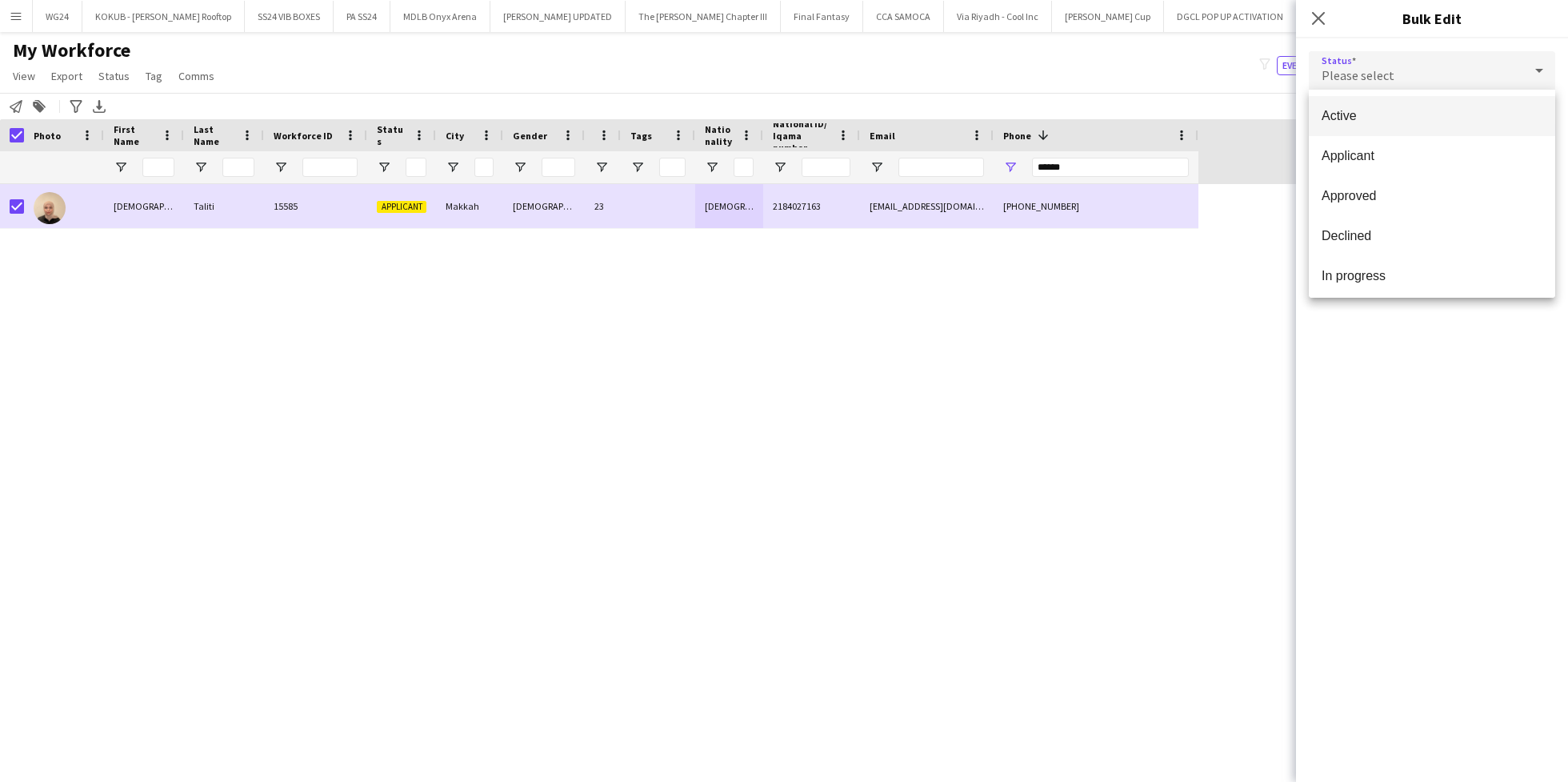
click at [1408, 121] on span "Active" at bounding box center [1432, 115] width 220 height 15
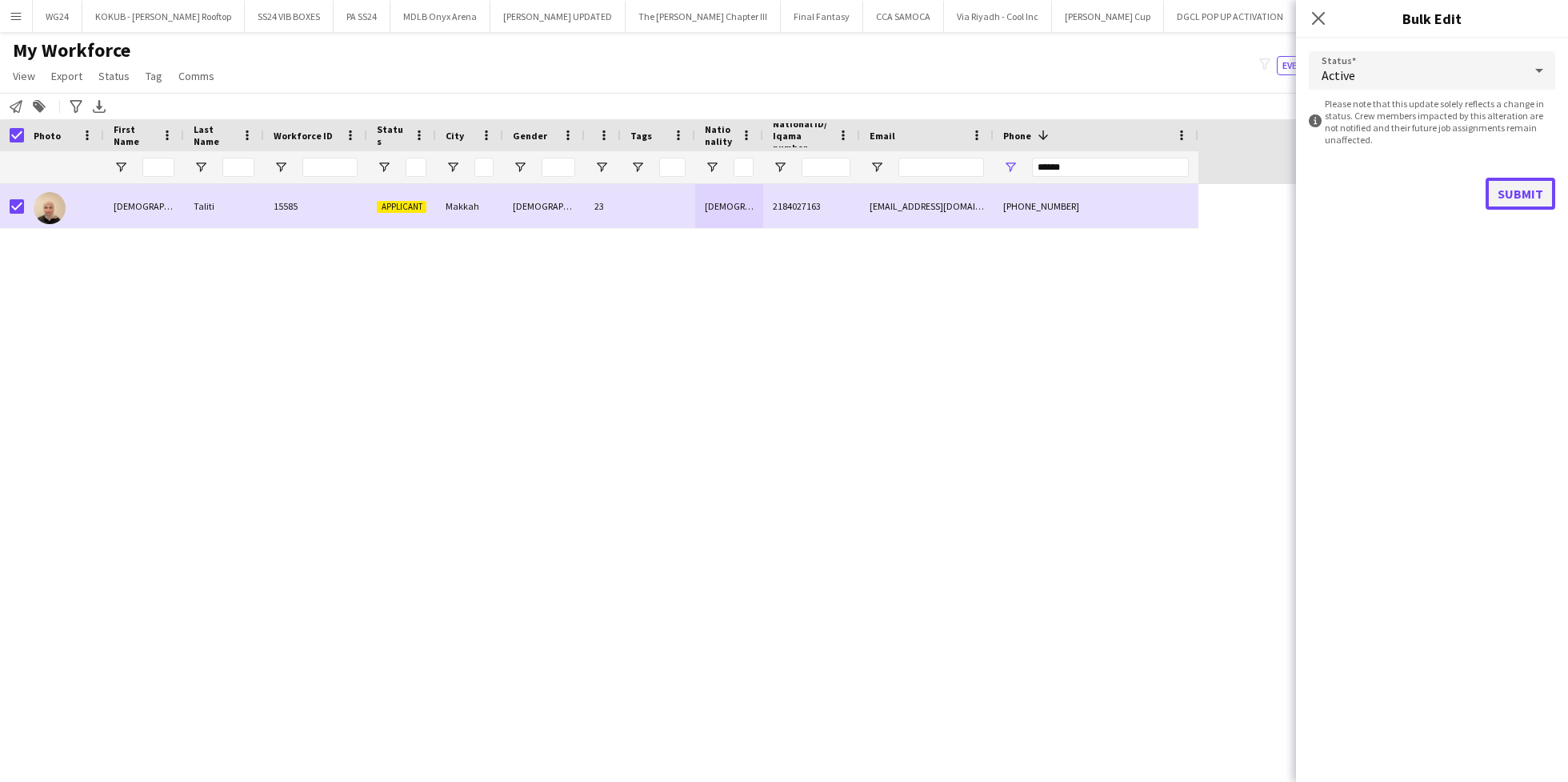
click at [1534, 190] on button "Submit" at bounding box center [1521, 193] width 70 height 32
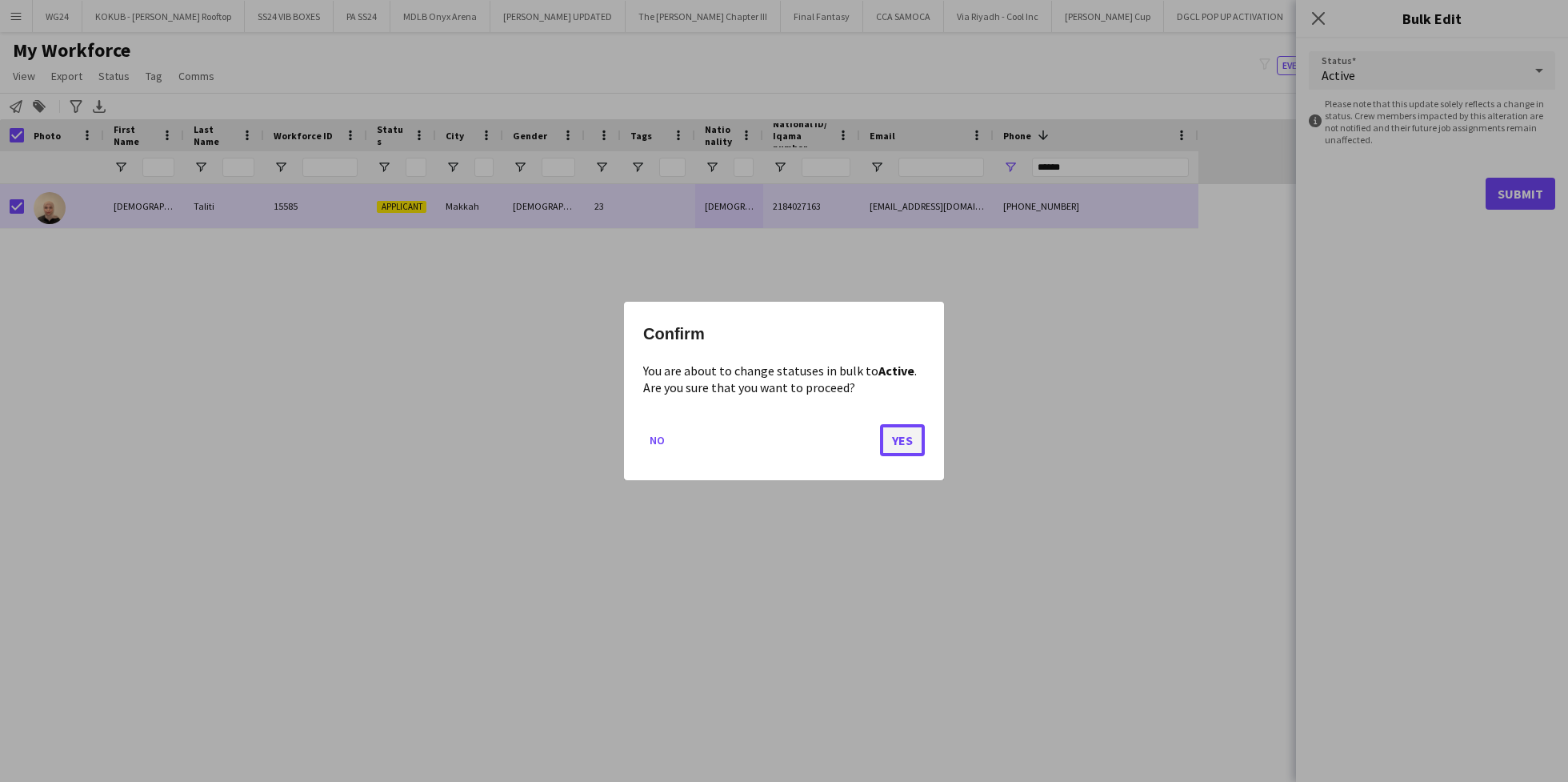
click at [905, 437] on button "Yes" at bounding box center [902, 439] width 44 height 32
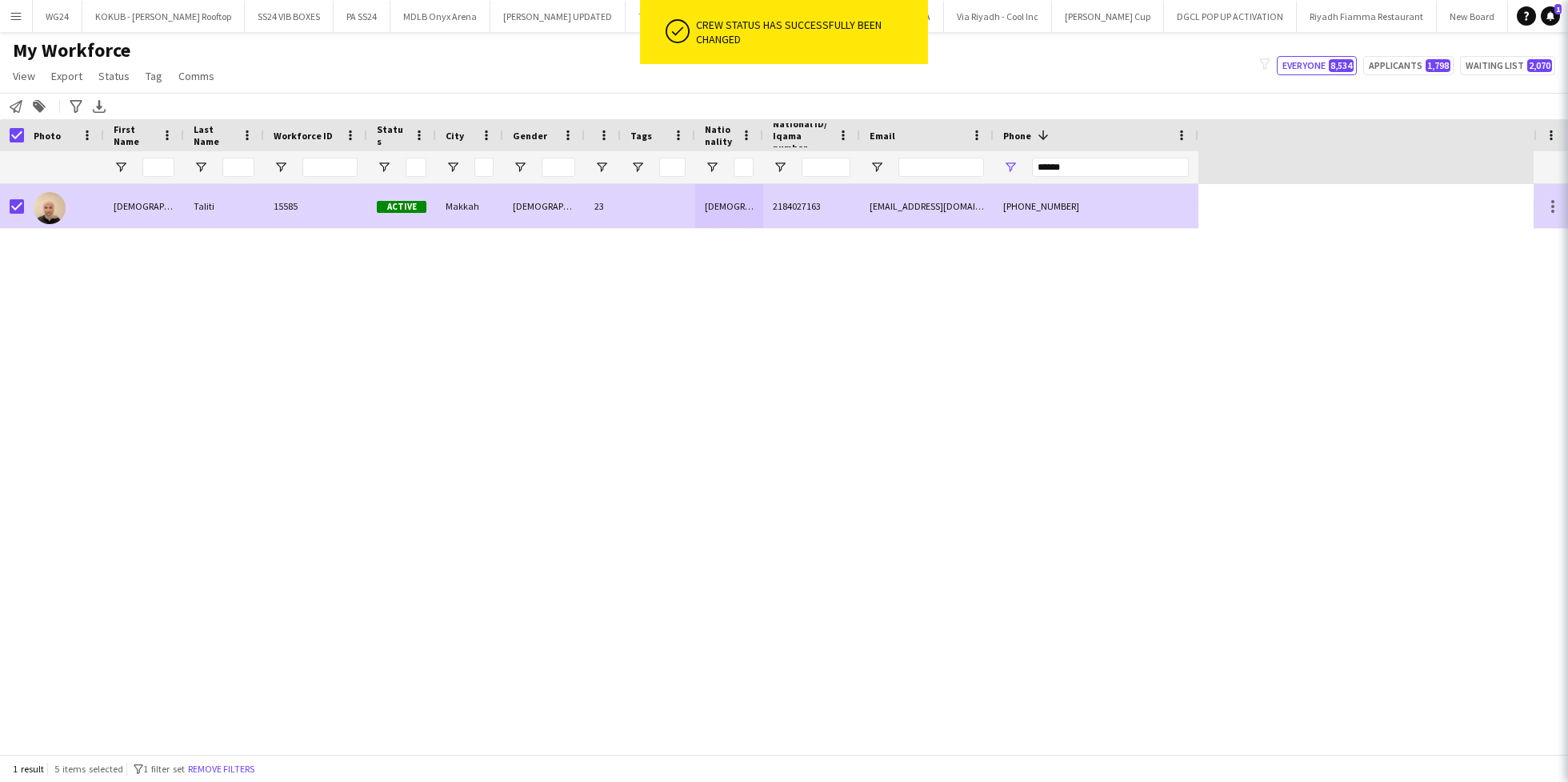
click at [419, 196] on div "Active" at bounding box center [402, 206] width 69 height 44
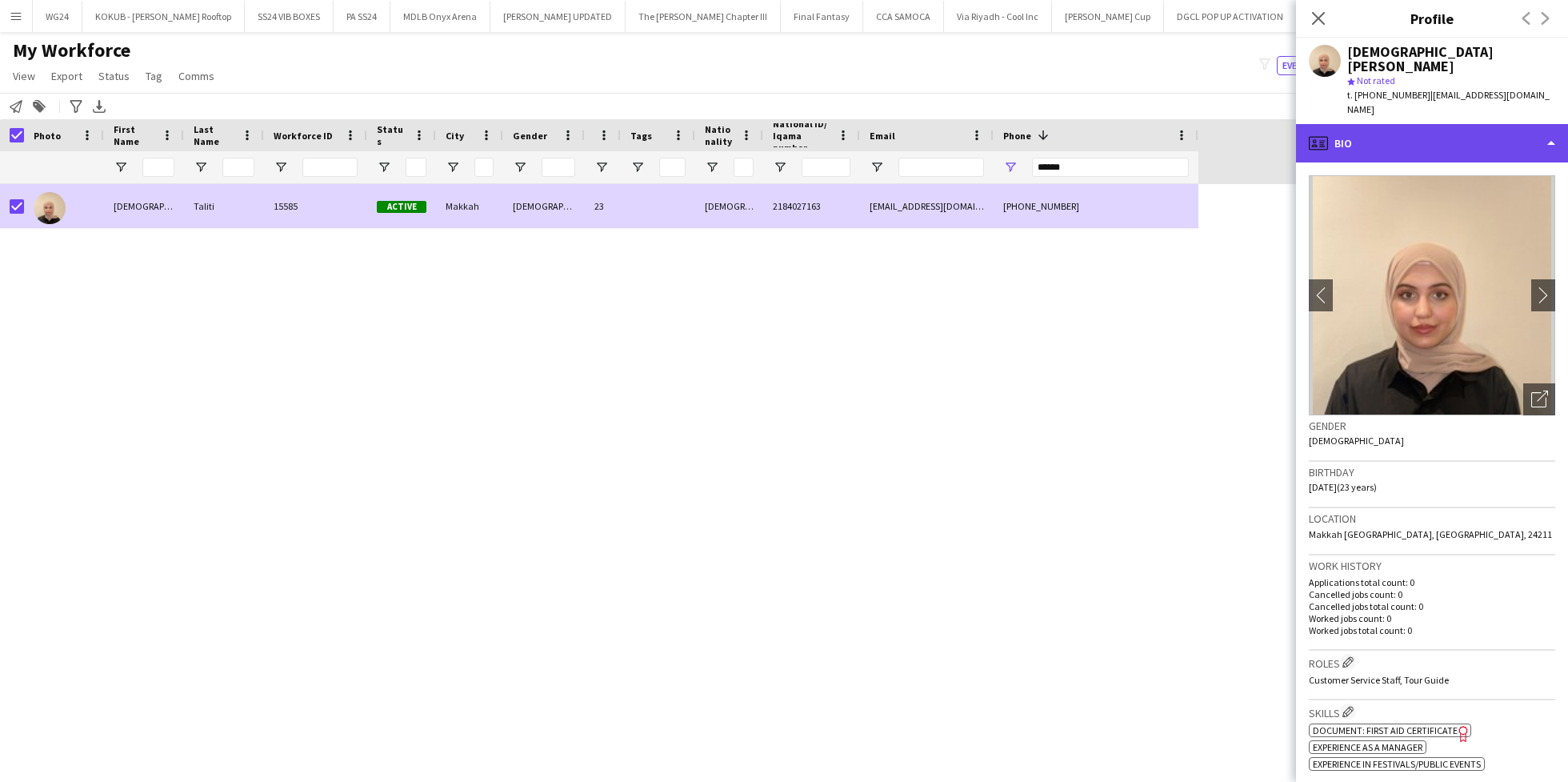
click at [1494, 124] on div "profile Bio" at bounding box center [1433, 143] width 272 height 38
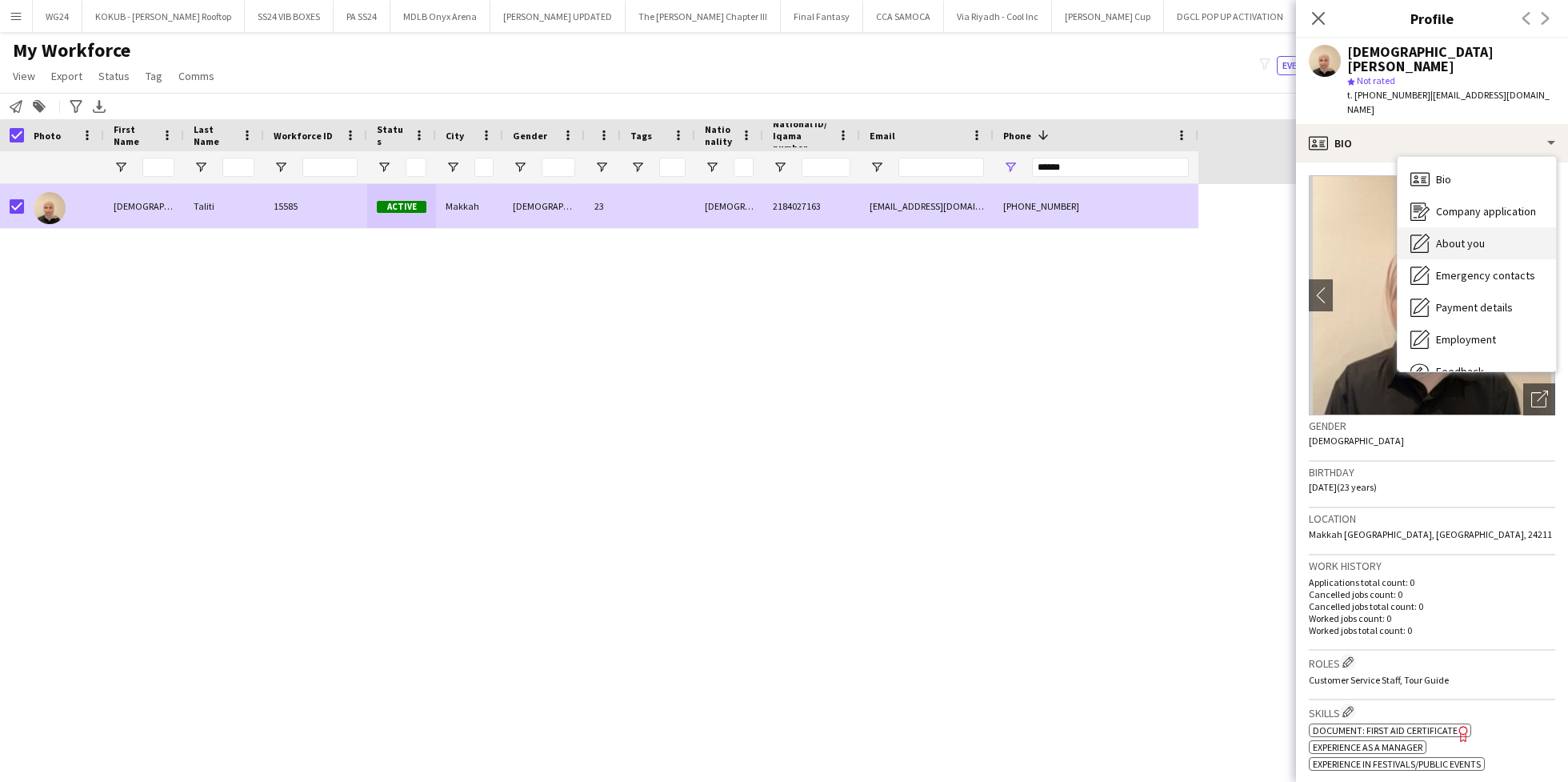
click at [1490, 227] on div "About you About you" at bounding box center [1477, 242] width 159 height 32
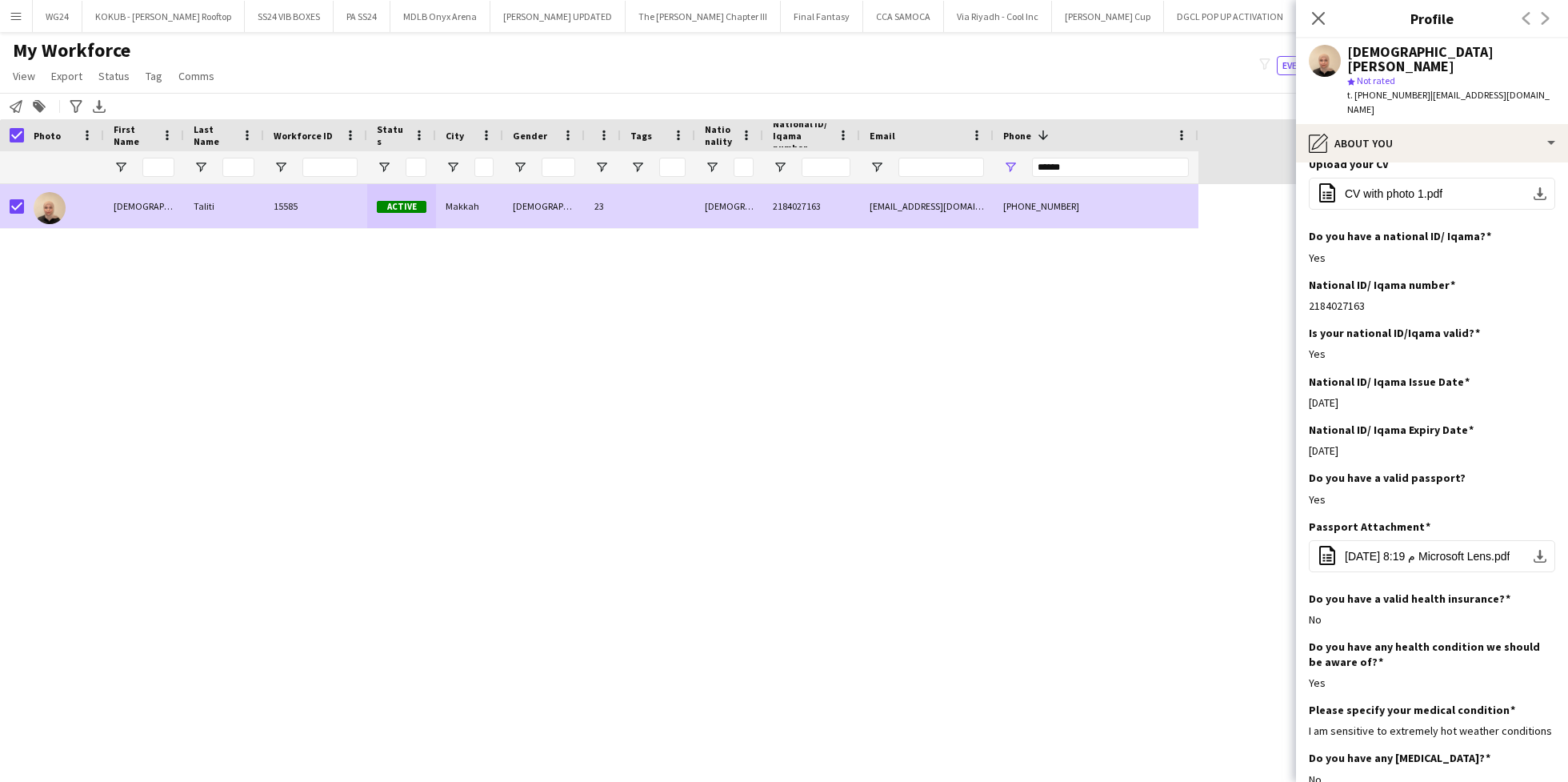
scroll to position [758, 0]
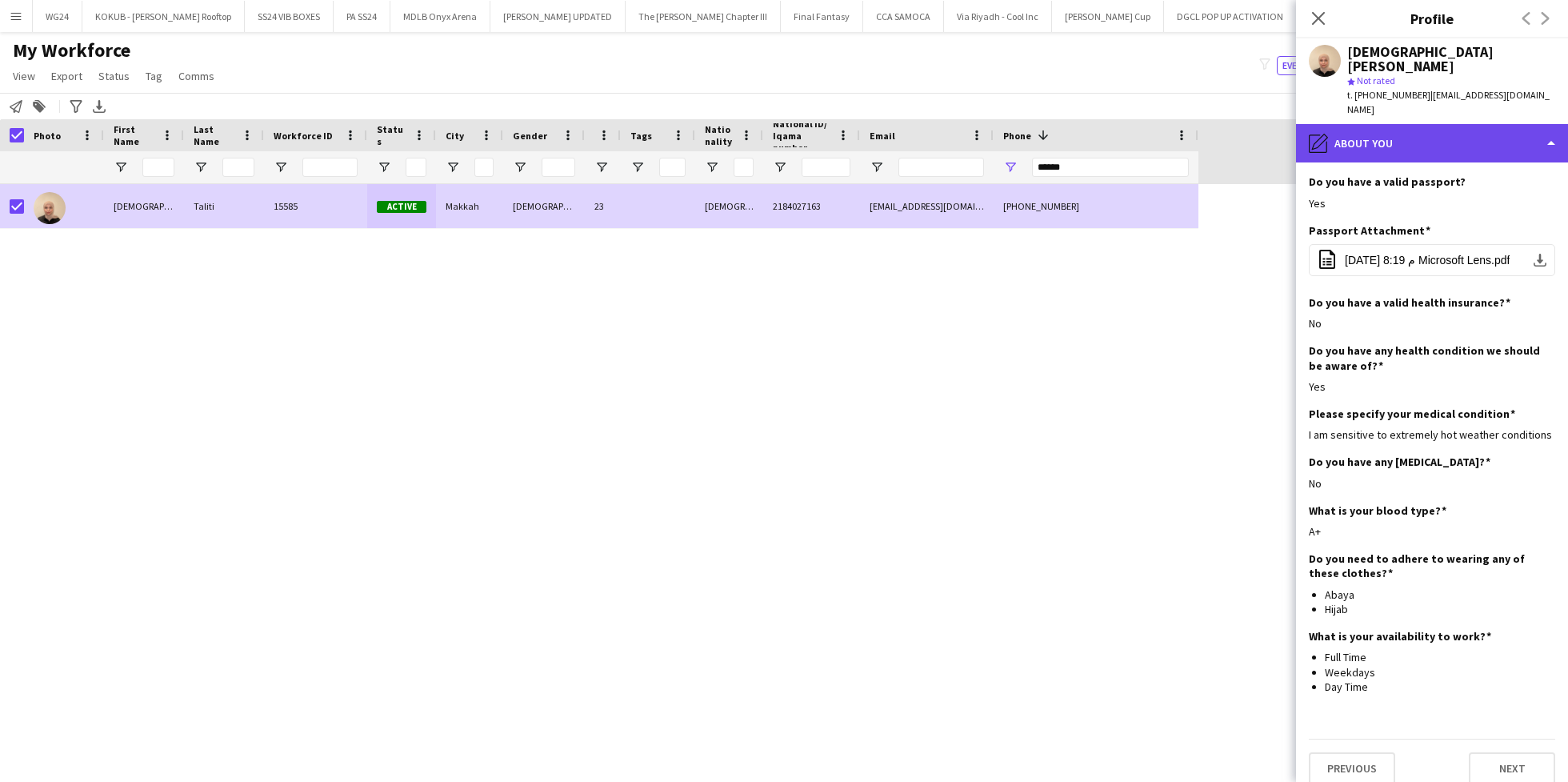
click at [1420, 124] on div "pencil4 About you" at bounding box center [1433, 143] width 272 height 38
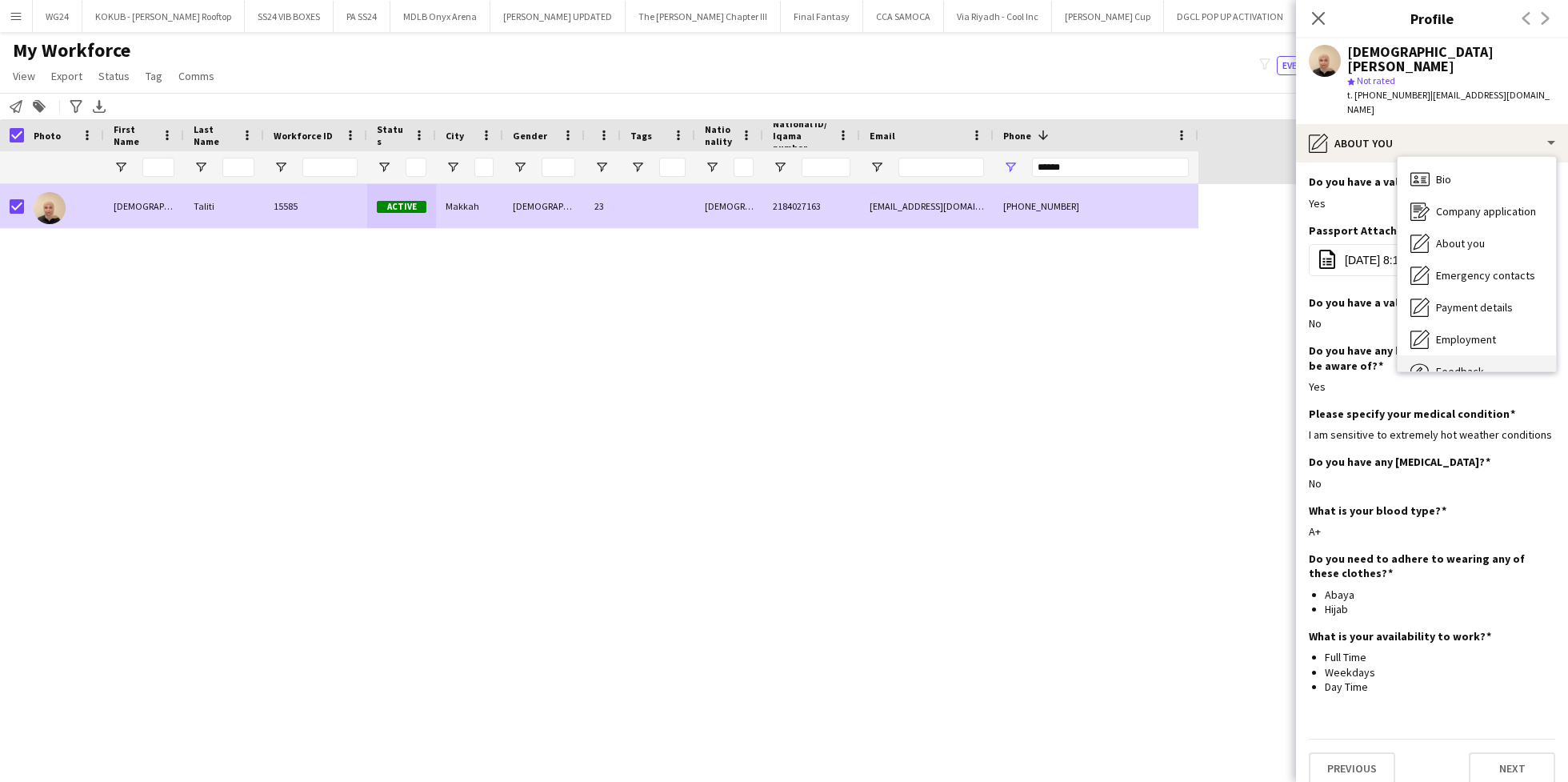
click at [1478, 356] on div "Feedback Feedback" at bounding box center [1477, 371] width 159 height 32
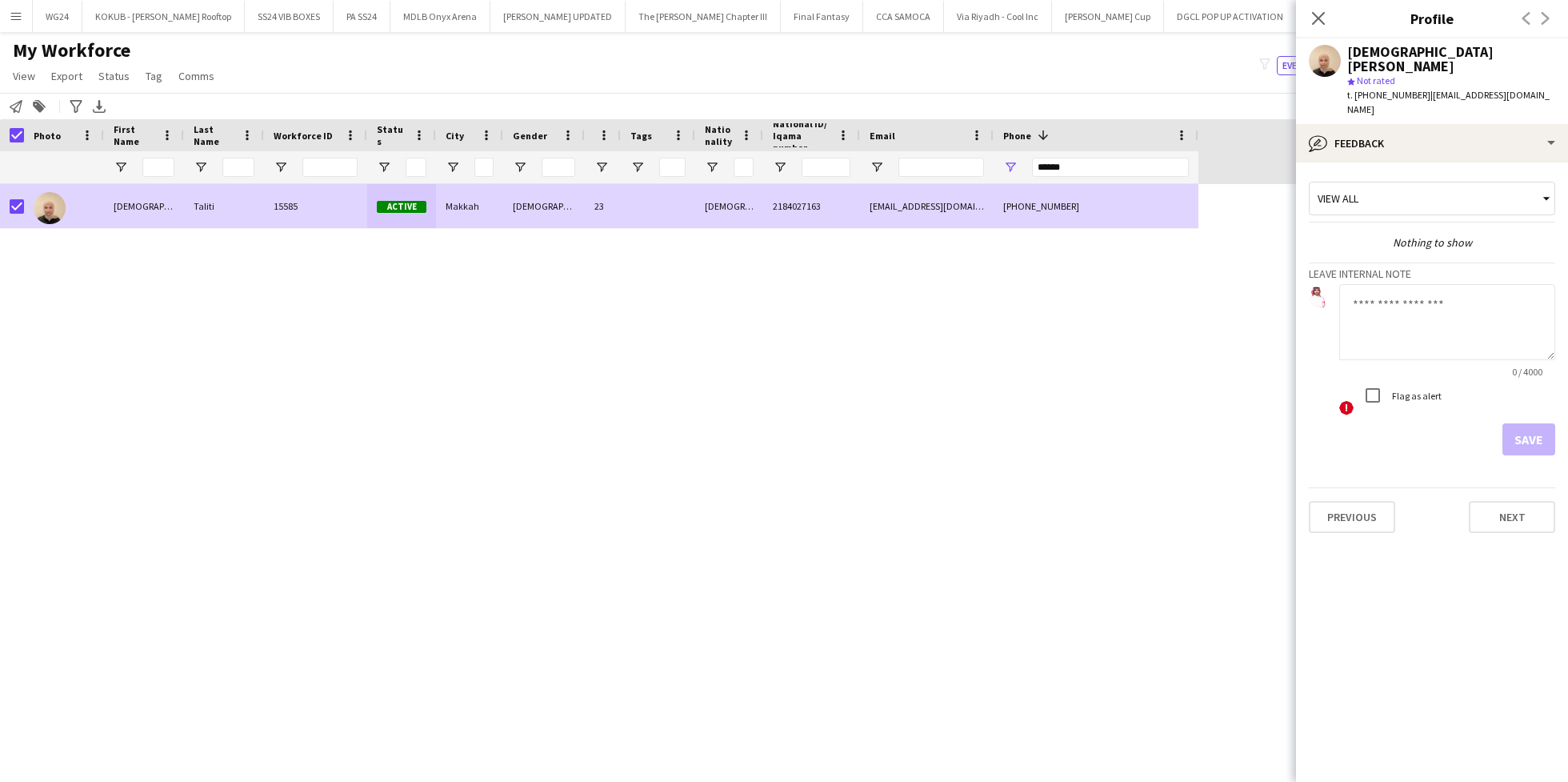
click at [1427, 292] on textarea at bounding box center [1447, 322] width 216 height 76
type textarea "**********"
click at [1537, 424] on button "Save" at bounding box center [1529, 439] width 53 height 32
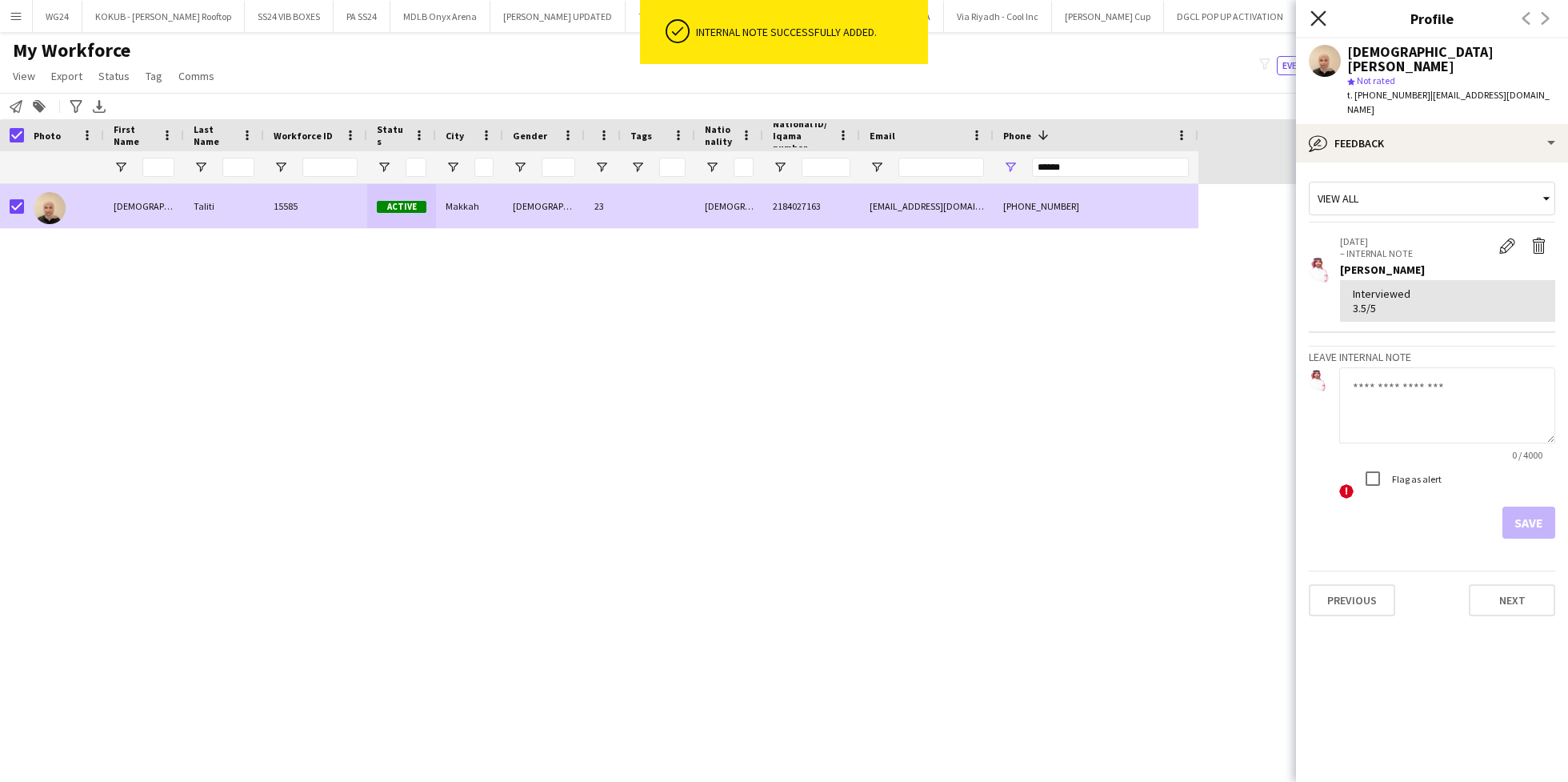
click at [1324, 15] on icon "Close pop-in" at bounding box center [1318, 17] width 15 height 15
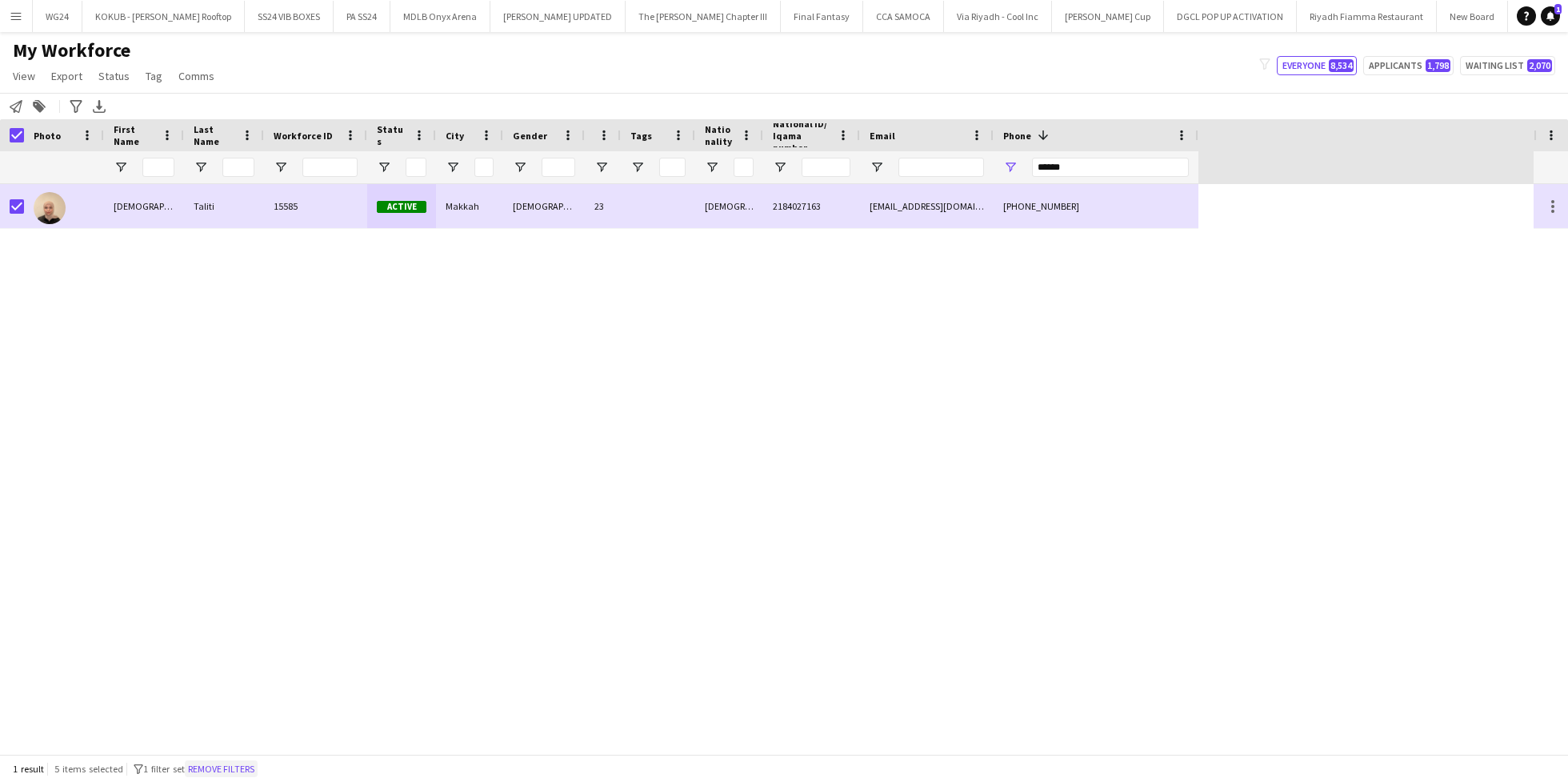
click at [258, 767] on button "Remove filters" at bounding box center [221, 768] width 73 height 17
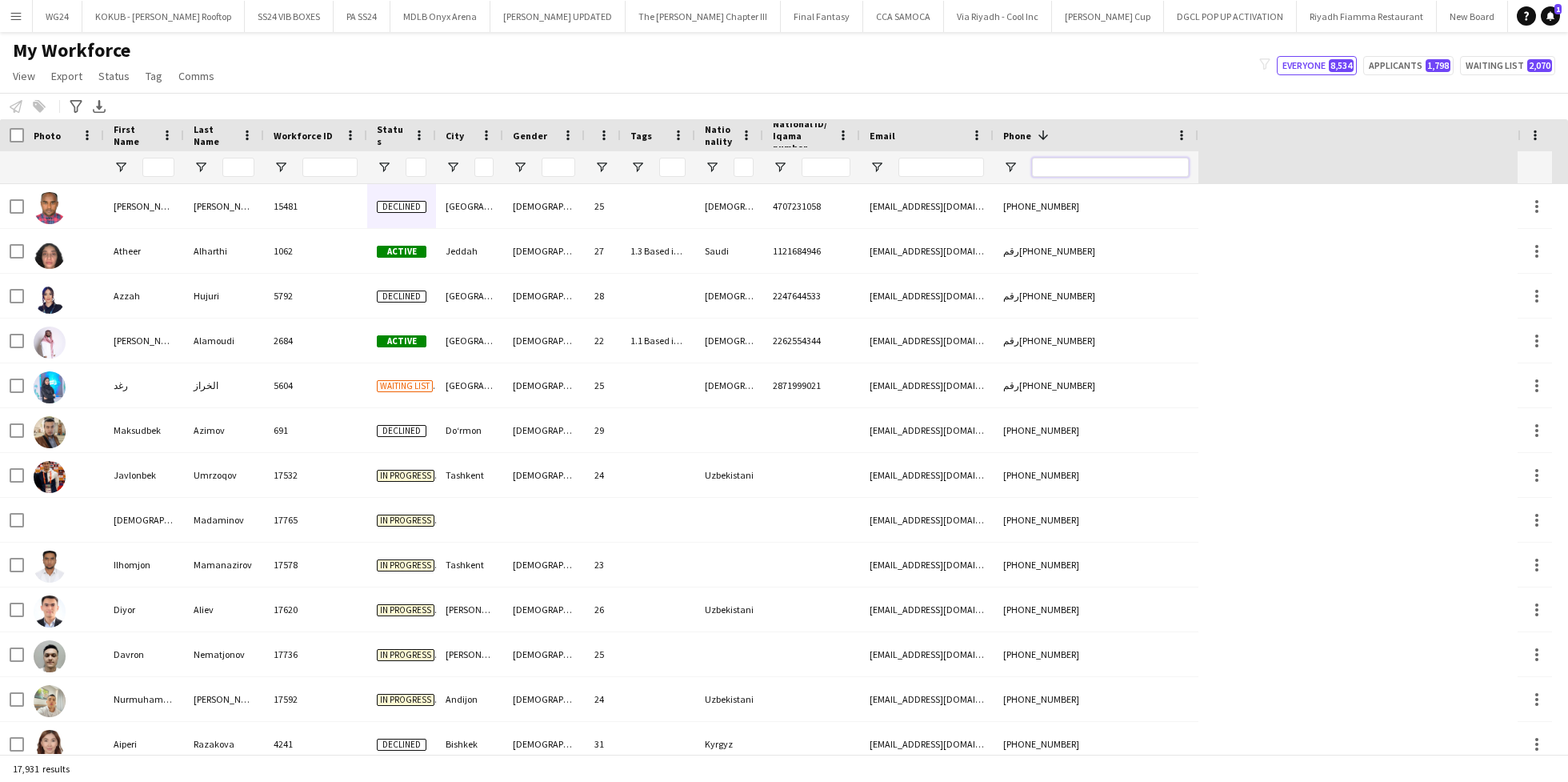
click at [1073, 165] on input "Phone Filter Input" at bounding box center [1111, 167] width 157 height 19
paste input "********"
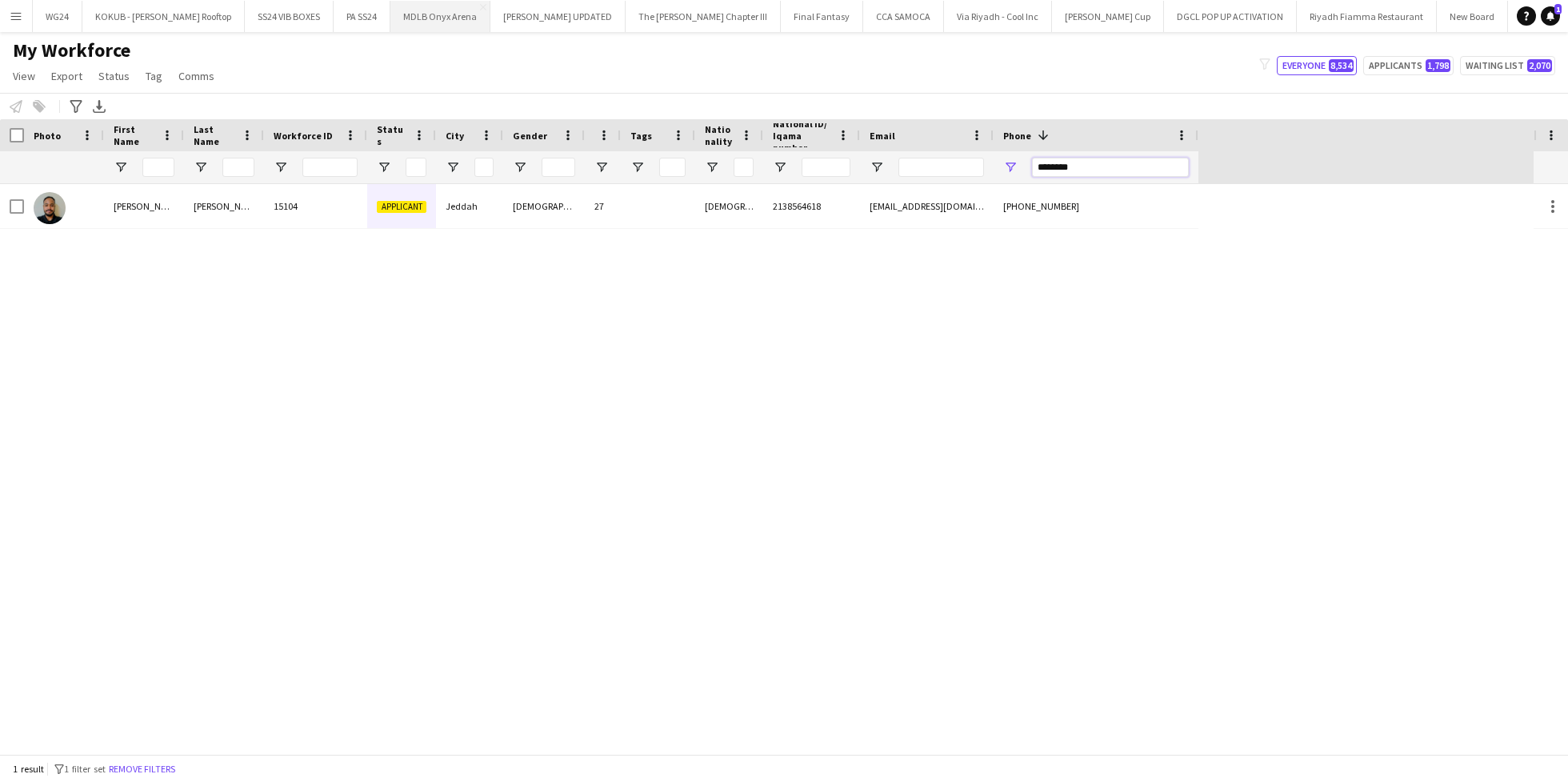
type input "********"
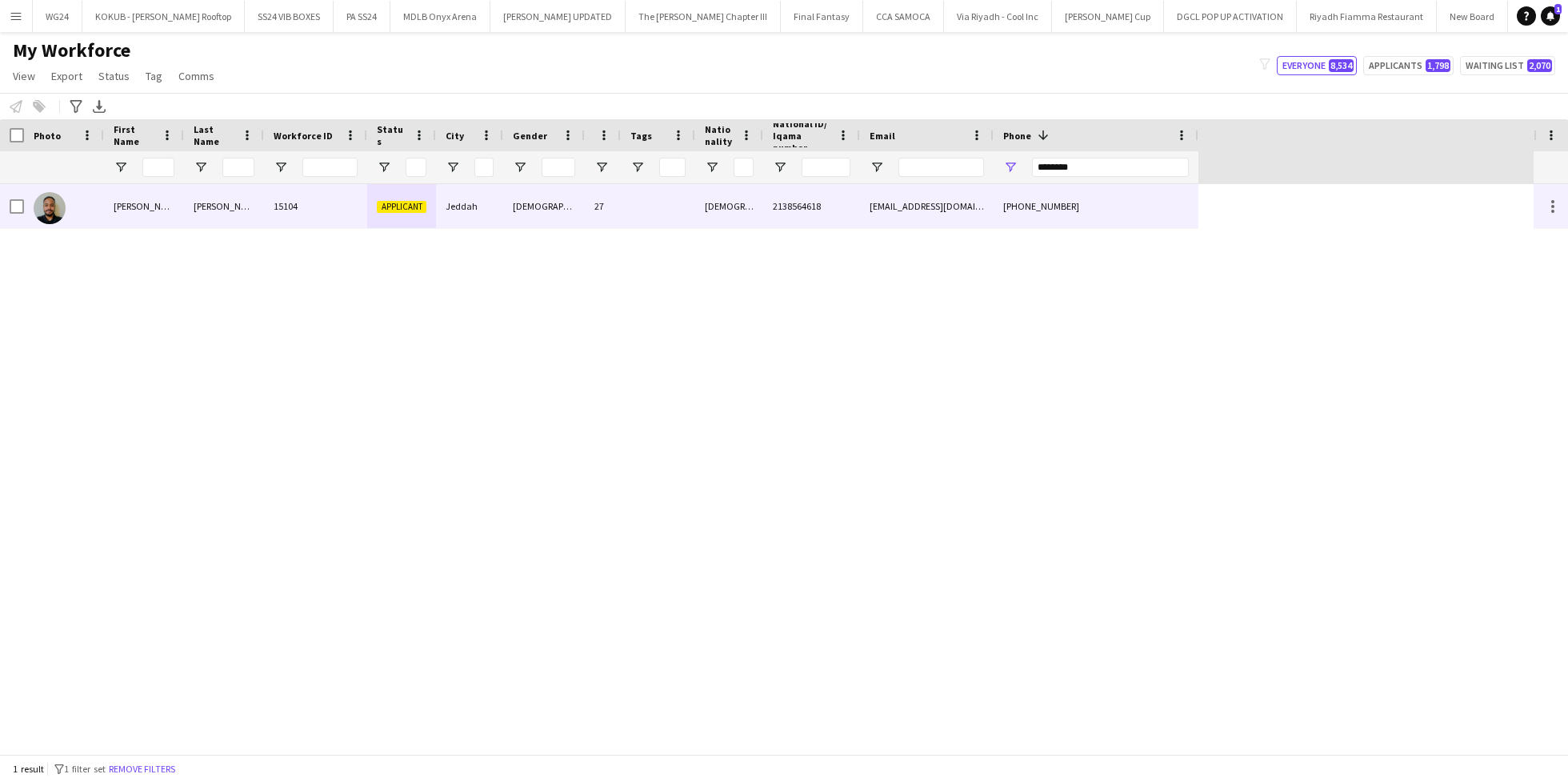
click at [426, 206] on div "Applicant" at bounding box center [402, 206] width 69 height 44
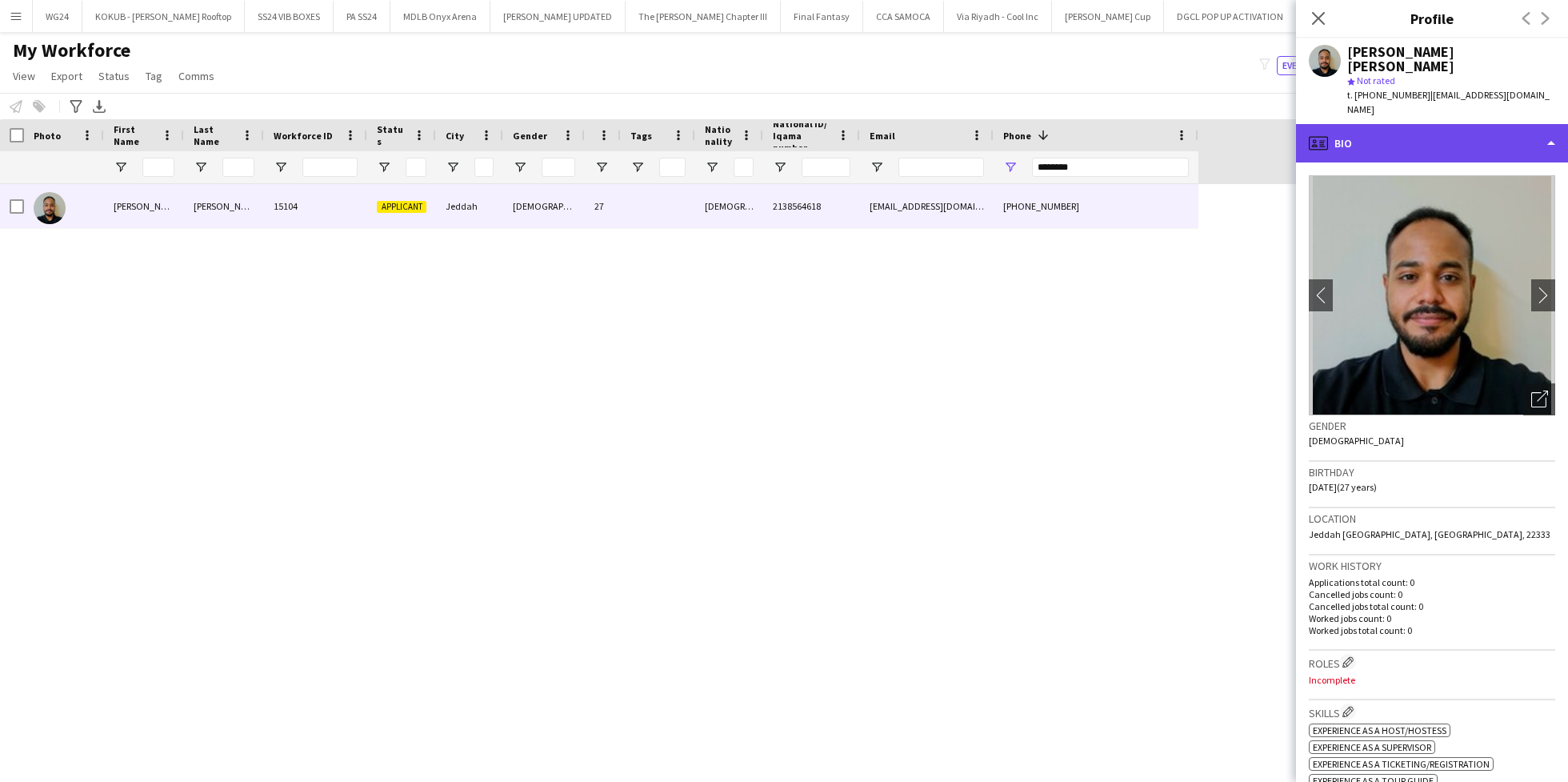
click at [1418, 124] on div "profile Bio" at bounding box center [1433, 143] width 272 height 38
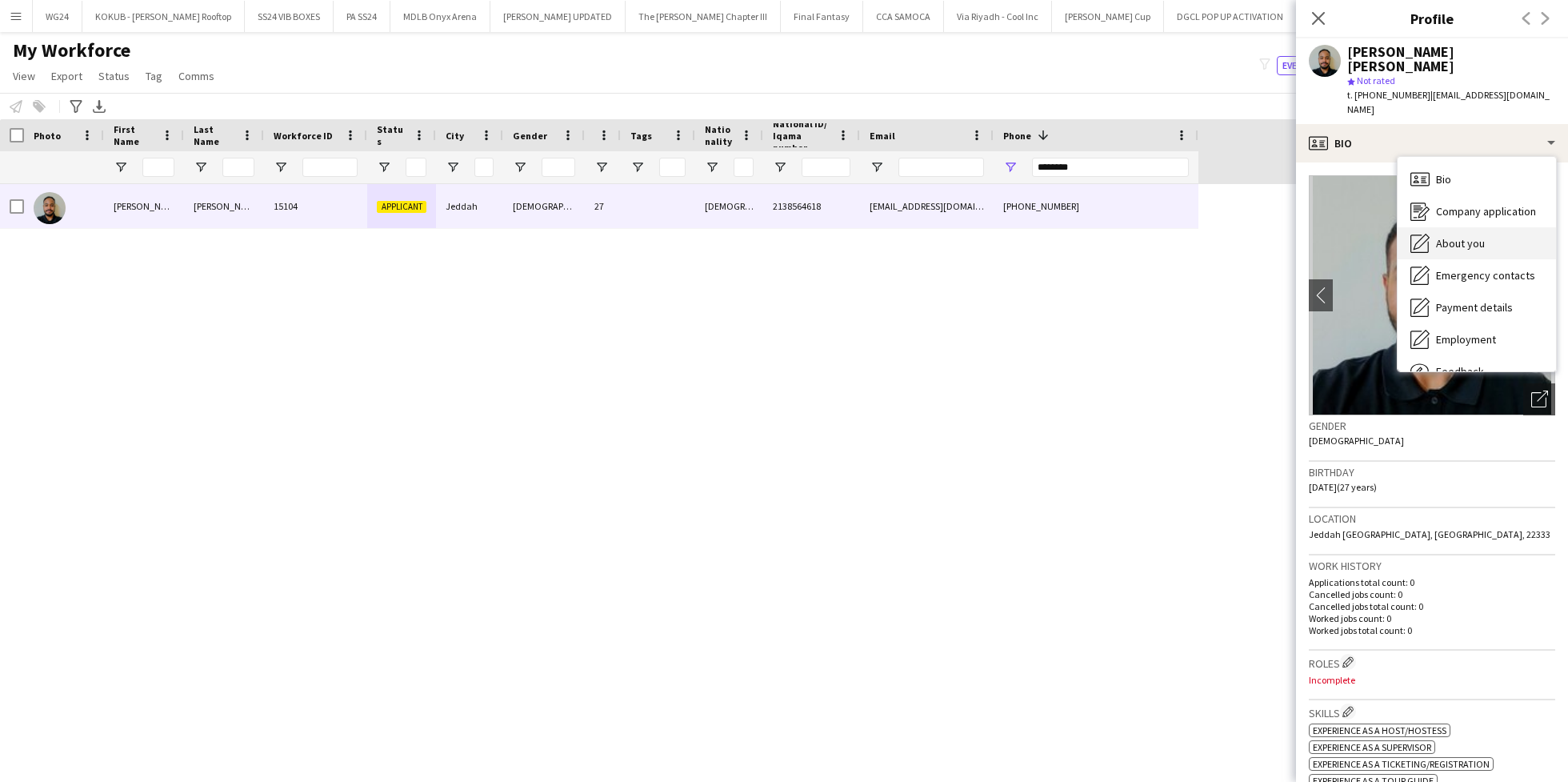
click at [1469, 236] on span "About you" at bounding box center [1461, 243] width 49 height 15
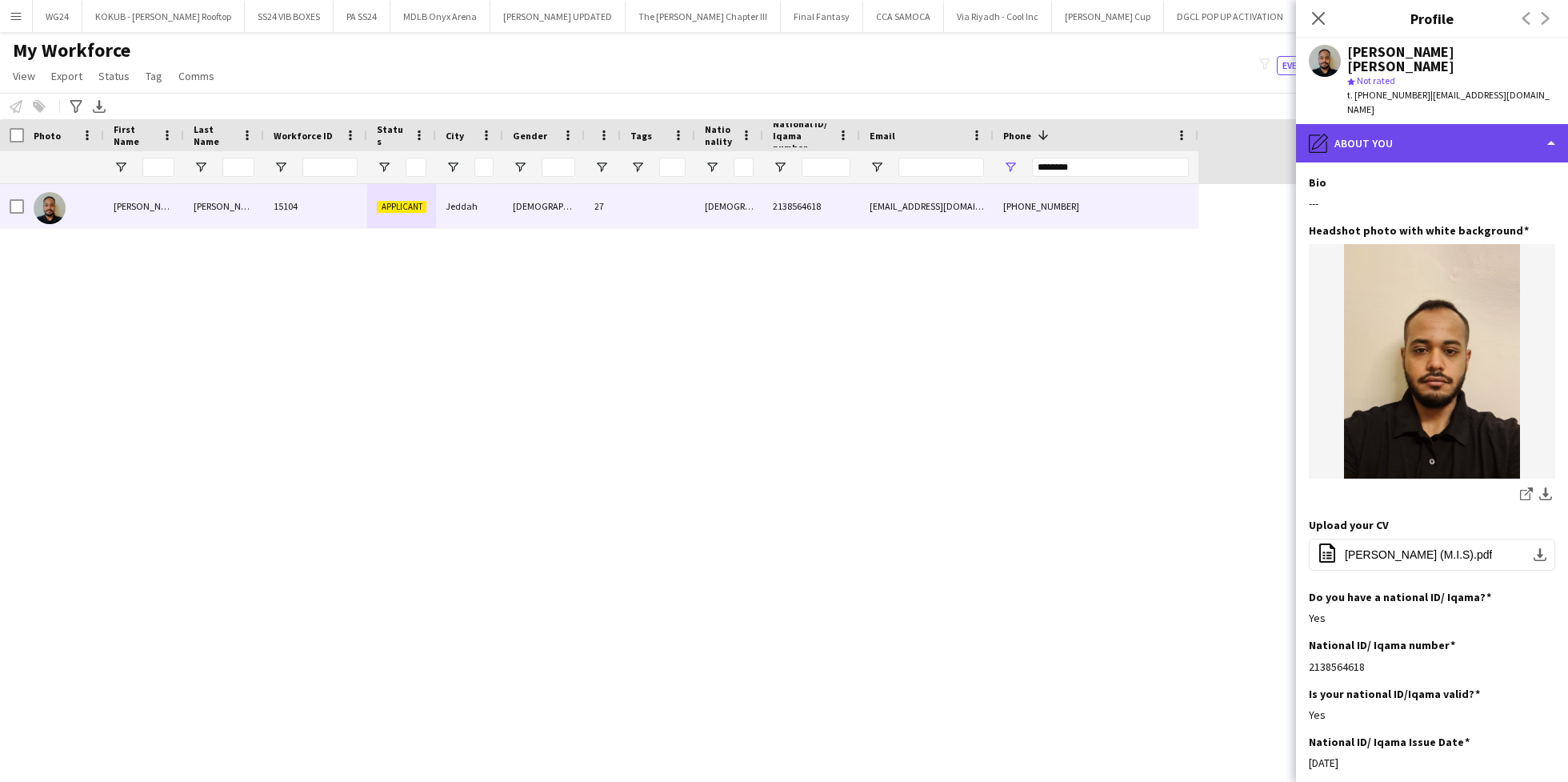
click at [1424, 124] on div "pencil4 About you" at bounding box center [1433, 143] width 272 height 38
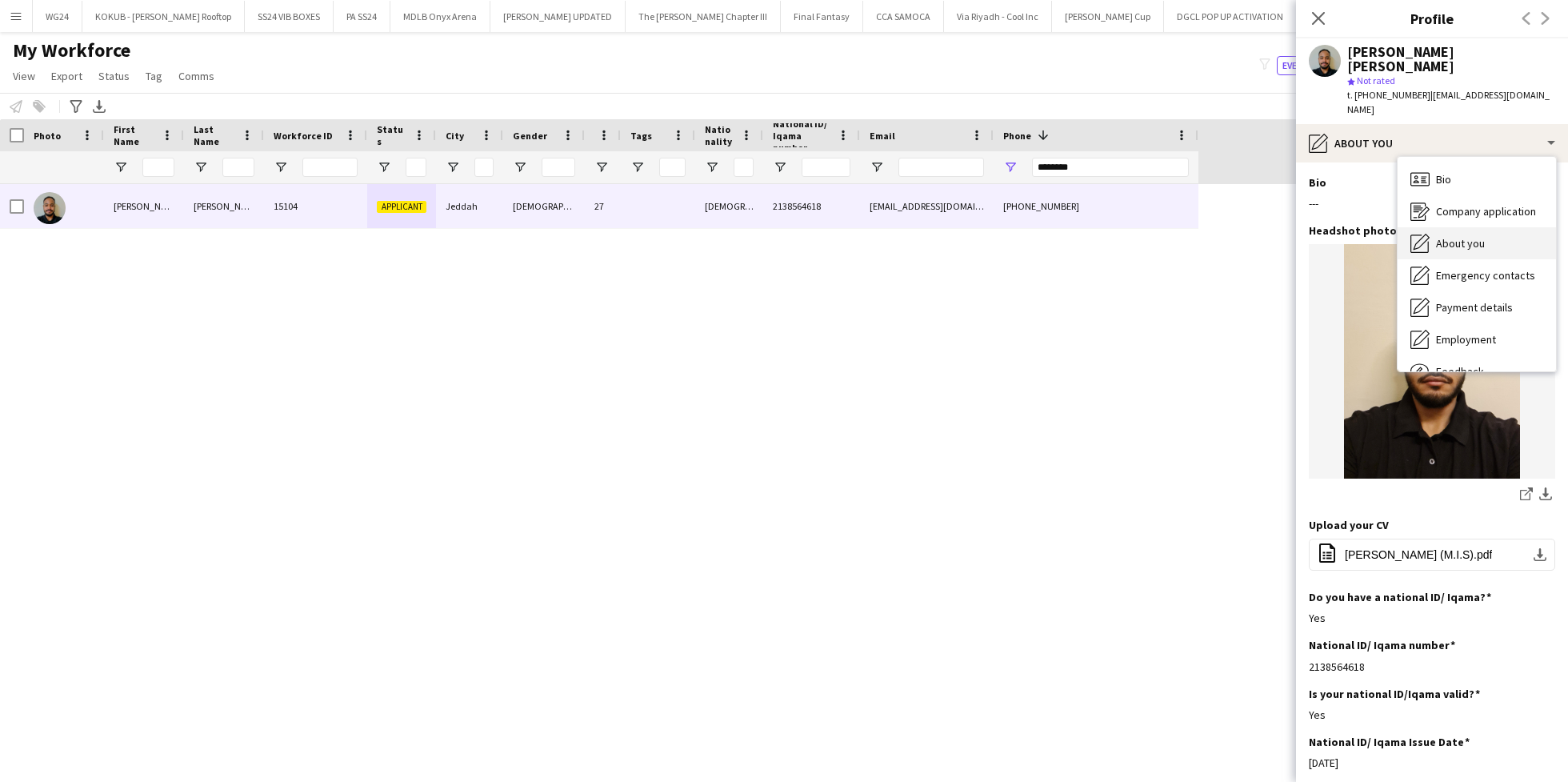
click at [1472, 236] on span "About you" at bounding box center [1461, 243] width 49 height 15
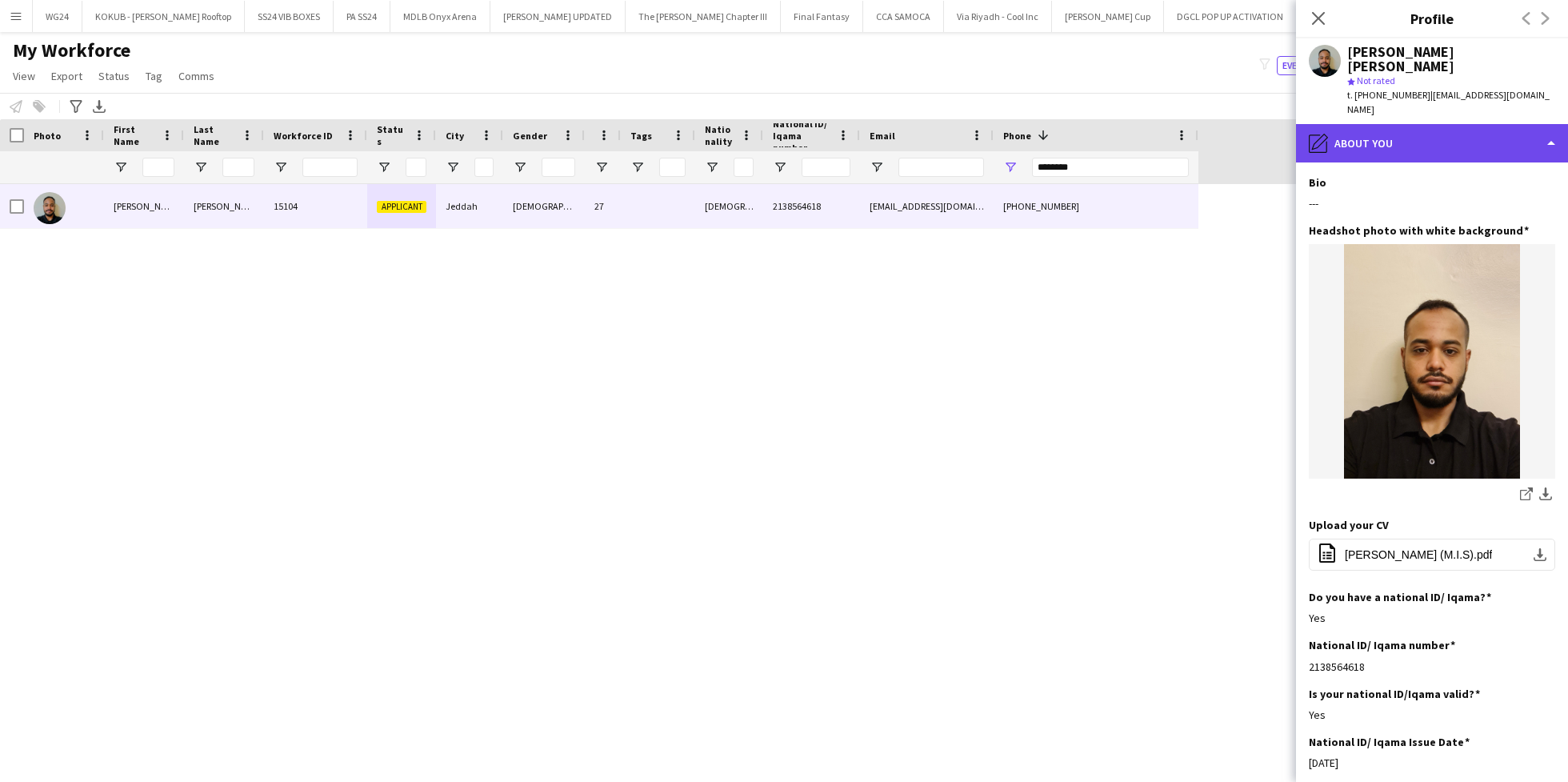
click at [1394, 124] on div "pencil4 About you" at bounding box center [1433, 143] width 272 height 38
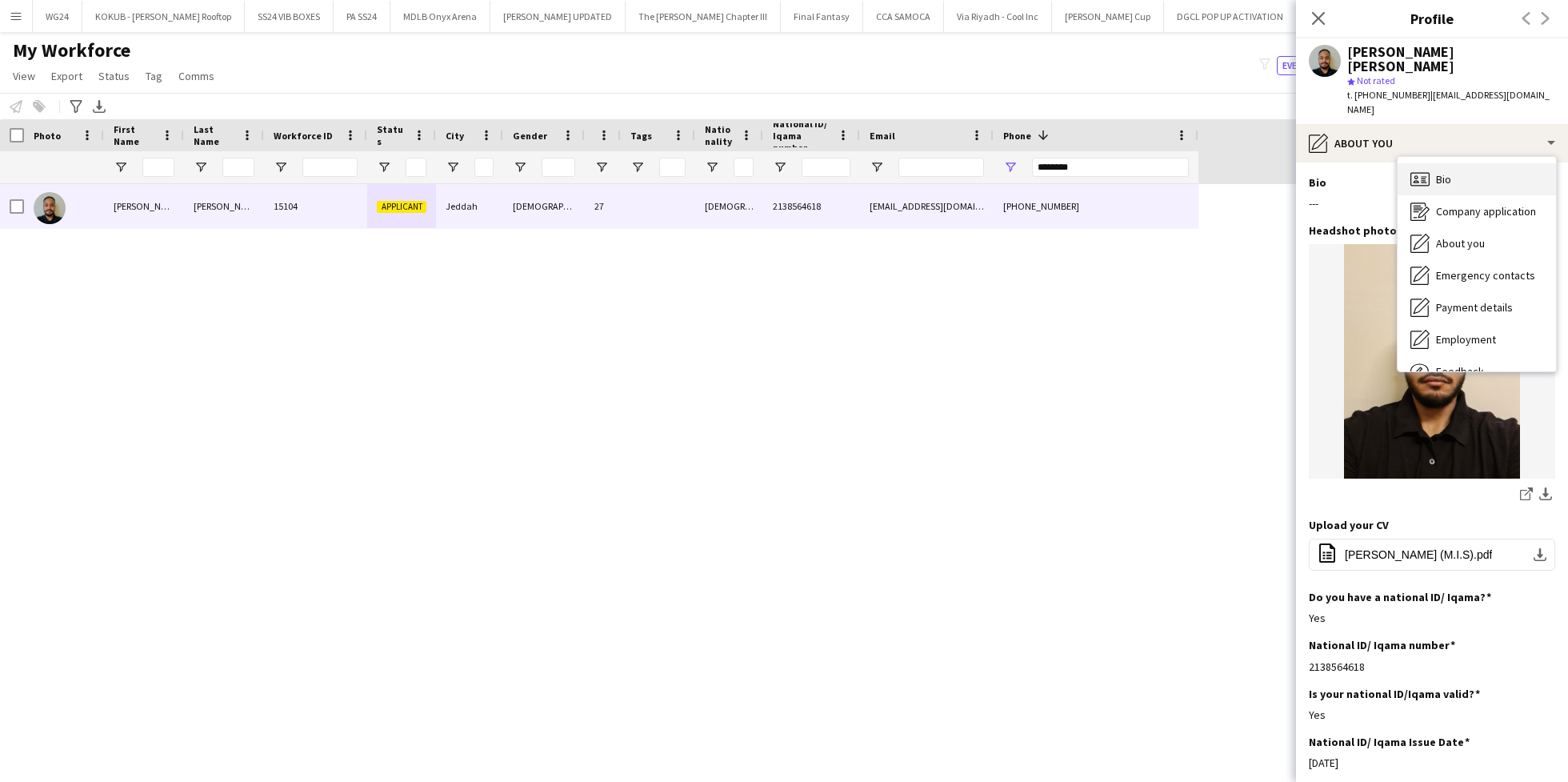
click at [1445, 172] on span "Bio" at bounding box center [1444, 180] width 15 height 15
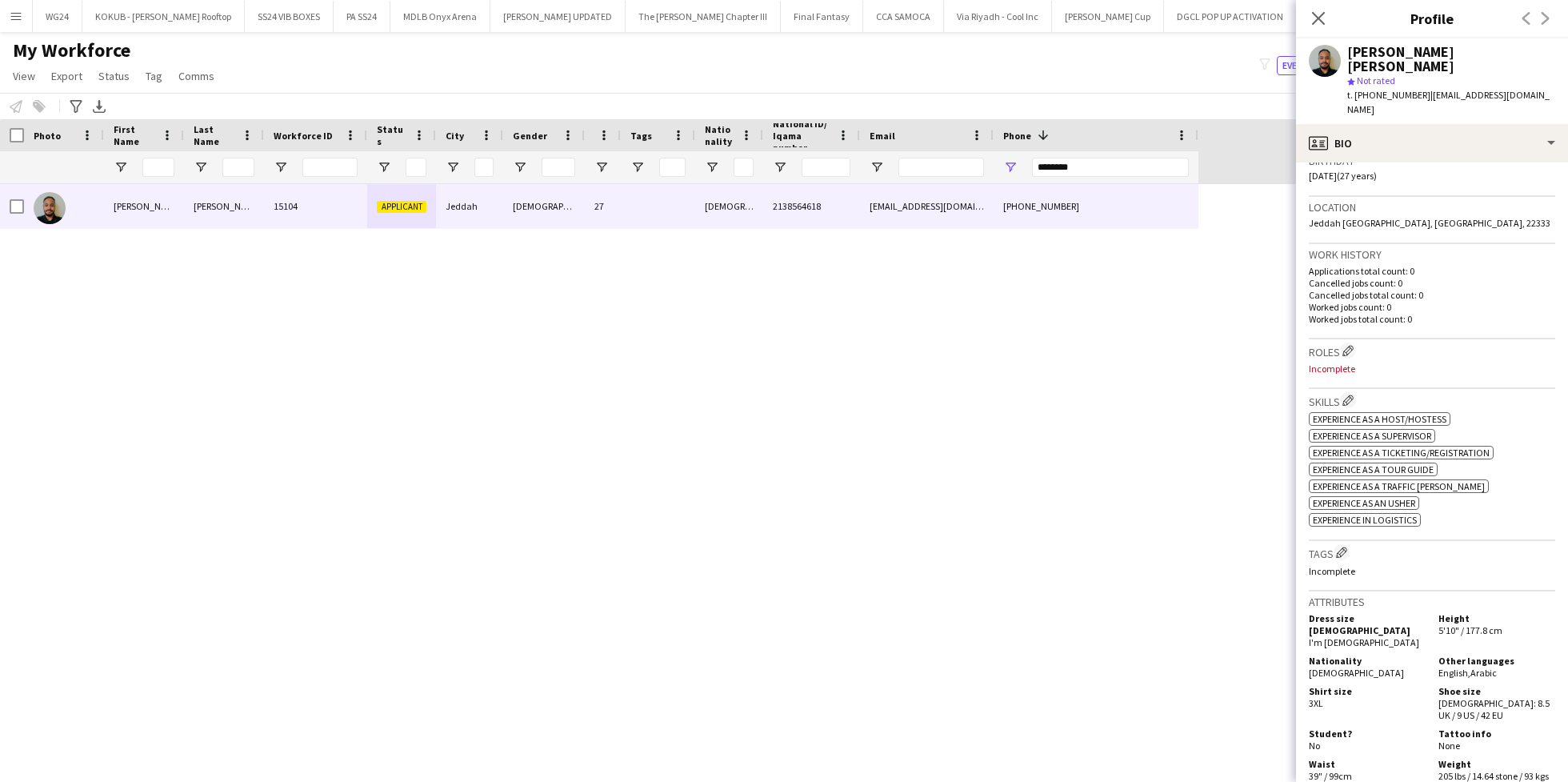
scroll to position [0, 0]
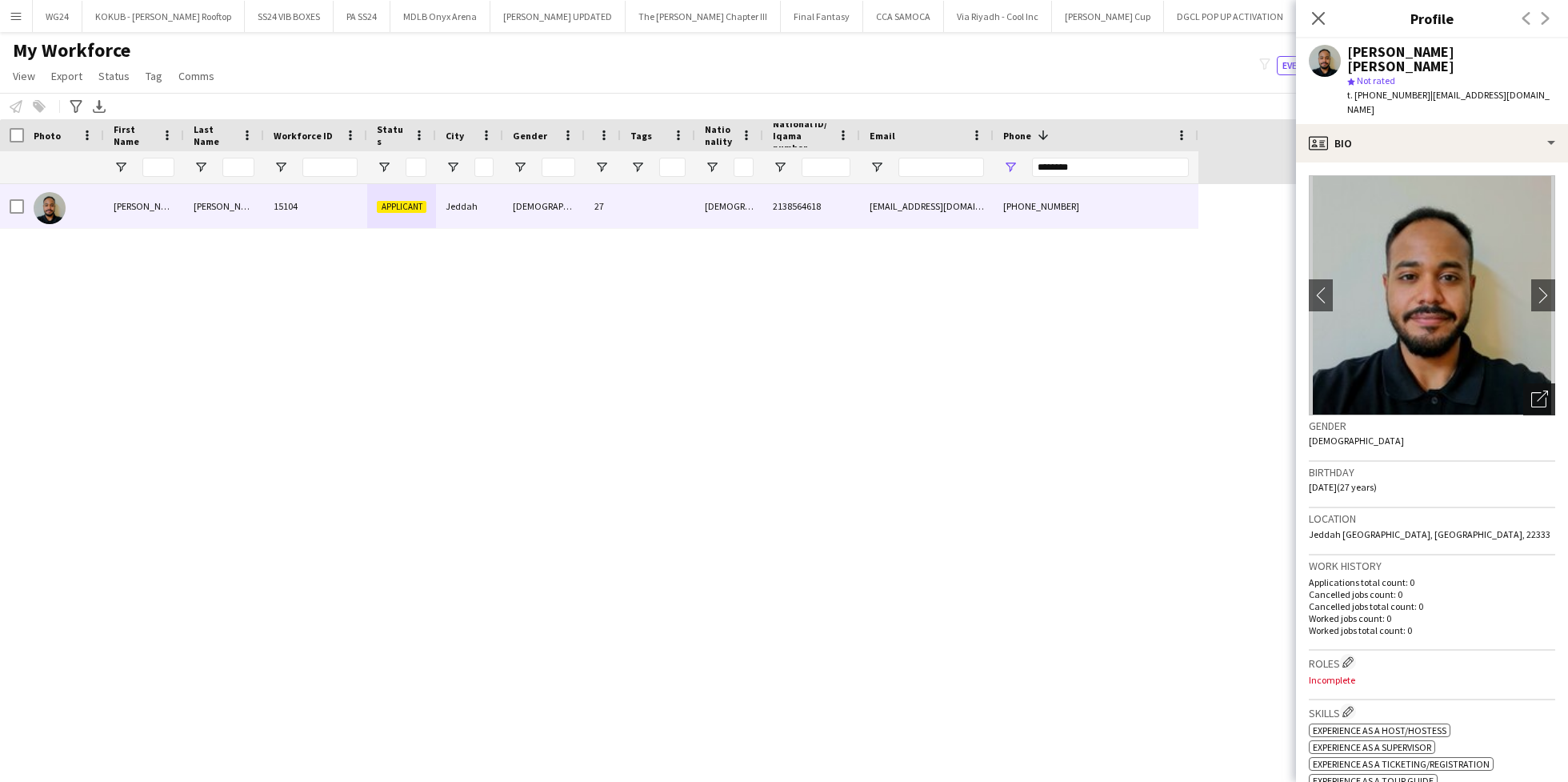
click at [1532, 390] on icon "Open photos pop-in" at bounding box center [1540, 398] width 17 height 17
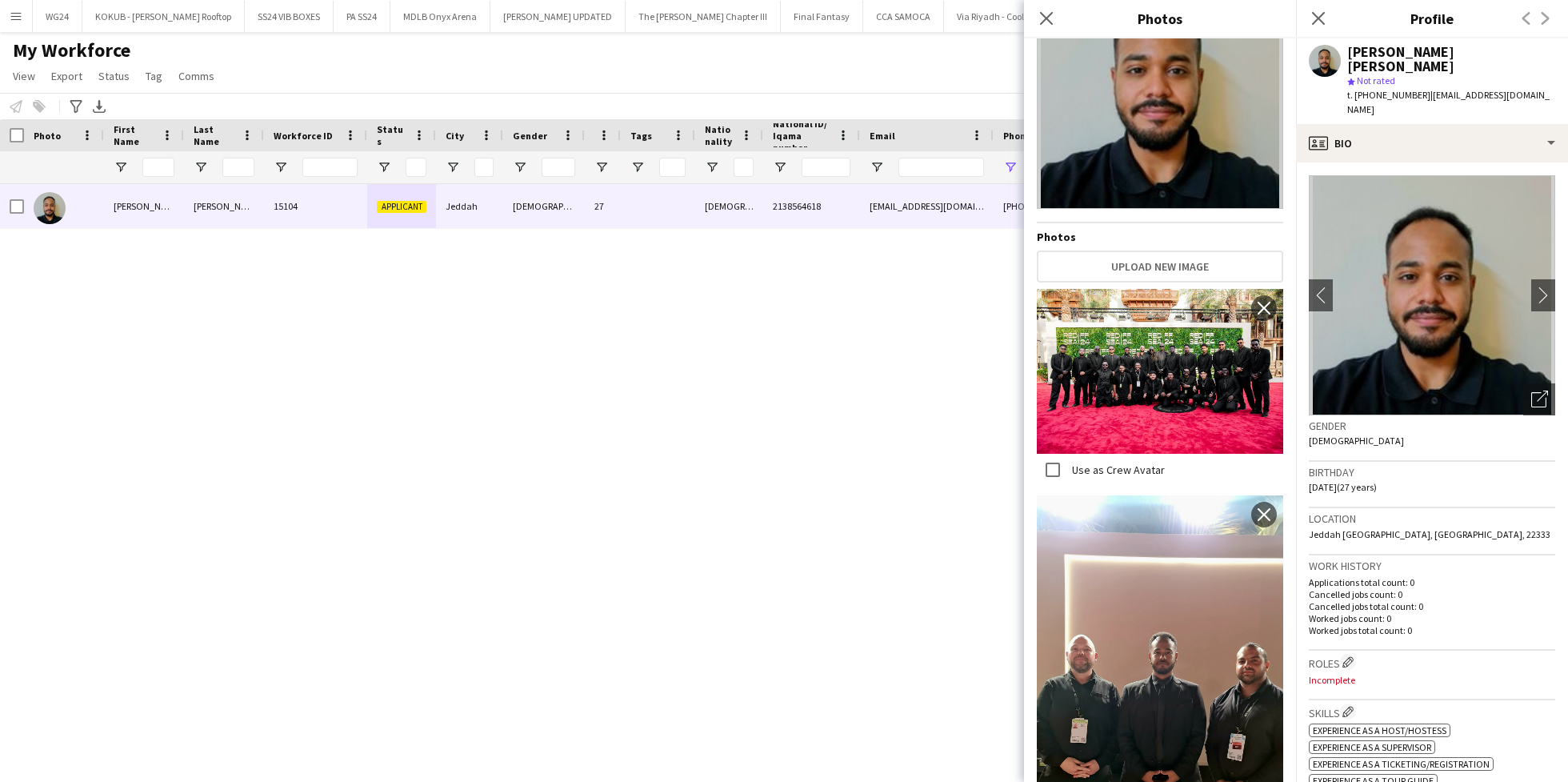
scroll to position [15, 0]
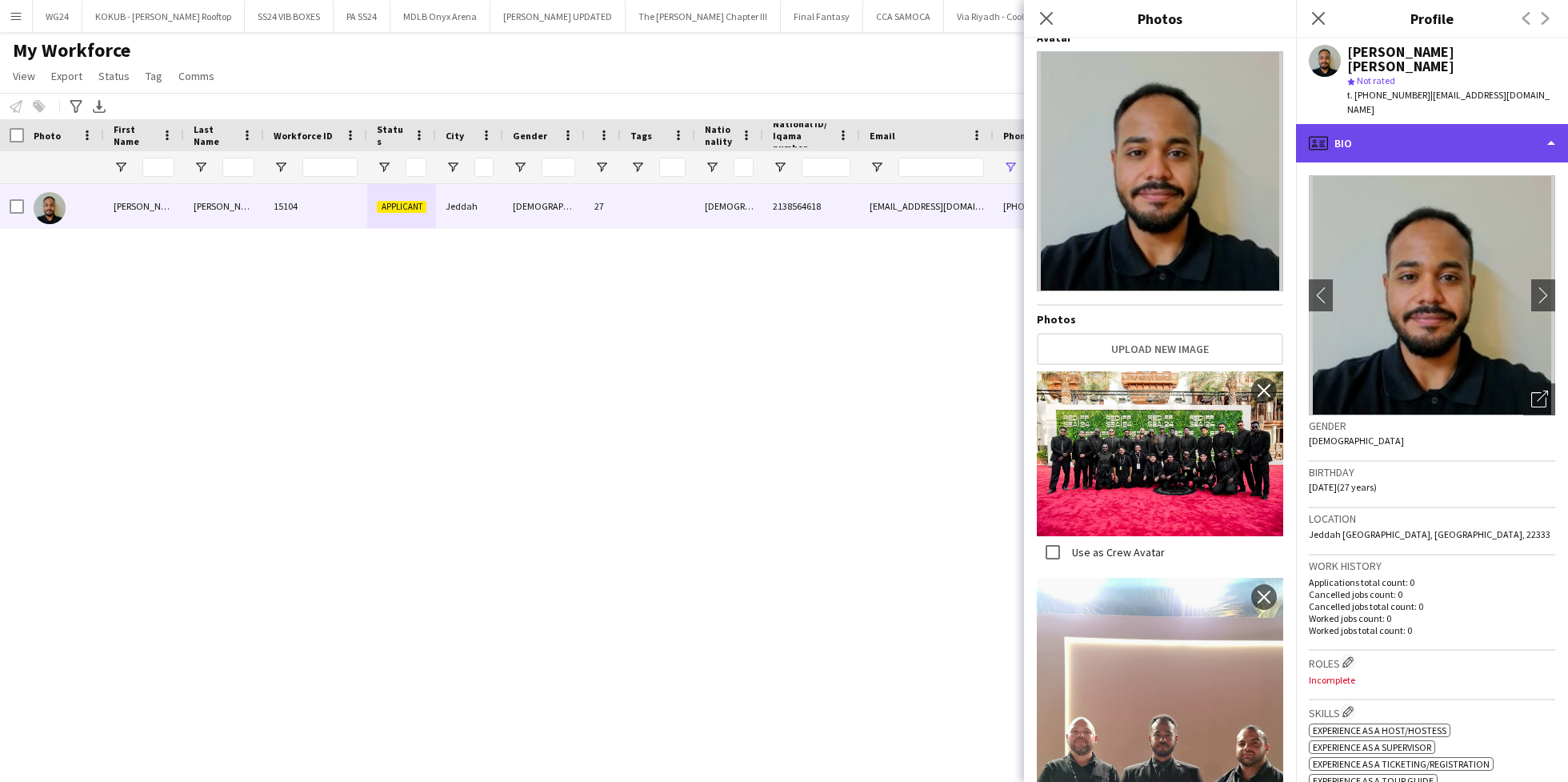
click at [1387, 124] on div "profile Bio" at bounding box center [1433, 143] width 272 height 38
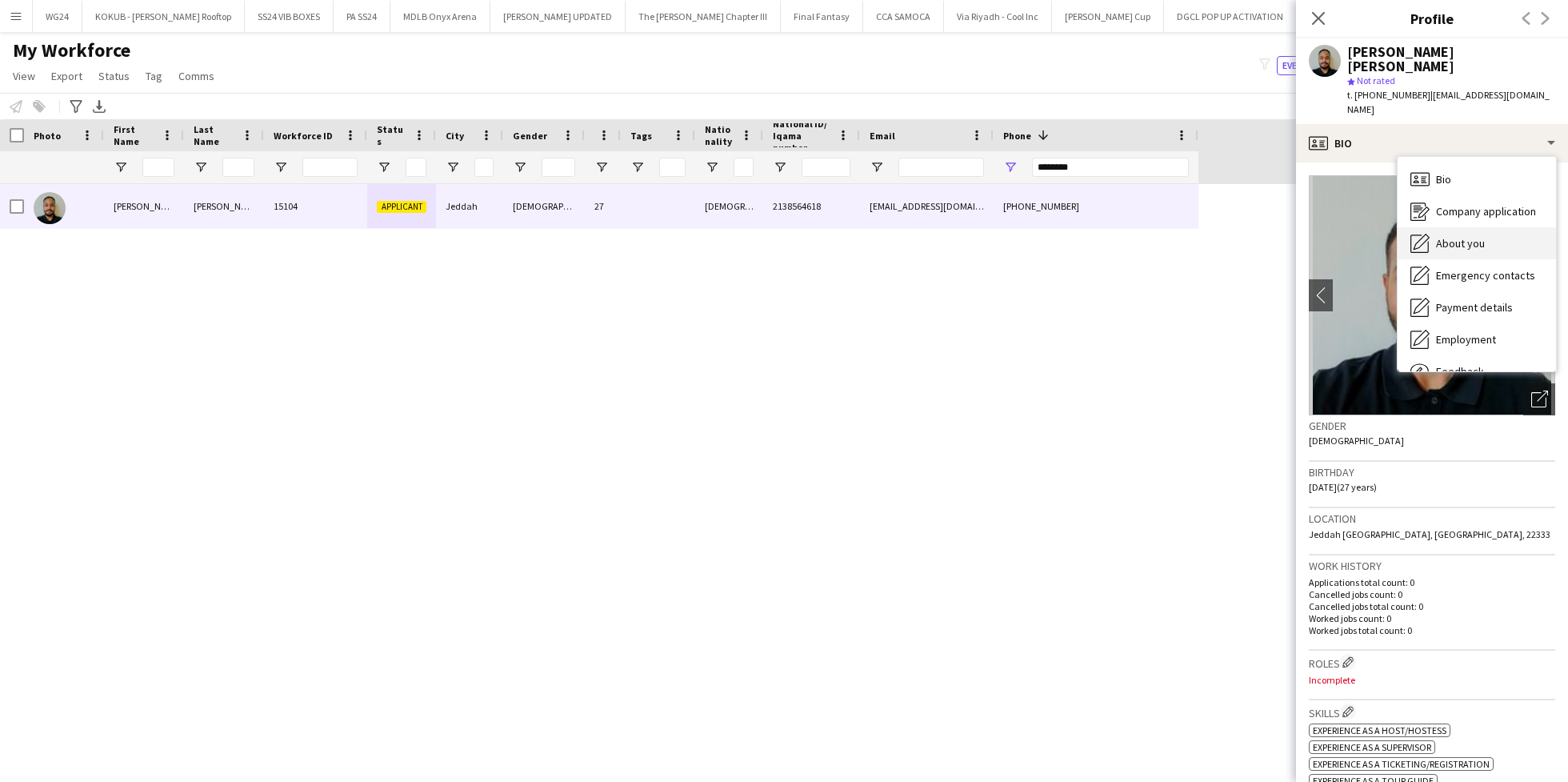
click at [1483, 236] on span "About you" at bounding box center [1461, 243] width 49 height 15
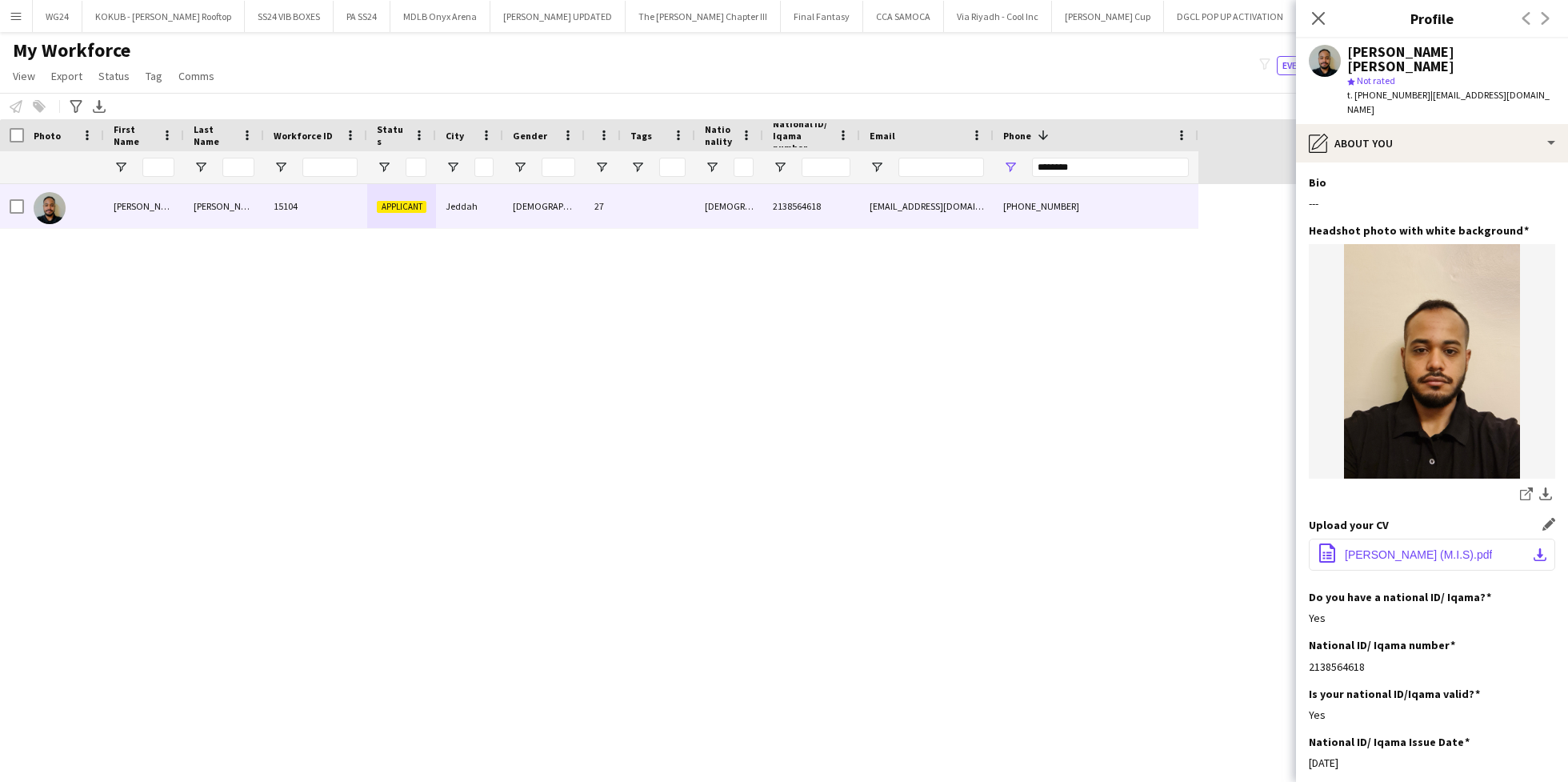
click at [1419, 548] on span "Mohammed Kamal (M.I.S).pdf" at bounding box center [1418, 554] width 147 height 13
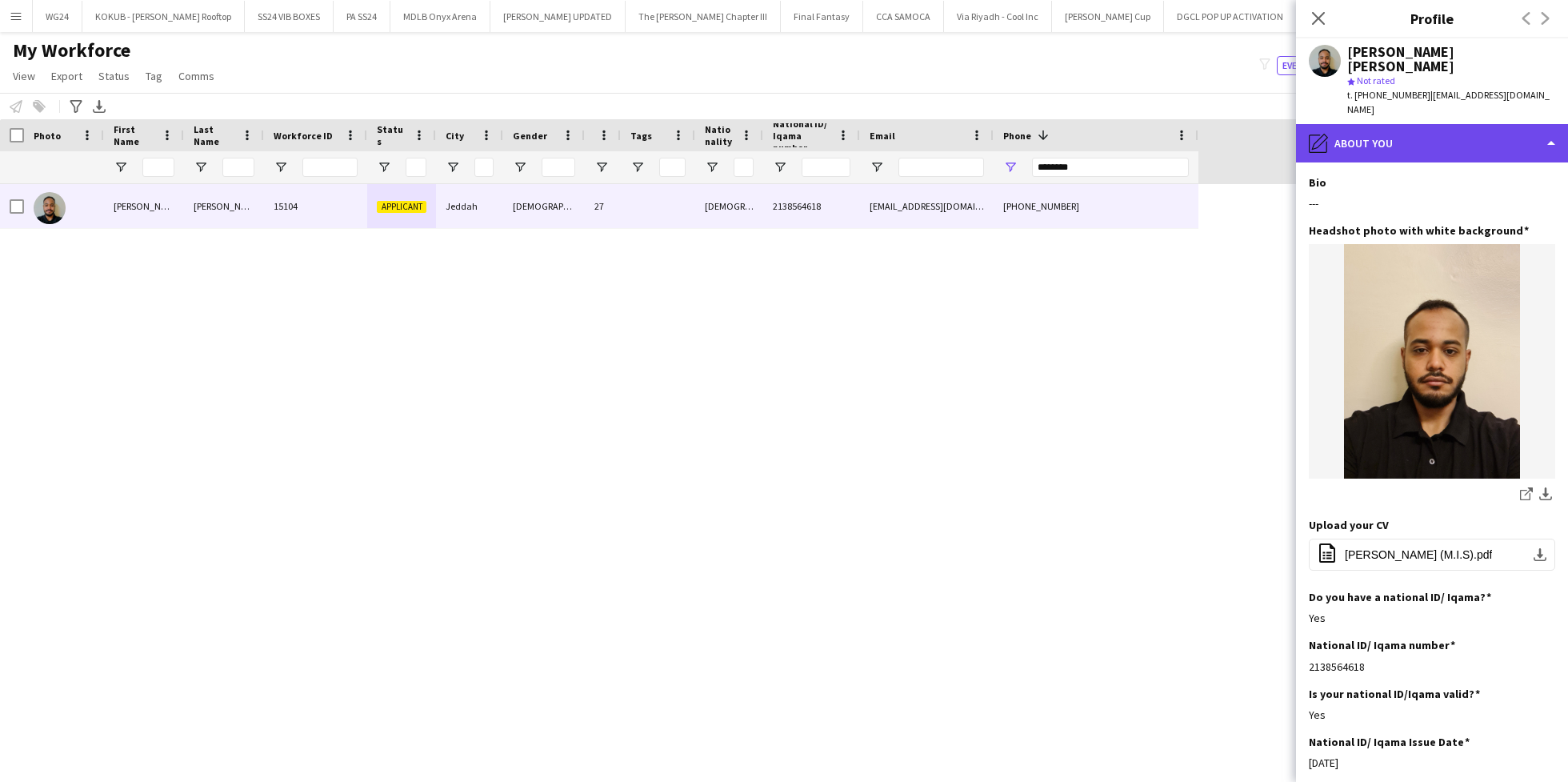
click at [1393, 124] on div "pencil4 About you" at bounding box center [1433, 143] width 272 height 38
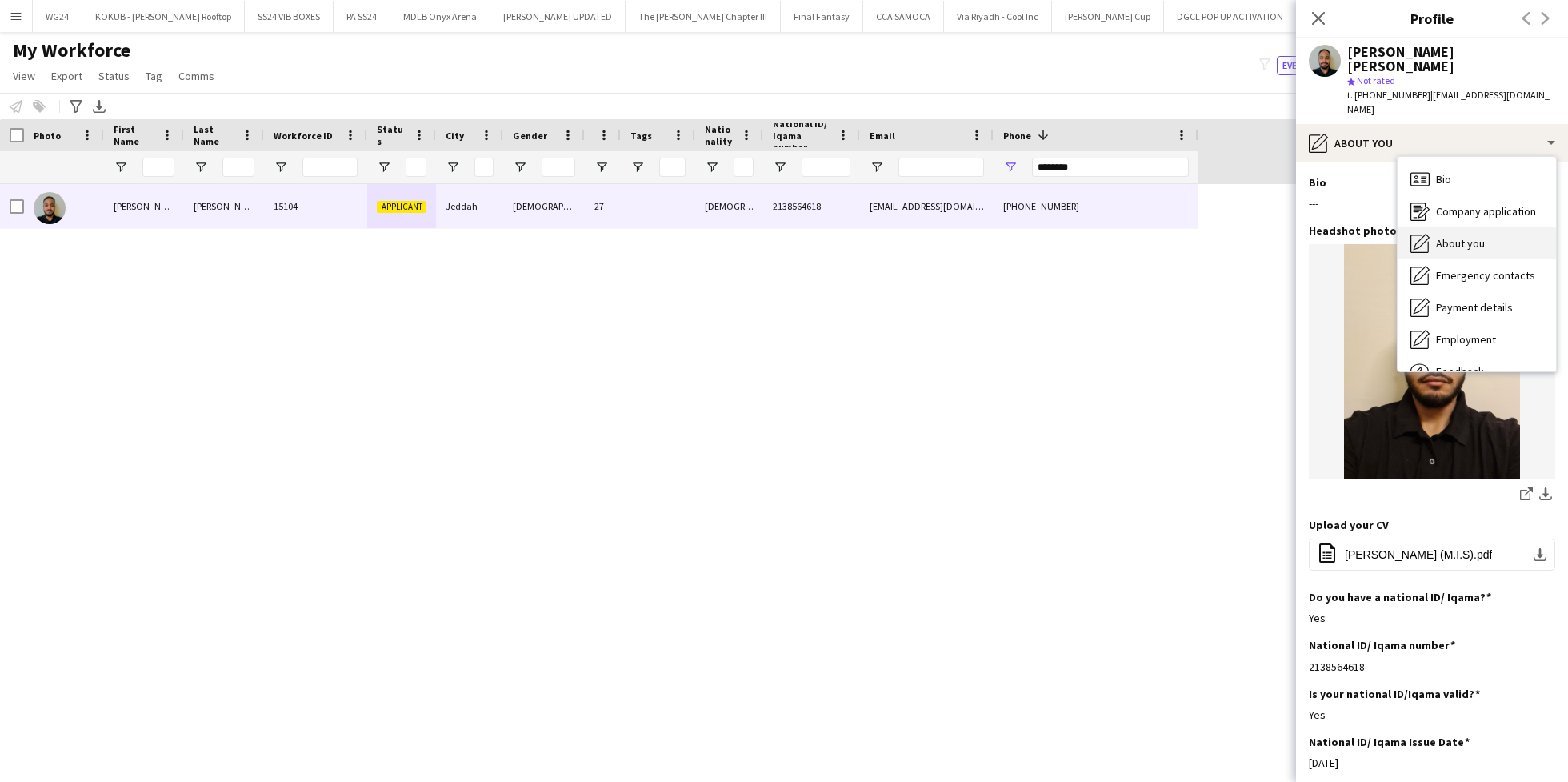
click at [1465, 236] on span "About you" at bounding box center [1461, 243] width 49 height 15
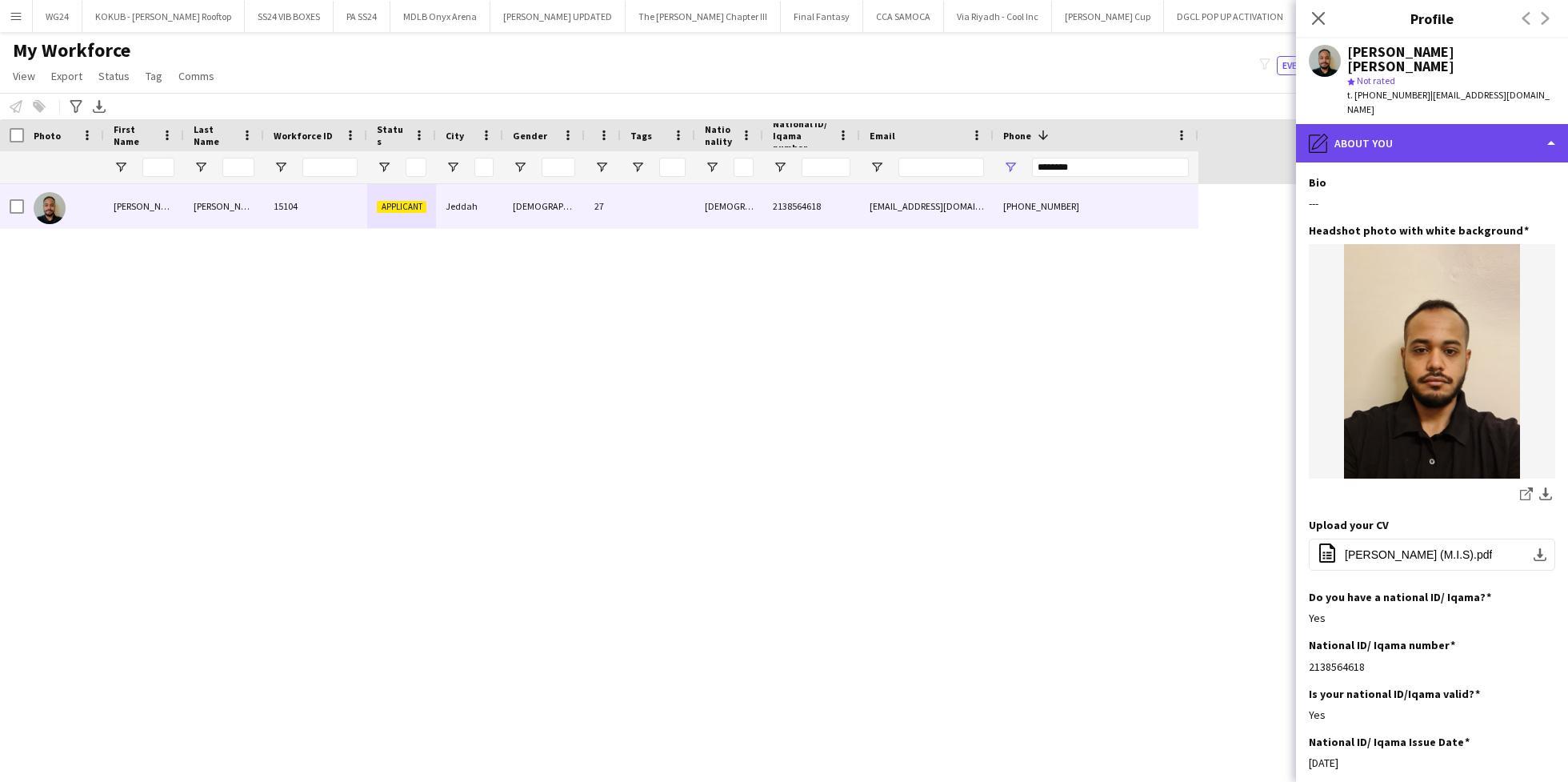
click at [1398, 124] on div "pencil4 About you" at bounding box center [1433, 143] width 272 height 38
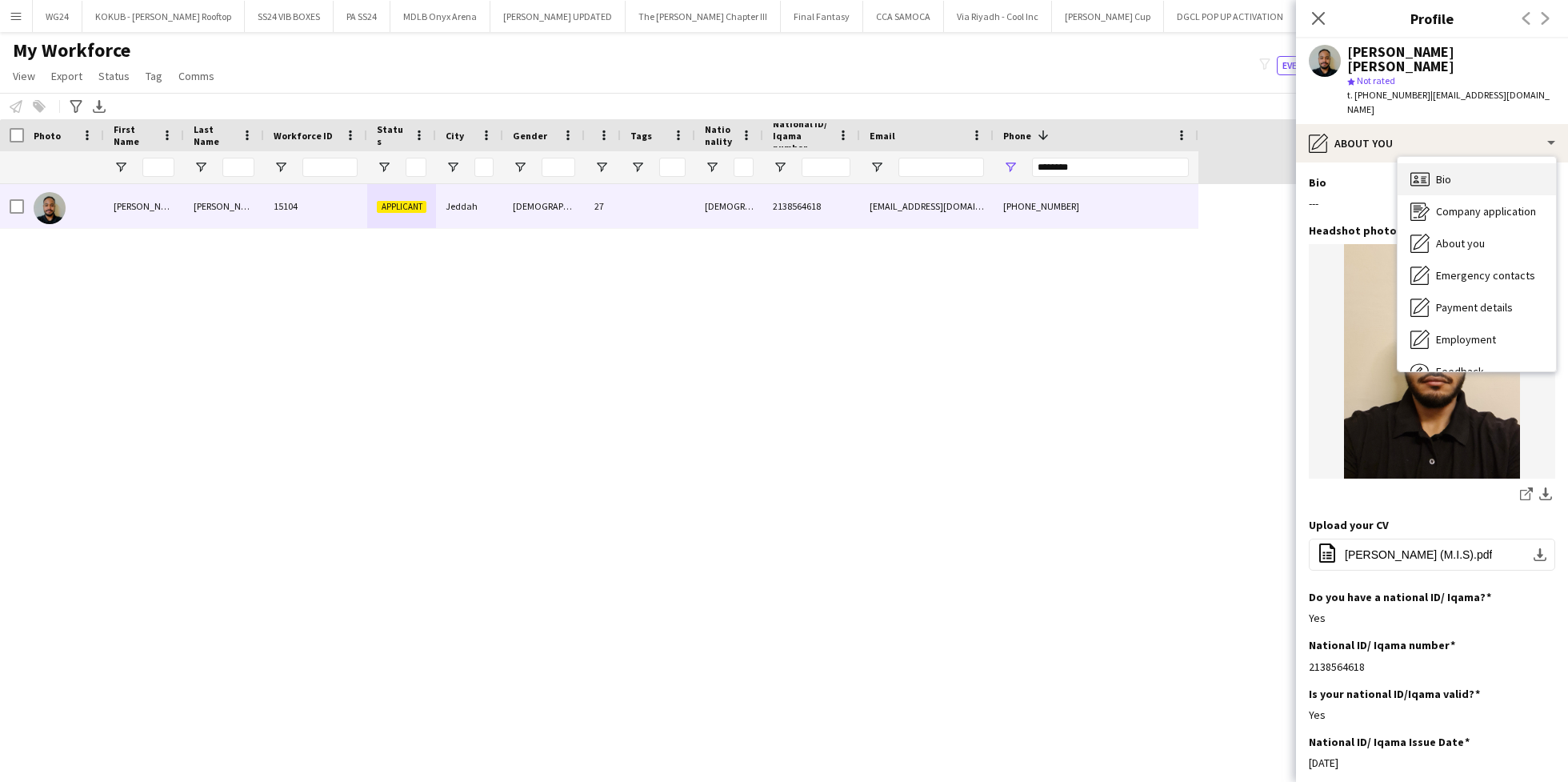
click at [1466, 163] on div "Bio Bio" at bounding box center [1477, 179] width 159 height 32
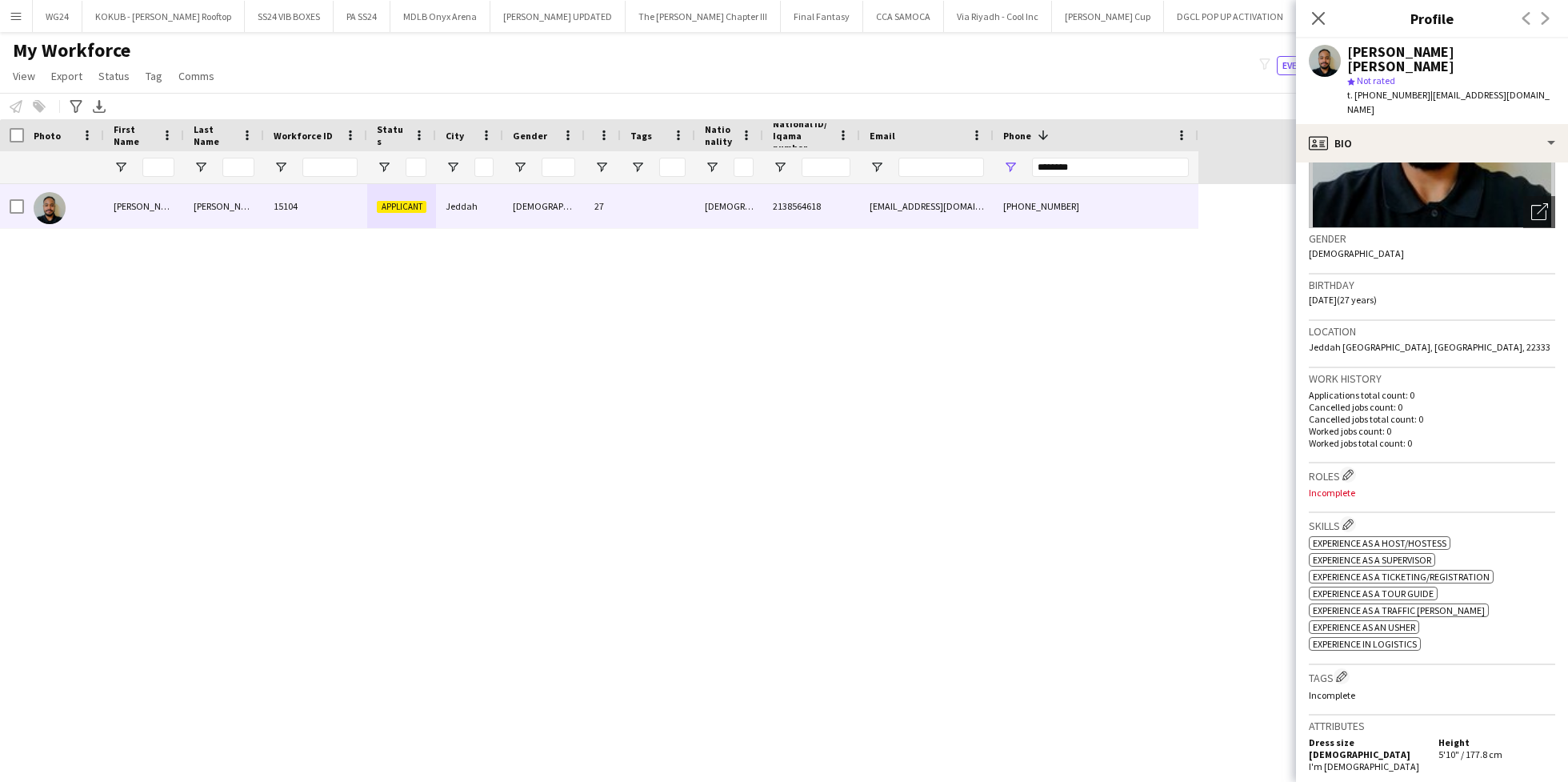
scroll to position [292, 0]
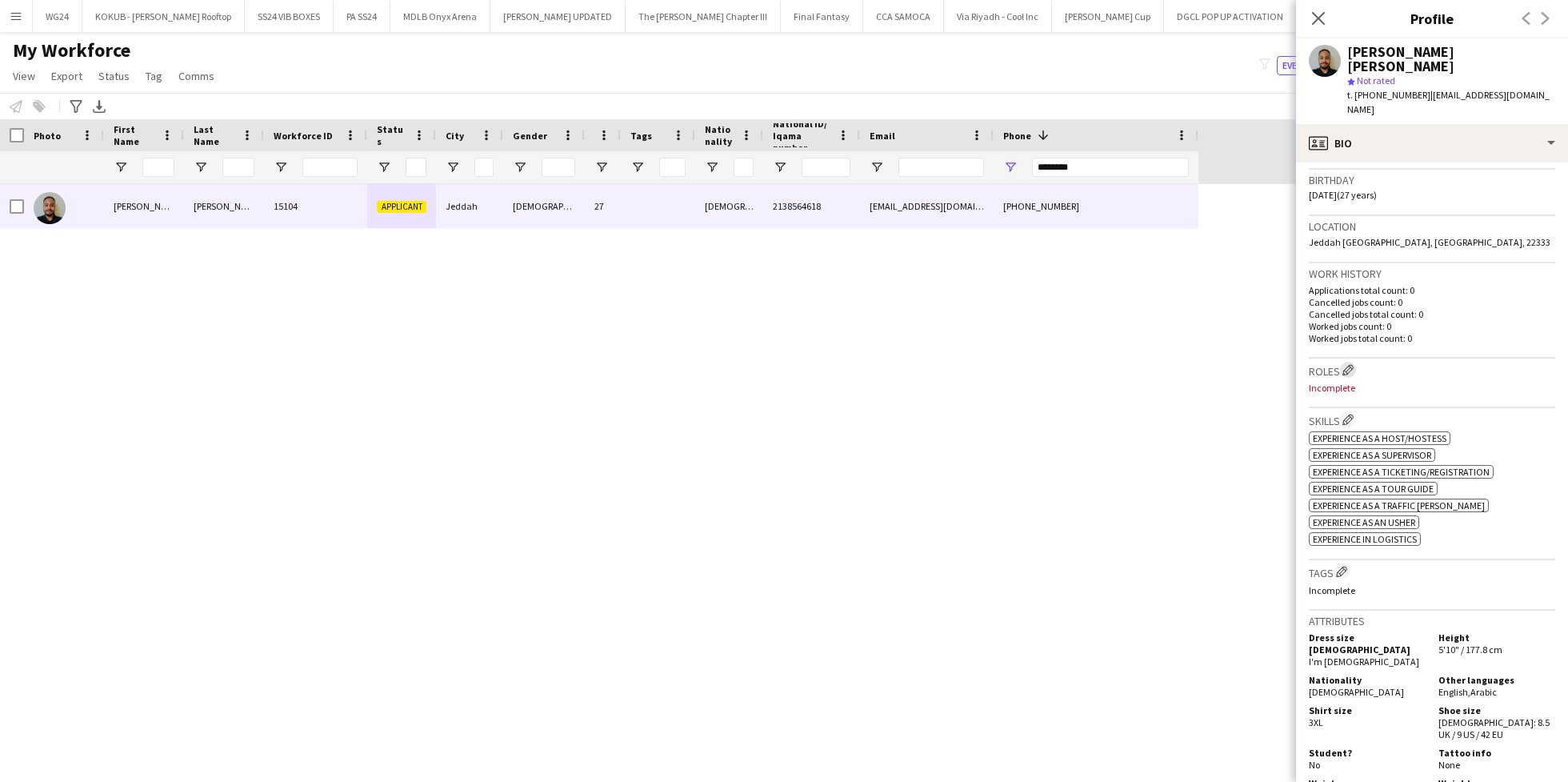
click at [1346, 364] on app-icon "Edit crew company roles" at bounding box center [1348, 369] width 11 height 11
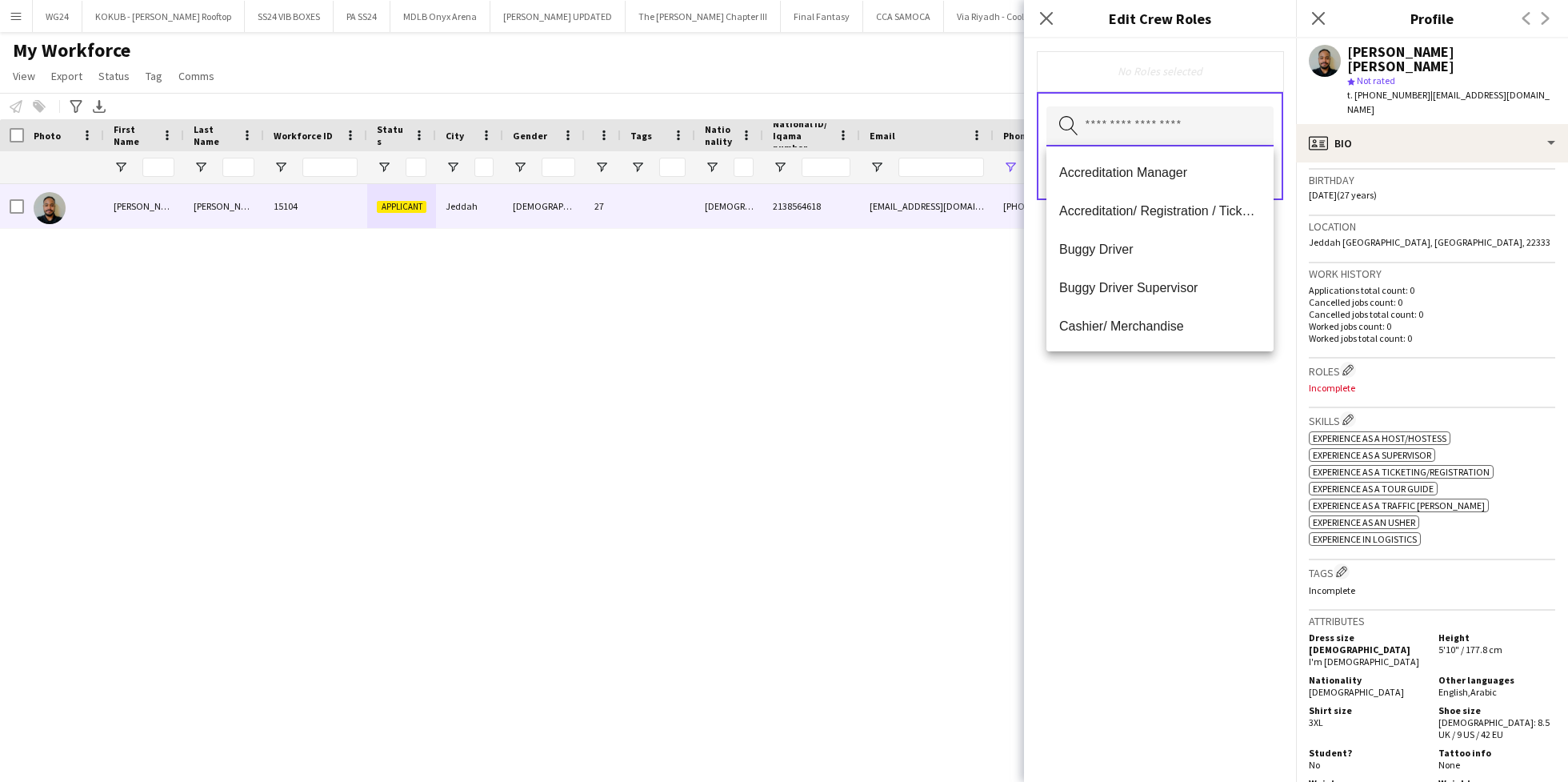
click at [1133, 136] on input "text" at bounding box center [1160, 126] width 227 height 40
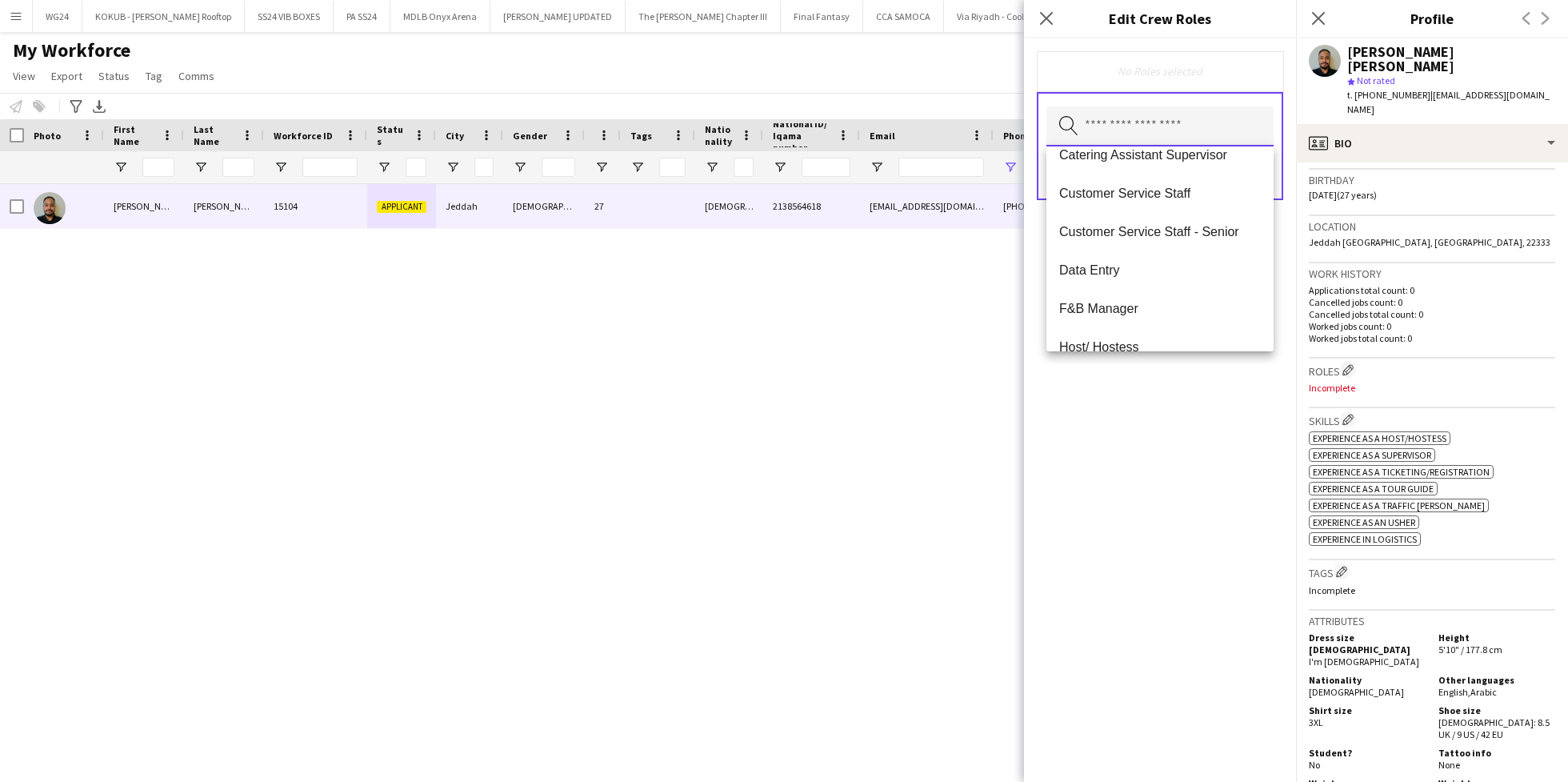
scroll to position [247, 0]
click at [1132, 190] on span "Customer Service Staff" at bounding box center [1161, 194] width 201 height 15
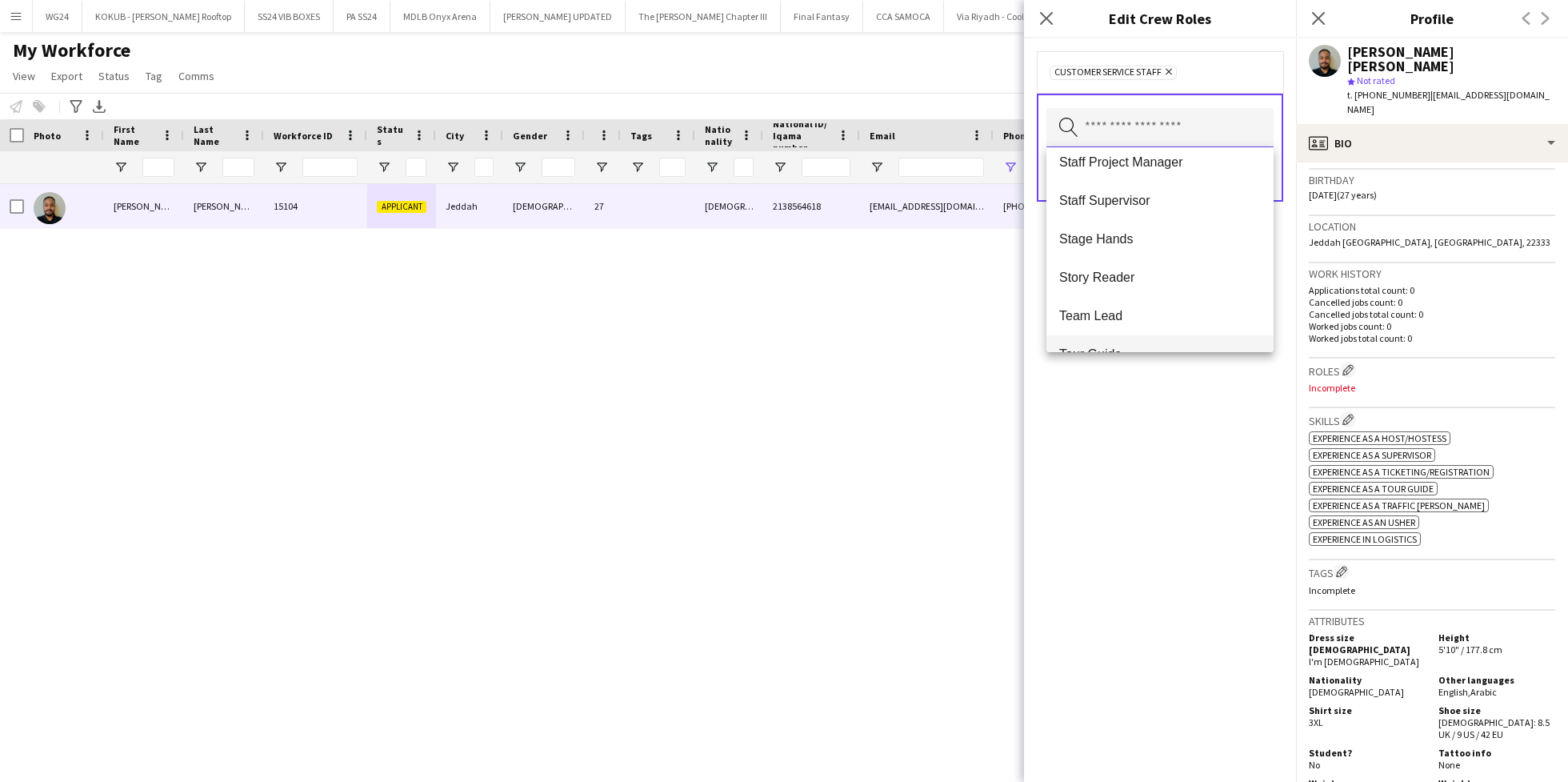
scroll to position [1473, 0]
click at [1158, 476] on div "Customer Service Staff Remove Search by role type Save" at bounding box center [1161, 409] width 272 height 743
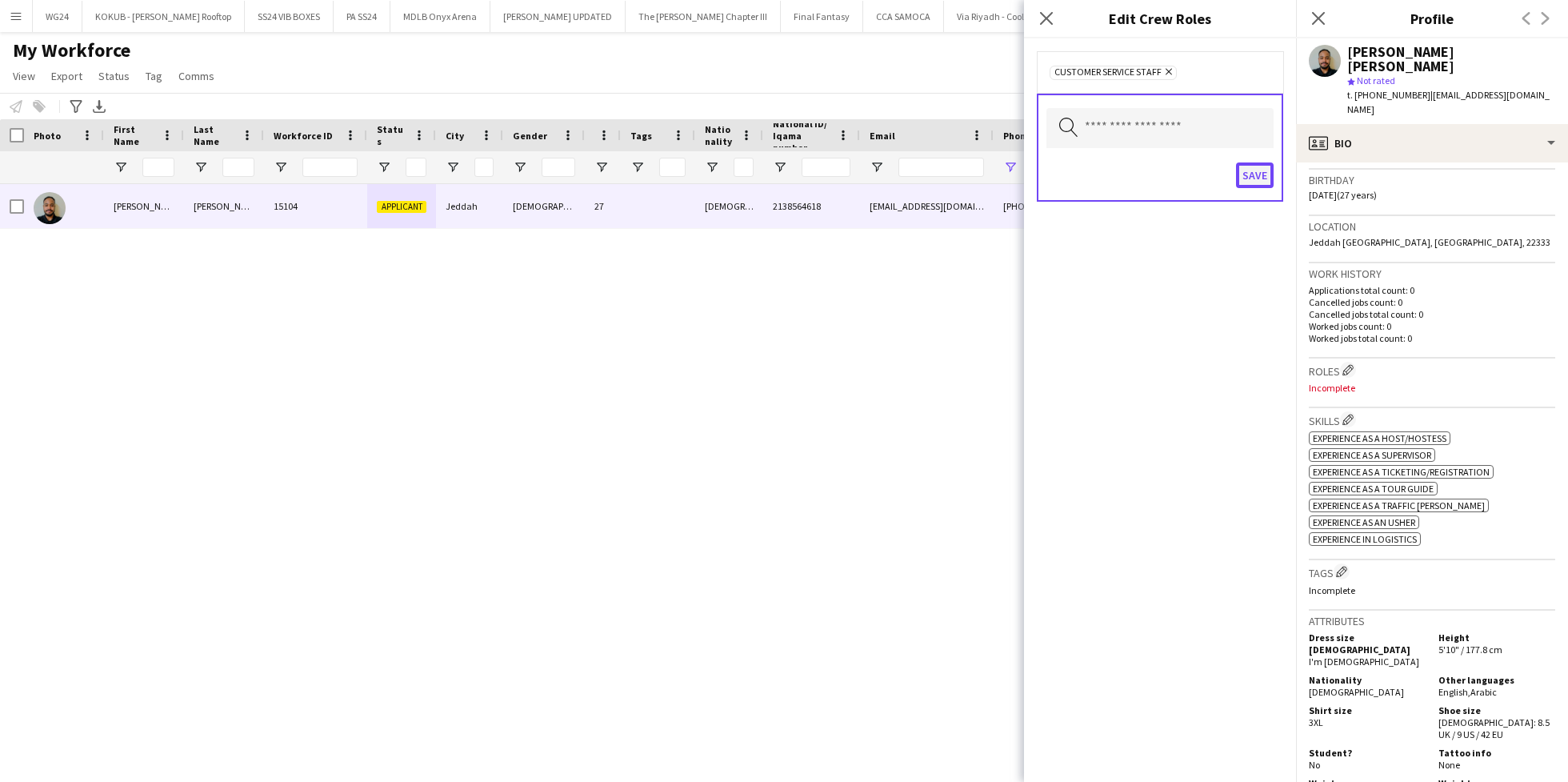
click at [1264, 178] on button "Save" at bounding box center [1254, 175] width 37 height 25
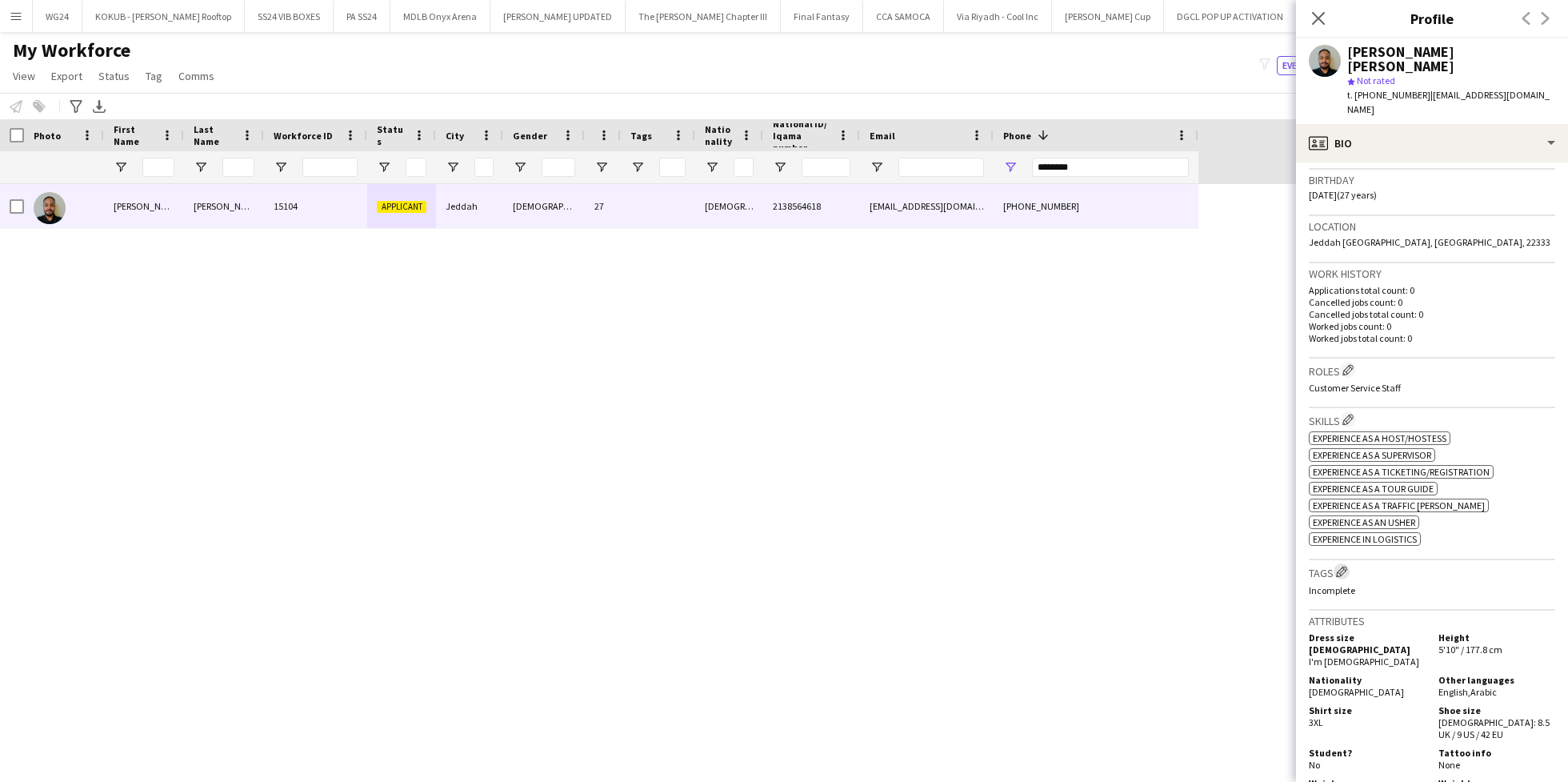
click at [1348, 565] on app-icon "Edit crew company tags" at bounding box center [1342, 571] width 11 height 11
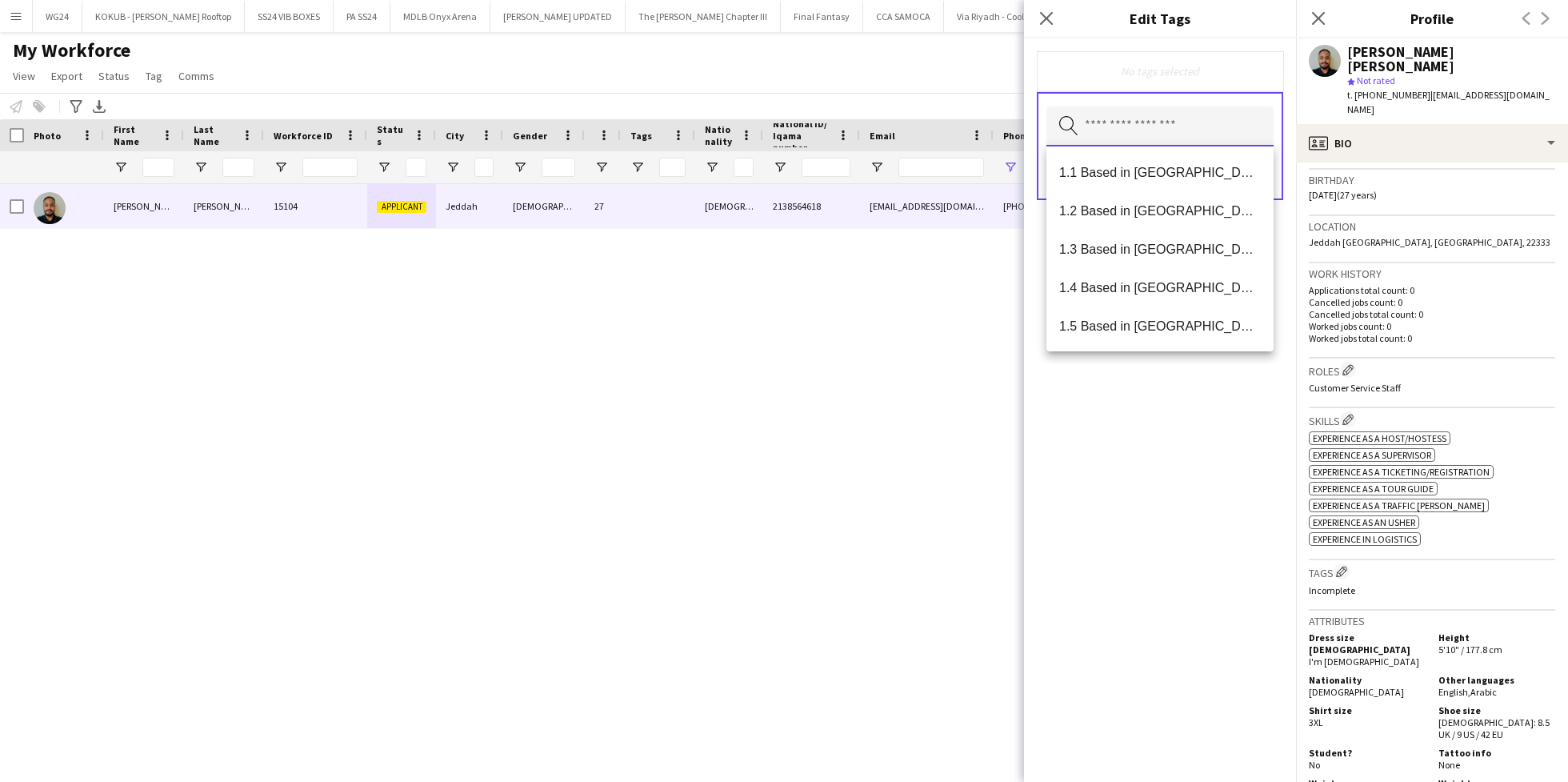
click at [1161, 114] on input "text" at bounding box center [1160, 126] width 227 height 40
click at [1200, 249] on span "1.3 Based in Jeddah" at bounding box center [1161, 249] width 201 height 15
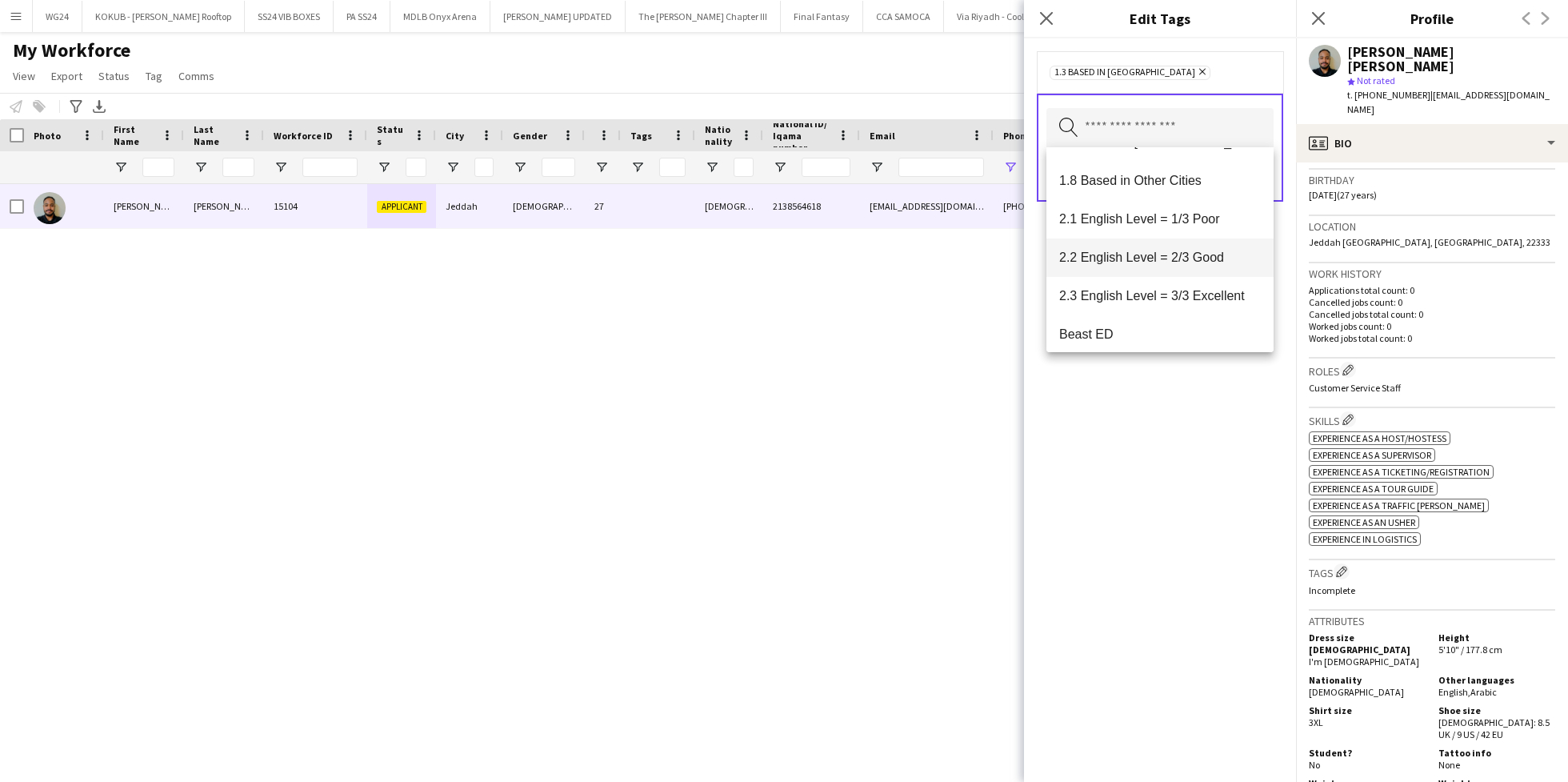
click at [1200, 251] on span "2.2 English Level = 2/3 Good" at bounding box center [1161, 257] width 201 height 15
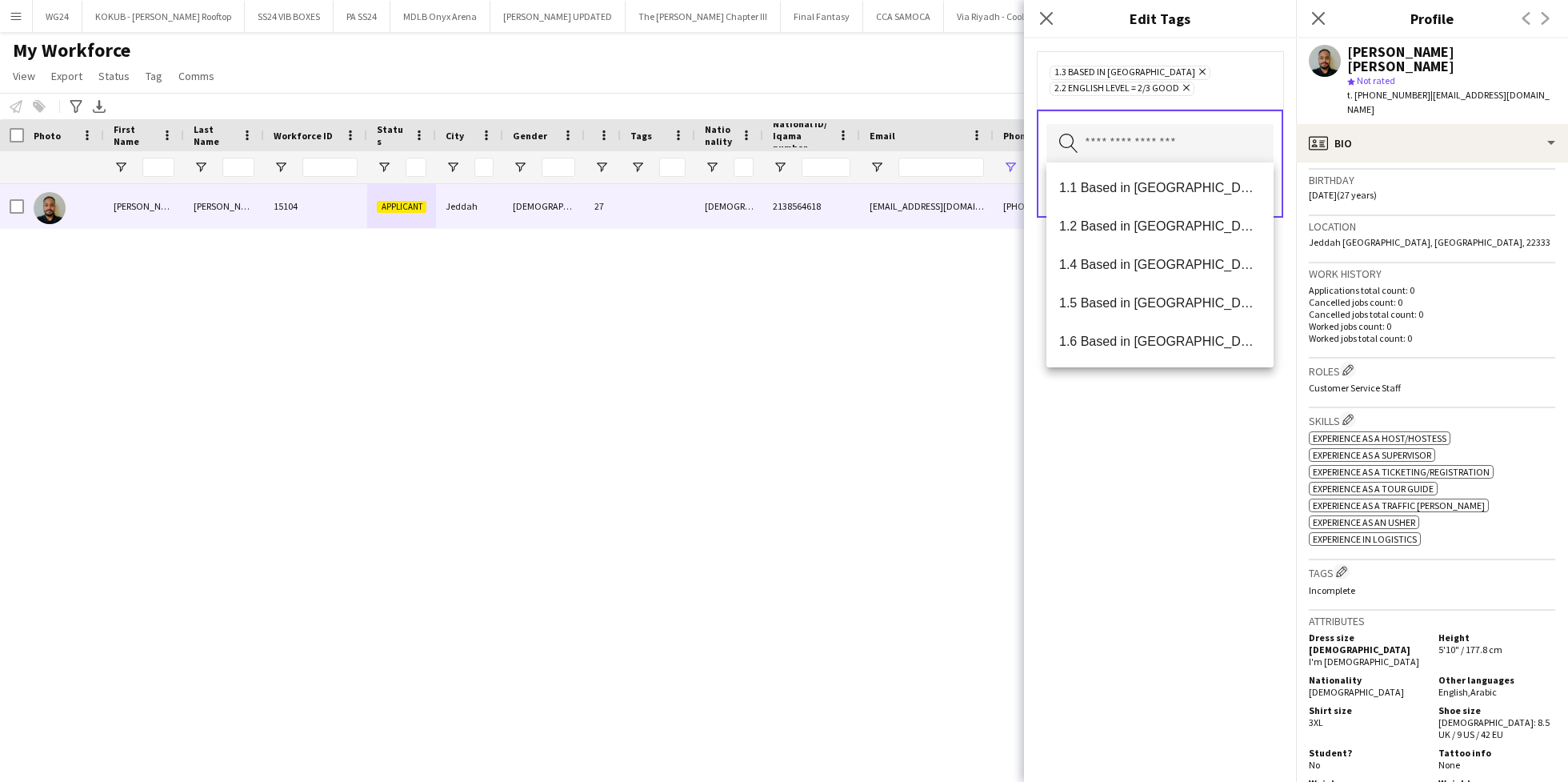
click at [1159, 445] on div "1.3 Based in Jeddah Remove 2.2 English Level = 2/3 Good Remove Search by tag na…" at bounding box center [1161, 409] width 272 height 743
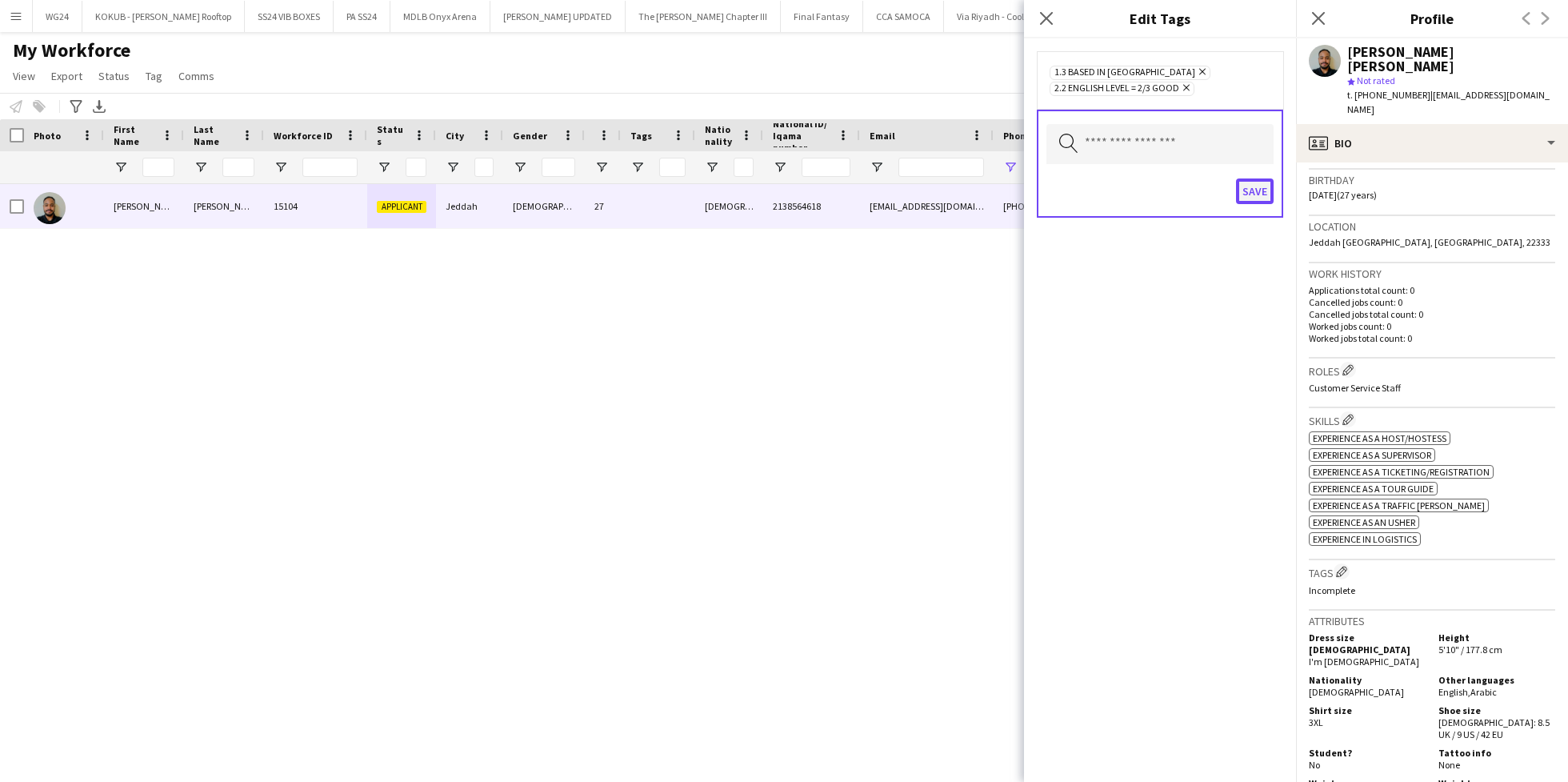
click at [1263, 195] on button "Save" at bounding box center [1254, 191] width 37 height 25
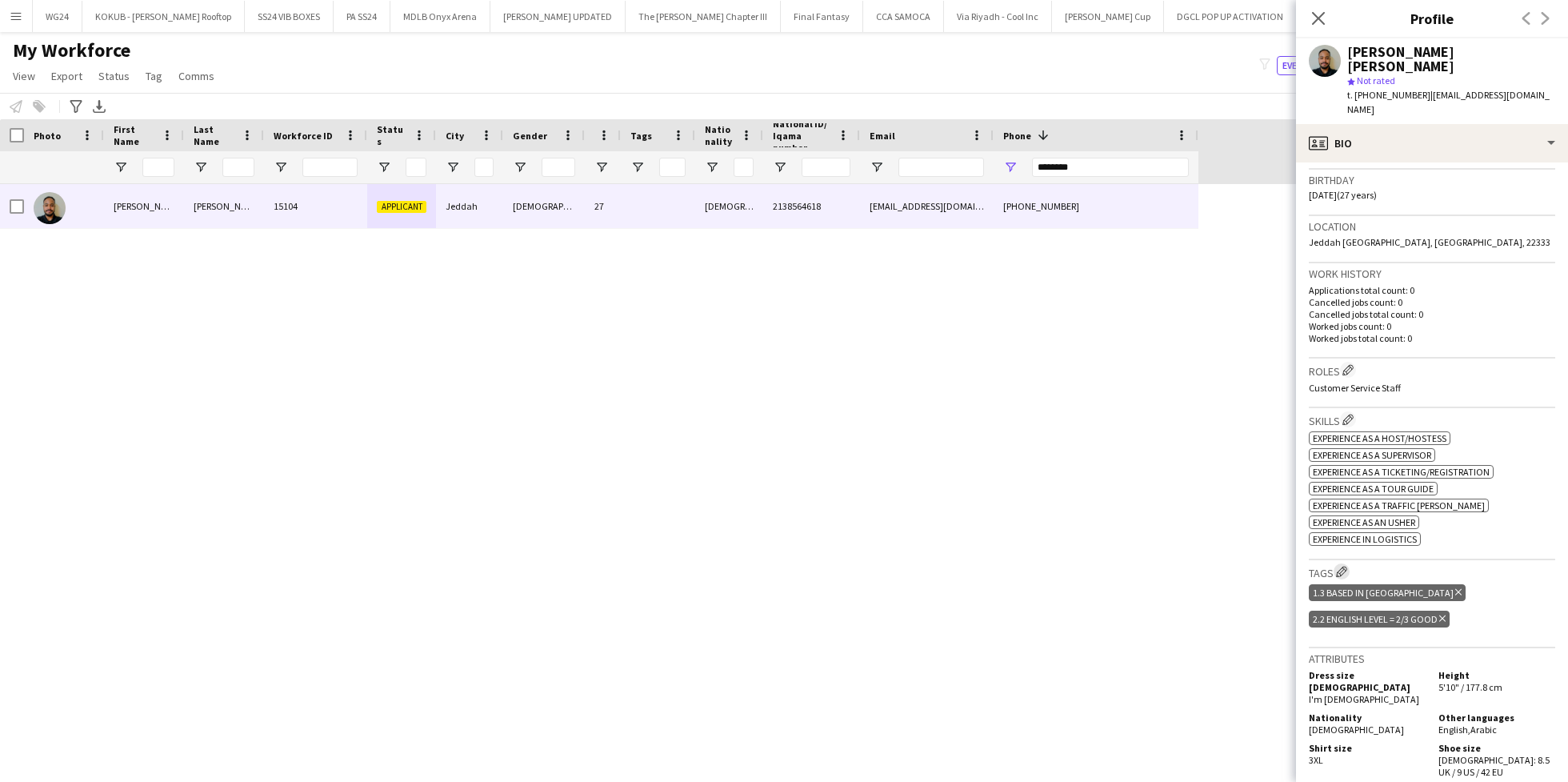
click at [1345, 565] on app-icon "Edit crew company tags" at bounding box center [1342, 571] width 11 height 11
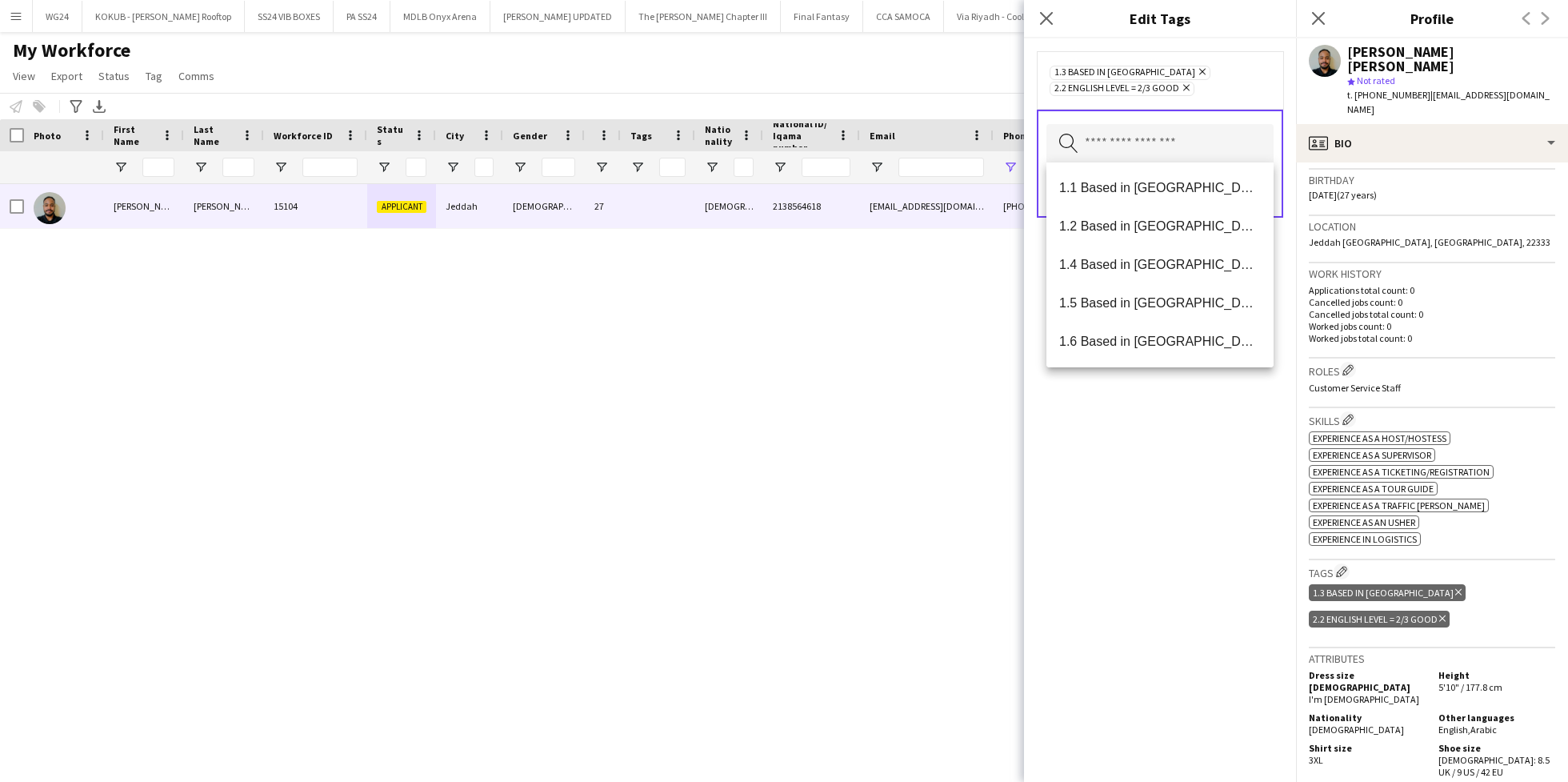
click at [1169, 141] on input "text" at bounding box center [1160, 144] width 227 height 40
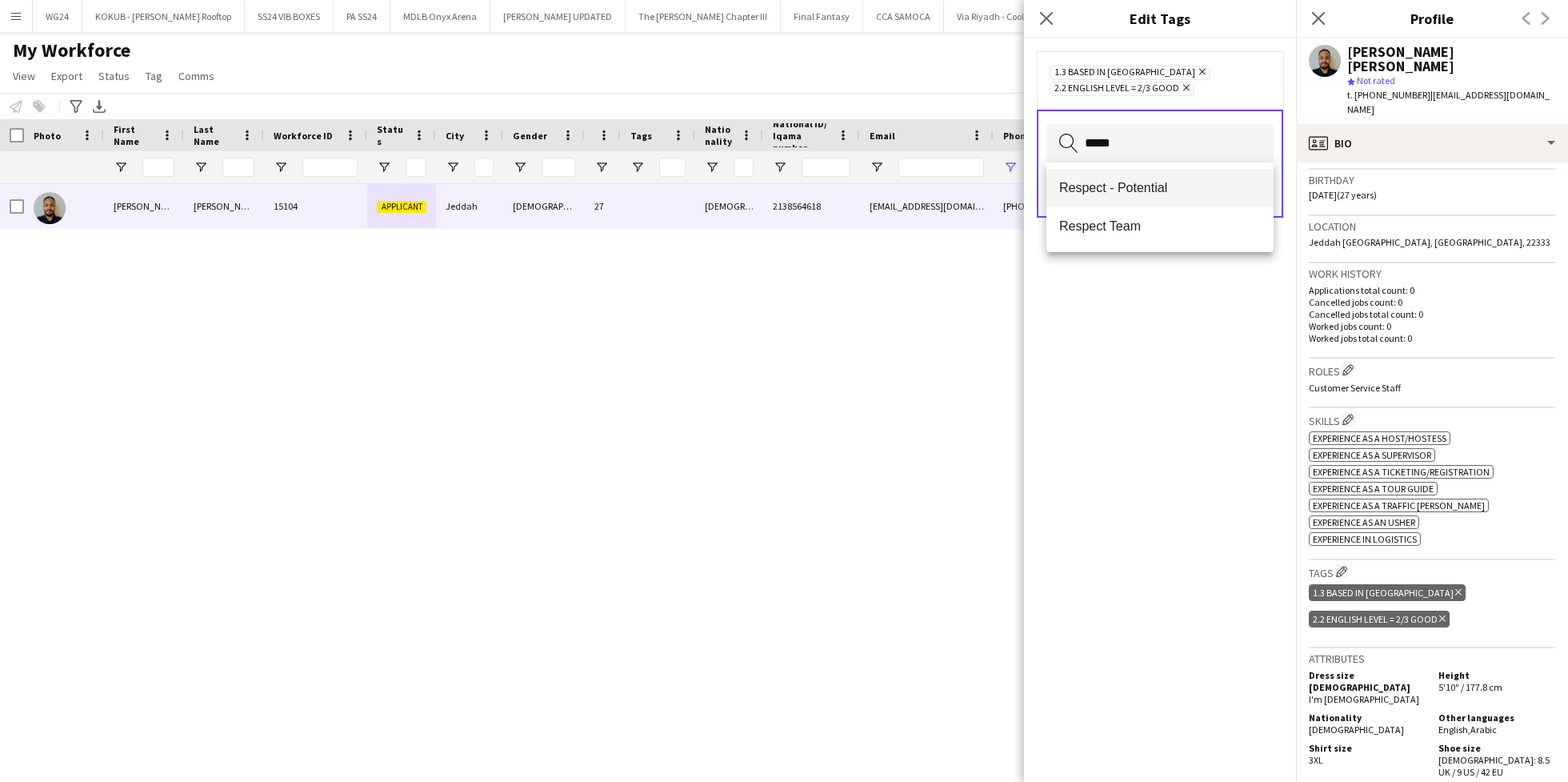
type input "*****"
click at [1169, 188] on span "Respect - Potential" at bounding box center [1161, 187] width 201 height 15
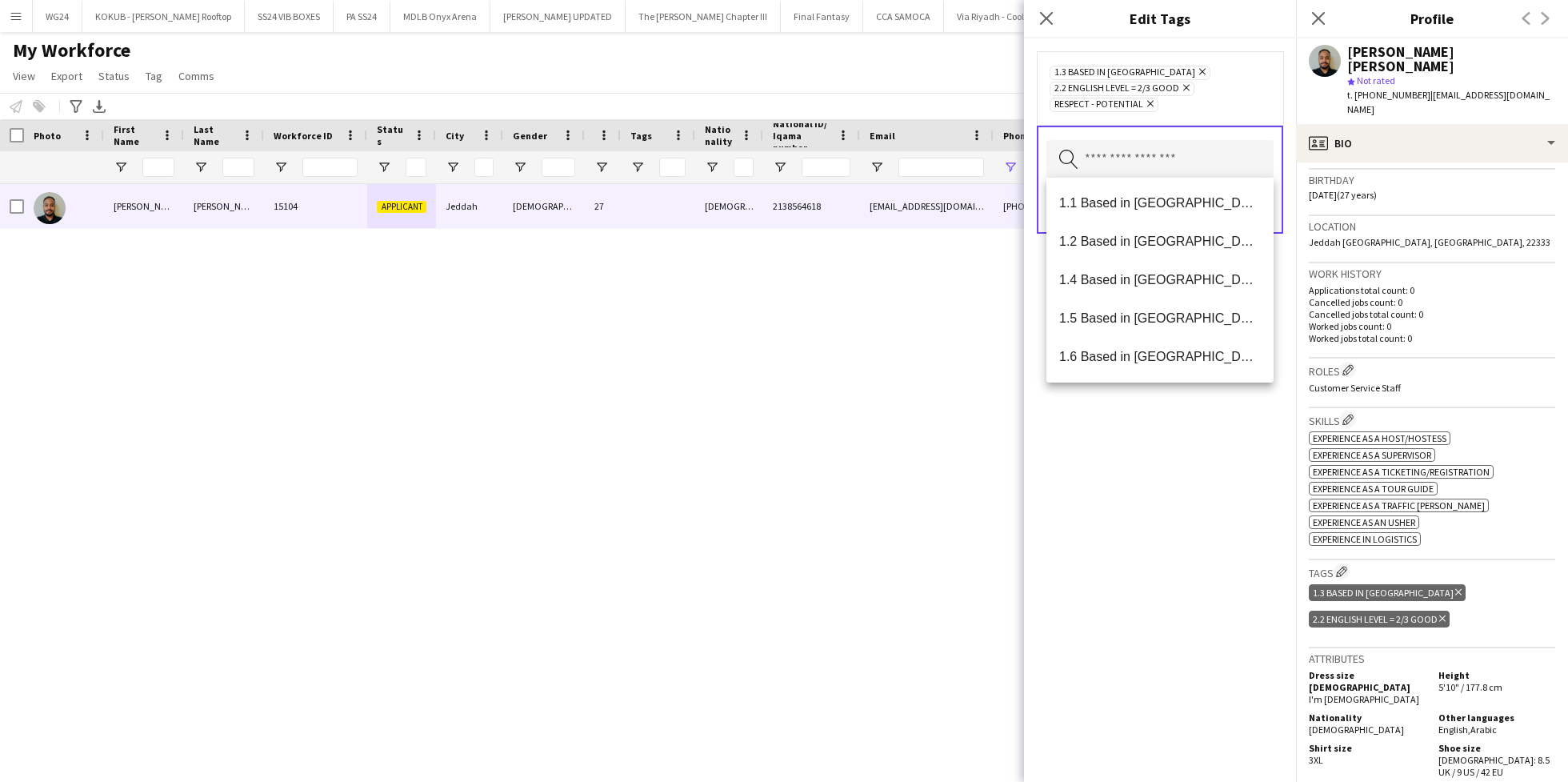
click at [1112, 497] on div "1.3 Based in Jeddah Remove 2.2 English Level = 2/3 Good Remove Respect - Potent…" at bounding box center [1161, 409] width 272 height 743
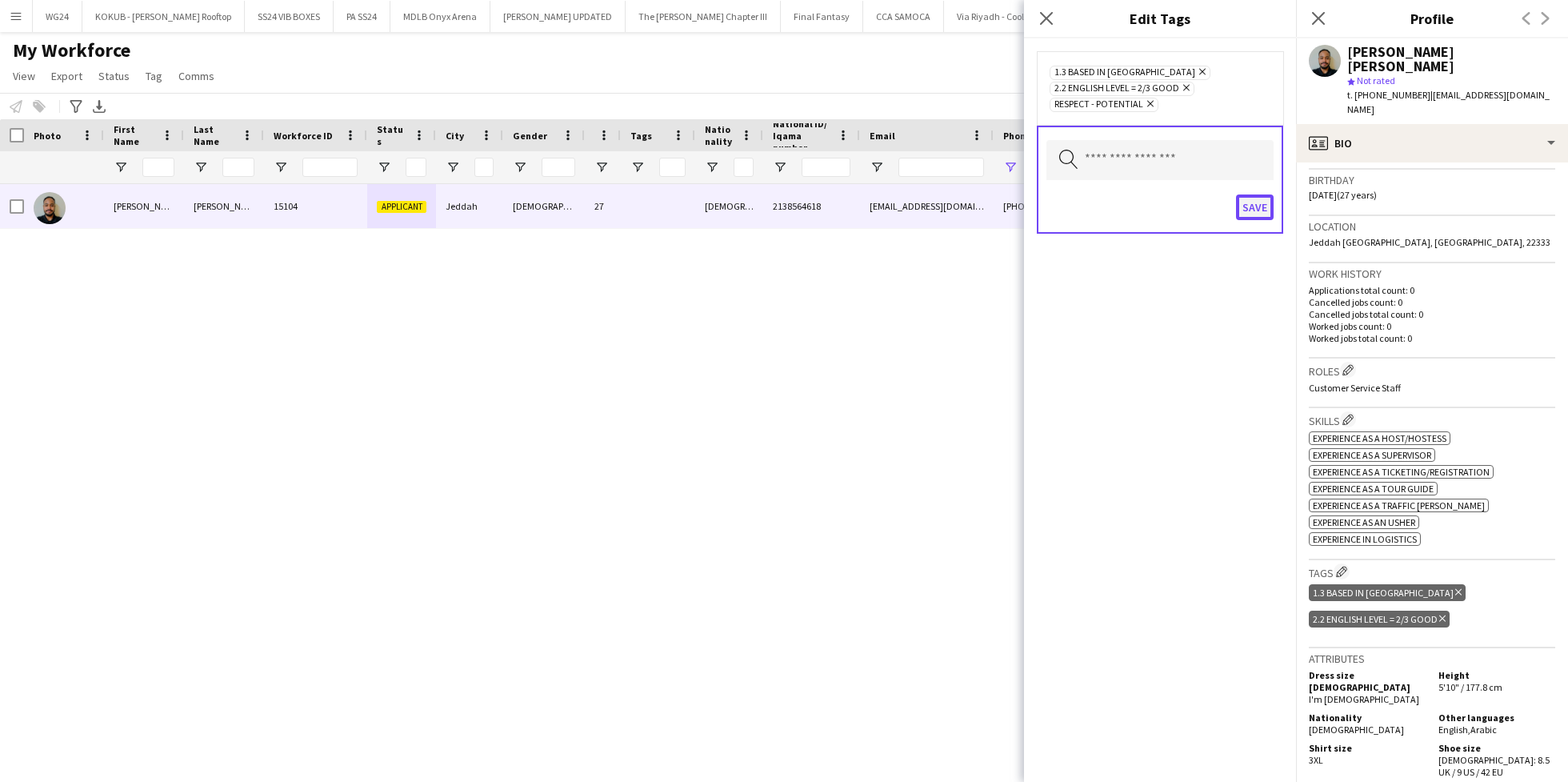
click at [1268, 200] on button "Save" at bounding box center [1254, 207] width 37 height 25
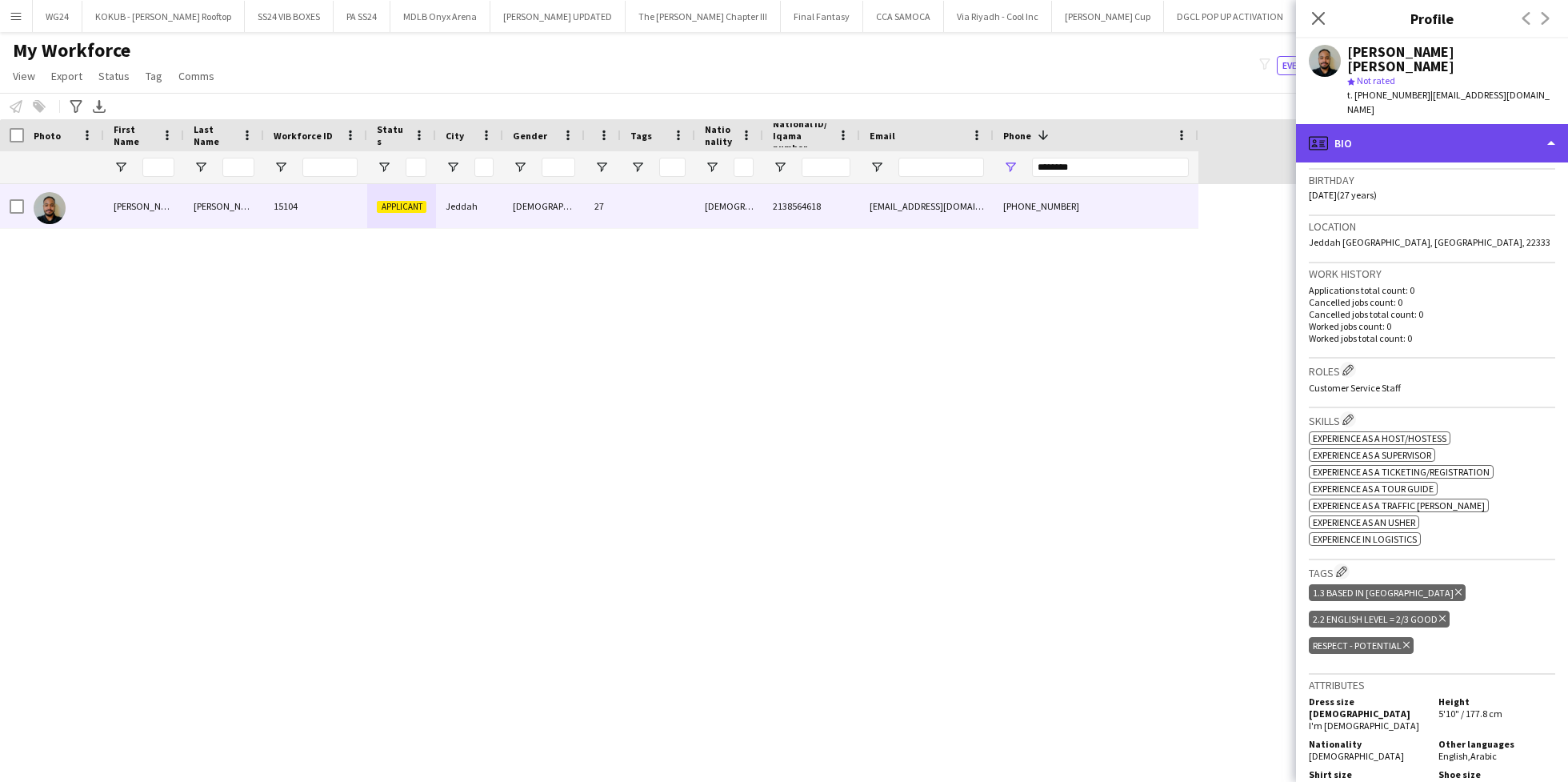
click at [1426, 124] on div "profile Bio" at bounding box center [1433, 143] width 272 height 38
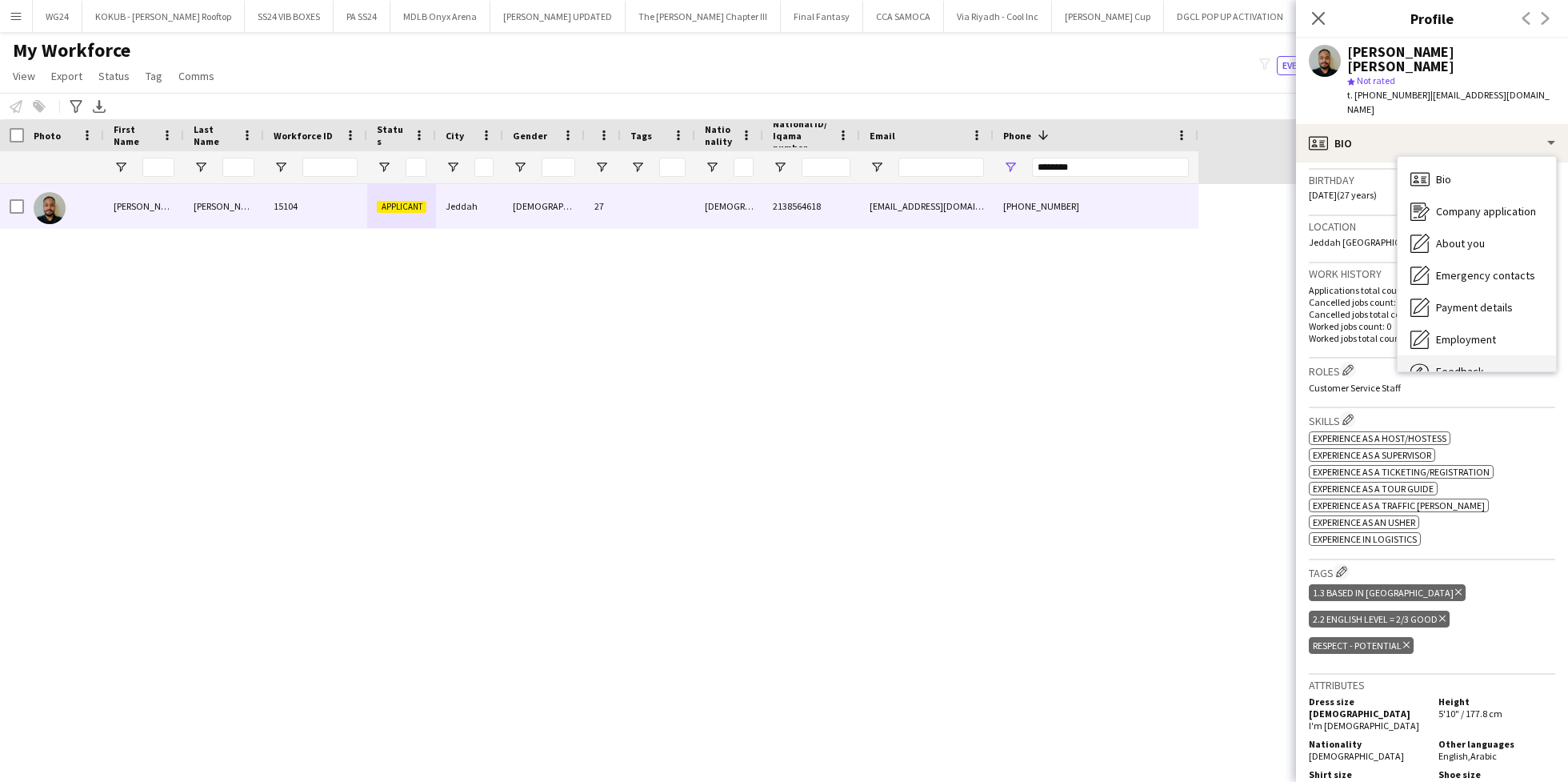
click at [1467, 356] on div "Feedback Feedback" at bounding box center [1477, 371] width 159 height 32
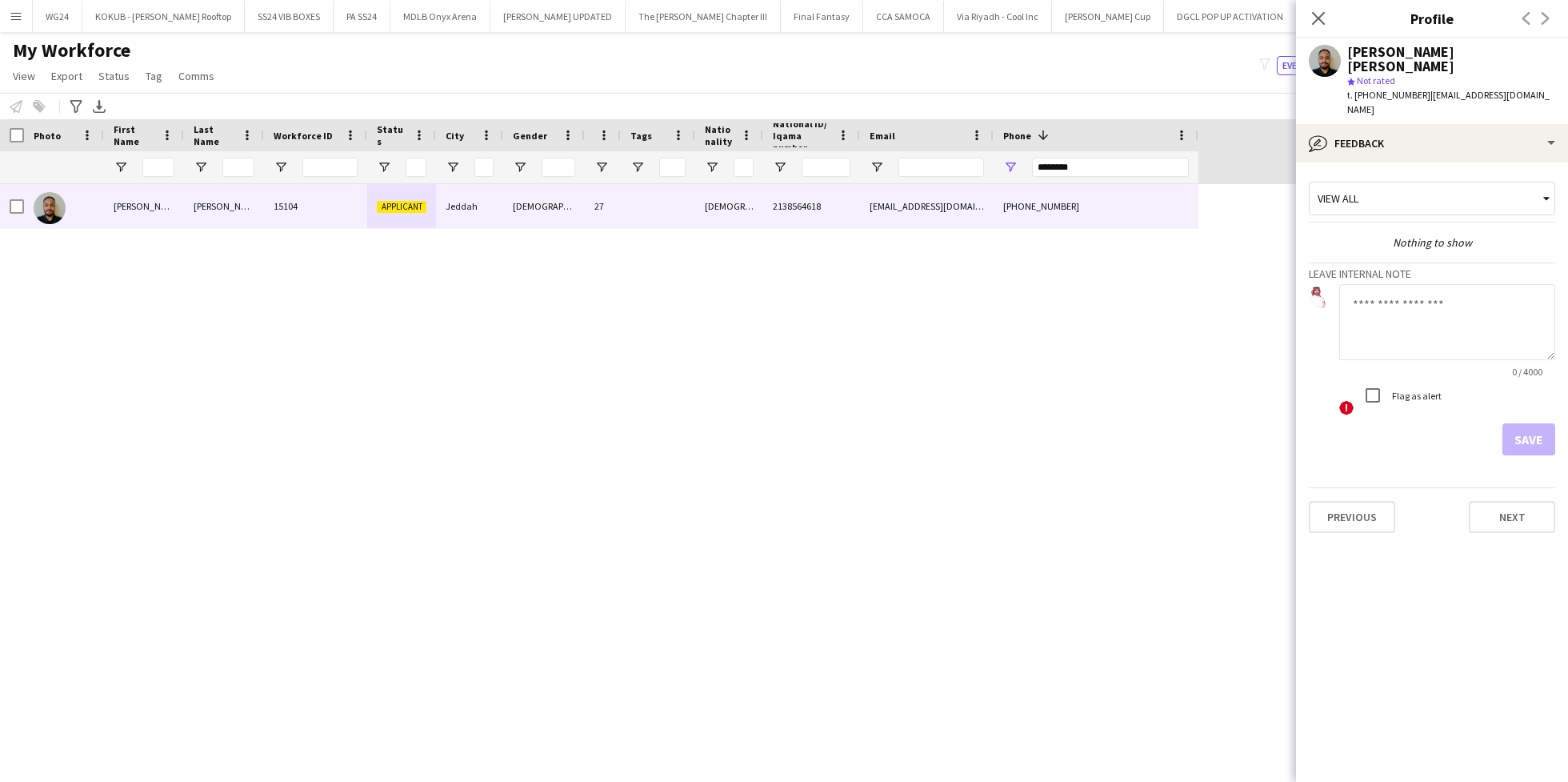
click at [1399, 288] on textarea at bounding box center [1447, 322] width 216 height 76
type textarea "**********"
click at [1533, 424] on button "Save" at bounding box center [1529, 439] width 53 height 32
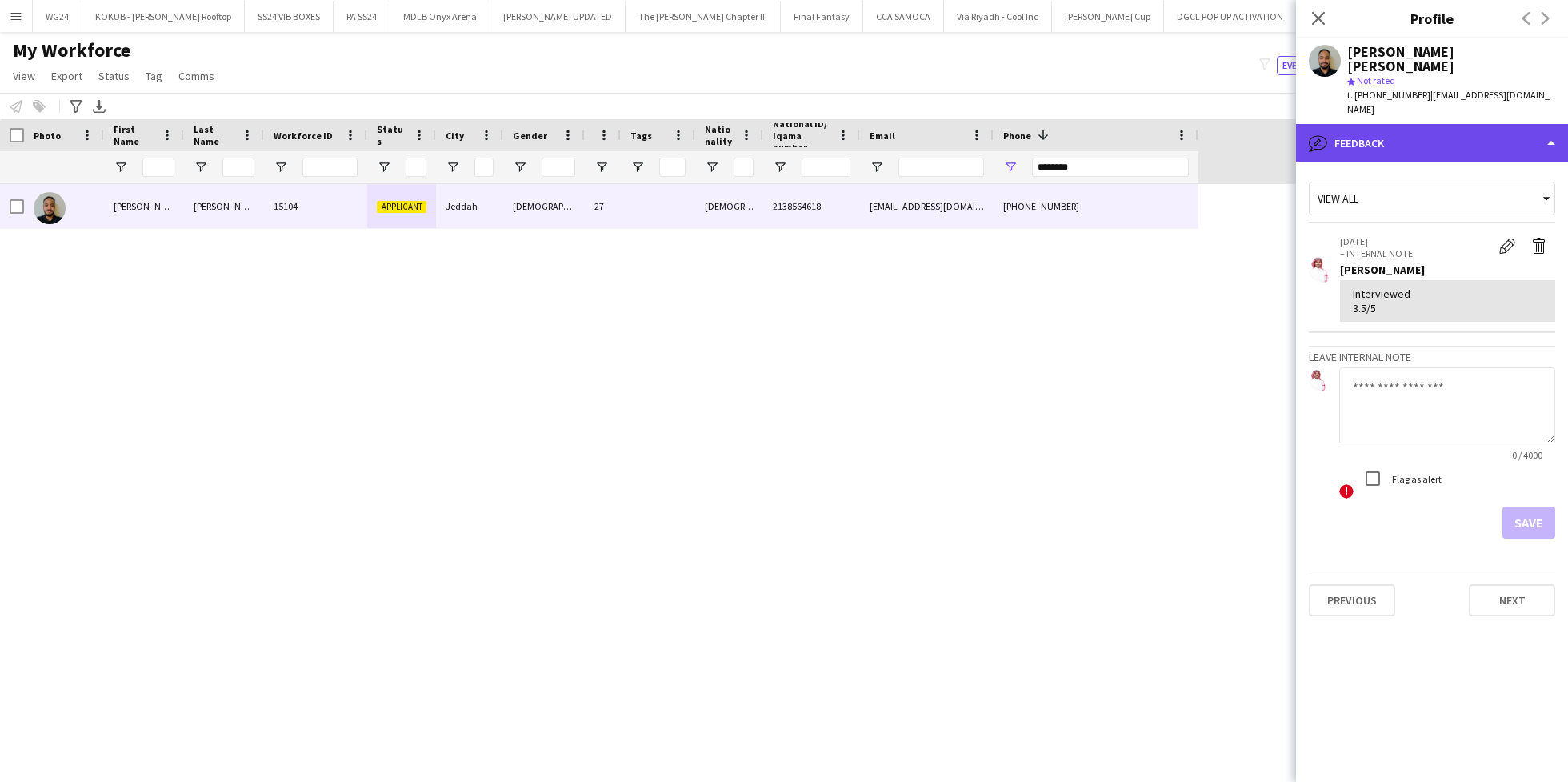
click at [1369, 126] on div "bubble-pencil Feedback" at bounding box center [1433, 143] width 272 height 38
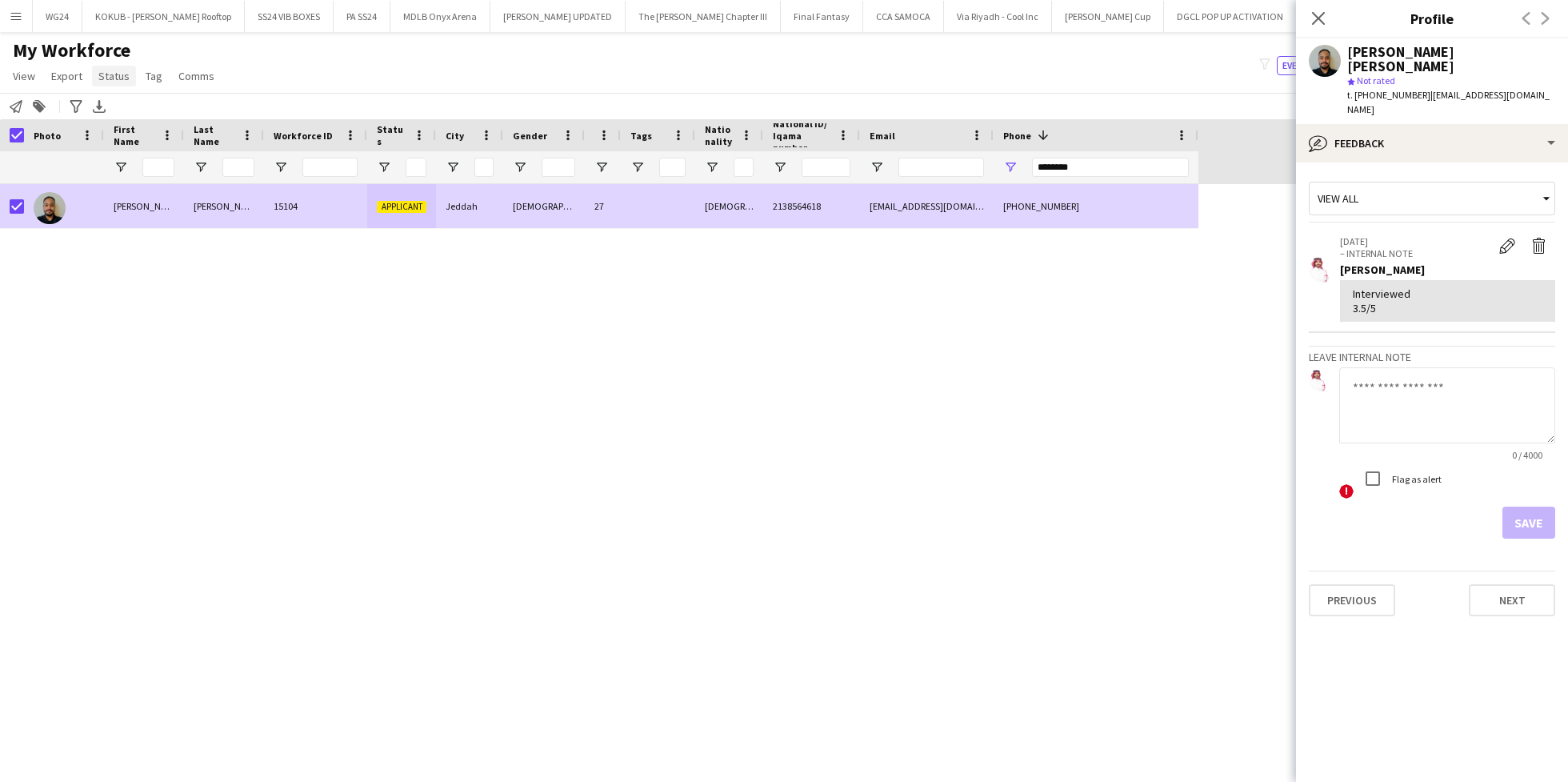
click at [101, 67] on link "Status" at bounding box center [113, 75] width 44 height 21
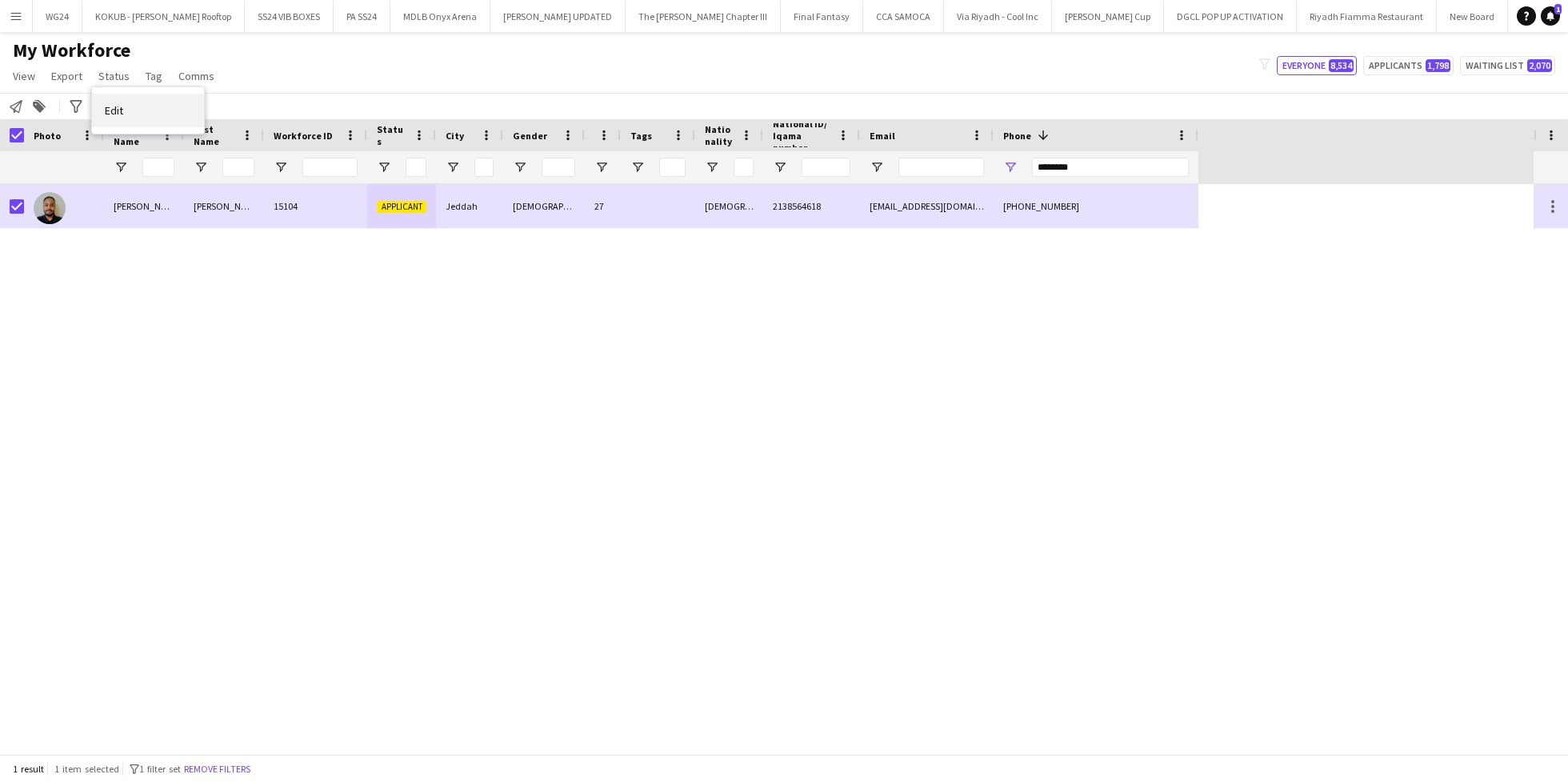
click at [136, 104] on link "Edit" at bounding box center [147, 110] width 112 height 34
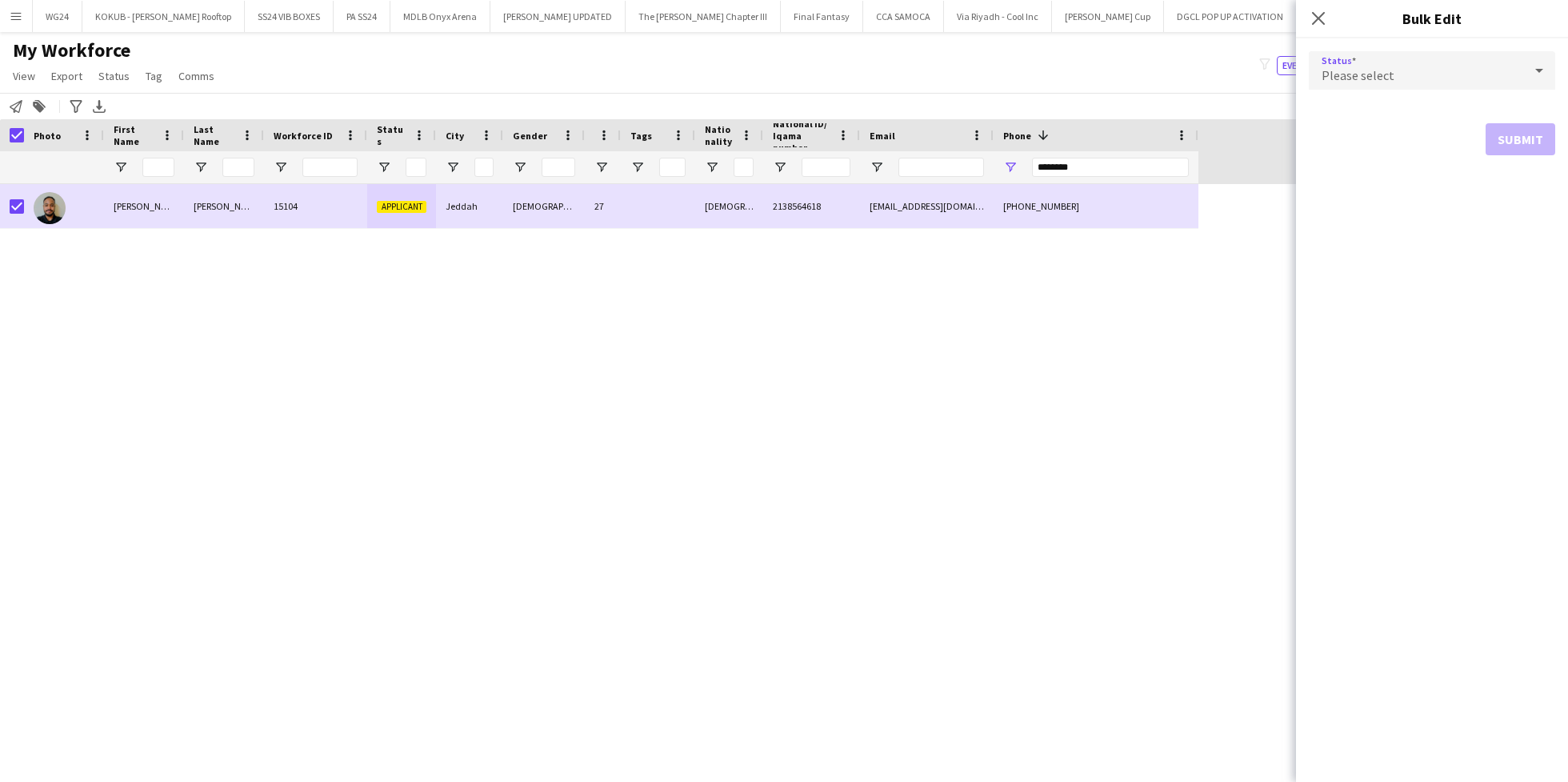
click at [1436, 79] on div "Please select" at bounding box center [1416, 70] width 214 height 38
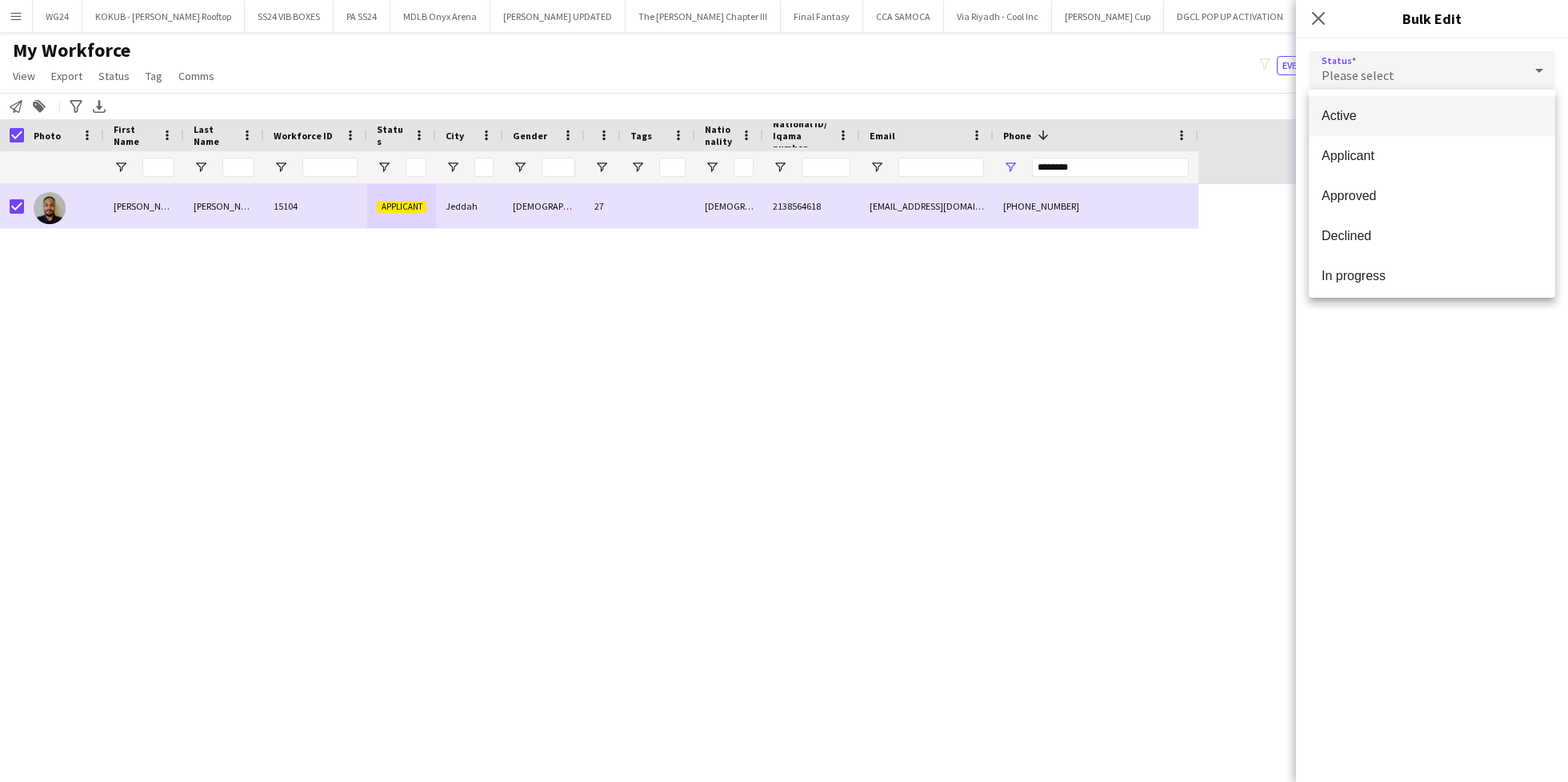
click at [1412, 121] on span "Active" at bounding box center [1432, 115] width 220 height 15
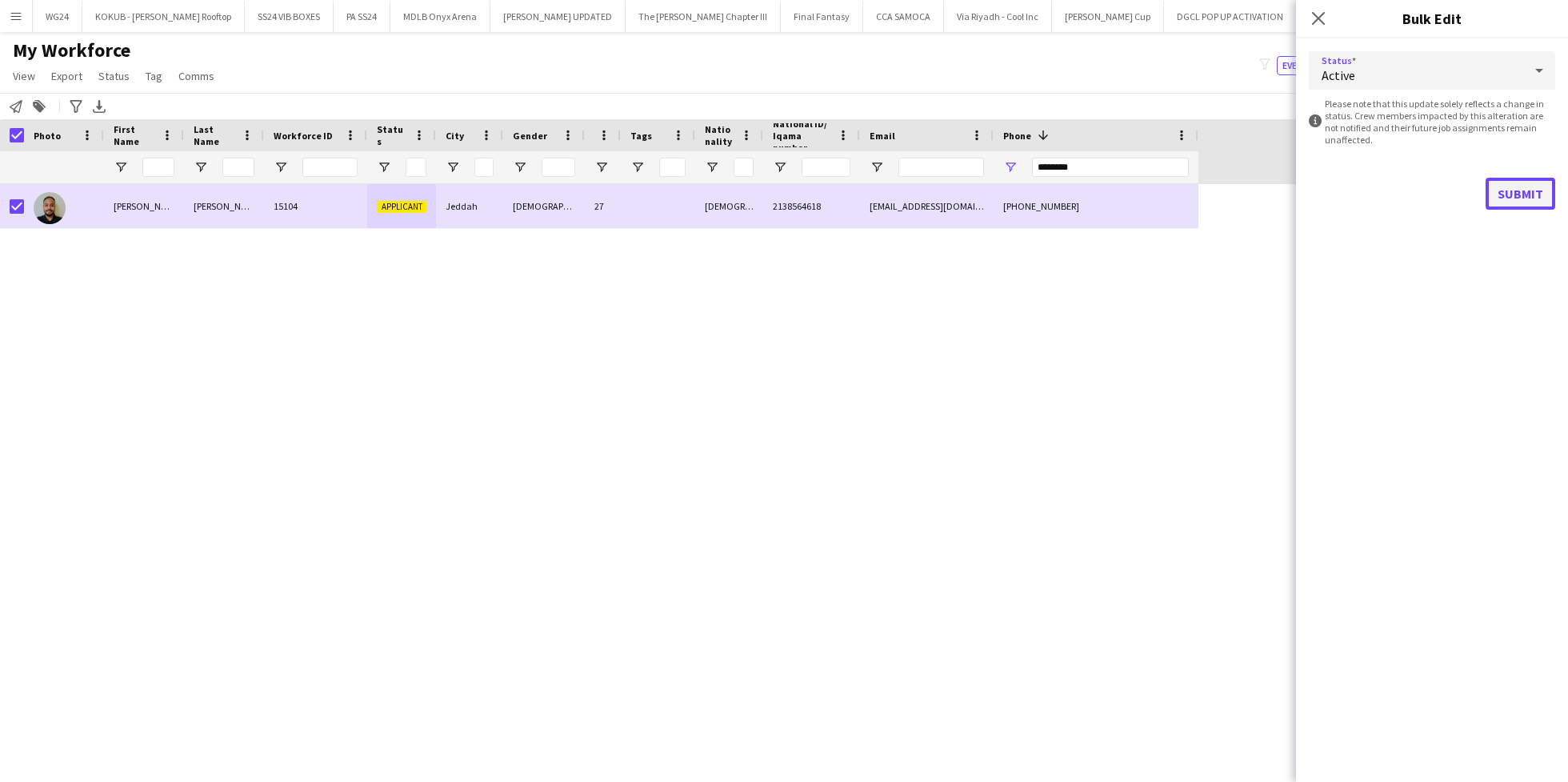
click at [1520, 205] on button "Submit" at bounding box center [1521, 193] width 70 height 32
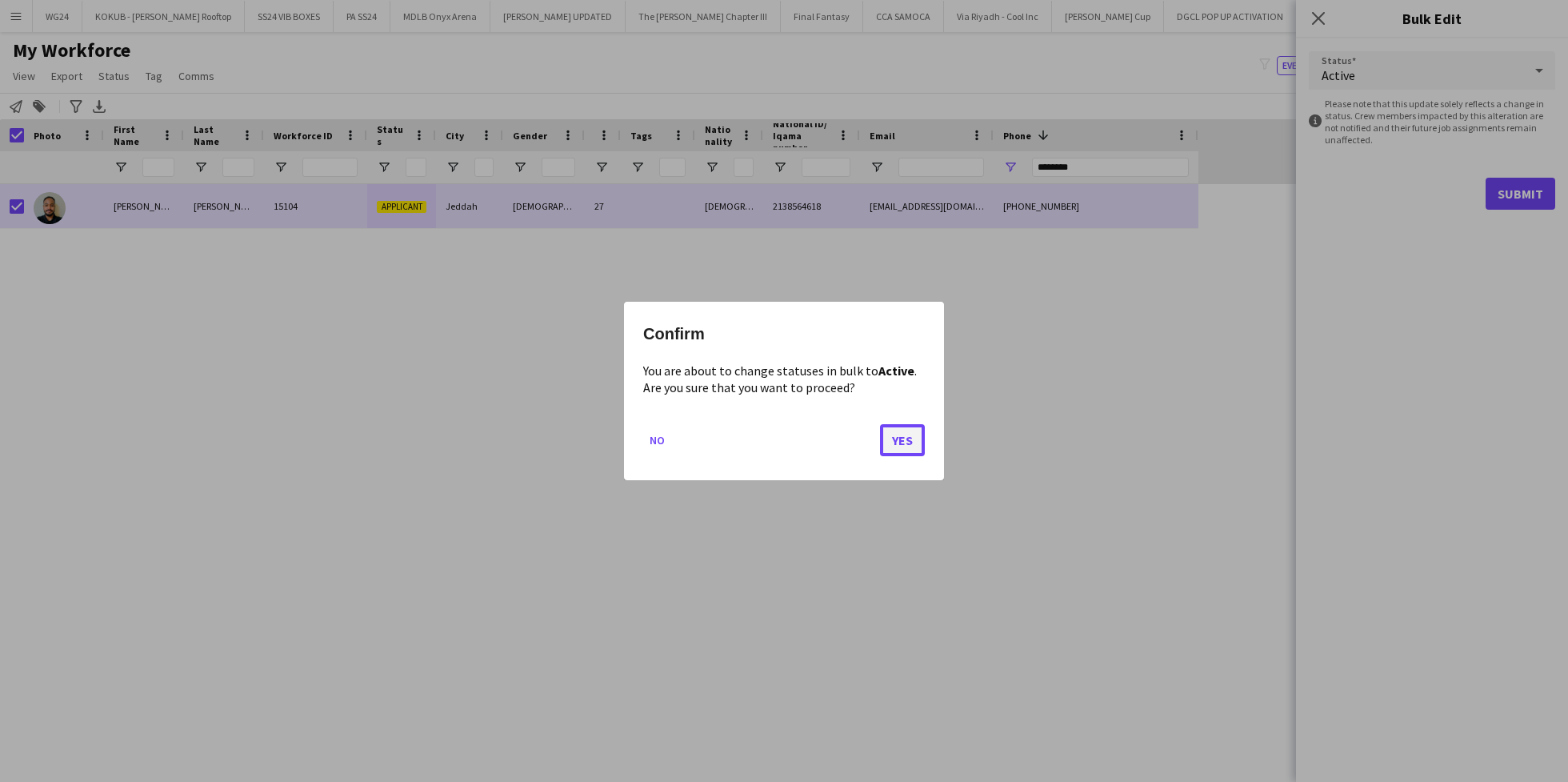
click at [911, 444] on button "Yes" at bounding box center [902, 439] width 44 height 32
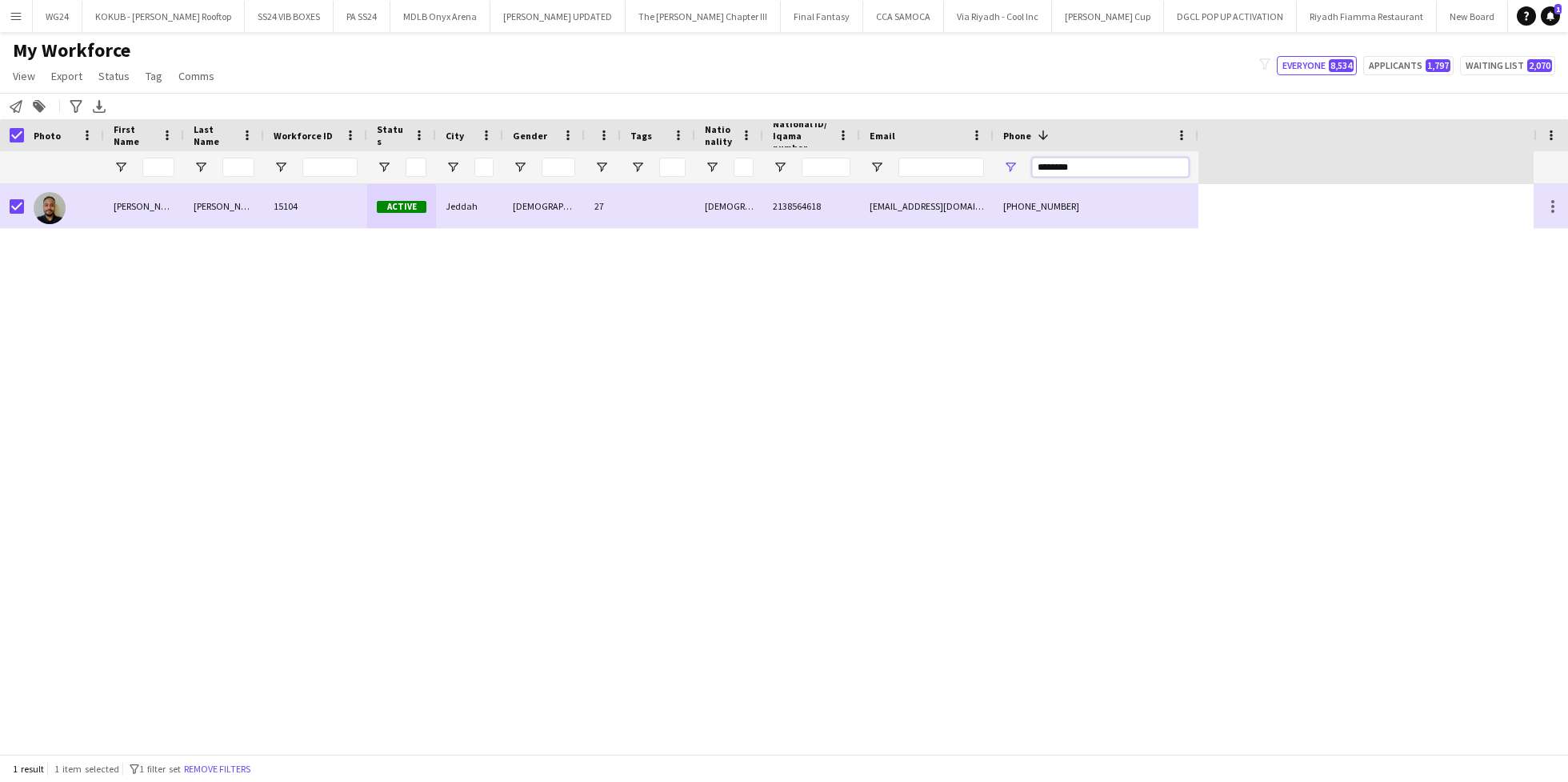
click at [1065, 163] on input "********" at bounding box center [1111, 167] width 157 height 19
paste input "Phone Filter Input"
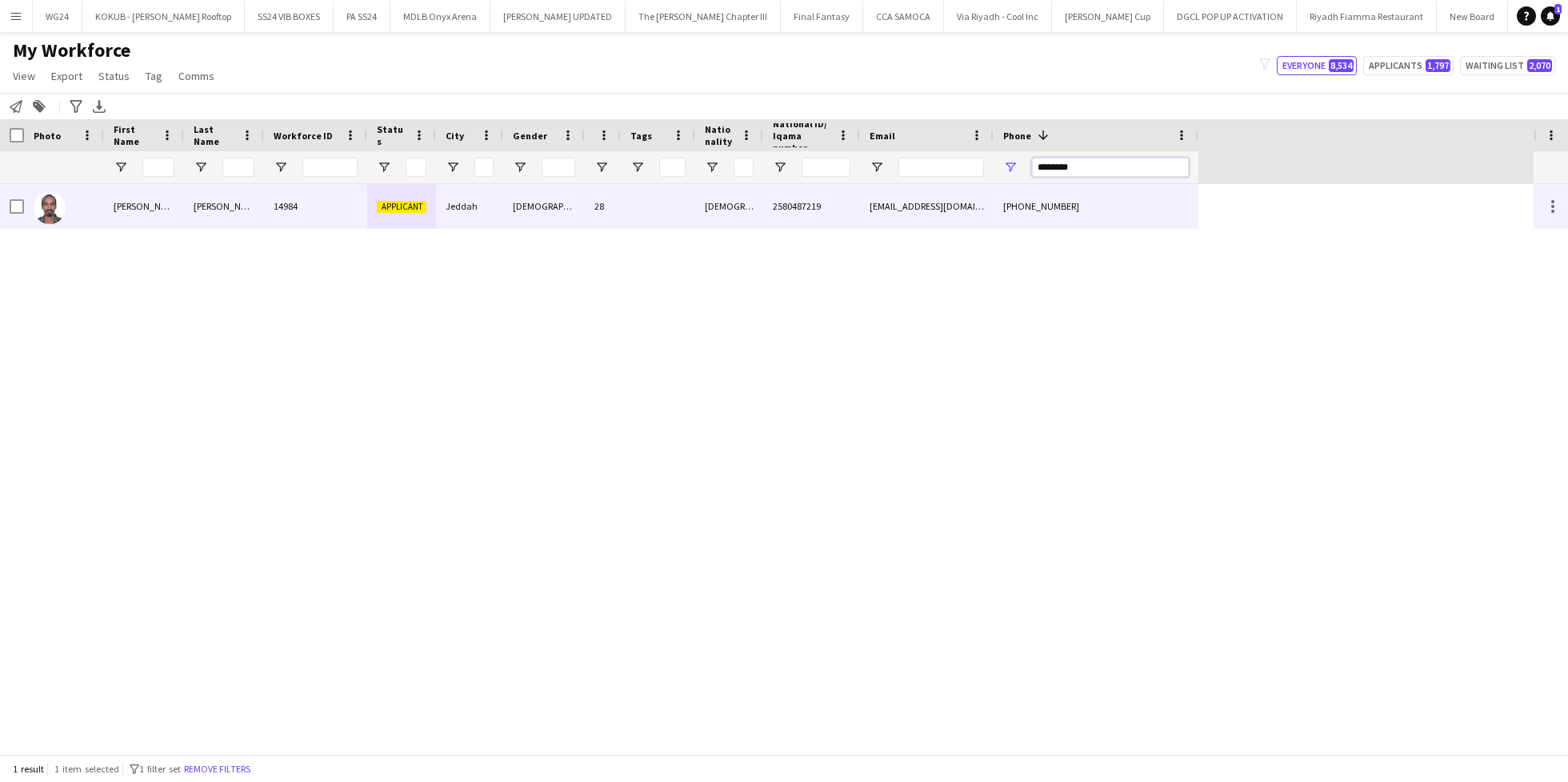
type input "********"
click at [639, 190] on div at bounding box center [658, 206] width 74 height 44
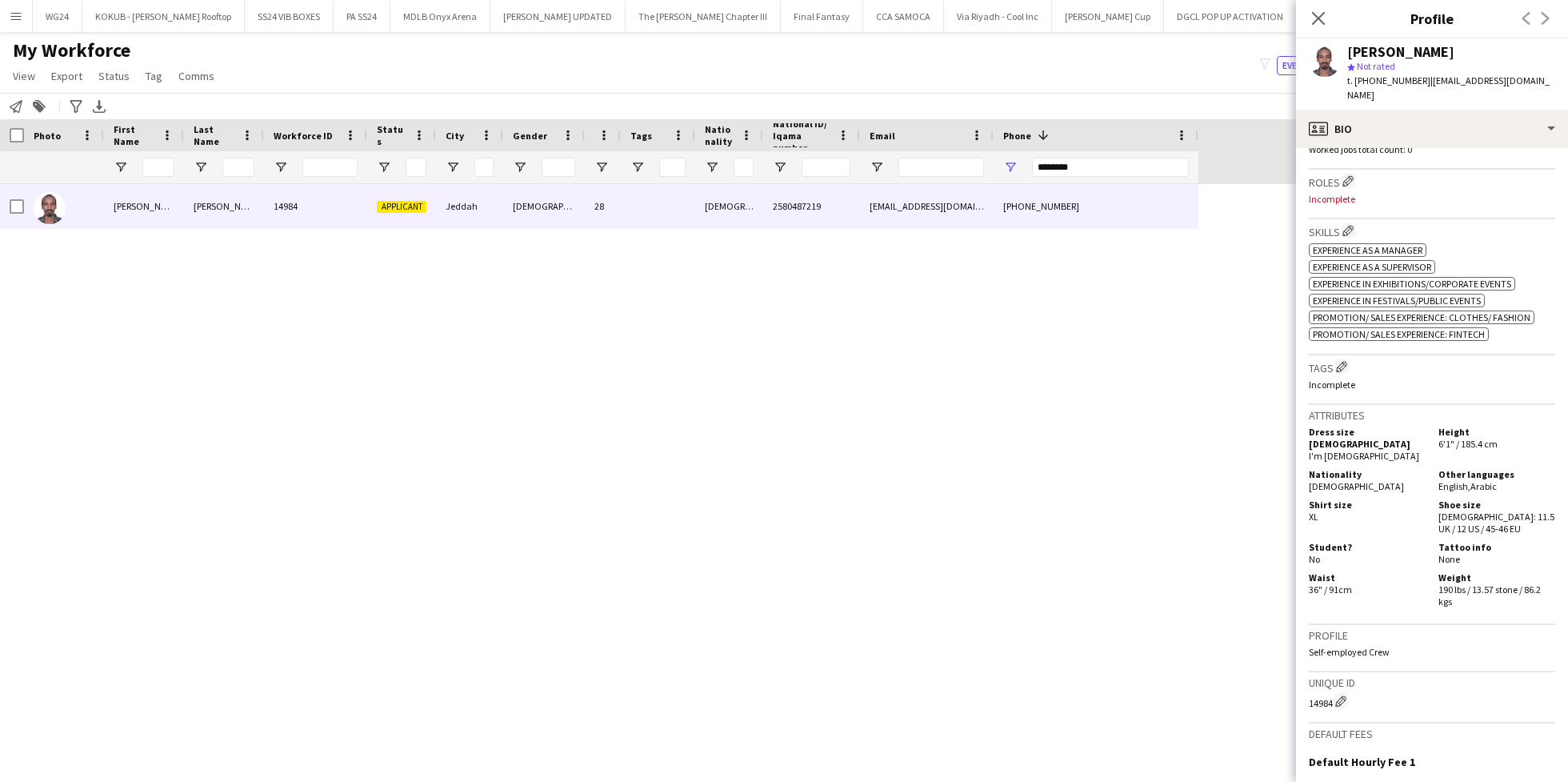
scroll to position [664, 0]
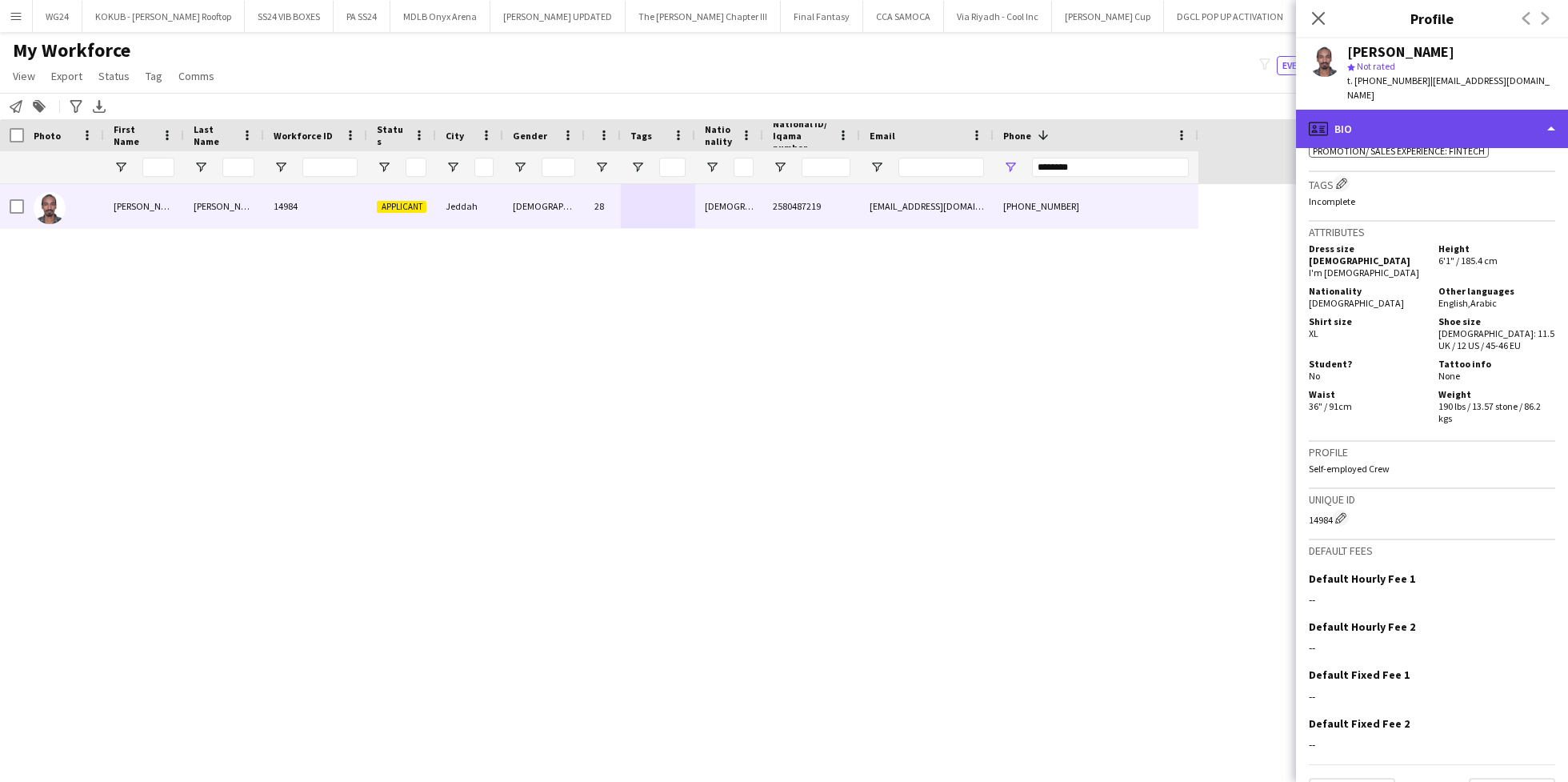
click at [1414, 114] on div "profile Bio" at bounding box center [1433, 129] width 272 height 38
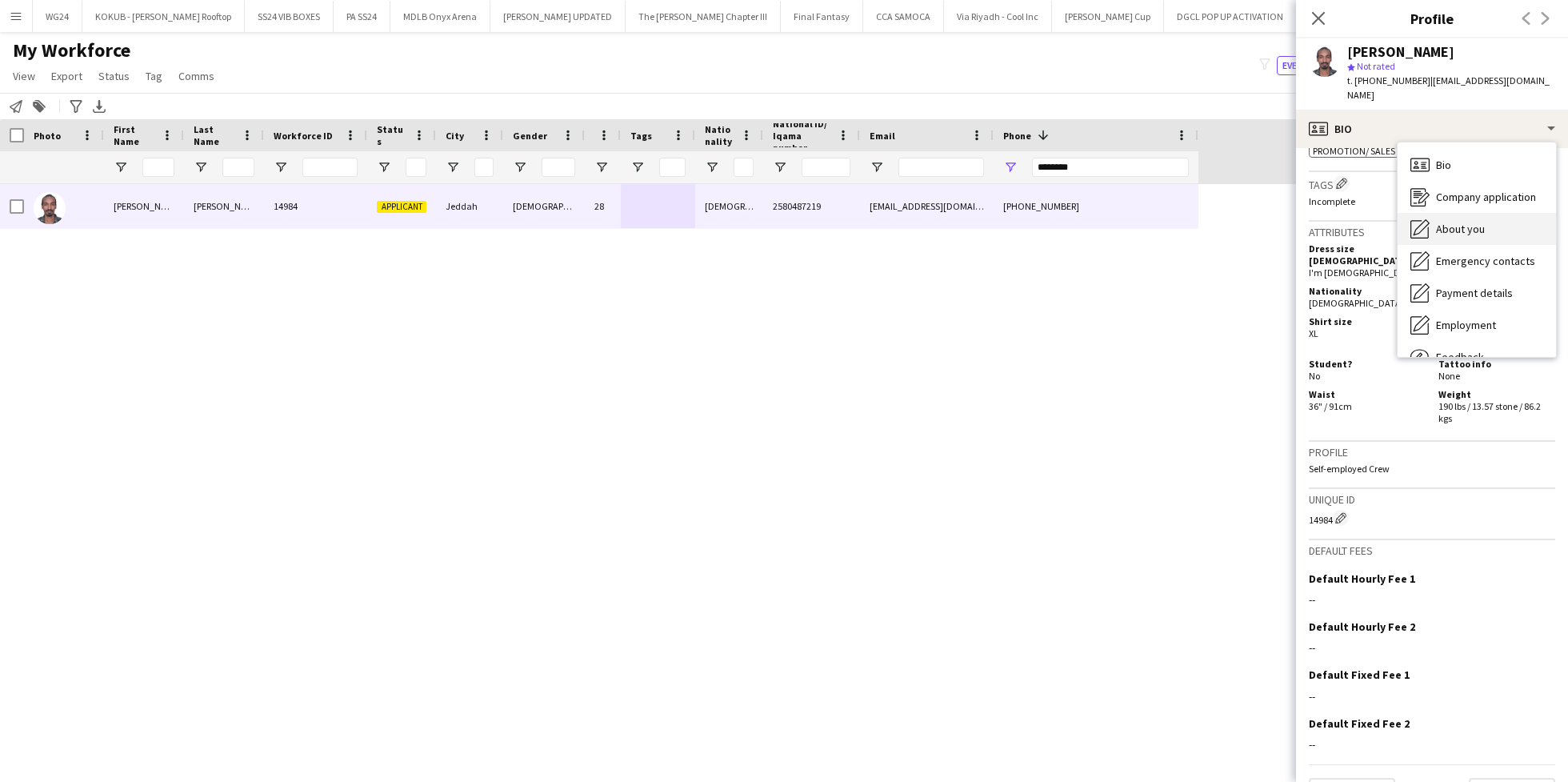
click at [1469, 221] on span "About you" at bounding box center [1461, 229] width 49 height 15
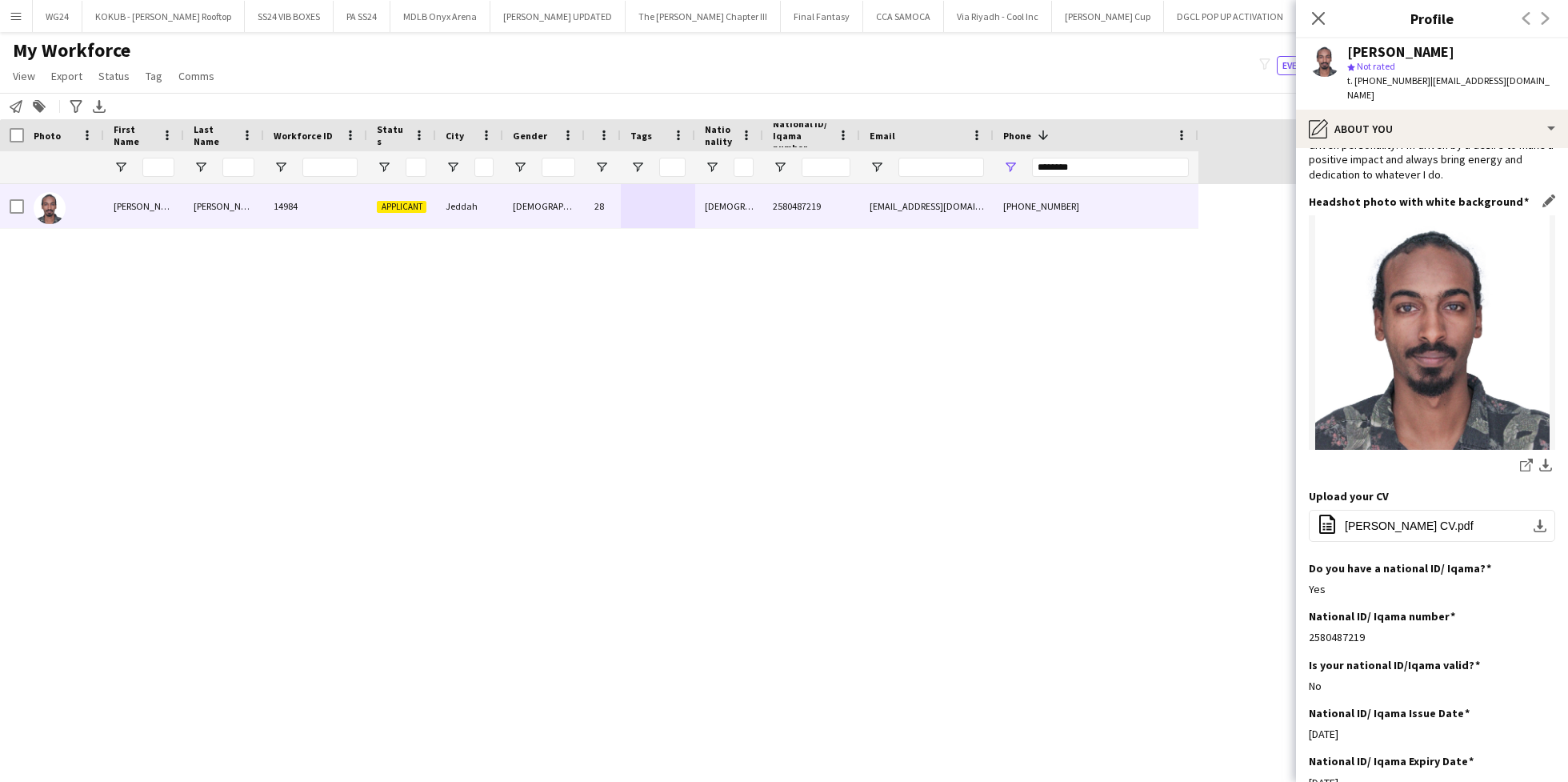
scroll to position [147, 0]
click at [1409, 518] on span "YOUSEF SHANAWANY CV.pdf" at bounding box center [1409, 524] width 129 height 13
